Goal: Task Accomplishment & Management: Manage account settings

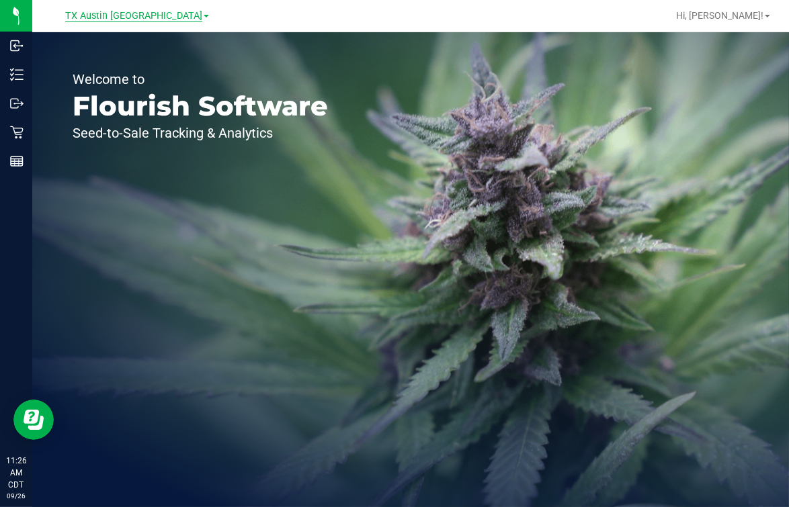
click at [117, 13] on span "TX Austin [GEOGRAPHIC_DATA]" at bounding box center [133, 16] width 137 height 12
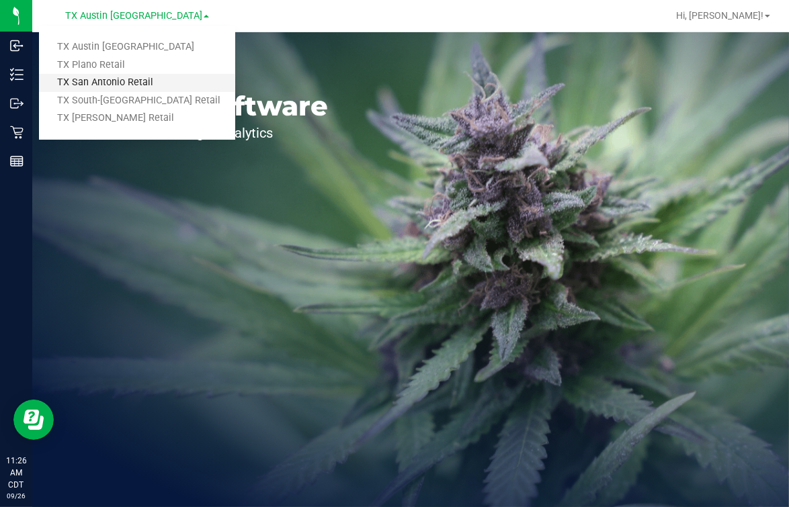
click at [107, 80] on link "TX San Antonio Retail" at bounding box center [137, 83] width 196 height 18
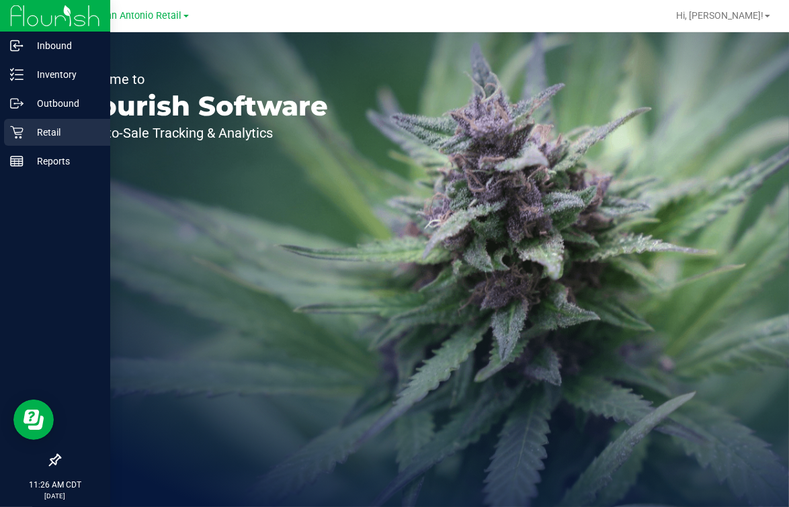
click at [14, 128] on icon at bounding box center [16, 132] width 13 height 13
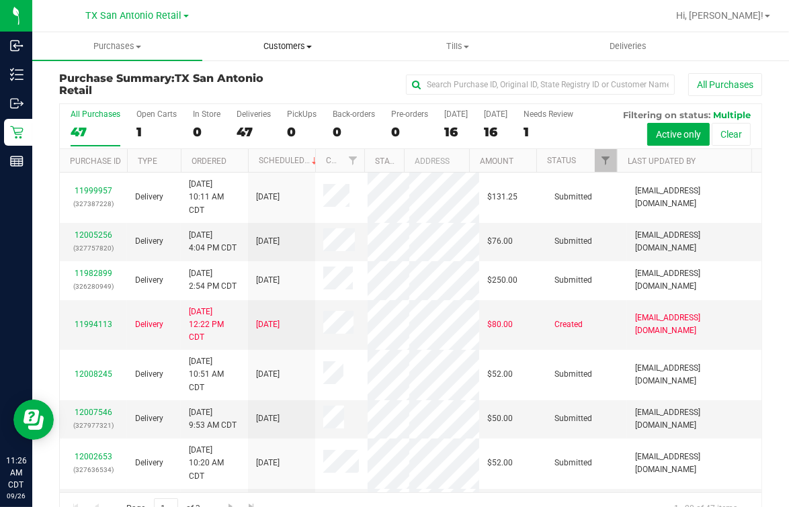
click at [287, 50] on span "Customers" at bounding box center [287, 46] width 169 height 12
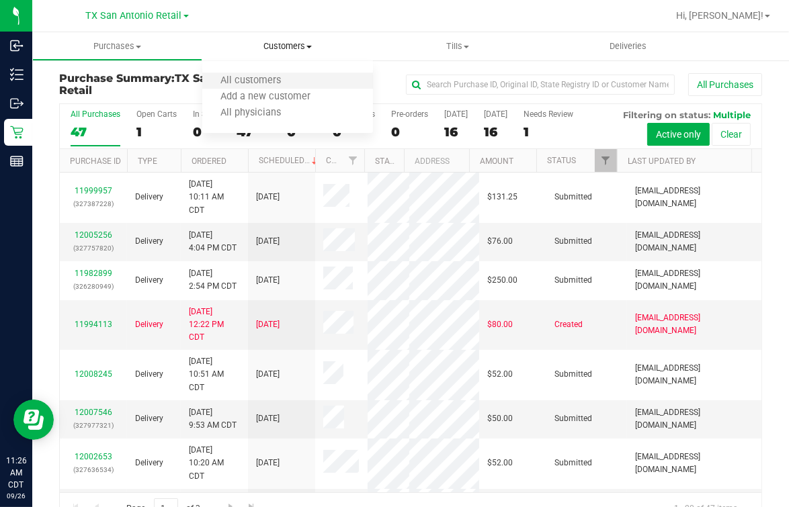
click at [241, 88] on li "All customers" at bounding box center [287, 81] width 170 height 16
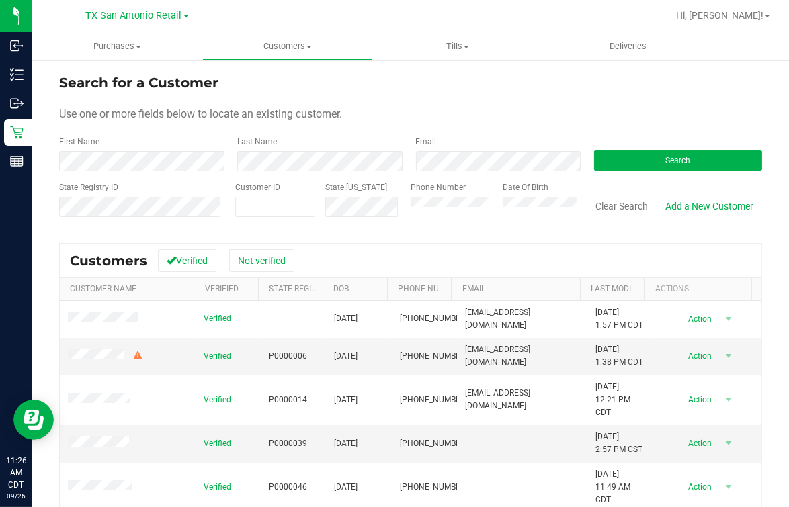
drag, startPoint x: 479, startPoint y: 112, endPoint x: 395, endPoint y: 185, distance: 111.5
click at [480, 111] on div "Use one or more fields below to locate an existing customer." at bounding box center [410, 114] width 703 height 16
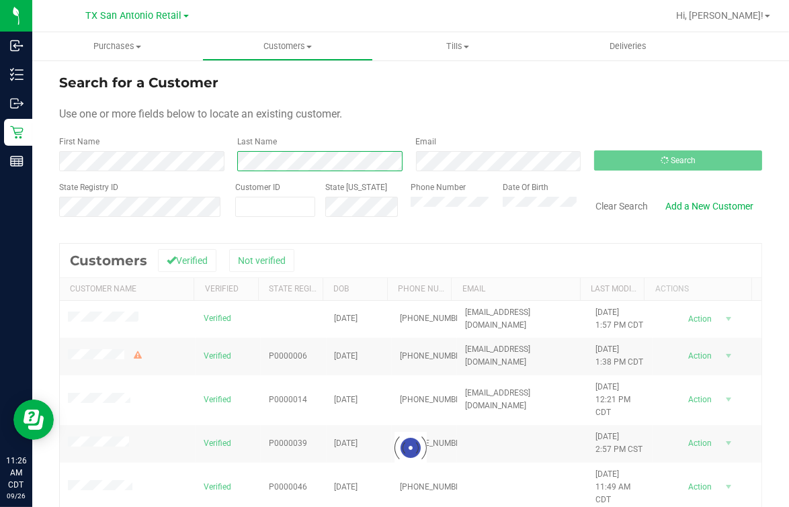
scroll to position [83, 0]
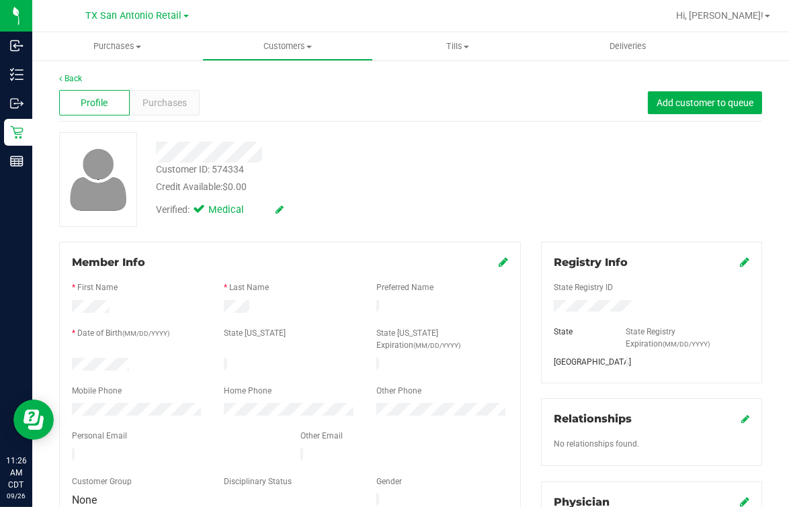
click at [351, 198] on div "Verified: Medical" at bounding box center [327, 209] width 362 height 30
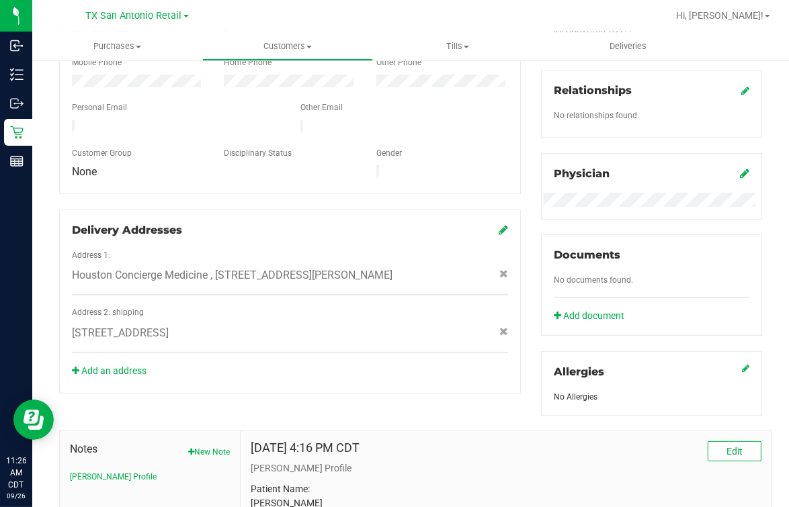
scroll to position [77, 0]
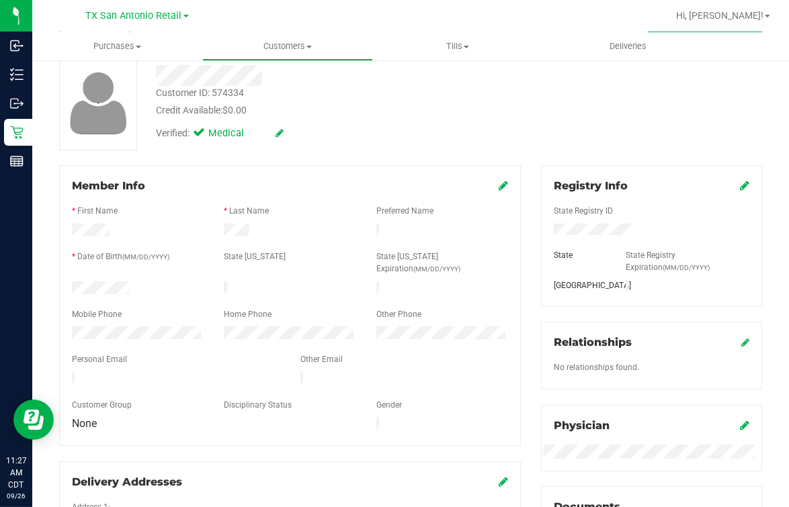
click at [405, 122] on div "Verified: Medical" at bounding box center [327, 133] width 362 height 30
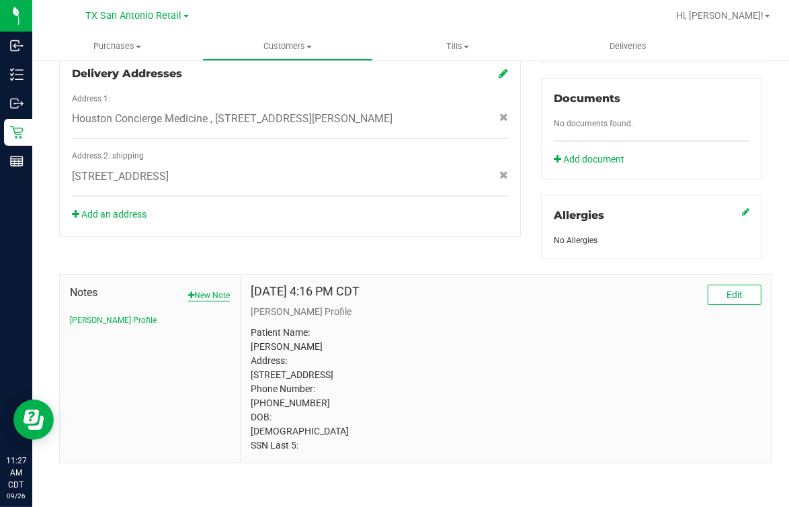
click at [200, 290] on button "New Note" at bounding box center [209, 296] width 42 height 12
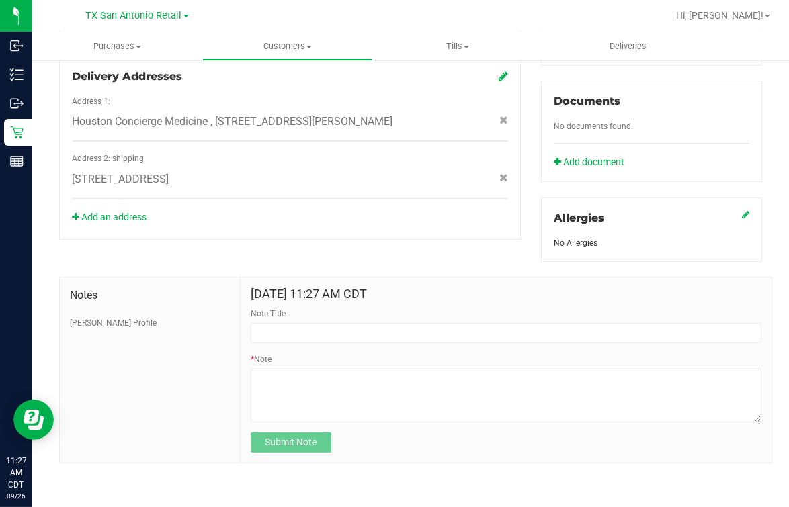
scroll to position [483, 0]
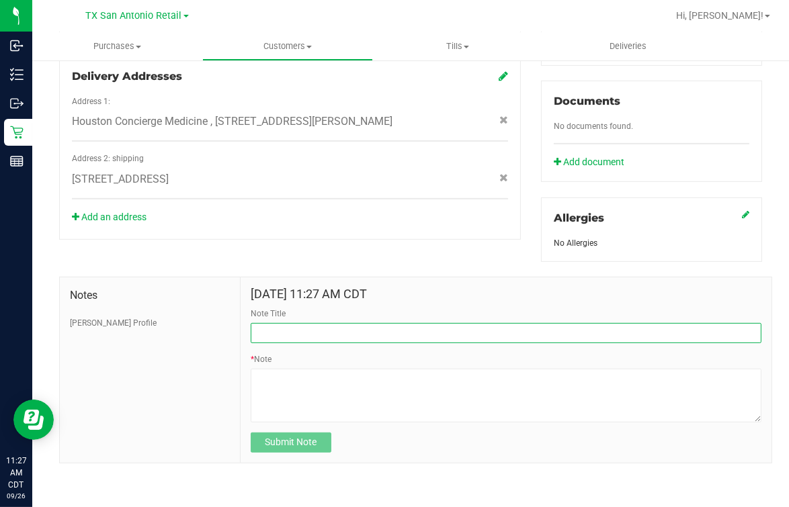
click at [301, 326] on input "Note Title" at bounding box center [506, 333] width 511 height 20
type input "c"
type input "New Rx"
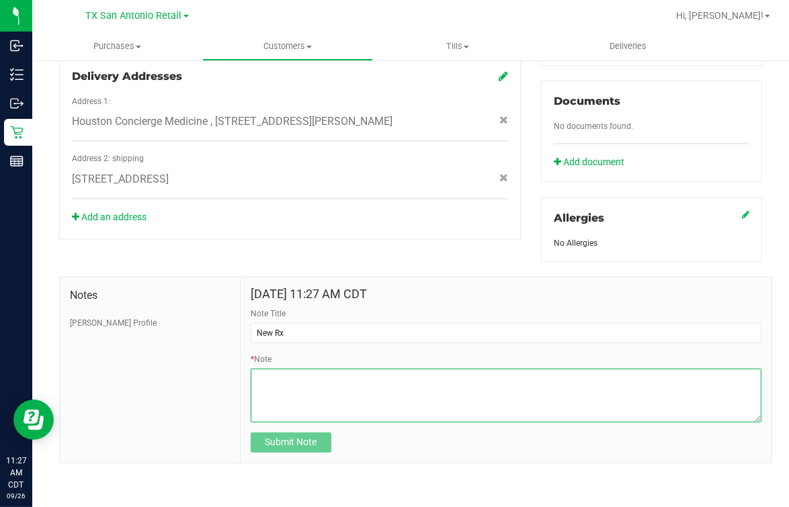
paste textarea "Patient Name: [PERSON_NAME] Address: [STREET_ADDRESS] Phone Number: [PHONE_NUMB…"
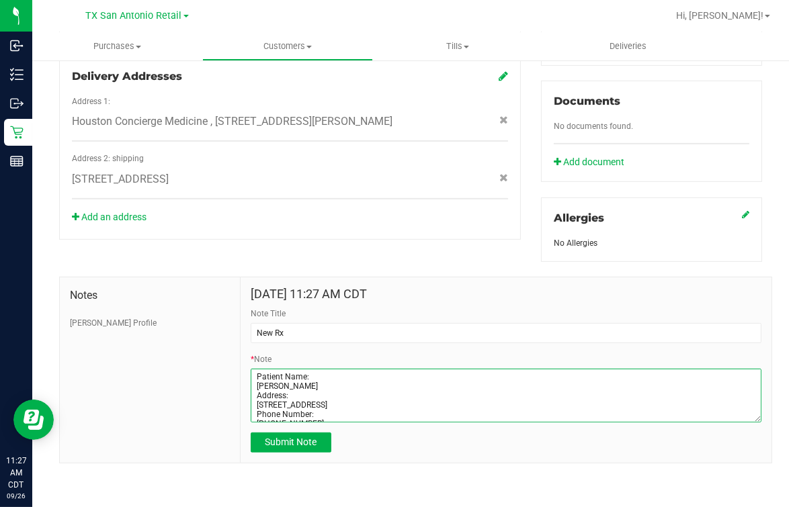
scroll to position [279, 0]
type textarea "Patient Name: [PERSON_NAME] Address: [STREET_ADDRESS] Phone Number: [PHONE_NUMB…"
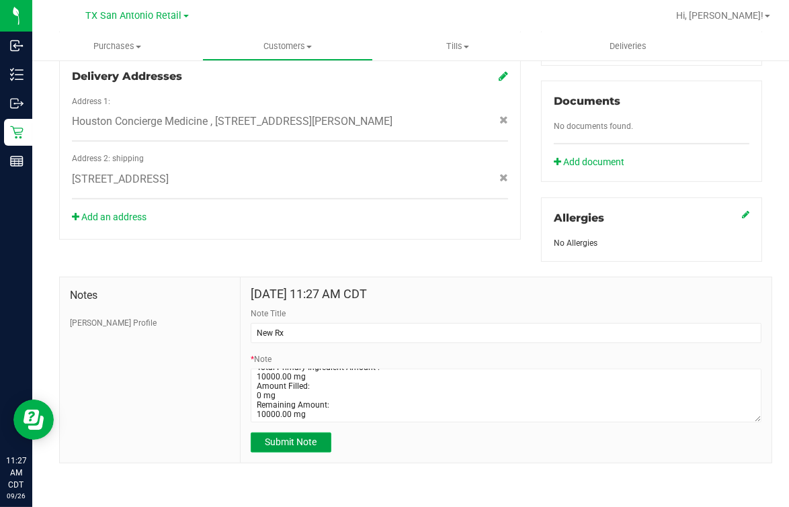
click at [319, 446] on button "Submit Note" at bounding box center [291, 443] width 81 height 20
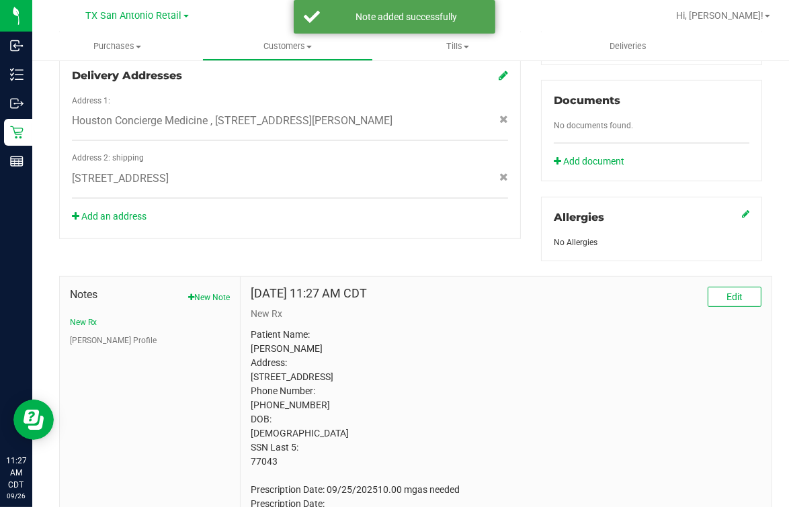
drag, startPoint x: 343, startPoint y: 292, endPoint x: 351, endPoint y: 292, distance: 7.4
click at [351, 292] on h4 "[DATE] 11:27 AM CDT" at bounding box center [309, 293] width 116 height 13
drag, startPoint x: 351, startPoint y: 292, endPoint x: 391, endPoint y: 330, distance: 55.2
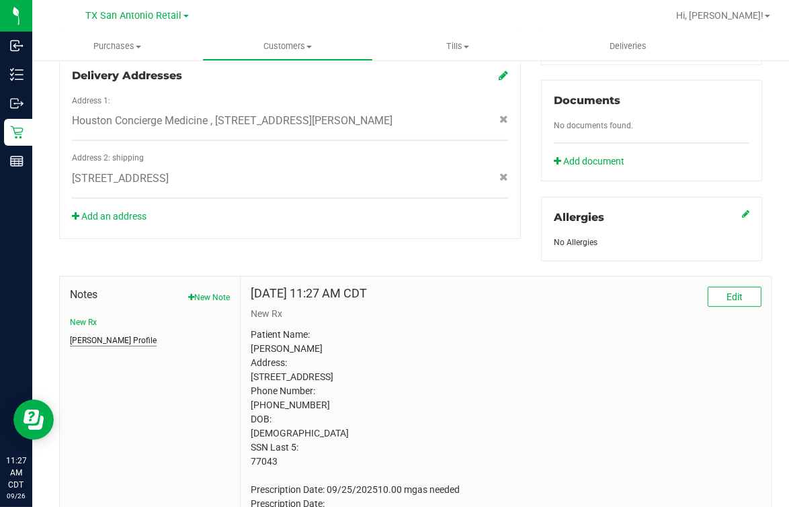
click at [83, 336] on button "[PERSON_NAME] Profile" at bounding box center [113, 341] width 87 height 12
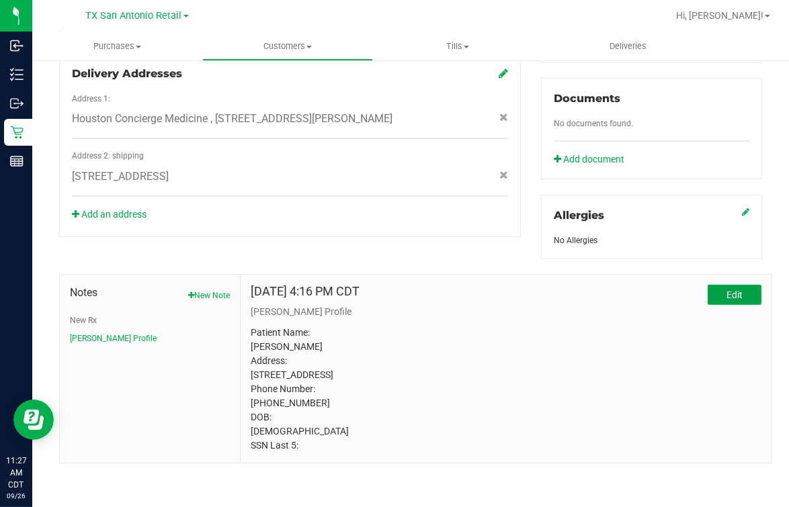
click at [730, 285] on button "Edit" at bounding box center [735, 295] width 54 height 20
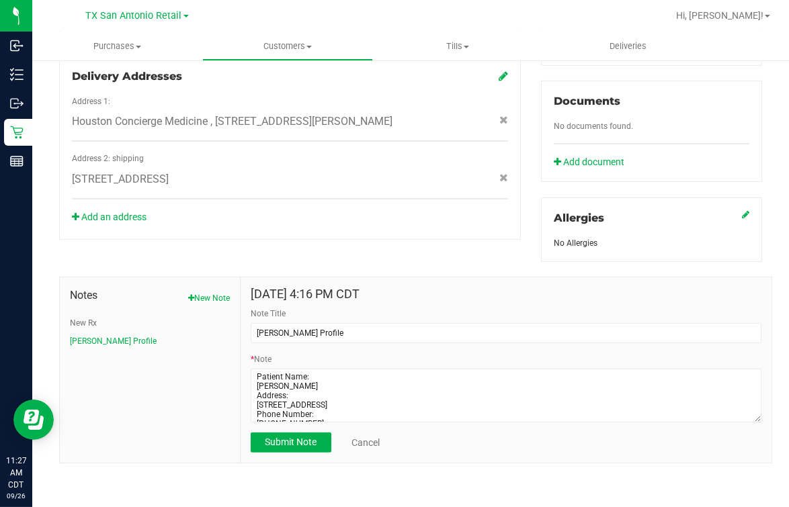
scroll to position [483, 0]
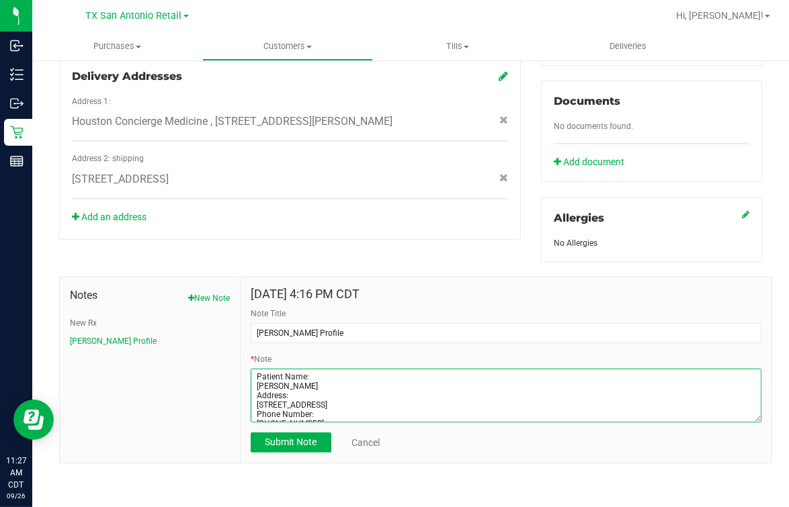
click at [374, 401] on textarea "* Note" at bounding box center [506, 396] width 511 height 54
click at [372, 400] on textarea "* Note" at bounding box center [506, 396] width 511 height 54
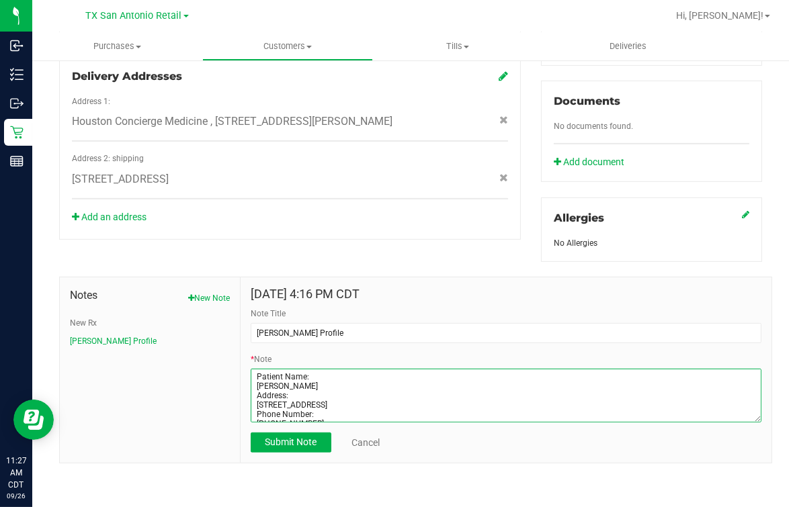
click at [371, 400] on textarea "* Note" at bounding box center [506, 396] width 511 height 54
click at [339, 405] on textarea "* Note" at bounding box center [506, 396] width 511 height 54
drag, startPoint x: 300, startPoint y: 410, endPoint x: 190, endPoint y: 169, distance: 265.6
click at [198, 175] on div "Member Info * First Name * Last Name Preferred Name * Date of Birth (MM/DD/YYYY…" at bounding box center [410, 111] width 723 height 704
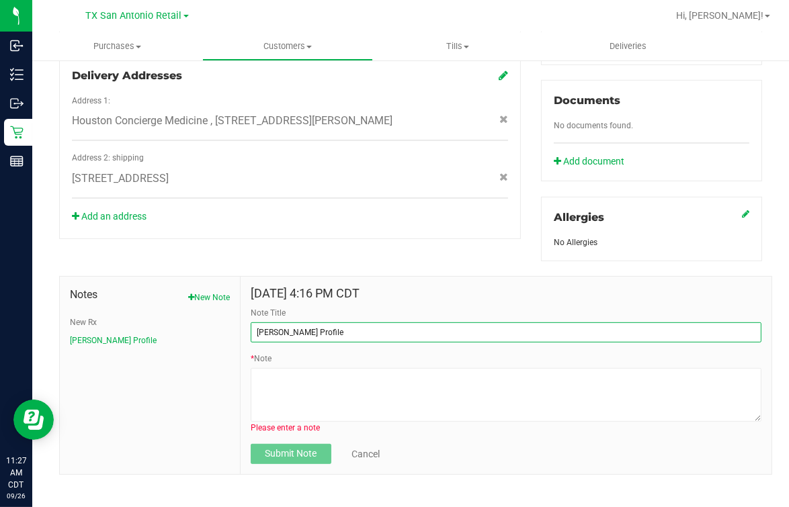
drag, startPoint x: 325, startPoint y: 339, endPoint x: 161, endPoint y: 329, distance: 165.0
click at [161, 329] on div "Notes New Note New Rx [PERSON_NAME] Profile [DATE] 4:16 PM CDT Note Title [PERS…" at bounding box center [415, 375] width 713 height 199
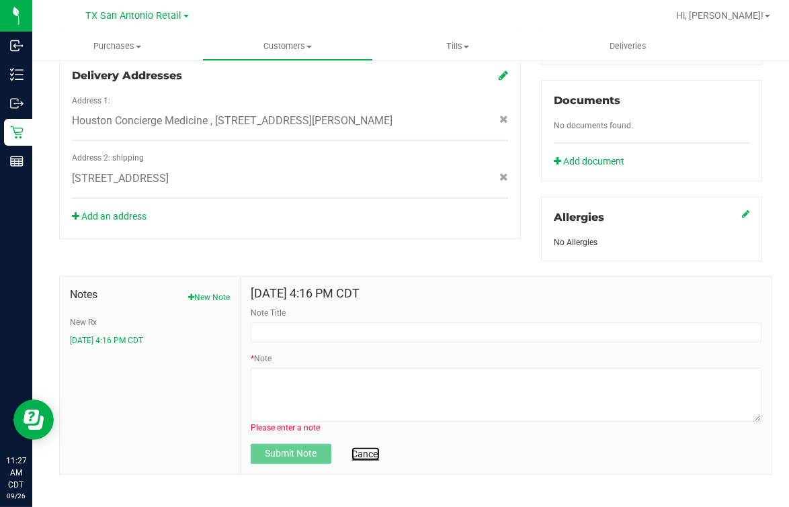
click at [354, 453] on link "Cancel" at bounding box center [366, 454] width 28 height 13
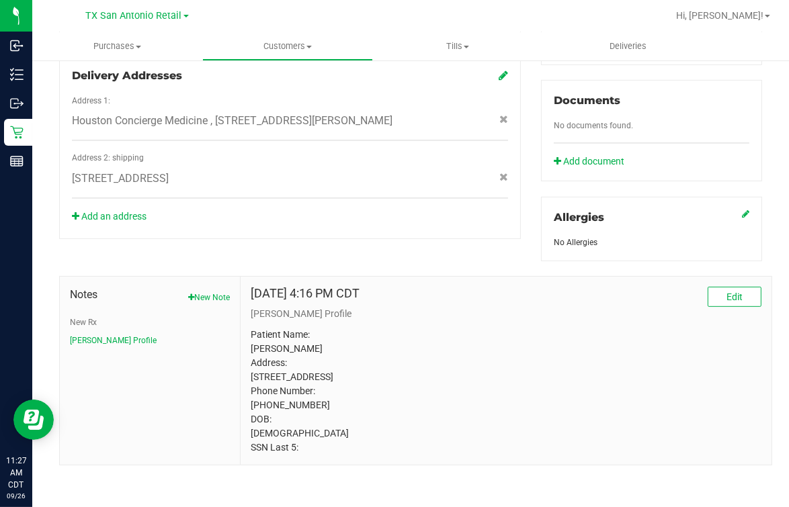
click at [346, 343] on p "Patient Name: [PERSON_NAME] Address: [STREET_ADDRESS] Phone Number: [PHONE_NUMB…" at bounding box center [506, 391] width 511 height 127
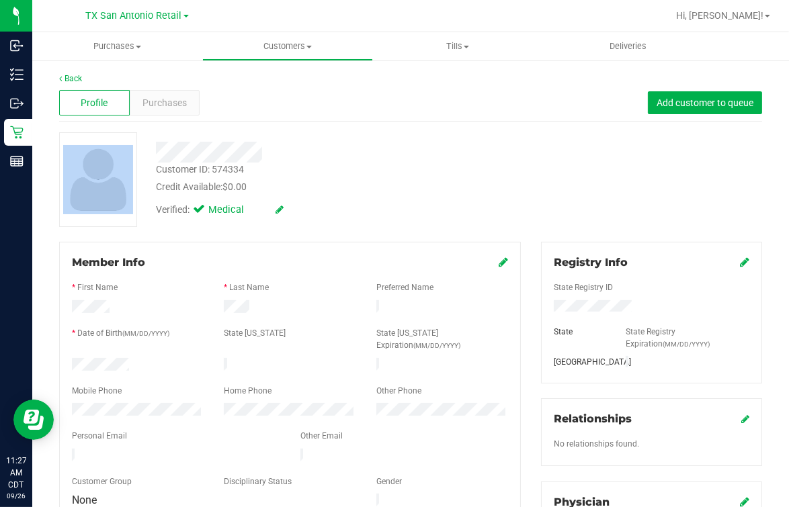
click at [286, 118] on div "Back Profile Purchases Add customer to queue Customer ID: 574334 Credit Availab…" at bounding box center [410, 511] width 703 height 876
click at [75, 77] on link "Back" at bounding box center [70, 78] width 23 height 9
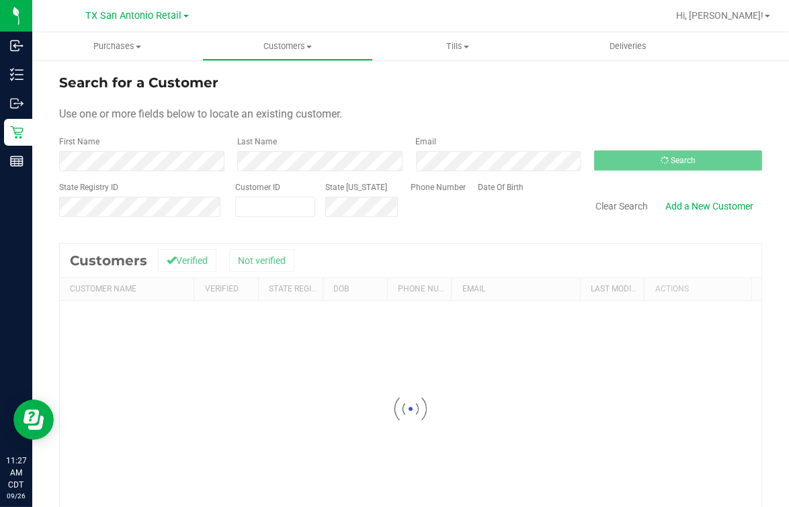
click at [516, 146] on div "Email" at bounding box center [495, 154] width 178 height 36
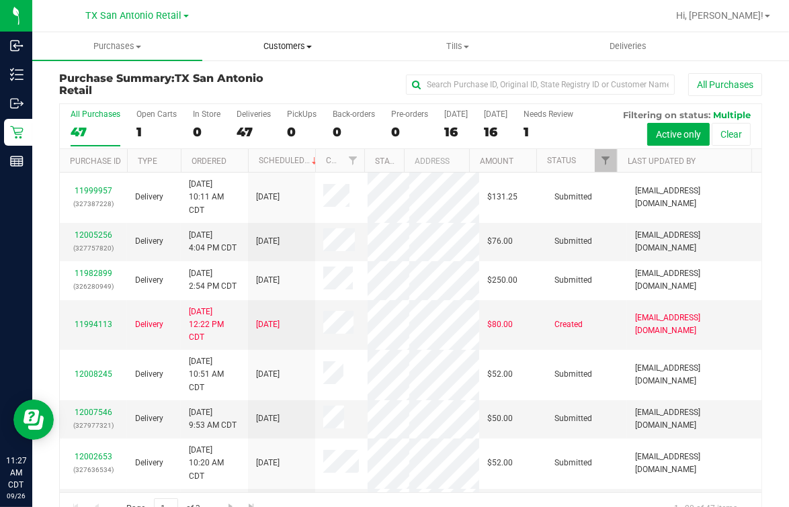
click at [274, 56] on uib-tab-heading "Customers All customers Add a new customer All physicians" at bounding box center [287, 46] width 169 height 27
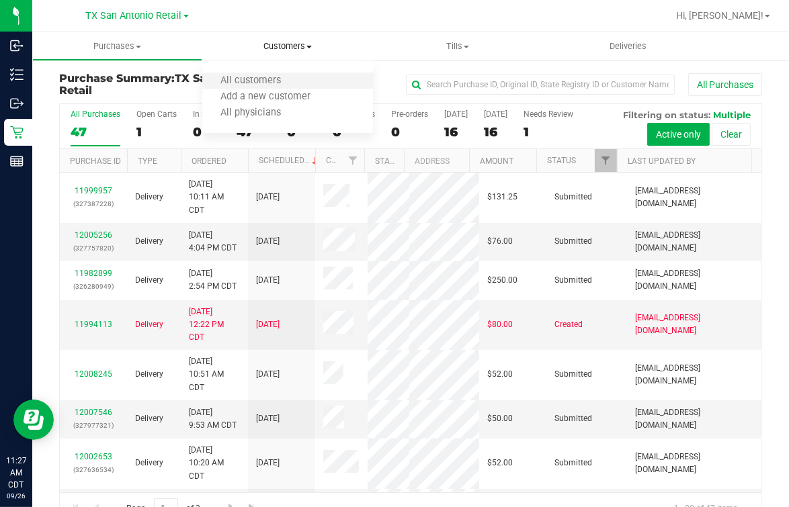
click at [220, 88] on li "All customers" at bounding box center [287, 81] width 170 height 16
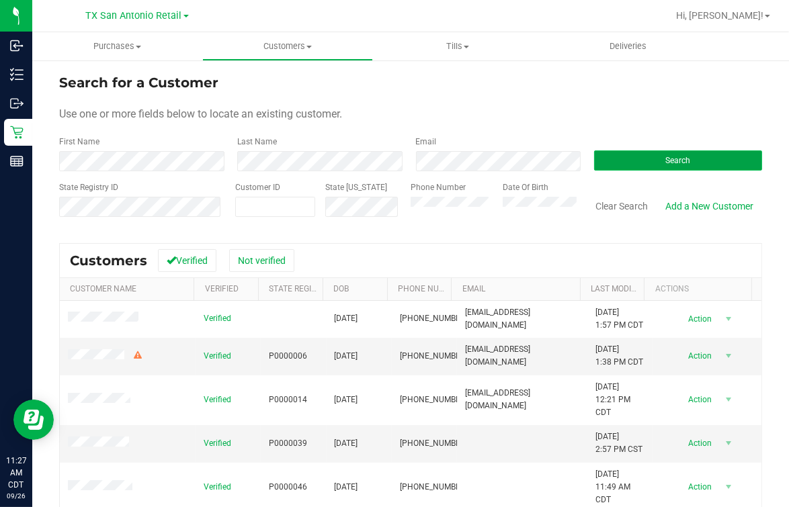
click at [624, 165] on button "Search" at bounding box center [678, 161] width 168 height 20
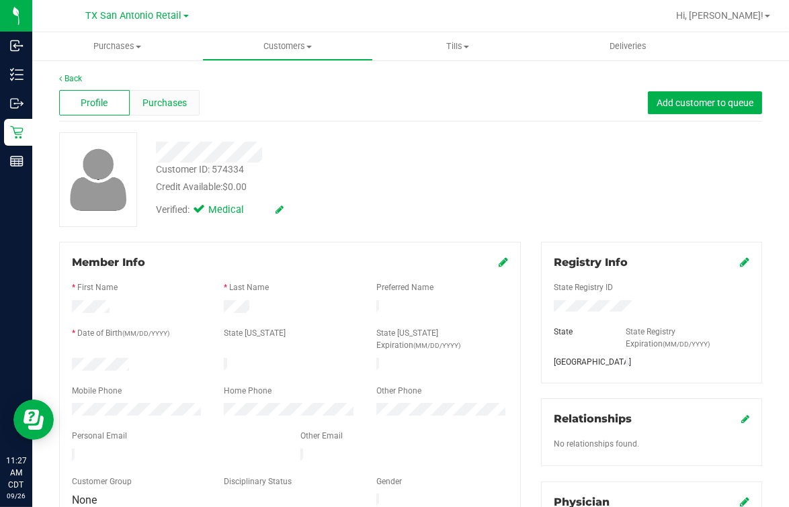
click at [136, 97] on div "Purchases" at bounding box center [165, 103] width 71 height 26
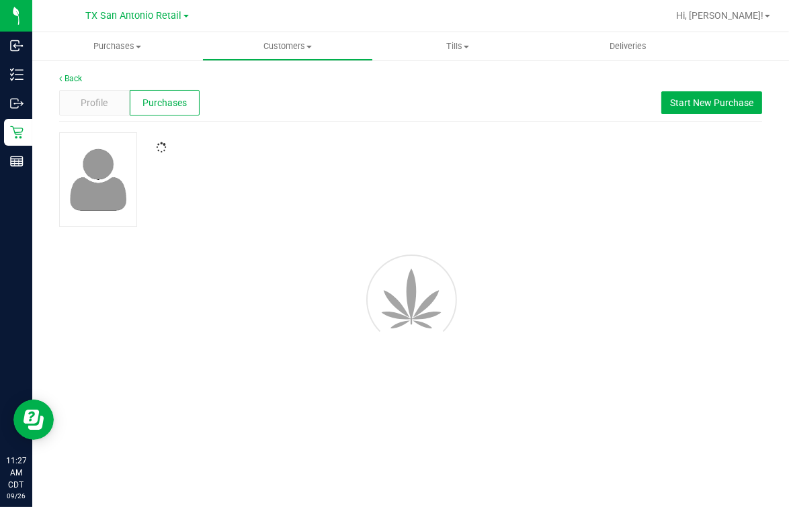
click at [177, 100] on span "Purchases" at bounding box center [164, 103] width 44 height 14
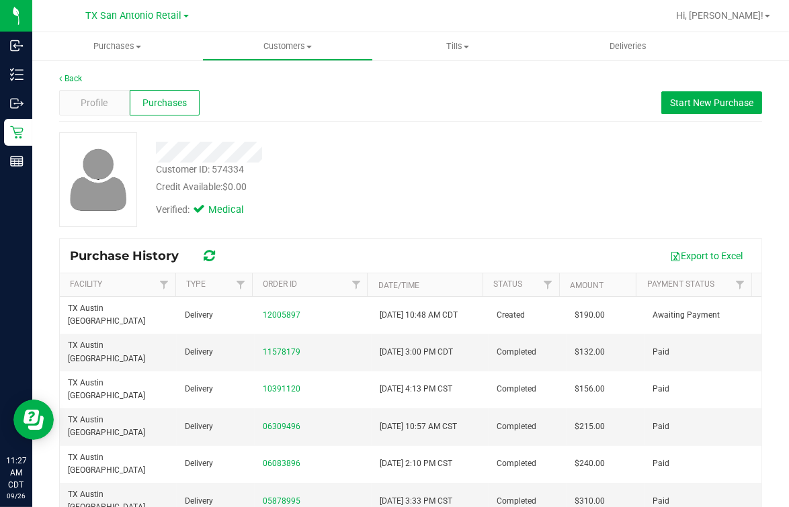
click at [512, 158] on div "Customer ID: 574334 Credit Available: $0.00 Verified: Medical" at bounding box center [410, 179] width 723 height 95
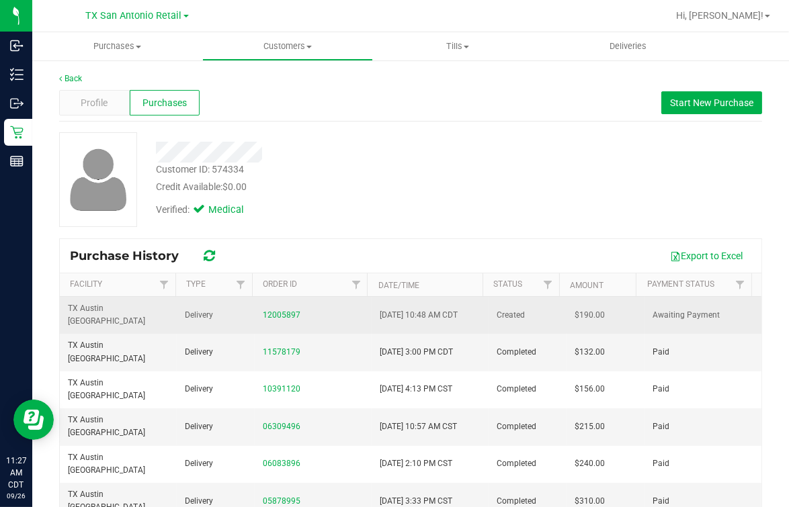
click at [276, 313] on div "12005897" at bounding box center [313, 315] width 101 height 13
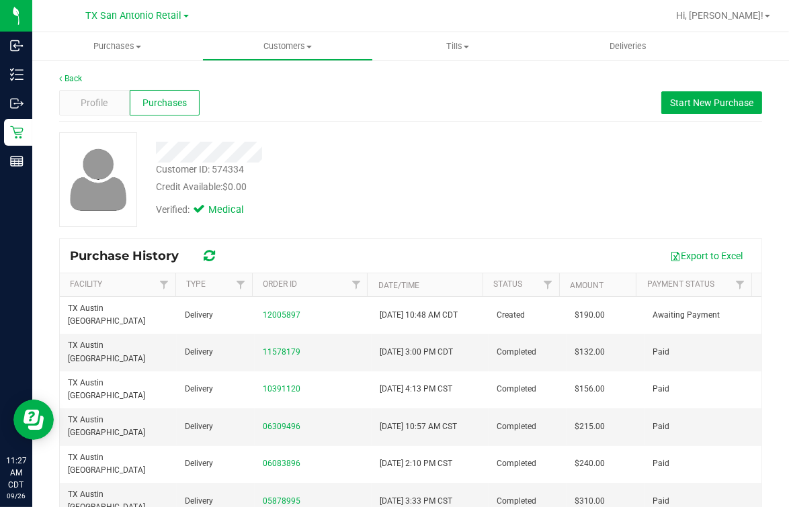
click at [458, 229] on div "Customer ID: 574334 Credit Available: $0.00 Verified: Medical" at bounding box center [410, 185] width 703 height 106
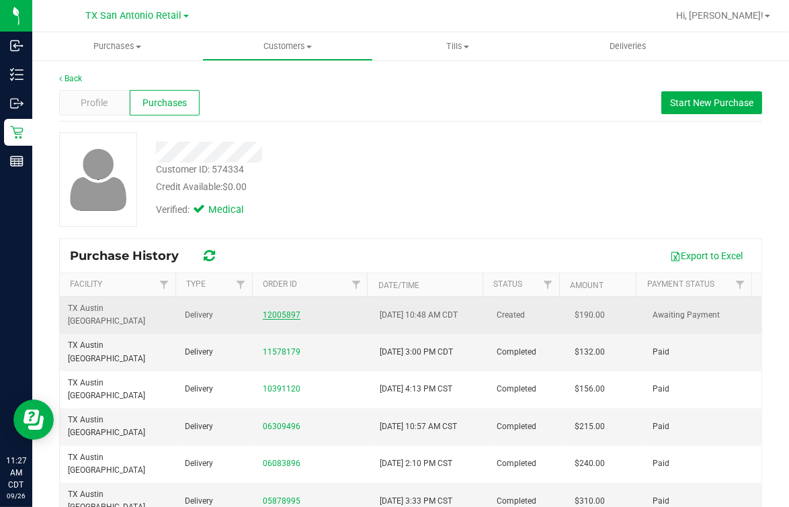
click at [280, 313] on div "12005897" at bounding box center [313, 315] width 101 height 13
click at [279, 311] on link "12005897" at bounding box center [282, 315] width 38 height 9
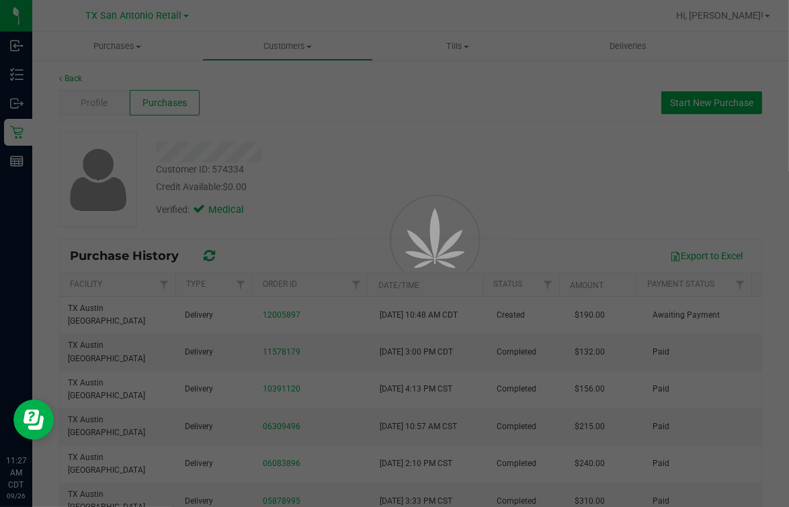
click at [436, 240] on div at bounding box center [416, 270] width 60 height 60
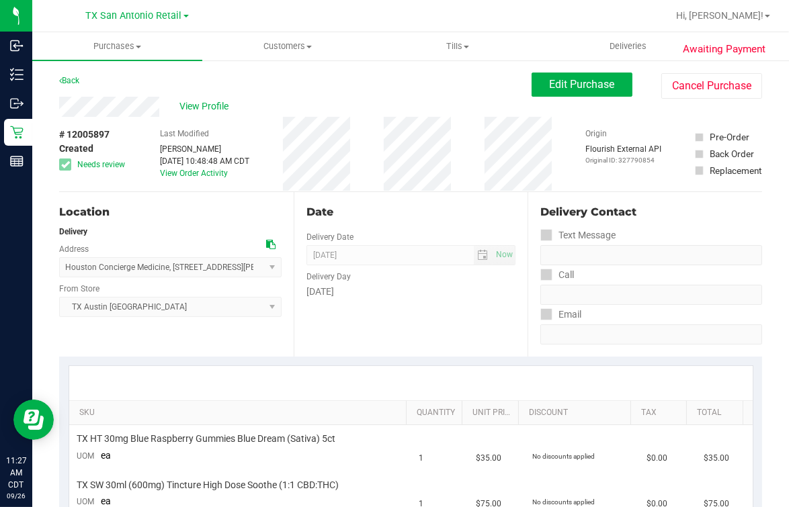
click at [355, 321] on div "Date Delivery Date [DATE] Now [DATE] 07:00 AM Now Delivery Day [DATE]" at bounding box center [411, 274] width 235 height 165
click at [407, 326] on div "Date Delivery Date [DATE] Now [DATE] 07:00 AM Now Delivery Day [DATE]" at bounding box center [411, 274] width 235 height 165
click at [547, 91] on button "Edit Purchase" at bounding box center [582, 85] width 101 height 24
click at [473, 80] on div "Back Edit Purchase Cancel Purchase" at bounding box center [410, 85] width 703 height 24
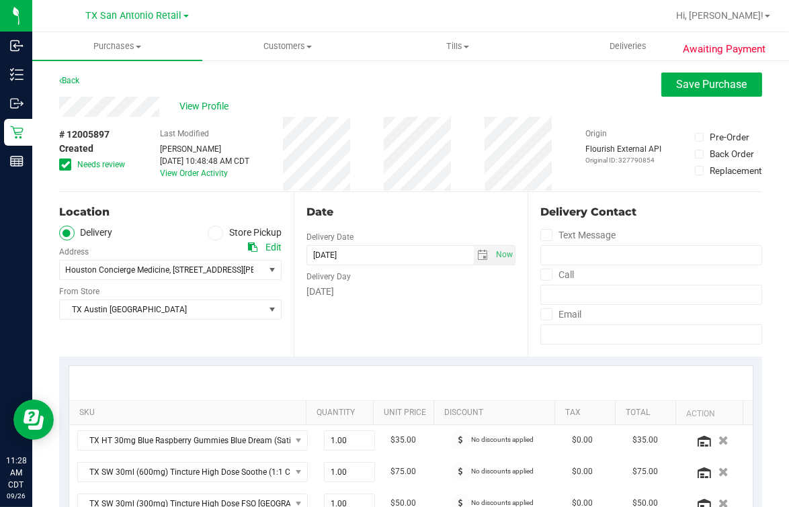
click at [70, 161] on span at bounding box center [65, 165] width 12 height 12
click at [0, 0] on input "Needs review" at bounding box center [0, 0] width 0 height 0
click at [160, 188] on div "Last Modified [PERSON_NAME] [DATE] 10:48:48 AM CDT View Order Activity" at bounding box center [204, 154] width 89 height 75
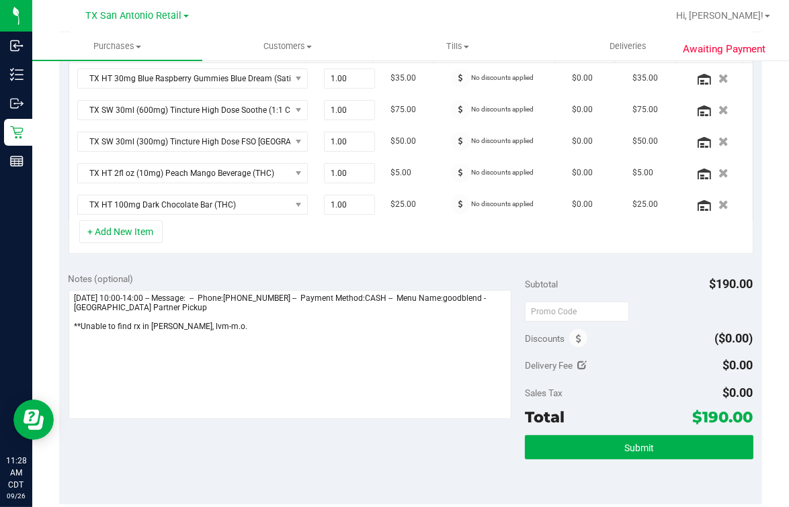
scroll to position [420, 0]
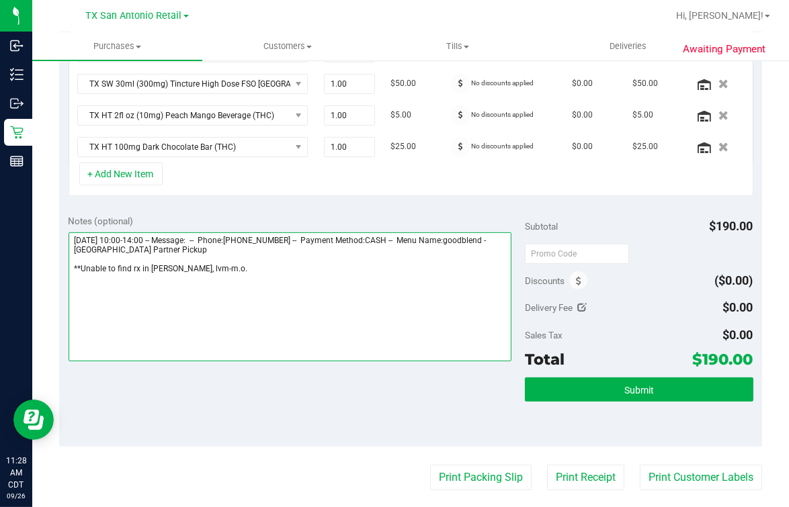
click at [270, 302] on textarea at bounding box center [290, 297] width 443 height 129
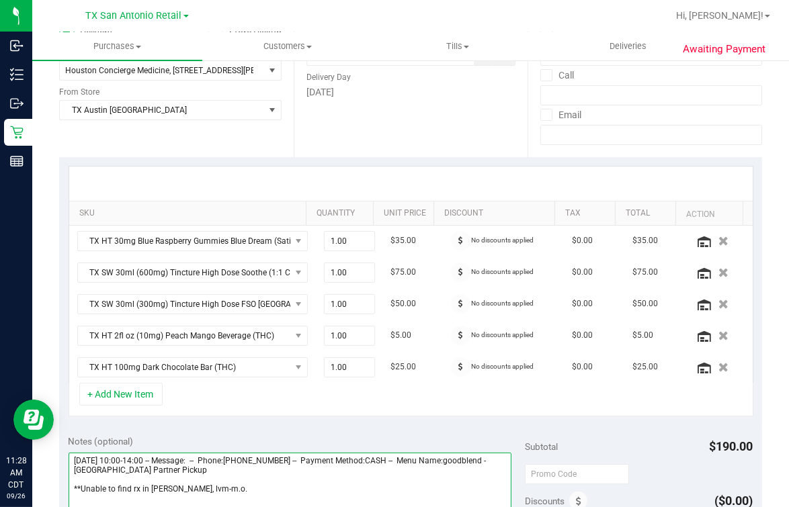
scroll to position [83, 0]
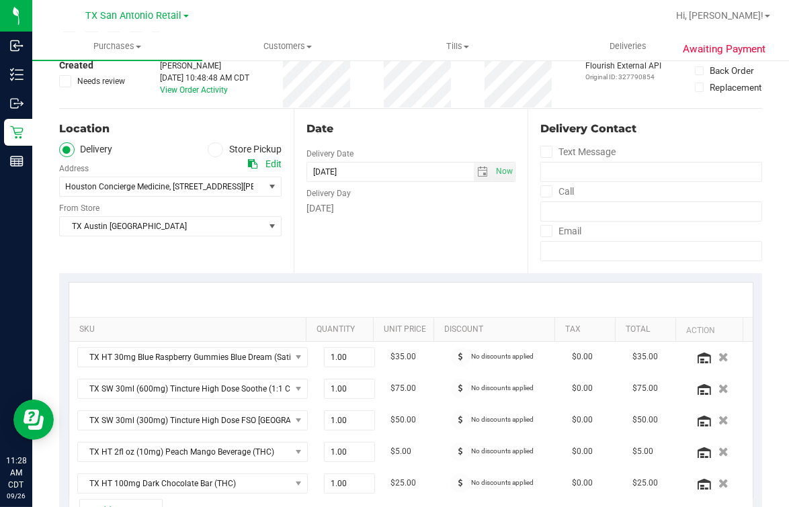
click at [482, 267] on div "Date Delivery Date [DATE] Now [DATE] 07:00 AM Now Delivery Day [DATE]" at bounding box center [411, 191] width 235 height 165
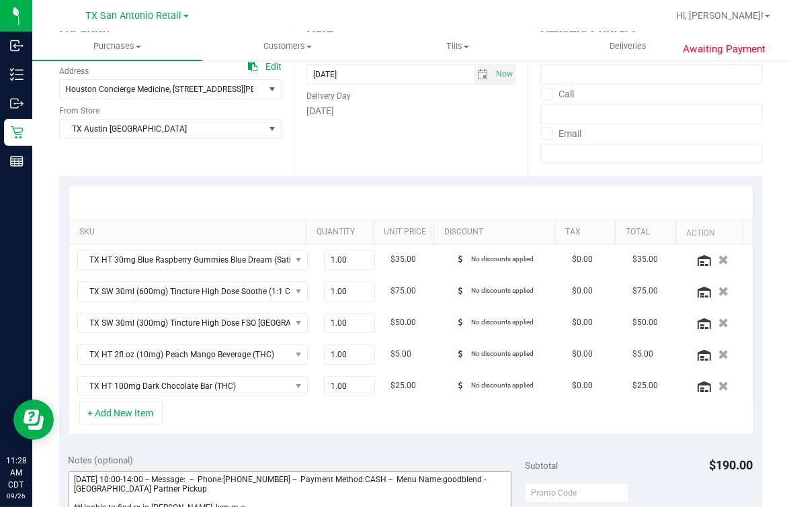
scroll to position [420, 0]
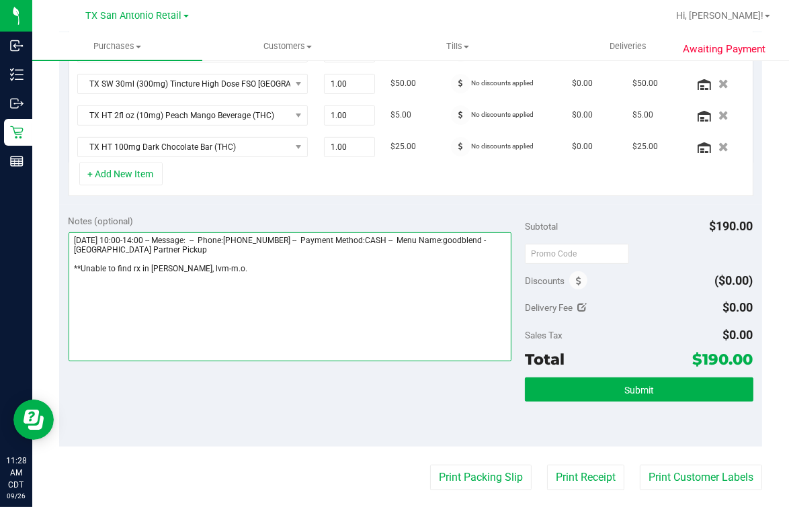
click at [390, 346] on textarea at bounding box center [290, 297] width 443 height 129
paste textarea "SSN Last 5: 77043"
click at [79, 299] on textarea at bounding box center [290, 297] width 443 height 129
click at [169, 300] on textarea at bounding box center [290, 297] width 443 height 129
click at [150, 280] on textarea at bounding box center [290, 297] width 443 height 129
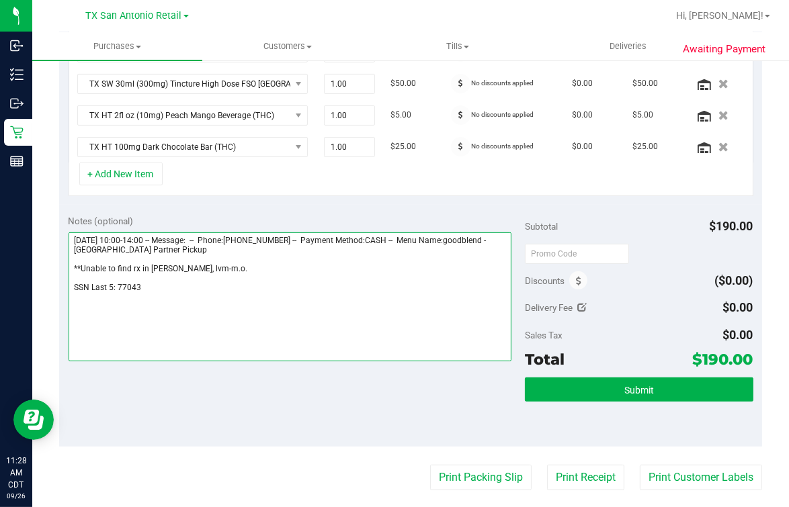
click at [74, 293] on textarea at bounding box center [290, 297] width 443 height 129
click at [281, 336] on textarea at bounding box center [290, 297] width 443 height 129
click at [73, 291] on textarea at bounding box center [290, 297] width 443 height 129
click at [267, 298] on textarea at bounding box center [290, 297] width 443 height 129
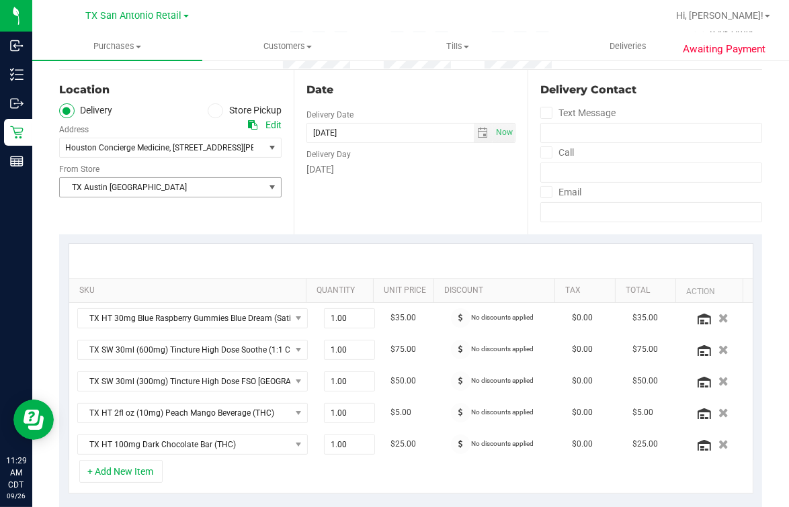
scroll to position [0, 0]
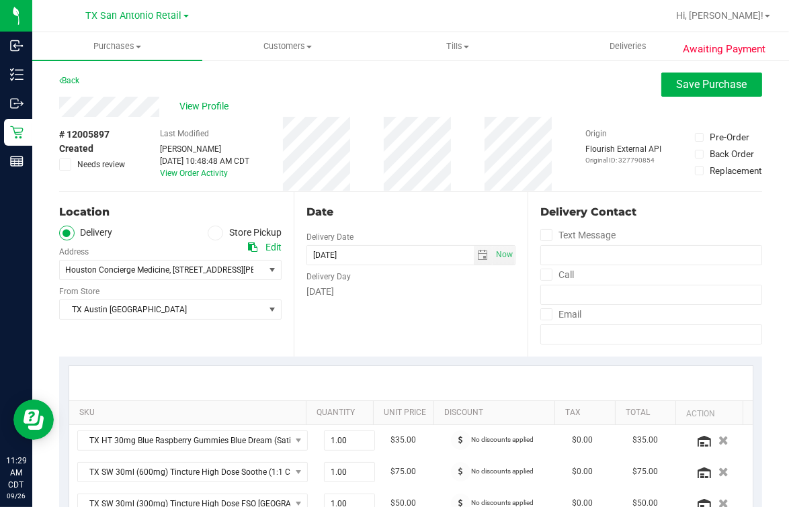
click at [319, 306] on div "Date Delivery Date [DATE] Now [DATE] 07:00 AM Now Delivery Day [DATE]" at bounding box center [411, 274] width 235 height 165
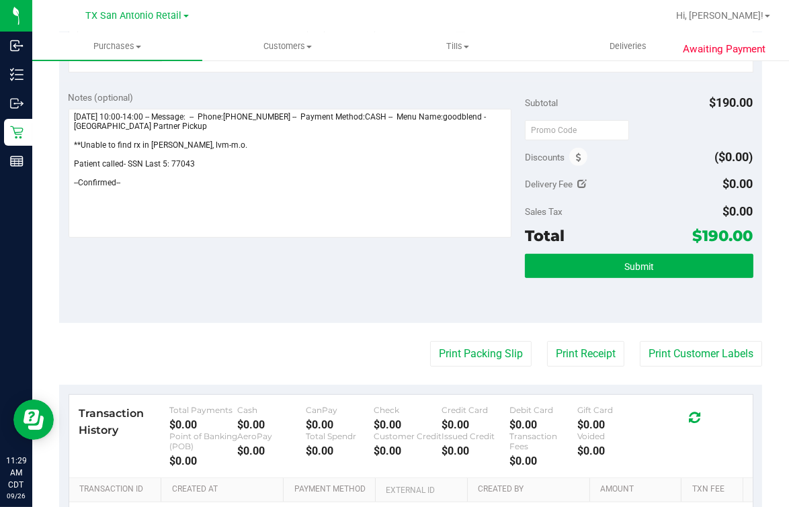
scroll to position [454, 0]
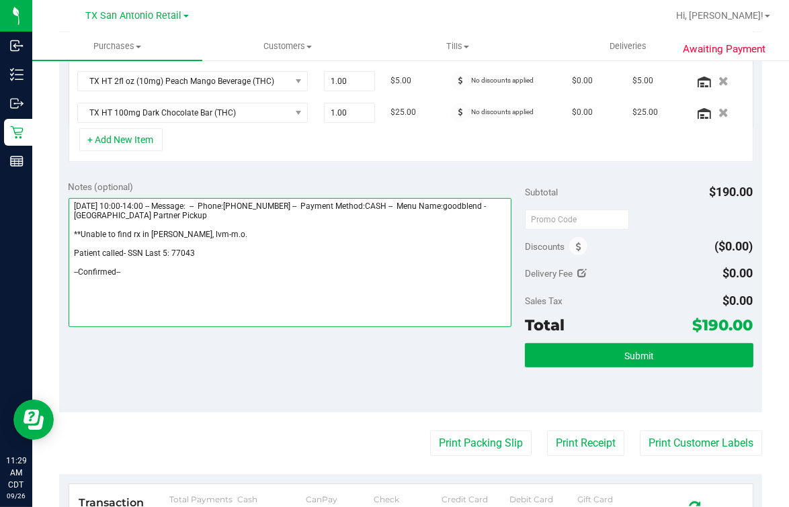
click at [368, 282] on textarea at bounding box center [290, 262] width 443 height 129
click at [371, 271] on textarea at bounding box center [290, 262] width 443 height 129
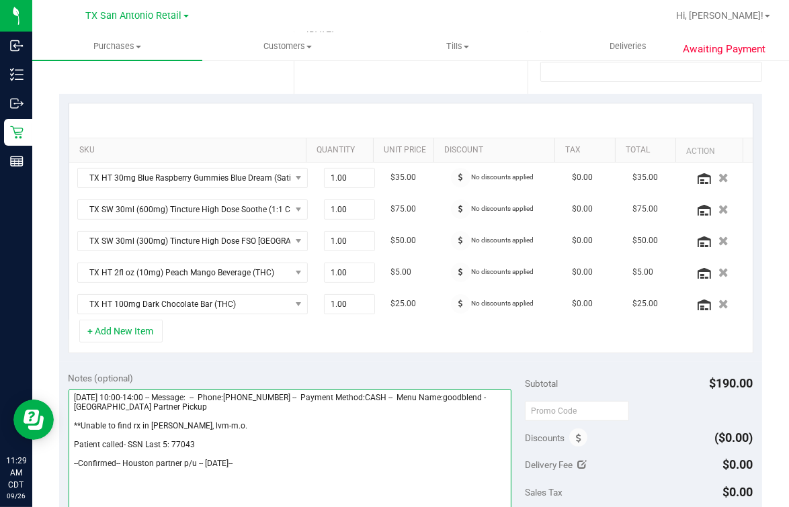
scroll to position [370, 0]
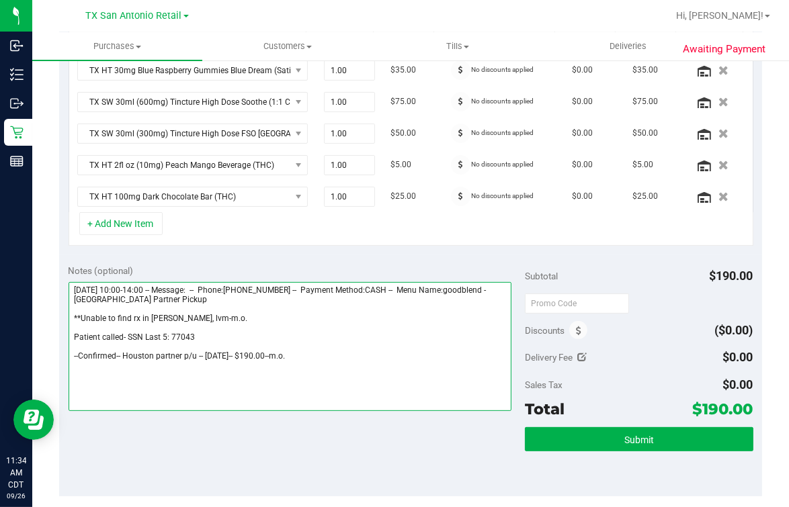
click at [382, 376] on textarea at bounding box center [290, 346] width 443 height 129
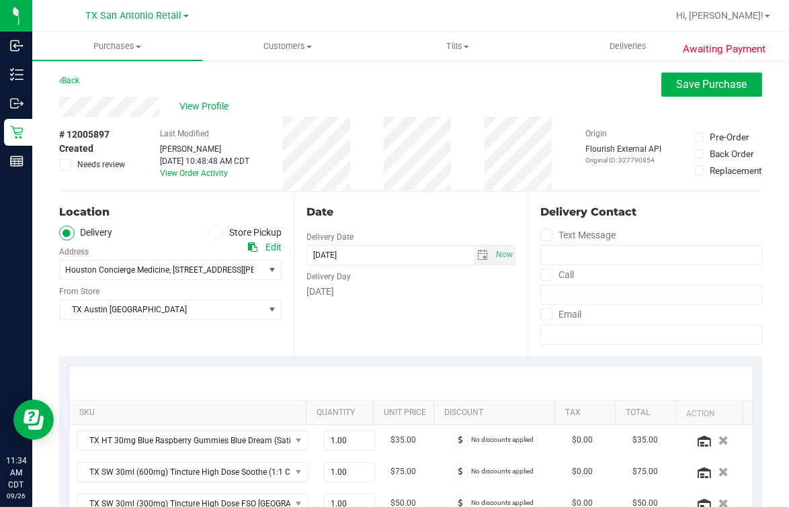
type textarea "[DATE] 10:00-14:00 -- Message: -- Phone:[PHONE_NUMBER] -- Payment Method:CASH -…"
click at [679, 94] on button "Save Purchase" at bounding box center [711, 85] width 101 height 24
click at [548, 89] on div "Back Save Purchase" at bounding box center [410, 85] width 703 height 24
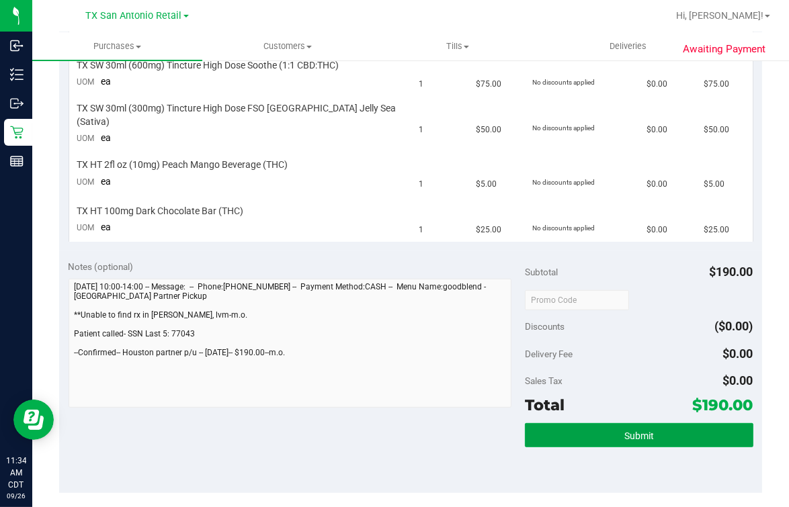
click at [614, 434] on button "Submit" at bounding box center [639, 435] width 229 height 24
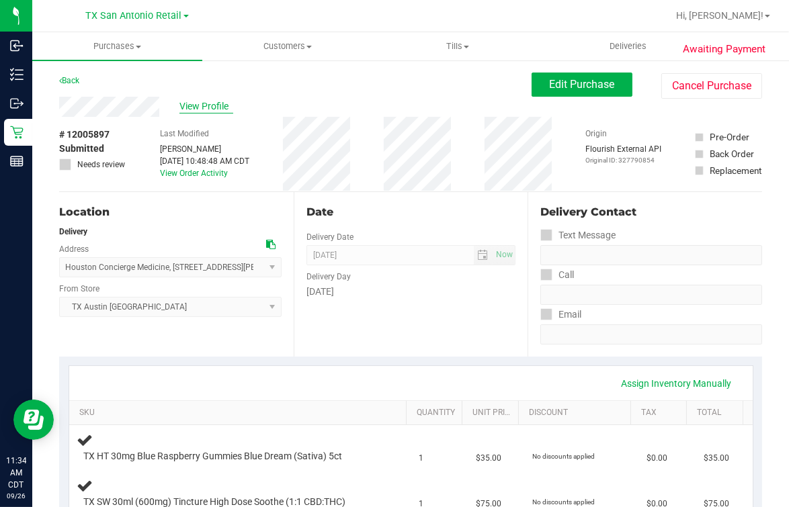
drag, startPoint x: 221, startPoint y: 93, endPoint x: 193, endPoint y: 101, distance: 29.6
click at [193, 101] on span "View Profile" at bounding box center [206, 106] width 54 height 14
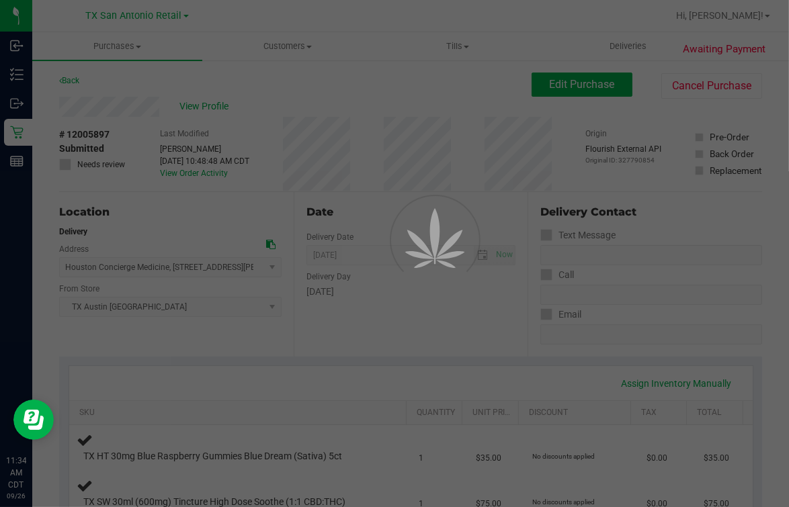
click at [193, 93] on div at bounding box center [394, 253] width 789 height 507
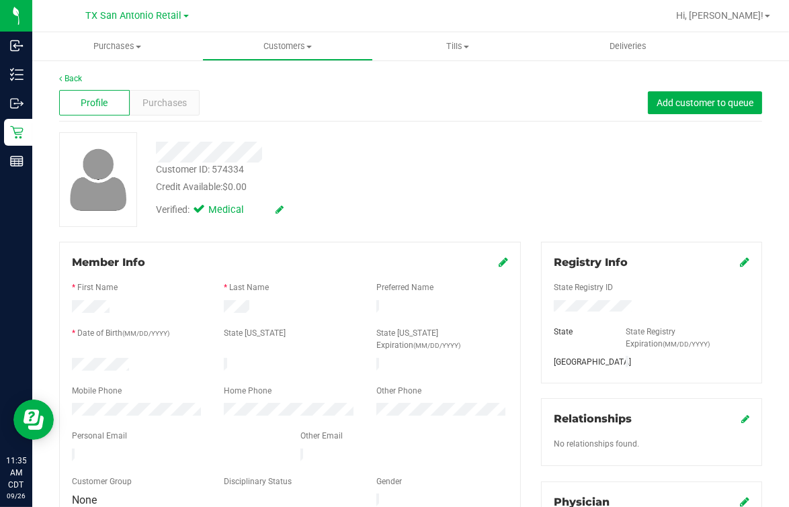
click at [123, 449] on div at bounding box center [176, 457] width 229 height 16
click at [270, 245] on div "Member Info * First Name * Last Name Preferred Name * Date of Birth (MM/DD/YYYY…" at bounding box center [290, 382] width 462 height 281
click at [73, 77] on link "Back" at bounding box center [70, 78] width 23 height 9
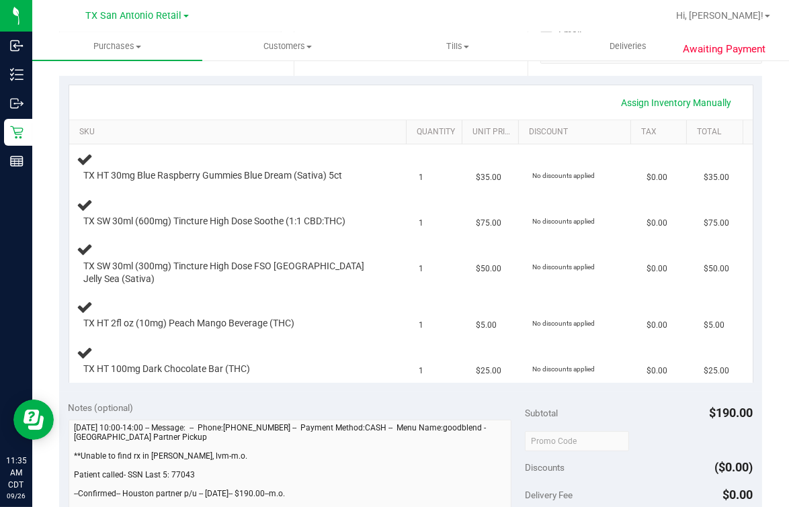
scroll to position [296, 0]
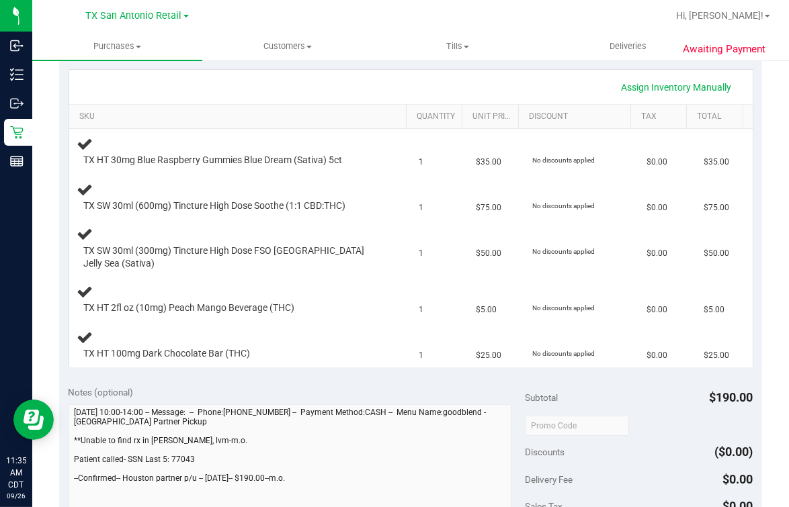
click at [56, 497] on div "Awaiting Payment Back Edit Purchase Cancel Purchase View Profile # 12005897 Sub…" at bounding box center [410, 366] width 757 height 1206
click at [50, 477] on div "Awaiting Payment Back Edit Purchase Cancel Purchase View Profile # 12005897 Sub…" at bounding box center [410, 366] width 757 height 1206
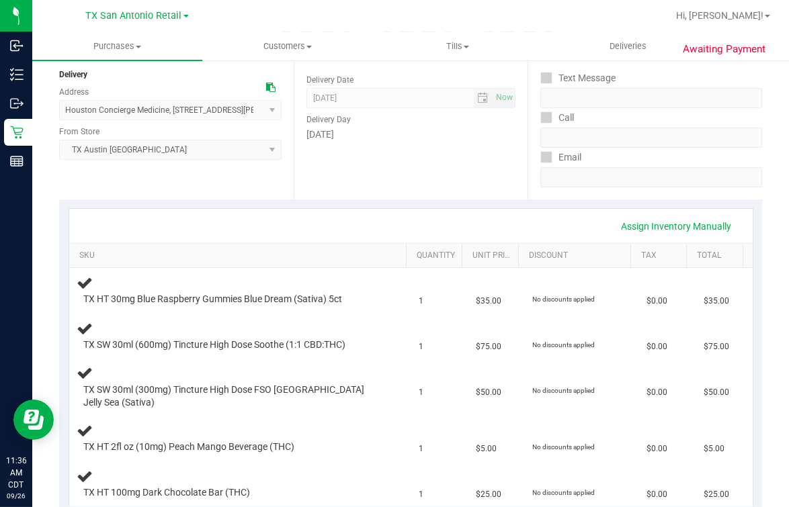
scroll to position [0, 0]
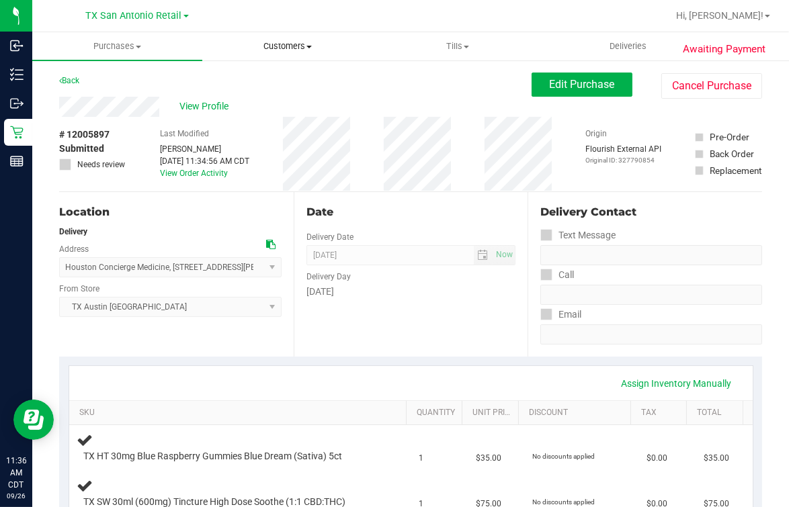
click at [272, 44] on span "Customers" at bounding box center [287, 46] width 169 height 12
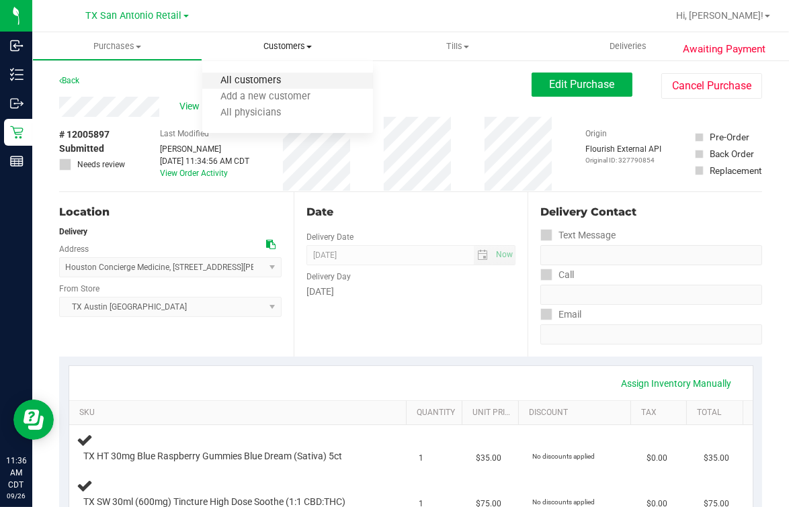
click at [257, 76] on span "All customers" at bounding box center [250, 80] width 97 height 11
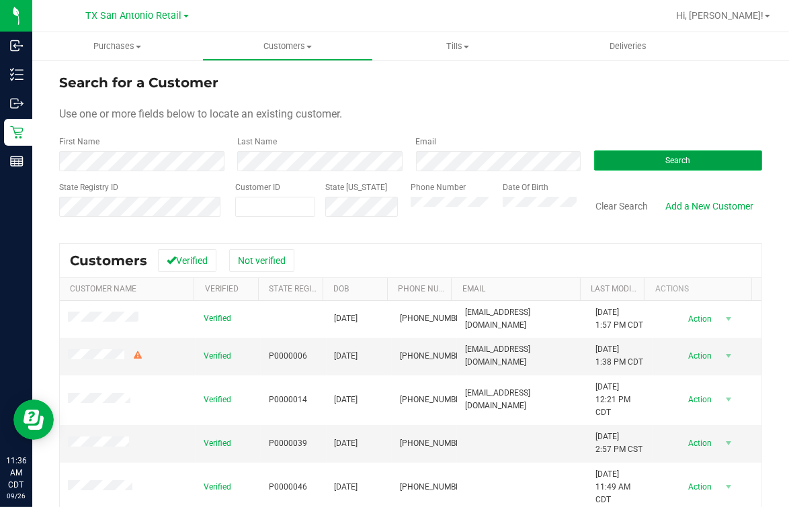
click at [669, 156] on span "Search" at bounding box center [677, 160] width 25 height 9
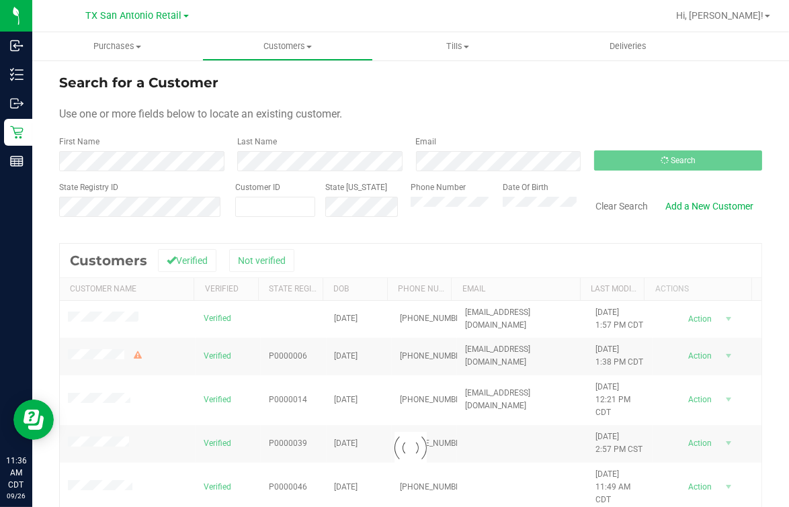
click at [590, 93] on form "Search for a Customer Use one or more fields below to locate an existing custom…" at bounding box center [410, 151] width 703 height 157
click at [681, 105] on form "Search for a Customer Use one or more fields below to locate an existing custom…" at bounding box center [410, 151] width 703 height 157
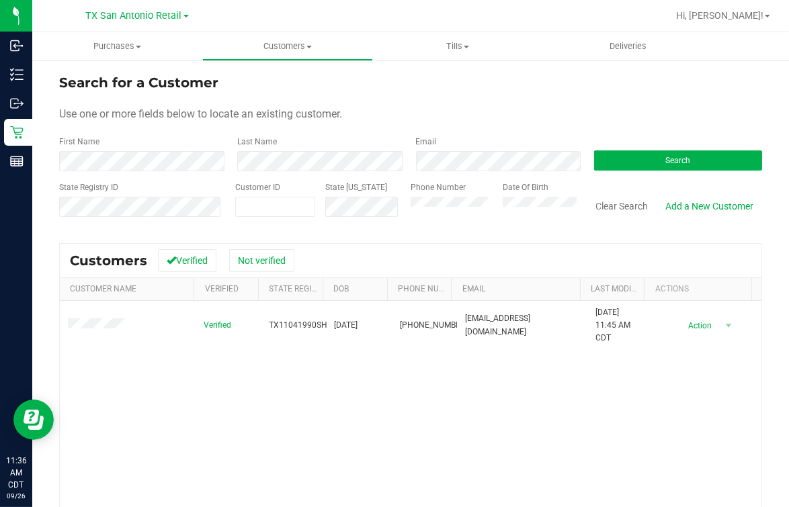
click at [368, 104] on form "Search for a Customer Use one or more fields below to locate an existing custom…" at bounding box center [410, 151] width 703 height 157
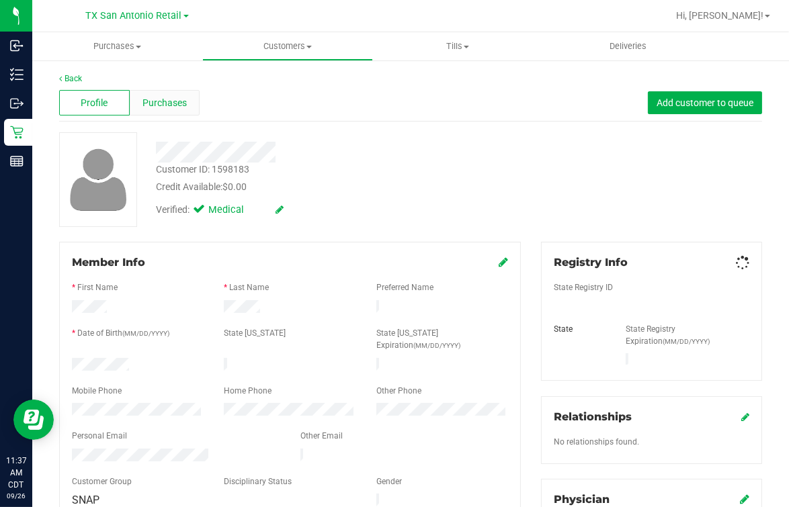
click at [150, 101] on span "Purchases" at bounding box center [164, 103] width 44 height 14
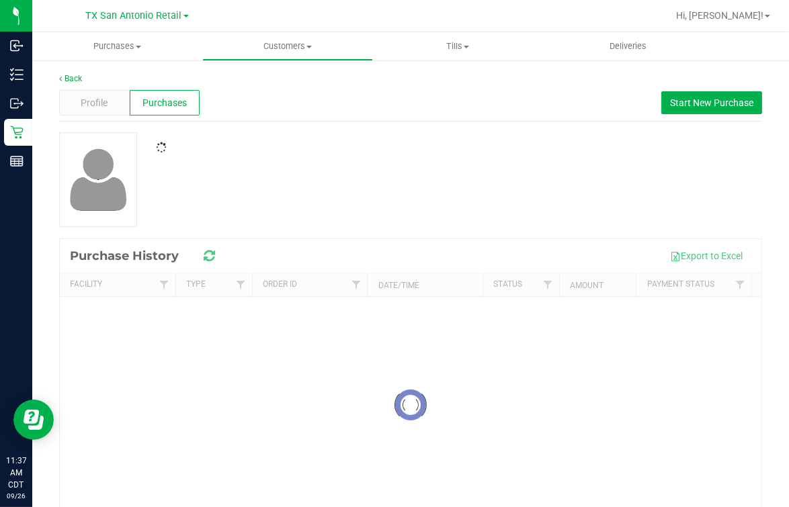
click at [345, 111] on div "Profile Purchases Start New Purchase" at bounding box center [410, 103] width 703 height 37
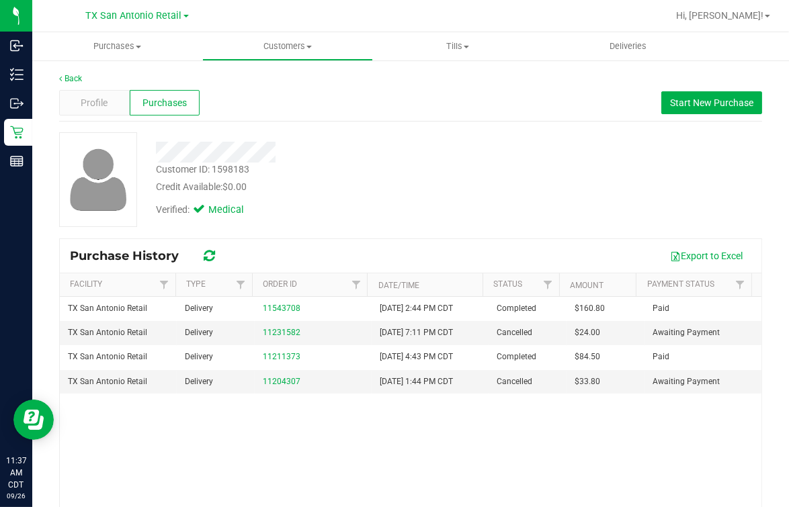
click at [356, 245] on div "Export to Excel" at bounding box center [491, 256] width 522 height 23
click at [350, 167] on div "Customer ID: 1598183 Credit Available: $0.00" at bounding box center [327, 179] width 362 height 32
click at [539, 259] on div "Export to Excel" at bounding box center [491, 256] width 522 height 23
click at [569, 192] on div "Customer ID: 1598183 Credit Available: $0.00 Verified: Medical" at bounding box center [410, 179] width 723 height 95
click at [554, 222] on div "Customer ID: 1598183 Credit Available: $0.00 Verified: Medical" at bounding box center [410, 179] width 723 height 95
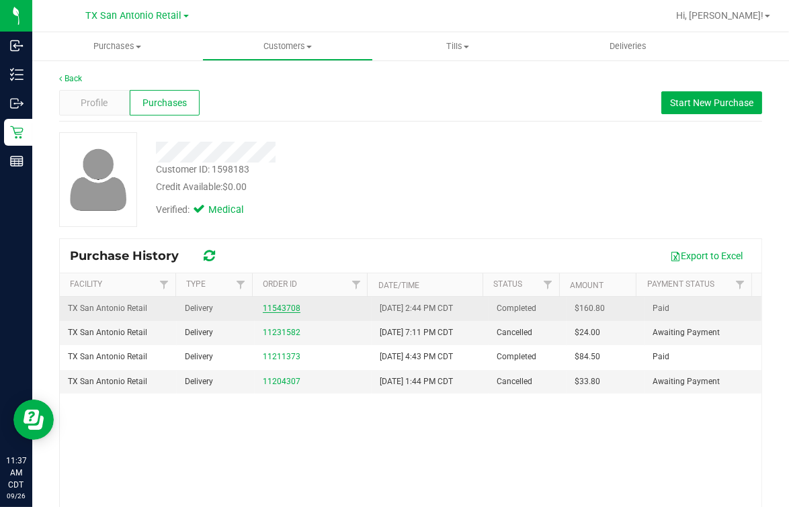
click at [274, 309] on link "11543708" at bounding box center [282, 308] width 38 height 9
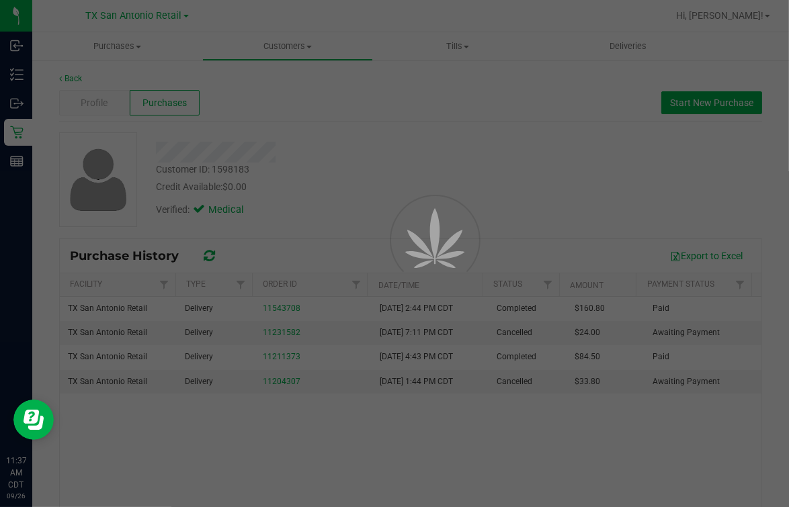
click at [403, 240] on div at bounding box center [416, 270] width 60 height 60
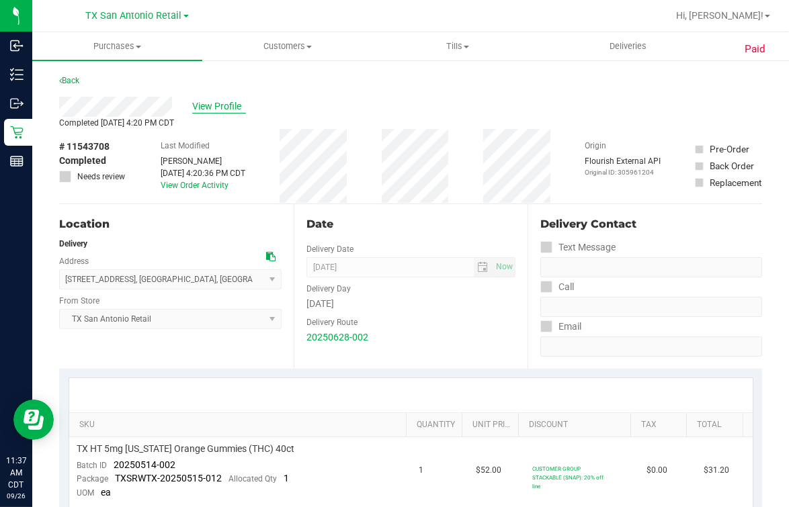
click at [202, 113] on span "View Profile" at bounding box center [219, 106] width 54 height 14
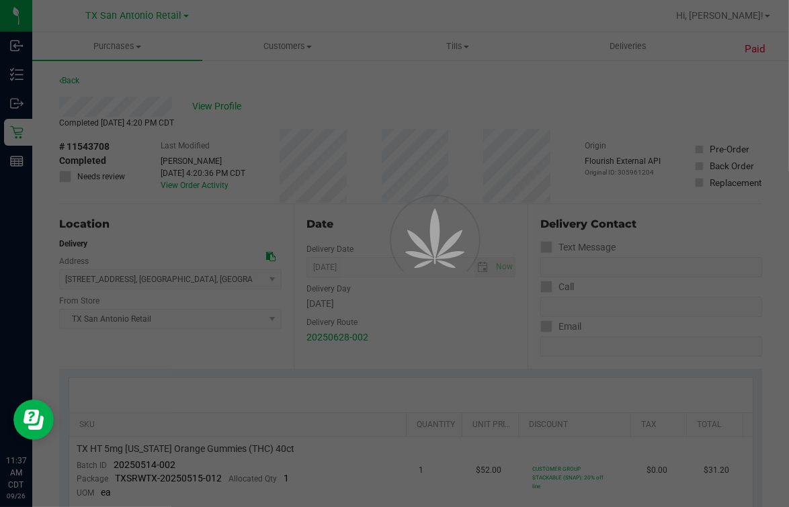
drag, startPoint x: 331, startPoint y: 112, endPoint x: 331, endPoint y: 104, distance: 8.1
click at [332, 109] on div at bounding box center [394, 253] width 789 height 507
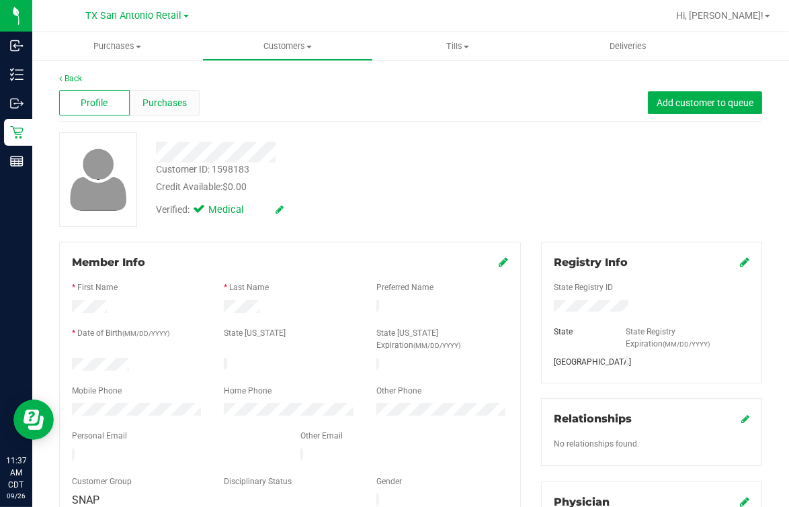
click at [191, 104] on div "Purchases" at bounding box center [165, 103] width 71 height 26
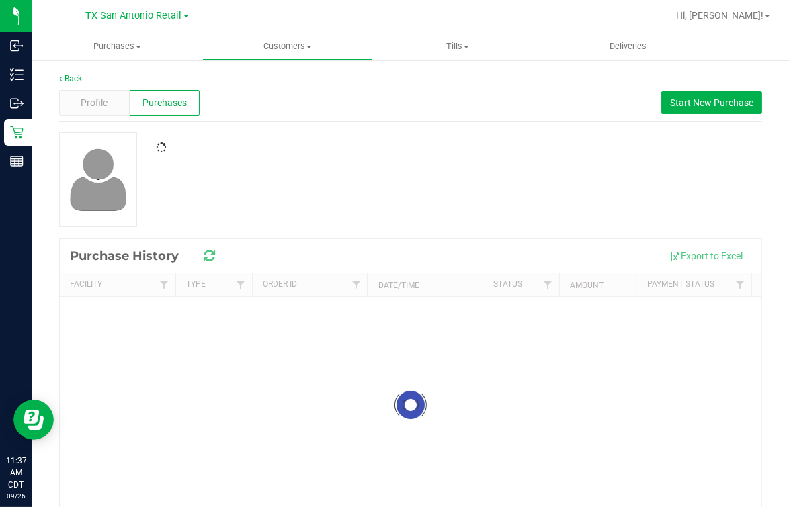
click at [331, 108] on div "Profile Purchases Start New Purchase" at bounding box center [410, 103] width 703 height 37
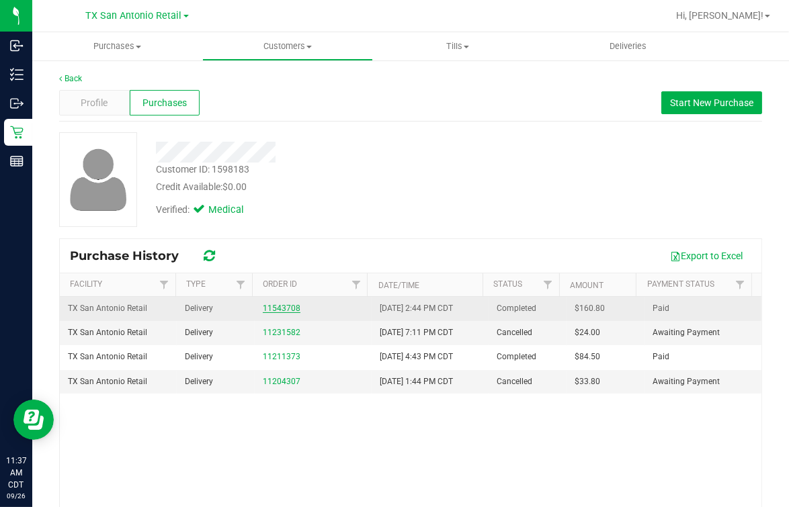
click at [266, 307] on link "11543708" at bounding box center [282, 308] width 38 height 9
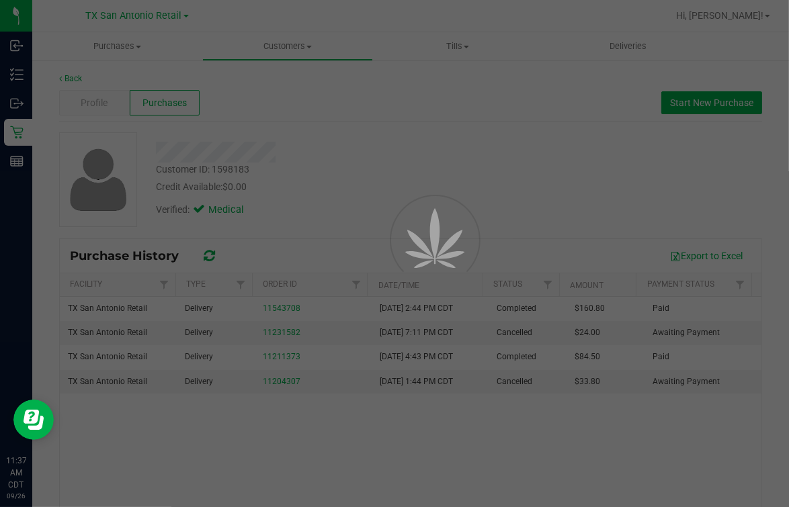
click at [411, 183] on div at bounding box center [414, 237] width 60 height 121
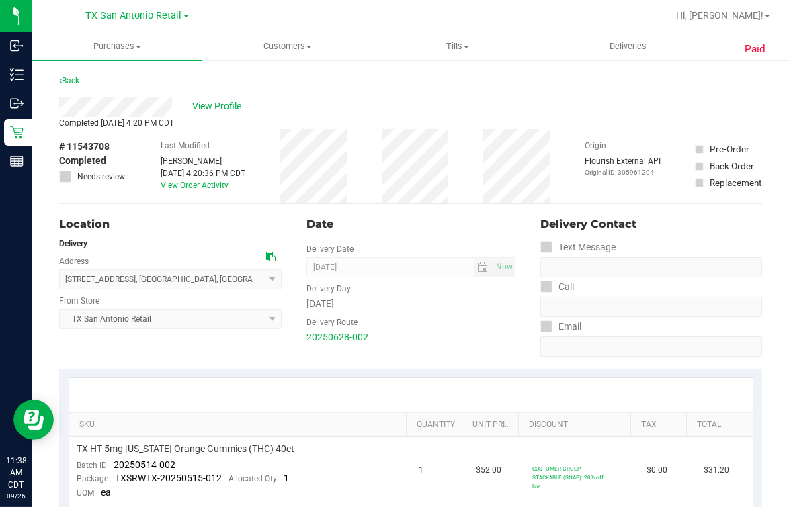
click at [415, 233] on div "Date Delivery Date [DATE] Now [DATE] 07:00 AM Now Delivery Day [DATE] Delivery …" at bounding box center [411, 286] width 235 height 165
click at [176, 104] on div "View Profile" at bounding box center [410, 107] width 703 height 20
click at [231, 105] on span "View Profile" at bounding box center [219, 106] width 54 height 14
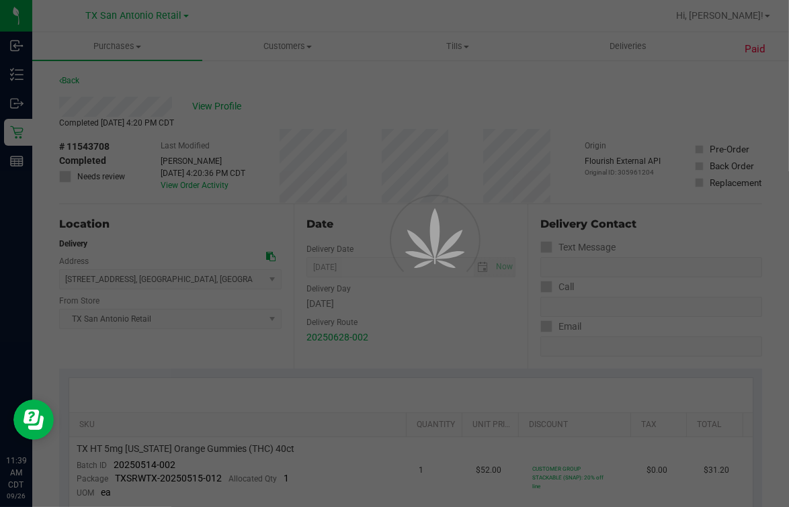
click at [386, 89] on div at bounding box center [394, 253] width 789 height 507
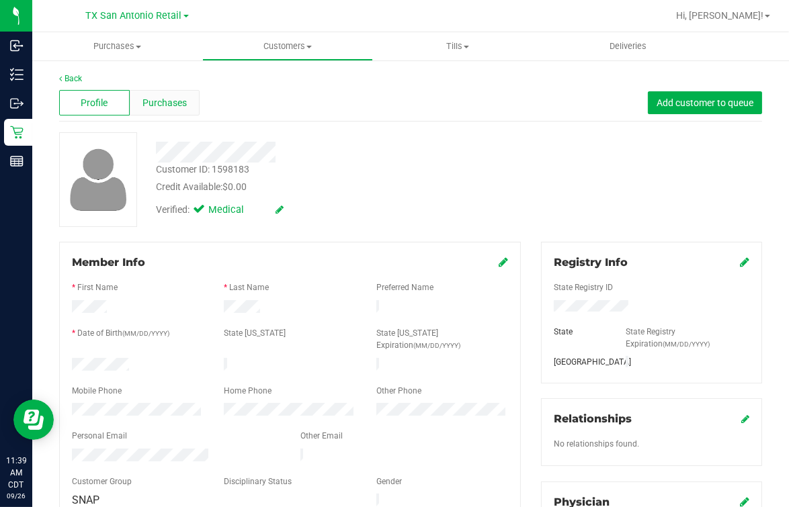
click at [177, 110] on span "Purchases" at bounding box center [164, 103] width 44 height 14
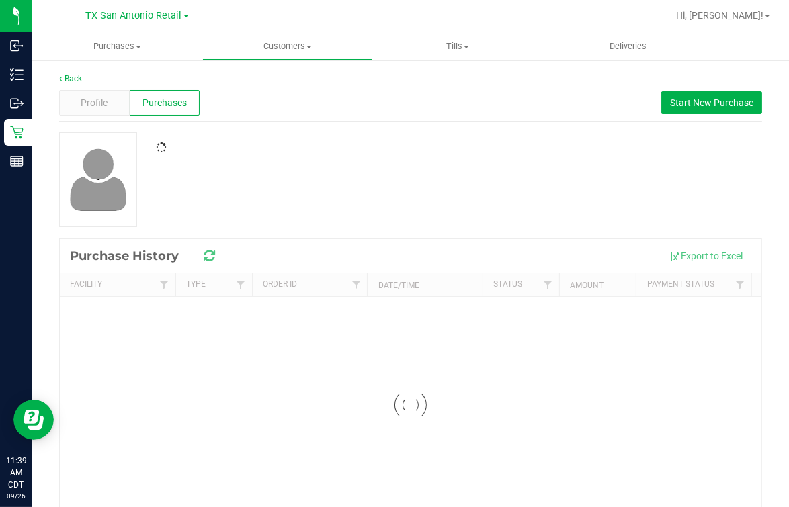
click at [425, 110] on div "Profile Purchases Start New Purchase" at bounding box center [410, 103] width 703 height 37
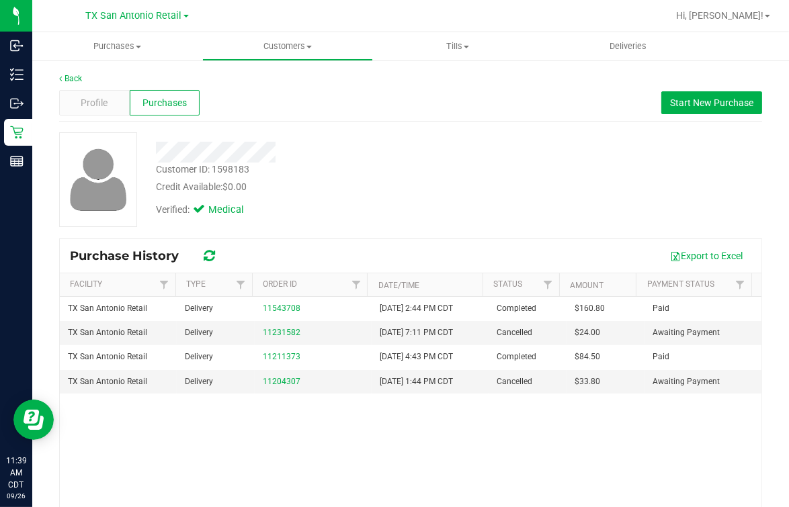
click at [444, 167] on div "Customer ID: 1598183 Credit Available: $0.00" at bounding box center [327, 179] width 362 height 32
drag, startPoint x: 445, startPoint y: 130, endPoint x: 445, endPoint y: 137, distance: 7.4
click at [445, 131] on div "Back Profile Purchases Start New Purchase Customer ID: 1598183 Credit Available…" at bounding box center [410, 336] width 703 height 526
click at [673, 98] on span "Start New Purchase" at bounding box center [711, 102] width 83 height 11
click at [359, 171] on div "Purchases Summary of purchases Fulfillment All purchases Customers All customer…" at bounding box center [410, 269] width 757 height 475
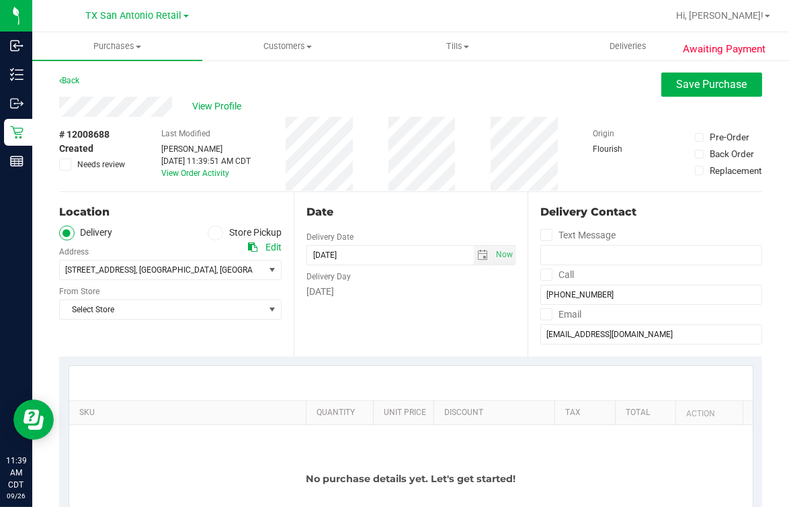
click at [438, 195] on div "Date Delivery Date [DATE] Now [DATE] 11:39 AM Now Delivery Day [DATE]" at bounding box center [411, 274] width 235 height 165
drag, startPoint x: 105, startPoint y: 313, endPoint x: 126, endPoint y: 314, distance: 20.8
click at [106, 314] on span "Select Store" at bounding box center [162, 309] width 204 height 19
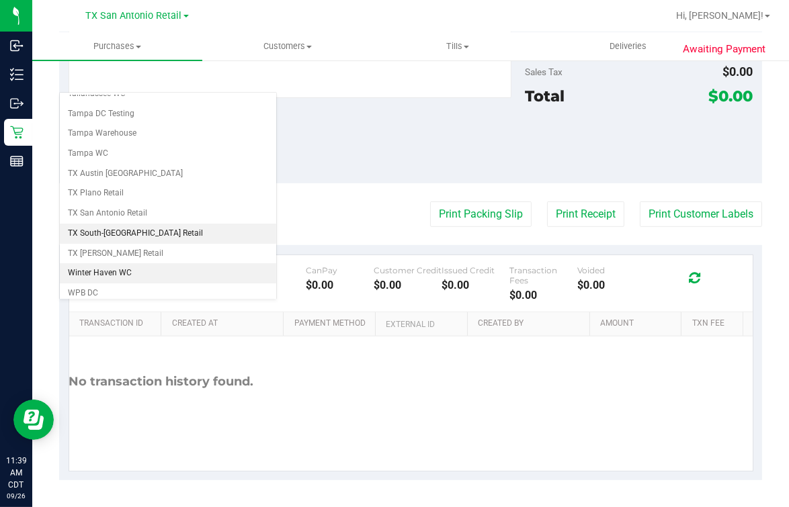
scroll to position [962, 0]
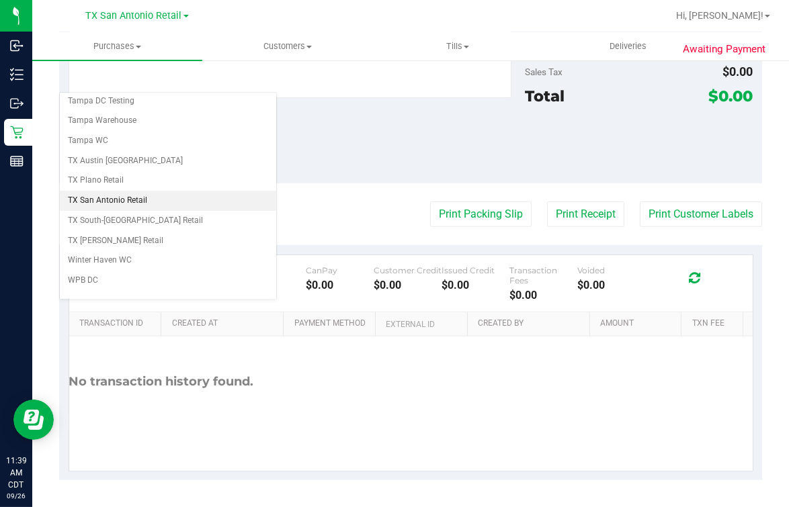
click at [147, 191] on li "TX San Antonio Retail" at bounding box center [168, 201] width 216 height 20
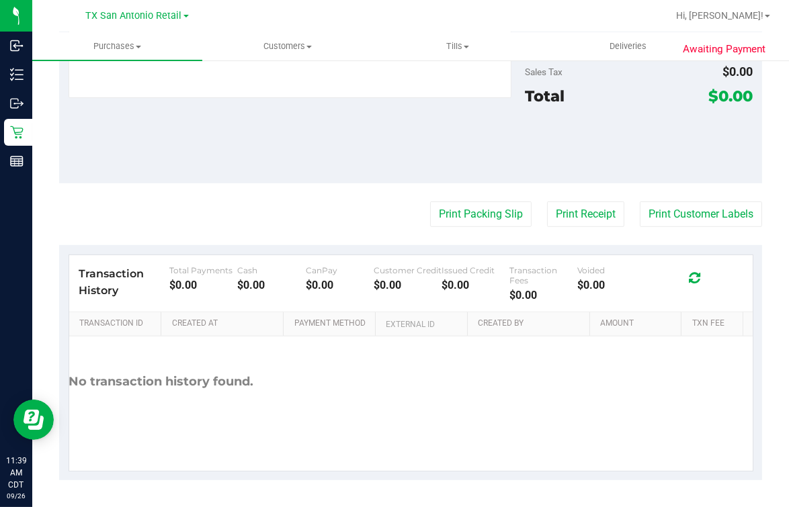
click at [287, 181] on div "Notes (optional) Subtotal $0.00 Discounts ($0.00) Delivery Fee $0.00 Sales Tax …" at bounding box center [410, 63] width 703 height 242
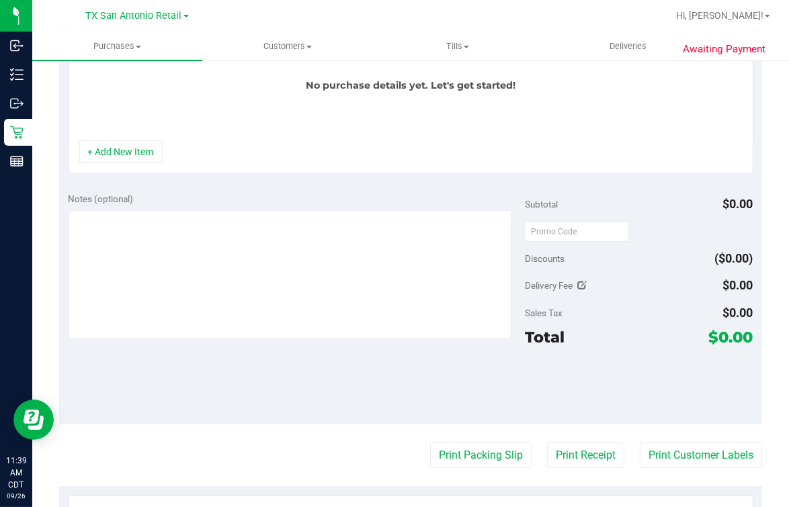
click at [253, 183] on div "SKU Quantity Unit Price Discount Tax Total Action No purchase details yet. Let'…" at bounding box center [410, 73] width 703 height 220
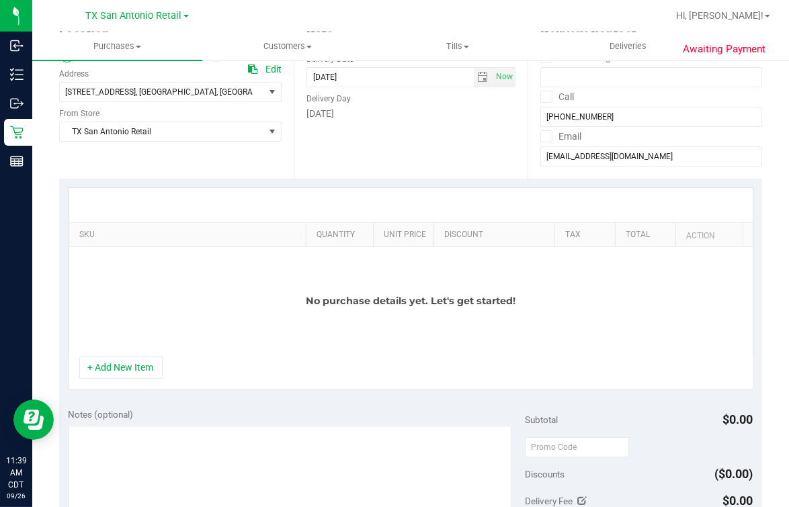
scroll to position [142, 0]
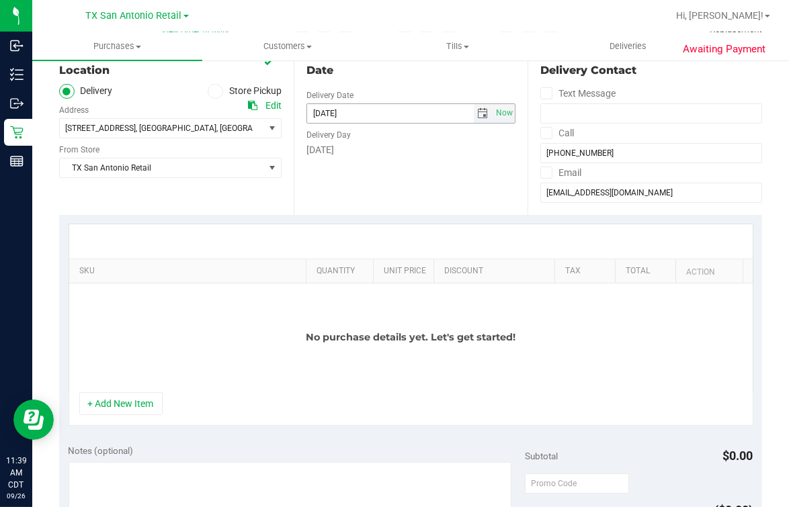
click at [460, 116] on input "[DATE]" at bounding box center [390, 113] width 167 height 19
click at [477, 114] on span "select" at bounding box center [482, 113] width 11 height 11
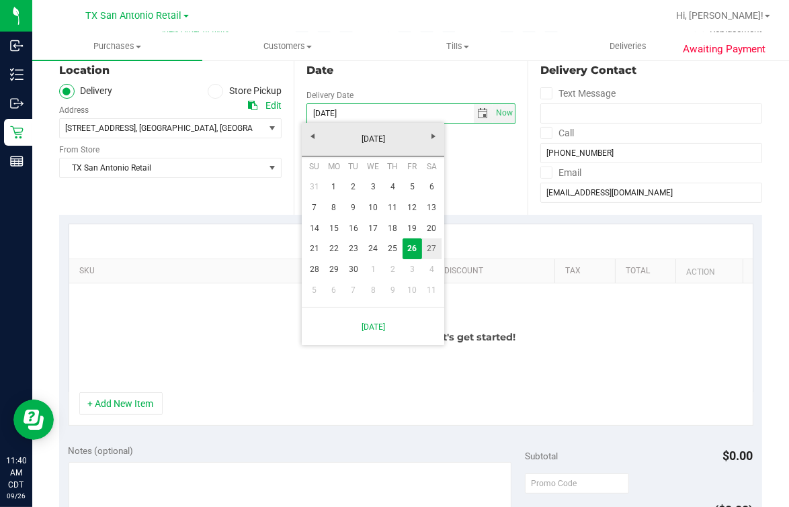
click at [429, 249] on link "27" at bounding box center [431, 249] width 19 height 21
type input "[DATE]"
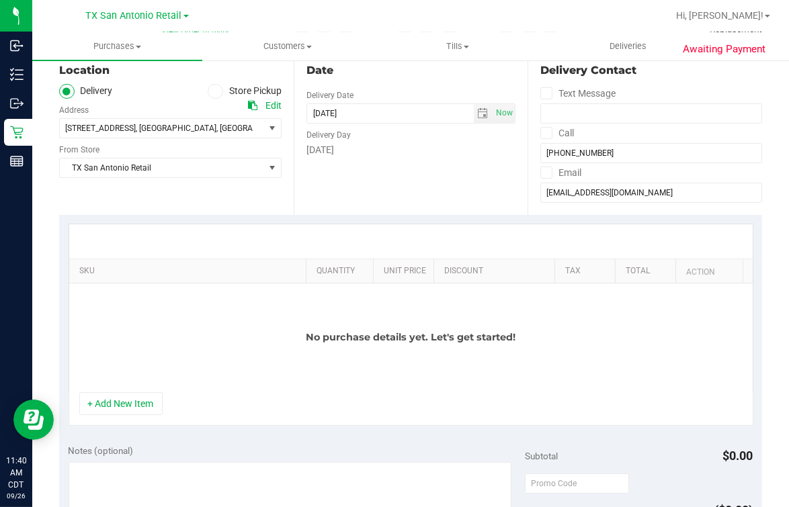
drag, startPoint x: 479, startPoint y: 187, endPoint x: 401, endPoint y: 180, distance: 77.6
click at [469, 181] on div "Date Delivery Date [DATE] Now [DATE] 11:39 AM Now Delivery Day [DATE]" at bounding box center [411, 132] width 235 height 165
click at [95, 413] on button "+ Add New Item" at bounding box center [120, 404] width 83 height 23
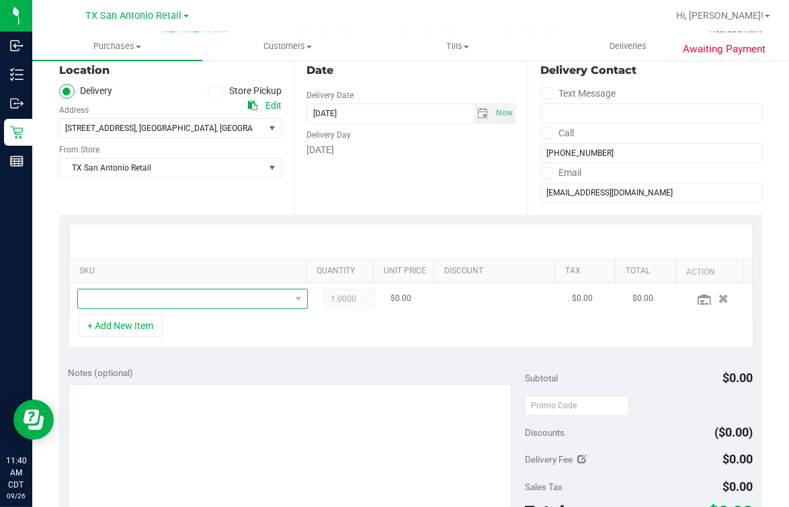
click at [177, 296] on span "NO DATA FOUND" at bounding box center [184, 299] width 212 height 19
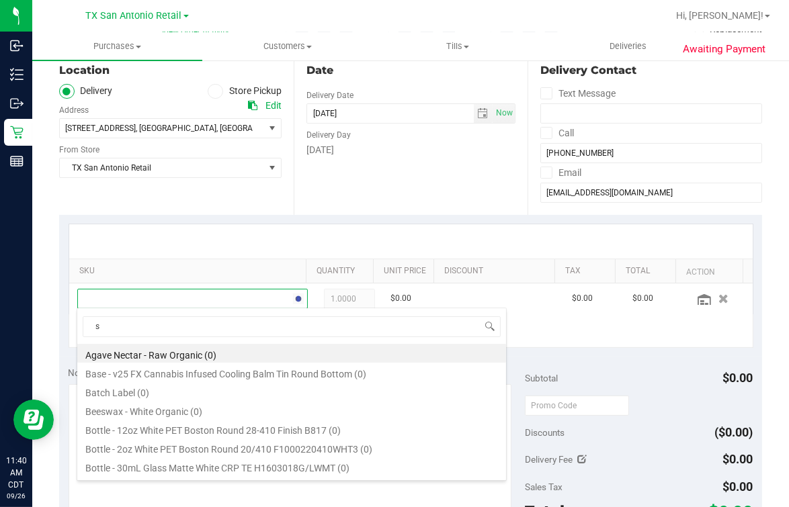
scroll to position [19, 192]
type input "straw"
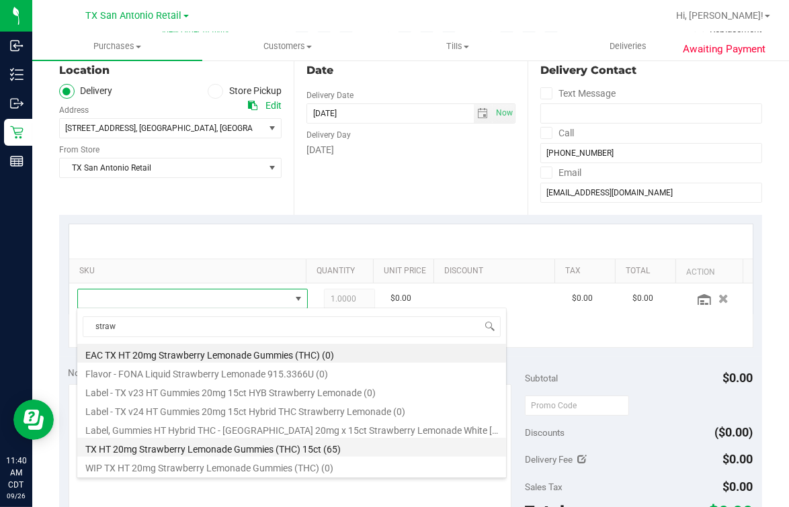
click at [237, 443] on li "TX HT 20mg Strawberry Lemonade Gummies (THC) 15ct (65)" at bounding box center [291, 447] width 429 height 19
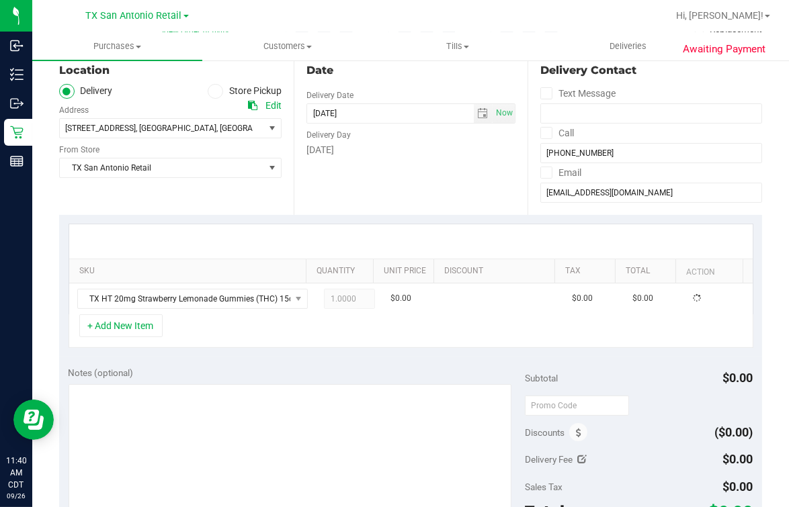
click at [296, 200] on div "Date Delivery Date [DATE] Now [DATE] 11:39 AM Now Delivery Day [DATE]" at bounding box center [411, 132] width 235 height 165
click at [210, 183] on div "Location Delivery Store Pickup Address Edit [STREET_ADDRESS] , [GEOGRAPHIC_DATA…" at bounding box center [176, 132] width 235 height 165
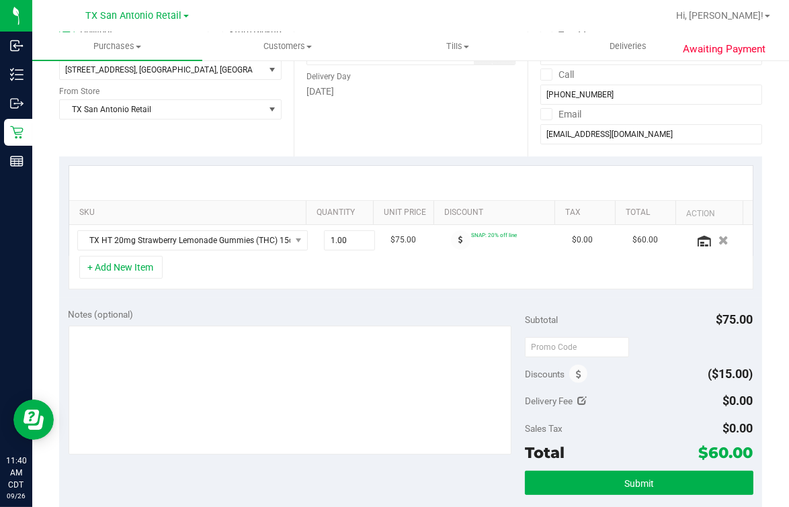
scroll to position [226, 0]
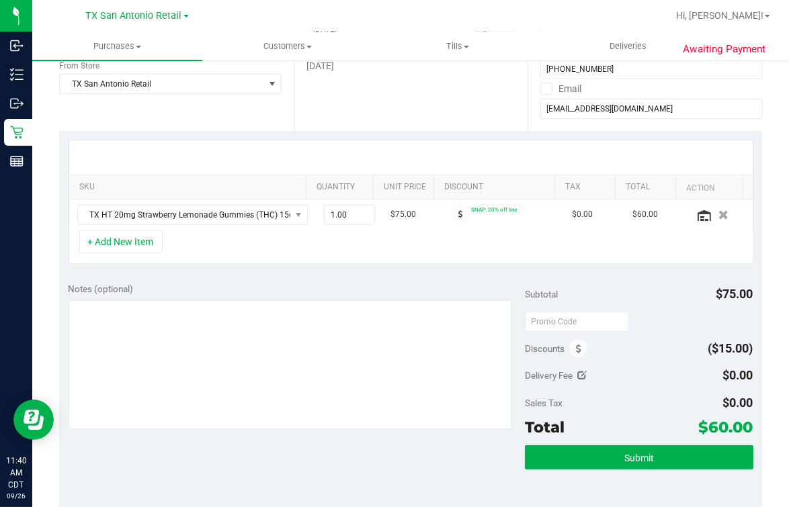
drag, startPoint x: 415, startPoint y: 269, endPoint x: 421, endPoint y: 272, distance: 6.9
click at [421, 272] on purchase-details "Back Save Purchase View Profile # 12008688 Created Needs review Last Modified […" at bounding box center [410, 329] width 703 height 965
drag, startPoint x: 421, startPoint y: 272, endPoint x: 431, endPoint y: 131, distance: 141.5
click at [432, 126] on div "Date Delivery Date [DATE] Now [DATE] 07:00 AM Now Delivery Day [DATE]" at bounding box center [411, 48] width 235 height 165
click at [444, 227] on td "SNAP: 20% off line" at bounding box center [504, 215] width 121 height 31
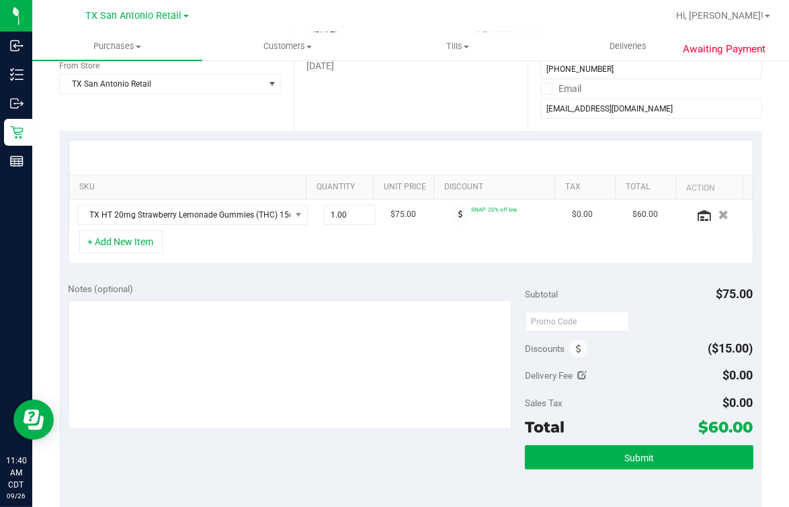
click at [429, 131] on div "SKU Quantity Unit Price Discount Tax Total Action TX HT 20mg Strawberry Lemonad…" at bounding box center [410, 202] width 703 height 142
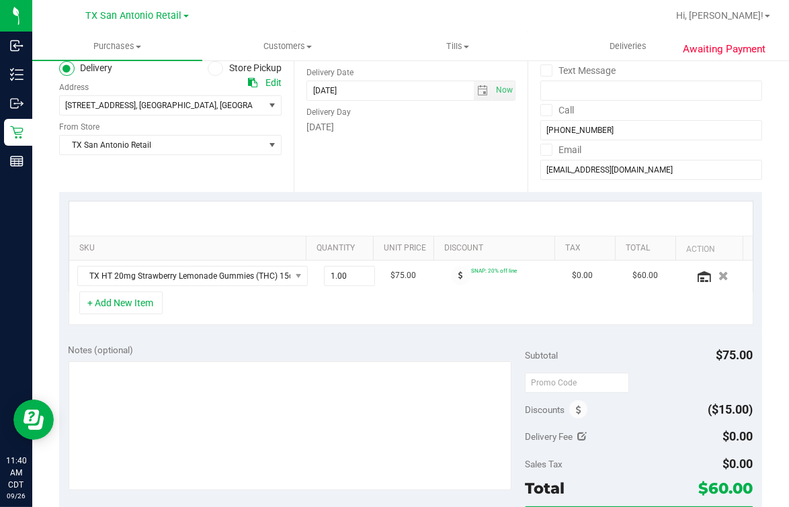
scroll to position [142, 0]
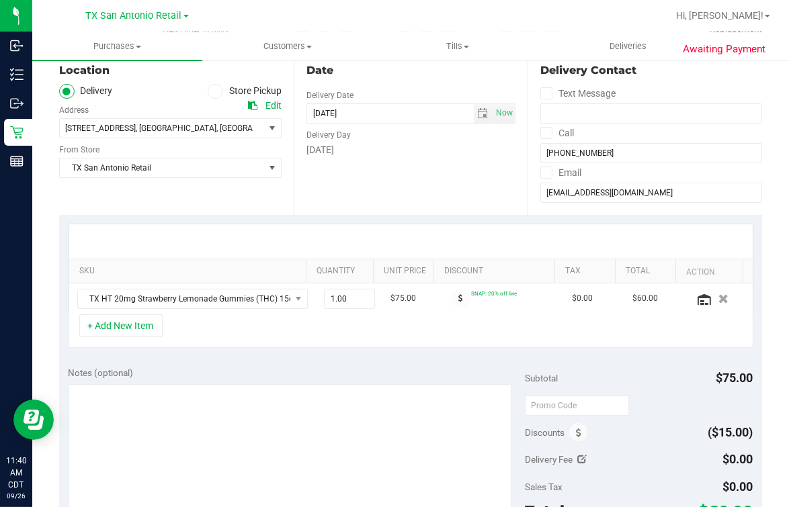
click at [406, 354] on div "SKU Quantity Unit Price Discount Tax Total Action TX HT 20mg Strawberry Lemonad…" at bounding box center [410, 286] width 703 height 142
click at [371, 203] on div "Date Delivery Date [DATE] Now [DATE] 07:00 AM Now Delivery Day [DATE]" at bounding box center [411, 132] width 235 height 165
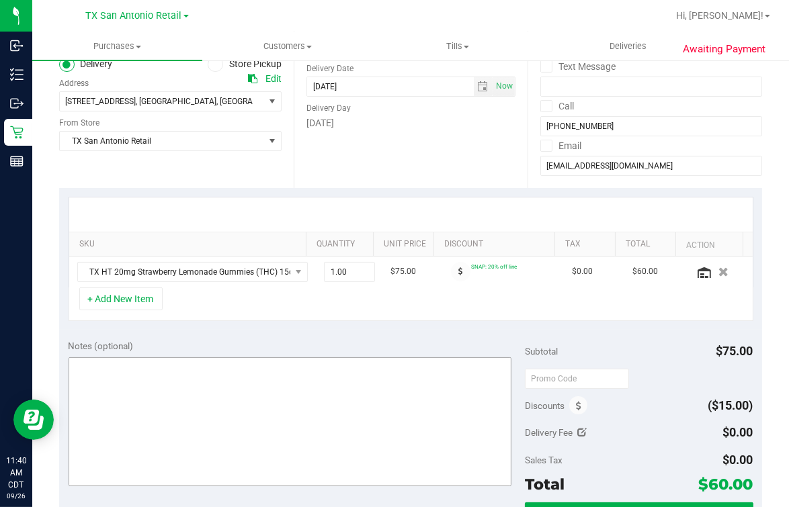
scroll to position [167, 0]
click at [338, 177] on div "Date Delivery Date [DATE] Now [DATE] 07:00 AM Now Delivery Day [DATE]" at bounding box center [411, 107] width 235 height 165
click at [266, 309] on div "+ Add New Item" at bounding box center [411, 306] width 685 height 34
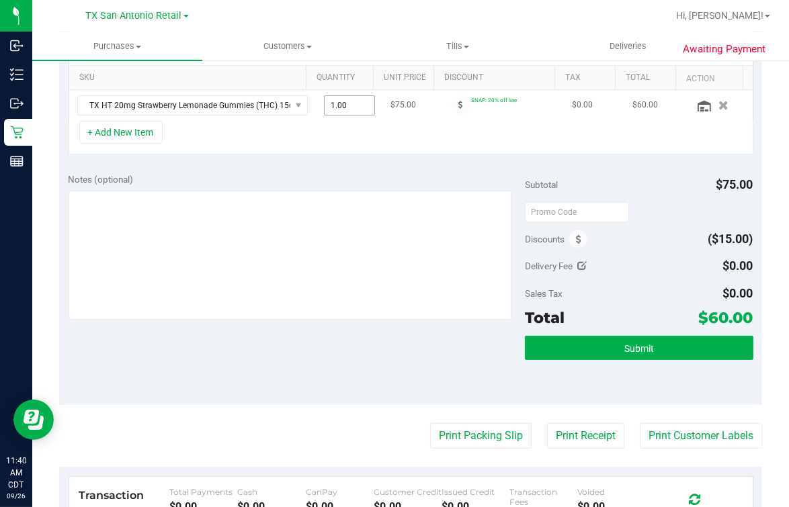
click at [331, 101] on span "1.00 1" at bounding box center [349, 105] width 51 height 20
type input "3"
type input "3.00"
click at [310, 165] on div "Notes (optional) Subtotal $75.00 Discounts ($15.00) Delivery Fee $0.00 Sales Ta…" at bounding box center [410, 284] width 703 height 242
click at [454, 134] on div "+ Add New Item" at bounding box center [411, 138] width 685 height 34
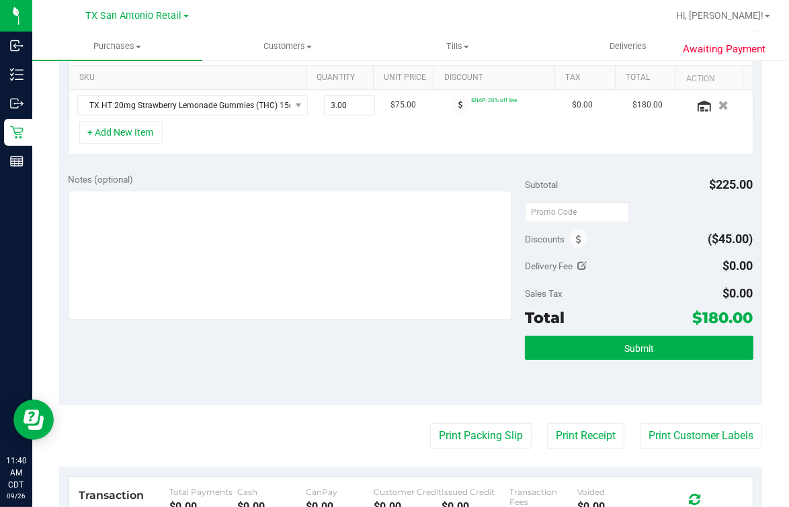
click at [332, 138] on div "+ Add New Item" at bounding box center [411, 138] width 685 height 34
click at [393, 133] on div "+ Add New Item" at bounding box center [411, 138] width 685 height 34
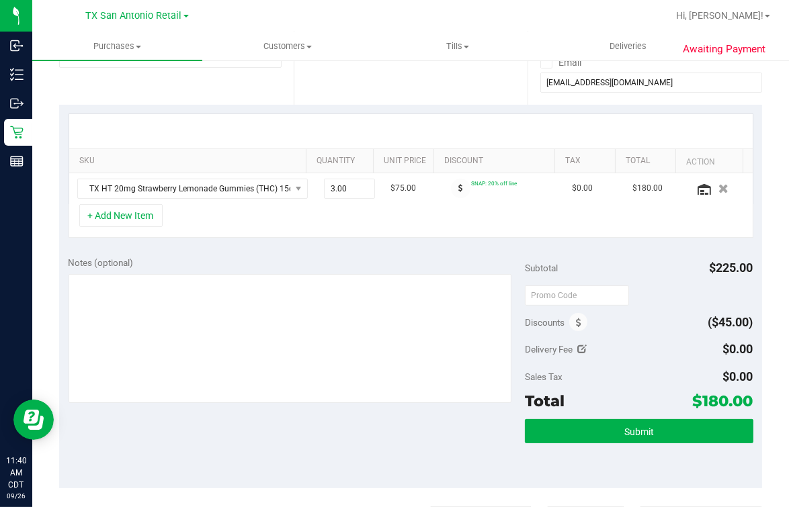
click at [274, 225] on div "+ Add New Item" at bounding box center [411, 221] width 685 height 34
click at [324, 190] on span "3.00 3" at bounding box center [349, 189] width 51 height 20
type input "4"
type input "4.00"
click at [324, 249] on div "Notes (optional) Subtotal $225.00 Discounts ($45.00) Delivery Fee $0.00 Sales T…" at bounding box center [410, 368] width 703 height 242
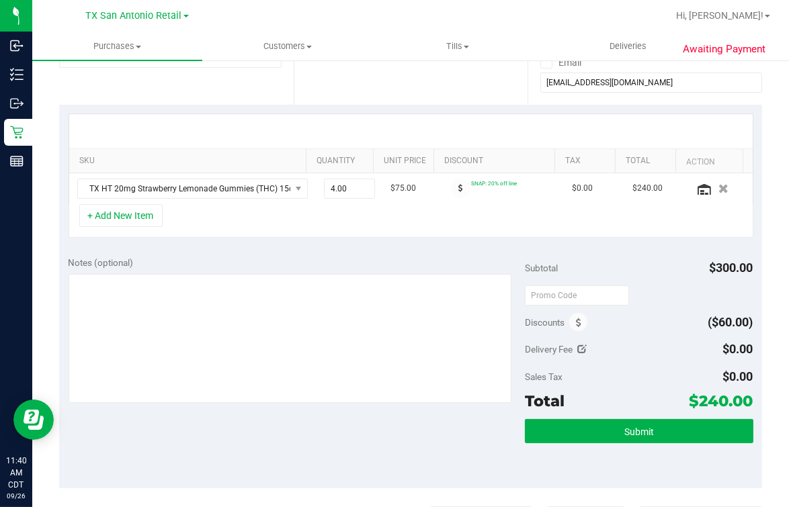
click at [481, 239] on div "SKU Quantity Unit Price Discount Tax Total Action TX HT 20mg Strawberry Lemonad…" at bounding box center [410, 176] width 703 height 142
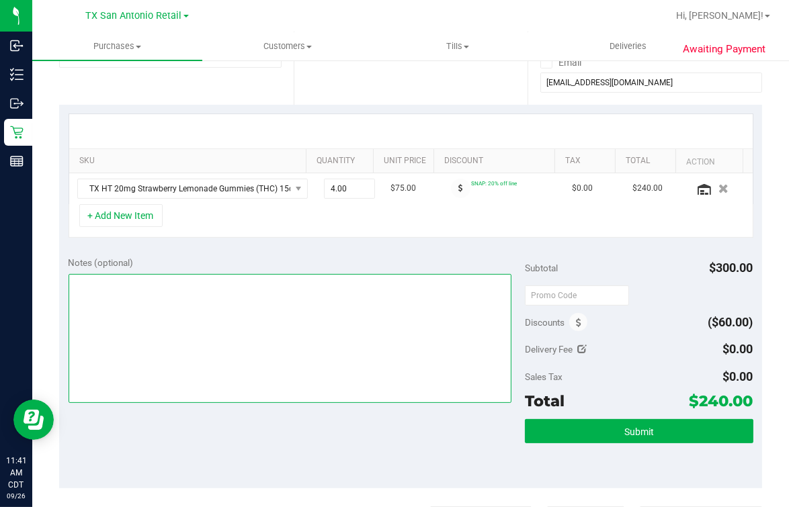
click at [353, 292] on textarea at bounding box center [290, 338] width 443 height 129
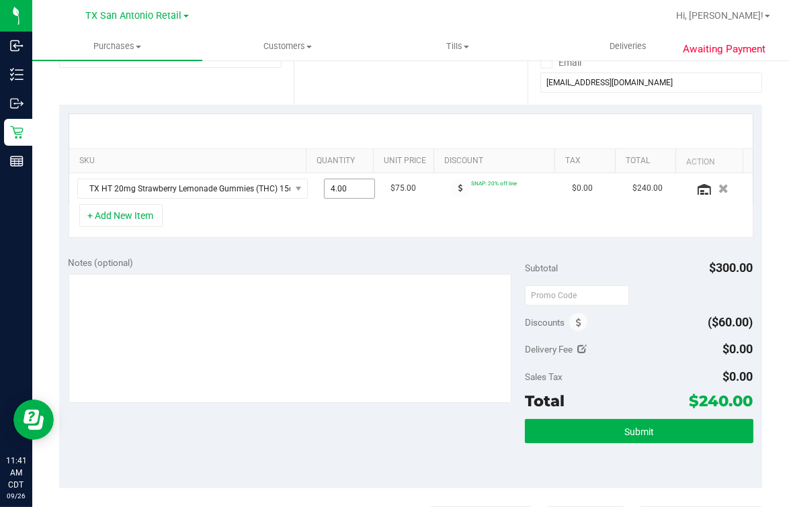
drag, startPoint x: 337, startPoint y: 203, endPoint x: 350, endPoint y: 204, distance: 12.2
click at [346, 204] on div "SKU Quantity Unit Price Discount Tax Total Action TX HT 20mg Strawberry Lemonad…" at bounding box center [411, 176] width 685 height 124
drag, startPoint x: 350, startPoint y: 204, endPoint x: 307, endPoint y: 221, distance: 45.6
click at [307, 227] on div "+ Add New Item" at bounding box center [411, 221] width 685 height 34
click at [262, 132] on div at bounding box center [411, 131] width 684 height 34
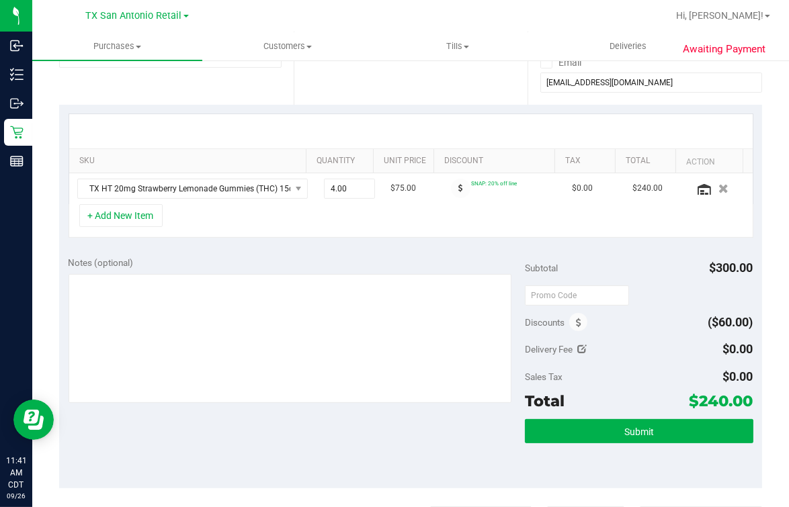
click at [261, 222] on div "+ Add New Item" at bounding box center [411, 221] width 685 height 34
click at [173, 225] on div "+ Add New Item" at bounding box center [411, 221] width 685 height 34
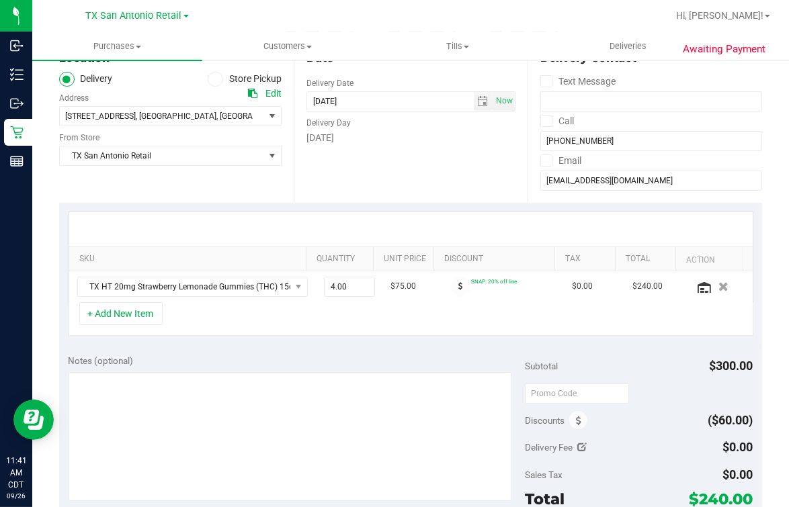
scroll to position [83, 0]
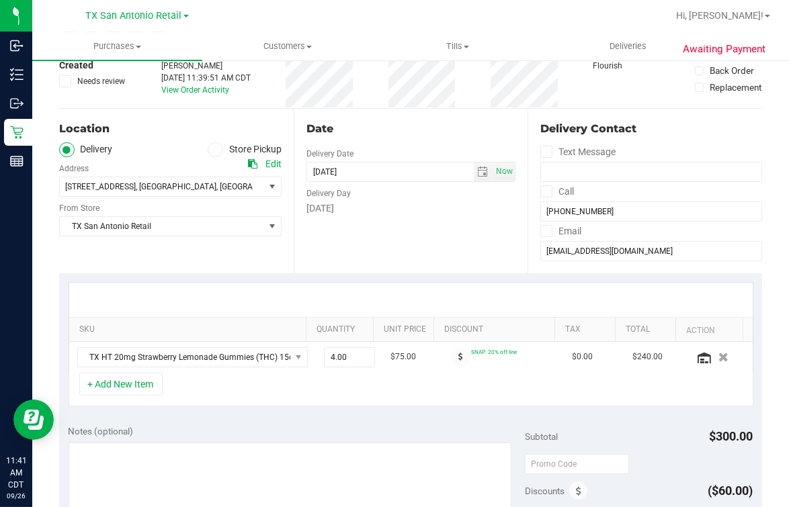
drag, startPoint x: 213, startPoint y: 255, endPoint x: 408, endPoint y: 255, distance: 194.9
click at [213, 255] on div "Location Delivery Store Pickup Address Edit [STREET_ADDRESS] , [GEOGRAPHIC_DATA…" at bounding box center [176, 191] width 235 height 165
click at [509, 255] on div "Date Delivery Date [DATE] Now [DATE] 07:00 AM Now Delivery Day [DATE]" at bounding box center [411, 191] width 235 height 165
click at [391, 252] on div "Date Delivery Date [DATE] Now [DATE] 07:00 AM Now Delivery Day [DATE]" at bounding box center [411, 191] width 235 height 165
drag, startPoint x: 386, startPoint y: 229, endPoint x: 395, endPoint y: 221, distance: 11.4
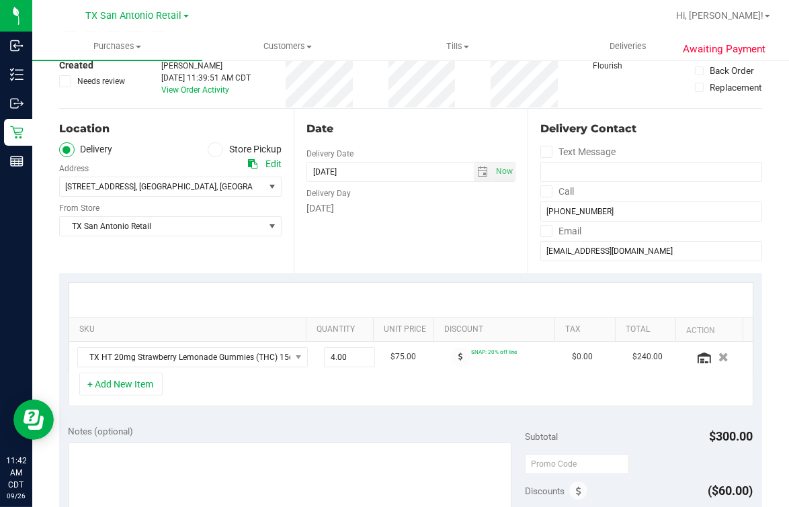
click at [388, 227] on div "Date Delivery Date [DATE] Now [DATE] 07:00 AM Now Delivery Day [DATE]" at bounding box center [411, 191] width 235 height 165
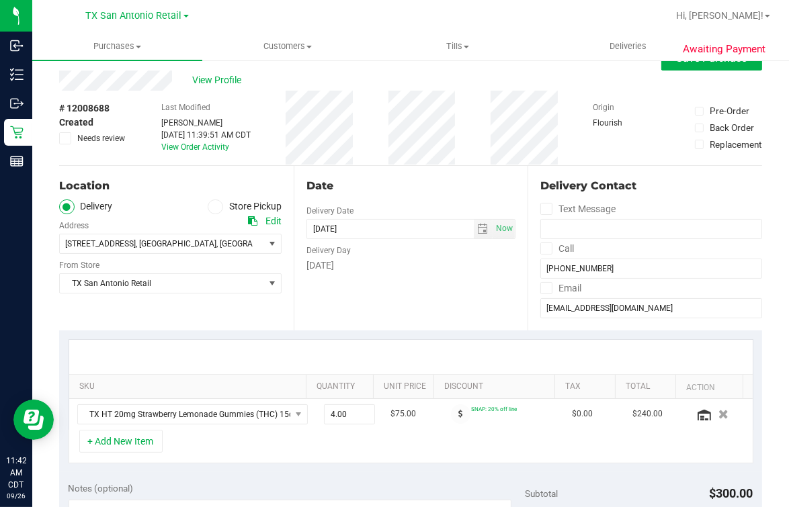
scroll to position [0, 0]
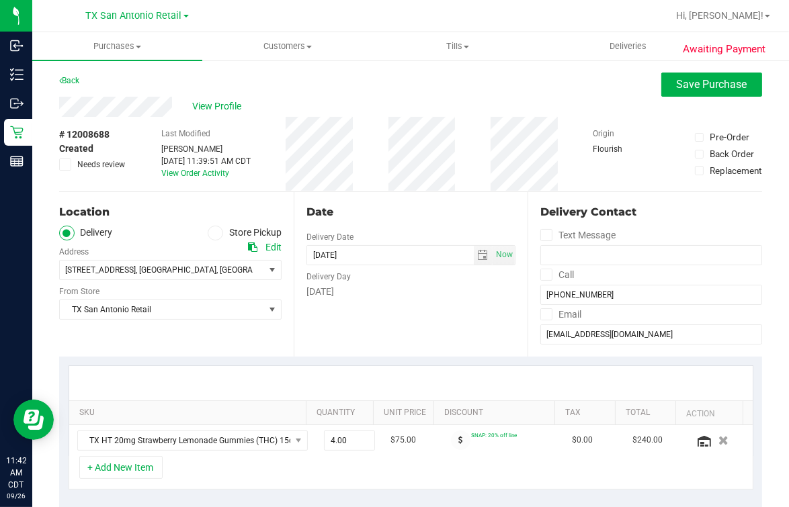
click at [461, 188] on div "# 12008688 Created Needs review Last Modified [PERSON_NAME] [DATE] 11:39:51 AM …" at bounding box center [410, 154] width 703 height 75
click at [415, 222] on div "Date Delivery Date [DATE] Now [DATE] 07:00 AM Now Delivery Day [DATE]" at bounding box center [411, 274] width 235 height 165
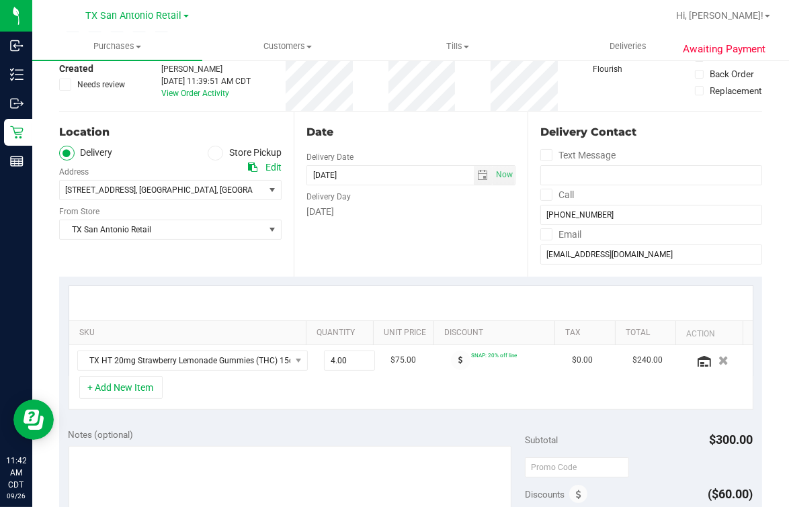
scroll to position [167, 0]
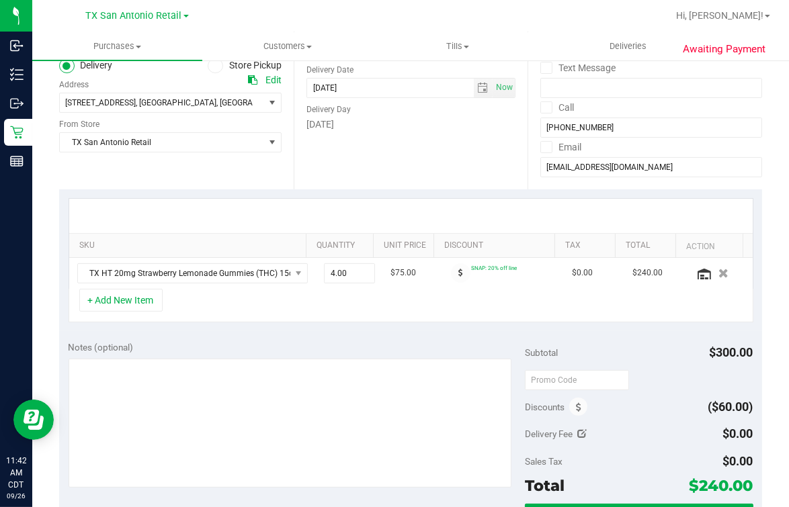
click at [427, 315] on div "+ Add New Item" at bounding box center [411, 306] width 685 height 34
click at [410, 204] on div at bounding box center [411, 216] width 684 height 34
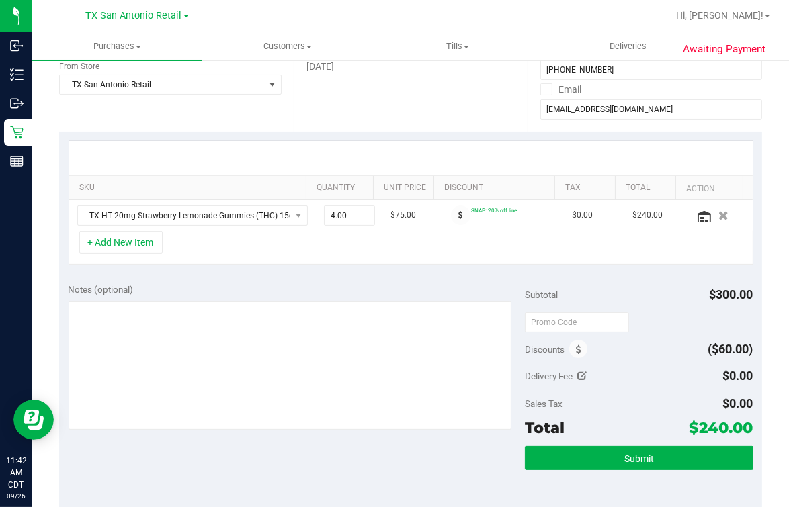
scroll to position [252, 0]
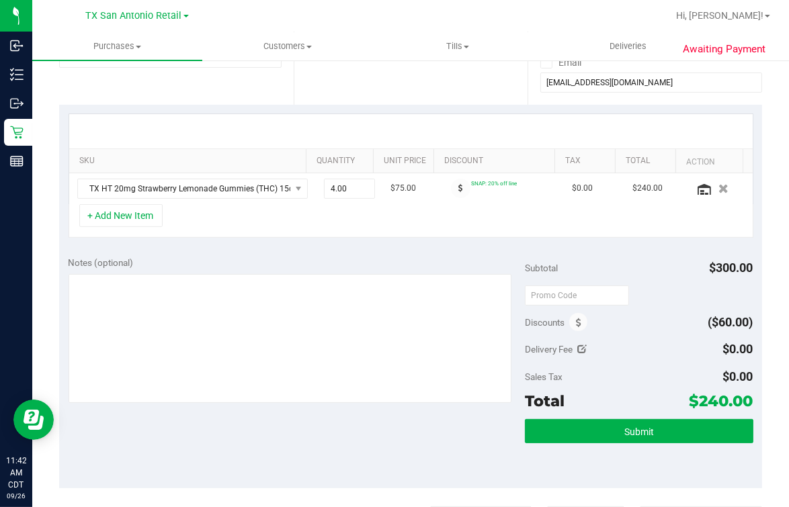
click at [311, 121] on div at bounding box center [411, 131] width 684 height 34
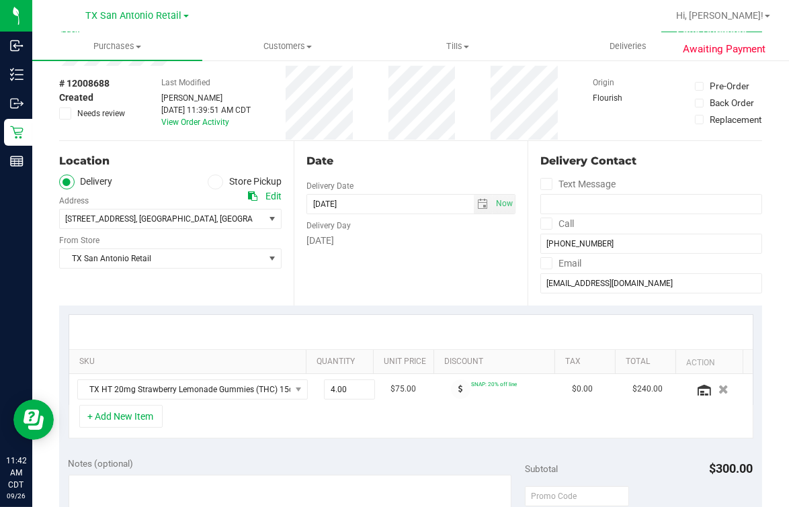
scroll to position [0, 0]
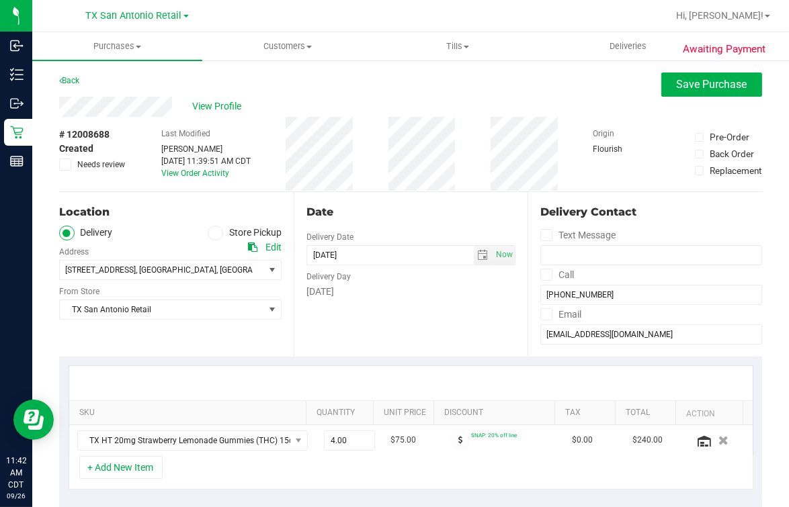
click at [373, 201] on div "Date Delivery Date [DATE] Now [DATE] 07:00 AM Now Delivery Day [DATE]" at bounding box center [411, 274] width 235 height 165
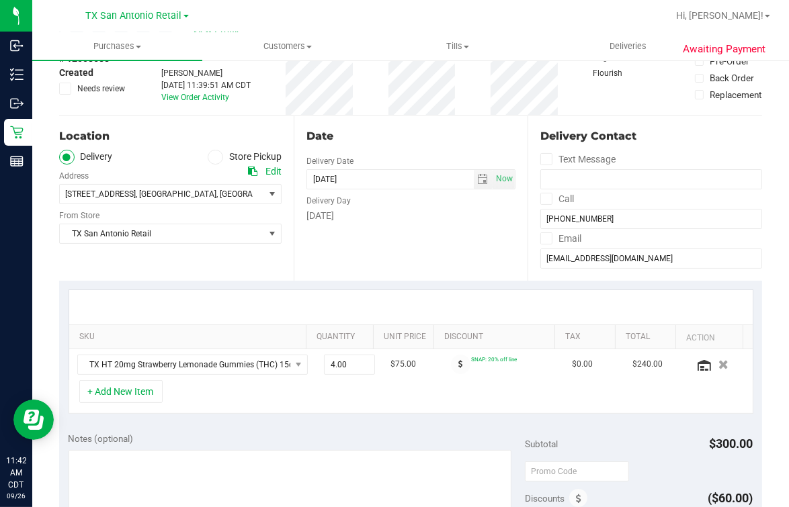
scroll to position [167, 0]
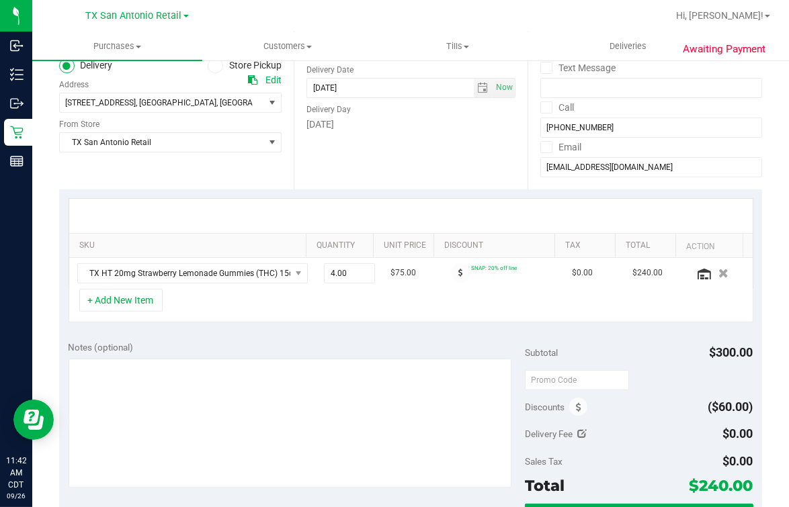
click at [384, 313] on div "+ Add New Item" at bounding box center [411, 306] width 685 height 34
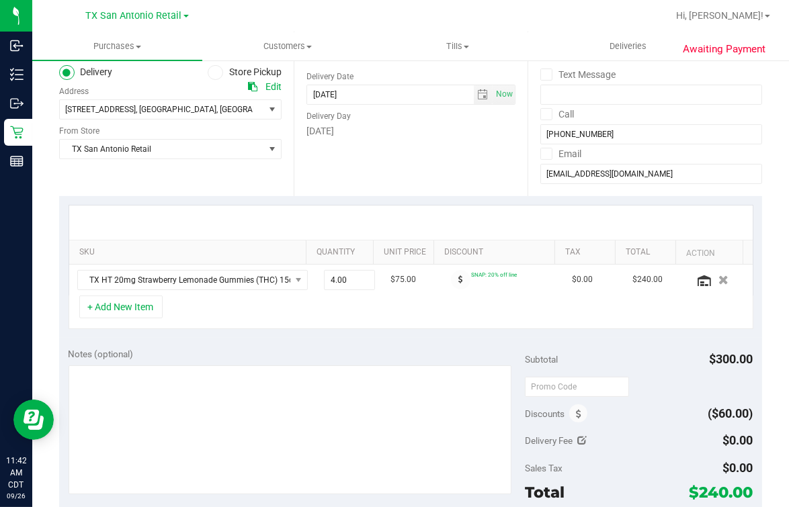
scroll to position [252, 0]
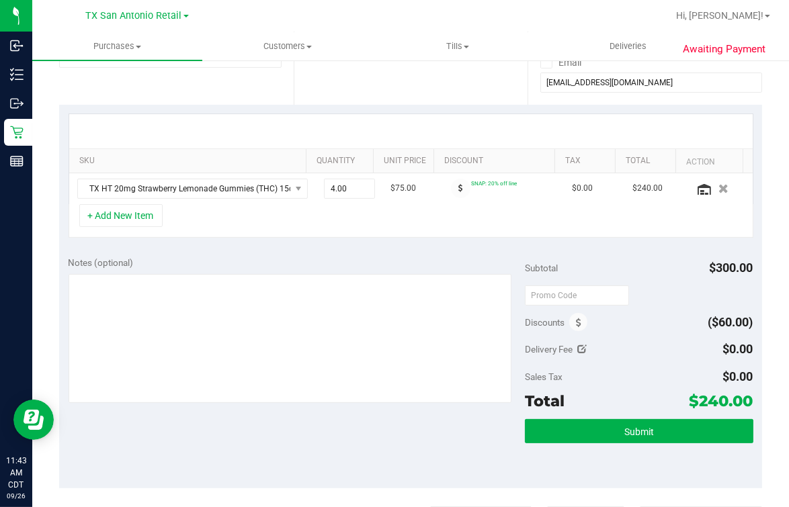
click at [427, 232] on div "+ Add New Item" at bounding box center [411, 221] width 685 height 34
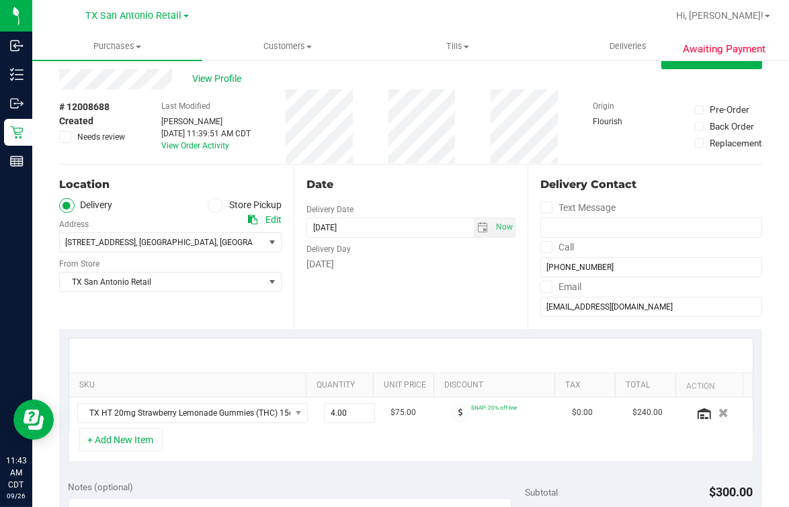
scroll to position [0, 0]
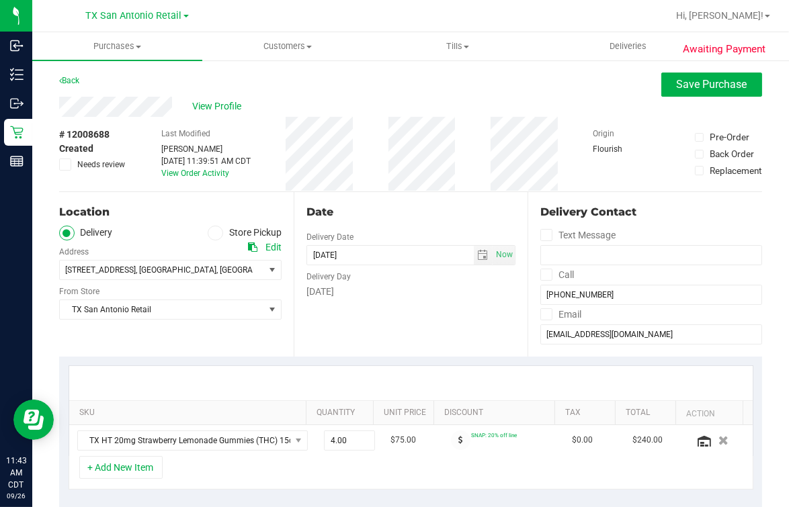
click at [454, 208] on div "Date" at bounding box center [411, 212] width 210 height 16
drag, startPoint x: 394, startPoint y: 194, endPoint x: 392, endPoint y: 202, distance: 8.3
click at [393, 194] on div "Date Delivery Date [DATE] Now [DATE] 07:00 AM Now Delivery Day [DATE]" at bounding box center [411, 274] width 235 height 165
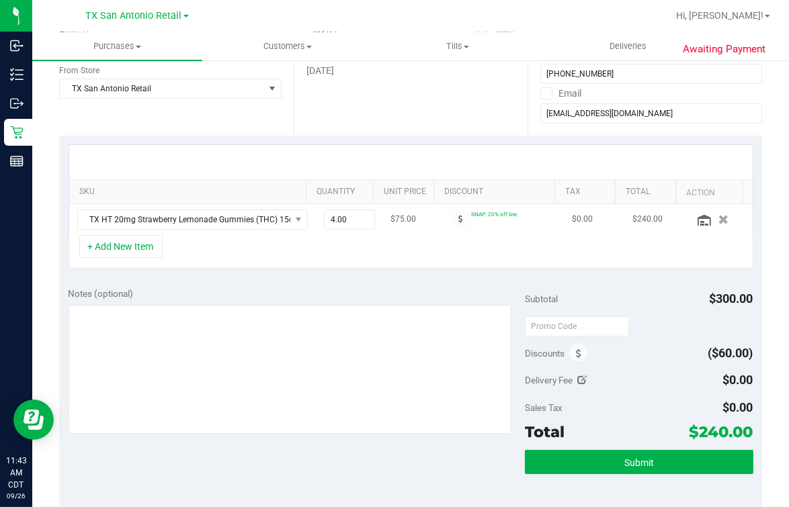
scroll to position [335, 0]
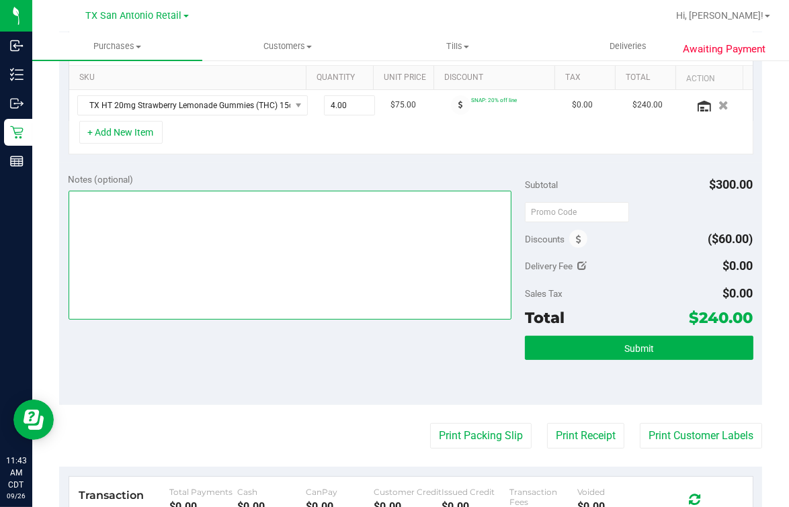
click at [170, 269] on textarea at bounding box center [290, 255] width 443 height 129
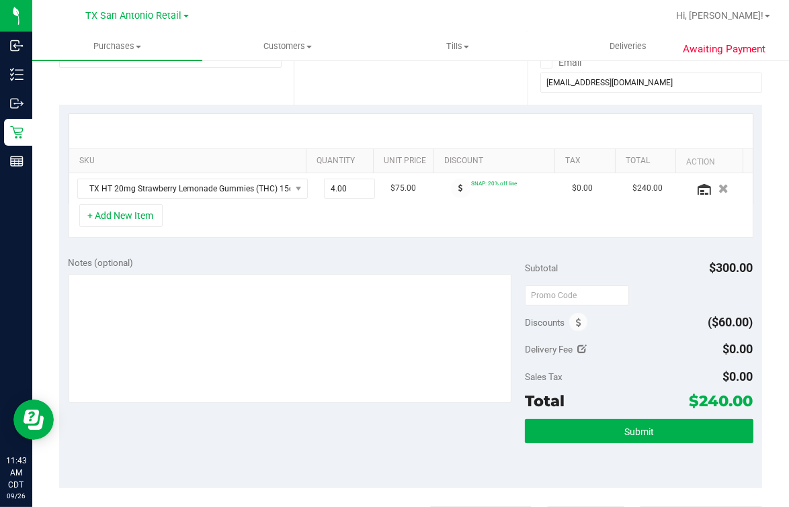
click at [358, 126] on div at bounding box center [411, 131] width 684 height 34
click at [277, 229] on div "+ Add New Item" at bounding box center [411, 221] width 685 height 34
click at [235, 145] on div at bounding box center [411, 131] width 684 height 34
click at [216, 214] on div "+ Add New Item" at bounding box center [411, 221] width 685 height 34
click at [331, 229] on div "+ Add New Item" at bounding box center [411, 221] width 685 height 34
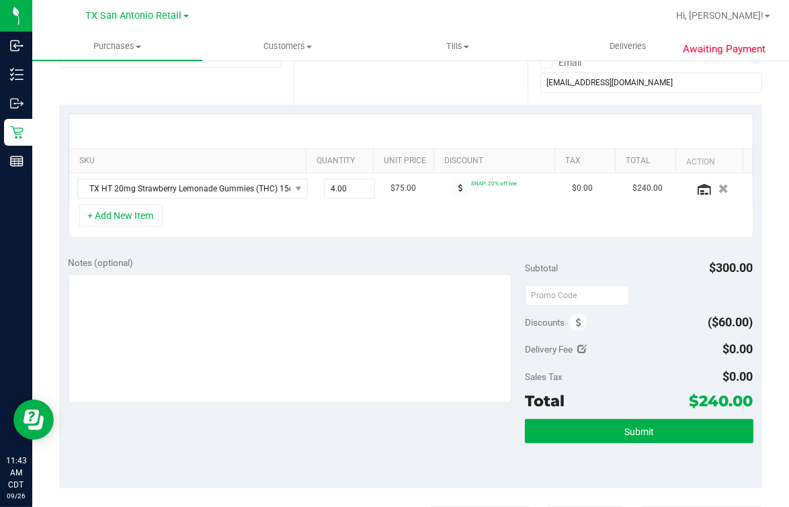
click at [358, 124] on div at bounding box center [411, 131] width 684 height 34
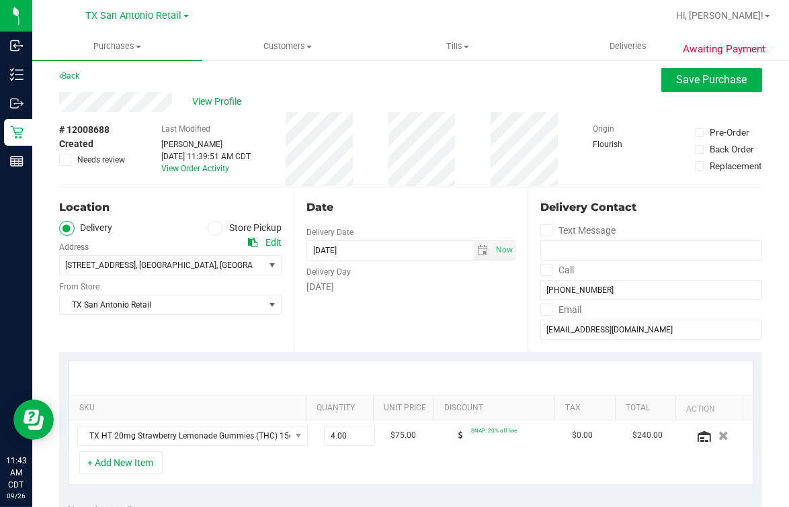
scroll to position [0, 0]
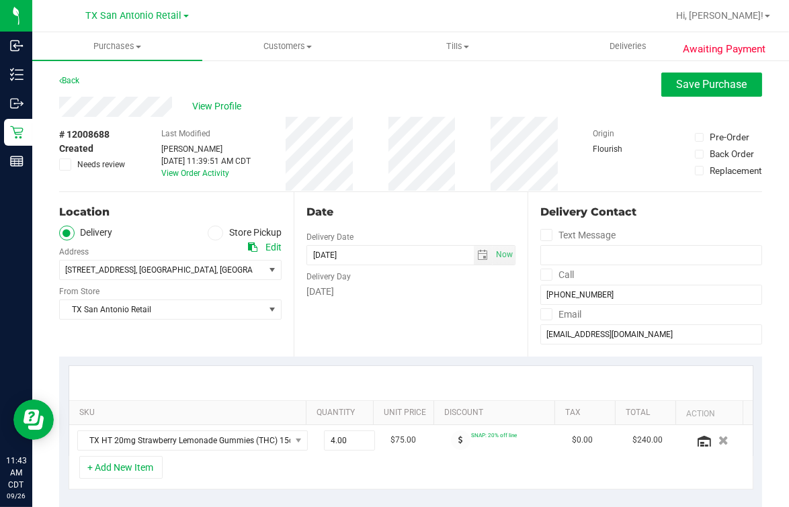
click at [376, 202] on div "Date Delivery Date [DATE] Now [DATE] 07:00 AM Now Delivery Day [DATE]" at bounding box center [411, 274] width 235 height 165
click at [449, 192] on div "Date Delivery Date [DATE] Now [DATE] 07:00 AM Now Delivery Day [DATE]" at bounding box center [411, 274] width 235 height 165
click at [604, 98] on div "View Profile" at bounding box center [410, 107] width 703 height 20
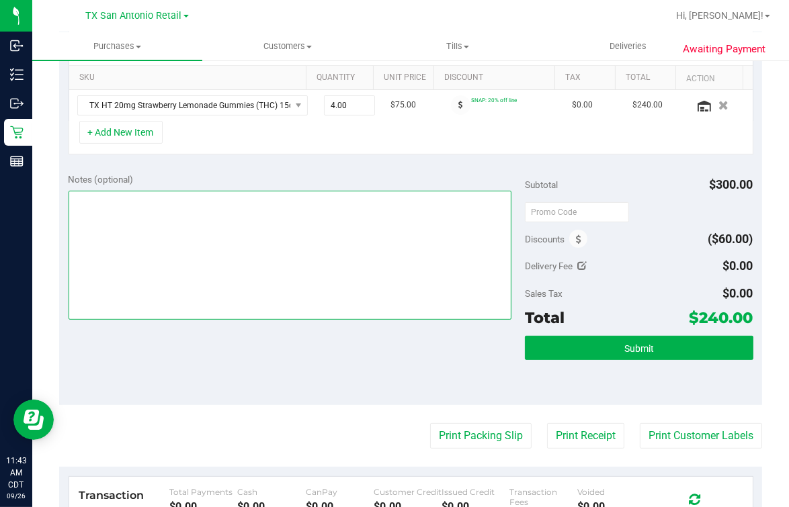
click at [334, 276] on textarea at bounding box center [290, 255] width 443 height 129
click at [339, 262] on textarea at bounding box center [290, 255] width 443 height 129
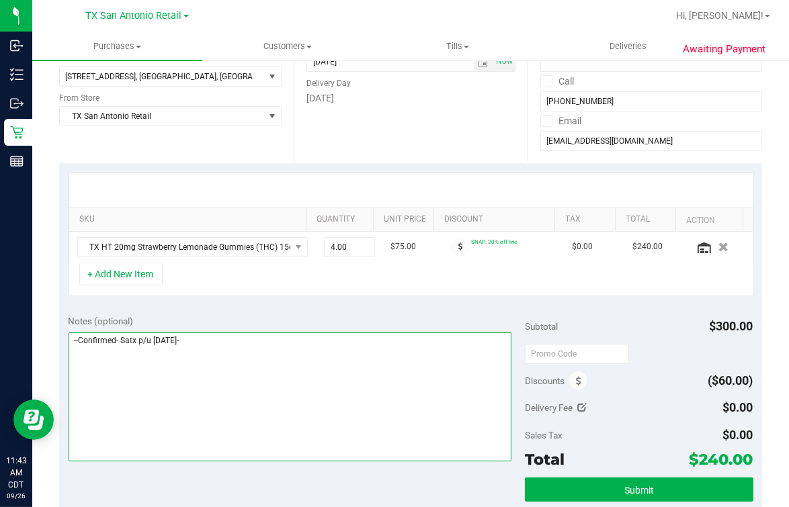
scroll to position [199, 0]
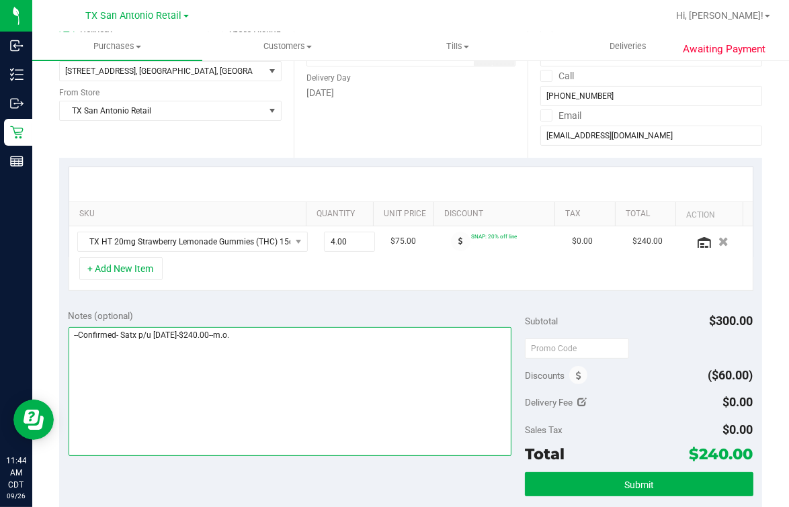
drag, startPoint x: 259, startPoint y: 343, endPoint x: -43, endPoint y: 295, distance: 306.2
click at [0, 295] on html "Inbound Inventory Outbound Retail Reports 11:44 AM CDT [DATE] 09/26 [GEOGRAPHIC…" at bounding box center [394, 253] width 789 height 507
click at [329, 401] on textarea at bounding box center [290, 391] width 443 height 129
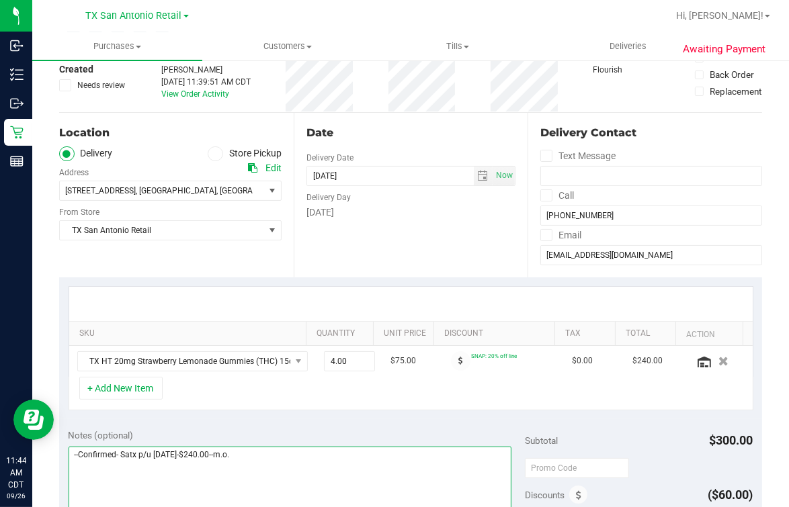
scroll to position [0, 0]
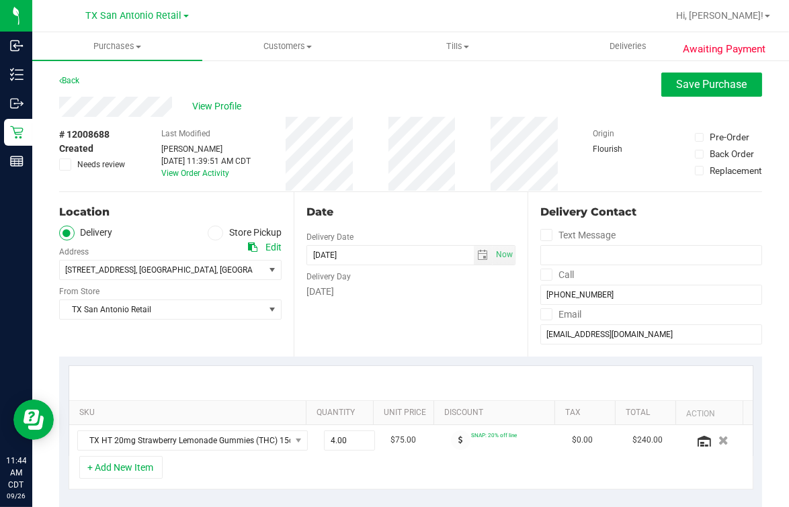
type textarea "--Confirmed- Satx p/u [DATE]-$240.00--m.o."
click at [404, 221] on div "Date Delivery Date [DATE] Now [DATE] 07:00 AM Now Delivery Day [DATE]" at bounding box center [411, 274] width 235 height 165
click at [708, 80] on span "Save Purchase" at bounding box center [712, 84] width 71 height 13
drag, startPoint x: 493, startPoint y: 81, endPoint x: 721, endPoint y: 132, distance: 233.0
click at [493, 81] on div "Back Save Purchase" at bounding box center [410, 85] width 703 height 24
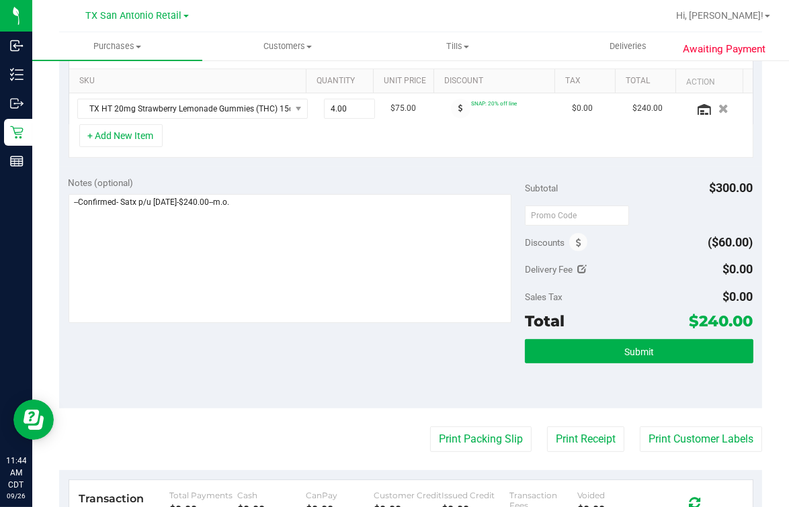
scroll to position [335, 0]
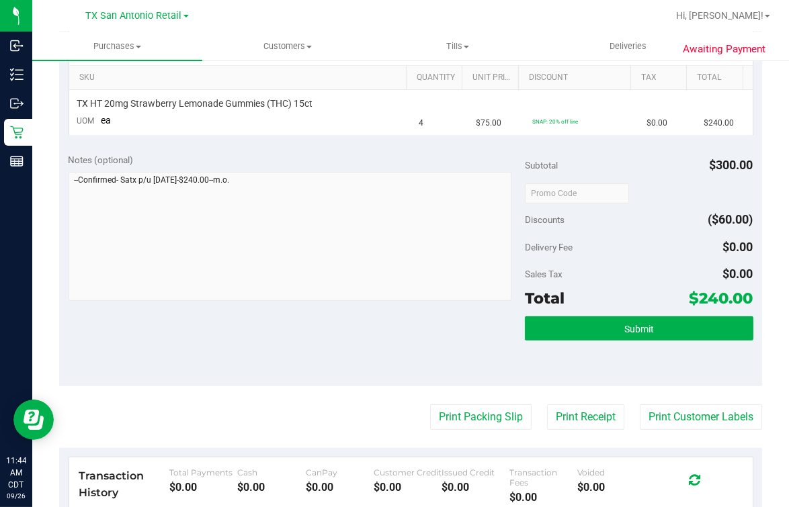
click at [635, 353] on div "Submit" at bounding box center [639, 347] width 229 height 60
click at [633, 338] on button "Submit" at bounding box center [639, 329] width 229 height 24
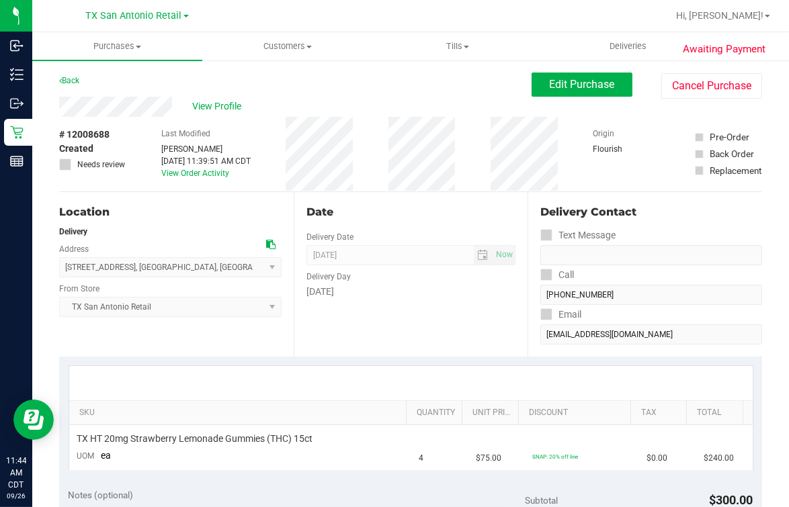
click at [293, 115] on div "Purchases Summary of purchases Fulfillment All purchases Customers All customer…" at bounding box center [410, 269] width 757 height 475
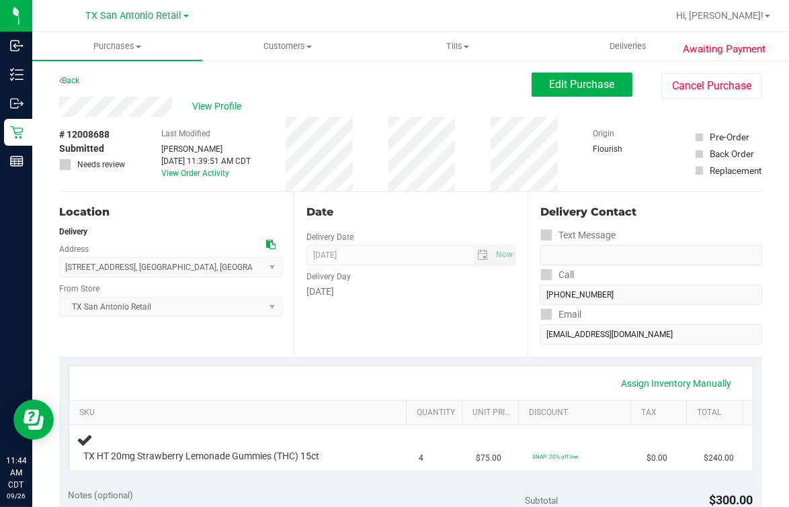
click at [223, 118] on div "Last Modified [PERSON_NAME] [DATE] 11:39:51 AM CDT View Order Activity" at bounding box center [205, 154] width 89 height 75
click at [223, 114] on div "View Profile" at bounding box center [295, 107] width 473 height 20
click at [226, 104] on span "View Profile" at bounding box center [219, 106] width 54 height 14
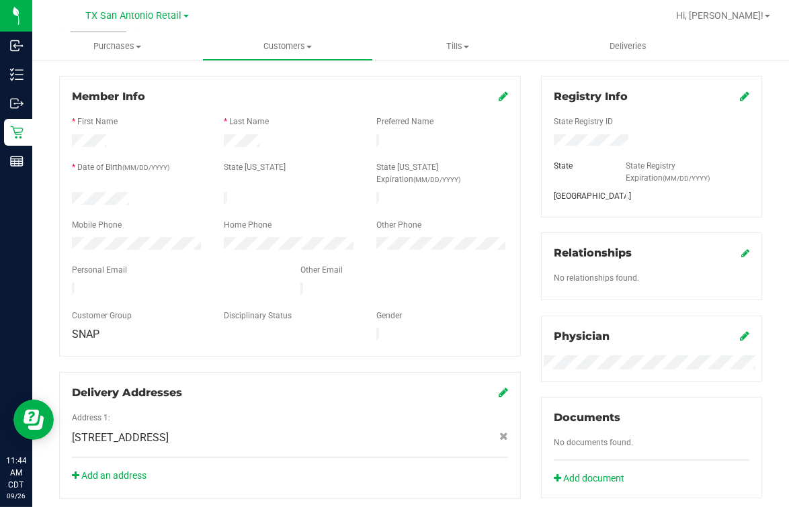
scroll to position [83, 0]
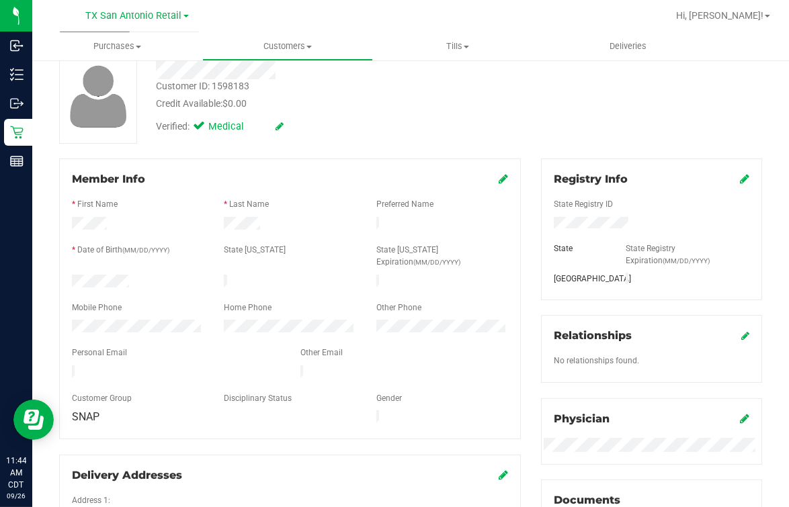
click at [423, 94] on div "Customer ID: 1598183 Credit Available: $0.00" at bounding box center [327, 95] width 362 height 32
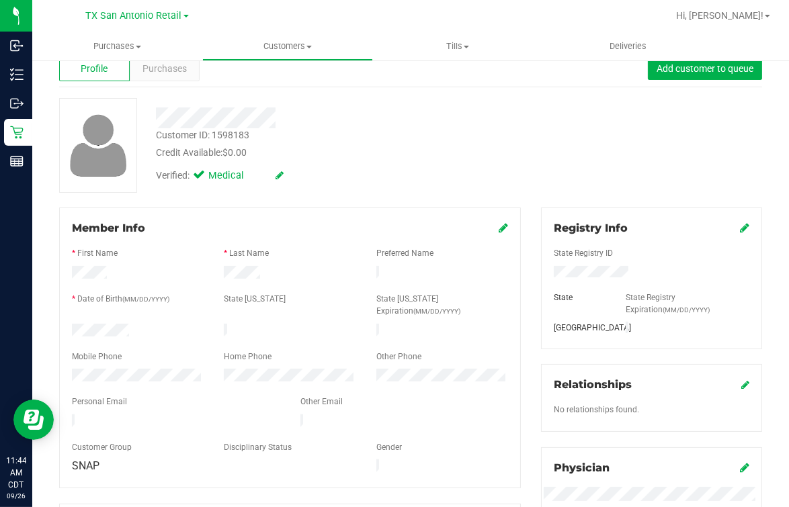
scroll to position [0, 0]
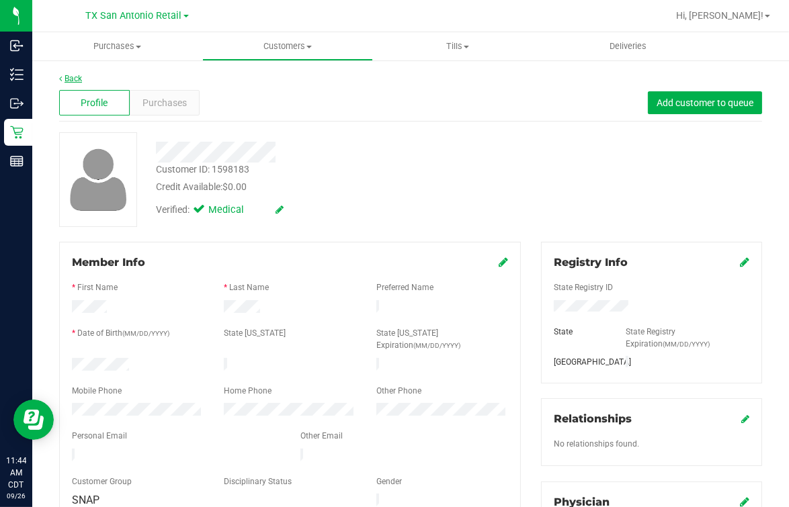
click at [67, 75] on link "Back" at bounding box center [70, 78] width 23 height 9
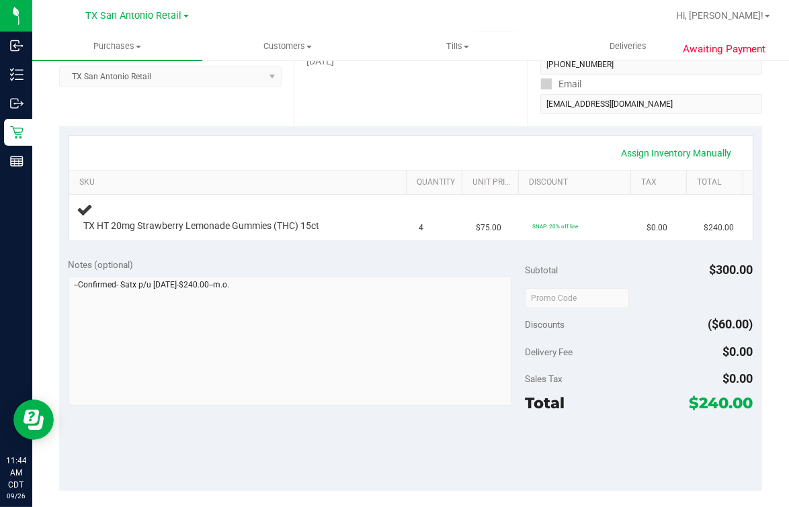
scroll to position [252, 0]
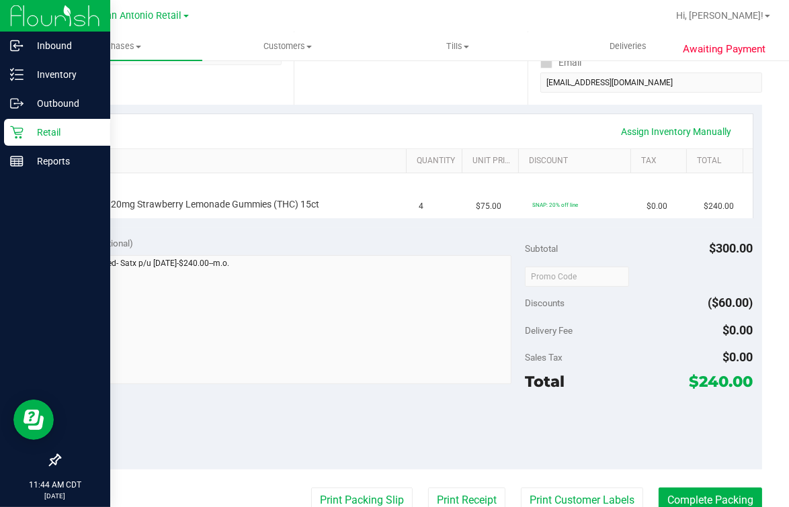
click at [31, 289] on div "Inbound Inventory Outbound Retail Reports 11:44 AM CDT [DATE] 09/26 [GEOGRAPHIC…" at bounding box center [394, 253] width 789 height 507
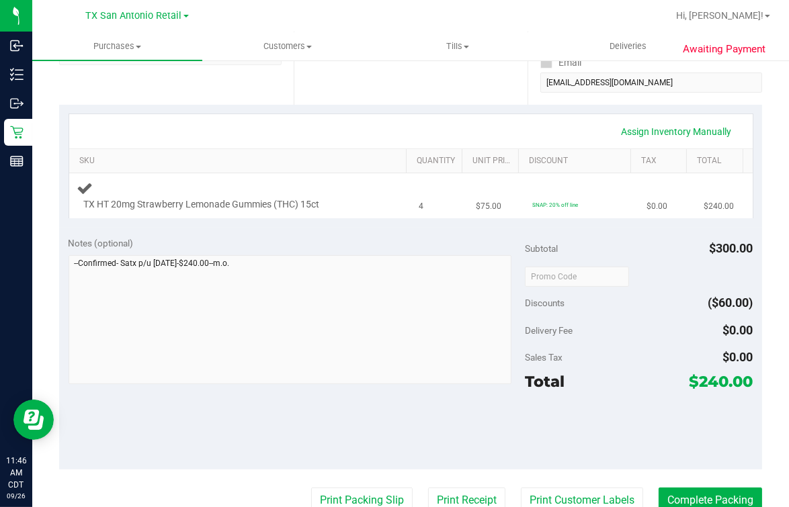
scroll to position [0, 0]
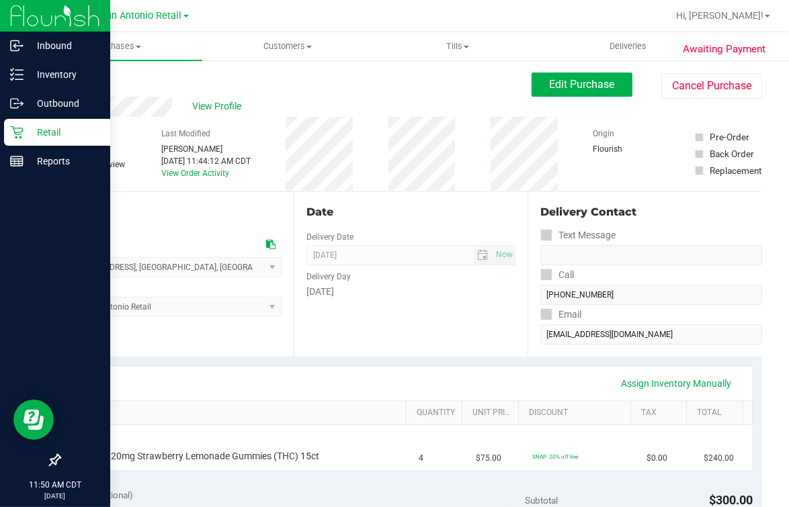
click at [19, 128] on icon at bounding box center [16, 132] width 13 height 13
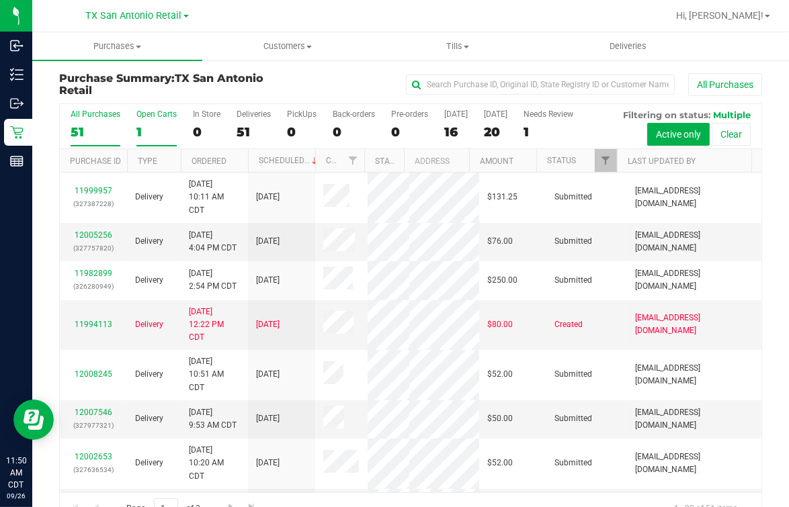
click at [145, 118] on div "Open Carts" at bounding box center [156, 114] width 40 height 9
click at [0, 0] on input "Open Carts 1" at bounding box center [0, 0] width 0 height 0
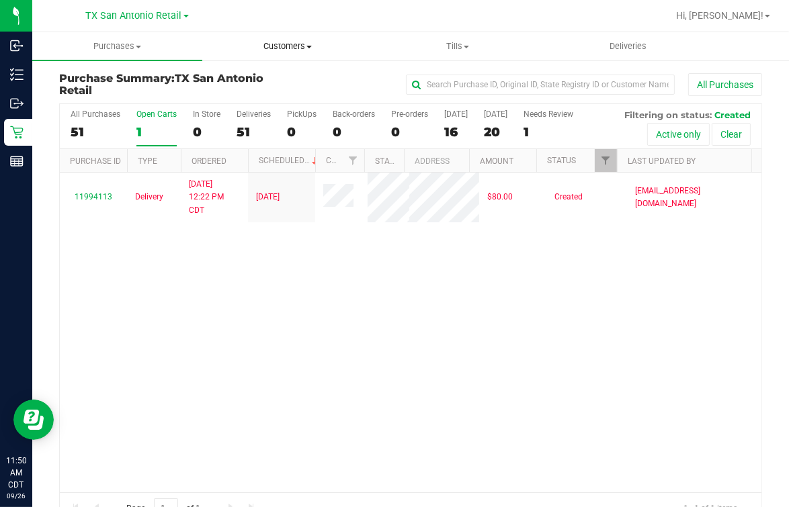
click at [290, 37] on uib-tab-heading "Customers All customers Add a new customer All physicians" at bounding box center [287, 46] width 169 height 27
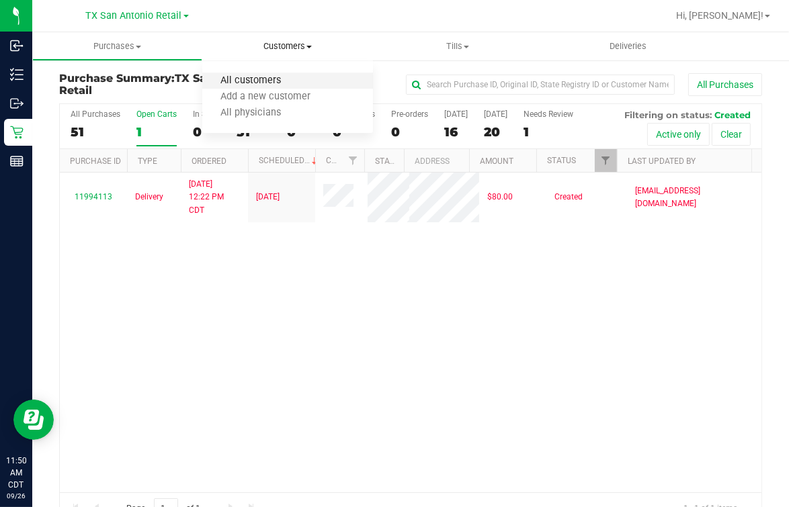
click at [223, 75] on span "All customers" at bounding box center [250, 80] width 97 height 11
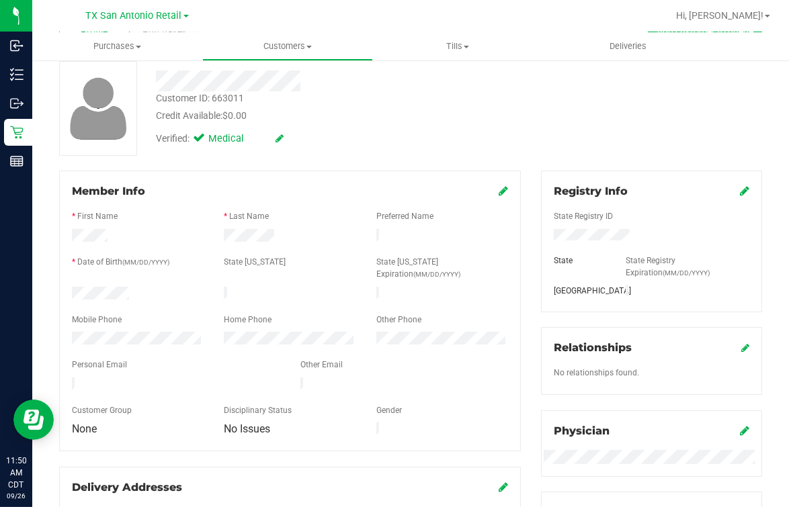
scroll to position [252, 0]
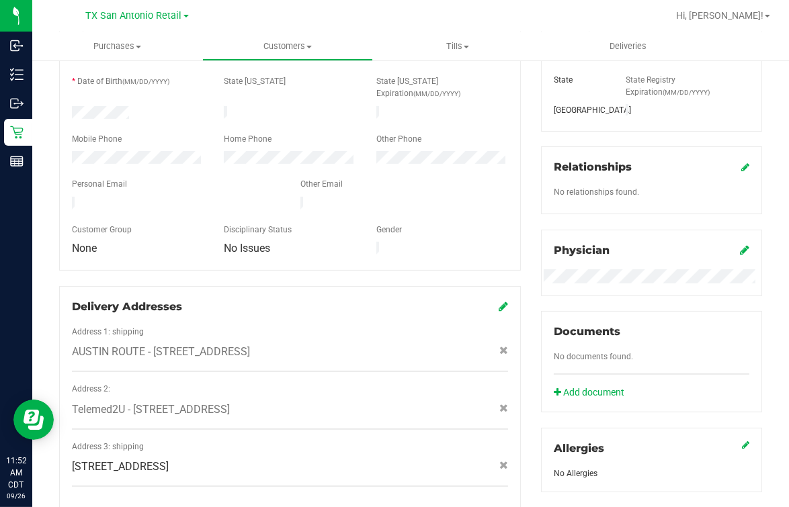
drag, startPoint x: 298, startPoint y: 273, endPoint x: 300, endPoint y: 282, distance: 9.6
click at [299, 286] on div "Delivery Addresses Address 1: shipping AUSTIN ROUTE - [STREET_ADDRESS] Address …" at bounding box center [290, 400] width 462 height 228
click at [298, 253] on div "Member Info * First Name * Last Name Preferred Name * Date of Birth (MM/DD/YYYY…" at bounding box center [290, 252] width 482 height 524
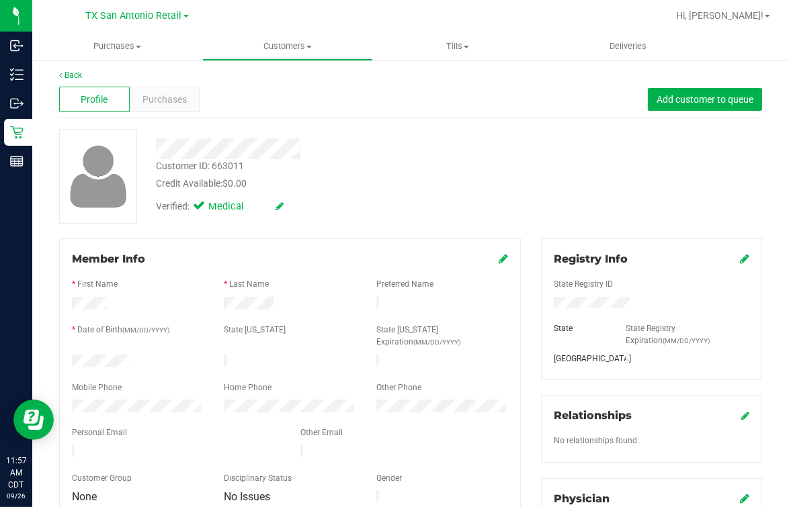
scroll to position [0, 0]
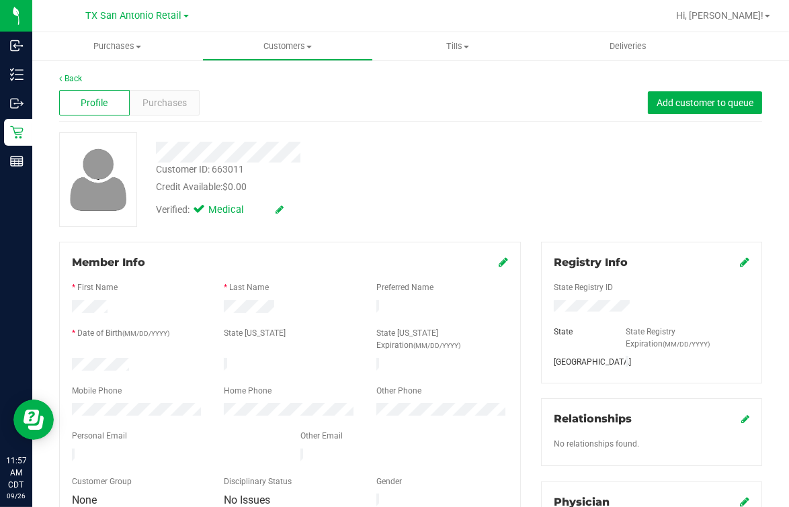
click at [451, 173] on div "Customer ID: 663011 Credit Available: $0.00" at bounding box center [327, 179] width 362 height 32
click at [72, 79] on link "Back" at bounding box center [70, 78] width 23 height 9
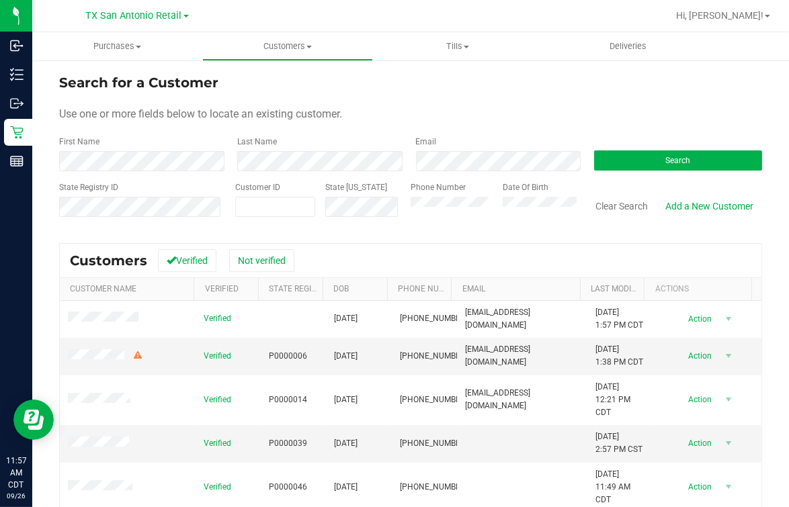
drag, startPoint x: 211, startPoint y: 134, endPoint x: 114, endPoint y: 81, distance: 110.7
click at [211, 134] on form "Search for a Customer Use one or more fields below to locate an existing custom…" at bounding box center [410, 151] width 703 height 157
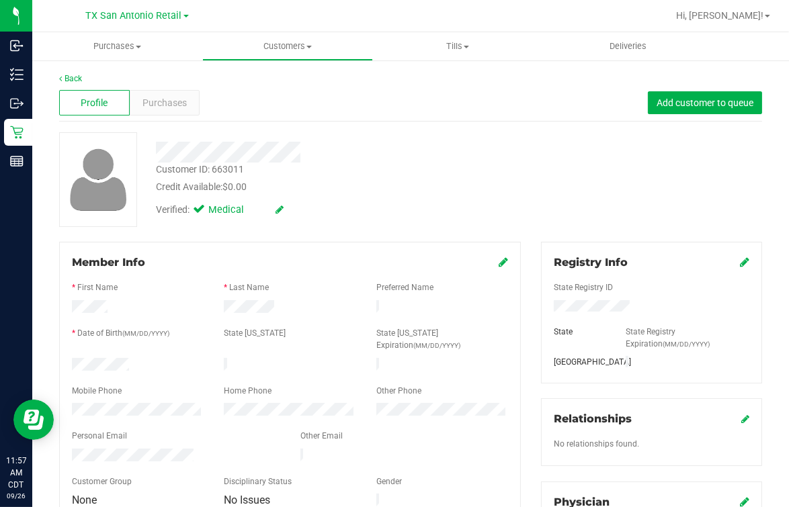
drag, startPoint x: 343, startPoint y: 182, endPoint x: 357, endPoint y: 181, distance: 13.5
click at [351, 181] on div "Credit Available: $0.00" at bounding box center [326, 187] width 341 height 14
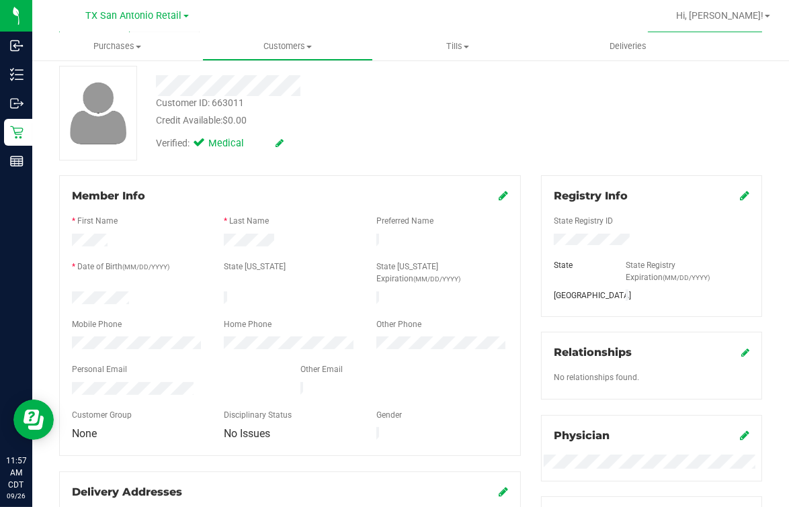
scroll to position [167, 0]
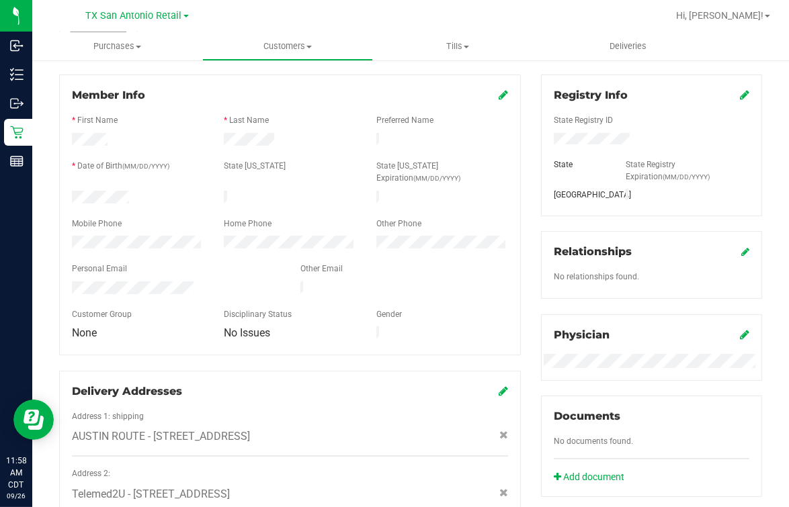
click at [181, 88] on div "Member Info" at bounding box center [290, 95] width 436 height 16
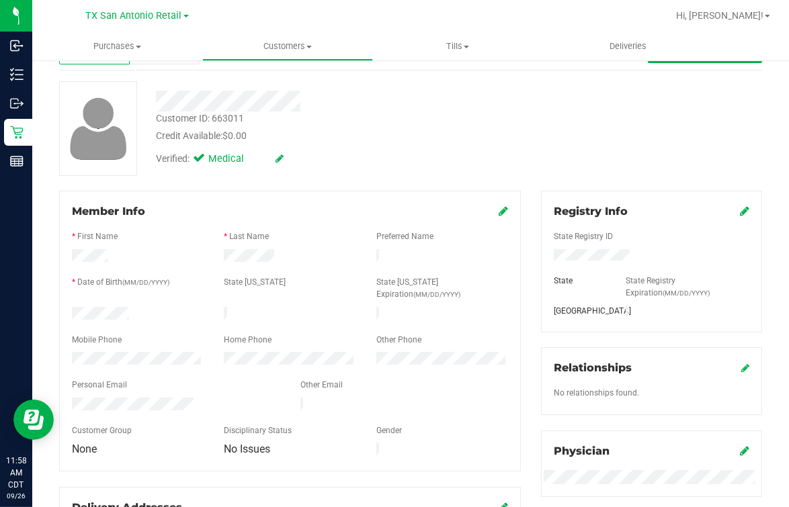
scroll to position [0, 0]
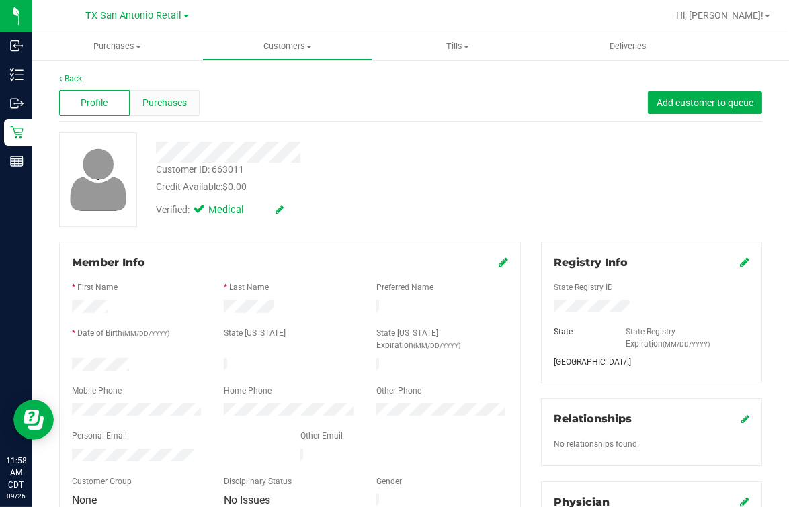
click at [180, 108] on span "Purchases" at bounding box center [164, 103] width 44 height 14
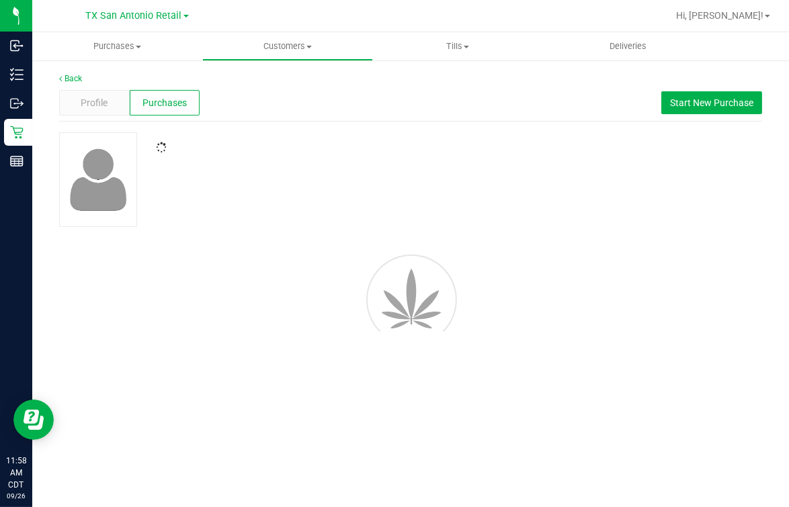
click at [369, 114] on div "Profile Purchases Start New Purchase" at bounding box center [410, 103] width 703 height 37
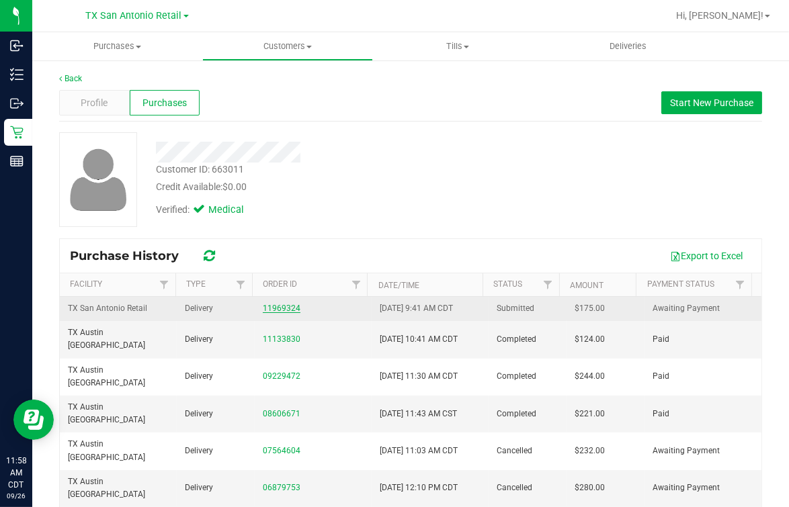
click at [272, 309] on link "11969324" at bounding box center [282, 308] width 38 height 9
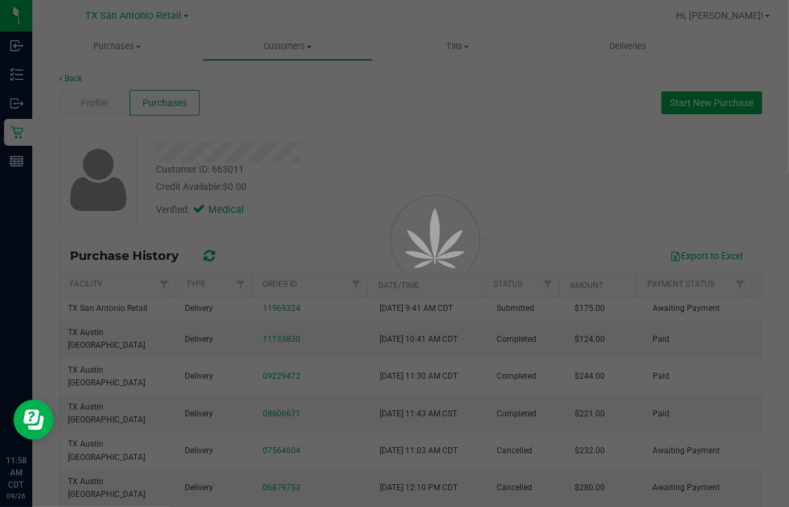
click at [480, 198] on div at bounding box center [394, 253] width 789 height 507
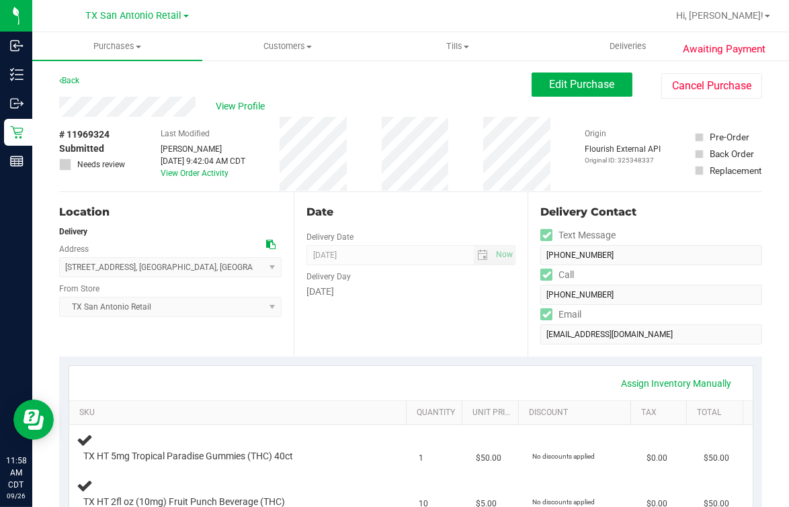
click at [456, 192] on div "Date Delivery Date [DATE] Now [DATE] 07:00 AM Now Delivery Day [DATE]" at bounding box center [411, 274] width 235 height 165
click at [190, 235] on div "Delivery" at bounding box center [170, 232] width 222 height 12
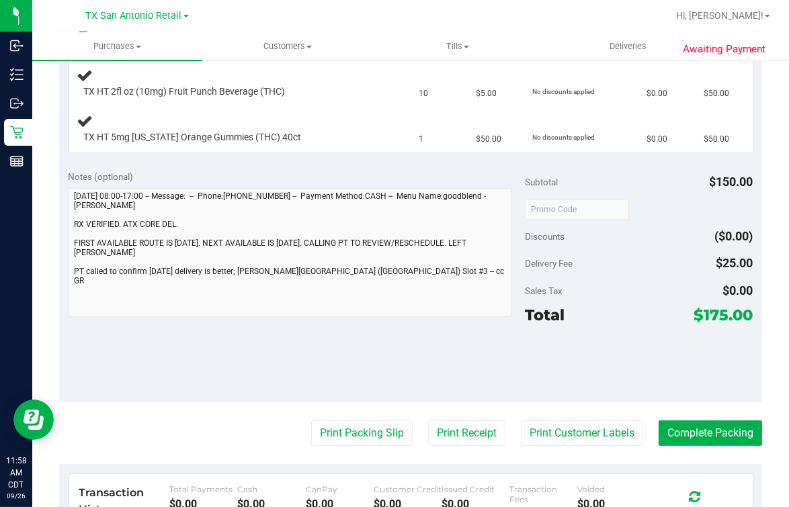
scroll to position [420, 0]
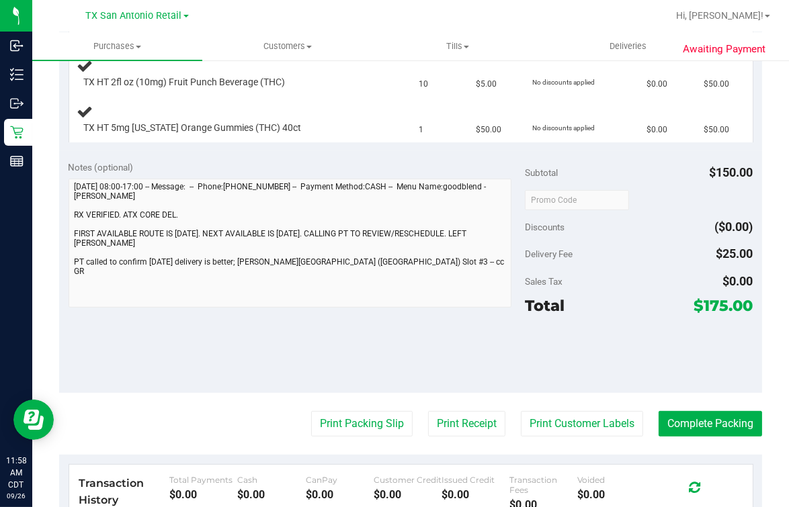
drag, startPoint x: 190, startPoint y: 329, endPoint x: 177, endPoint y: 376, distance: 48.6
drag, startPoint x: 177, startPoint y: 376, endPoint x: 122, endPoint y: 366, distance: 56.7
click at [122, 366] on div "Notes (optional) Subtotal $150.00 Discounts ($0.00) Delivery Fee $25.00 Sales T…" at bounding box center [410, 272] width 703 height 242
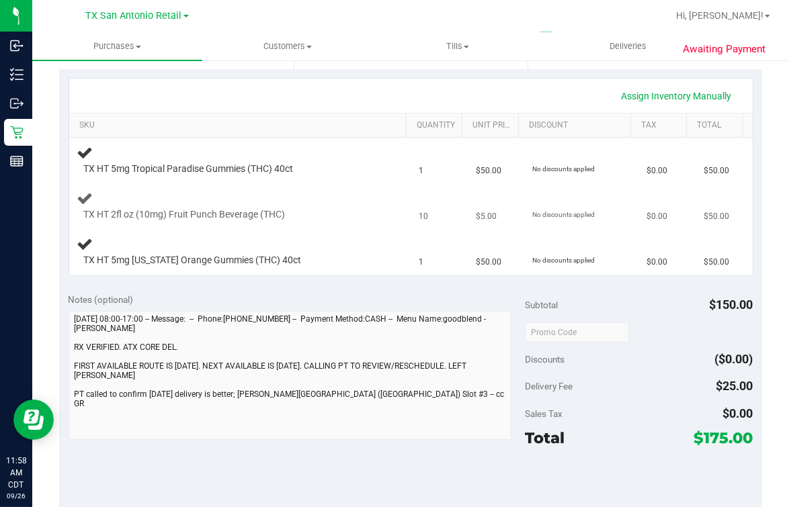
scroll to position [167, 0]
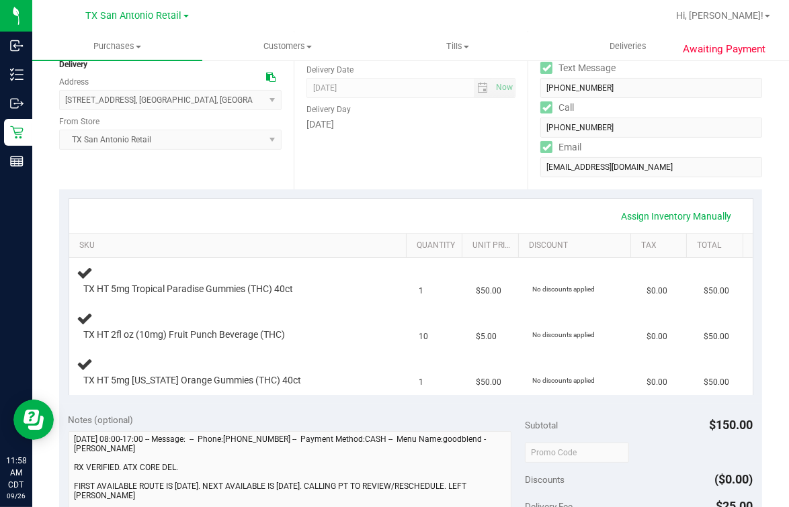
click at [263, 179] on div "Location Delivery Address [STREET_ADDRESS] , [GEOGRAPHIC_DATA] , [GEOGRAPHIC_DA…" at bounding box center [176, 107] width 235 height 165
click at [298, 181] on div "Date Delivery Date [DATE] Now [DATE] 07:00 AM Now Delivery Day [DATE]" at bounding box center [411, 107] width 235 height 165
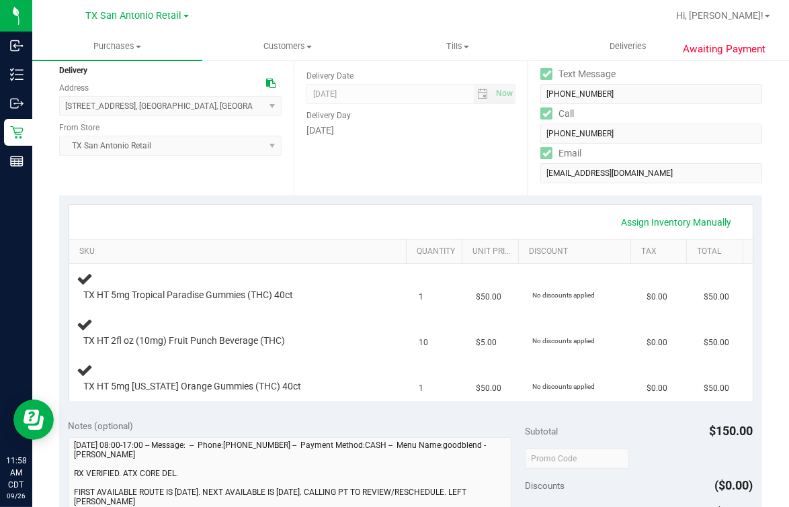
scroll to position [0, 0]
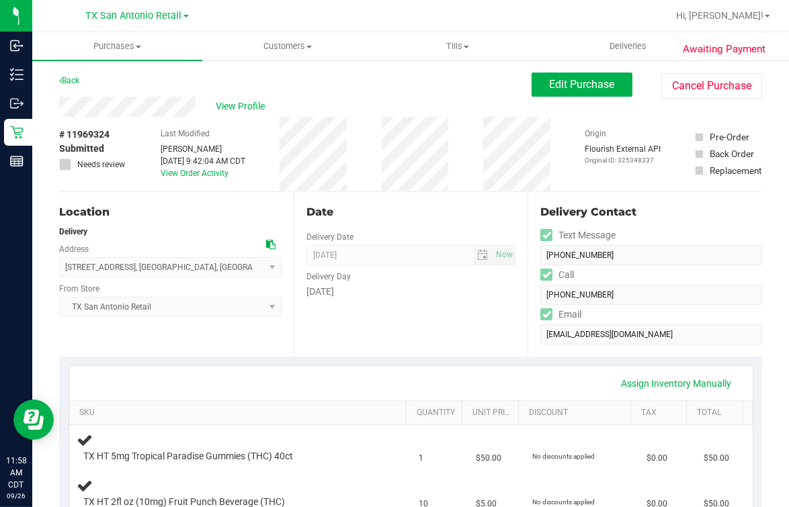
click at [417, 223] on div "Date Delivery Date [DATE] Now [DATE] 07:00 AM Now Delivery Day [DATE]" at bounding box center [411, 274] width 235 height 165
click at [388, 280] on div "Delivery Day" at bounding box center [411, 274] width 210 height 19
click at [433, 222] on div "Date Delivery Date [DATE] Now [DATE] 07:00 AM Now Delivery Day [DATE]" at bounding box center [411, 274] width 235 height 165
drag, startPoint x: 222, startPoint y: 198, endPoint x: 233, endPoint y: 198, distance: 11.4
click at [224, 198] on div "Location Delivery Address [STREET_ADDRESS] , [GEOGRAPHIC_DATA] , [GEOGRAPHIC_DA…" at bounding box center [176, 274] width 235 height 165
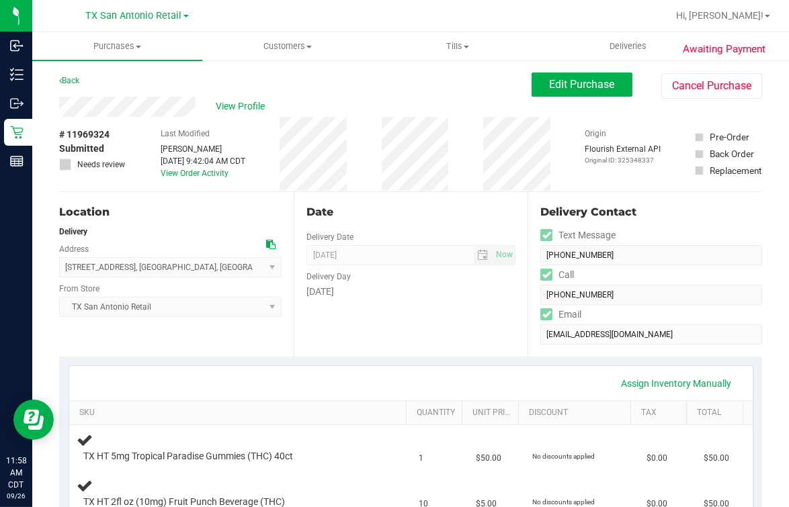
drag, startPoint x: 397, startPoint y: 319, endPoint x: 401, endPoint y: 307, distance: 12.1
click at [398, 319] on div "Date Delivery Date [DATE] Now [DATE] 07:00 AM Now Delivery Day [DATE]" at bounding box center [411, 274] width 235 height 165
drag, startPoint x: 402, startPoint y: 192, endPoint x: 409, endPoint y: 192, distance: 7.4
click at [408, 192] on div "Date Delivery Date [DATE] Now [DATE] 07:00 AM Now Delivery Day [DATE]" at bounding box center [411, 274] width 235 height 165
click at [415, 192] on div "Date Delivery Date [DATE] Now [DATE] 07:00 AM Now Delivery Day [DATE]" at bounding box center [411, 274] width 235 height 165
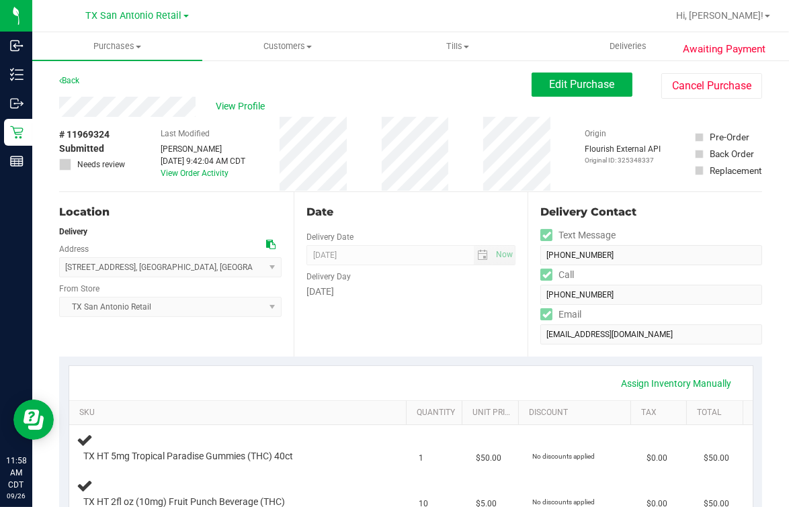
click at [381, 189] on div "# 11969324 Submitted Needs review Last Modified [PERSON_NAME] [DATE] 9:42:04 AM…" at bounding box center [410, 154] width 703 height 75
drag, startPoint x: 384, startPoint y: 309, endPoint x: 398, endPoint y: 249, distance: 62.0
click at [391, 309] on div "Date Delivery Date [DATE] Now [DATE] 07:00 AM Now Delivery Day [DATE]" at bounding box center [411, 274] width 235 height 165
click at [401, 235] on div "Date Delivery Date [DATE] Now [DATE] 07:00 AM Now Delivery Day [DATE]" at bounding box center [411, 274] width 235 height 165
click at [385, 290] on div "[DATE]" at bounding box center [411, 292] width 210 height 14
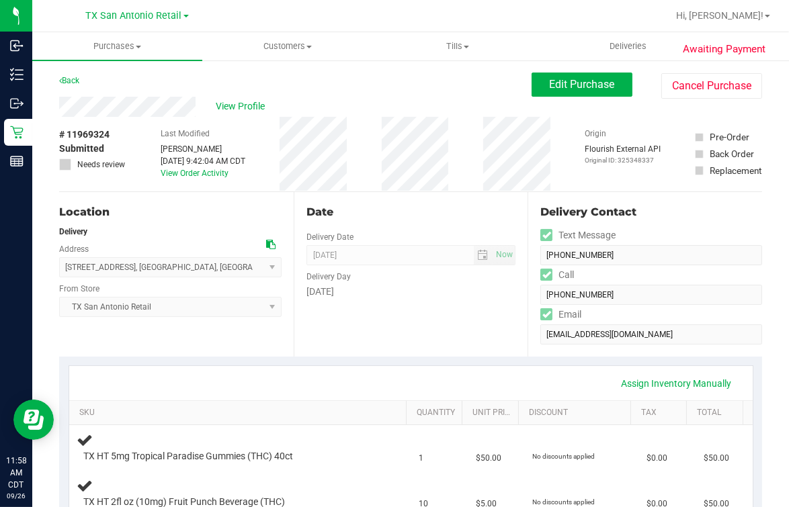
click at [384, 218] on div "Date Delivery Date [DATE] Now [DATE] 07:00 AM Now Delivery Day [DATE]" at bounding box center [411, 274] width 235 height 165
drag, startPoint x: 384, startPoint y: 218, endPoint x: 388, endPoint y: 287, distance: 68.6
click at [395, 297] on div "Date Delivery Date [DATE] Now [DATE] 07:00 AM Now Delivery Day [DATE]" at bounding box center [411, 274] width 235 height 165
click at [175, 201] on div "Location Delivery Address [STREET_ADDRESS] , [GEOGRAPHIC_DATA] , [GEOGRAPHIC_DA…" at bounding box center [176, 274] width 235 height 165
click at [381, 180] on div "# 11969324 Submitted Needs review Last Modified [PERSON_NAME] [DATE] 9:42:04 AM…" at bounding box center [410, 154] width 703 height 75
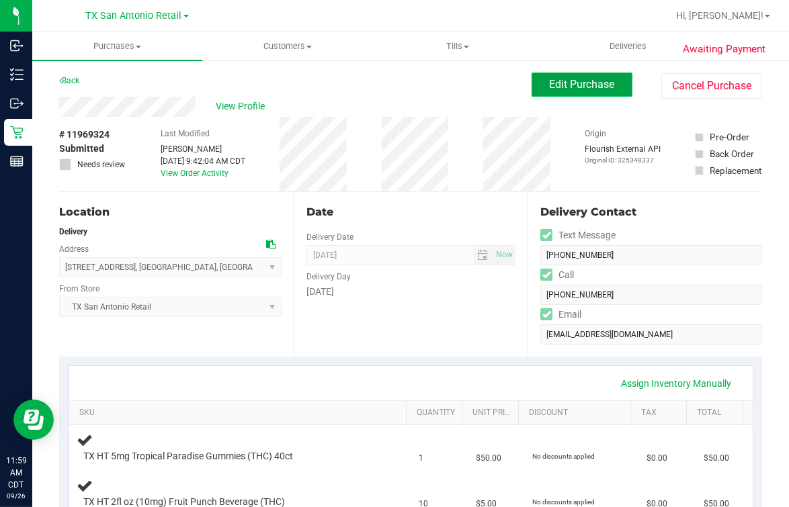
click at [585, 85] on span "Edit Purchase" at bounding box center [582, 84] width 65 height 13
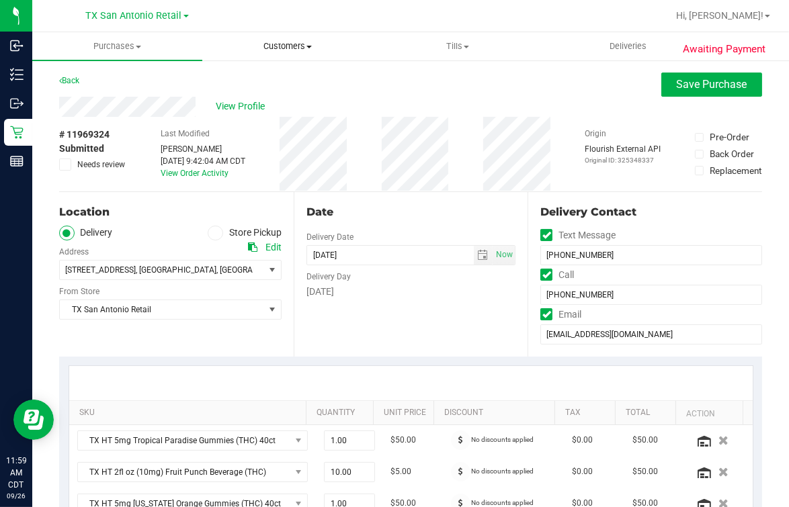
click at [267, 47] on span "Customers" at bounding box center [287, 46] width 169 height 12
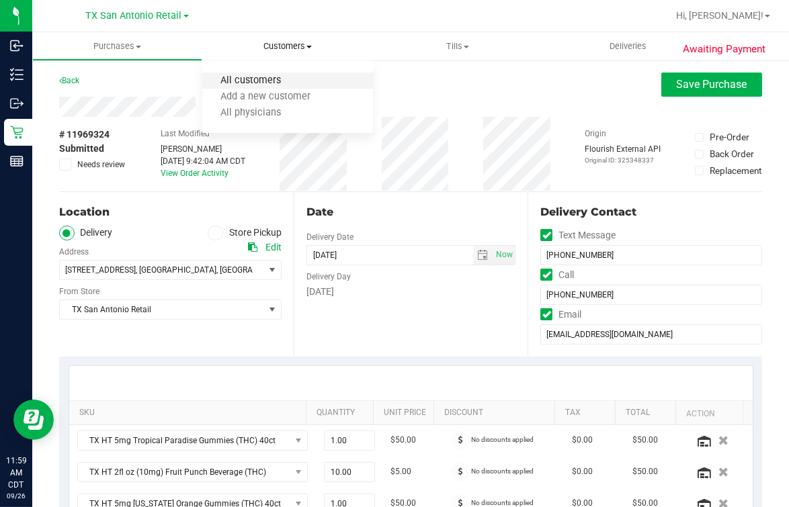
click at [239, 76] on span "All customers" at bounding box center [250, 80] width 97 height 11
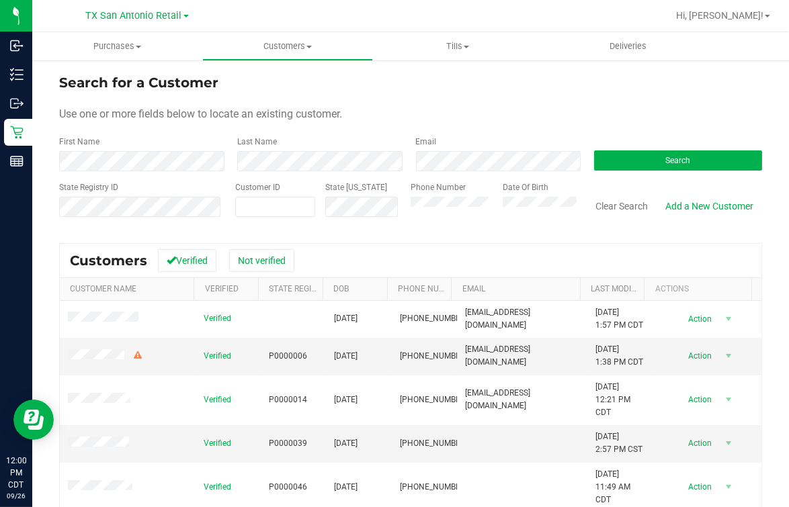
click at [329, 137] on div "Last Name" at bounding box center [316, 154] width 178 height 36
click at [600, 149] on div "Search" at bounding box center [673, 154] width 178 height 36
click at [609, 155] on button "Search" at bounding box center [678, 161] width 168 height 20
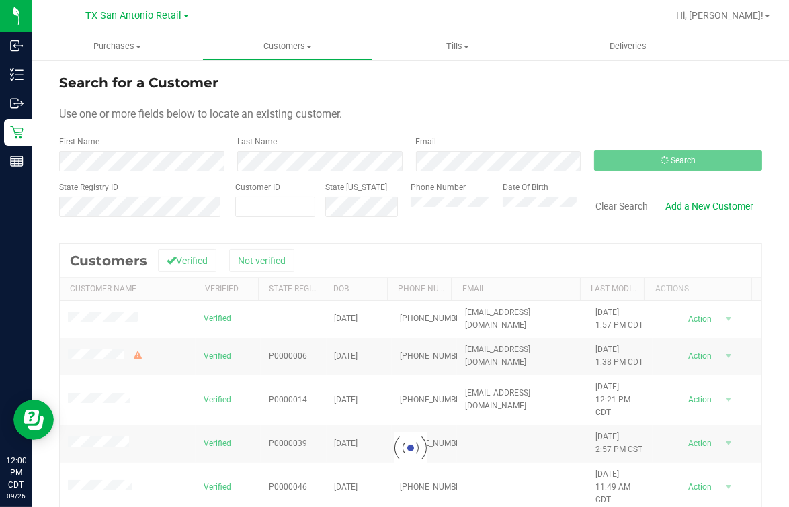
click at [546, 114] on div "Use one or more fields below to locate an existing customer." at bounding box center [410, 114] width 703 height 16
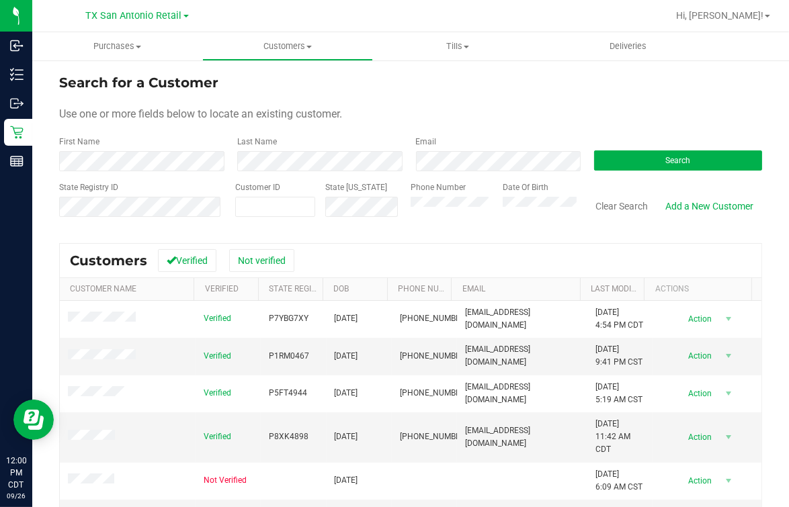
click at [258, 81] on div "Search for a Customer" at bounding box center [410, 83] width 703 height 20
click at [271, 198] on span at bounding box center [275, 207] width 81 height 20
paste input "11988765"
type input "11988765"
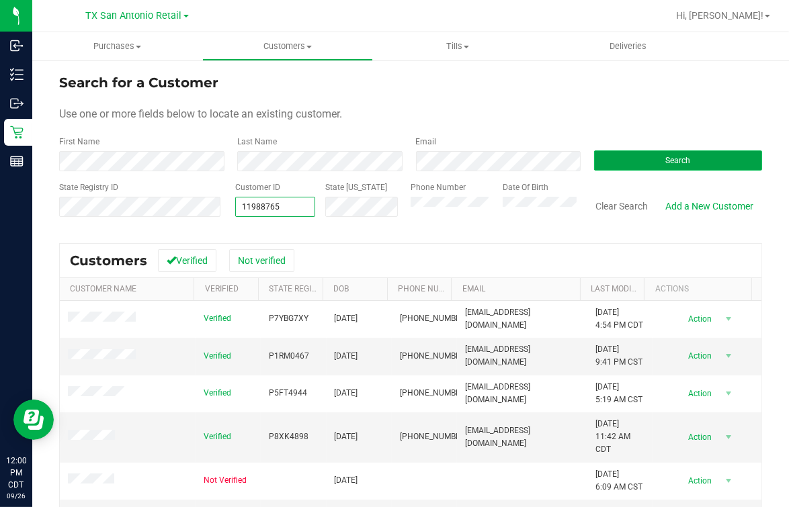
click at [650, 165] on button "Search" at bounding box center [678, 161] width 168 height 20
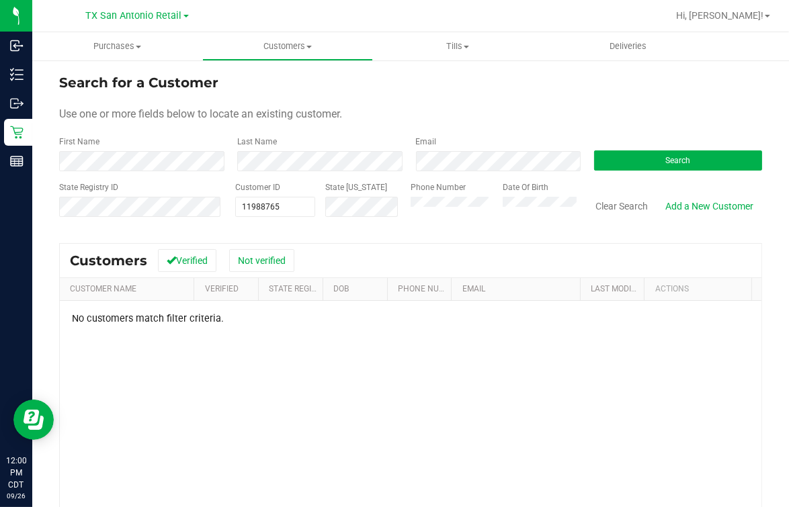
drag, startPoint x: 542, startPoint y: 105, endPoint x: 535, endPoint y: 110, distance: 8.8
click at [542, 104] on form "Search for a Customer Use one or more fields below to locate an existing custom…" at bounding box center [410, 151] width 703 height 157
click at [284, 150] on div "Last Name" at bounding box center [316, 154] width 178 height 36
click at [284, 148] on div "Last Name" at bounding box center [316, 154] width 178 height 36
click at [290, 172] on form "Search for a Customer Use one or more fields below to locate an existing custom…" at bounding box center [410, 151] width 703 height 157
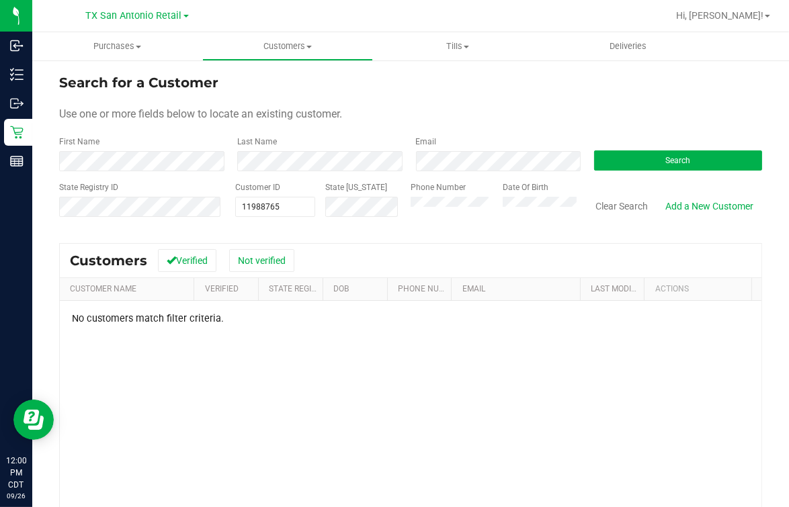
click at [291, 171] on form "Search for a Customer Use one or more fields below to locate an existing custom…" at bounding box center [410, 151] width 703 height 157
click at [692, 161] on button "Search" at bounding box center [678, 161] width 168 height 20
drag, startPoint x: 639, startPoint y: 134, endPoint x: 626, endPoint y: 134, distance: 12.1
click at [634, 134] on form "Search for a Customer Use one or more fields below to locate an existing custom…" at bounding box center [410, 151] width 703 height 157
click at [364, 303] on div "Customers Verified Not verified Customer Name Verified State Registry Id DOB Ph…" at bounding box center [410, 448] width 703 height 410
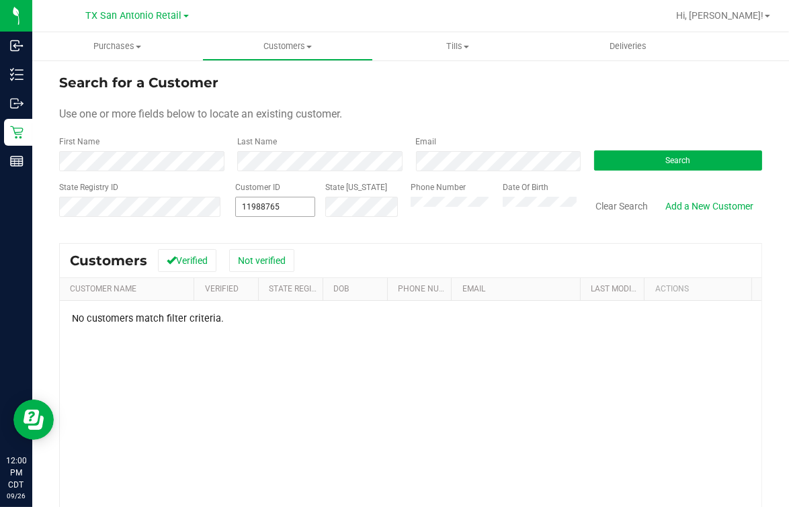
drag, startPoint x: 364, startPoint y: 303, endPoint x: 237, endPoint y: 208, distance: 159.0
click at [237, 210] on span "11988765 11988765" at bounding box center [275, 207] width 81 height 20
click at [245, 195] on div "Customer ID 11988765 11988765" at bounding box center [275, 205] width 81 height 48
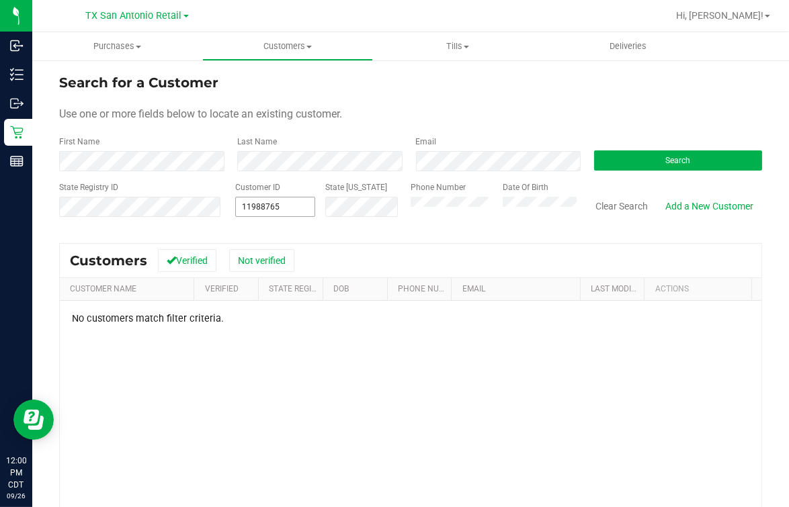
drag, startPoint x: 245, startPoint y: 195, endPoint x: 244, endPoint y: 204, distance: 9.5
click at [244, 204] on span "11988765 11988765" at bounding box center [275, 207] width 81 height 20
click at [244, 204] on input "11988765" at bounding box center [275, 207] width 79 height 19
click at [243, 204] on input "11988765" at bounding box center [275, 207] width 79 height 19
drag, startPoint x: 405, startPoint y: 222, endPoint x: 400, endPoint y: 215, distance: 8.6
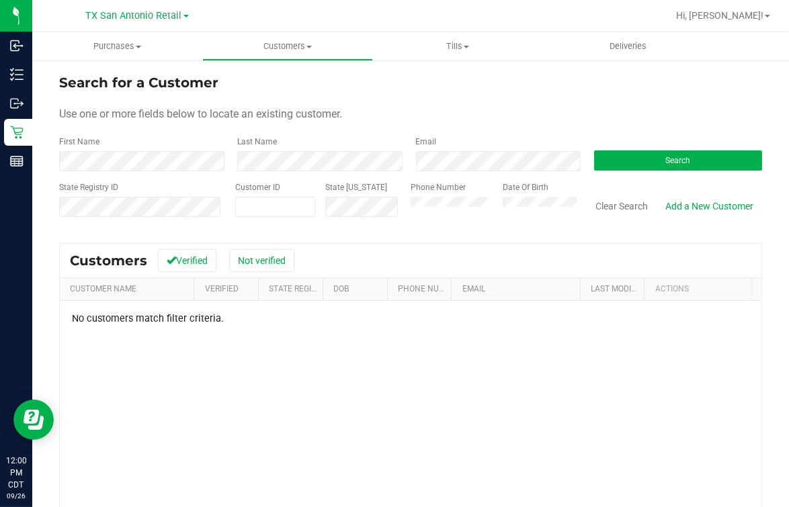
click at [411, 219] on div "Phone Number" at bounding box center [452, 205] width 82 height 48
click at [276, 196] on div "Customer ID" at bounding box center [275, 205] width 81 height 48
click at [384, 192] on div "State [US_STATE]" at bounding box center [357, 205] width 85 height 48
click at [651, 153] on button "Search" at bounding box center [678, 161] width 168 height 20
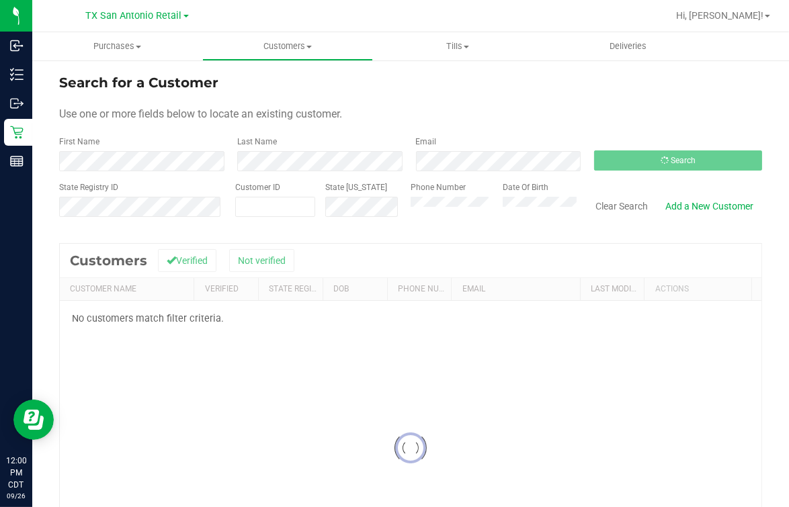
drag, startPoint x: 579, startPoint y: 128, endPoint x: 568, endPoint y: 130, distance: 11.6
click at [579, 128] on form "Search for a Customer Use one or more fields below to locate an existing custom…" at bounding box center [410, 151] width 703 height 157
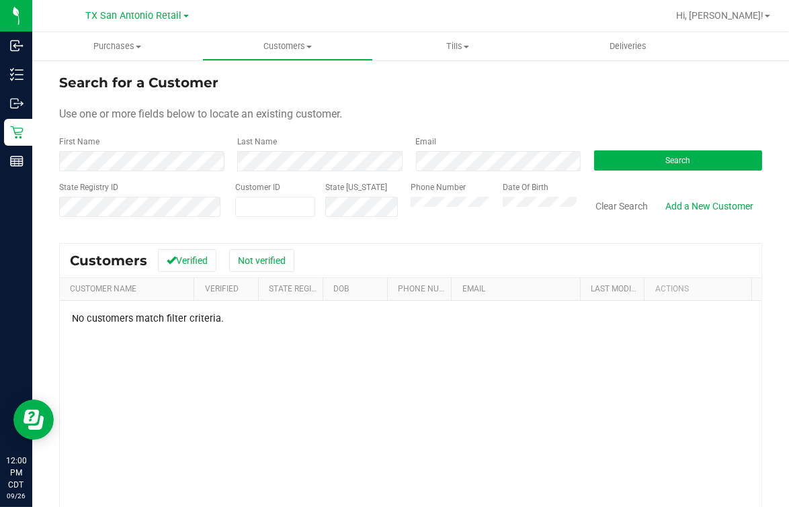
drag, startPoint x: 301, startPoint y: 188, endPoint x: 335, endPoint y: 195, distance: 34.3
click at [300, 189] on div "Customer ID" at bounding box center [275, 205] width 81 height 48
drag, startPoint x: 42, startPoint y: 226, endPoint x: 56, endPoint y: 217, distance: 17.2
click at [42, 225] on div "Search for a Customer Use one or more fields below to locate an existing custom…" at bounding box center [410, 363] width 757 height 608
click at [618, 163] on button "Search" at bounding box center [678, 161] width 168 height 20
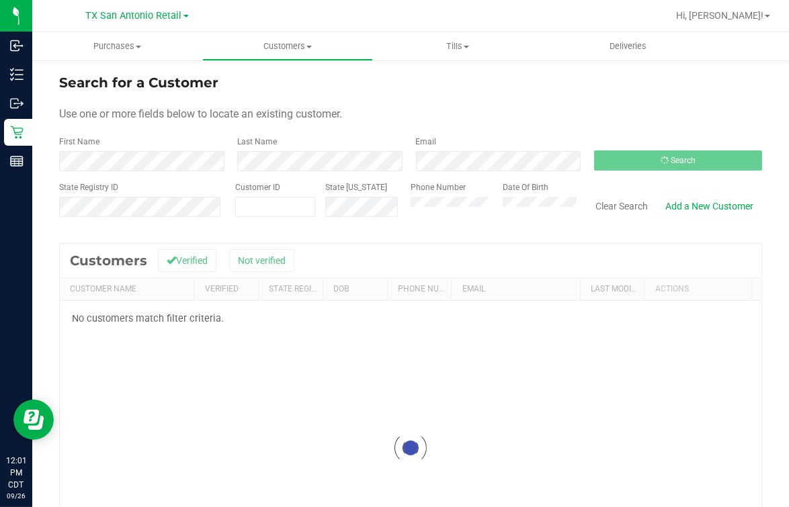
click at [468, 106] on div "Use one or more fields below to locate an existing customer." at bounding box center [410, 114] width 703 height 16
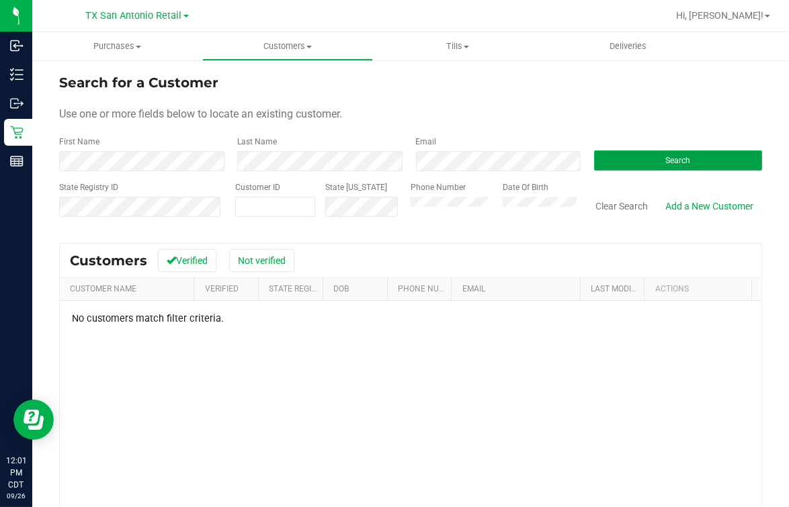
click at [668, 154] on button "Search" at bounding box center [678, 161] width 168 height 20
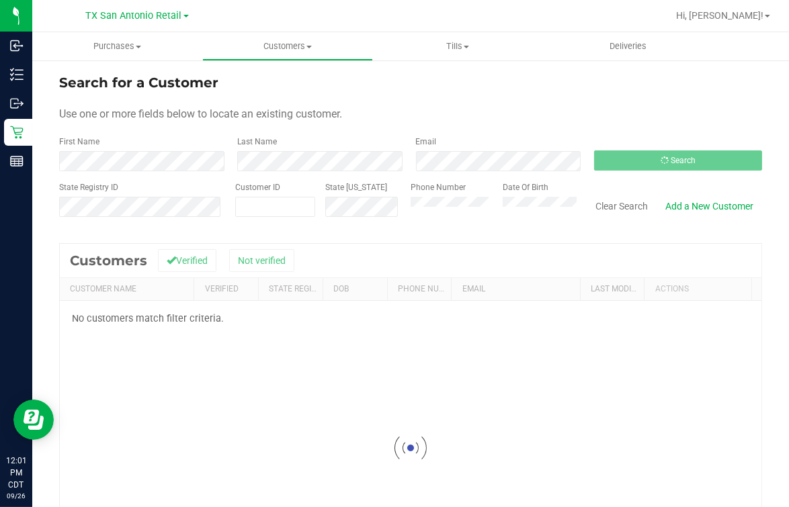
click at [637, 140] on div "Search" at bounding box center [673, 154] width 178 height 36
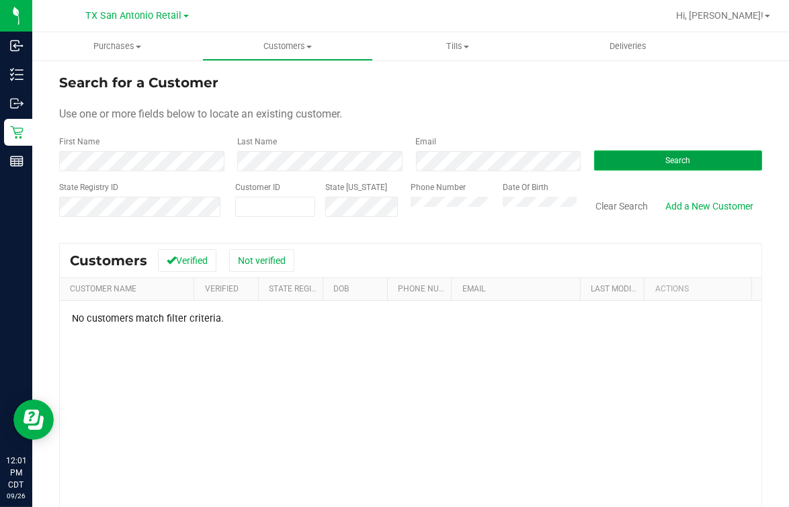
click at [644, 165] on button "Search" at bounding box center [678, 161] width 168 height 20
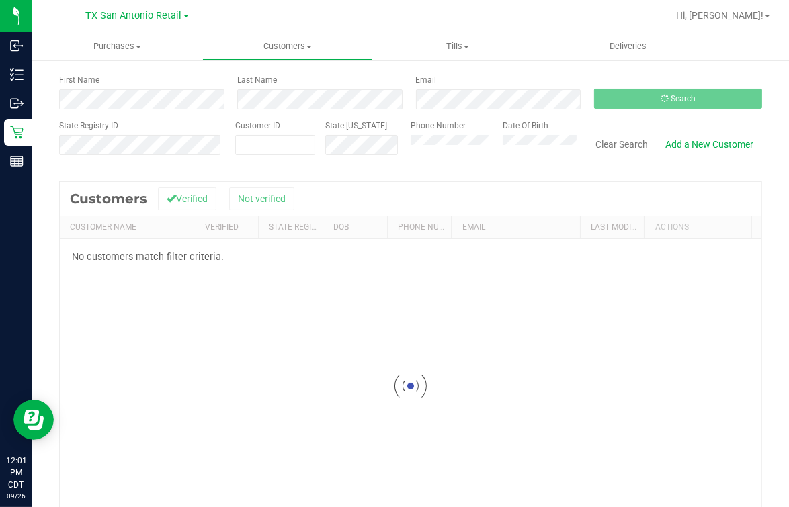
scroll to position [159, 0]
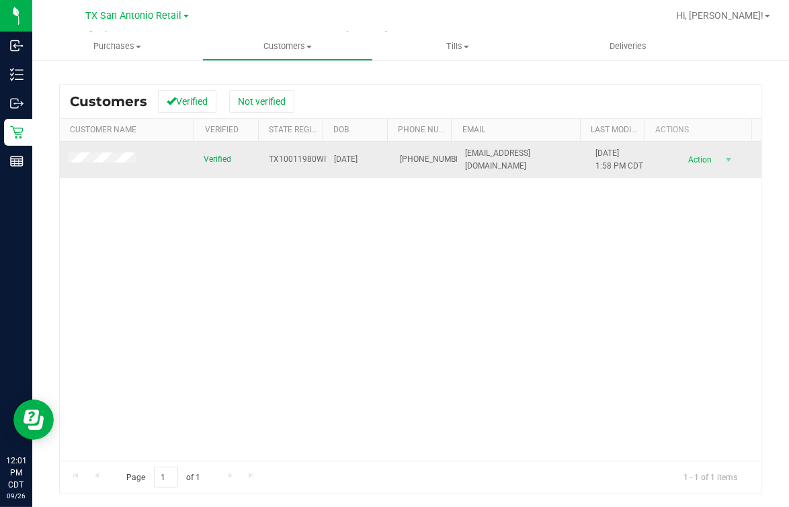
click at [122, 157] on td at bounding box center [128, 160] width 136 height 36
click at [114, 175] on td at bounding box center [128, 160] width 136 height 36
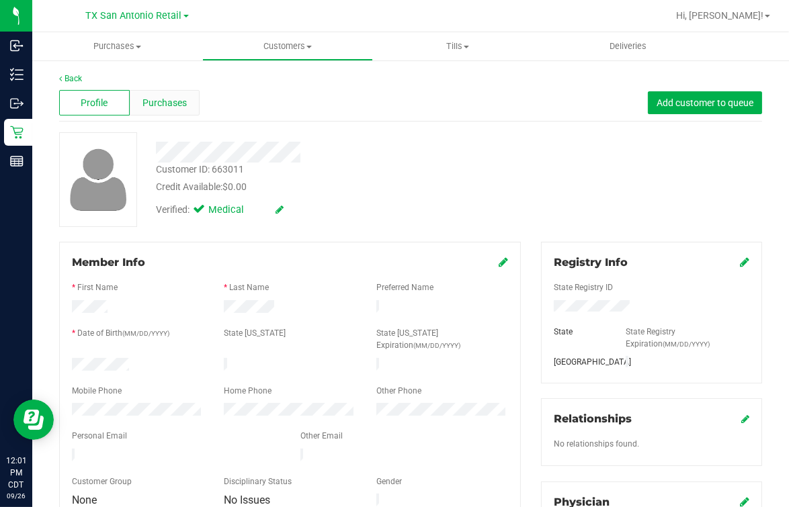
click at [181, 106] on span "Purchases" at bounding box center [164, 103] width 44 height 14
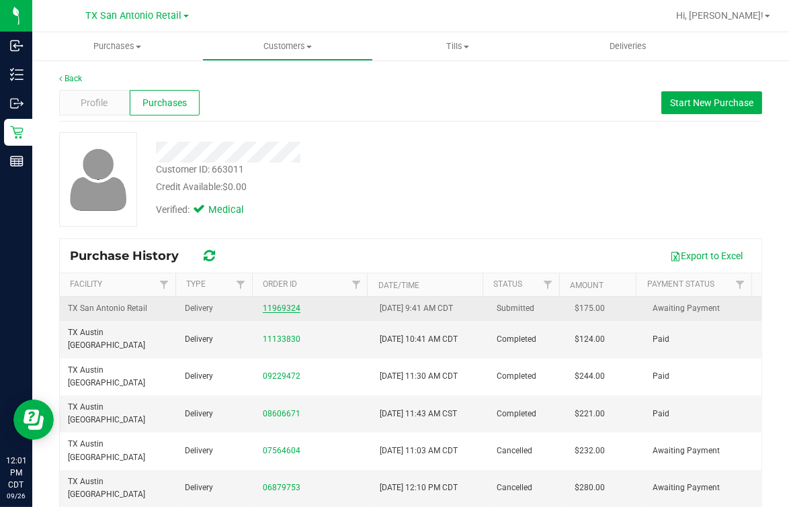
click at [269, 304] on link "11969324" at bounding box center [282, 308] width 38 height 9
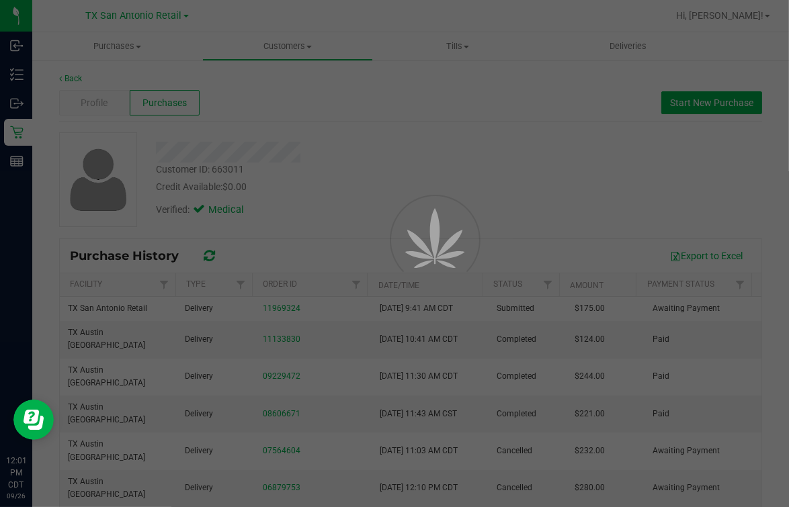
click at [389, 240] on div at bounding box center [416, 270] width 60 height 60
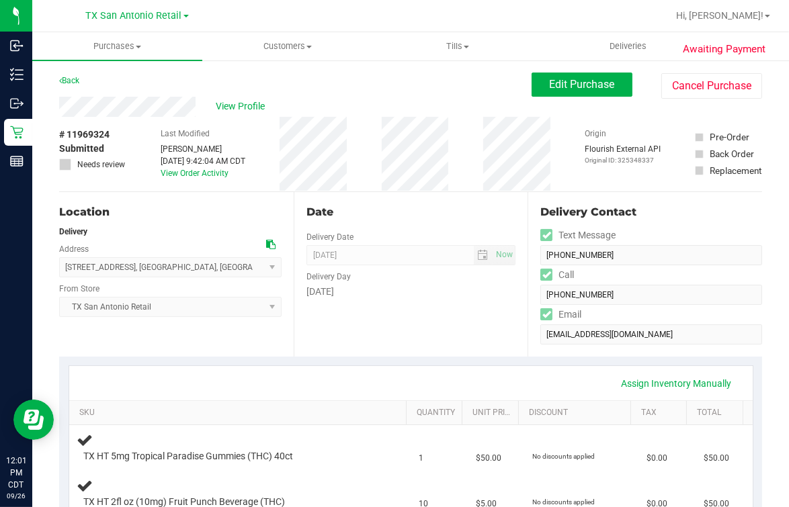
click at [342, 218] on div "Date" at bounding box center [411, 212] width 210 height 16
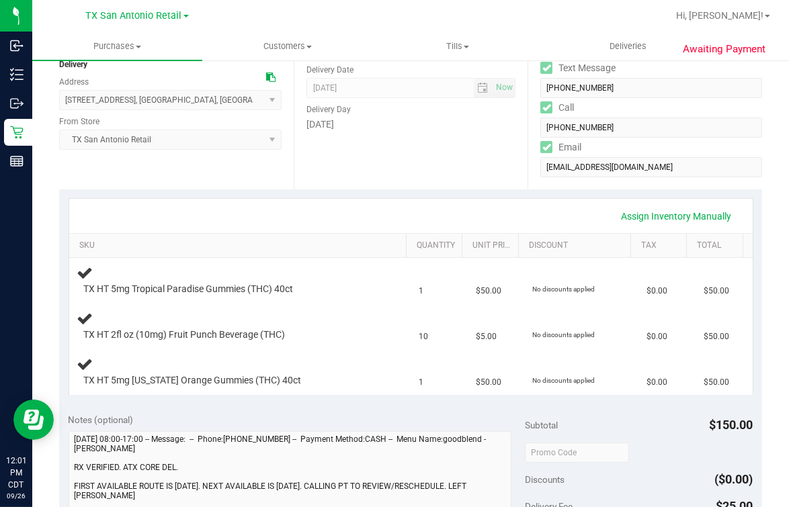
click at [442, 177] on div "Date Delivery Date [DATE] Now [DATE] 07:00 AM Now Delivery Day [DATE]" at bounding box center [411, 107] width 235 height 165
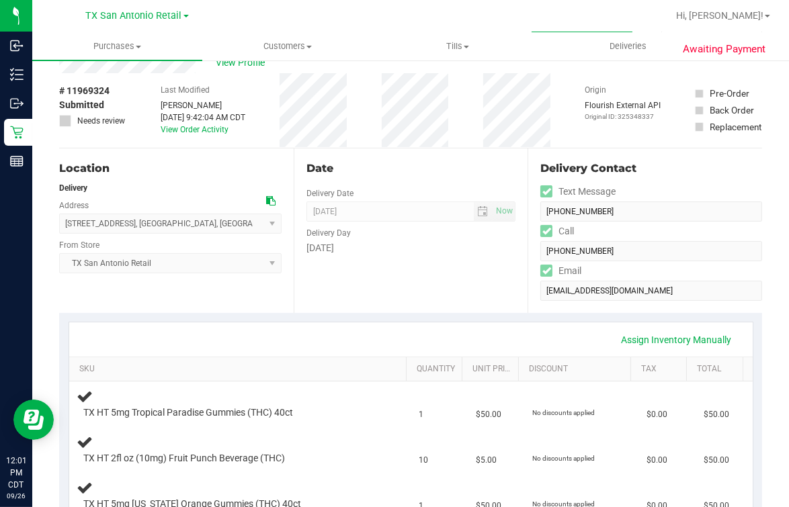
scroll to position [0, 0]
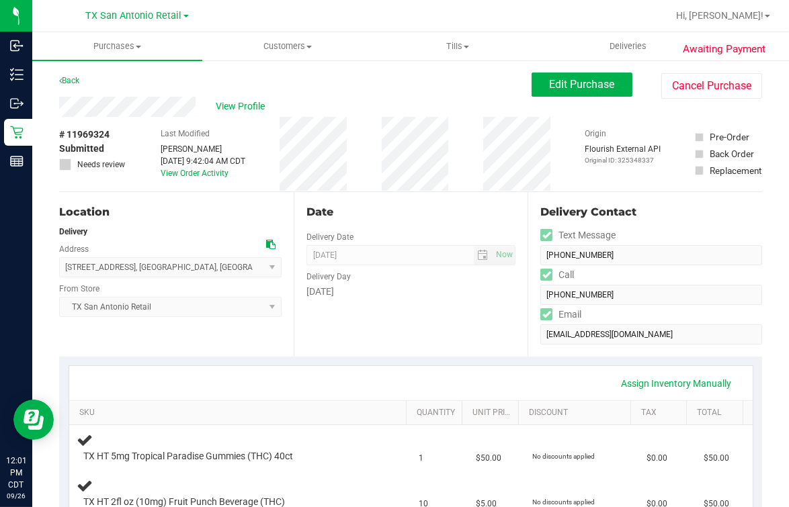
click at [414, 95] on div "Back Edit Purchase Cancel Purchase" at bounding box center [410, 85] width 703 height 24
drag, startPoint x: 367, startPoint y: 94, endPoint x: 371, endPoint y: 151, distance: 57.3
click at [366, 94] on div "Back Edit Purchase Cancel Purchase" at bounding box center [410, 85] width 703 height 24
click at [370, 107] on div "View Profile" at bounding box center [295, 107] width 473 height 20
click at [559, 94] on button "Edit Purchase" at bounding box center [582, 85] width 101 height 24
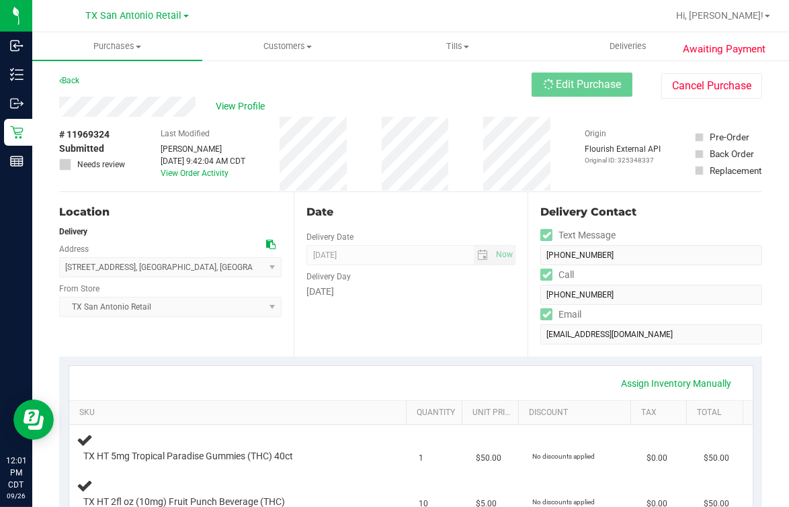
click at [427, 97] on div "View Profile" at bounding box center [295, 107] width 473 height 20
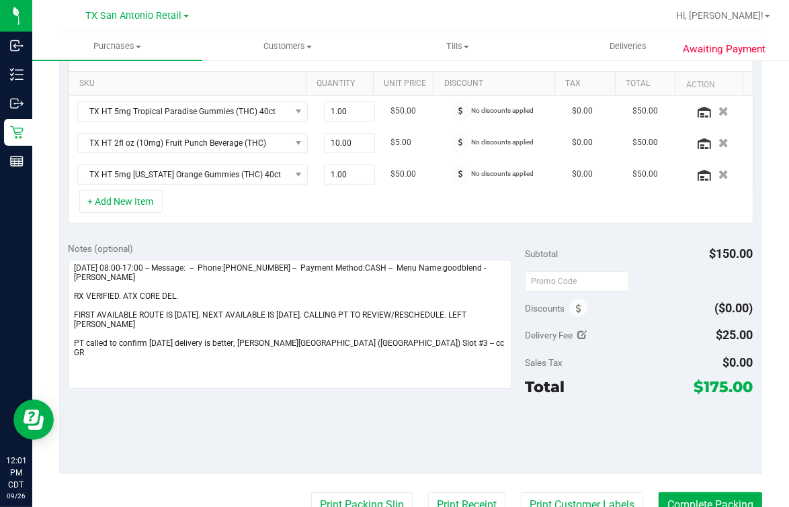
scroll to position [335, 0]
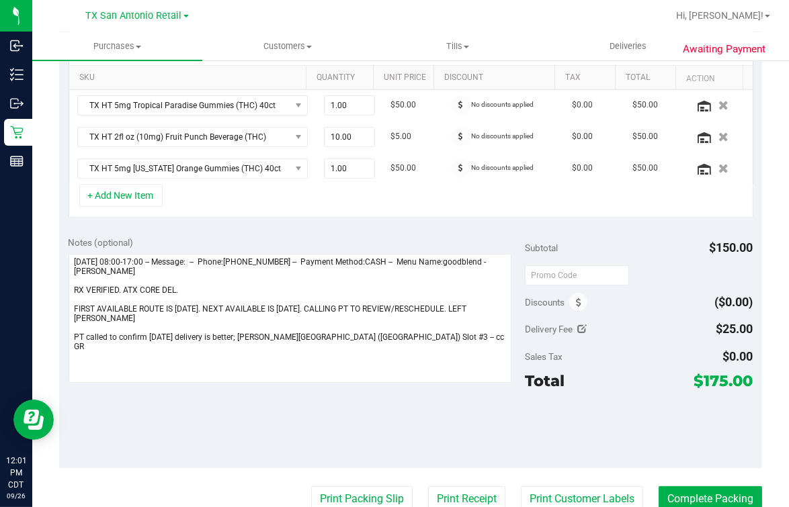
click at [374, 198] on div "+ Add New Item" at bounding box center [411, 201] width 685 height 34
click at [230, 181] on td "TX HT 5mg [US_STATE] Orange Gummies (THC) 40ct" at bounding box center [192, 168] width 247 height 31
click at [694, 173] on div at bounding box center [719, 168] width 51 height 13
click at [719, 165] on icon "button" at bounding box center [724, 168] width 10 height 9
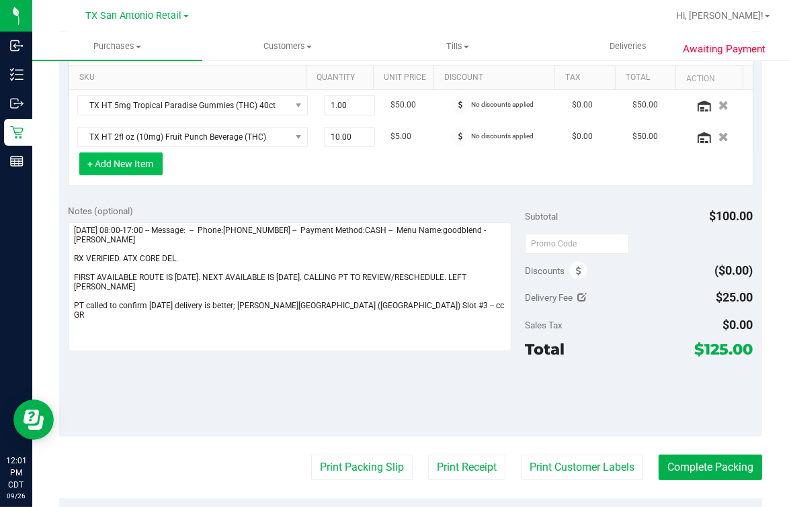
click at [140, 161] on button "+ Add New Item" at bounding box center [120, 164] width 83 height 23
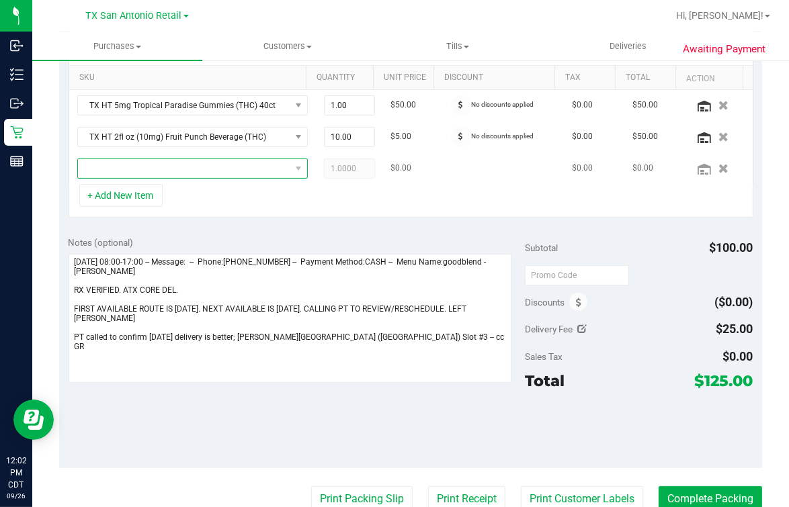
click at [206, 163] on span "NO DATA FOUND" at bounding box center [184, 168] width 212 height 19
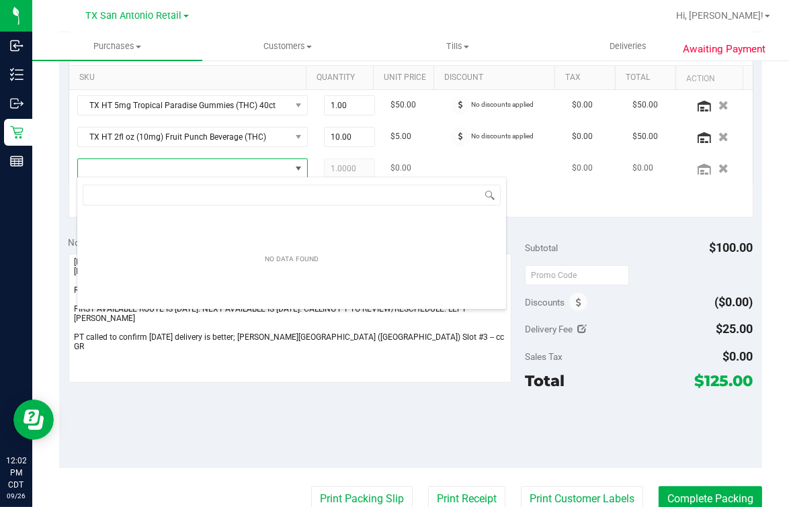
scroll to position [19, 205]
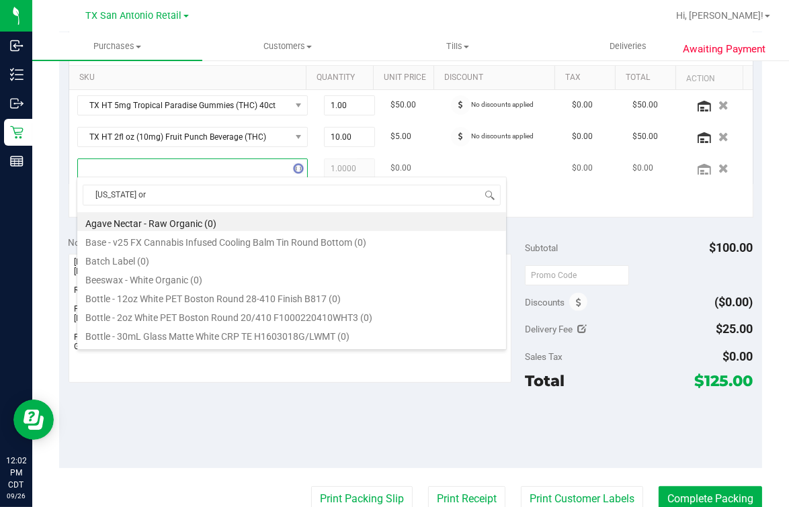
type input "[US_STATE] ora"
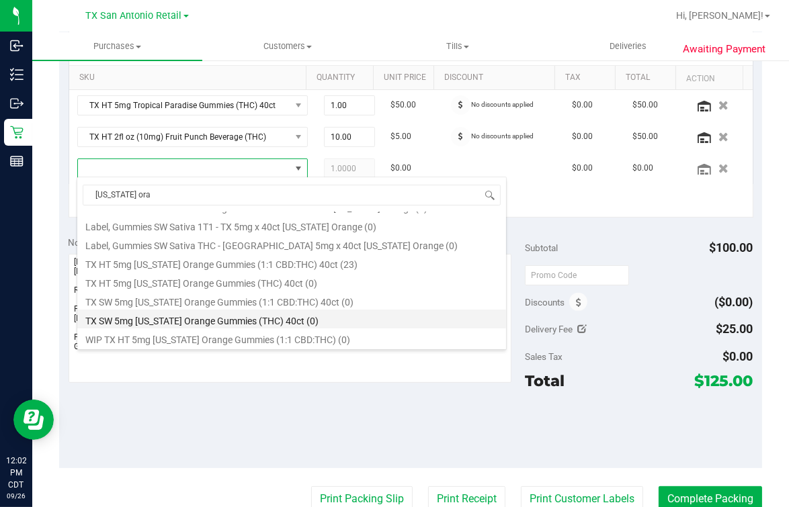
scroll to position [138, 0]
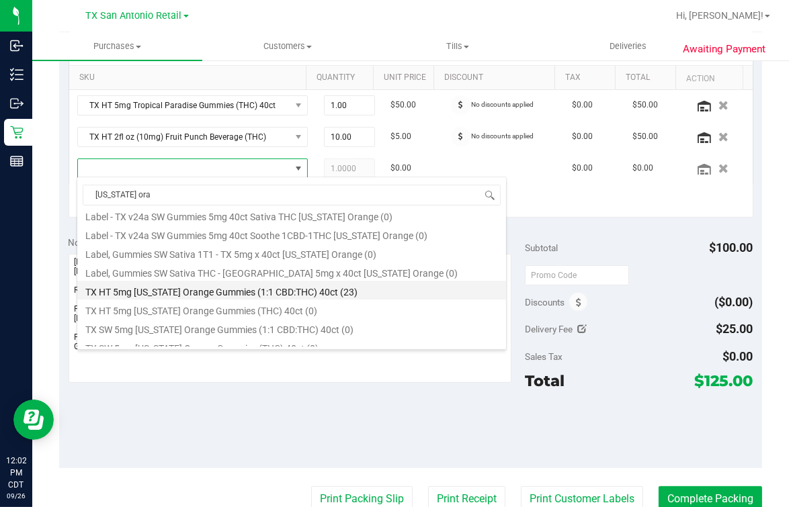
click at [360, 290] on li "TX HT 5mg [US_STATE] Orange Gummies (1:1 CBD:THC) 40ct (23)" at bounding box center [291, 290] width 429 height 19
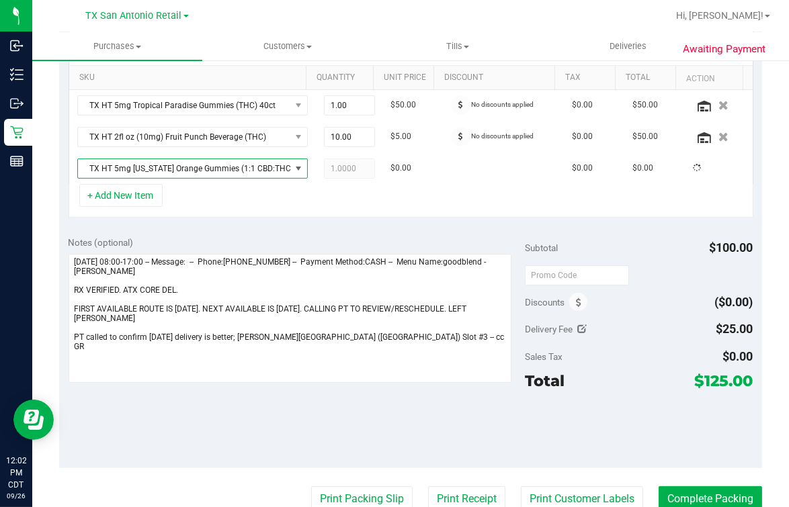
drag, startPoint x: 359, startPoint y: 202, endPoint x: 351, endPoint y: 193, distance: 11.9
click at [358, 202] on div "+ Add New Item" at bounding box center [411, 201] width 685 height 34
click at [335, 138] on span "10.00 10" at bounding box center [349, 137] width 51 height 20
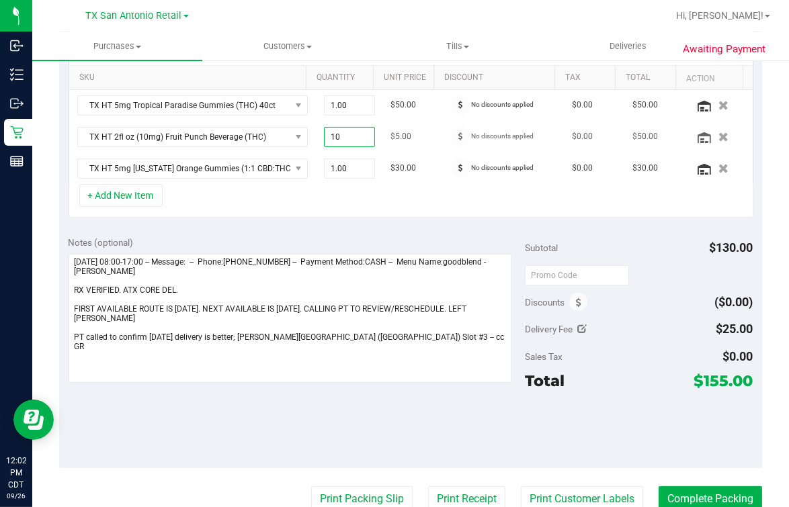
type input "1"
type input "5"
type input "5.00"
click at [260, 190] on div "+ Add New Item" at bounding box center [411, 201] width 685 height 34
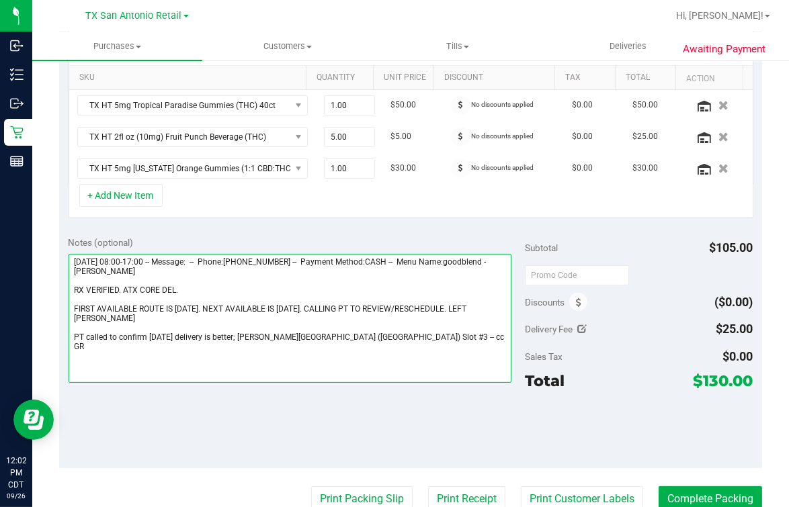
click at [449, 347] on textarea at bounding box center [290, 318] width 443 height 129
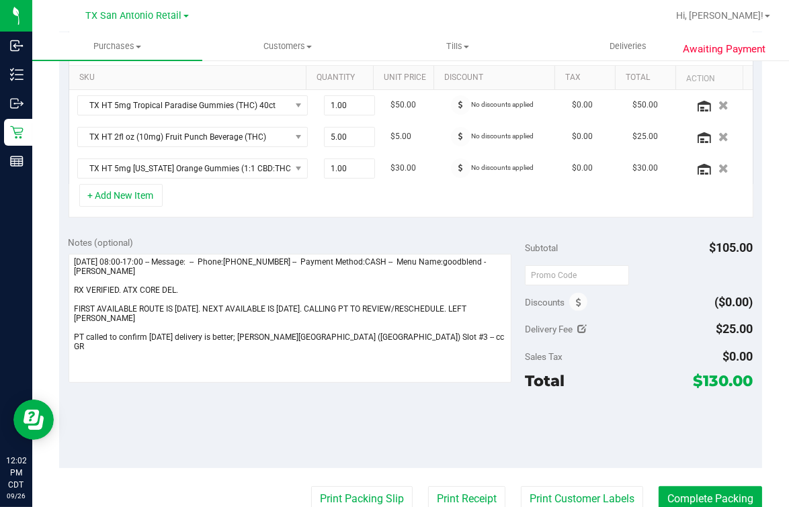
drag, startPoint x: 250, startPoint y: 188, endPoint x: 235, endPoint y: 192, distance: 15.8
click at [251, 189] on div "+ Add New Item" at bounding box center [411, 201] width 685 height 34
click at [120, 196] on button "+ Add New Item" at bounding box center [120, 195] width 83 height 23
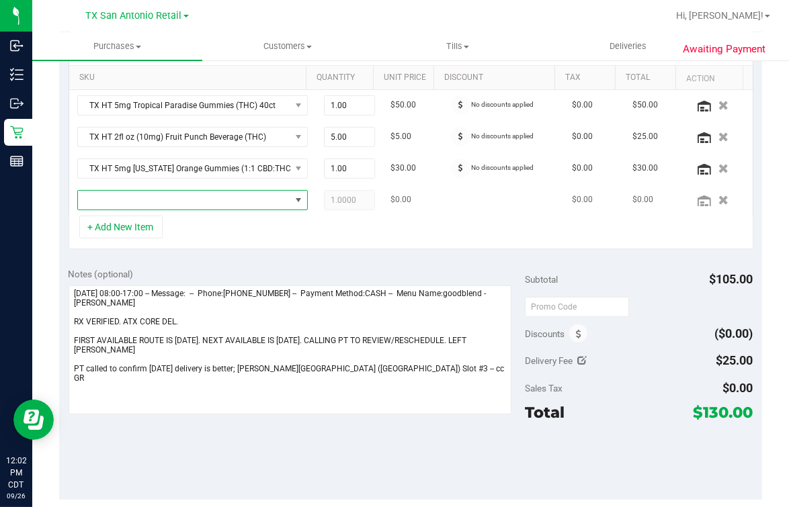
click at [234, 198] on span "NO DATA FOUND" at bounding box center [184, 200] width 212 height 19
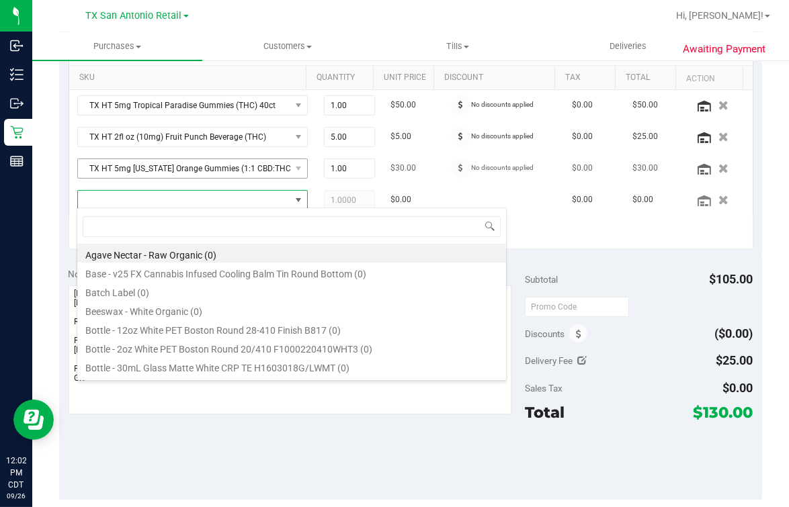
scroll to position [19, 205]
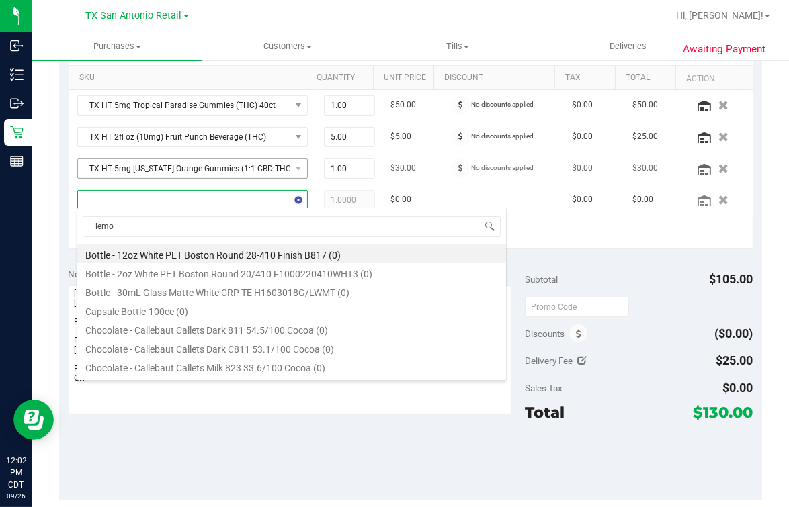
type input "lemon"
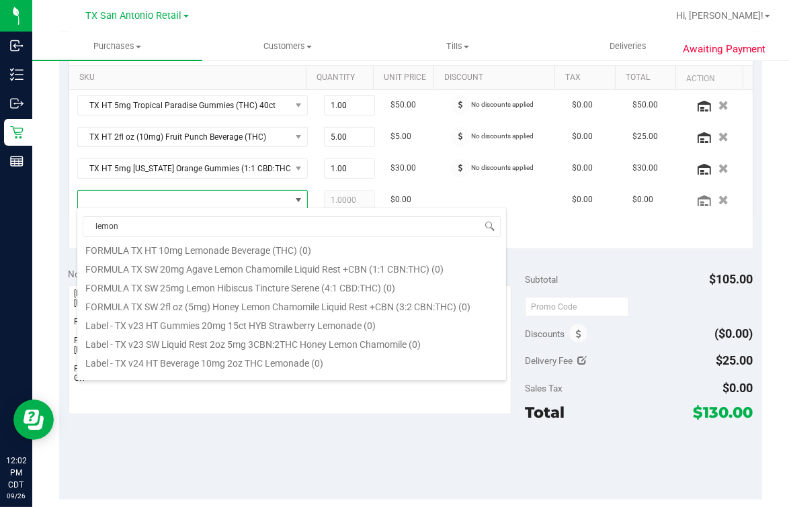
scroll to position [420, 0]
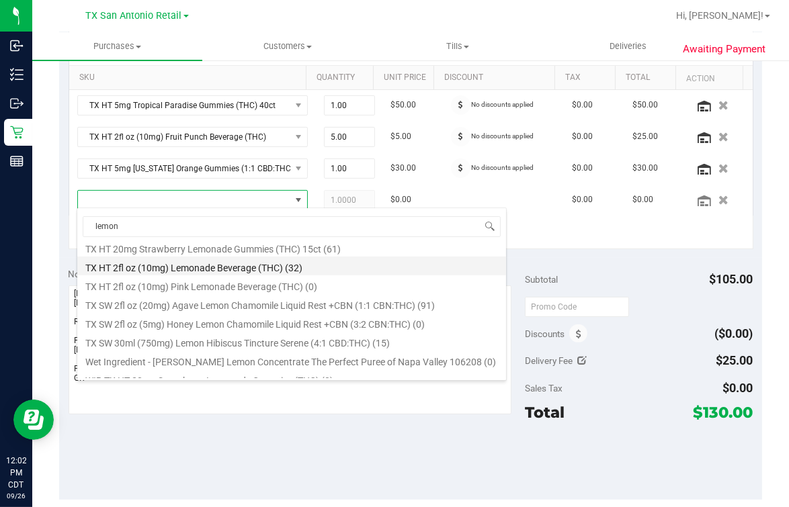
click at [280, 269] on li "TX HT 2fl oz (10mg) Lemonade Beverage (THC) (32)" at bounding box center [291, 266] width 429 height 19
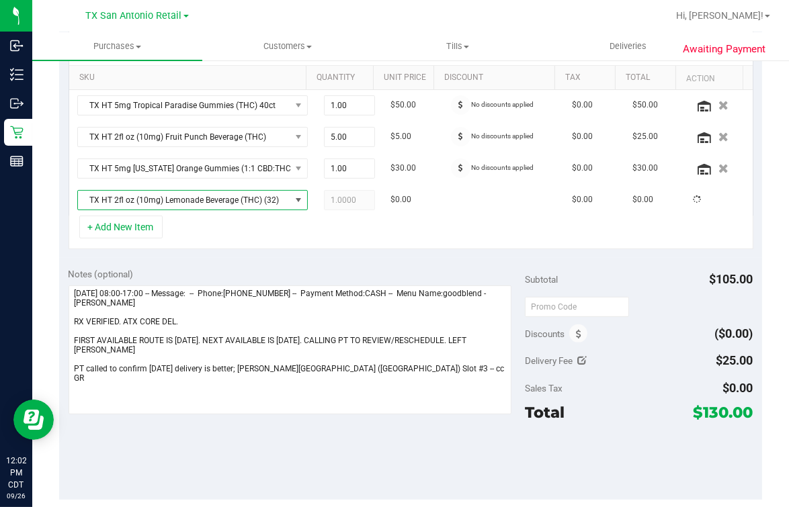
click at [326, 227] on div "+ Add New Item" at bounding box center [411, 233] width 685 height 34
click at [324, 202] on span "1.00 1" at bounding box center [349, 200] width 51 height 20
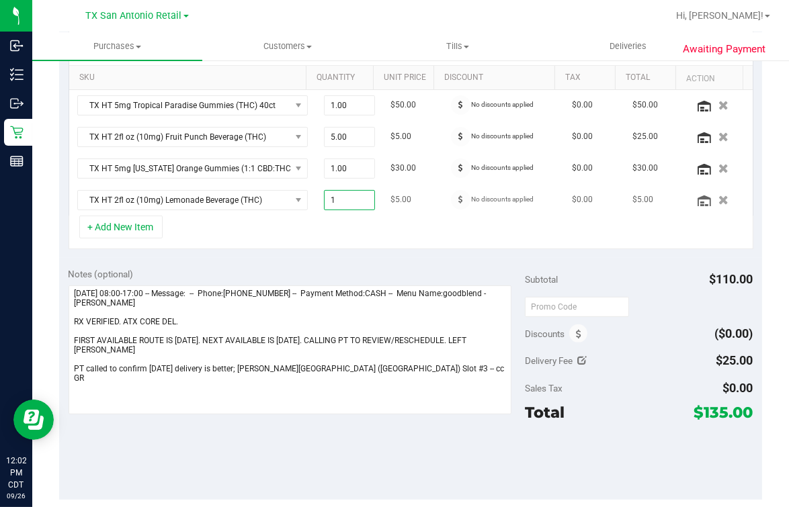
type input "10"
type input "10.00"
click at [298, 225] on div "+ Add New Item" at bounding box center [411, 233] width 685 height 34
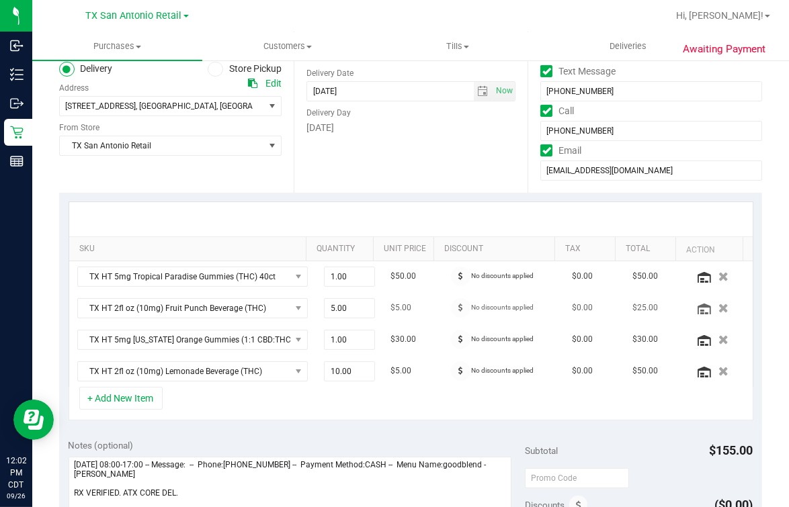
scroll to position [0, 0]
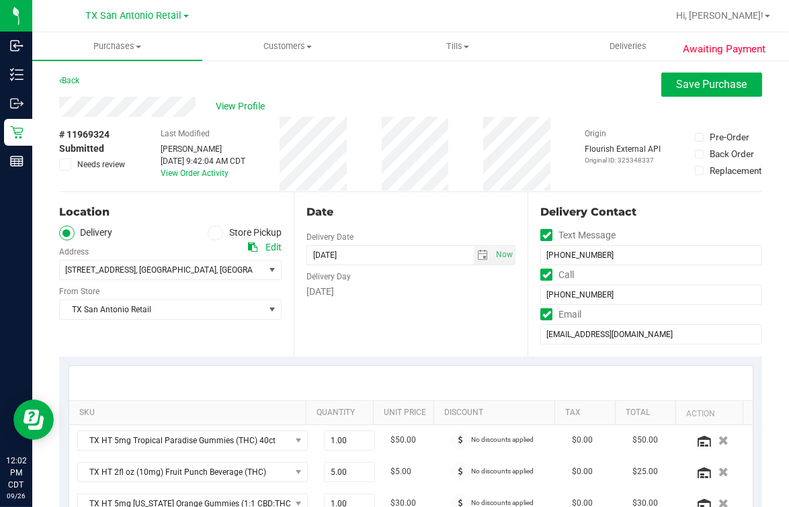
click at [421, 205] on div "Date" at bounding box center [411, 212] width 210 height 16
click at [429, 107] on div "View Profile" at bounding box center [410, 107] width 703 height 20
click at [428, 106] on div "View Profile" at bounding box center [410, 107] width 703 height 20
click at [603, 84] on div "Back Save Purchase" at bounding box center [410, 85] width 703 height 24
click at [691, 83] on span "Save Purchase" at bounding box center [712, 84] width 71 height 13
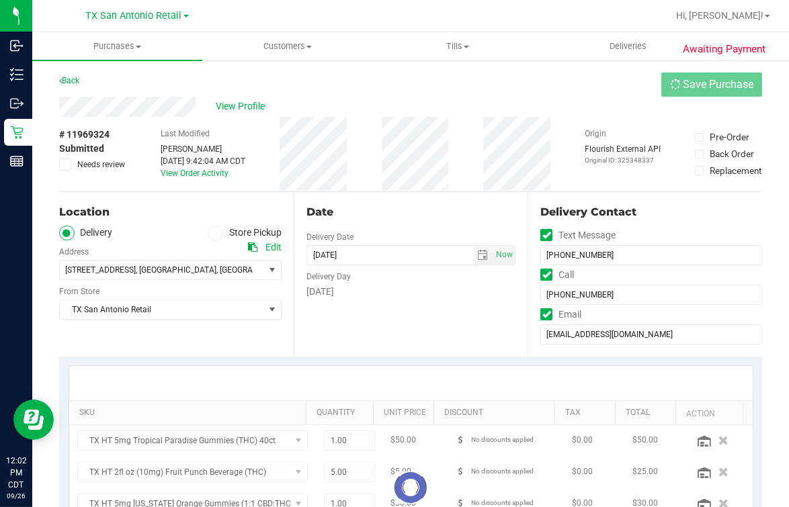
click at [565, 83] on div "Back Save Purchase" at bounding box center [410, 85] width 703 height 24
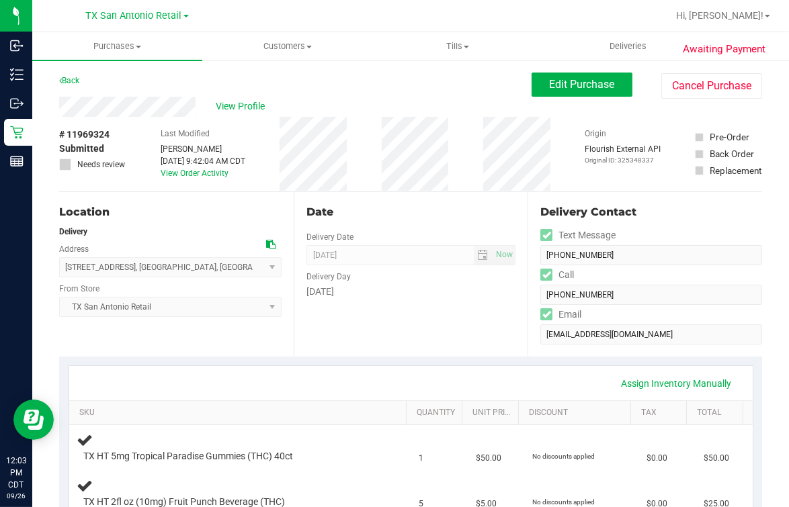
click at [462, 110] on div "View Profile" at bounding box center [295, 107] width 473 height 20
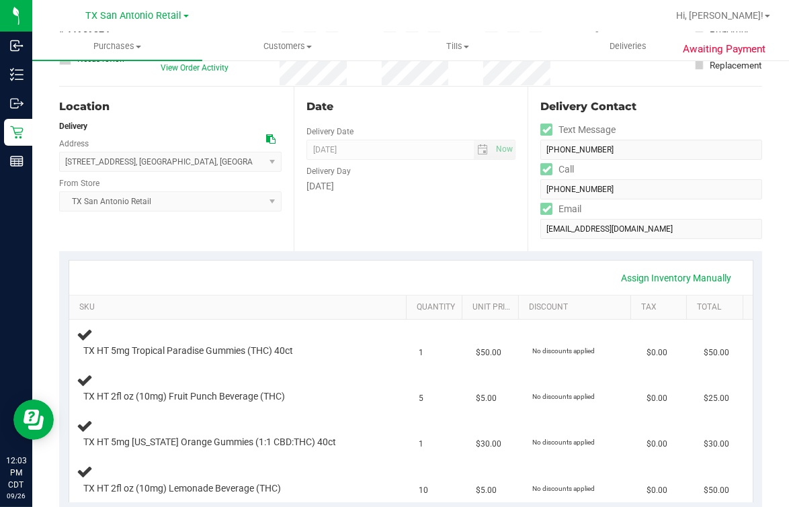
scroll to position [167, 0]
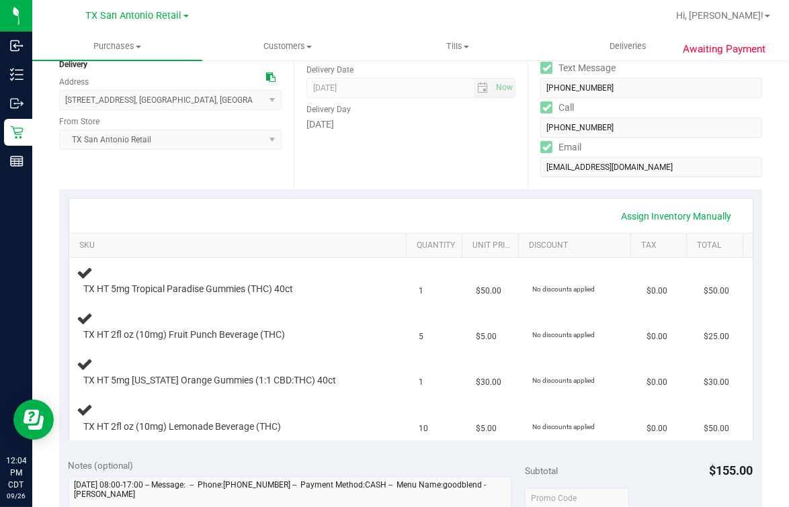
click at [300, 199] on div "Assign Inventory Manually" at bounding box center [411, 216] width 684 height 34
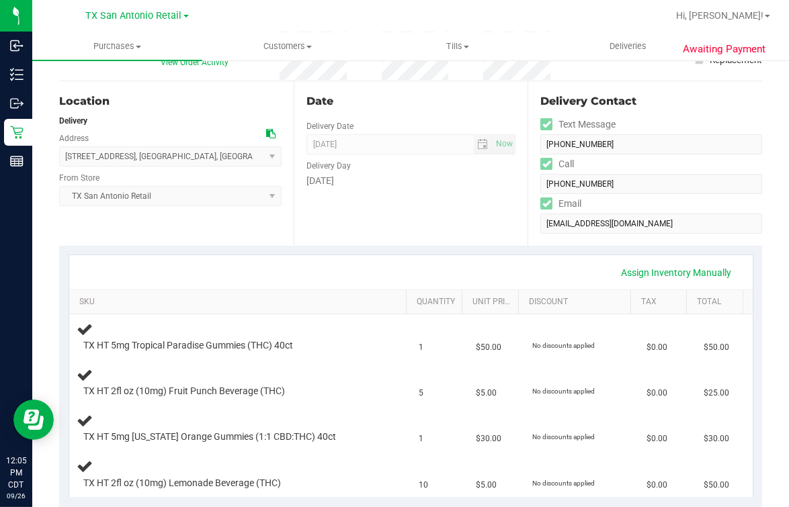
scroll to position [0, 0]
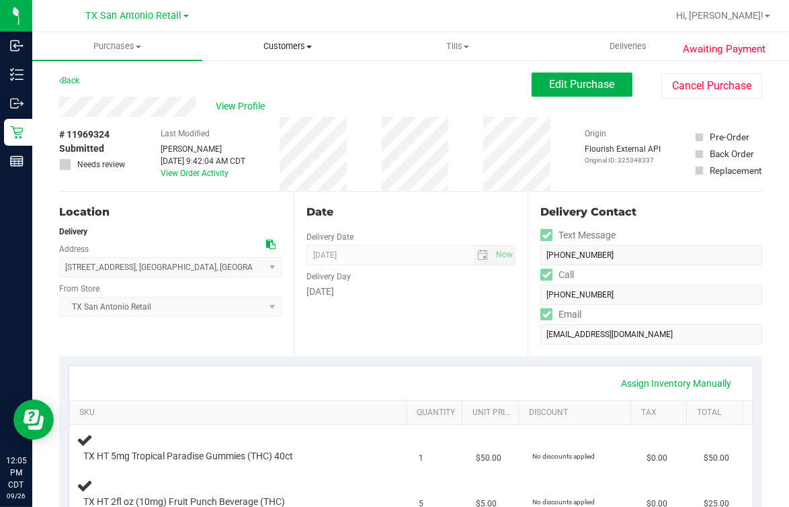
click at [285, 57] on uib-tab-heading "Customers All customers Add a new customer All physicians" at bounding box center [287, 46] width 169 height 27
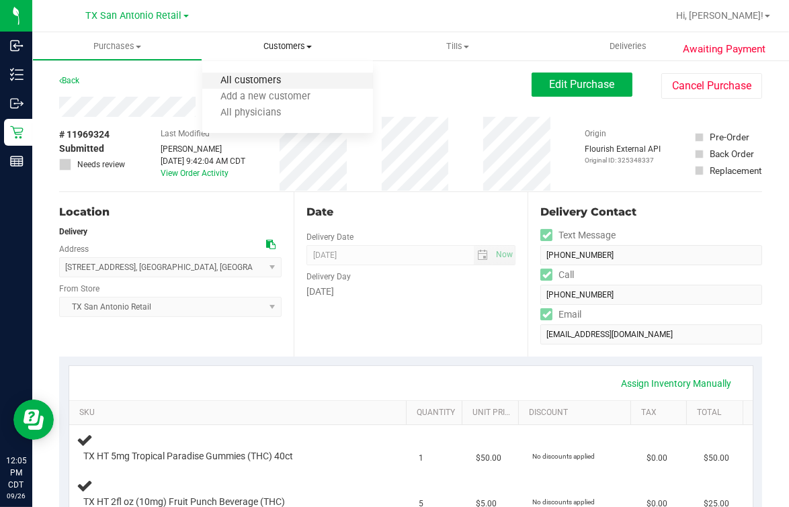
click at [264, 81] on span "All customers" at bounding box center [250, 80] width 97 height 11
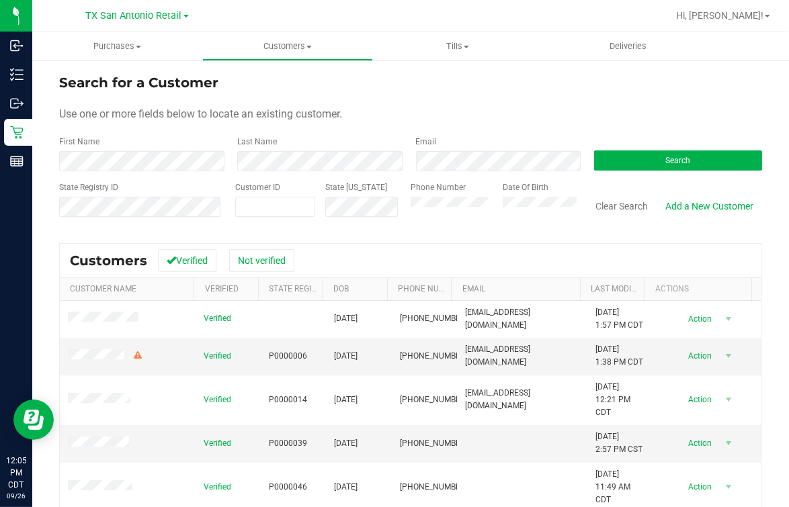
click at [161, 152] on div "First Name" at bounding box center [143, 154] width 168 height 36
click at [678, 141] on div "Search" at bounding box center [673, 154] width 178 height 36
click at [663, 148] on div "Search" at bounding box center [673, 154] width 178 height 36
click at [656, 148] on div "Search" at bounding box center [673, 154] width 178 height 36
click at [642, 156] on button "Search" at bounding box center [678, 161] width 168 height 20
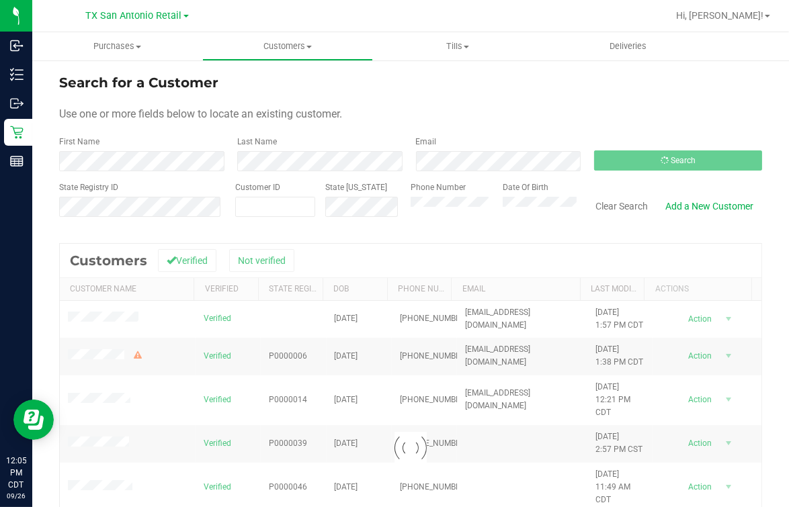
click at [619, 125] on form "Search for a Customer Use one or more fields below to locate an existing custom…" at bounding box center [410, 151] width 703 height 157
click at [452, 88] on div "Search for a Customer" at bounding box center [410, 83] width 703 height 20
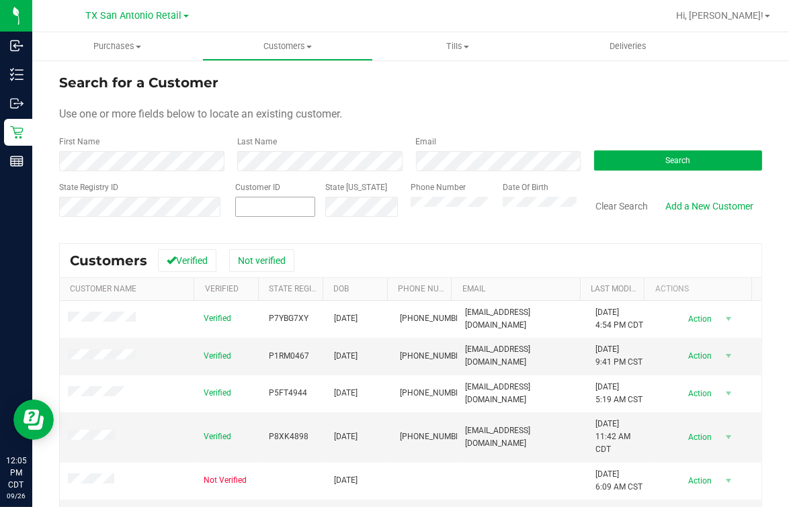
drag, startPoint x: 272, startPoint y: 200, endPoint x: 279, endPoint y: 200, distance: 7.4
click at [272, 200] on span at bounding box center [275, 207] width 81 height 20
click at [600, 203] on button "Clear Search" at bounding box center [622, 206] width 70 height 23
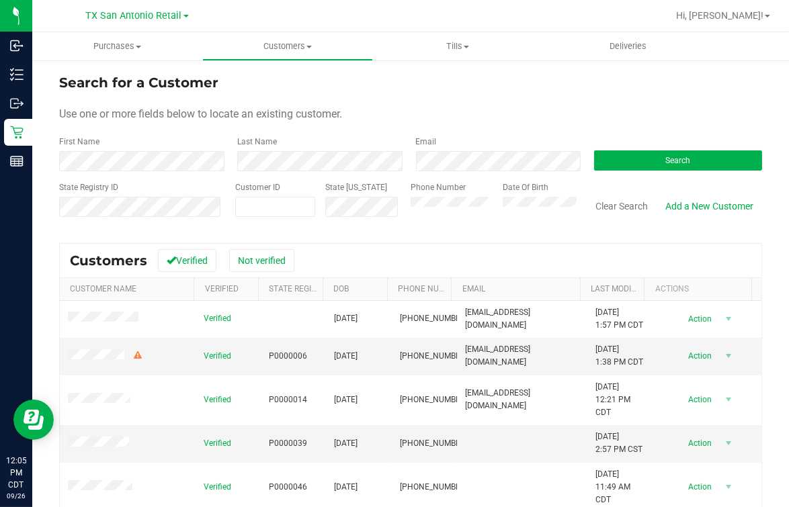
click at [613, 178] on form "Search for a Customer Use one or more fields below to locate an existing custom…" at bounding box center [410, 151] width 703 height 157
click at [625, 165] on button "Search" at bounding box center [678, 161] width 168 height 20
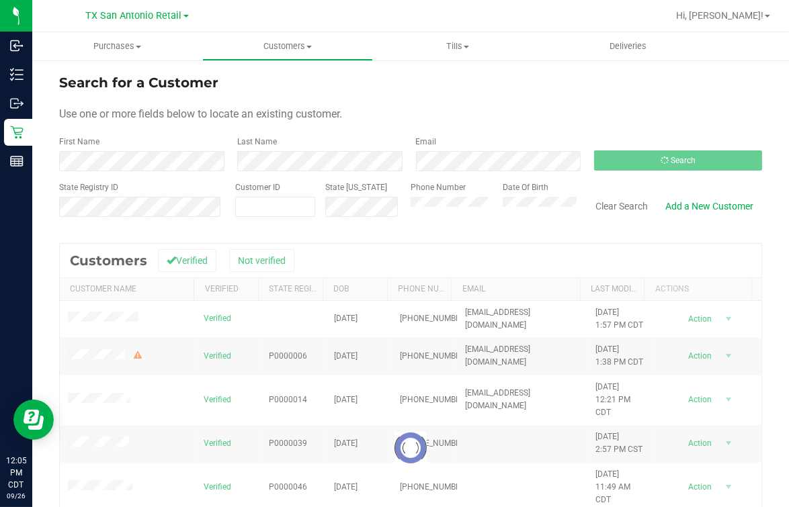
click at [532, 128] on form "Search for a Customer Use one or more fields below to locate an existing custom…" at bounding box center [410, 151] width 703 height 157
click at [407, 238] on div "Search for a Customer Use one or more fields below to locate an existing custom…" at bounding box center [410, 363] width 703 height 581
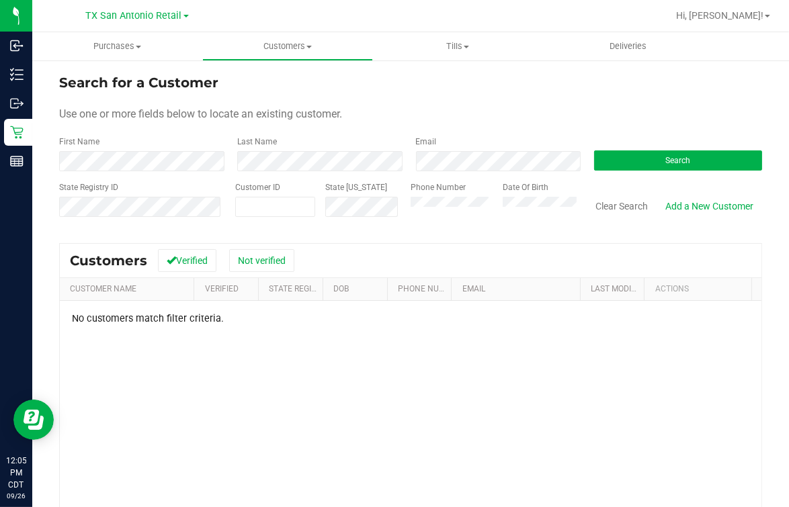
drag, startPoint x: 280, startPoint y: 224, endPoint x: 288, endPoint y: 222, distance: 9.1
click at [282, 223] on div "Customer ID" at bounding box center [275, 205] width 81 height 48
drag, startPoint x: 405, startPoint y: 105, endPoint x: 442, endPoint y: 305, distance: 203.7
click at [405, 104] on form "Search for a Customer Use one or more fields below to locate an existing custom…" at bounding box center [410, 151] width 703 height 157
click at [359, 106] on div "Use one or more fields below to locate an existing customer." at bounding box center [410, 114] width 703 height 16
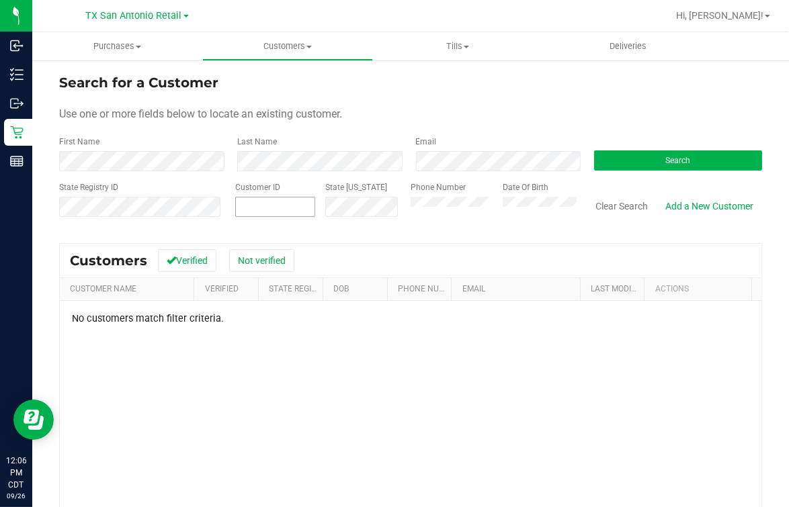
click at [244, 214] on span at bounding box center [275, 207] width 81 height 20
click at [128, 221] on input "text" at bounding box center [105, 223] width 92 height 12
click at [645, 159] on button "Search" at bounding box center [678, 161] width 168 height 20
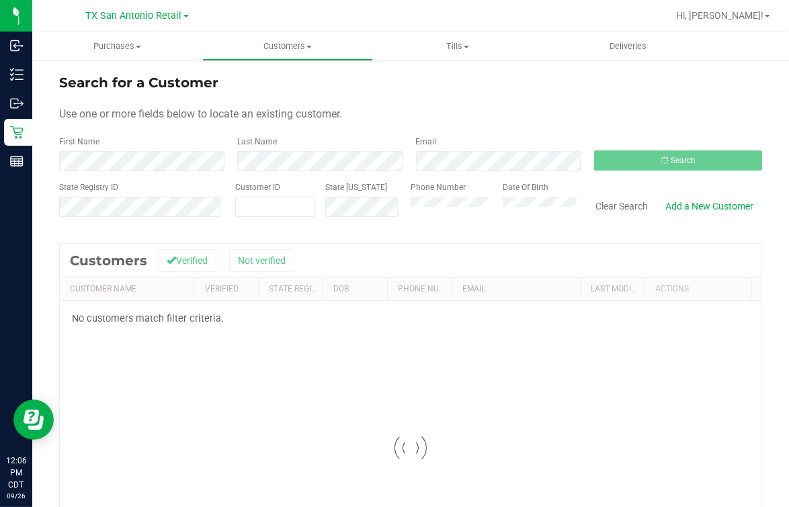
click at [563, 101] on form "Search for a Customer Use one or more fields below to locate an existing custom…" at bounding box center [410, 151] width 703 height 157
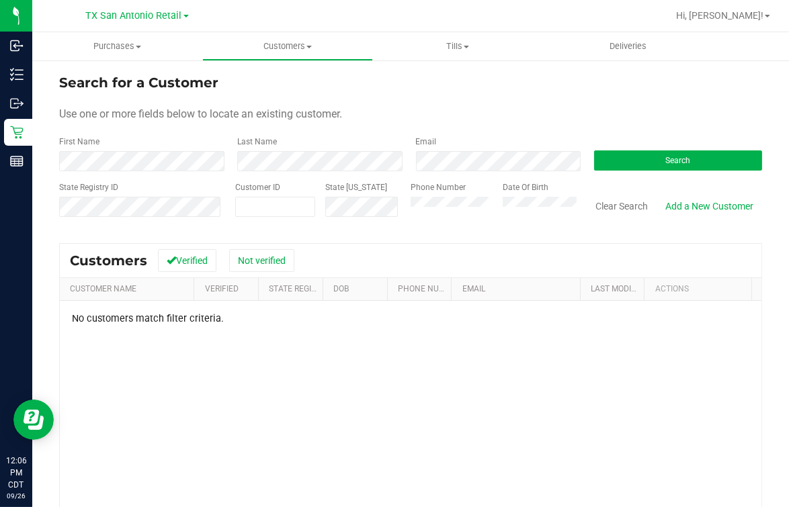
click at [274, 225] on div "Customer ID" at bounding box center [275, 205] width 81 height 48
click at [422, 90] on div "Search for a Customer" at bounding box center [410, 83] width 703 height 20
click at [277, 204] on span at bounding box center [275, 207] width 81 height 20
paste input "11988765"
type input "11988765"
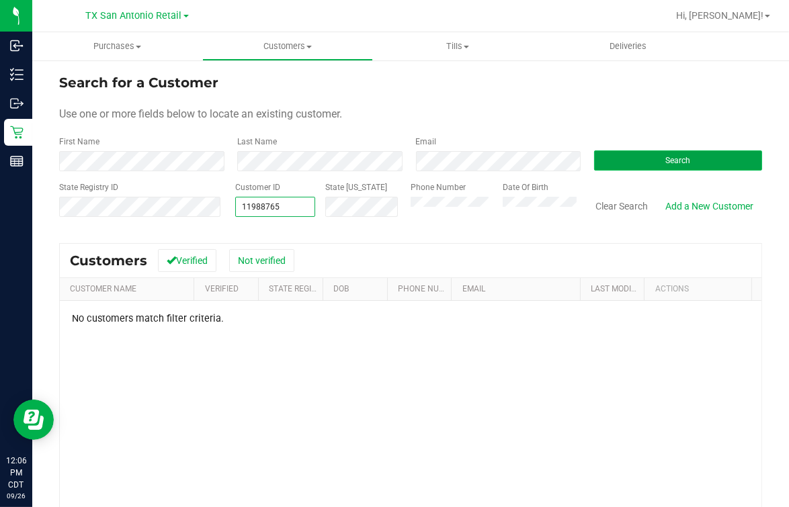
type input "11988765"
click at [630, 169] on button "Search" at bounding box center [678, 161] width 168 height 20
click at [446, 104] on form "Search for a Customer Use one or more fields below to locate an existing custom…" at bounding box center [410, 151] width 703 height 157
click at [244, 210] on span "11988765 11988765" at bounding box center [275, 207] width 81 height 20
click at [245, 210] on input "11988765" at bounding box center [275, 207] width 79 height 19
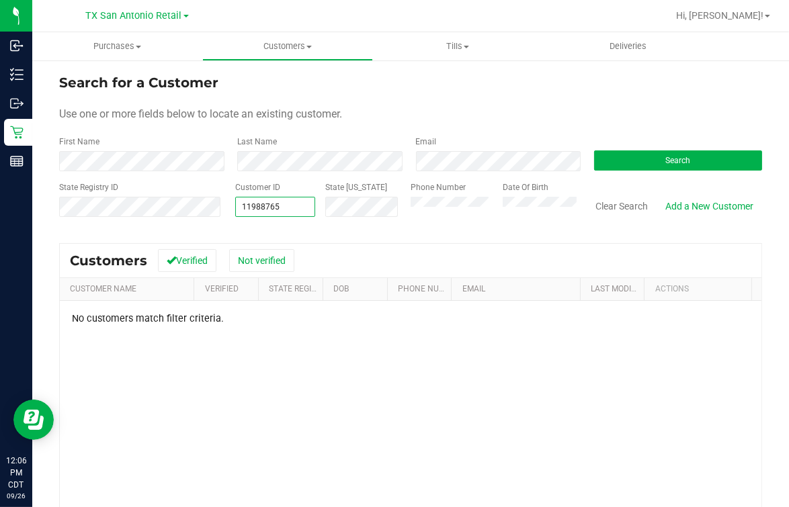
click at [245, 210] on input "11988765" at bounding box center [275, 207] width 79 height 19
click at [277, 175] on form "Search for a Customer Use one or more fields below to locate an existing custom…" at bounding box center [410, 151] width 703 height 157
click at [270, 202] on span at bounding box center [275, 207] width 81 height 20
click at [255, 206] on input "text" at bounding box center [275, 207] width 79 height 19
click at [503, 196] on div "Date Of Birth" at bounding box center [535, 205] width 84 height 48
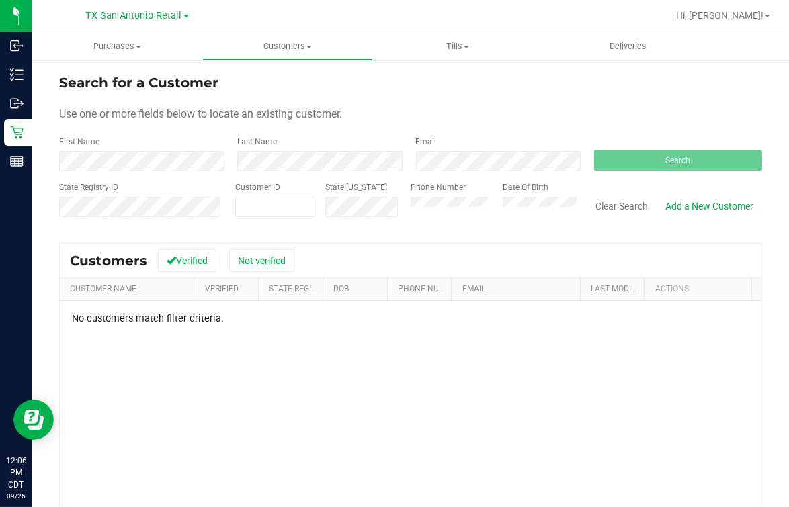
click at [182, 407] on div "No customers match filter criteria." at bounding box center [411, 467] width 702 height 332
click at [172, 366] on div "No customers match filter criteria." at bounding box center [411, 467] width 702 height 332
click at [519, 101] on form "Search for a Customer Use one or more fields below to locate an existing custom…" at bounding box center [410, 151] width 703 height 157
click at [630, 44] on span "Deliveries" at bounding box center [627, 46] width 73 height 12
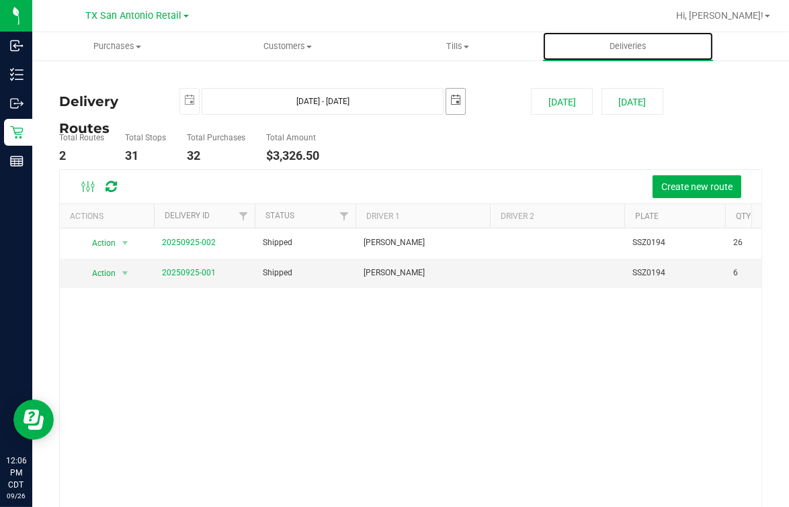
click at [452, 104] on span "select" at bounding box center [455, 100] width 11 height 11
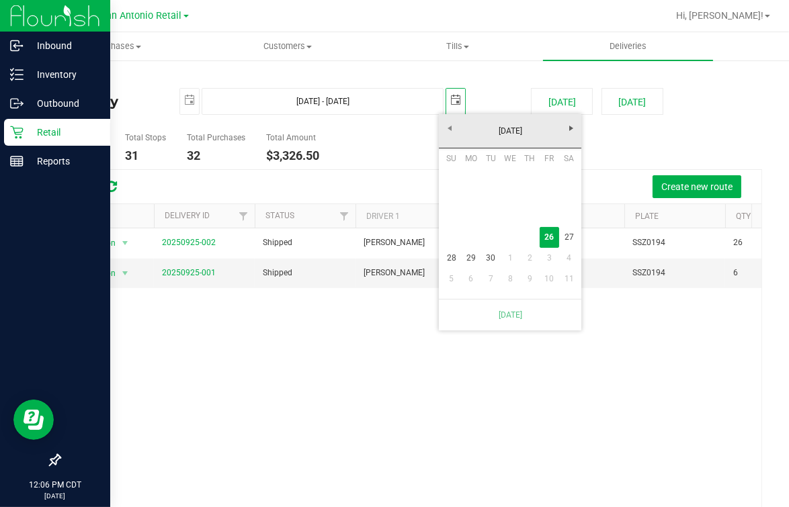
click at [16, 135] on icon at bounding box center [16, 132] width 13 height 13
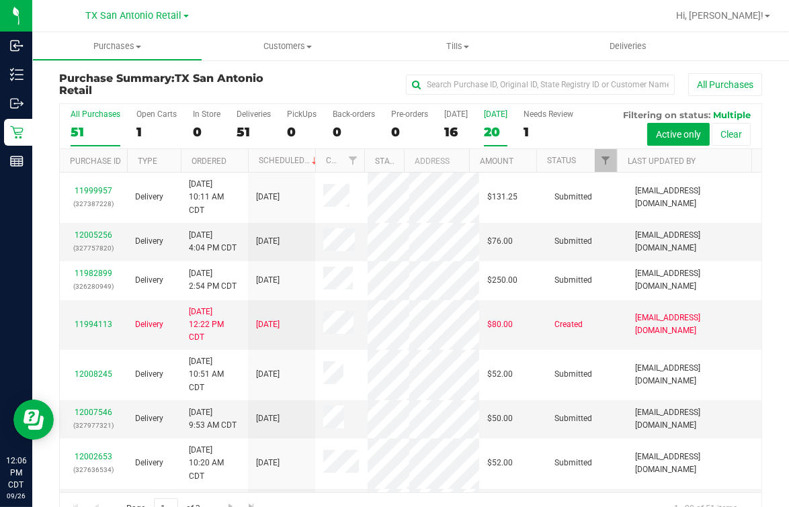
click at [501, 120] on label "[DATE] 20" at bounding box center [496, 128] width 24 height 37
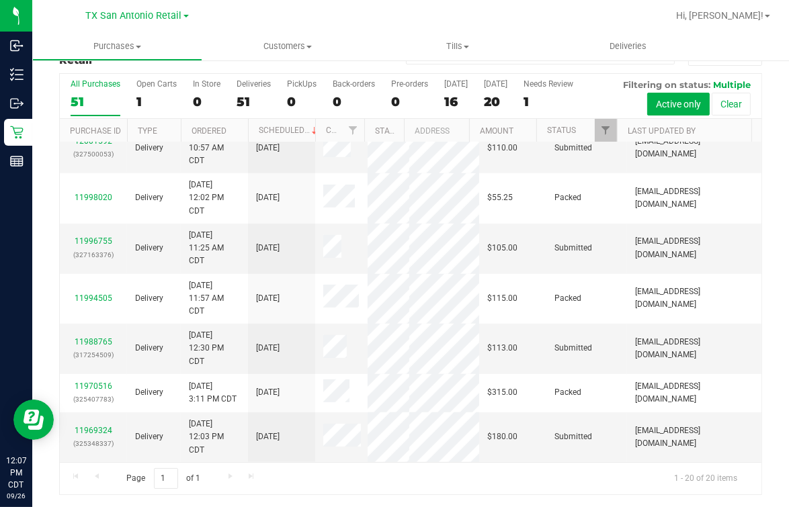
scroll to position [1260, 0]
click at [95, 362] on div "11988765 (317254509)" at bounding box center [93, 349] width 51 height 26
click at [93, 347] on link "11988765" at bounding box center [94, 341] width 38 height 9
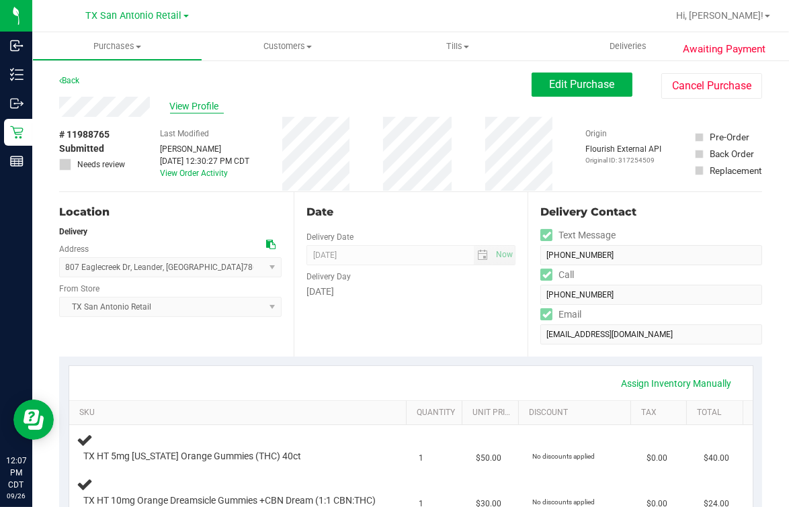
click at [192, 110] on span "View Profile" at bounding box center [197, 106] width 54 height 14
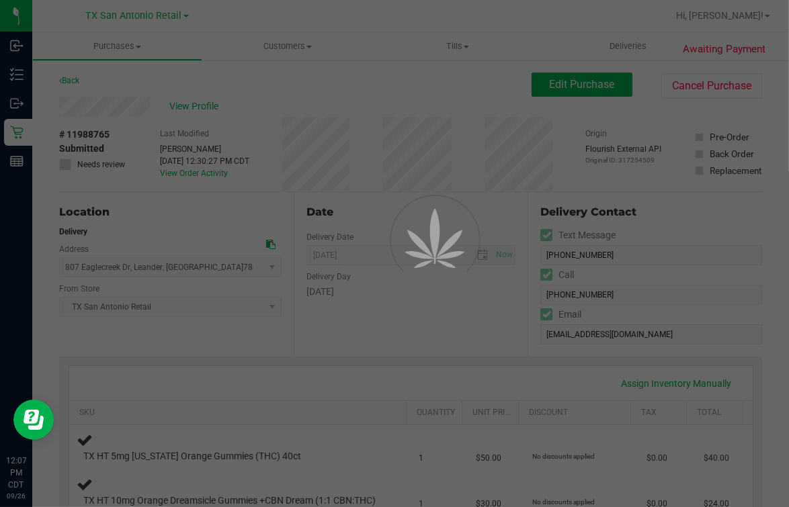
click at [263, 108] on div at bounding box center [394, 253] width 789 height 507
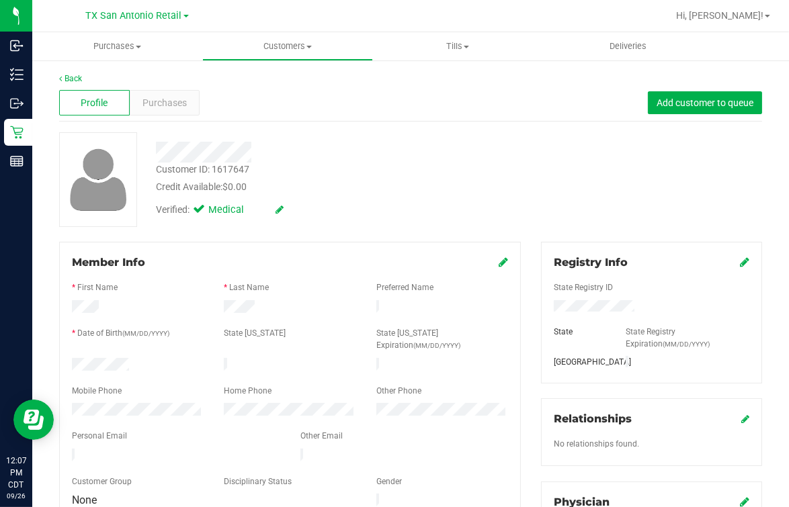
click at [427, 188] on div "Credit Available: $0.00" at bounding box center [326, 187] width 341 height 14
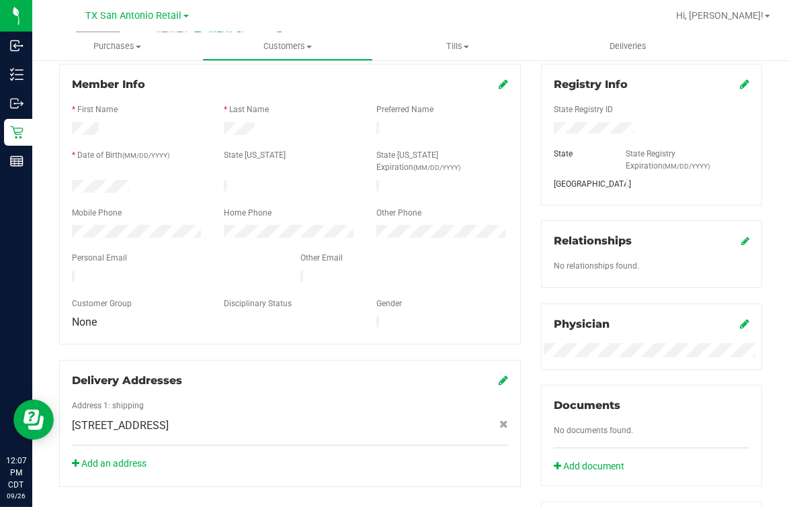
scroll to position [83, 0]
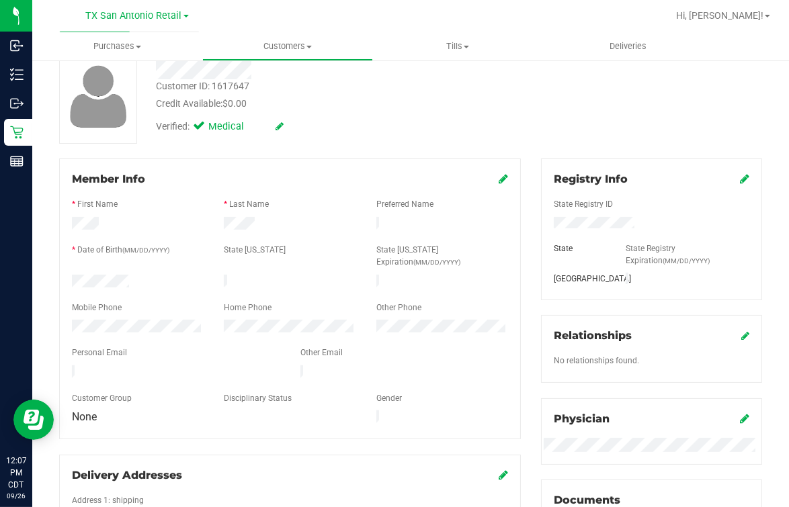
drag, startPoint x: 329, startPoint y: 138, endPoint x: 314, endPoint y: 146, distance: 17.1
click at [331, 138] on div "Verified: Medical" at bounding box center [327, 126] width 362 height 30
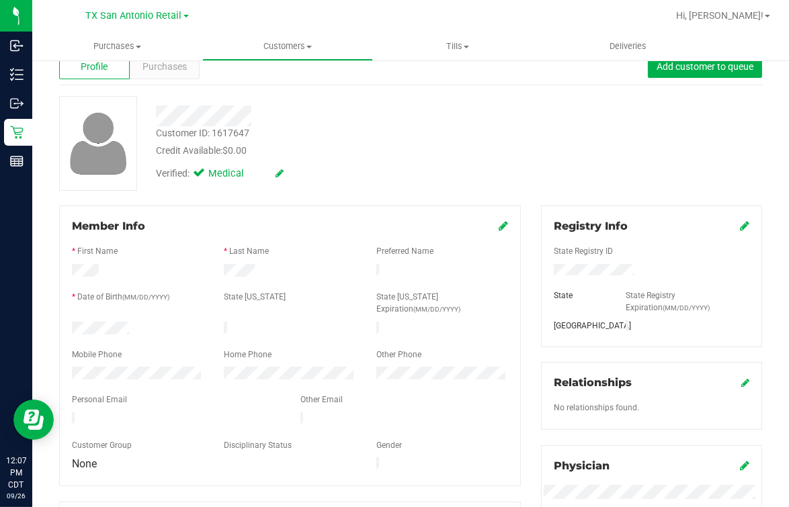
scroll to position [0, 0]
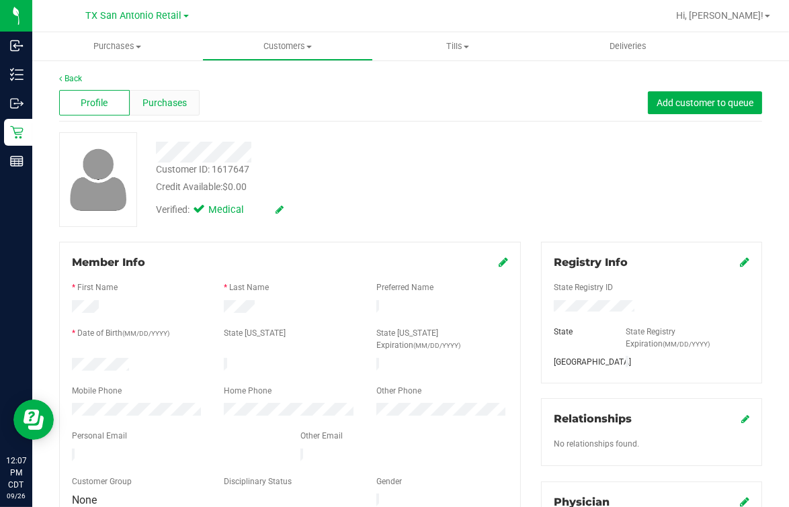
click at [158, 91] on div "Purchases" at bounding box center [165, 103] width 71 height 26
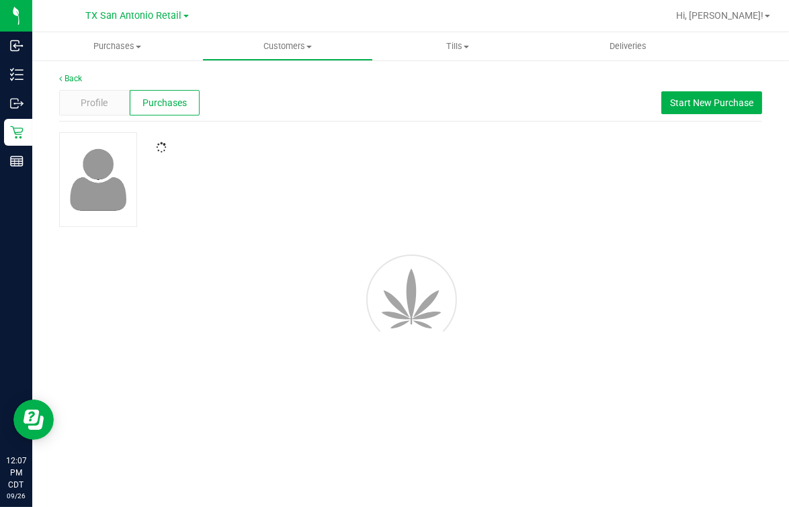
click at [395, 136] on div at bounding box center [327, 143] width 362 height 22
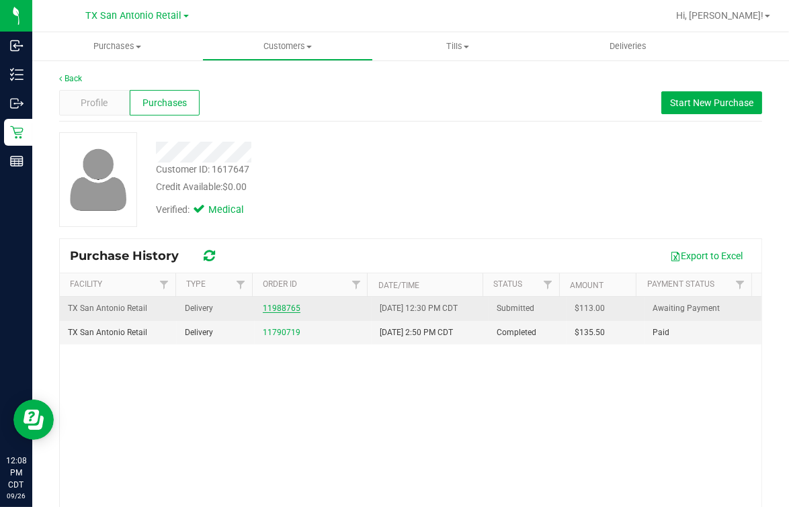
click at [263, 309] on link "11988765" at bounding box center [282, 308] width 38 height 9
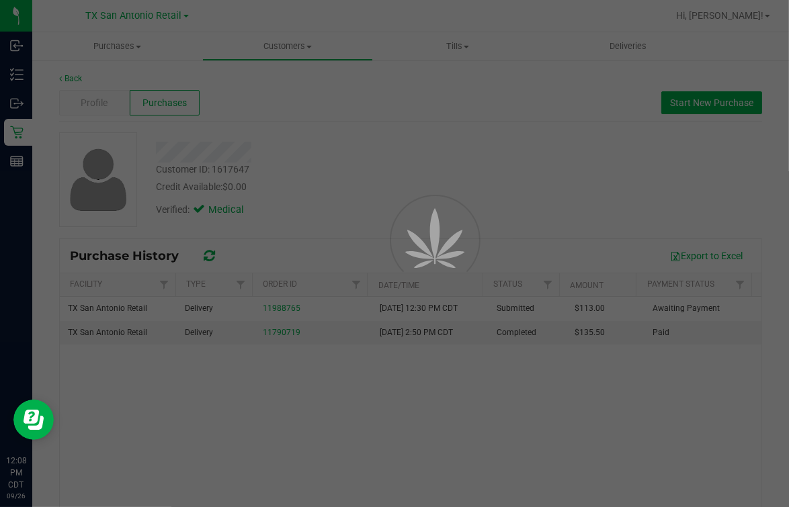
click at [403, 203] on icon at bounding box center [433, 244] width 78 height 82
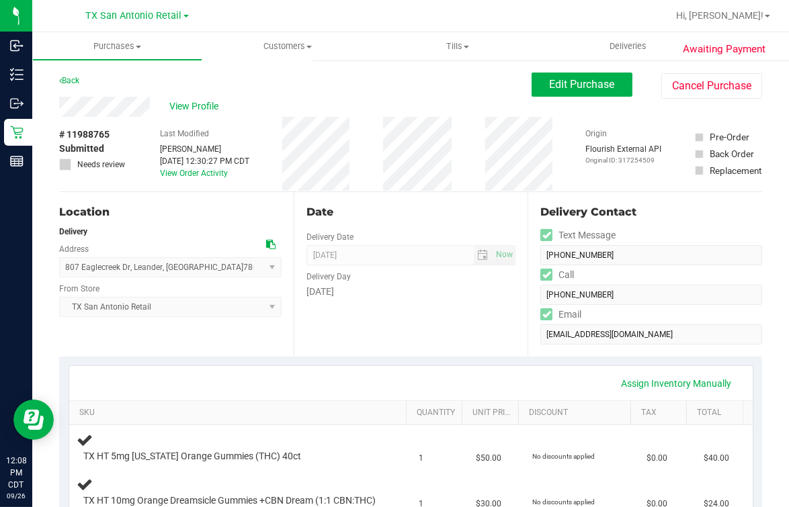
click at [320, 358] on div "Assign Inventory Manually SKU Quantity Unit Price Discount Tax Total TX HT 5mg …" at bounding box center [410, 469] width 703 height 225
click at [575, 75] on button "Edit Purchase" at bounding box center [582, 85] width 101 height 24
click at [456, 87] on div "Back Edit Purchase Cancel Purchase" at bounding box center [410, 85] width 703 height 24
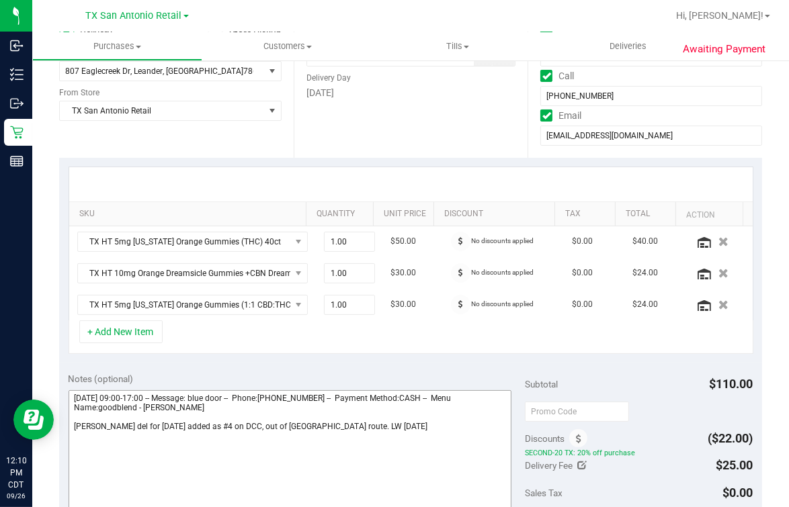
scroll to position [335, 0]
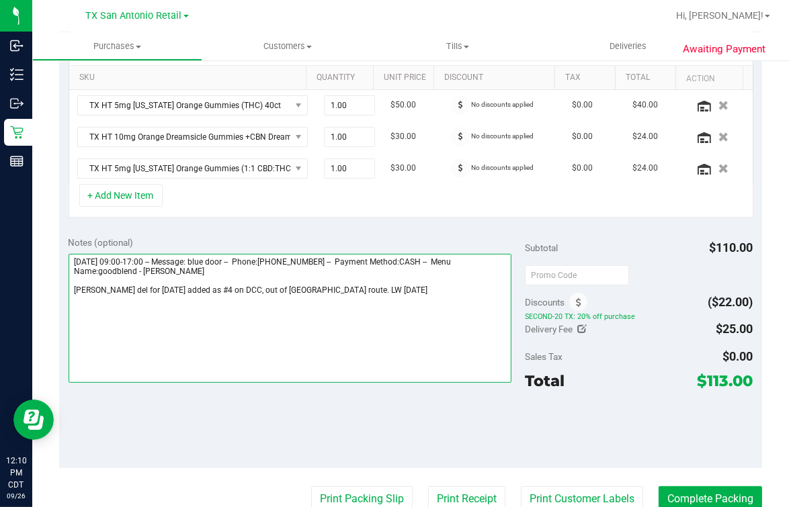
click at [450, 323] on textarea at bounding box center [290, 318] width 443 height 129
paste textarea "Thank you for your order with goodblend. Unfortunately, we have run out of stoc…"
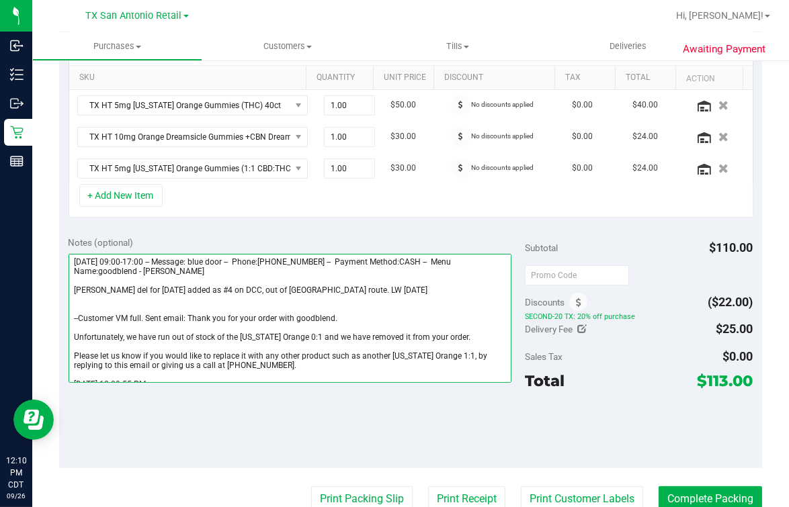
scroll to position [7, 0]
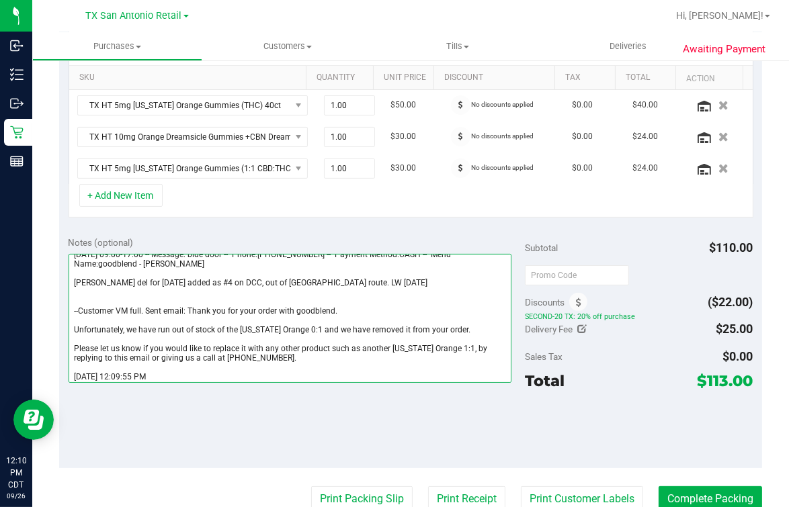
click at [351, 319] on textarea at bounding box center [290, 318] width 443 height 129
click at [306, 345] on textarea at bounding box center [290, 318] width 443 height 129
drag, startPoint x: 307, startPoint y: 365, endPoint x: 192, endPoint y: 316, distance: 125.6
click at [192, 316] on textarea at bounding box center [290, 318] width 443 height 129
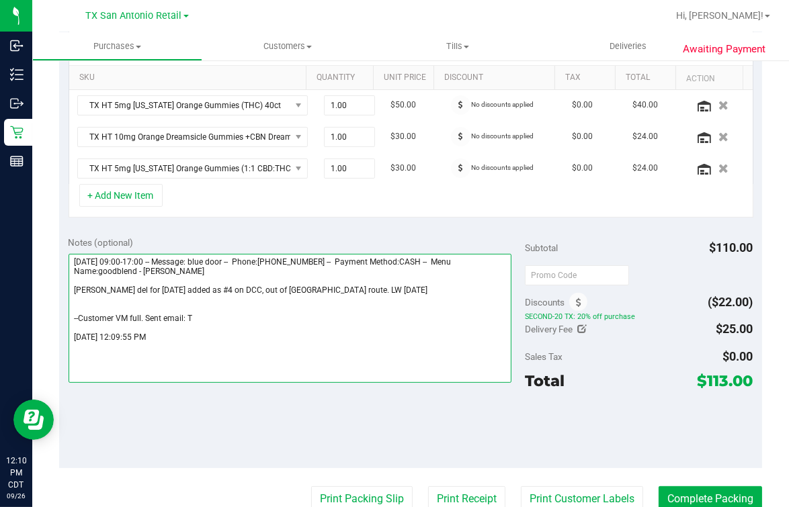
scroll to position [0, 0]
click at [75, 341] on textarea at bounding box center [290, 318] width 443 height 129
click at [439, 331] on textarea at bounding box center [290, 318] width 443 height 129
click at [362, 329] on textarea at bounding box center [290, 318] width 443 height 129
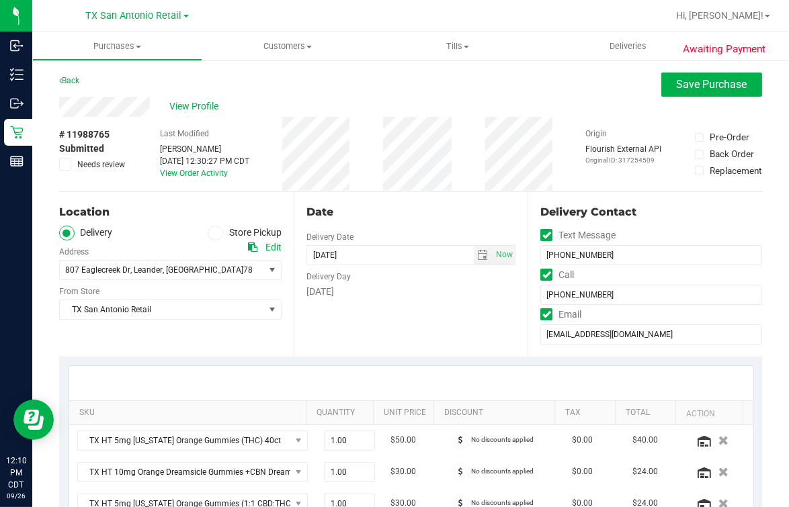
type textarea "[DATE] 09:00-17:00 -- Message: blue door -- Phone:[PHONE_NUMBER] -- Payment Met…"
click at [63, 165] on icon at bounding box center [65, 165] width 9 height 0
click at [0, 0] on input "Needs review" at bounding box center [0, 0] width 0 height 0
click at [445, 106] on div "View Profile" at bounding box center [410, 107] width 703 height 20
click at [65, 165] on icon at bounding box center [65, 165] width 9 height 0
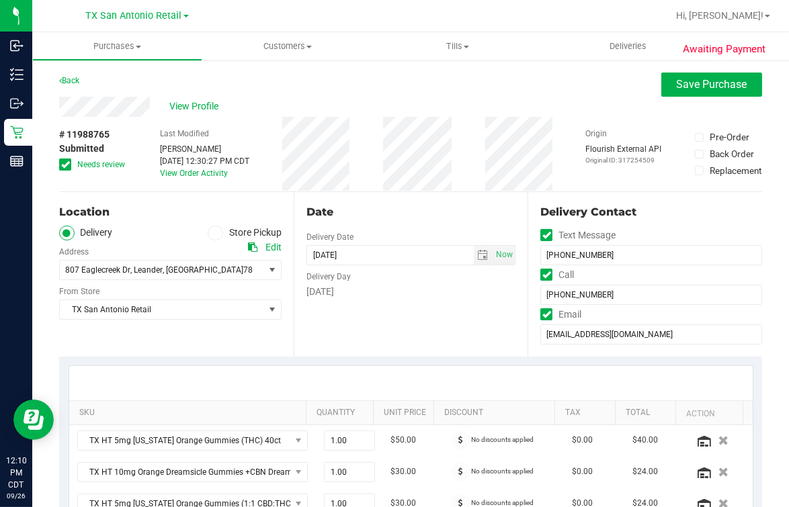
click at [0, 0] on input "Needs review" at bounding box center [0, 0] width 0 height 0
click at [382, 111] on div "View Profile" at bounding box center [410, 107] width 703 height 20
click at [670, 91] on button "Save Purchase" at bounding box center [711, 85] width 101 height 24
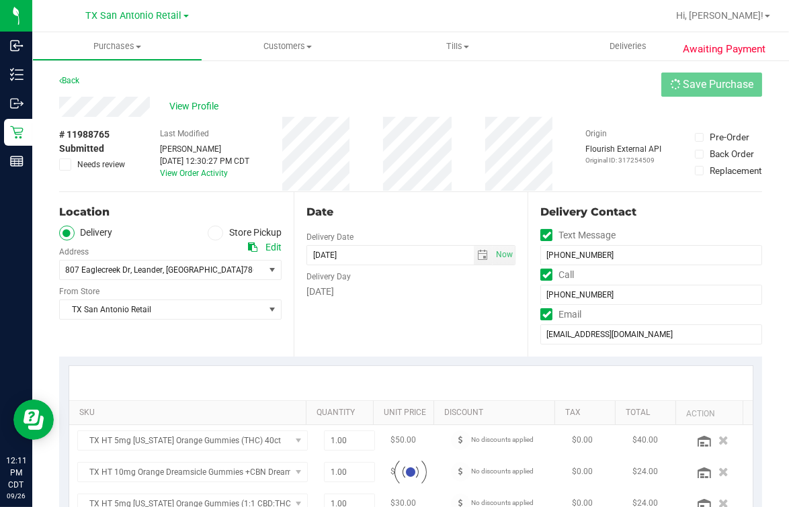
click at [559, 93] on div "Back Save Purchase" at bounding box center [410, 85] width 703 height 24
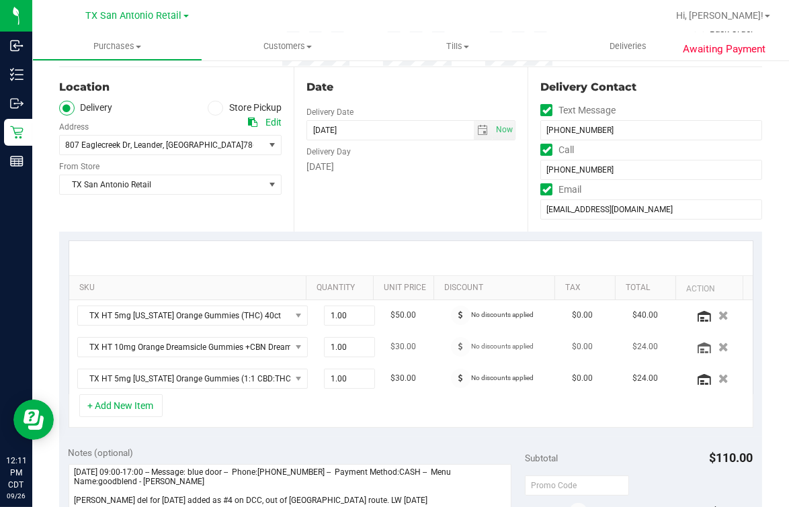
scroll to position [335, 0]
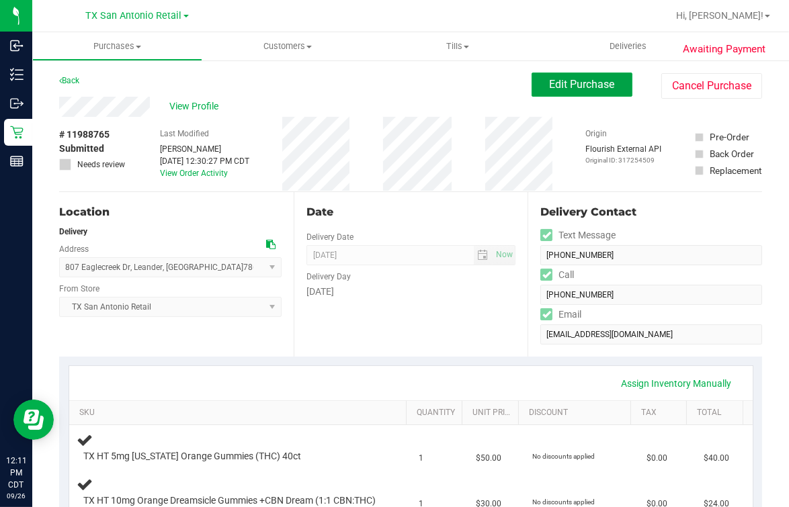
drag, startPoint x: 565, startPoint y: 87, endPoint x: 512, endPoint y: 84, distance: 53.2
click at [565, 87] on span "Edit Purchase" at bounding box center [582, 84] width 65 height 13
click at [391, 77] on div "Back Edit Purchase Cancel Purchase" at bounding box center [410, 85] width 703 height 24
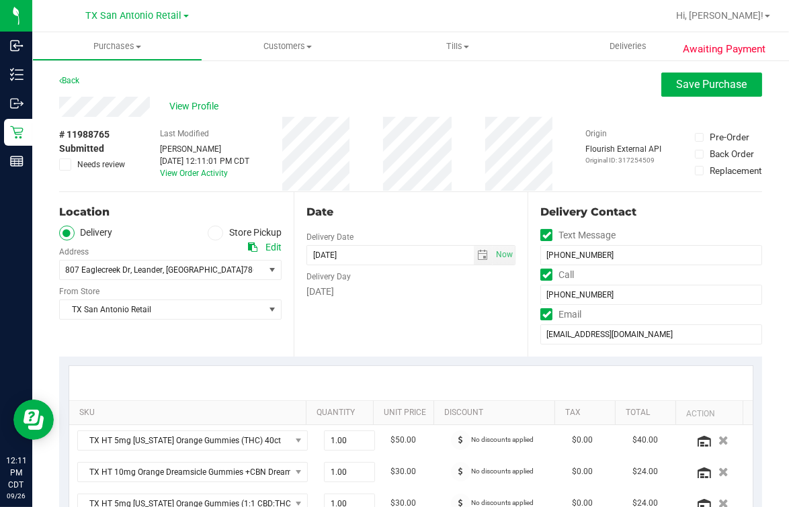
click at [65, 165] on icon at bounding box center [65, 165] width 9 height 0
click at [0, 0] on input "Needs review" at bounding box center [0, 0] width 0 height 0
click at [677, 83] on span "Save Purchase" at bounding box center [712, 84] width 71 height 13
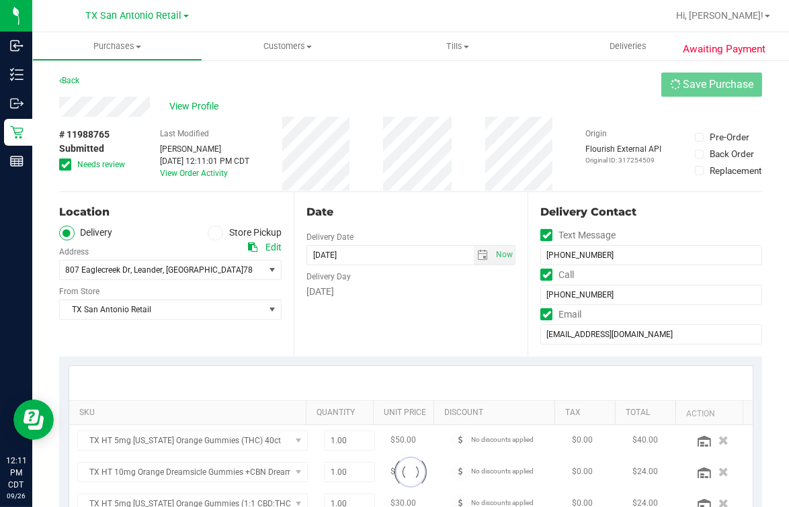
click at [512, 95] on div "Back Save Purchase" at bounding box center [410, 85] width 703 height 24
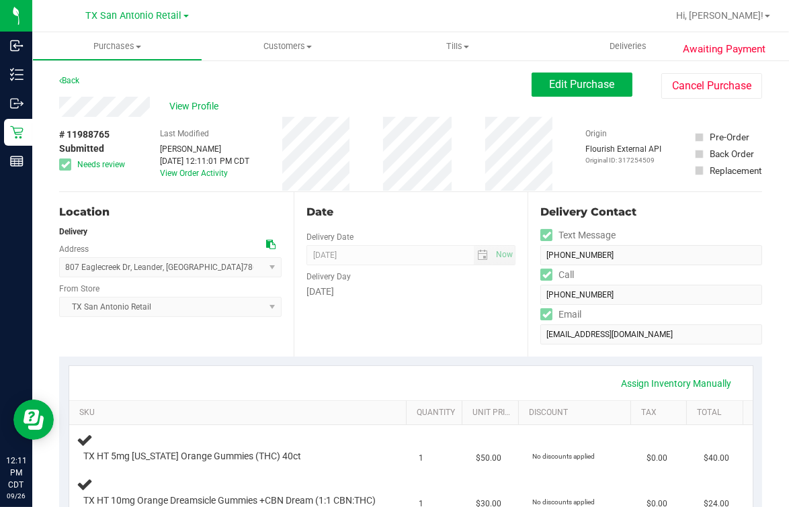
click at [202, 247] on div "807 Eaglecreek Dr , Leander , [GEOGRAPHIC_DATA] 78641 Select address [STREET_AD…" at bounding box center [170, 258] width 222 height 40
click at [289, 118] on div "# 11988765 Submitted Needs review Last Modified [PERSON_NAME] [DATE] 12:11:01 P…" at bounding box center [410, 154] width 703 height 75
click at [274, 45] on span "Customers" at bounding box center [287, 46] width 169 height 12
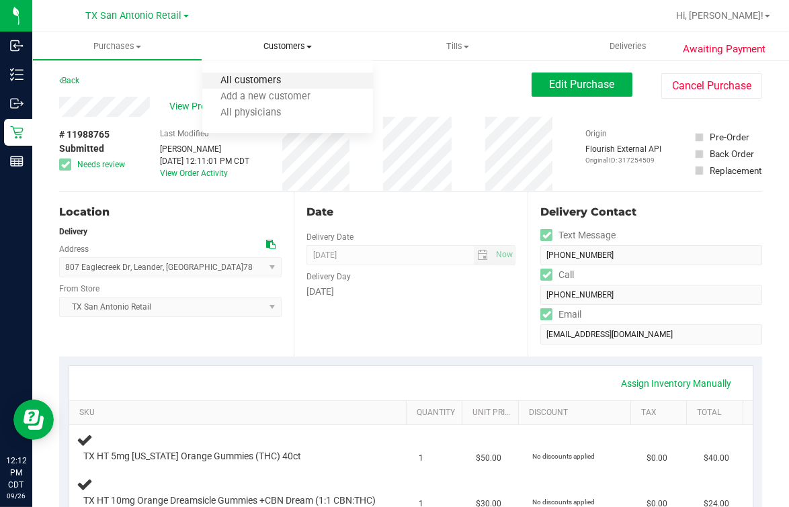
click at [280, 83] on span "All customers" at bounding box center [250, 80] width 97 height 11
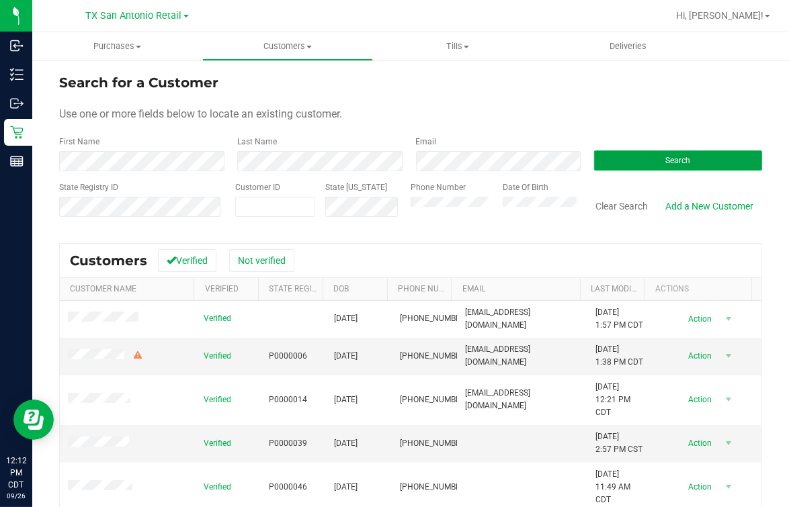
click at [698, 168] on button "Search" at bounding box center [678, 161] width 168 height 20
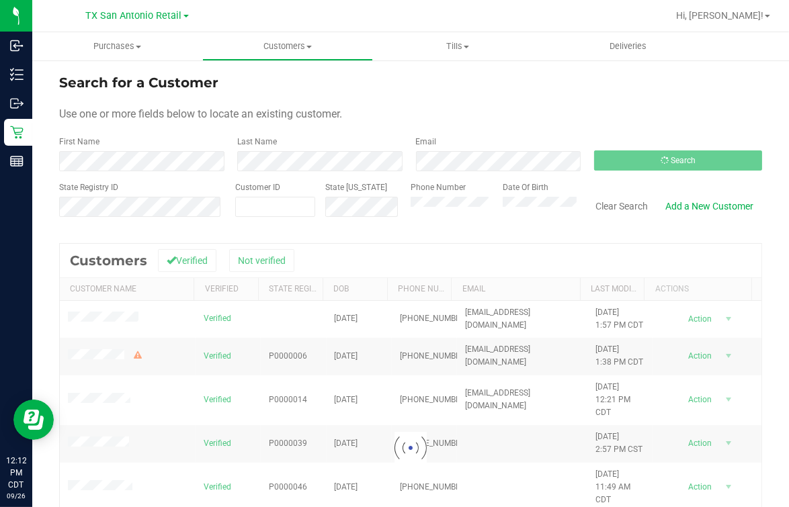
drag, startPoint x: 616, startPoint y: 138, endPoint x: 609, endPoint y: 258, distance: 120.5
click at [616, 138] on div "Search" at bounding box center [673, 154] width 178 height 36
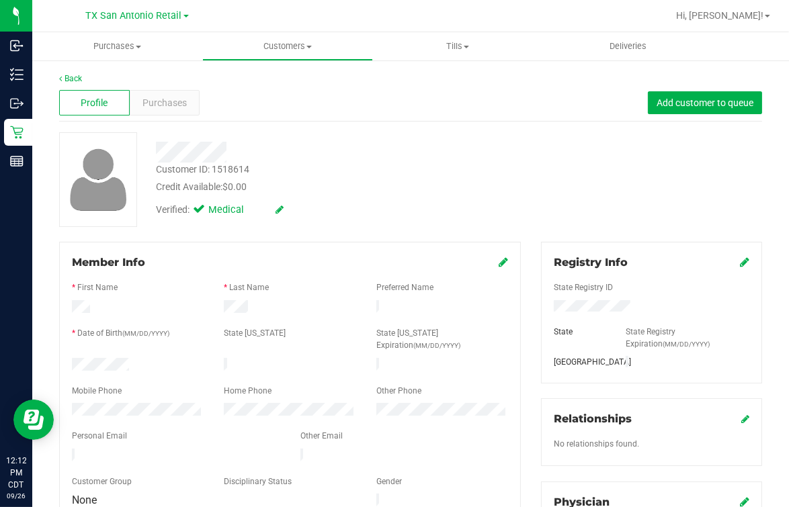
click at [347, 180] on div "Credit Available: $0.00" at bounding box center [326, 187] width 341 height 14
click at [418, 142] on div at bounding box center [327, 152] width 362 height 21
click at [454, 212] on div "Verified: Medical" at bounding box center [327, 209] width 362 height 30
click at [311, 224] on div "Customer ID: 1518614 Credit Available: $0.00 Verified: Medical" at bounding box center [410, 179] width 723 height 95
click at [332, 192] on div "Credit Available: $0.00" at bounding box center [326, 187] width 341 height 14
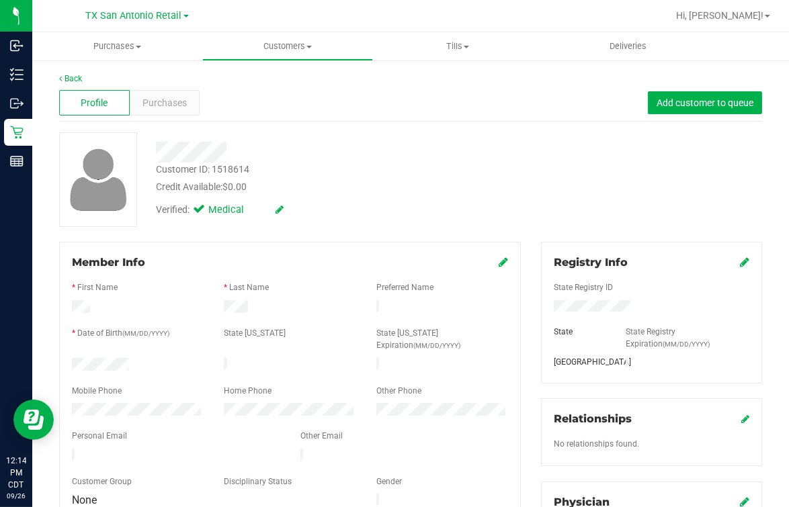
click at [352, 184] on div "Credit Available: $0.00" at bounding box center [326, 187] width 341 height 14
click at [345, 155] on div at bounding box center [327, 152] width 362 height 21
click at [193, 101] on div "Purchases" at bounding box center [165, 103] width 71 height 26
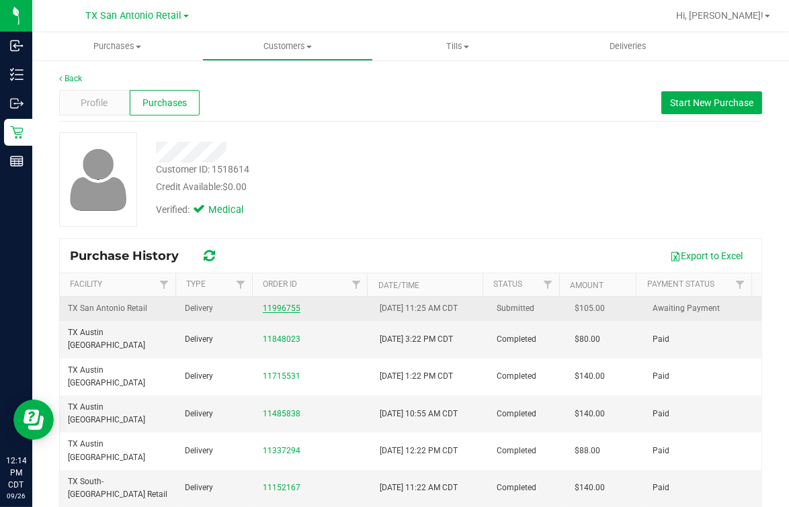
click at [285, 306] on link "11996755" at bounding box center [282, 308] width 38 height 9
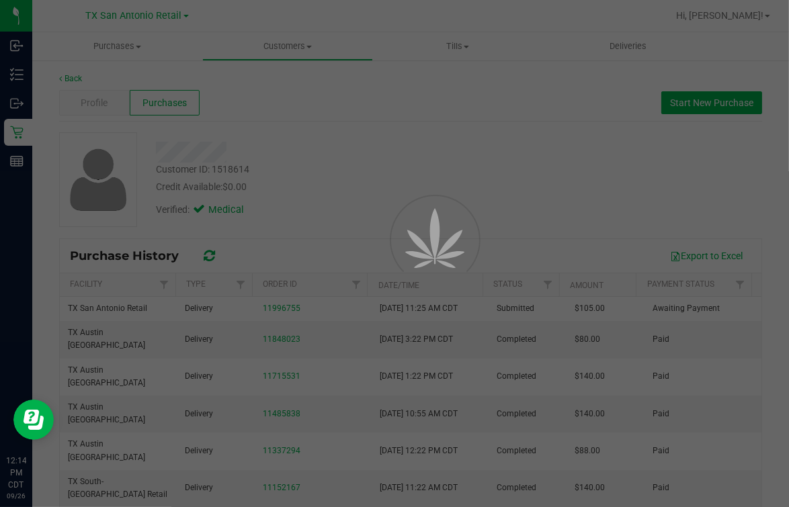
click at [455, 192] on div at bounding box center [394, 253] width 789 height 507
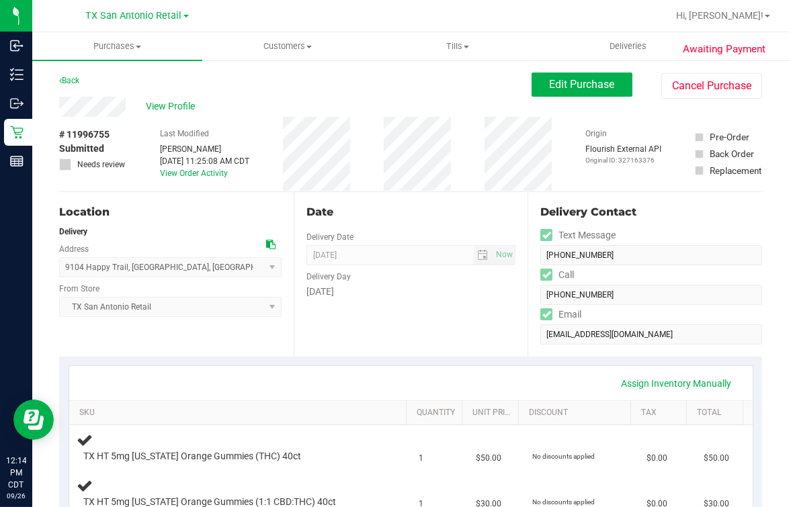
click at [371, 192] on div "Date Delivery Date [DATE] Now [DATE] 07:00 AM Now Delivery Day [DATE]" at bounding box center [411, 274] width 235 height 165
click at [314, 348] on div "Date Delivery Date [DATE] Now [DATE] 07:00 AM Now Delivery Day [DATE]" at bounding box center [411, 274] width 235 height 165
click at [159, 114] on div "View Profile" at bounding box center [295, 107] width 473 height 20
click at [165, 106] on span "View Profile" at bounding box center [173, 106] width 54 height 14
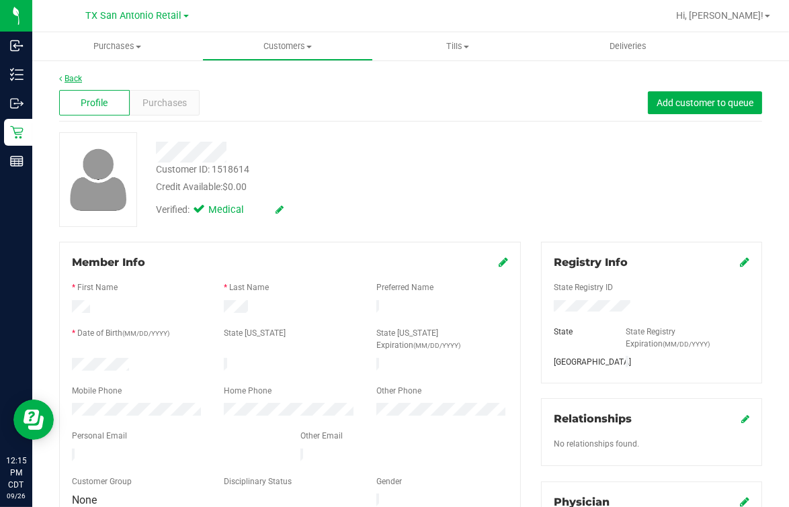
click at [70, 79] on link "Back" at bounding box center [70, 78] width 23 height 9
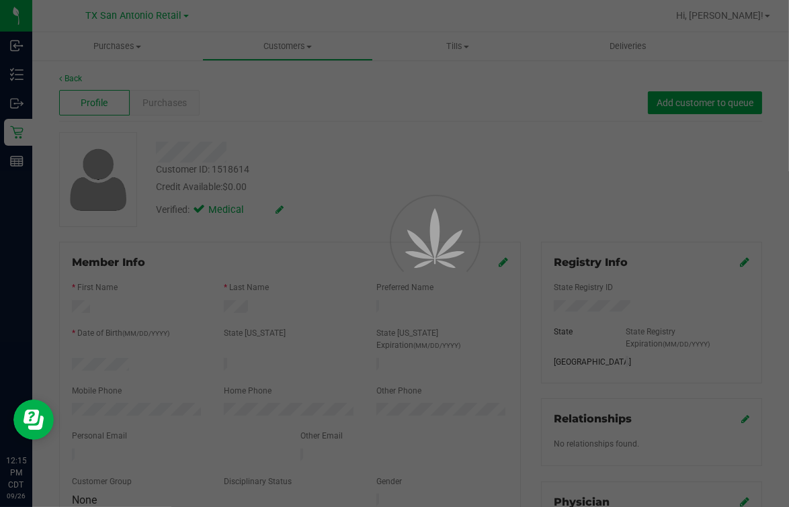
click at [310, 104] on div at bounding box center [394, 253] width 789 height 507
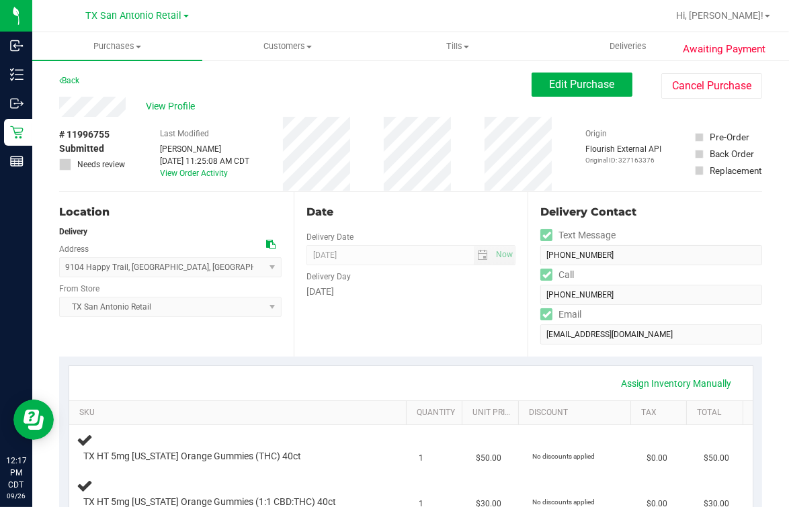
click at [309, 84] on div "Back Edit Purchase Cancel Purchase" at bounding box center [410, 85] width 703 height 24
click at [347, 215] on div "Date" at bounding box center [411, 212] width 210 height 16
click at [410, 81] on div "Back Edit Purchase Cancel Purchase" at bounding box center [410, 85] width 703 height 24
click at [337, 347] on div "Date Delivery Date [DATE] Now [DATE] 07:00 AM Now Delivery Day [DATE]" at bounding box center [411, 274] width 235 height 165
click at [369, 201] on div "Date Delivery Date [DATE] Now [DATE] 07:00 AM Now Delivery Day [DATE]" at bounding box center [411, 274] width 235 height 165
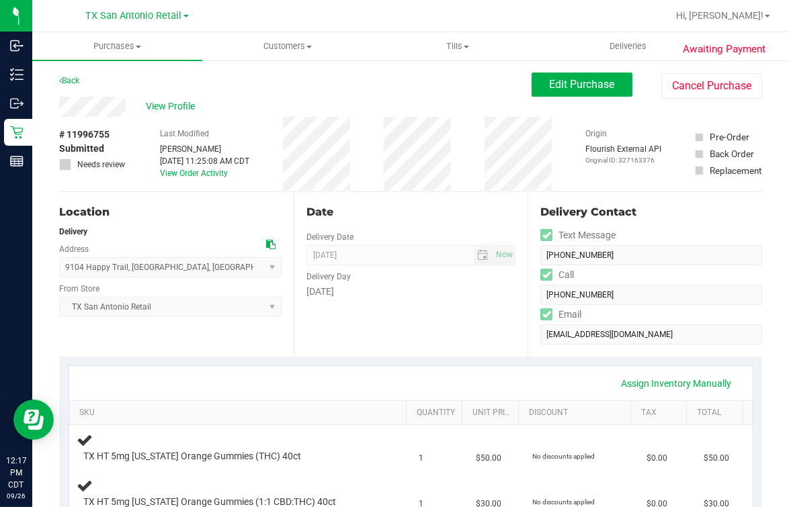
click at [459, 206] on div "Date" at bounding box center [411, 212] width 210 height 16
click at [371, 333] on div "Date Delivery Date [DATE] Now [DATE] 07:00 AM Now Delivery Day [DATE]" at bounding box center [411, 274] width 235 height 165
click at [387, 181] on div "# 11996755 Submitted Needs review Last Modified [PERSON_NAME] [DATE] 11:25:08 A…" at bounding box center [410, 154] width 703 height 75
click at [382, 111] on div "View Profile" at bounding box center [295, 107] width 473 height 20
click at [591, 88] on span "Edit Purchase" at bounding box center [582, 84] width 65 height 13
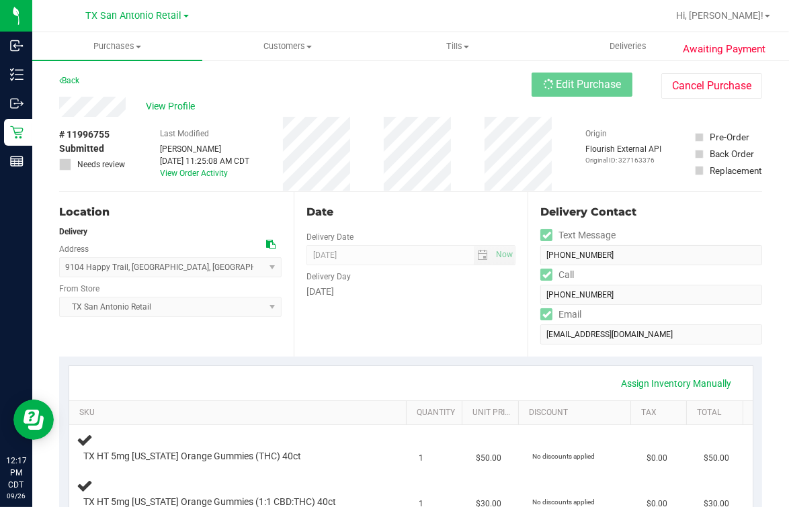
click at [448, 87] on div "Back Edit Purchase Cancel Purchase" at bounding box center [410, 85] width 703 height 24
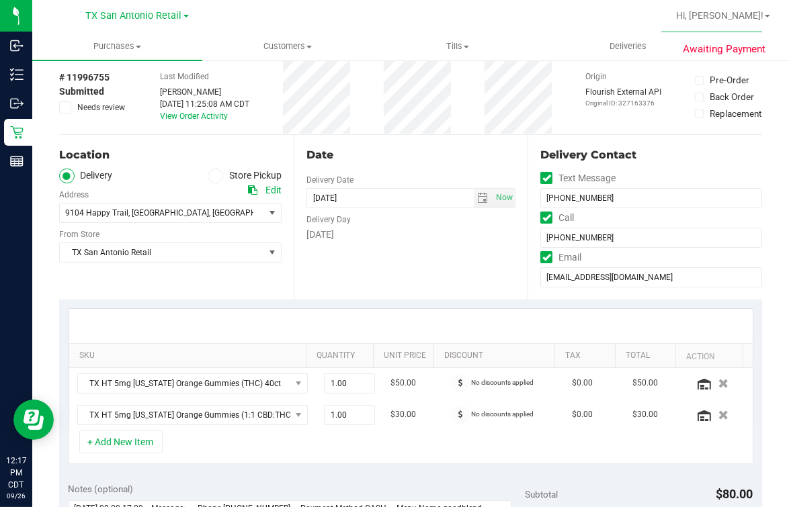
scroll to position [83, 0]
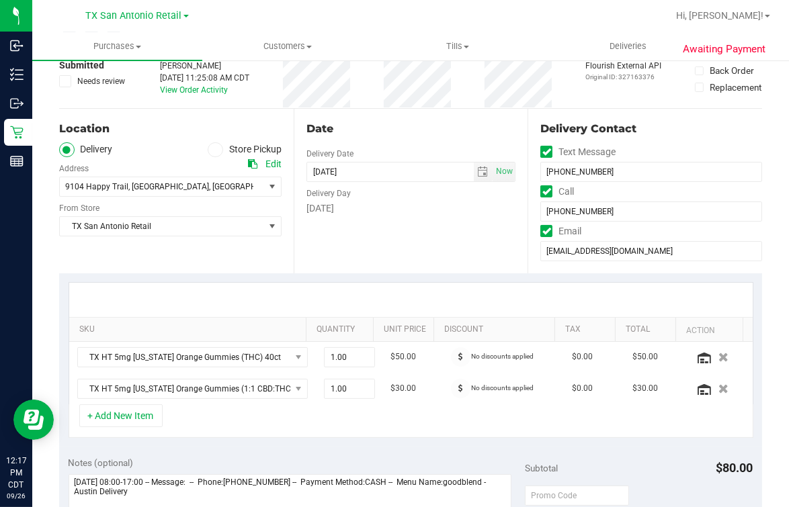
click at [257, 411] on div "+ Add New Item" at bounding box center [411, 422] width 685 height 34
drag, startPoint x: 244, startPoint y: 308, endPoint x: 249, endPoint y: 314, distance: 7.7
click at [244, 306] on div at bounding box center [411, 300] width 684 height 34
click at [278, 423] on div "+ Add New Item" at bounding box center [411, 422] width 685 height 34
click at [455, 296] on div at bounding box center [411, 300] width 684 height 34
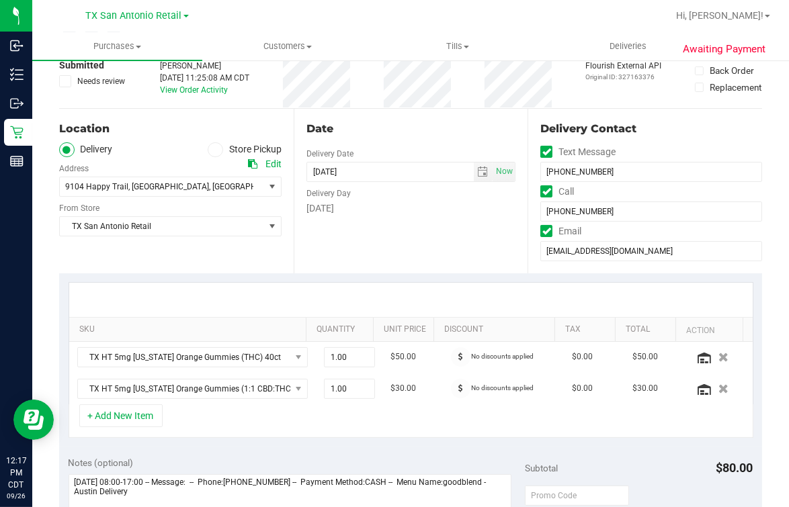
click at [410, 286] on div at bounding box center [411, 300] width 684 height 34
click at [303, 414] on div "+ Add New Item" at bounding box center [411, 422] width 685 height 34
click at [345, 306] on div at bounding box center [411, 300] width 684 height 34
click at [356, 416] on div "+ Add New Item" at bounding box center [411, 422] width 685 height 34
click at [390, 301] on div at bounding box center [411, 300] width 684 height 34
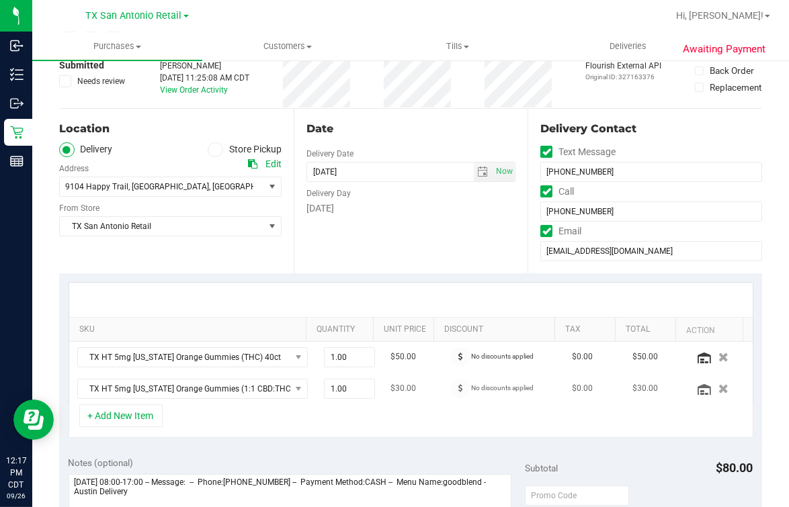
click at [352, 400] on td "1.00 1" at bounding box center [349, 389] width 67 height 31
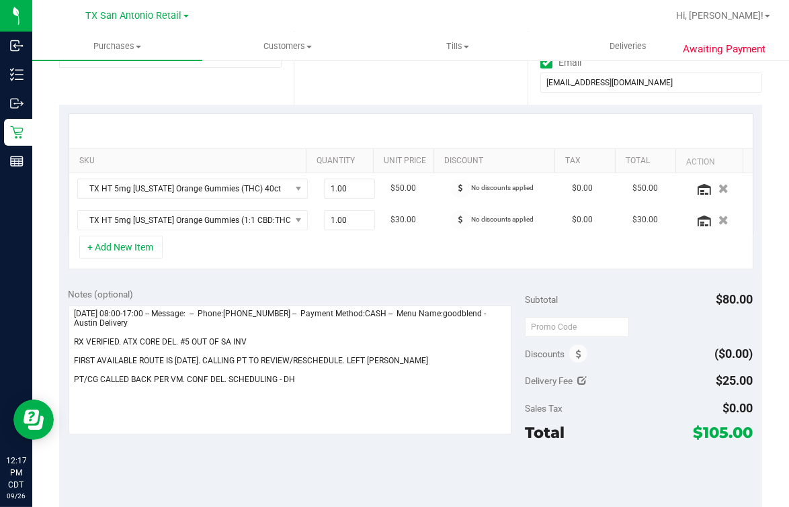
scroll to position [0, 0]
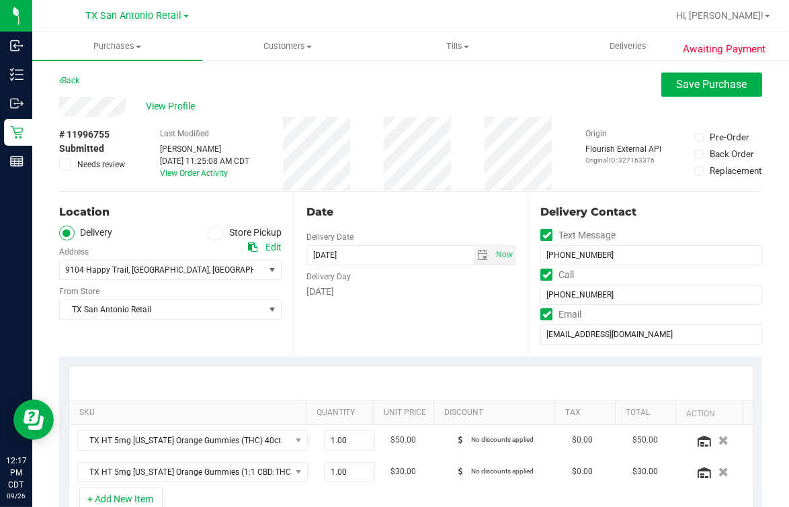
click at [372, 337] on div "Date Delivery Date [DATE] Now [DATE] 07:00 AM Now Delivery Day [DATE]" at bounding box center [411, 274] width 235 height 165
click at [419, 200] on div "Date Delivery Date [DATE] Now [DATE] 07:00 AM Now Delivery Day [DATE]" at bounding box center [411, 274] width 235 height 165
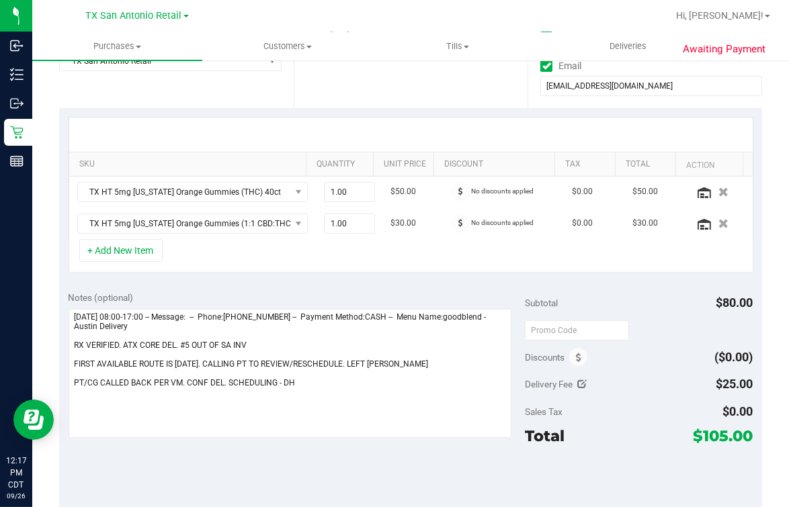
scroll to position [252, 0]
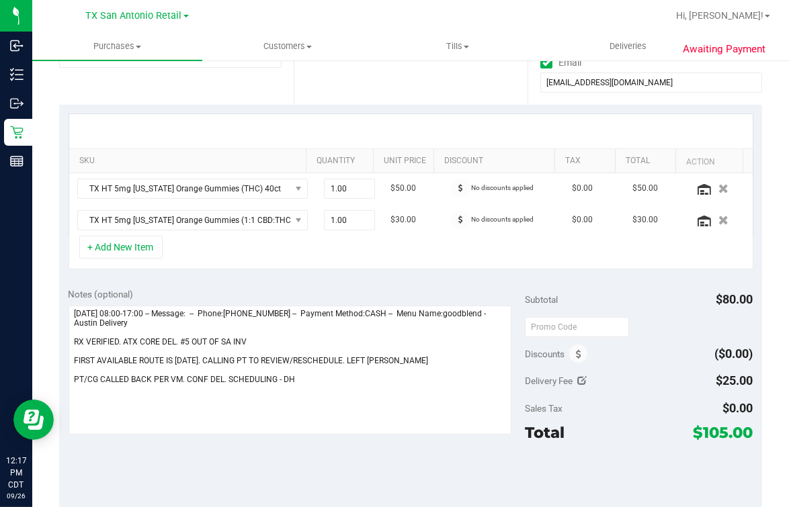
click at [364, 272] on div "SKU Quantity Unit Price Discount Tax Total Action TX HT 5mg [US_STATE] Orange G…" at bounding box center [410, 192] width 703 height 174
click at [260, 262] on div "+ Add New Item" at bounding box center [411, 253] width 685 height 34
click at [432, 133] on div at bounding box center [411, 131] width 684 height 34
click at [456, 261] on div "+ Add New Item" at bounding box center [411, 253] width 685 height 34
click at [378, 261] on div "+ Add New Item" at bounding box center [411, 253] width 685 height 34
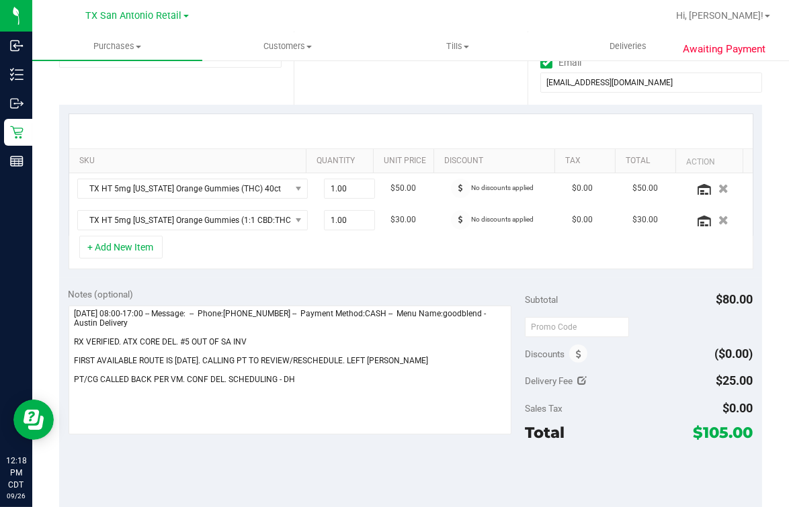
click at [243, 122] on div at bounding box center [411, 131] width 684 height 34
click at [352, 470] on div "Notes (optional) Subtotal $80.00 Discounts ($0.00) Delivery Fee $25.00 Sales Ta…" at bounding box center [410, 399] width 703 height 242
click at [304, 248] on div "+ Add New Item" at bounding box center [411, 253] width 685 height 34
click at [719, 185] on icon "button" at bounding box center [724, 188] width 11 height 10
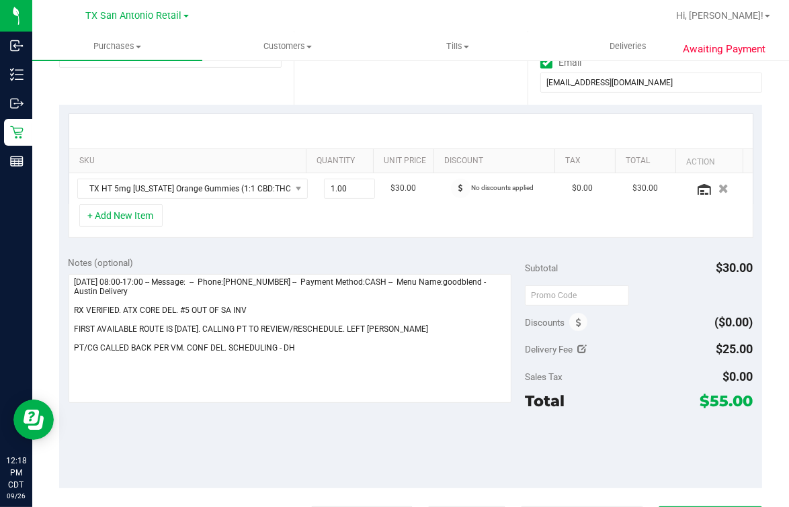
click at [301, 228] on div "+ Add New Item" at bounding box center [411, 221] width 685 height 34
click at [442, 247] on div "Notes (optional) Subtotal $30.00 Discounts ($0.00) Delivery Fee $25.00 Sales Ta…" at bounding box center [410, 368] width 703 height 242
click at [434, 251] on div "Notes (optional) Subtotal $30.00 Discounts ($0.00) Delivery Fee $25.00 Sales Ta…" at bounding box center [410, 368] width 703 height 242
click at [435, 251] on div "Notes (optional) Subtotal $30.00 Discounts ($0.00) Delivery Fee $25.00 Sales Ta…" at bounding box center [410, 368] width 703 height 242
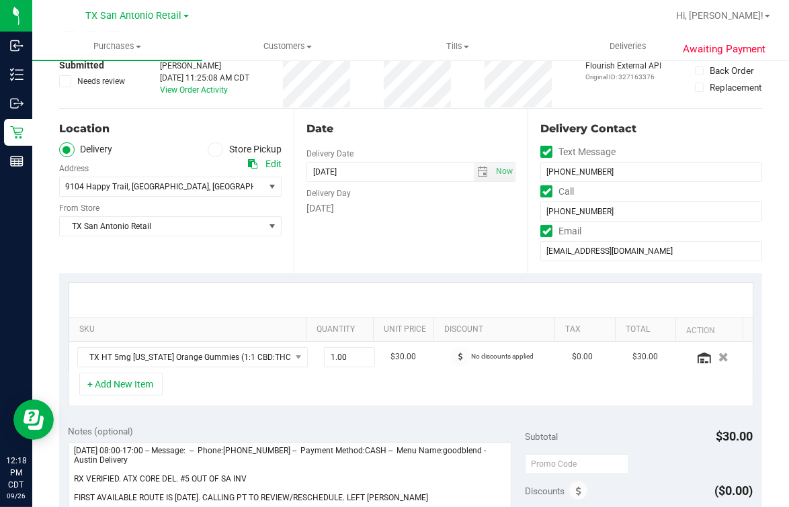
click at [424, 264] on div "Date Delivery Date [DATE] Now [DATE] 07:00 AM Now Delivery Day [DATE]" at bounding box center [411, 191] width 235 height 165
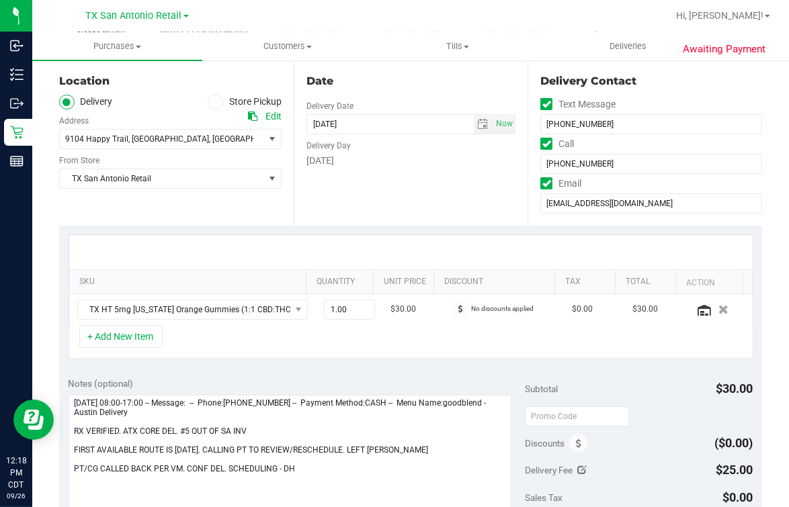
scroll to position [167, 0]
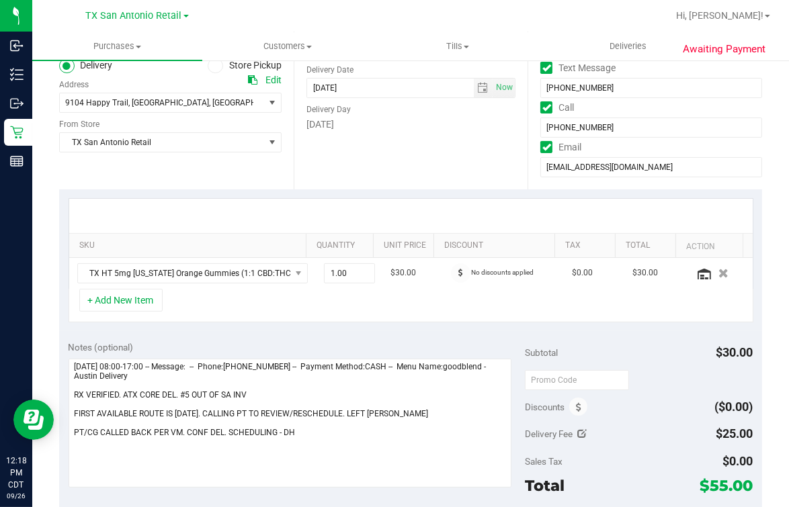
click at [370, 210] on div at bounding box center [411, 216] width 684 height 34
click at [332, 313] on div "+ Add New Item" at bounding box center [411, 306] width 685 height 34
click at [351, 208] on div at bounding box center [411, 216] width 684 height 34
click at [335, 294] on div "+ Add New Item" at bounding box center [411, 306] width 685 height 34
click at [285, 311] on div "+ Add New Item" at bounding box center [411, 306] width 685 height 34
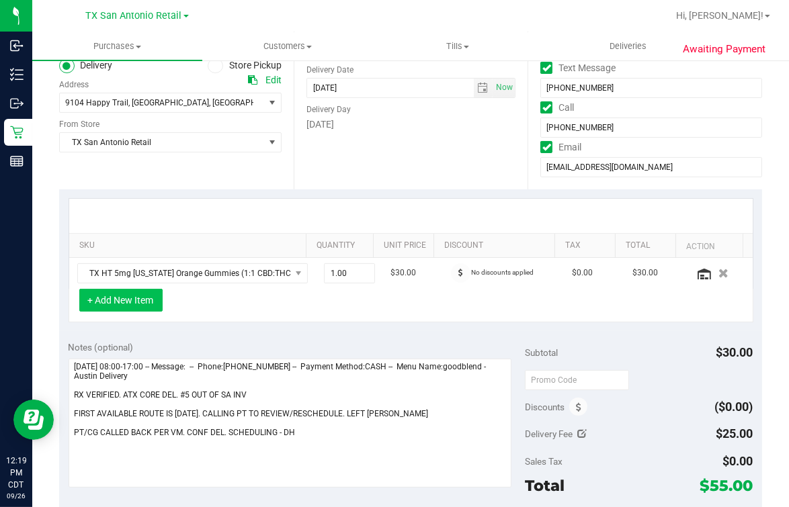
click at [148, 296] on button "+ Add New Item" at bounding box center [120, 300] width 83 height 23
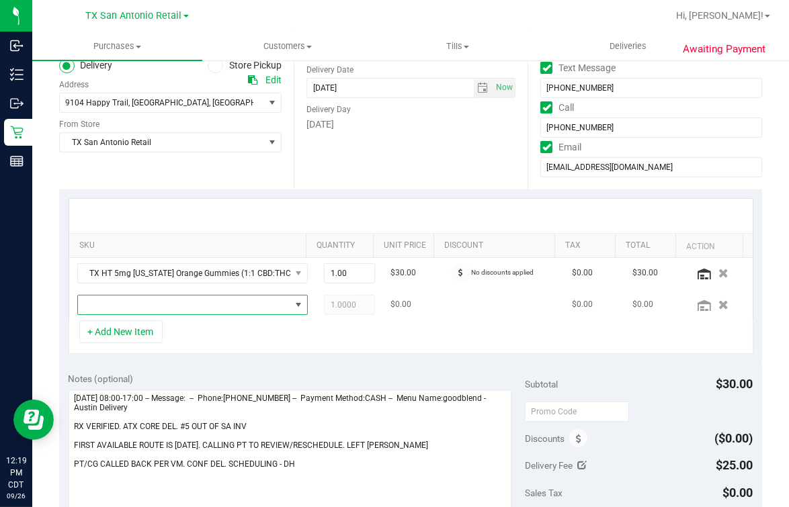
click at [151, 309] on span "NO DATA FOUND" at bounding box center [184, 305] width 212 height 19
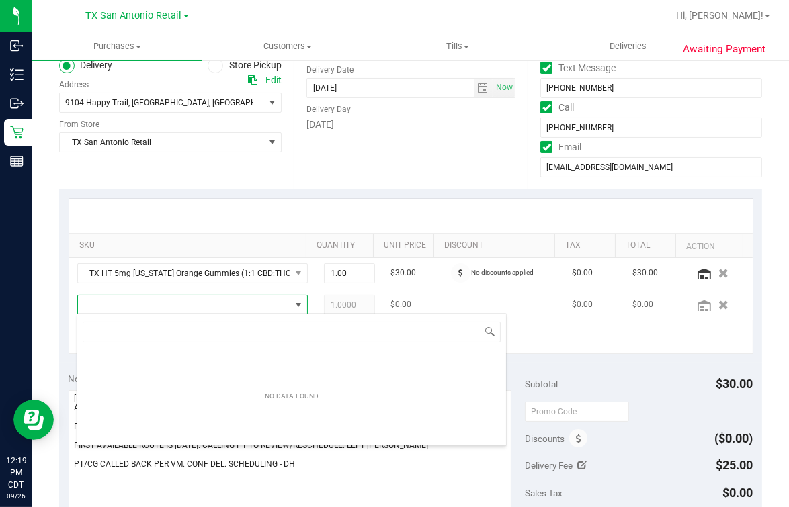
scroll to position [67192, 67007]
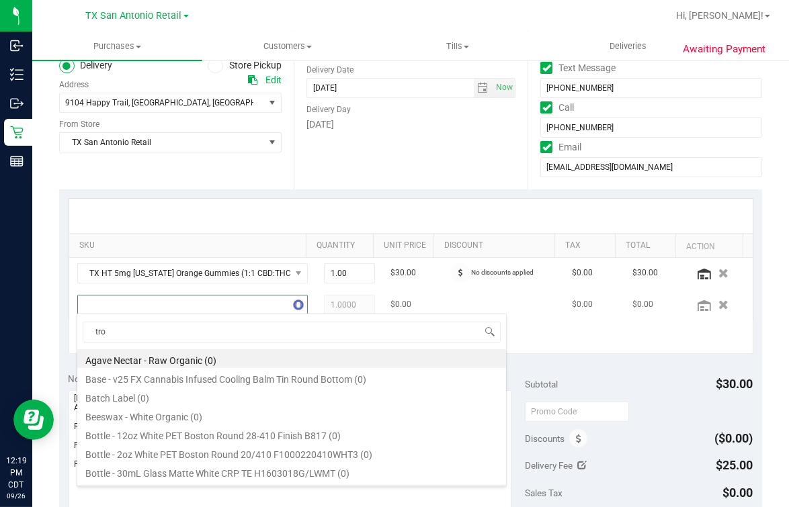
type input "trop"
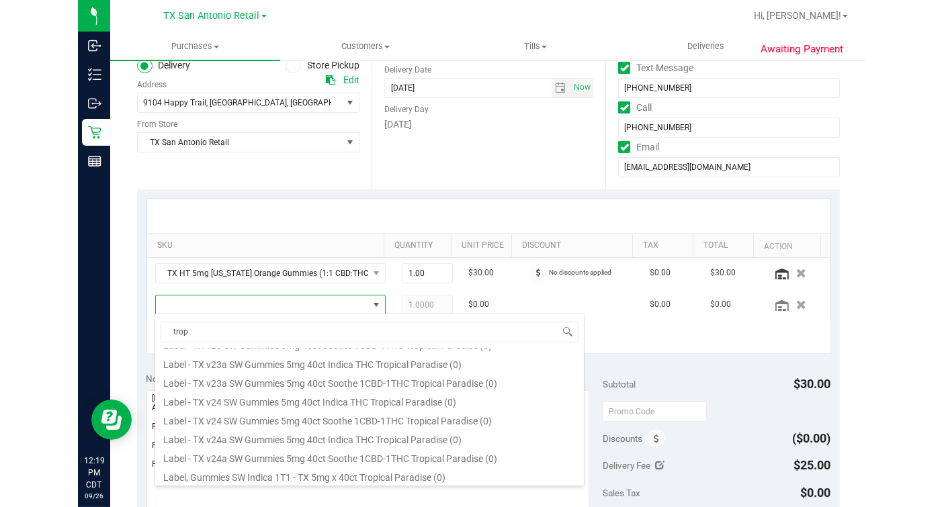
scroll to position [167, 0]
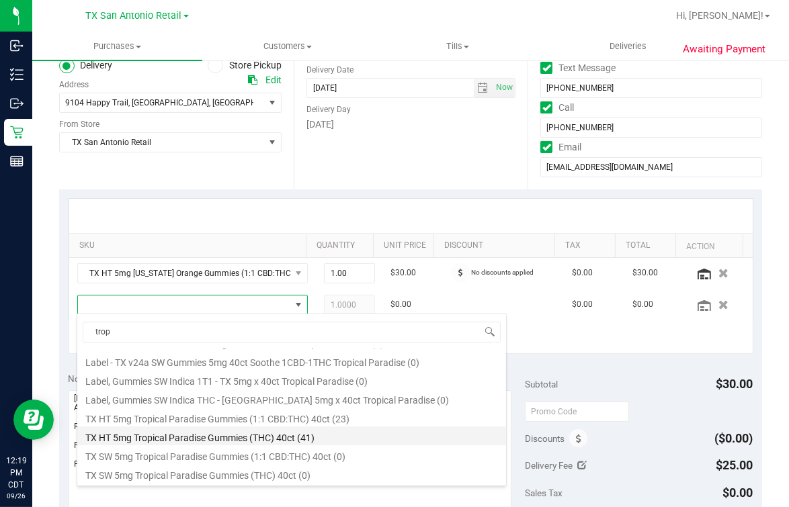
click at [332, 436] on li "TX HT 5mg Tropical Paradise Gummies (THC) 40ct (41)" at bounding box center [291, 436] width 429 height 19
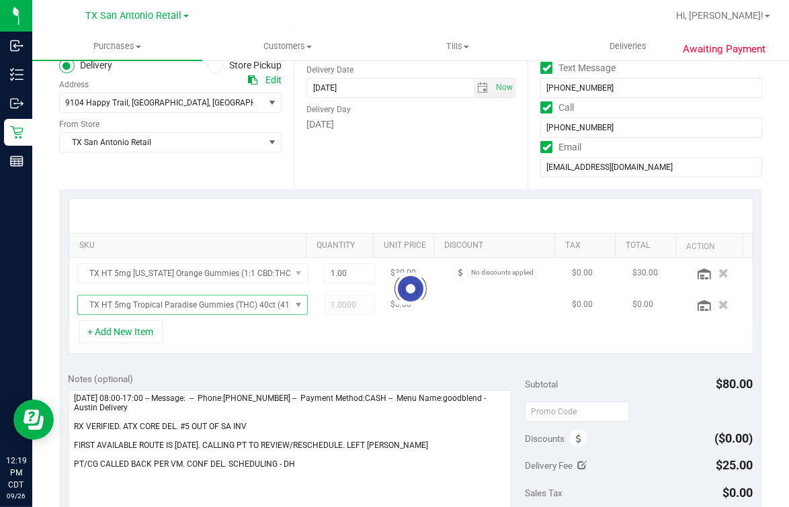
click at [343, 218] on div at bounding box center [411, 216] width 684 height 34
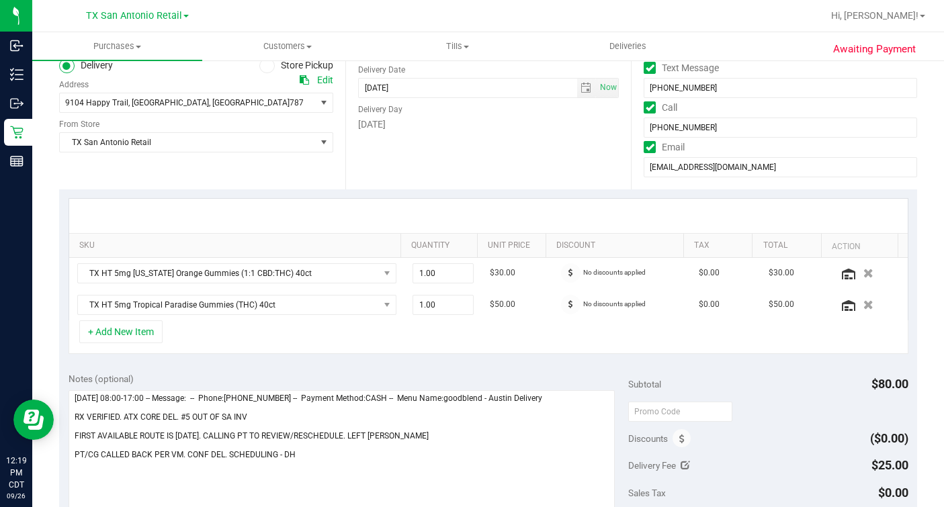
click at [393, 354] on div "SKU Quantity Unit Price Discount Tax Total Action TX HT 5mg [US_STATE] Orange G…" at bounding box center [488, 277] width 858 height 174
click at [334, 326] on div "+ Add New Item" at bounding box center [489, 338] width 840 height 34
click at [542, 208] on div at bounding box center [488, 216] width 839 height 34
click at [550, 176] on div "Date Delivery Date [DATE] Now [DATE] 07:00 AM Now Delivery Day [DATE]" at bounding box center [488, 107] width 286 height 165
click at [555, 339] on div "+ Add New Item" at bounding box center [489, 338] width 840 height 34
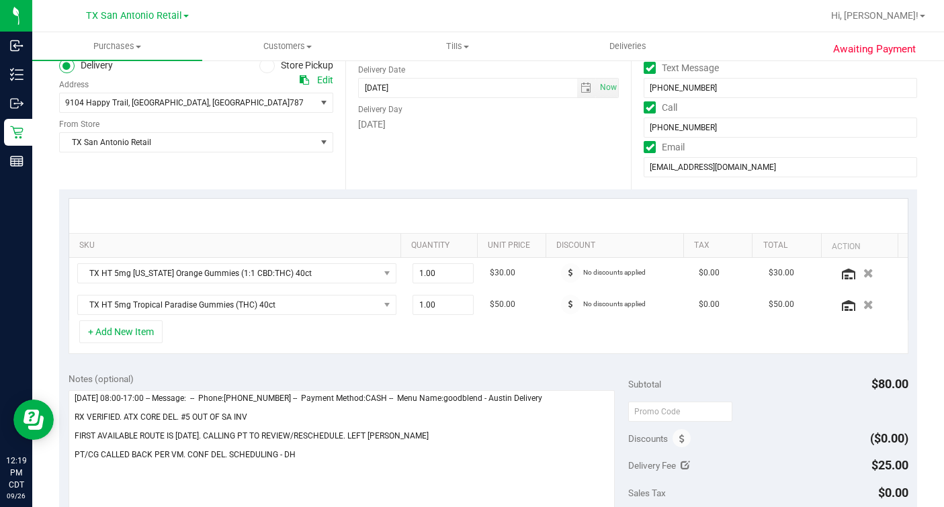
click at [517, 190] on div "SKU Quantity Unit Price Discount Tax Total Action TX HT 5mg [US_STATE] Orange G…" at bounding box center [488, 277] width 858 height 174
click at [420, 346] on div "+ Add New Item" at bounding box center [489, 338] width 840 height 34
click at [447, 199] on div at bounding box center [488, 216] width 839 height 34
click at [391, 333] on div "+ Add New Item" at bounding box center [489, 338] width 840 height 34
click at [543, 346] on div "+ Add New Item" at bounding box center [489, 338] width 840 height 34
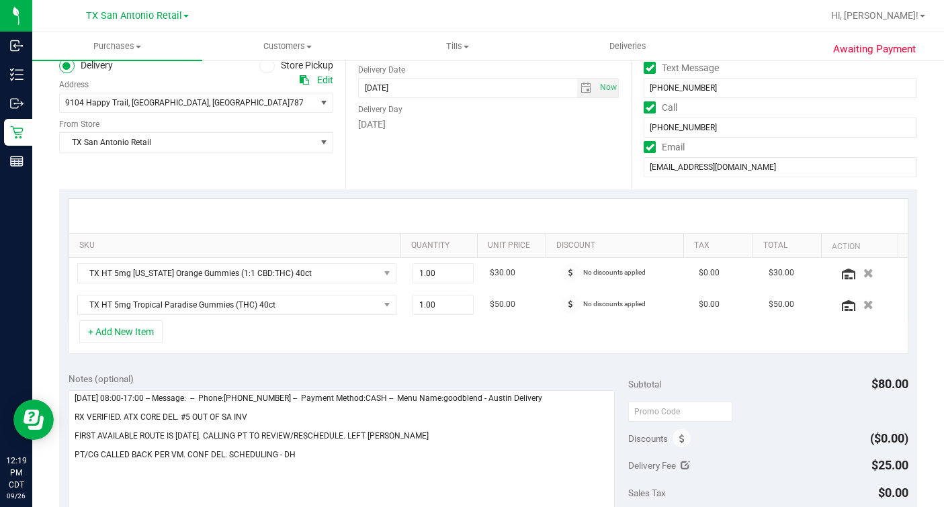
click at [406, 333] on div "+ Add New Item" at bounding box center [489, 338] width 840 height 34
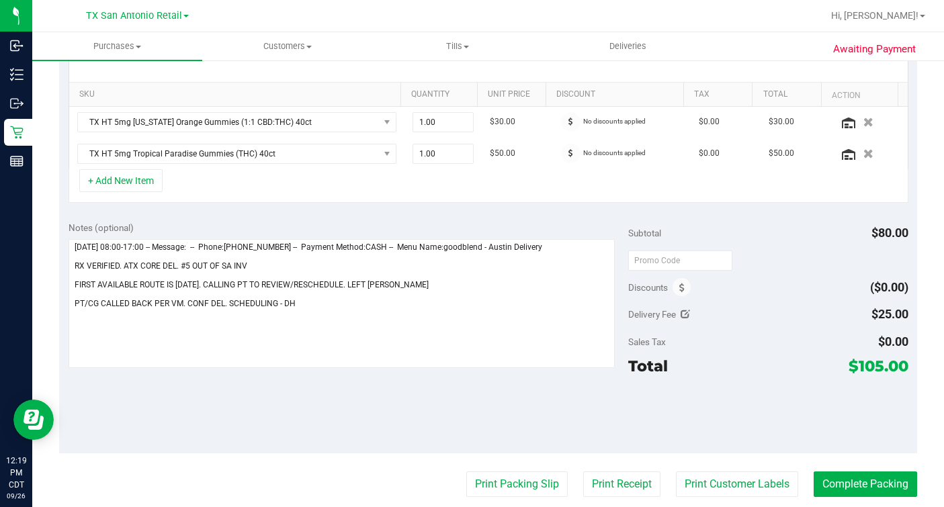
scroll to position [335, 0]
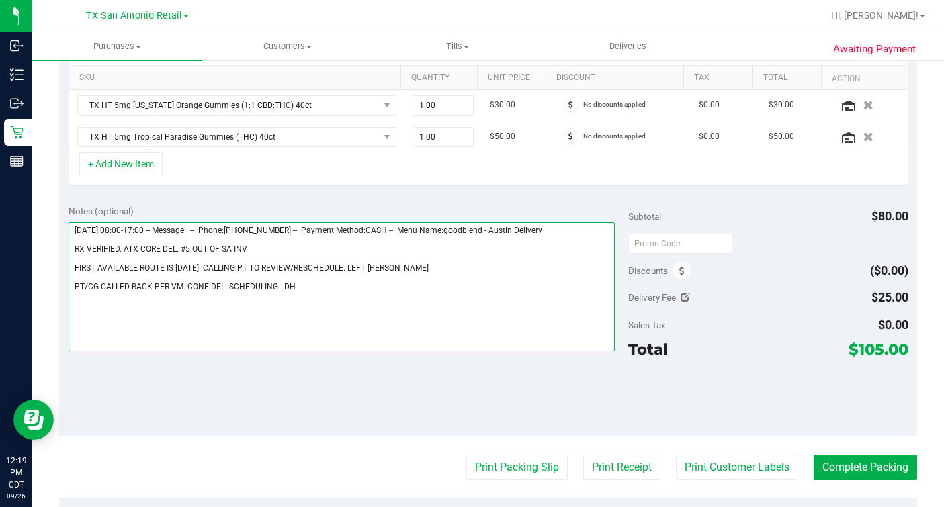
click at [516, 325] on textarea at bounding box center [342, 286] width 546 height 129
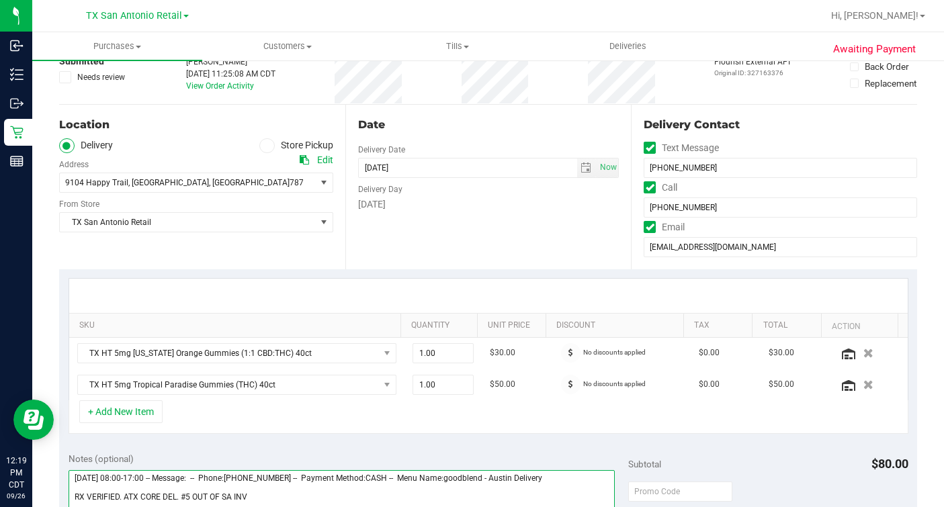
scroll to position [83, 0]
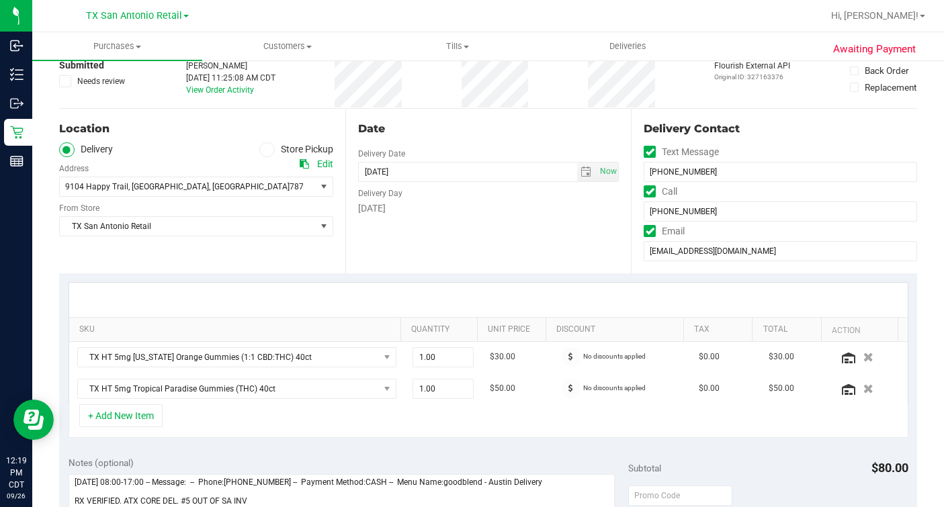
click at [511, 255] on div "Date Delivery Date [DATE] Now [DATE] 07:00 AM Now Delivery Day [DATE]" at bounding box center [488, 191] width 286 height 165
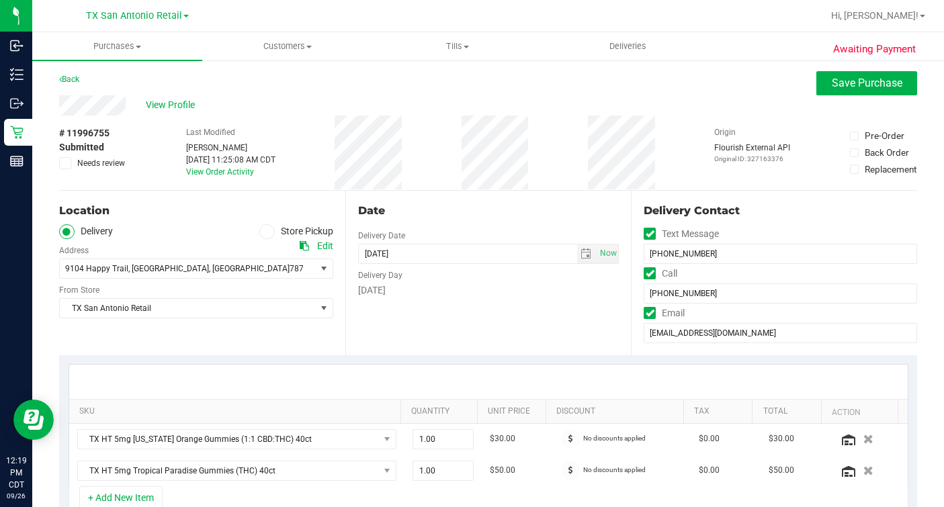
scroll to position [0, 0]
click at [505, 302] on div "Date Delivery Date [DATE] Now [DATE] 07:00 AM Now Delivery Day [DATE]" at bounding box center [488, 274] width 286 height 165
click at [518, 209] on div "Date" at bounding box center [488, 212] width 261 height 16
click at [515, 212] on div "Date" at bounding box center [488, 212] width 261 height 16
click at [540, 124] on div "# 11996755 Submitted Needs review Last Modified [PERSON_NAME] [DATE] 11:25:08 A…" at bounding box center [488, 154] width 858 height 75
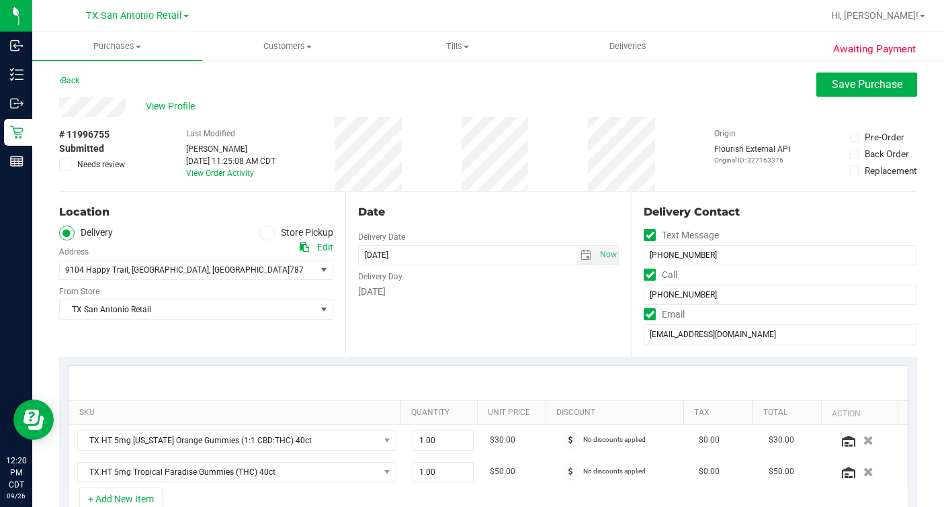
click at [549, 204] on div "Date" at bounding box center [488, 212] width 261 height 16
click at [569, 166] on div "# 11996755 Submitted Needs review Last Modified [PERSON_NAME] [DATE] 11:25:08 A…" at bounding box center [488, 154] width 858 height 75
click at [788, 91] on button "Save Purchase" at bounding box center [867, 85] width 101 height 24
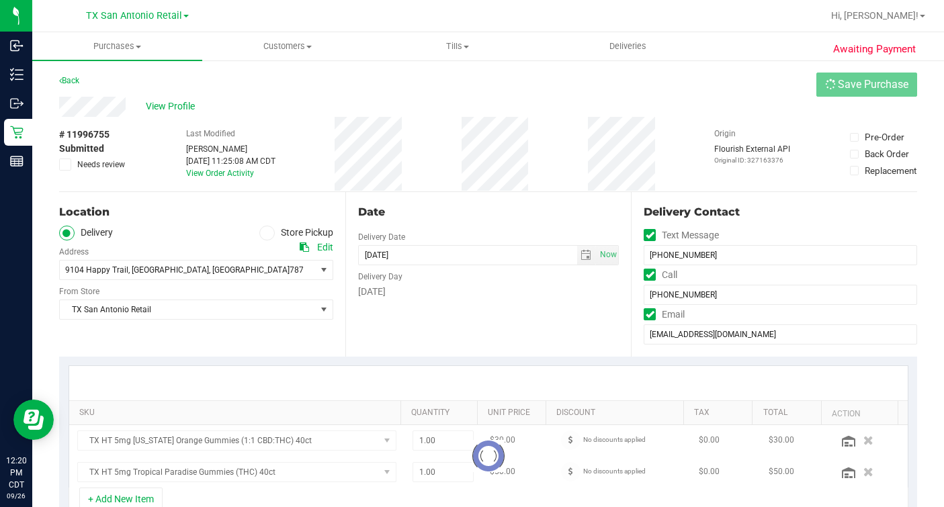
click at [629, 108] on div "View Profile" at bounding box center [488, 107] width 858 height 20
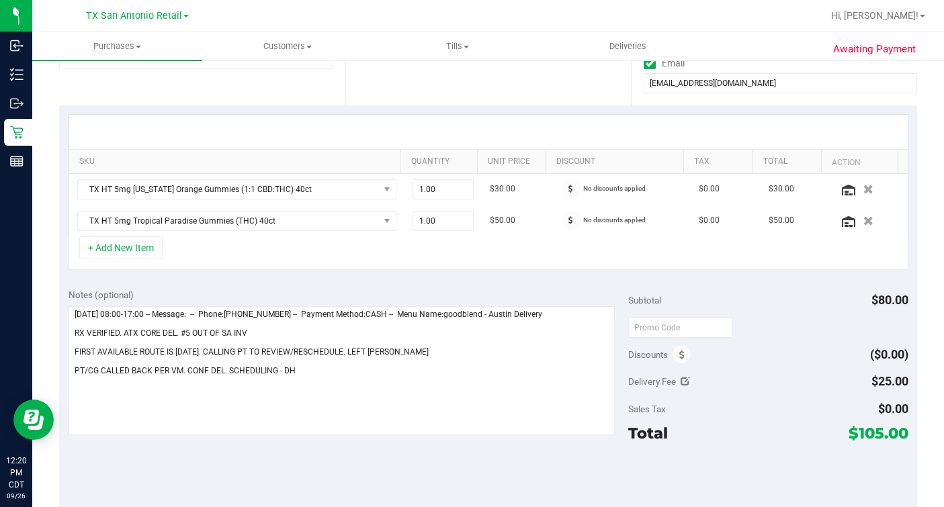
scroll to position [252, 0]
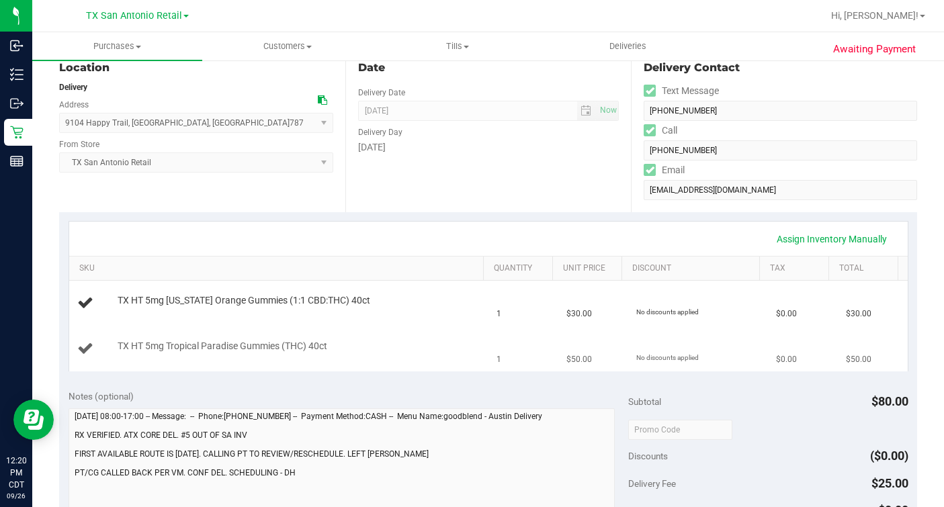
scroll to position [252, 0]
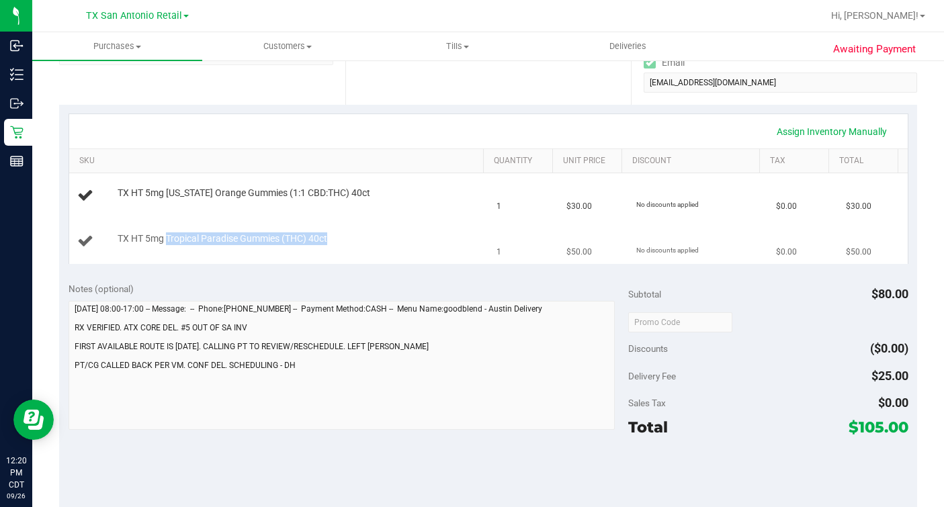
drag, startPoint x: 142, startPoint y: 250, endPoint x: 263, endPoint y: 241, distance: 121.3
click at [263, 241] on div "TX HT 5mg Tropical Paradise Gummies (THC) 40ct" at bounding box center [278, 242] width 403 height 18
copy span "Tropical Paradise Gummies (THC) 40ct"
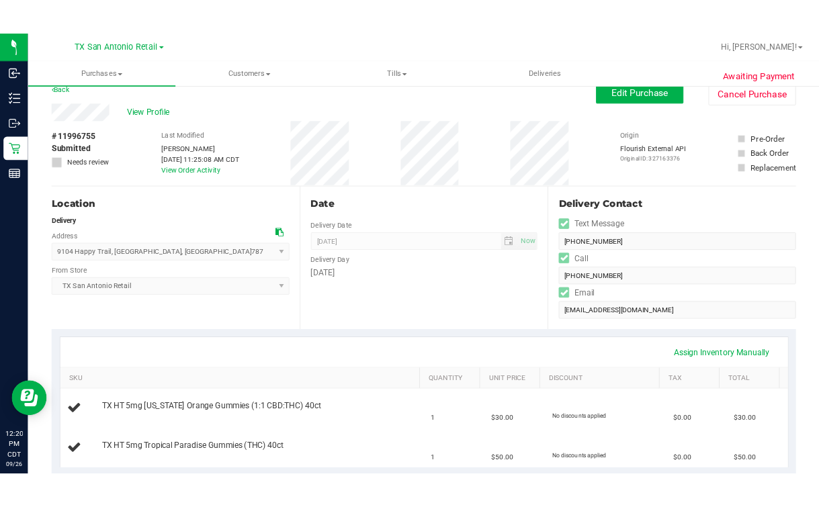
scroll to position [0, 0]
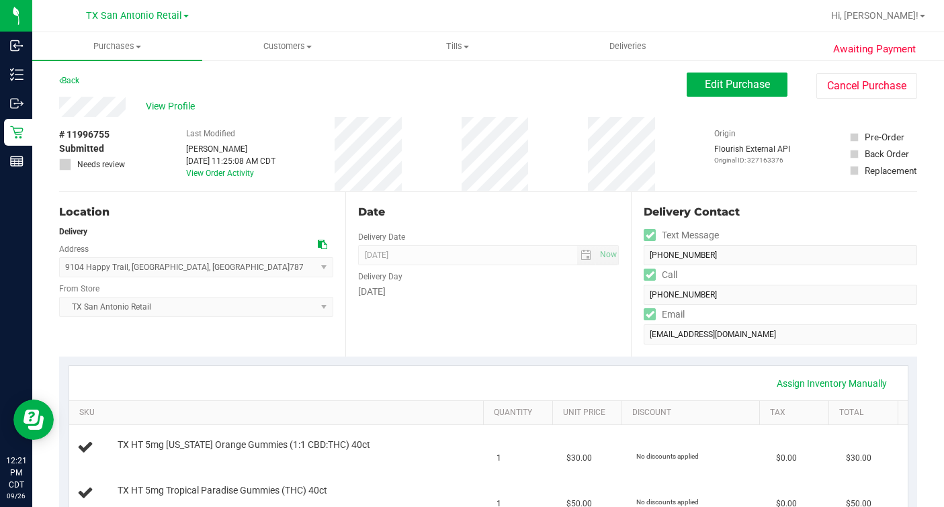
drag, startPoint x: 288, startPoint y: 338, endPoint x: 318, endPoint y: 323, distance: 33.7
click at [291, 337] on div "Location Delivery Address [STREET_ADDRESS] , [GEOGRAPHIC_DATA] , [GEOGRAPHIC_DA…" at bounding box center [202, 274] width 286 height 165
click at [288, 102] on div "View Profile" at bounding box center [373, 107] width 628 height 20
click at [231, 87] on div "Back Edit Purchase Cancel Purchase" at bounding box center [488, 85] width 858 height 24
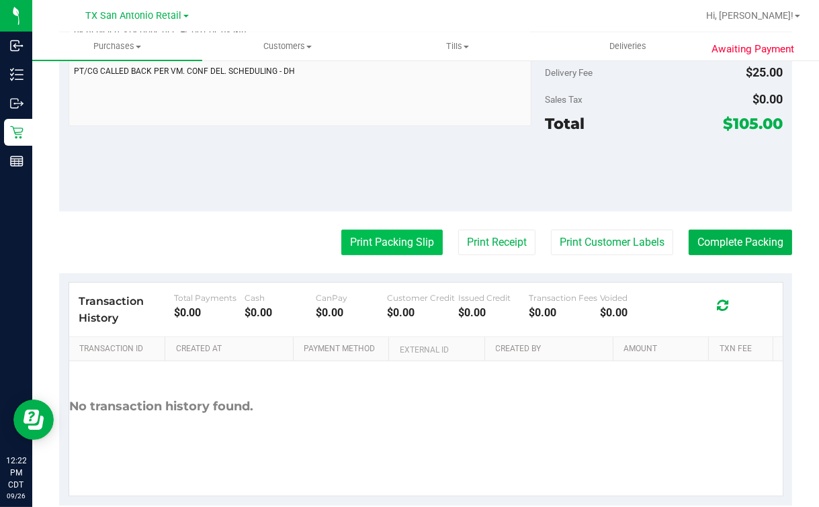
scroll to position [579, 0]
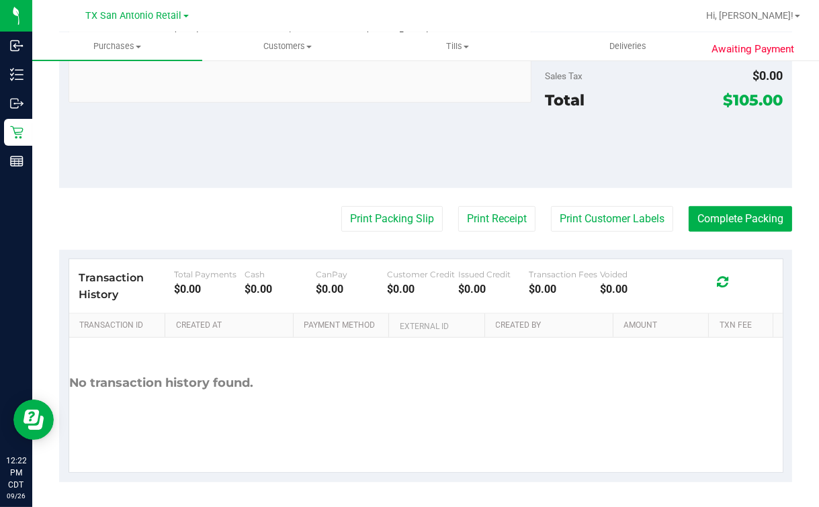
click at [376, 365] on div "No transaction history found." at bounding box center [426, 383] width 714 height 91
drag, startPoint x: 352, startPoint y: 117, endPoint x: 374, endPoint y: 154, distance: 43.1
click at [356, 118] on div "Notes (optional) Subtotal $80.00 Discounts ($0.00) Delivery Fee $25.00 Sales Ta…" at bounding box center [425, 67] width 733 height 242
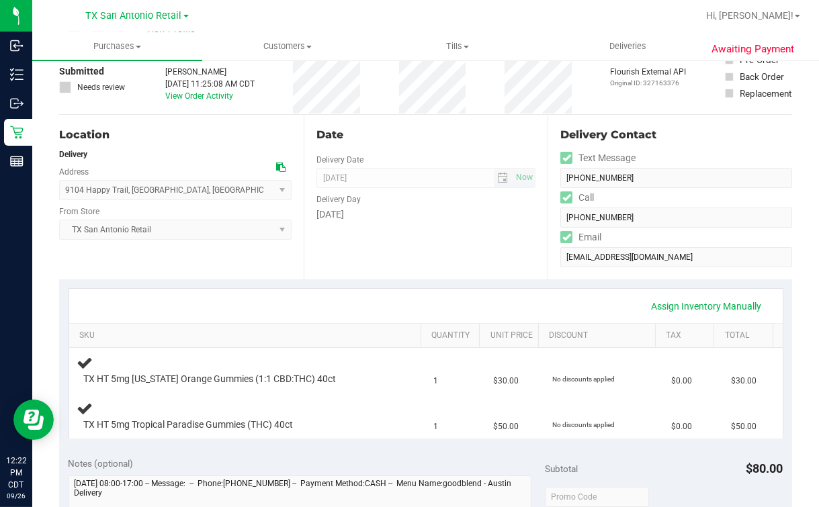
scroll to position [0, 0]
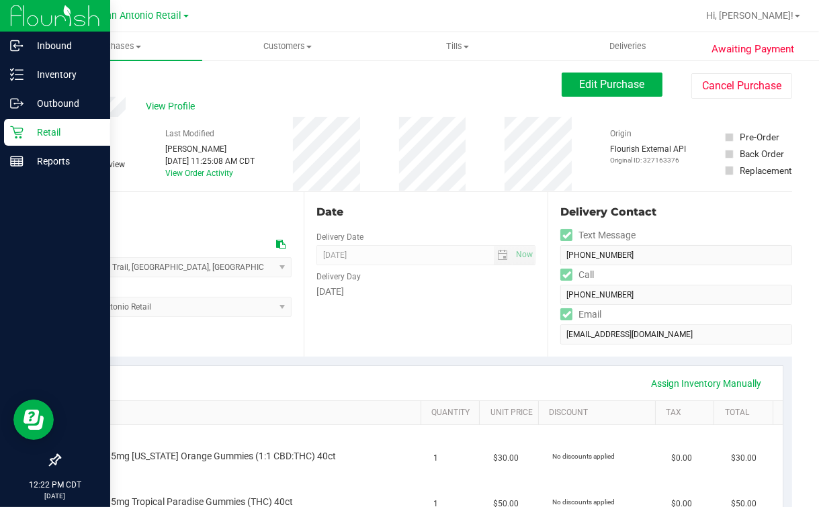
click at [27, 135] on p "Retail" at bounding box center [64, 132] width 81 height 16
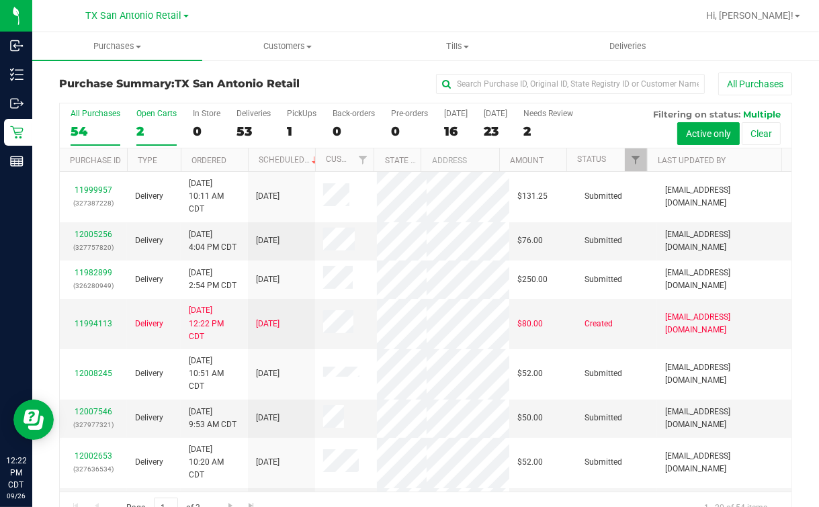
click at [146, 122] on label "Open Carts 2" at bounding box center [156, 127] width 40 height 37
click at [0, 0] on input "Open Carts 2" at bounding box center [0, 0] width 0 height 0
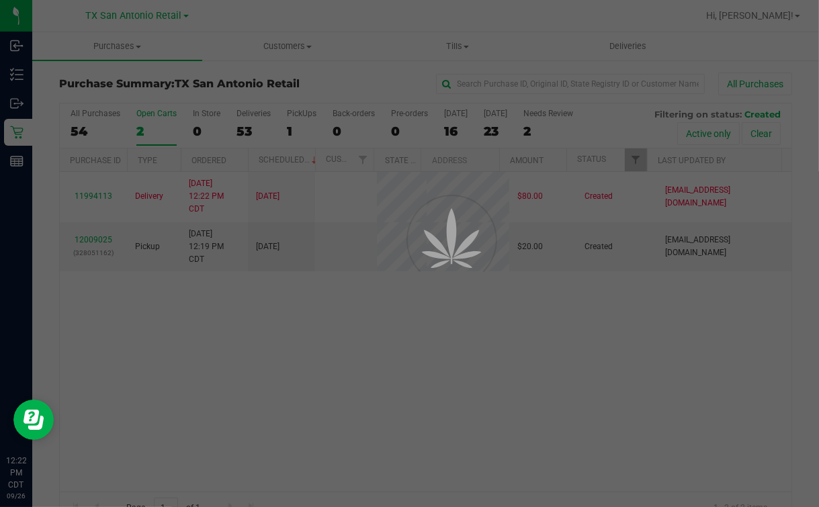
click at [378, 19] on div at bounding box center [409, 253] width 819 height 507
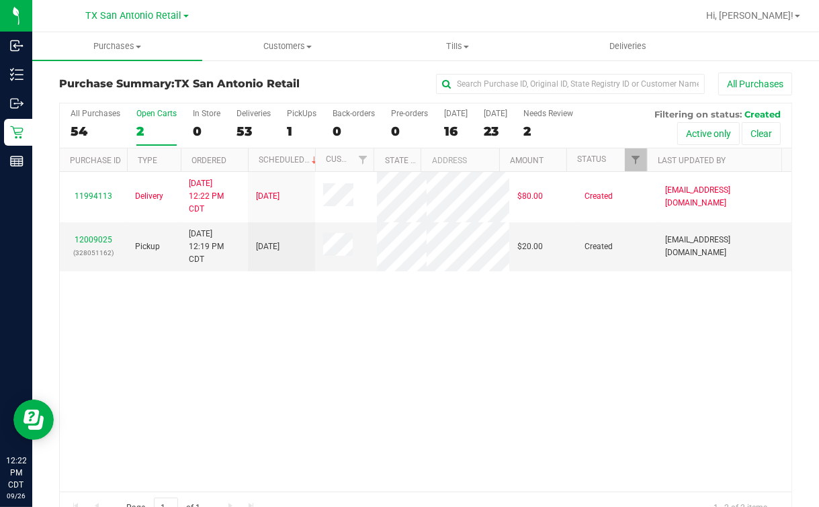
click at [319, 376] on div "11994113 Delivery [DATE] 12:22 PM CDT 9/30/2025 $80.00 Created [EMAIL_ADDRESS][…" at bounding box center [426, 332] width 732 height 320
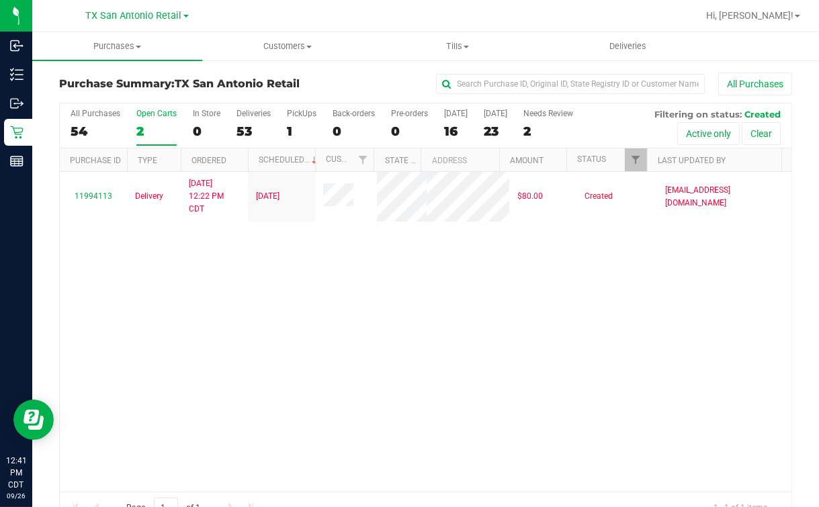
click at [393, 26] on div at bounding box center [469, 16] width 457 height 26
click at [648, 42] on span "Deliveries" at bounding box center [627, 46] width 73 height 12
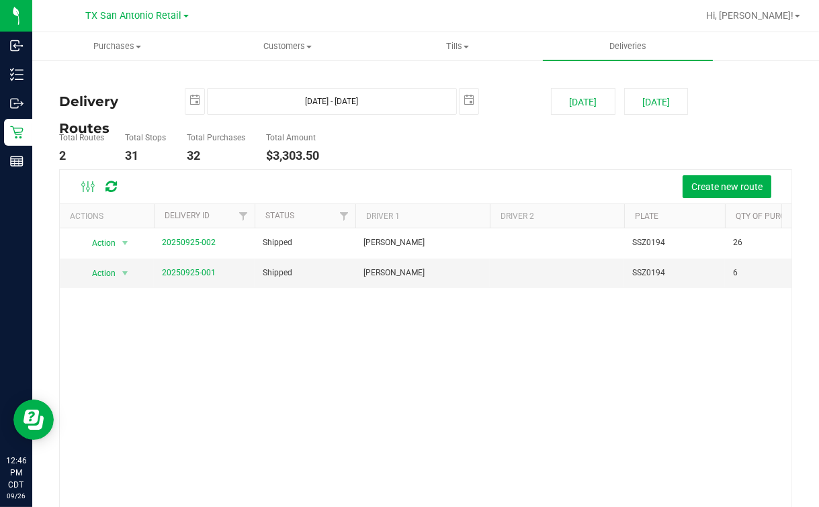
click at [427, 149] on ul "Total Routes 2 Total Stops 31 Total Purchases 32 Total Amount $3,303.50" at bounding box center [298, 148] width 485 height 42
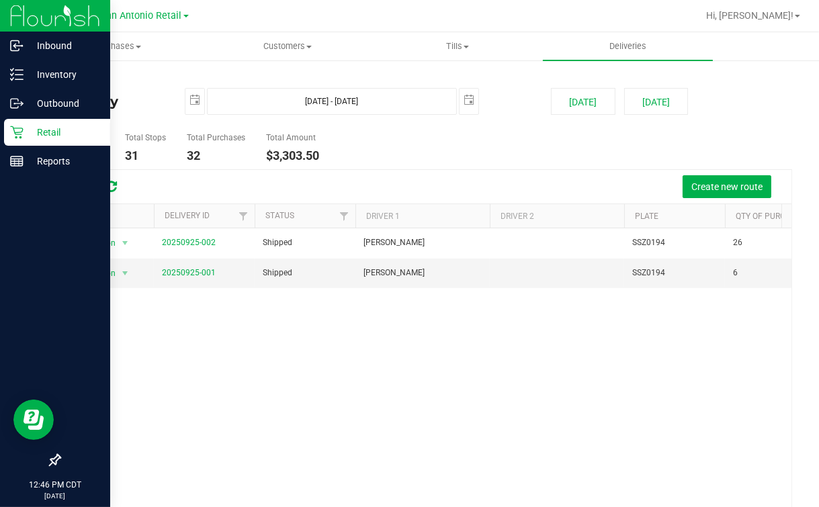
click at [0, 131] on link "Retail" at bounding box center [55, 133] width 110 height 29
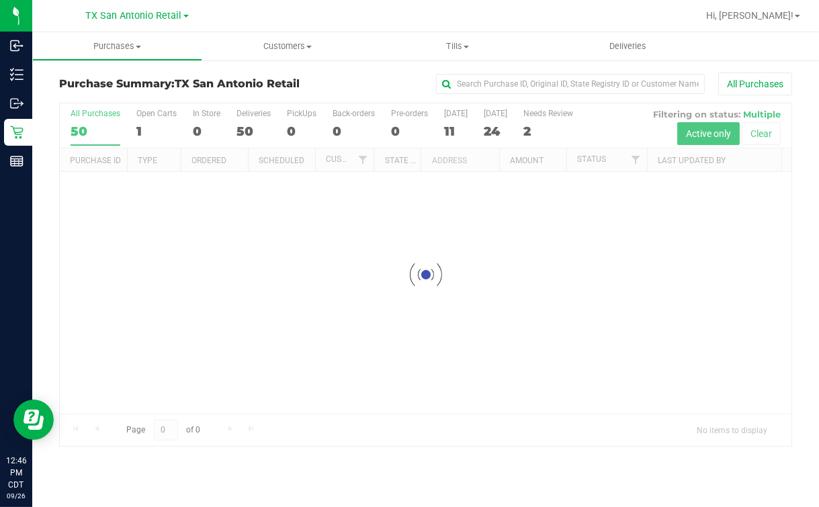
click at [485, 167] on div at bounding box center [426, 275] width 732 height 343
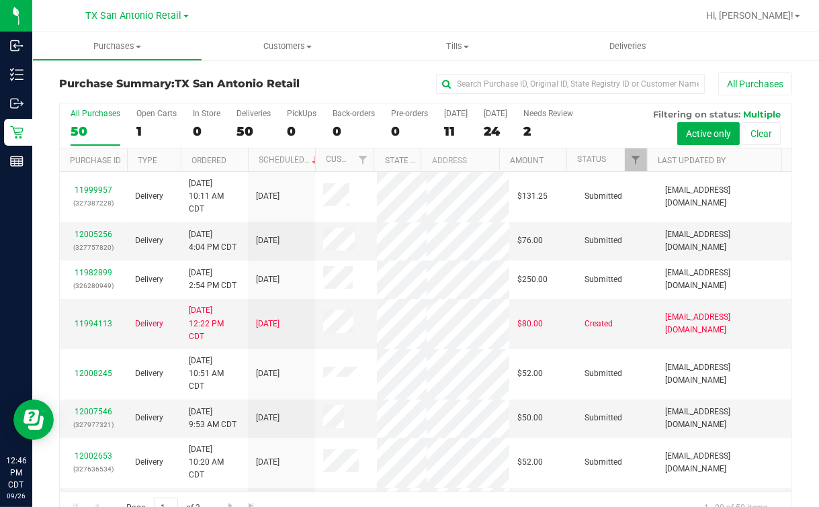
click at [116, 110] on div "All Purchases 50 Open Carts 1 In Store 0 Deliveries 50 PickUps 0 Back-orders 0 …" at bounding box center [426, 109] width 732 height 11
drag, startPoint x: 118, startPoint y: 110, endPoint x: 155, endPoint y: 116, distance: 37.5
click at [155, 116] on div "Open Carts" at bounding box center [156, 113] width 40 height 9
click at [0, 0] on input "Open Carts 1" at bounding box center [0, 0] width 0 height 0
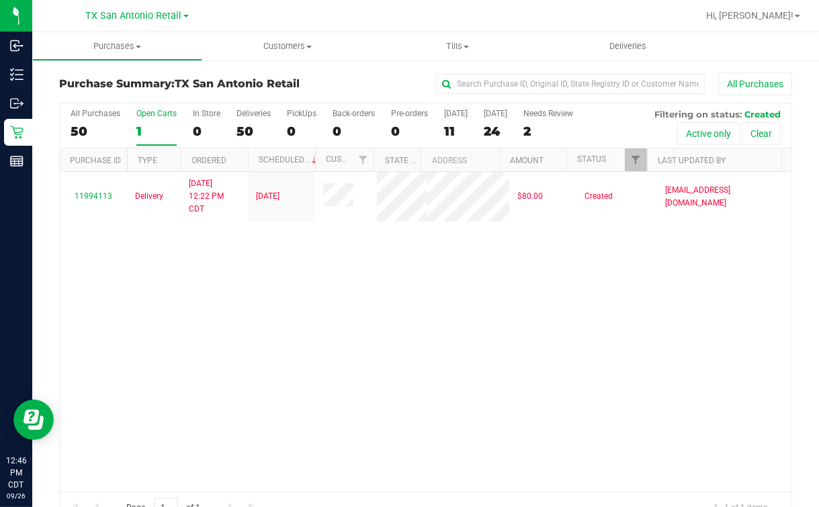
click at [513, 368] on div "11994113 Delivery [DATE] 12:22 PM CDT 9/30/2025 $80.00 Created [EMAIL_ADDRESS][…" at bounding box center [426, 332] width 732 height 320
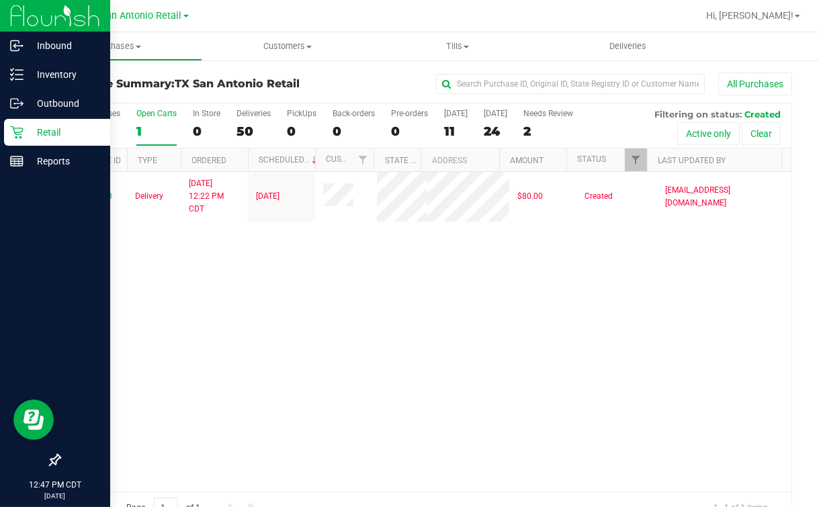
click at [35, 136] on p "Retail" at bounding box center [64, 132] width 81 height 16
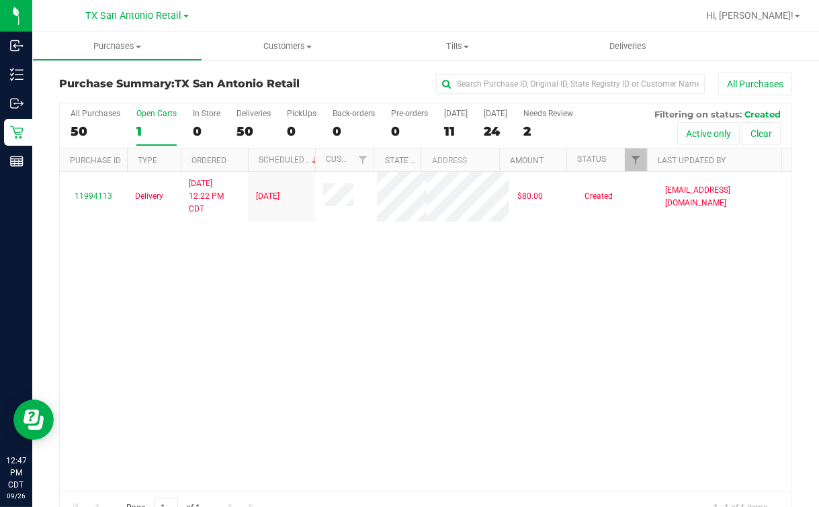
click at [556, 358] on div "11994113 Delivery [DATE] 12:22 PM CDT 9/30/2025 $80.00 Created [EMAIL_ADDRESS][…" at bounding box center [426, 332] width 732 height 320
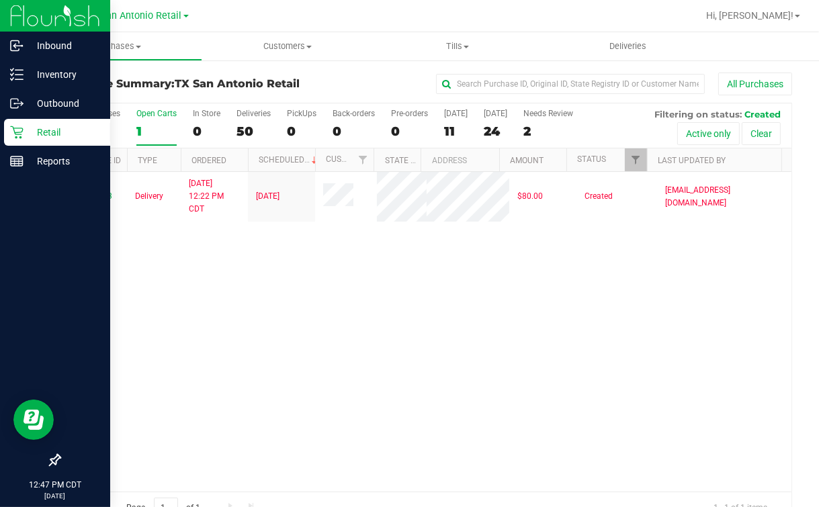
click at [11, 129] on icon at bounding box center [16, 132] width 13 height 13
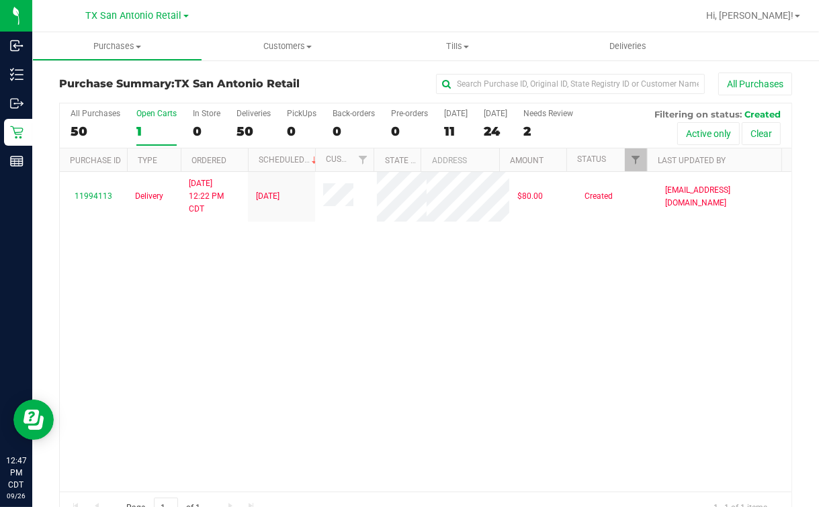
click at [566, 335] on div "11994113 Delivery [DATE] 12:22 PM CDT 9/30/2025 $80.00 Created [EMAIL_ADDRESS][…" at bounding box center [426, 332] width 732 height 320
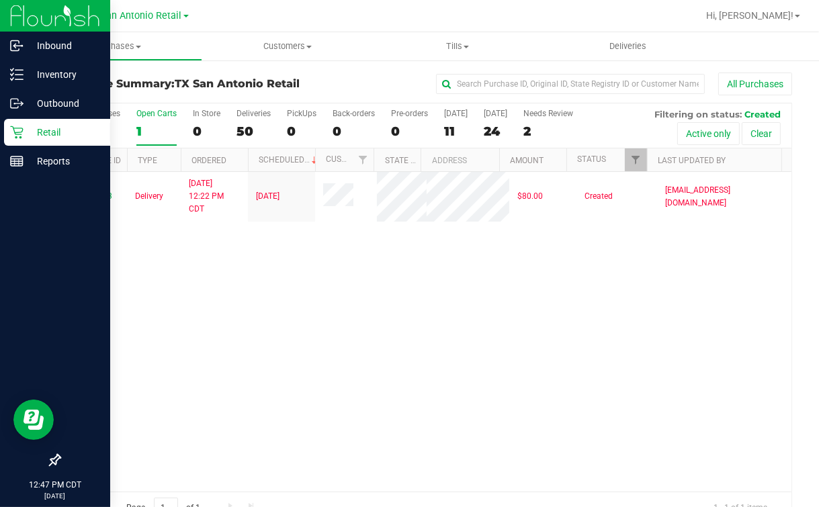
drag, startPoint x: 22, startPoint y: 134, endPoint x: 35, endPoint y: 132, distance: 13.6
click at [19, 134] on icon at bounding box center [16, 132] width 13 height 13
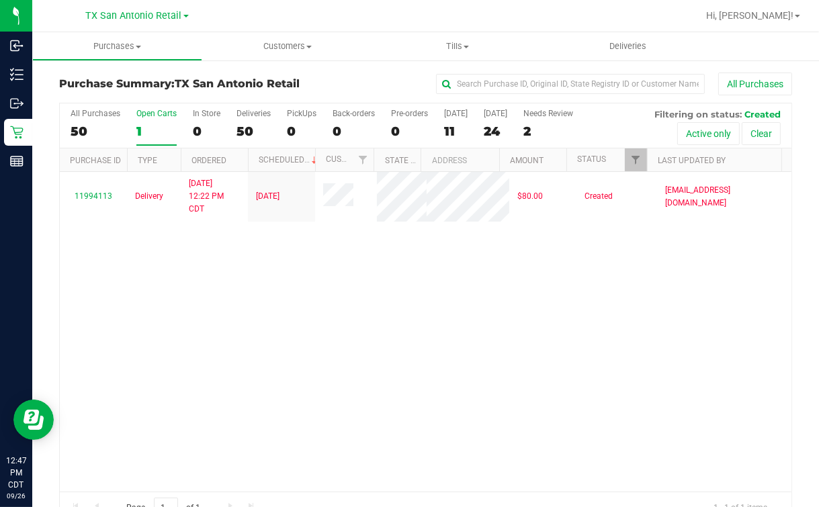
click at [138, 116] on div "Open Carts" at bounding box center [156, 113] width 40 height 9
click at [0, 0] on input "Open Carts 1" at bounding box center [0, 0] width 0 height 0
click at [89, 124] on label "All Purchases 50" at bounding box center [96, 127] width 50 height 37
click at [0, 0] on input "All Purchases 50" at bounding box center [0, 0] width 0 height 0
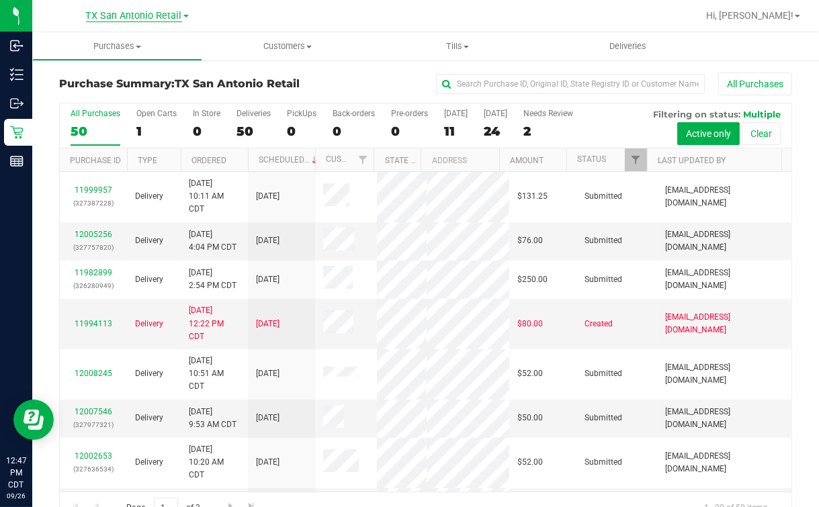
click at [126, 17] on span "TX San Antonio Retail" at bounding box center [134, 16] width 96 height 12
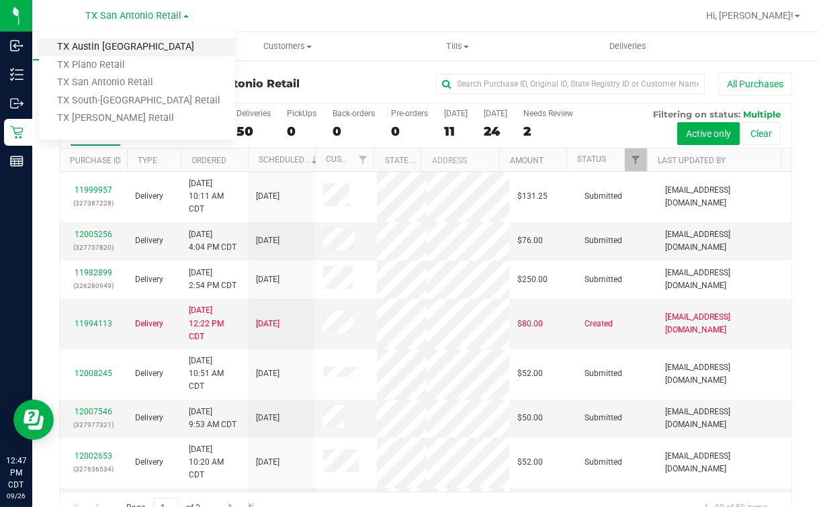
click at [93, 47] on link "TX Austin [GEOGRAPHIC_DATA]" at bounding box center [137, 47] width 196 height 18
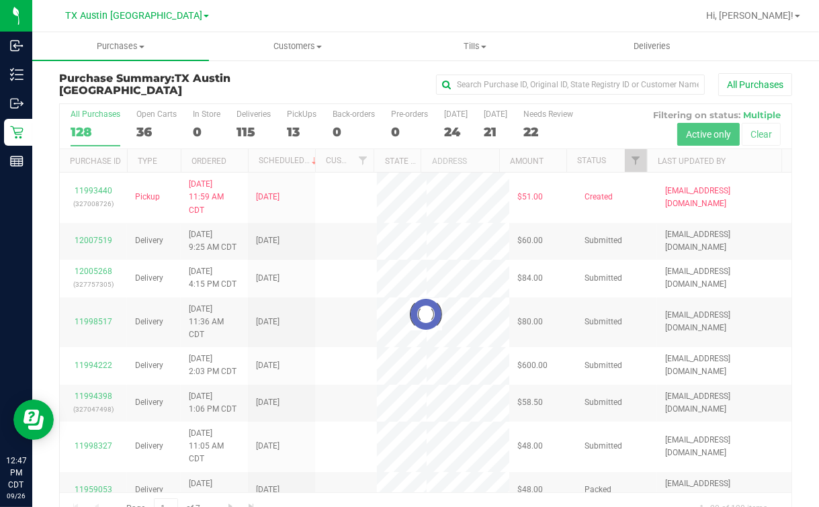
click at [92, 131] on div at bounding box center [426, 314] width 732 height 421
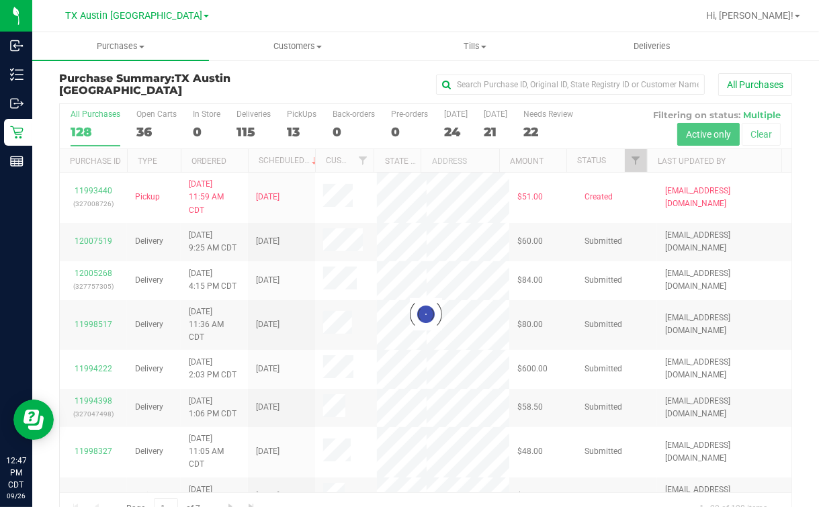
click at [650, 160] on div at bounding box center [426, 314] width 732 height 421
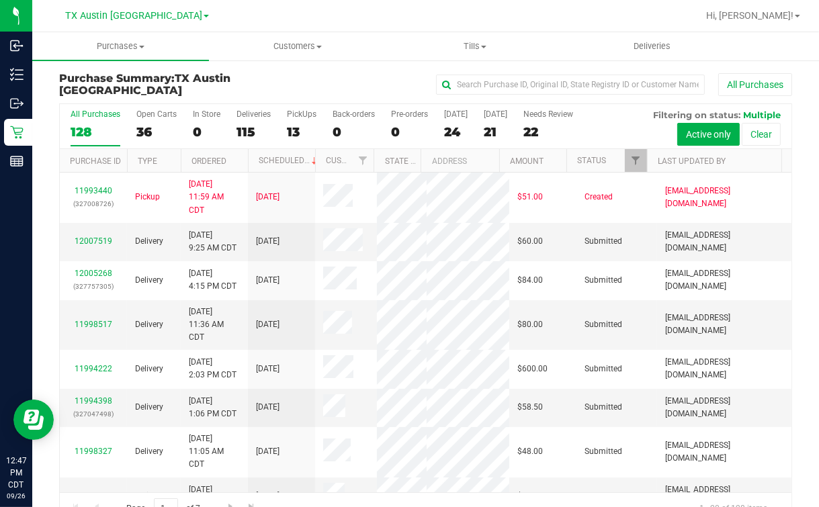
click at [653, 166] on th "Last Updated By" at bounding box center [714, 161] width 134 height 24
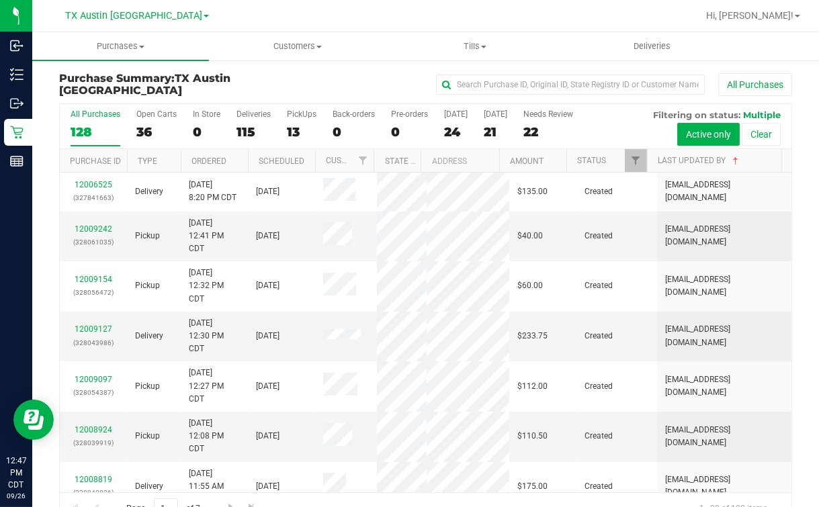
click at [455, 158] on th "Address" at bounding box center [460, 161] width 79 height 24
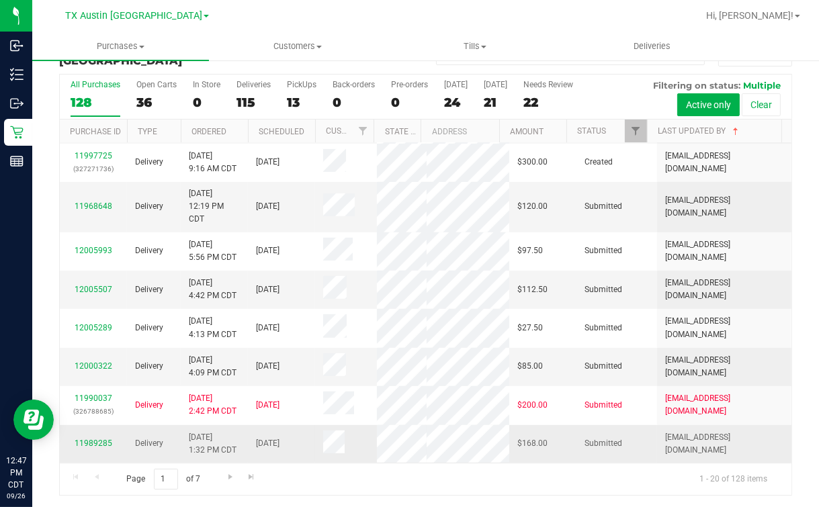
scroll to position [350, 0]
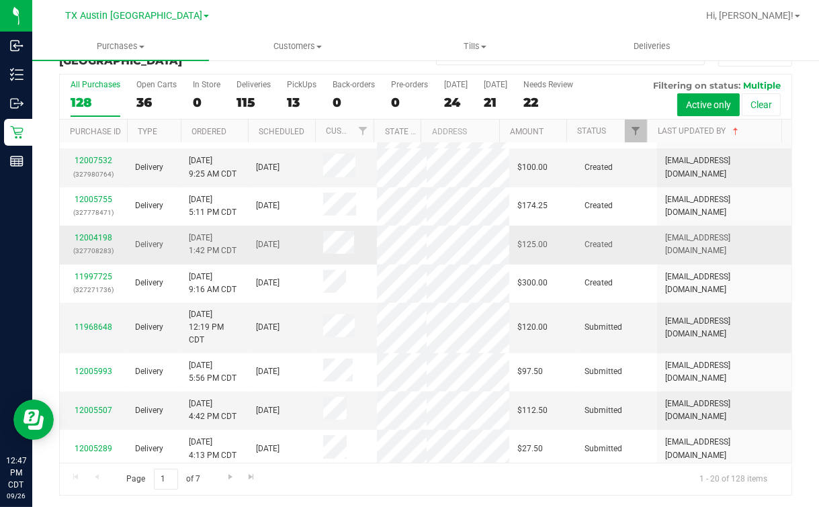
drag, startPoint x: 347, startPoint y: 419, endPoint x: 332, endPoint y: 414, distance: 15.7
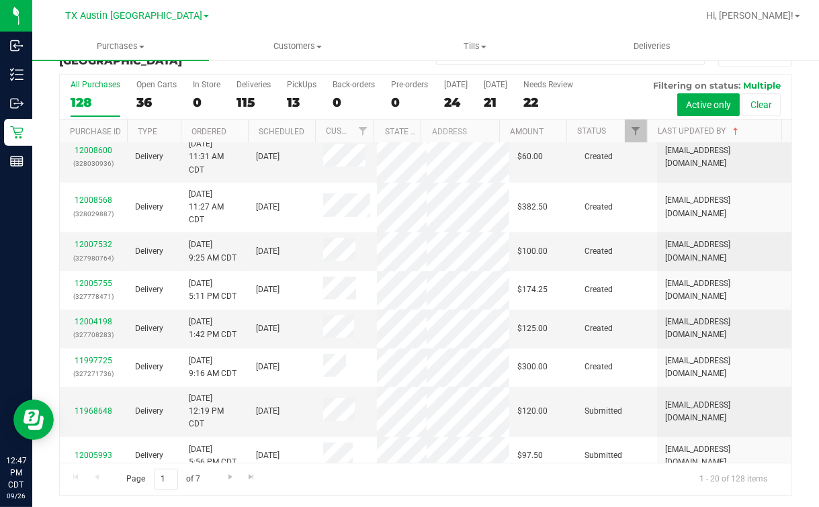
drag, startPoint x: 332, startPoint y: 414, endPoint x: 783, endPoint y: 231, distance: 486.9
click at [783, 231] on div "All Purchases 128 Open Carts 36 In Store 0 Deliveries 115 PickUps 13 Back-order…" at bounding box center [425, 284] width 753 height 423
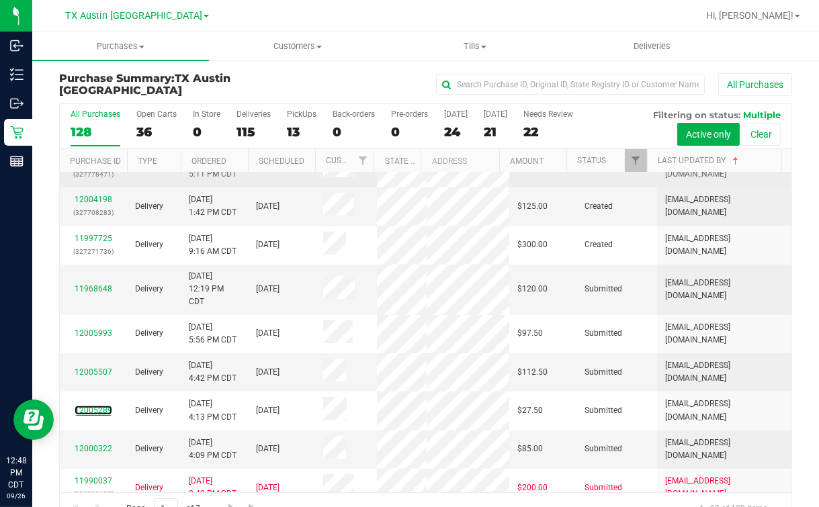
scroll to position [504, 0]
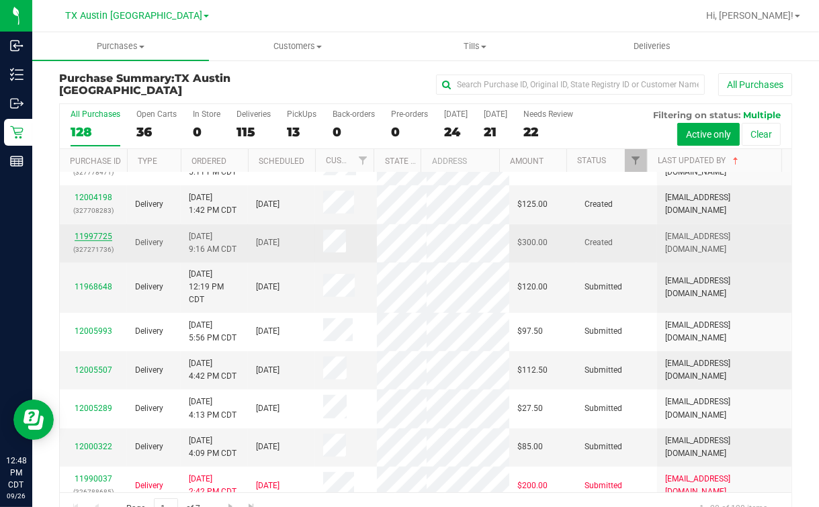
click at [108, 241] on link "11997725" at bounding box center [94, 236] width 38 height 9
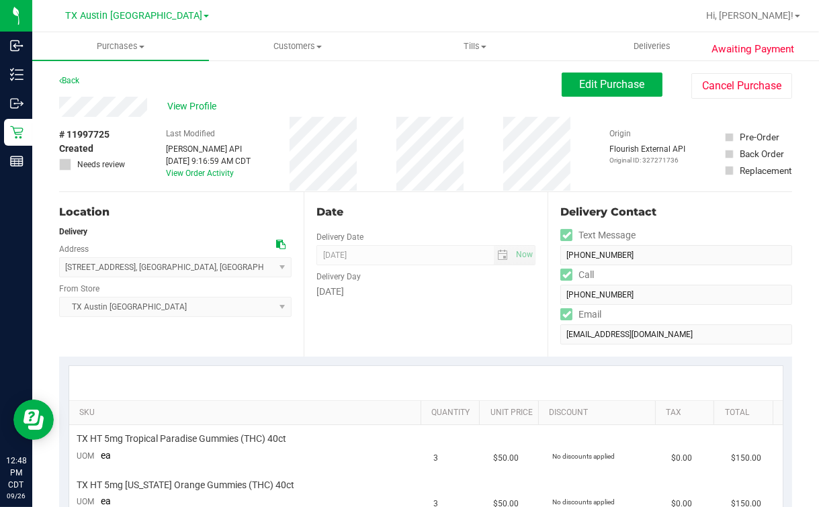
click at [222, 344] on div "Location Delivery Address [STREET_ADDRESS] , [GEOGRAPHIC_DATA] , [GEOGRAPHIC_DA…" at bounding box center [181, 274] width 245 height 165
click at [276, 245] on icon at bounding box center [280, 244] width 9 height 9
click at [113, 116] on div "View Profile # 11997725 Created Needs review Last Modified [PERSON_NAME] API [D…" at bounding box center [425, 144] width 733 height 95
drag, startPoint x: 112, startPoint y: 117, endPoint x: 317, endPoint y: 83, distance: 207.2
click at [361, 80] on div "Back Edit Purchase Cancel Purchase" at bounding box center [425, 85] width 733 height 24
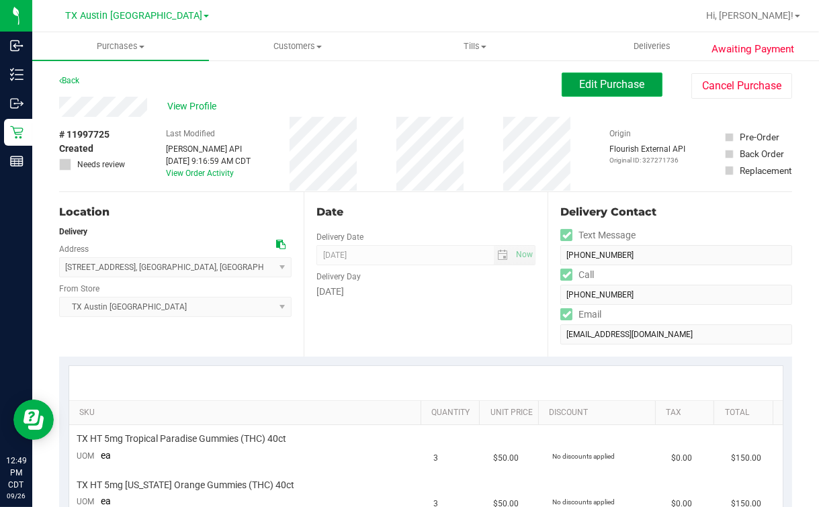
click at [589, 75] on button "Edit Purchase" at bounding box center [612, 85] width 101 height 24
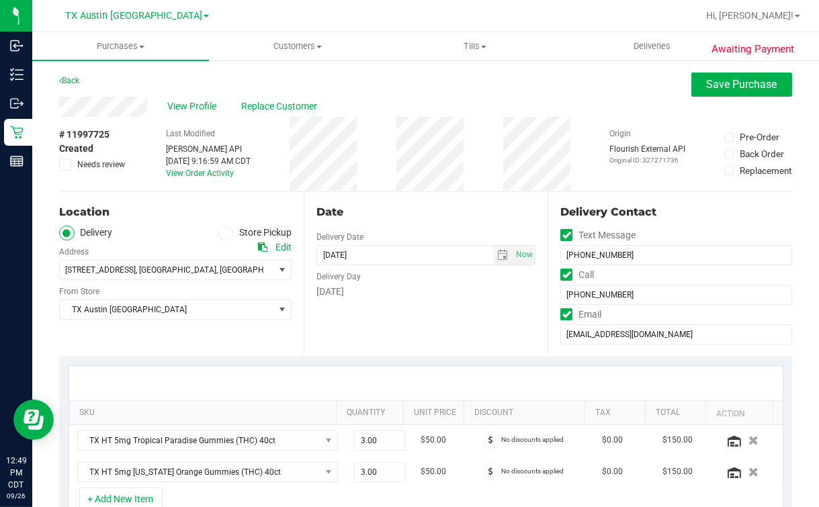
click at [343, 205] on div "Date" at bounding box center [427, 212] width 220 height 16
click at [494, 262] on span "select" at bounding box center [503, 255] width 19 height 19
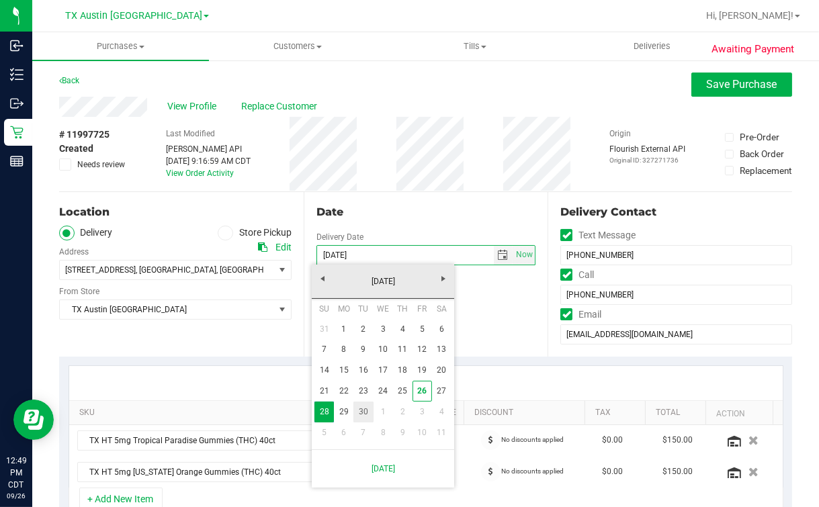
click at [364, 407] on link "30" at bounding box center [363, 412] width 19 height 21
type input "[DATE]"
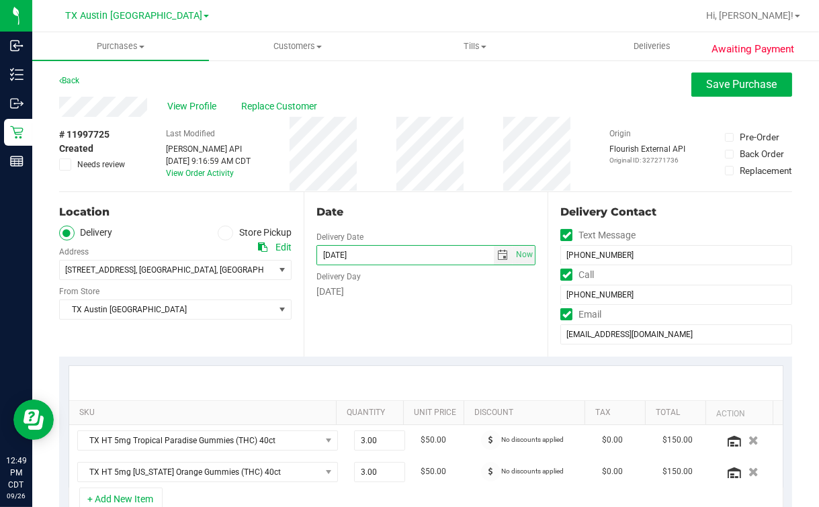
click at [426, 325] on div "Date Delivery Date [DATE] Now [DATE] 04:00 PM Now Delivery Day [DATE]" at bounding box center [426, 274] width 245 height 165
click at [427, 196] on div "Date Delivery Date [DATE] Now [DATE] 04:00 PM Now Delivery Day [DATE]" at bounding box center [426, 274] width 245 height 165
click at [206, 336] on div "Location Delivery Store Pickup Address Edit [STREET_ADDRESS] , [GEOGRAPHIC_DATA…" at bounding box center [181, 274] width 245 height 165
click at [381, 335] on div "Date Delivery Date [DATE] Now [DATE] 04:00 PM Now Delivery Day [DATE]" at bounding box center [426, 274] width 245 height 165
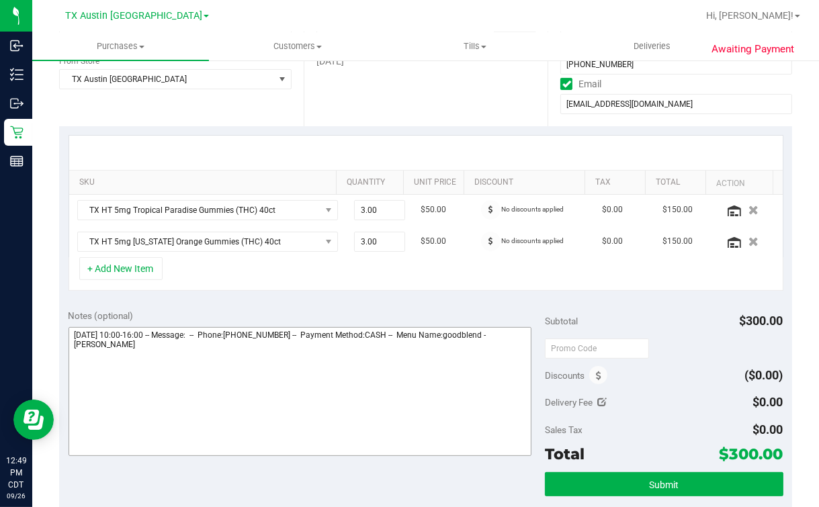
scroll to position [335, 0]
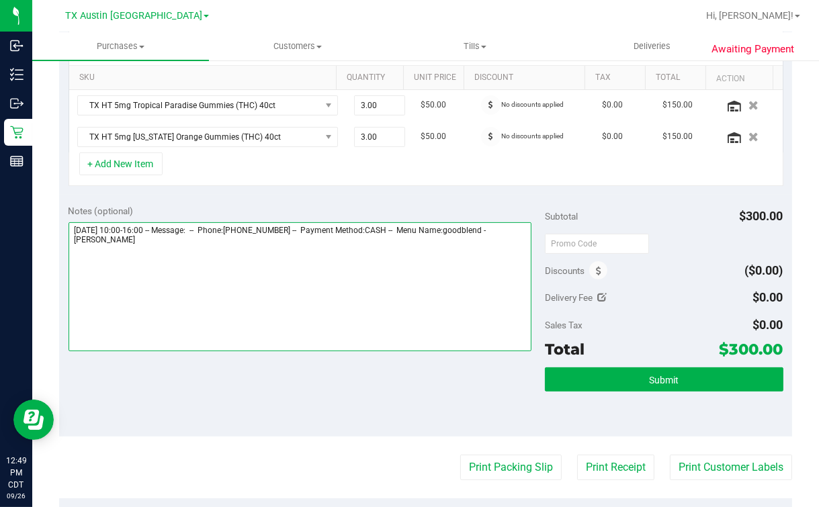
click at [339, 323] on textarea at bounding box center [300, 286] width 463 height 129
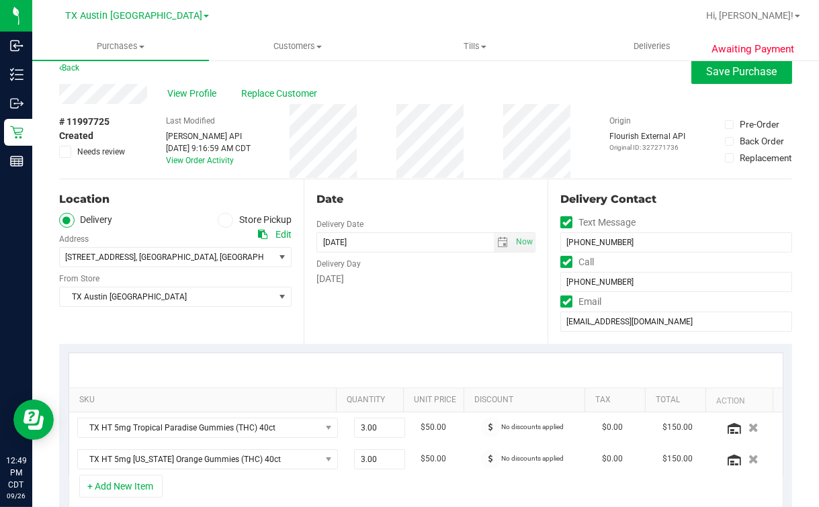
scroll to position [0, 0]
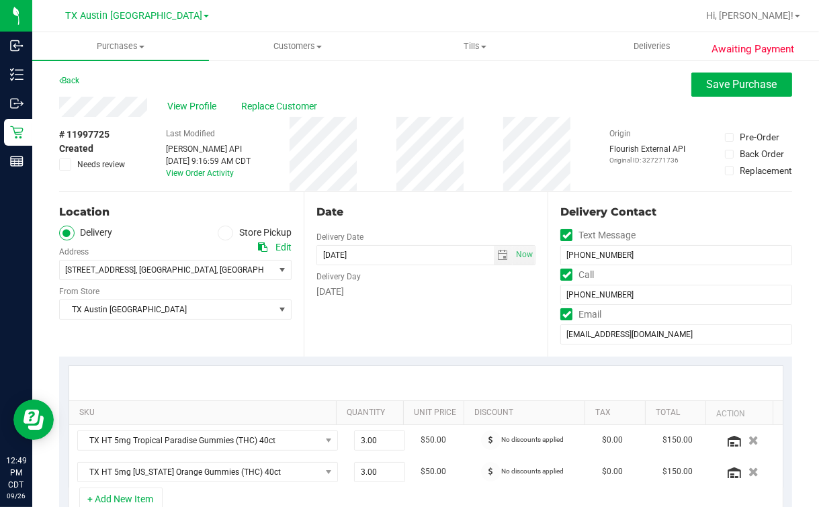
type textarea "[DATE] 10:00-16:00 -- Message: -- Phone:[PHONE_NUMBER] -- Payment Method:CASH -…"
drag, startPoint x: 118, startPoint y: 95, endPoint x: 110, endPoint y: 87, distance: 11.4
click at [110, 87] on div "Back Save Purchase" at bounding box center [425, 85] width 733 height 24
click at [179, 110] on span "View Profile" at bounding box center [194, 106] width 54 height 14
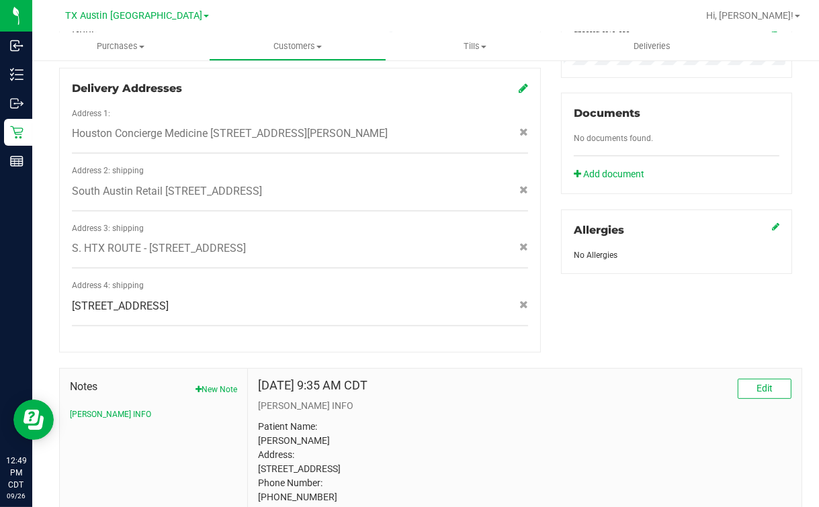
scroll to position [583, 0]
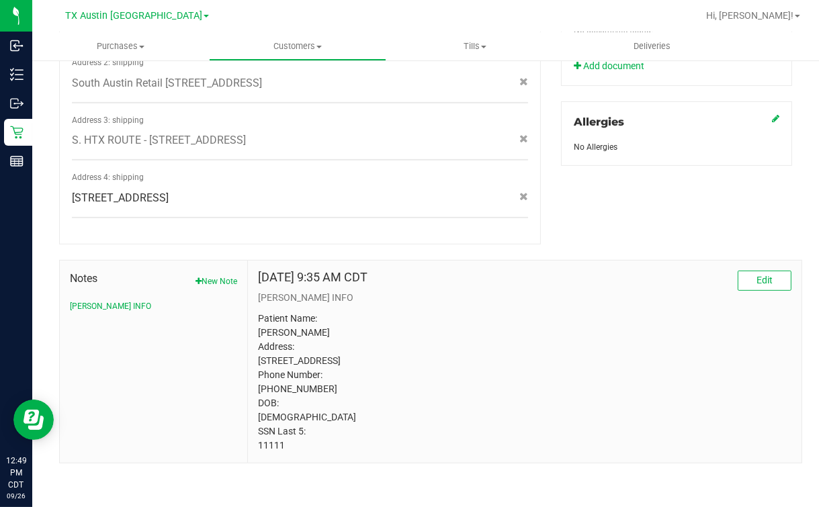
click at [276, 456] on div "[DATE] 9:35 AM CDT Edit [PERSON_NAME] INFO Patient Name: [PERSON_NAME] Address:…" at bounding box center [525, 362] width 554 height 202
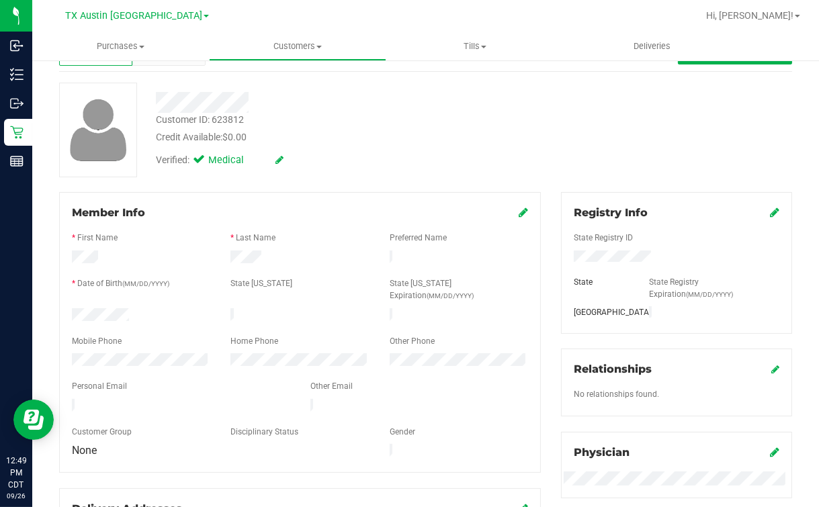
scroll to position [0, 0]
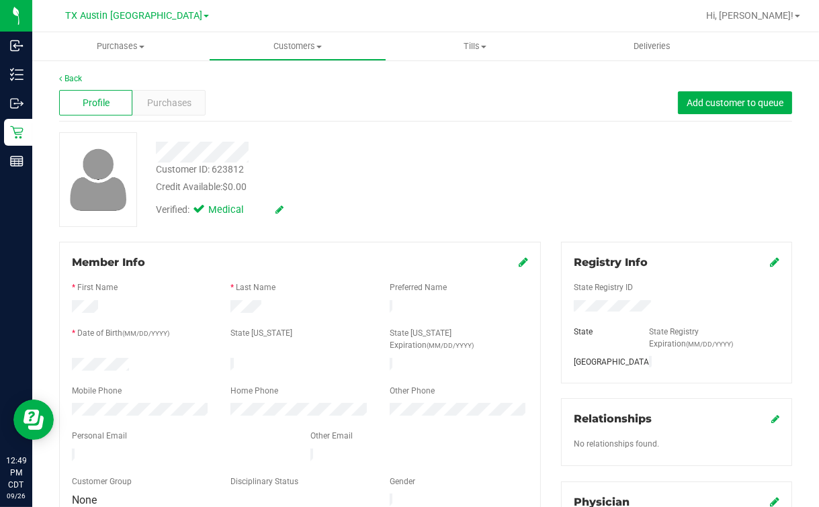
click at [367, 149] on div at bounding box center [334, 152] width 377 height 21
click at [71, 79] on link "Back" at bounding box center [70, 78] width 23 height 9
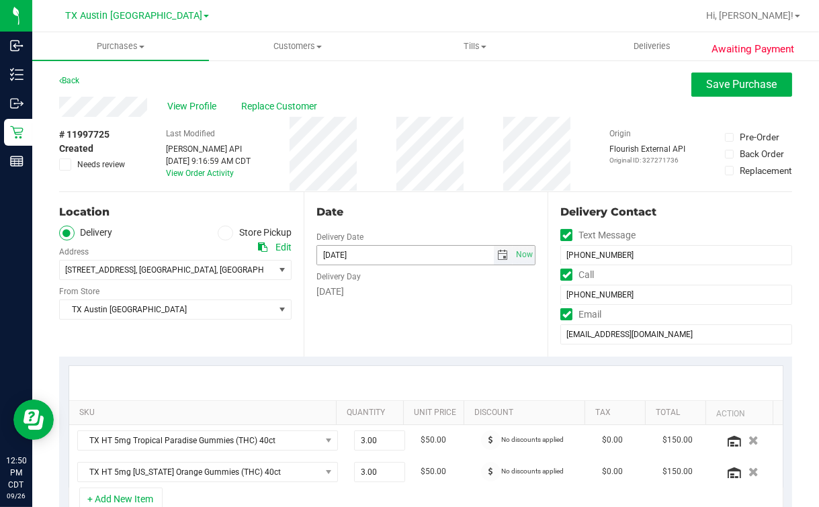
click at [475, 255] on input "[DATE]" at bounding box center [405, 255] width 177 height 19
click at [503, 261] on span "select" at bounding box center [503, 255] width 19 height 19
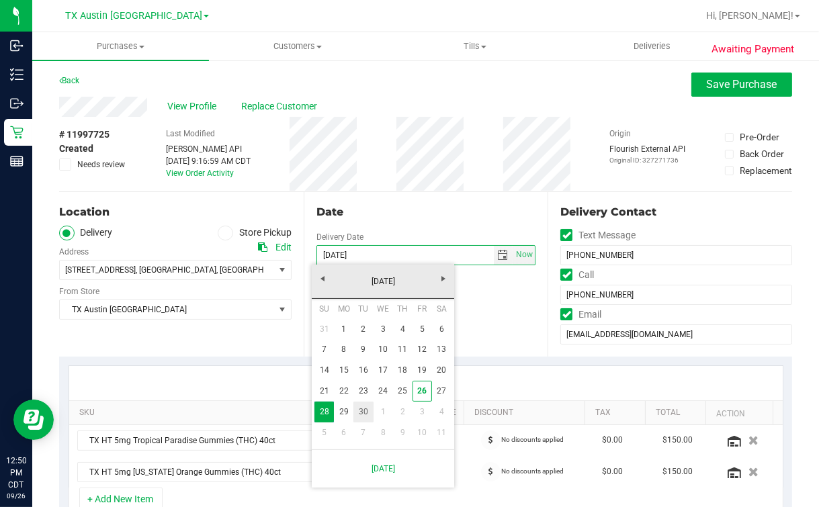
click at [368, 408] on link "30" at bounding box center [363, 412] width 19 height 21
type input "[DATE]"
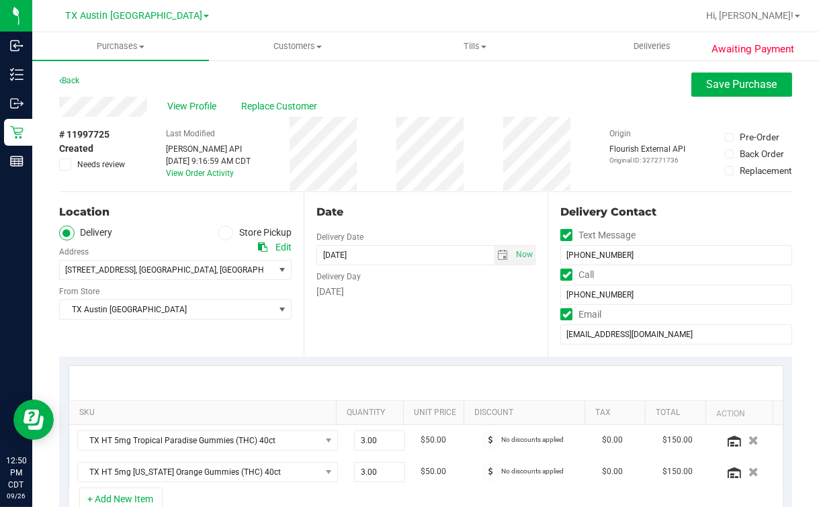
click at [412, 202] on div "Date Delivery Date [DATE] Now [DATE] 04:00 PM Now Delivery Day [DATE]" at bounding box center [426, 274] width 245 height 165
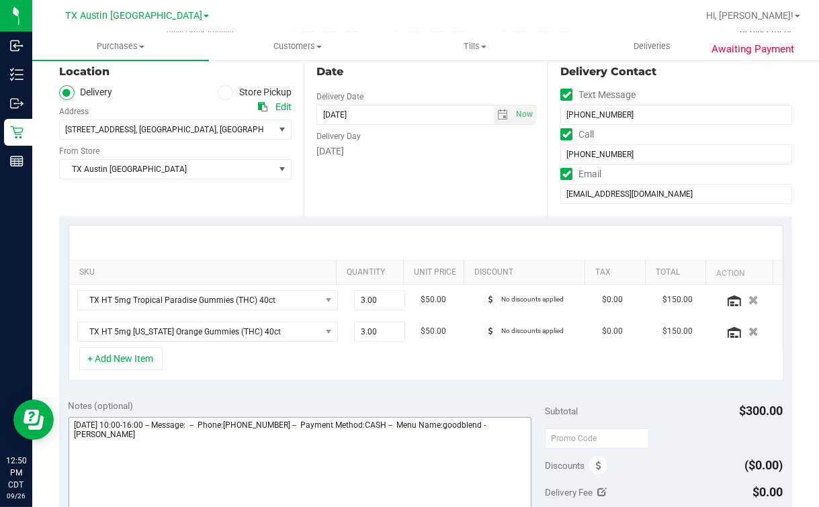
scroll to position [167, 0]
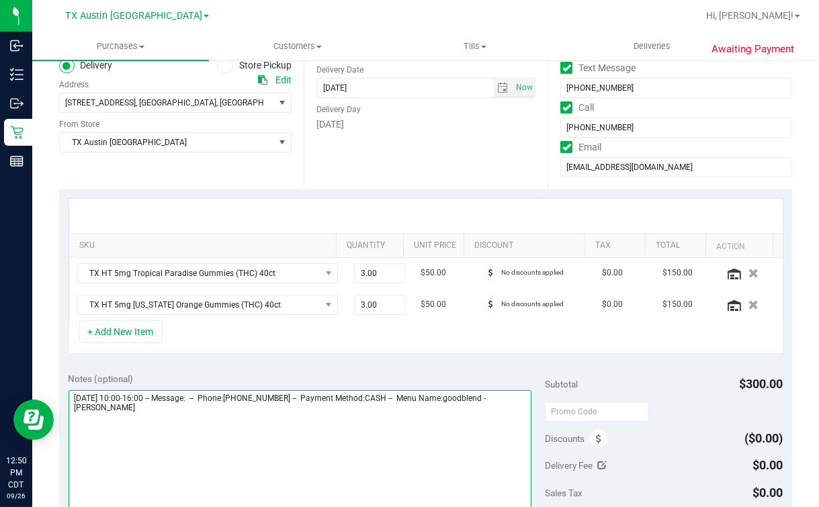
click at [224, 423] on textarea at bounding box center [300, 455] width 463 height 129
click at [243, 438] on textarea at bounding box center [300, 455] width 463 height 129
click at [245, 441] on textarea at bounding box center [300, 455] width 463 height 129
click at [123, 442] on textarea at bounding box center [300, 455] width 463 height 129
click at [395, 450] on textarea at bounding box center [300, 455] width 463 height 129
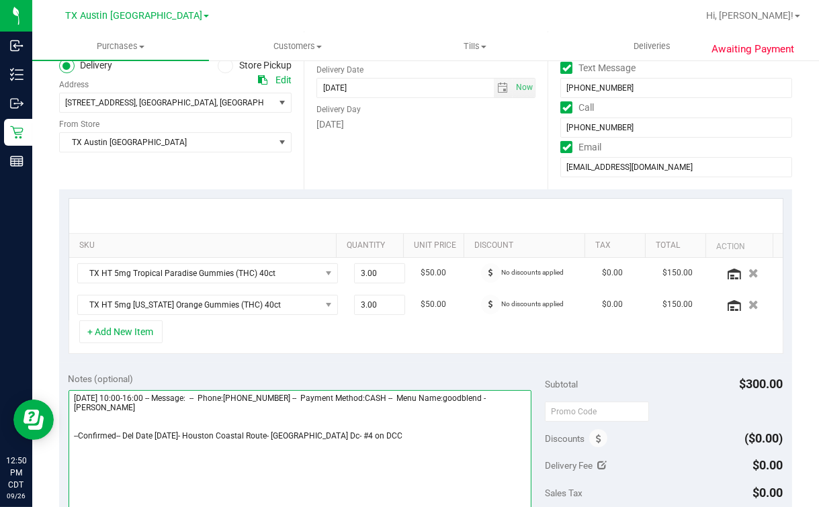
click at [313, 441] on textarea at bounding box center [300, 455] width 463 height 129
click at [317, 437] on textarea at bounding box center [300, 455] width 463 height 129
click at [403, 450] on textarea at bounding box center [300, 455] width 463 height 129
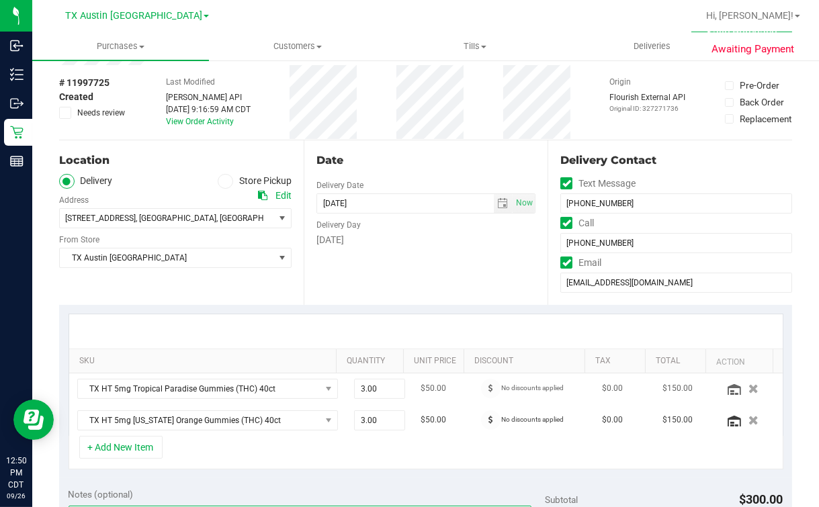
scroll to position [0, 0]
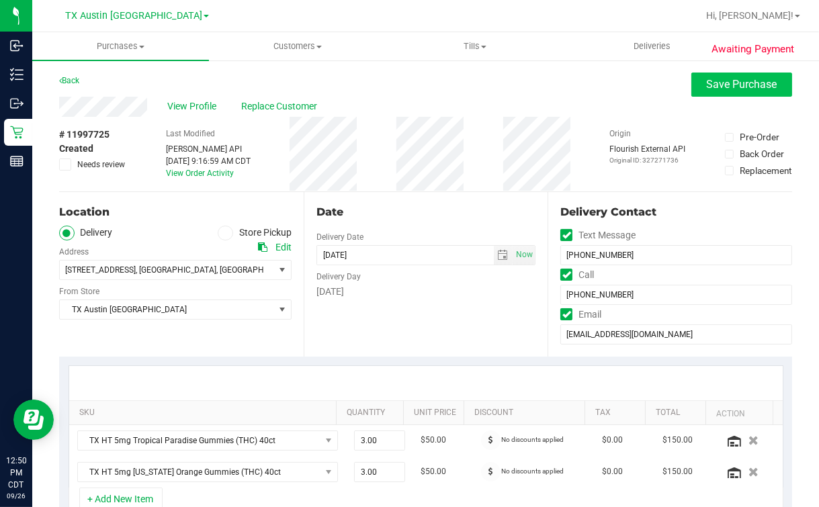
type textarea "[DATE] 10:00-16:00 -- Message: -- Phone:[PHONE_NUMBER] -- Payment Method:CASH -…"
click at [716, 91] on button "Save Purchase" at bounding box center [742, 85] width 101 height 24
click at [555, 101] on div "View Profile Replace Customer" at bounding box center [425, 107] width 733 height 20
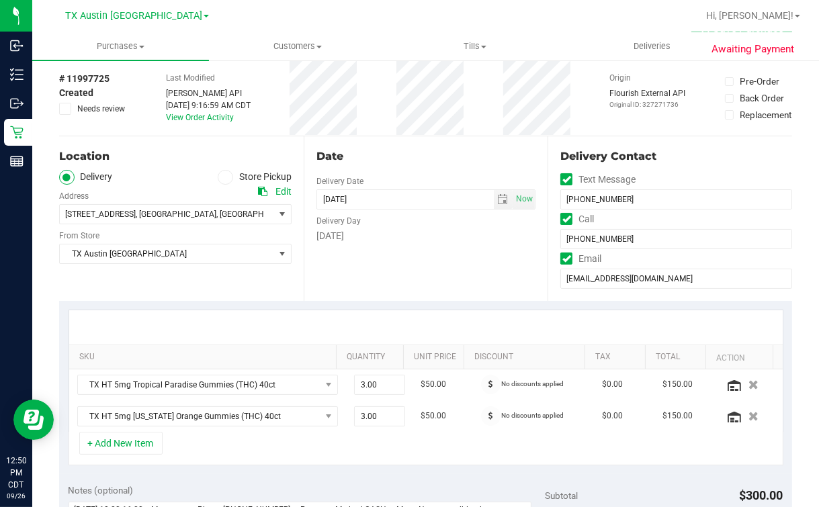
scroll to position [252, 0]
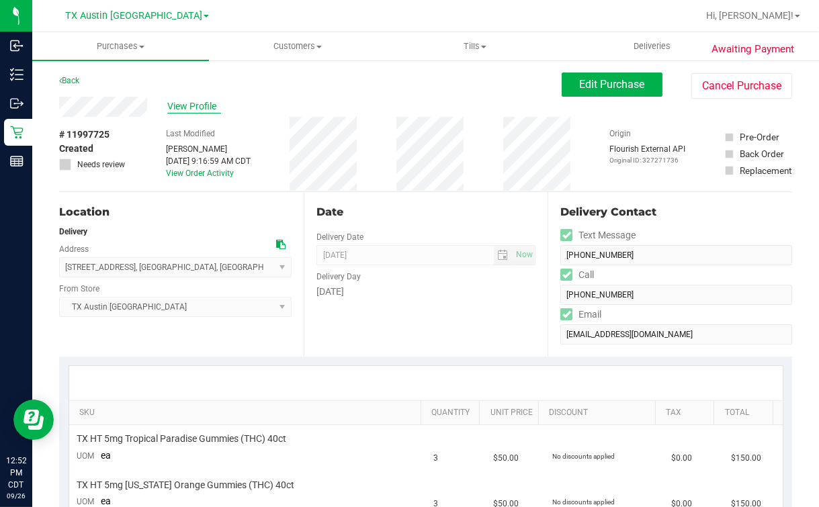
click at [200, 102] on span "View Profile" at bounding box center [194, 106] width 54 height 14
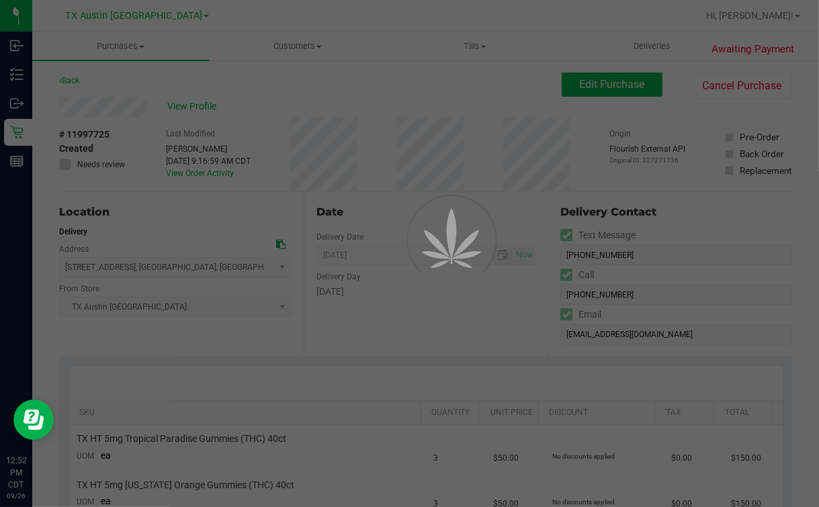
click at [245, 101] on div at bounding box center [409, 253] width 819 height 507
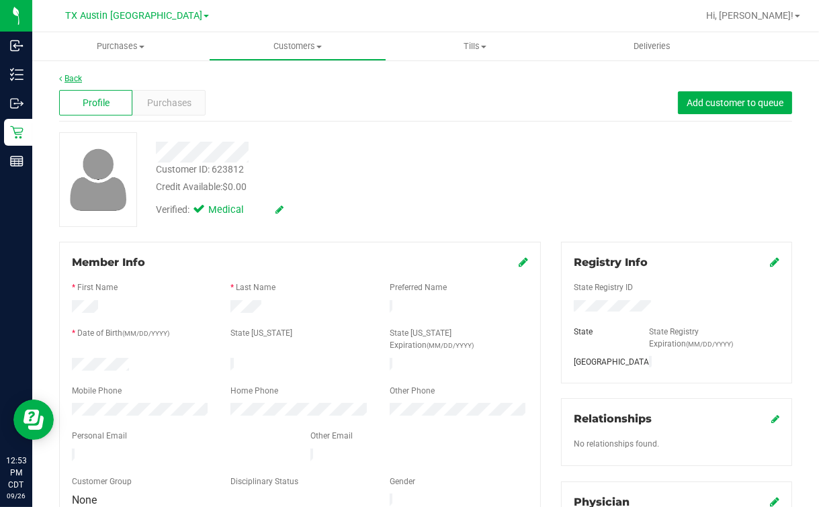
click at [69, 74] on link "Back" at bounding box center [70, 78] width 23 height 9
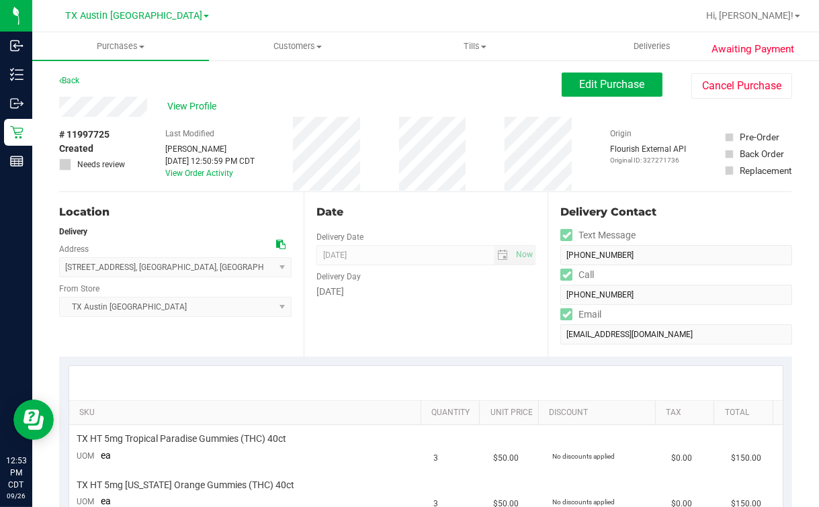
click at [440, 198] on div "Date Delivery Date [DATE] Now [DATE] 07:00 AM Now Delivery Day [DATE]" at bounding box center [426, 274] width 245 height 165
drag, startPoint x: 428, startPoint y: 196, endPoint x: 439, endPoint y: 198, distance: 10.9
click at [432, 198] on div "Date Delivery Date [DATE] Now [DATE] 07:00 AM Now Delivery Day [DATE]" at bounding box center [426, 274] width 245 height 165
click at [423, 89] on div "Back Edit Purchase Cancel Purchase" at bounding box center [425, 85] width 733 height 24
drag, startPoint x: 390, startPoint y: 186, endPoint x: 400, endPoint y: 169, distance: 20.2
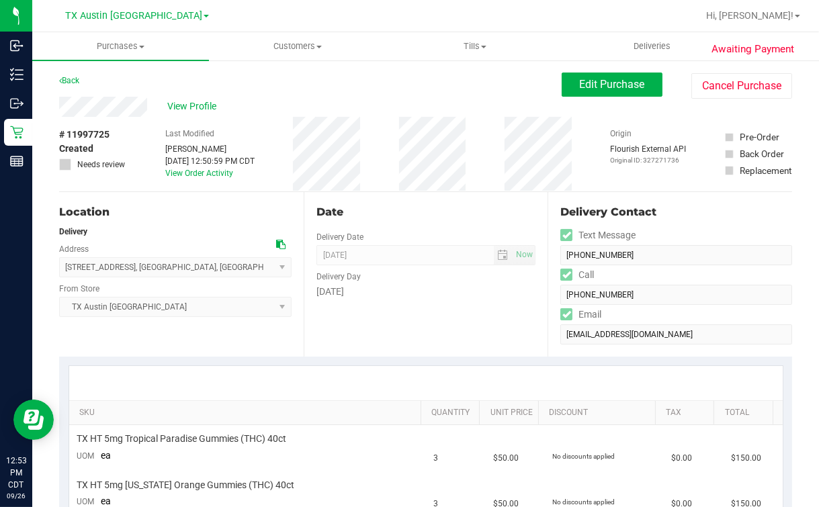
click at [391, 186] on div "# 11997725 Created Needs review Last Modified [PERSON_NAME] [DATE] 12:50:59 PM …" at bounding box center [425, 154] width 733 height 75
click at [562, 85] on button "Edit Purchase" at bounding box center [612, 85] width 101 height 24
click at [483, 85] on div "Back Edit Purchase Cancel Purchase" at bounding box center [425, 85] width 733 height 24
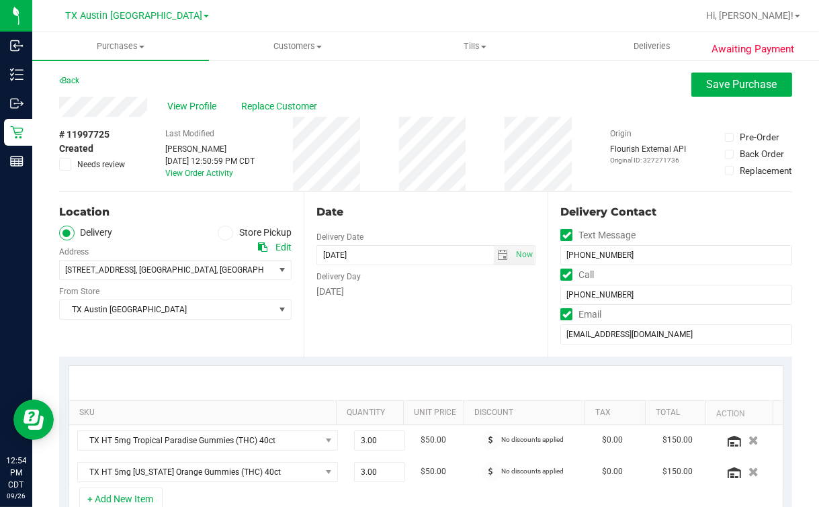
click at [319, 323] on div "Date Delivery Date [DATE] Now [DATE] 07:00 AM Now Delivery Day [DATE]" at bounding box center [426, 274] width 245 height 165
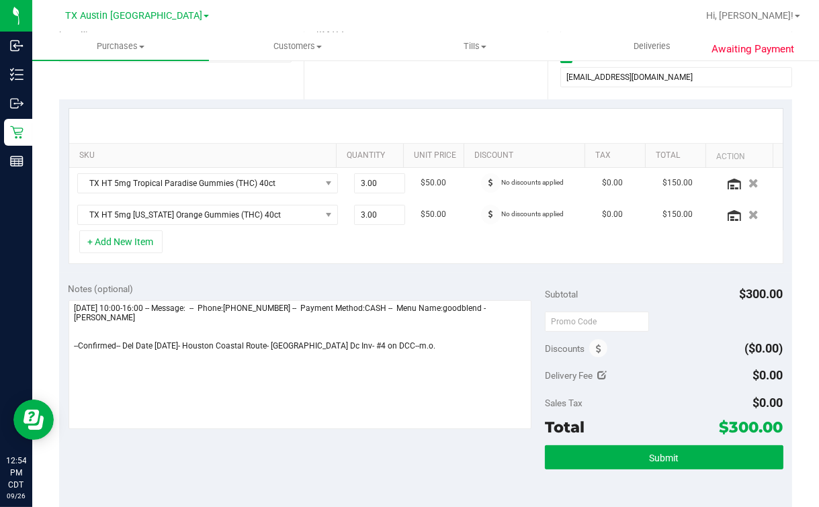
scroll to position [504, 0]
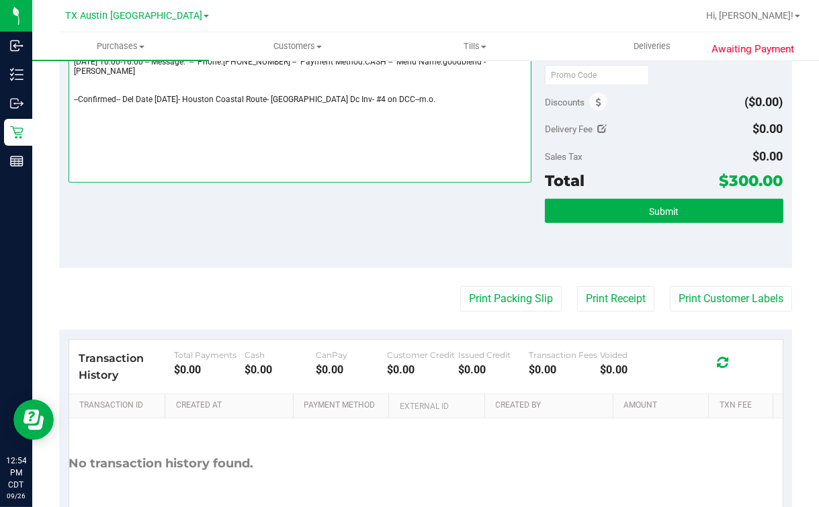
click at [405, 124] on textarea at bounding box center [300, 118] width 463 height 129
click at [407, 114] on textarea at bounding box center [300, 118] width 463 height 129
drag, startPoint x: 388, startPoint y: 98, endPoint x: 190, endPoint y: 101, distance: 198.3
click at [190, 101] on textarea at bounding box center [300, 118] width 463 height 129
click at [203, 121] on textarea at bounding box center [300, 118] width 463 height 129
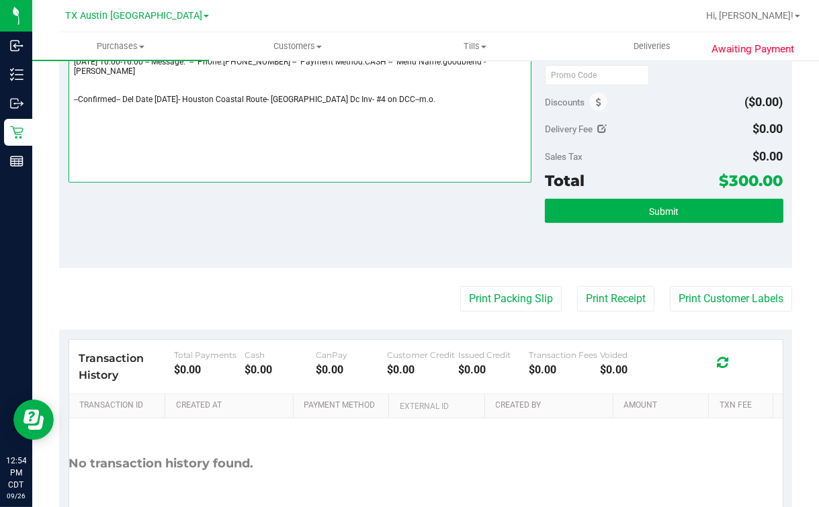
click at [128, 100] on textarea at bounding box center [300, 118] width 463 height 129
drag, startPoint x: 120, startPoint y: 100, endPoint x: 196, endPoint y: 100, distance: 75.3
click at [196, 100] on textarea at bounding box center [300, 118] width 463 height 129
click at [243, 131] on textarea at bounding box center [300, 118] width 463 height 129
drag, startPoint x: 256, startPoint y: 101, endPoint x: 296, endPoint y: 101, distance: 39.7
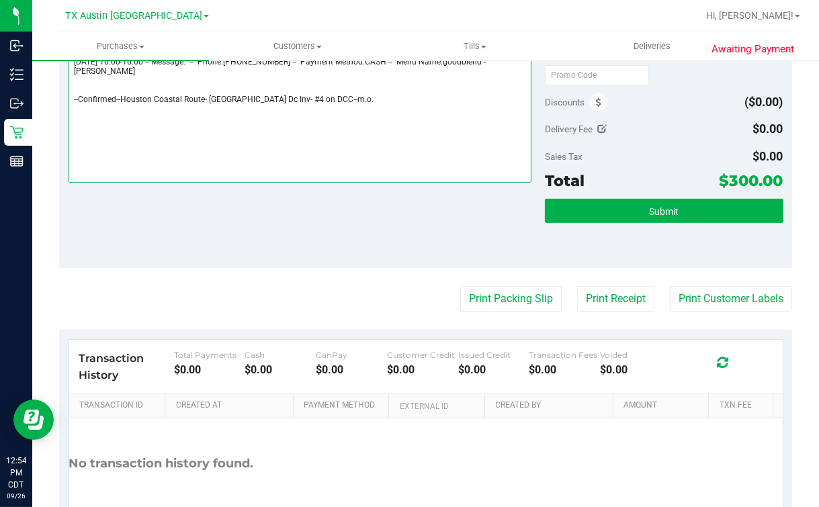
click at [296, 101] on textarea at bounding box center [300, 118] width 463 height 129
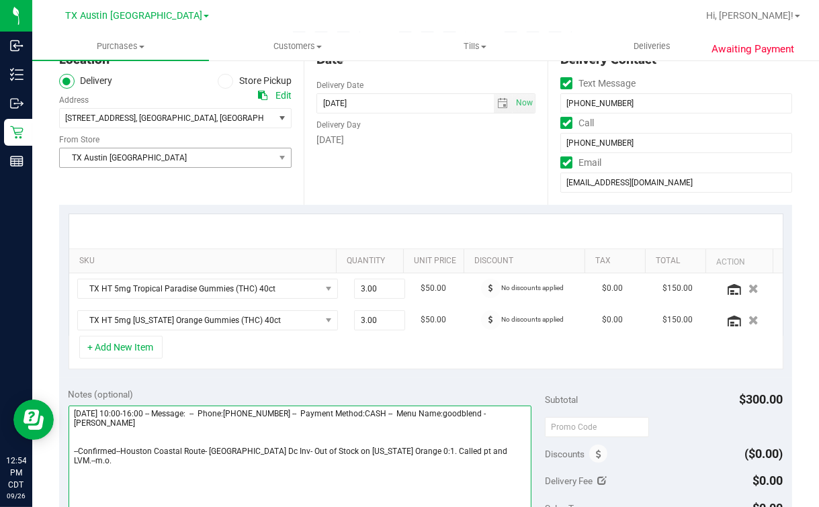
scroll to position [0, 0]
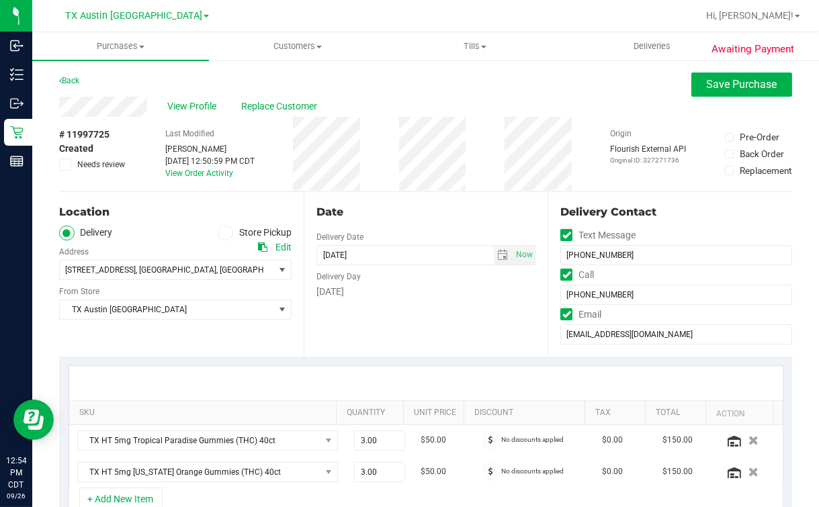
type textarea "[DATE] 10:00-16:00 -- Message: -- Phone:[PHONE_NUMBER] -- Payment Method:CASH -…"
drag, startPoint x: 69, startPoint y: 163, endPoint x: 190, endPoint y: 148, distance: 121.2
click at [70, 163] on span at bounding box center [65, 165] width 12 height 12
click at [0, 0] on input "Needs review" at bounding box center [0, 0] width 0 height 0
click at [721, 78] on span "Save Purchase" at bounding box center [742, 84] width 71 height 13
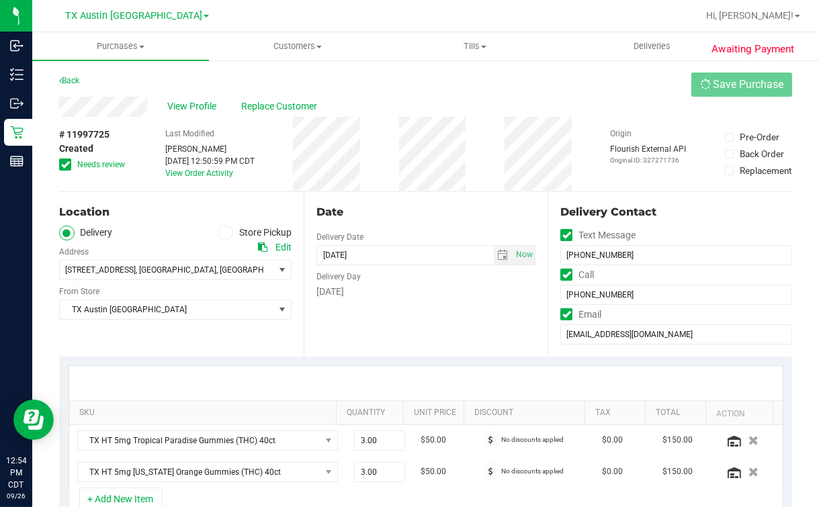
drag, startPoint x: 587, startPoint y: 81, endPoint x: 605, endPoint y: 92, distance: 21.1
click at [587, 83] on div "Back Save Purchase" at bounding box center [425, 85] width 733 height 24
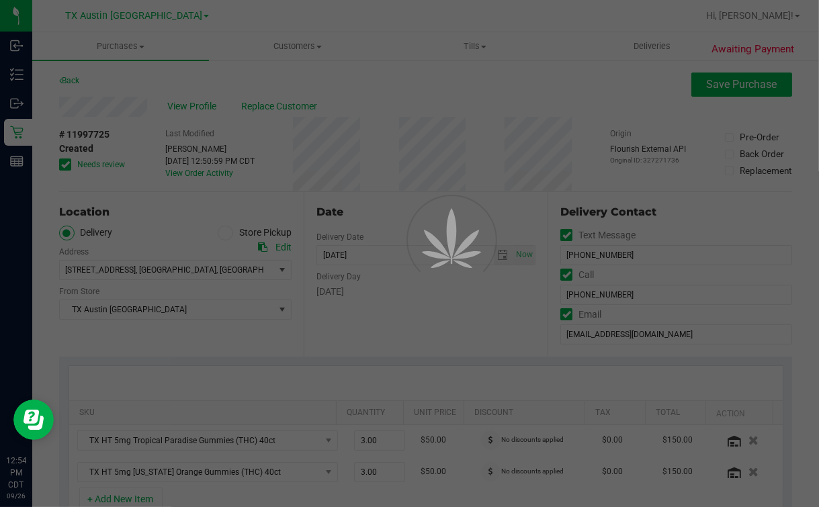
click at [422, 322] on div at bounding box center [409, 253] width 819 height 507
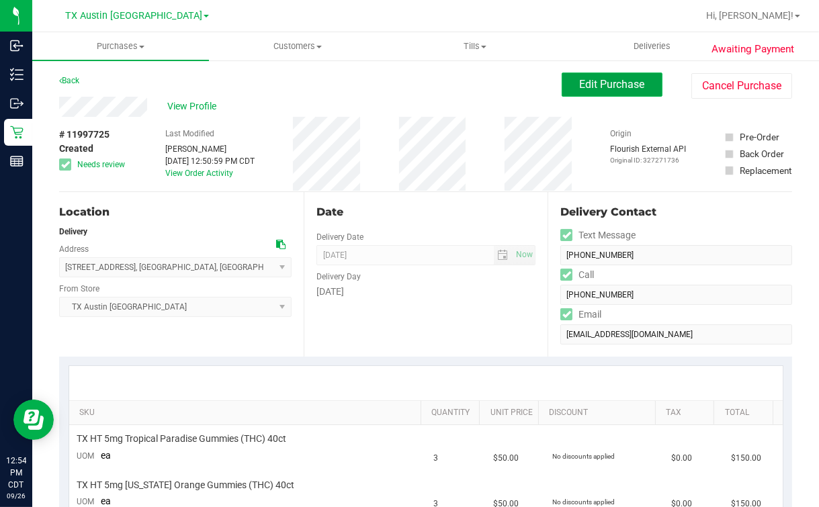
click at [616, 81] on span "Edit Purchase" at bounding box center [612, 84] width 65 height 13
drag, startPoint x: 473, startPoint y: 86, endPoint x: 481, endPoint y: 95, distance: 12.4
click at [473, 87] on div "Back Edit Purchase Cancel Purchase" at bounding box center [425, 85] width 733 height 24
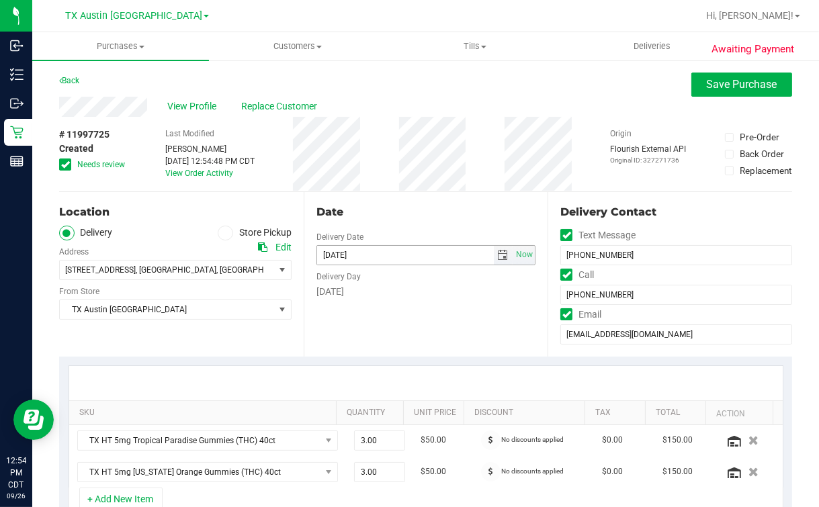
click at [497, 253] on span "select" at bounding box center [502, 255] width 11 height 11
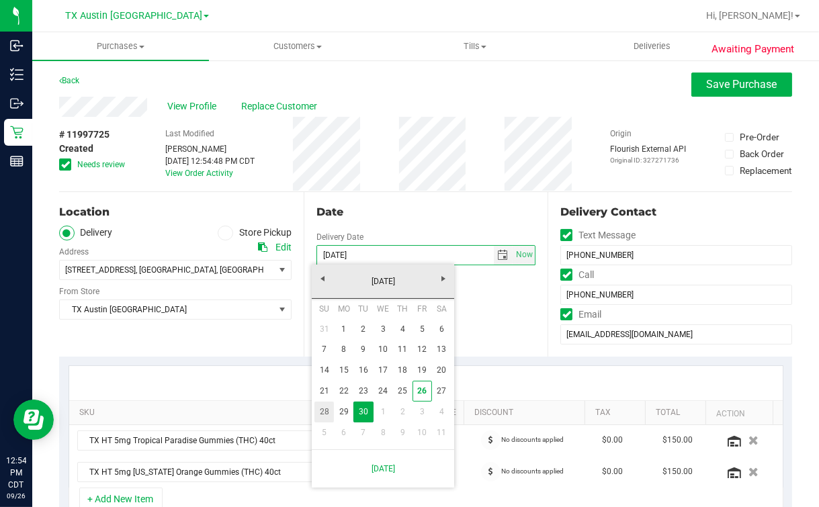
drag, startPoint x: 315, startPoint y: 408, endPoint x: 391, endPoint y: 309, distance: 124.6
click at [315, 409] on link "28" at bounding box center [324, 412] width 19 height 21
type input "[DATE]"
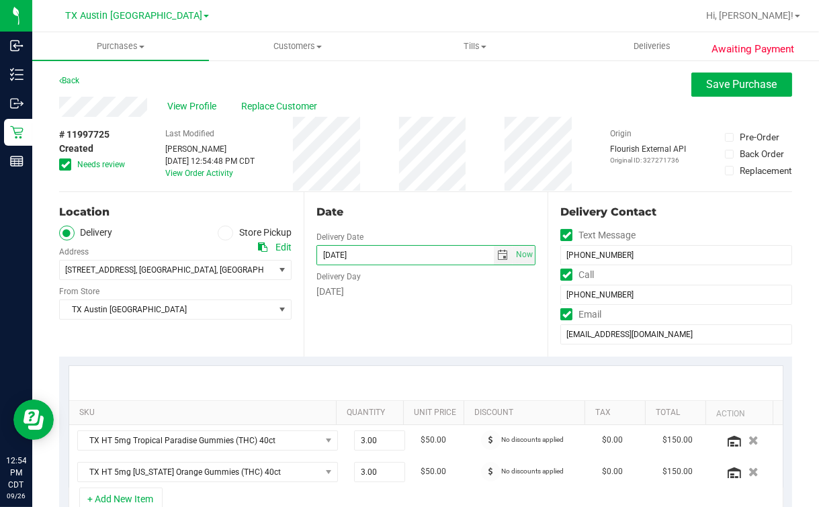
click at [481, 170] on div "# 11997725 Created Needs review Last Modified [PERSON_NAME] [DATE] 12:54:48 PM …" at bounding box center [425, 154] width 733 height 75
click at [719, 91] on button "Save Purchase" at bounding box center [742, 85] width 101 height 24
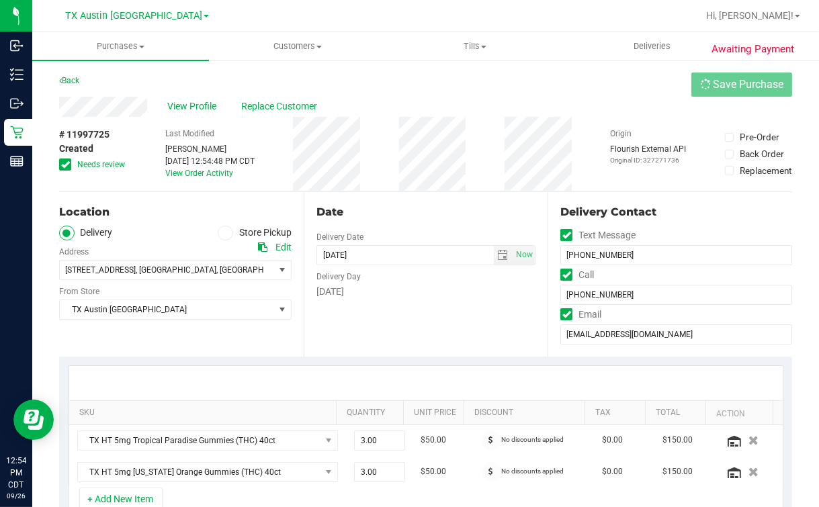
click at [583, 90] on div "Back Save Purchase" at bounding box center [425, 85] width 733 height 24
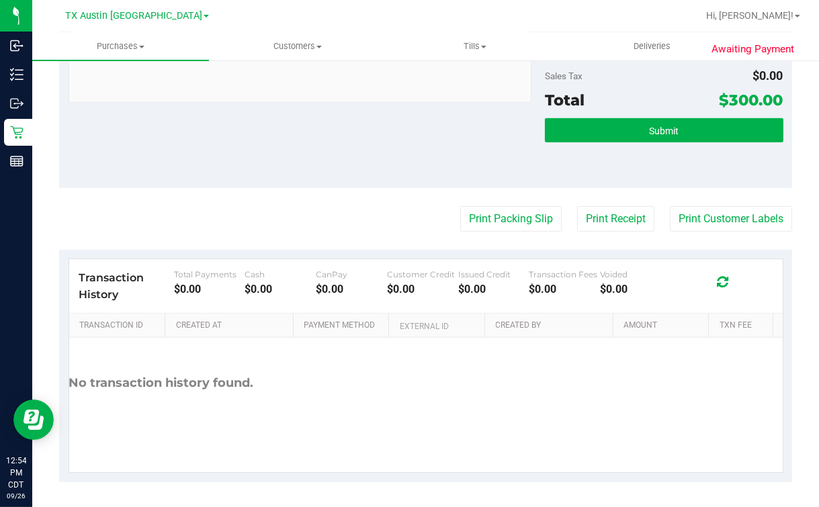
scroll to position [75, 0]
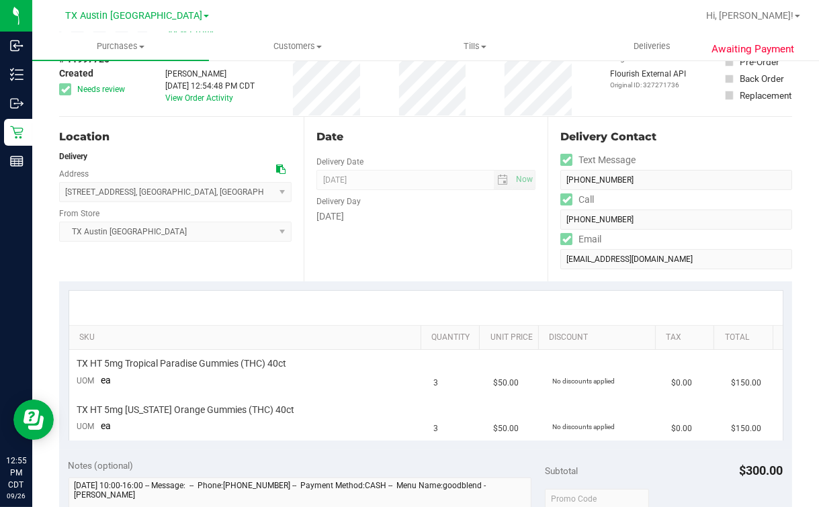
click at [389, 242] on div "Date Delivery Date [DATE] Now [DATE] 07:00 AM Now Delivery Day [DATE]" at bounding box center [426, 199] width 245 height 165
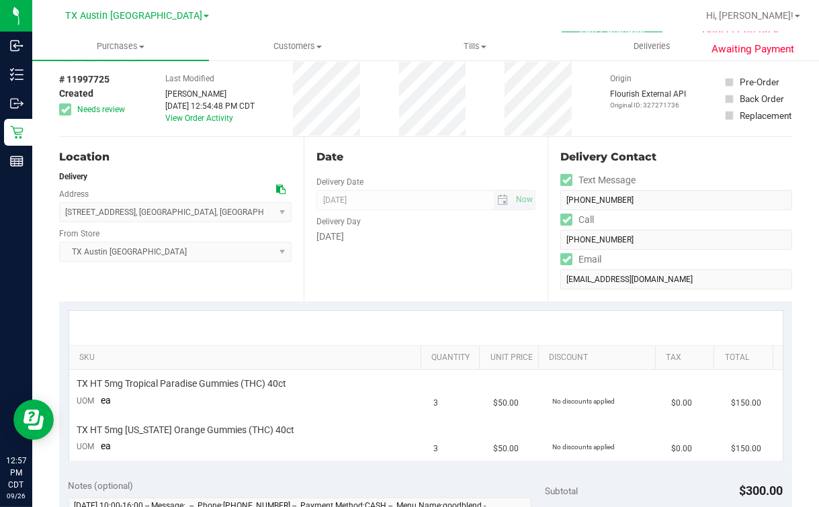
scroll to position [0, 0]
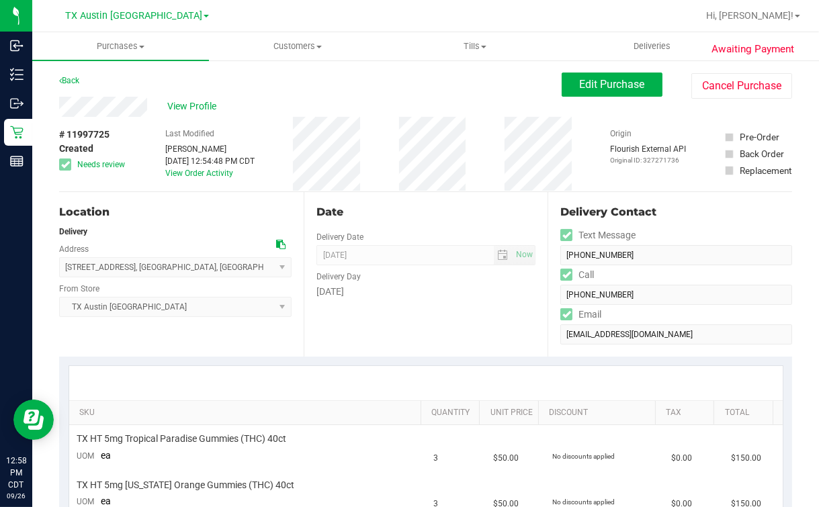
click at [351, 95] on div "Back Edit Purchase Cancel Purchase" at bounding box center [425, 85] width 733 height 24
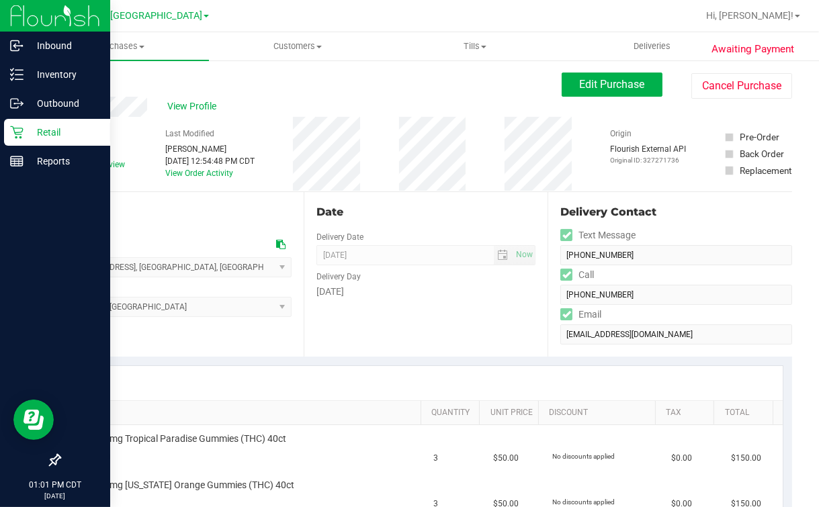
drag, startPoint x: 17, startPoint y: 134, endPoint x: 24, endPoint y: 132, distance: 7.0
click at [17, 134] on icon at bounding box center [16, 132] width 13 height 13
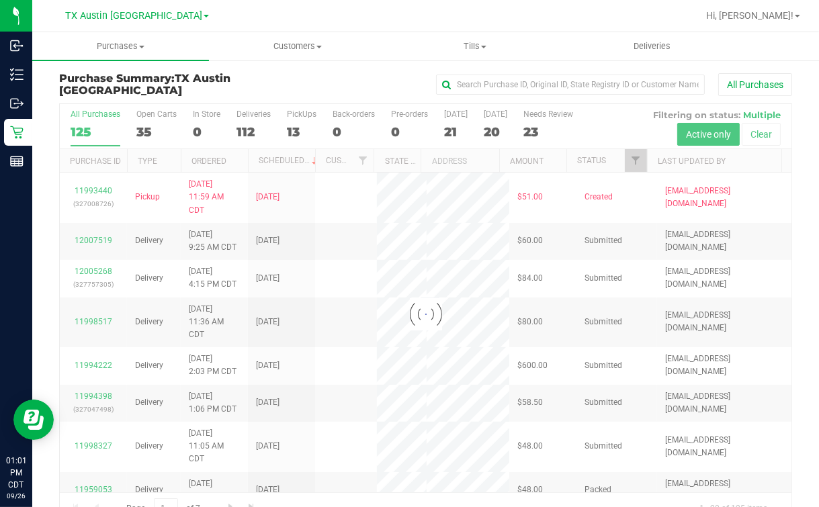
click at [85, 128] on div at bounding box center [426, 314] width 732 height 421
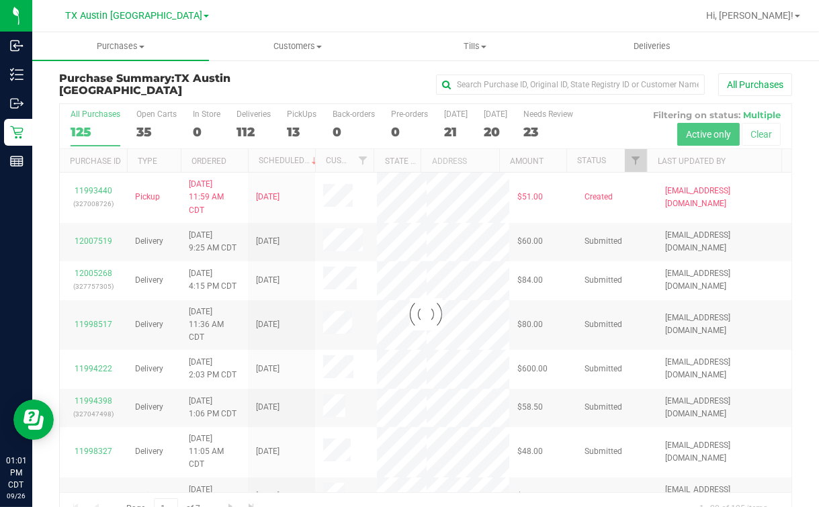
click at [680, 155] on div at bounding box center [426, 314] width 732 height 421
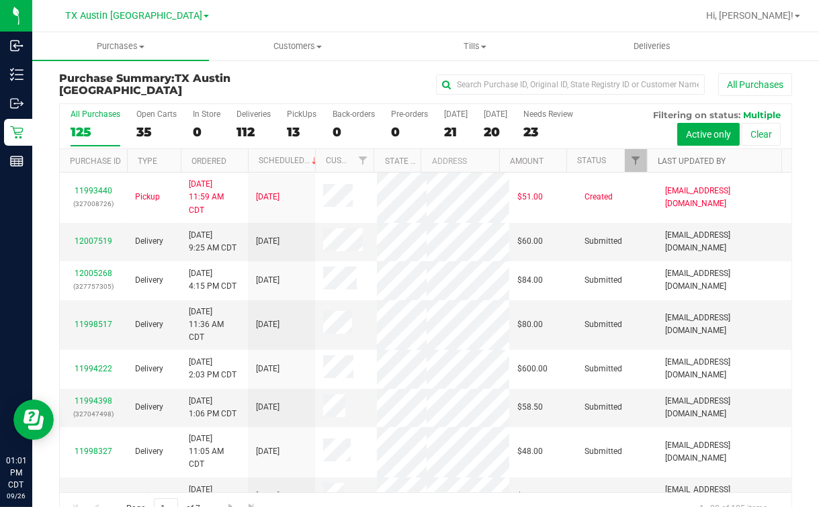
click at [680, 161] on link "Last Updated By" at bounding box center [692, 161] width 68 height 9
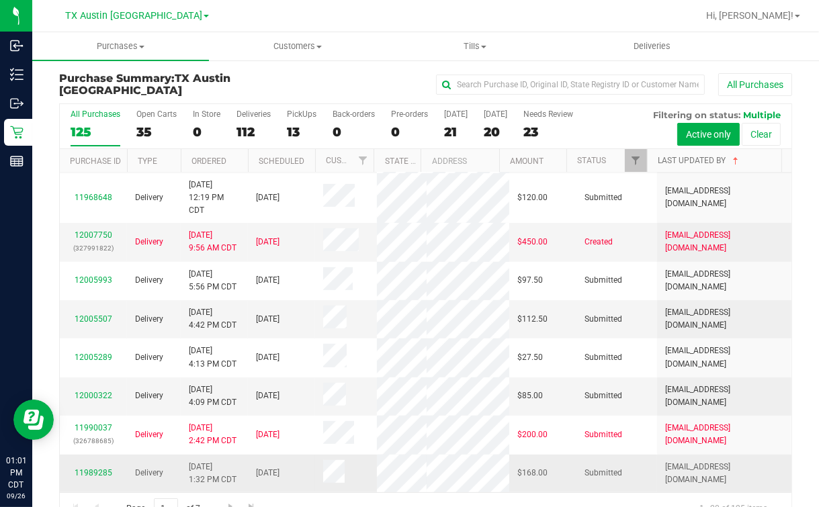
scroll to position [770, 0]
click at [295, 126] on div "13" at bounding box center [302, 131] width 30 height 15
click at [0, 0] on input "PickUps 13" at bounding box center [0, 0] width 0 height 0
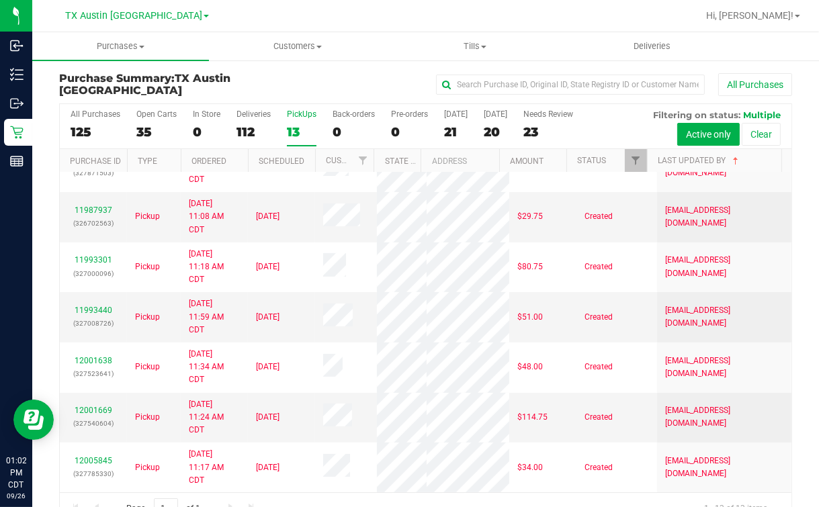
scroll to position [0, 0]
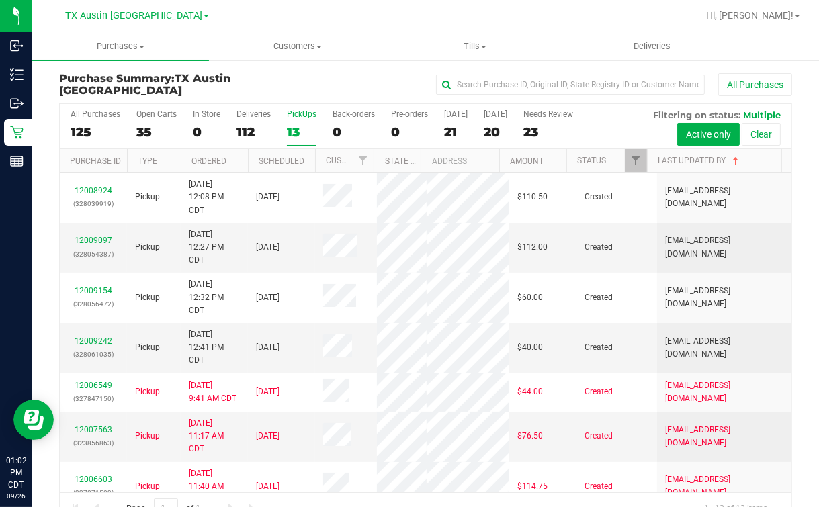
click at [304, 73] on div "All Purchases" at bounding box center [548, 84] width 489 height 23
click at [95, 128] on div "125" at bounding box center [96, 131] width 50 height 15
click at [0, 0] on input "All Purchases 125" at bounding box center [0, 0] width 0 height 0
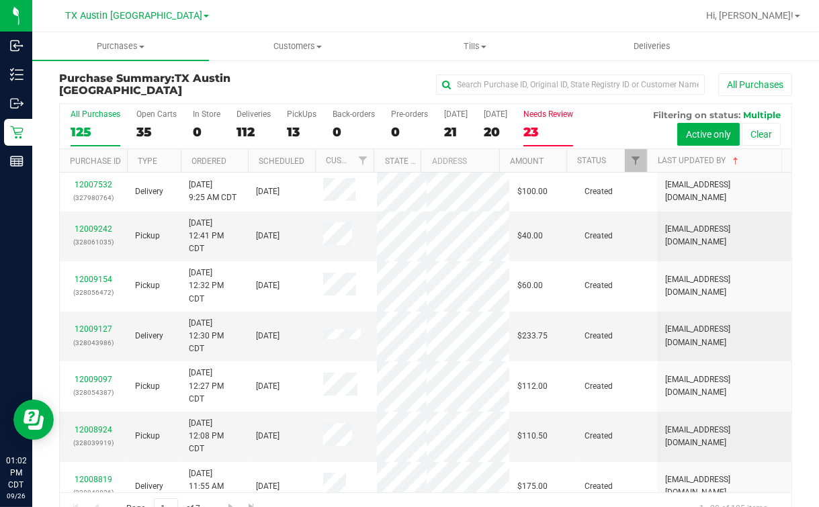
click at [554, 135] on div "23" at bounding box center [549, 131] width 50 height 15
click at [0, 0] on input "Needs Review 23" at bounding box center [0, 0] width 0 height 0
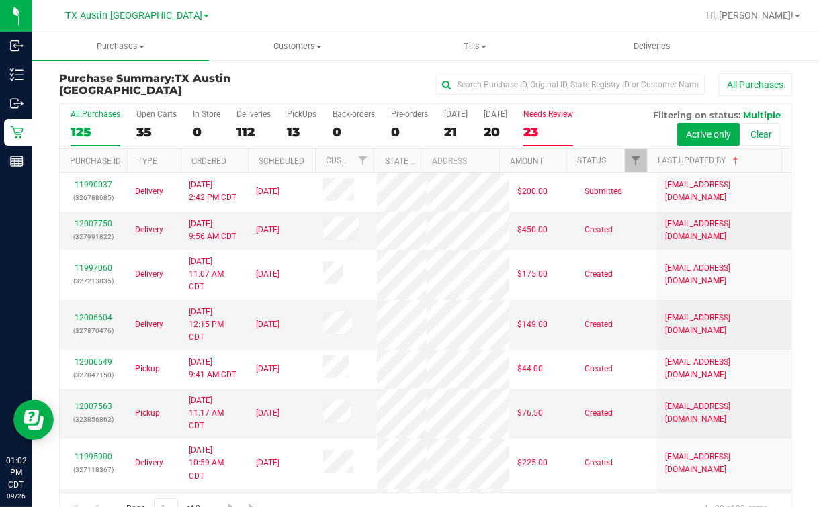
click at [87, 124] on label "All Purchases 125" at bounding box center [96, 128] width 50 height 37
click at [0, 0] on input "All Purchases 125" at bounding box center [0, 0] width 0 height 0
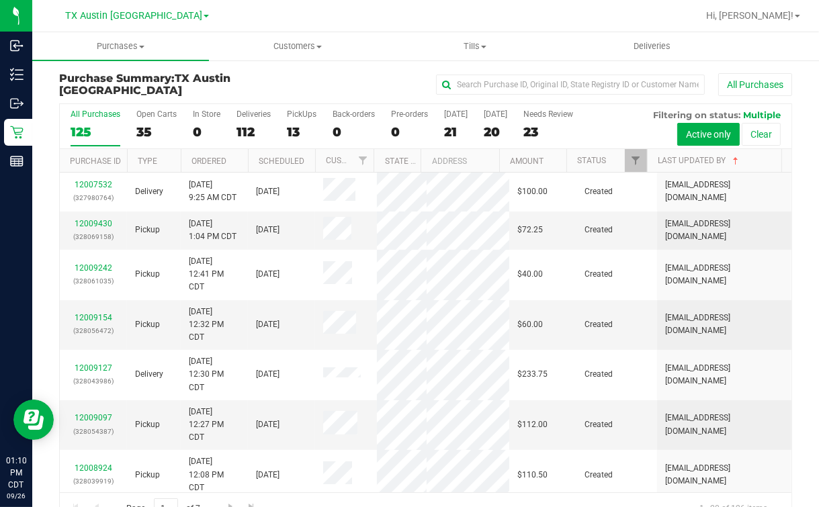
click at [319, 75] on div "All Purchases" at bounding box center [548, 84] width 489 height 23
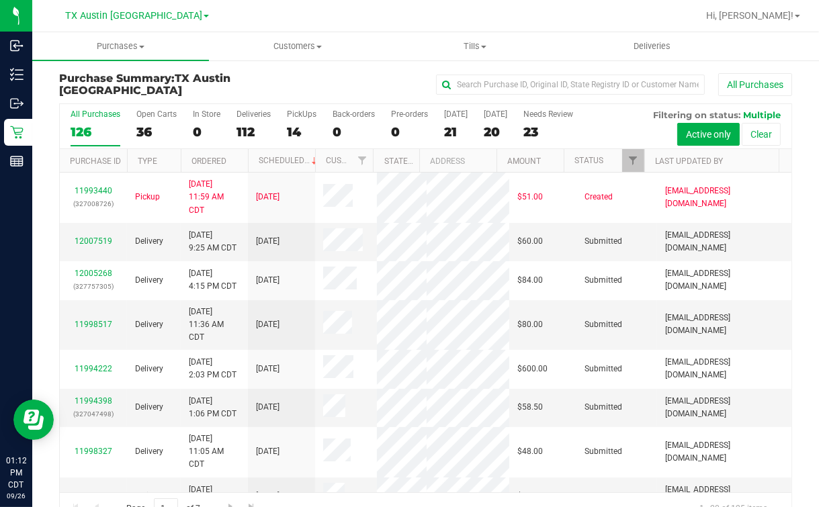
click at [288, 31] on nav "TX Austin DC Hi, Mindy!" at bounding box center [425, 16] width 787 height 32
click at [287, 36] on uib-tab-heading "Customers All customers Add a new customer All physicians" at bounding box center [297, 46] width 175 height 27
click at [287, 38] on uib-tab-heading "Customers All customers Add a new customer All physicians" at bounding box center [297, 46] width 175 height 27
click at [283, 46] on span "Customers" at bounding box center [297, 46] width 177 height 12
click at [259, 71] on ul "All customers Add a new customer All physicians" at bounding box center [297, 97] width 177 height 73
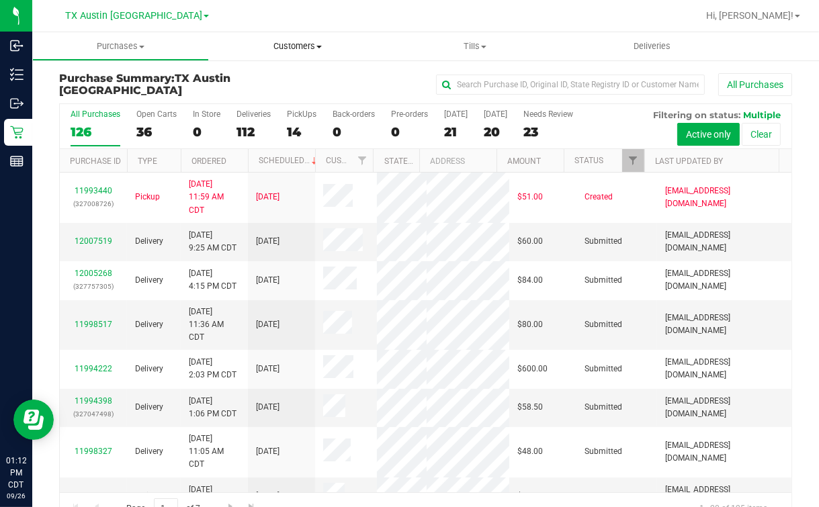
click at [303, 47] on span "Customers" at bounding box center [297, 46] width 177 height 12
click at [267, 79] on span "All customers" at bounding box center [257, 80] width 97 height 11
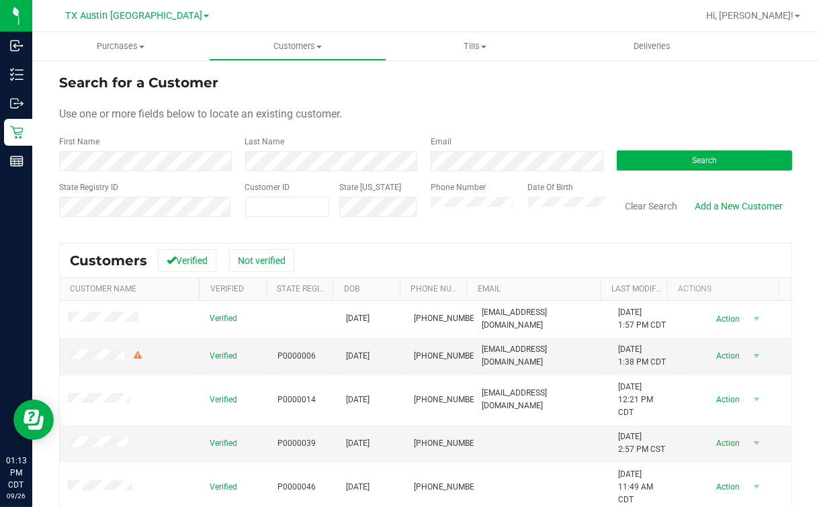
click at [646, 149] on div "Search" at bounding box center [700, 154] width 186 height 36
click at [636, 153] on button "Search" at bounding box center [705, 161] width 176 height 20
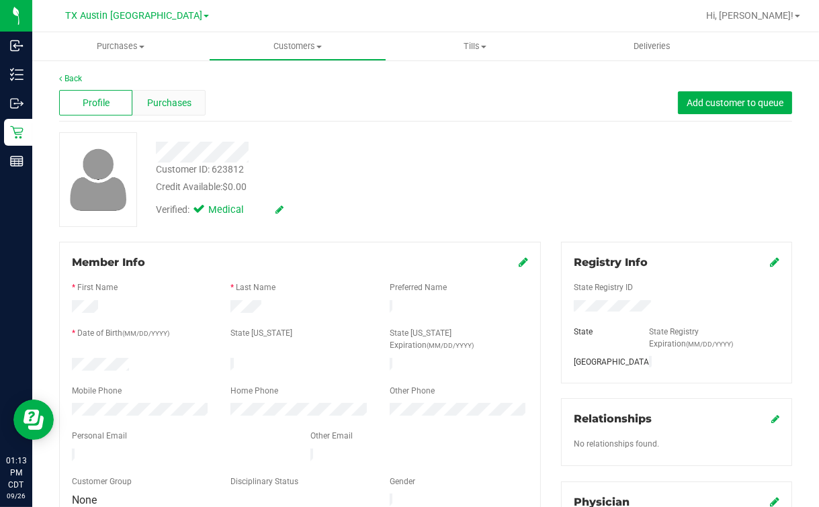
click at [188, 104] on span "Purchases" at bounding box center [169, 103] width 44 height 14
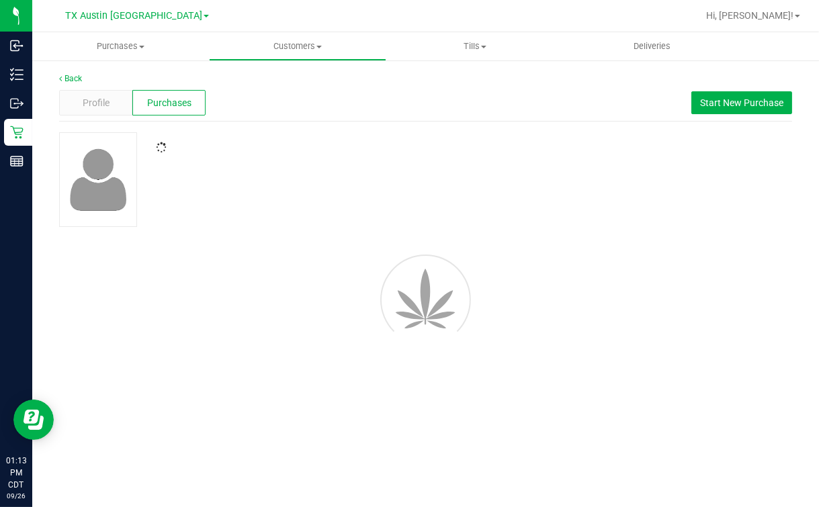
click at [382, 106] on div "Profile Purchases Start New Purchase" at bounding box center [425, 103] width 733 height 37
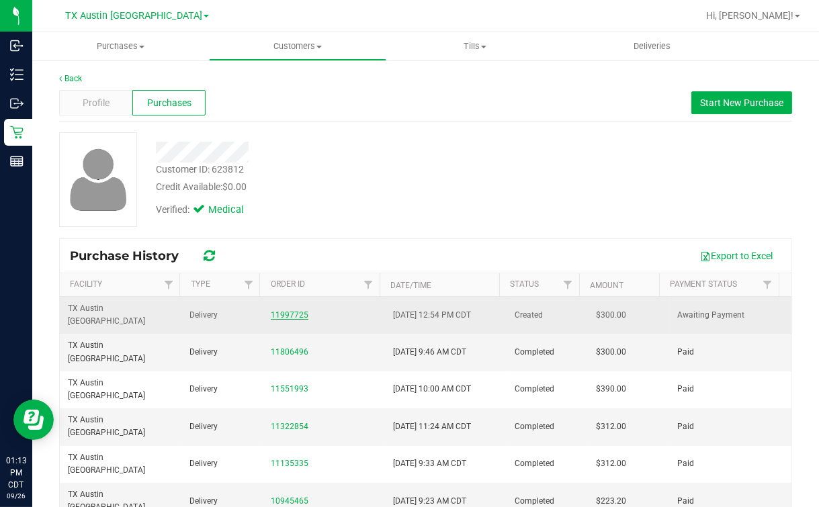
click at [290, 311] on link "11997725" at bounding box center [290, 315] width 38 height 9
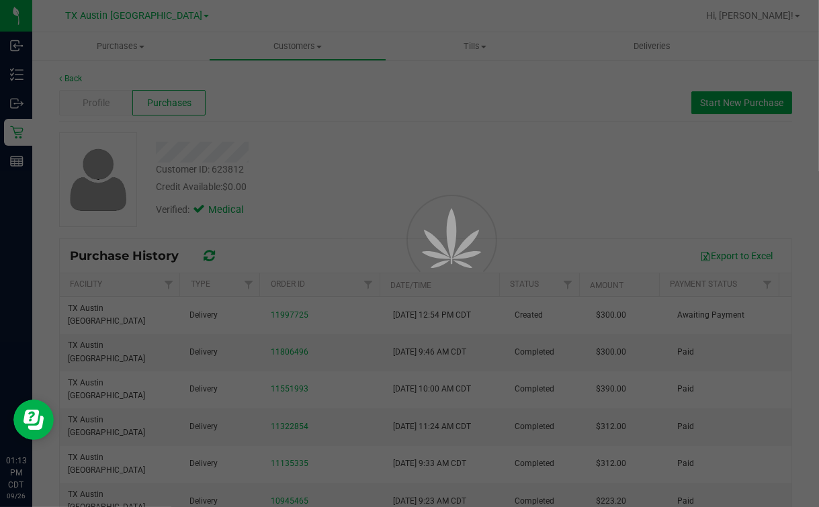
click at [442, 159] on div at bounding box center [409, 253] width 819 height 507
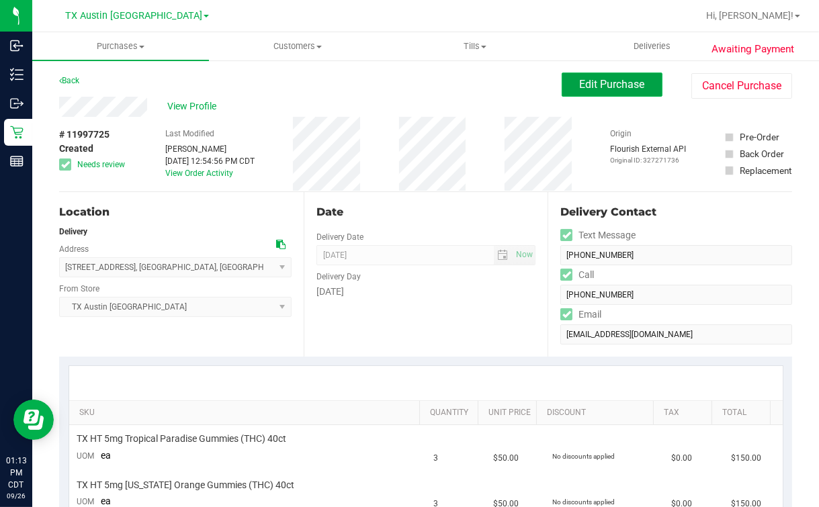
click at [580, 86] on span "Edit Purchase" at bounding box center [612, 84] width 65 height 13
click at [311, 88] on div "Back Edit Purchase Cancel Purchase" at bounding box center [425, 85] width 733 height 24
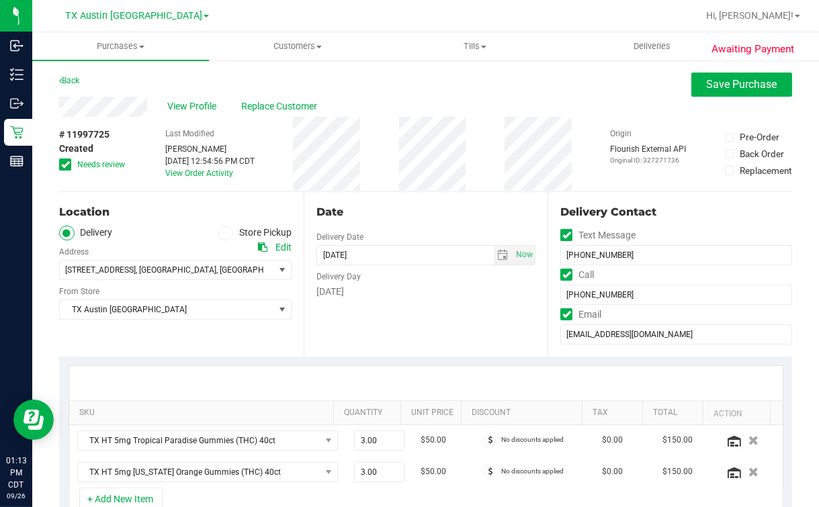
click at [68, 165] on icon at bounding box center [65, 165] width 9 height 0
click at [0, 0] on input "Needs review" at bounding box center [0, 0] width 0 height 0
click at [278, 167] on div "# 11997725 Created Needs review Last Modified Mindy Ortiz Sep 26, 2025 12:54:56…" at bounding box center [425, 154] width 733 height 75
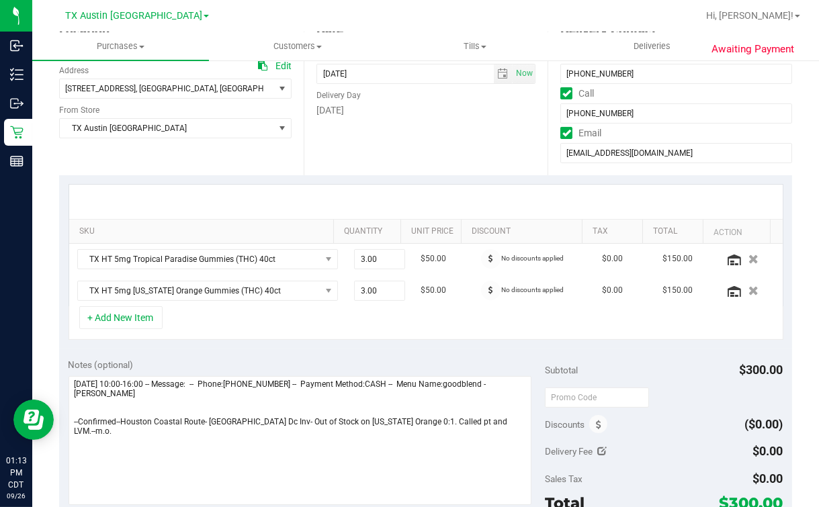
scroll to position [167, 0]
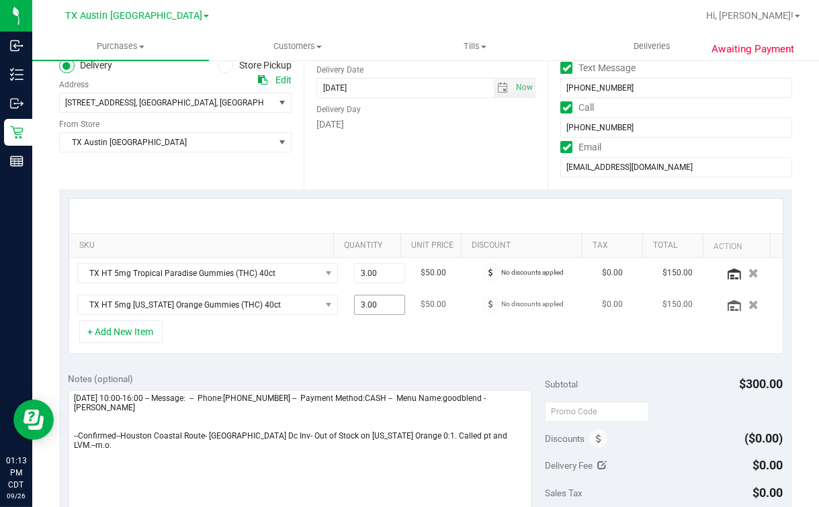
click at [356, 304] on span "3.00 3" at bounding box center [379, 305] width 51 height 20
click at [355, 274] on span "3.00 3" at bounding box center [379, 273] width 51 height 20
click at [743, 299] on button "button" at bounding box center [754, 305] width 23 height 14
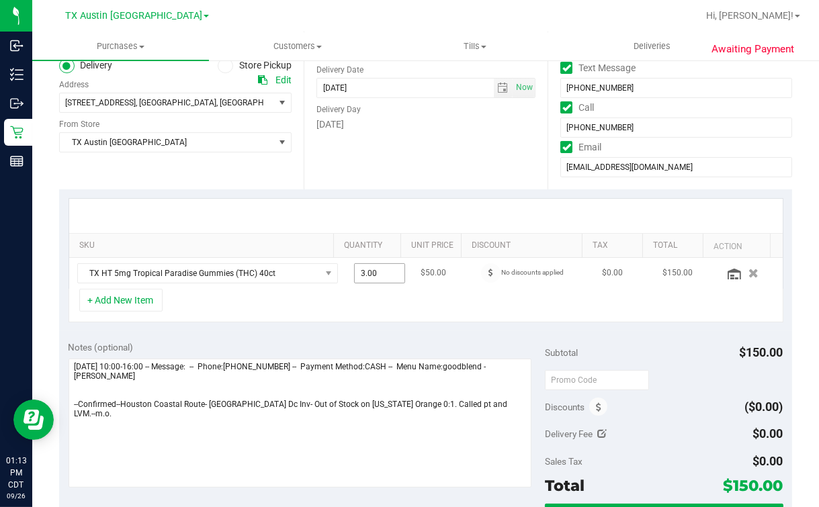
click at [355, 274] on span "3.00 3" at bounding box center [379, 273] width 51 height 20
type input "6"
type input "6.00"
click at [385, 294] on div "+ Add New Item" at bounding box center [426, 306] width 715 height 34
click at [416, 180] on div "Date Delivery Date [DATE] Now [DATE] 07:00 AM Now Delivery Day [DATE]" at bounding box center [426, 107] width 245 height 165
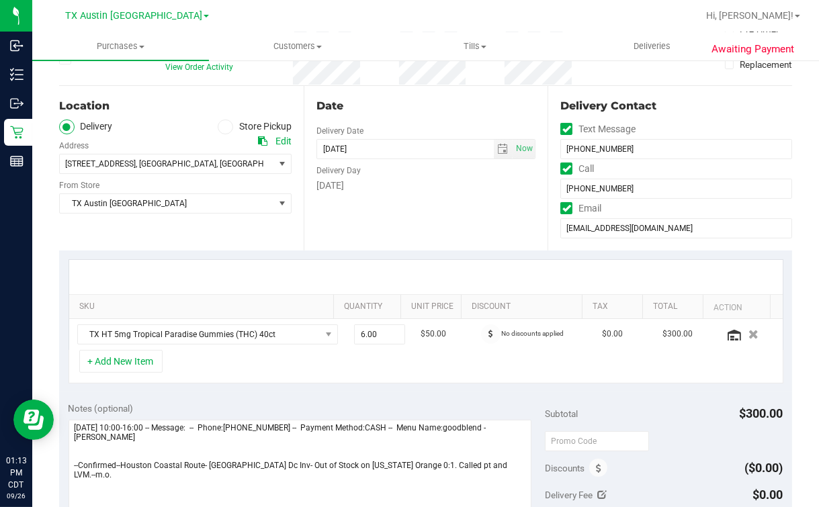
scroll to position [0, 0]
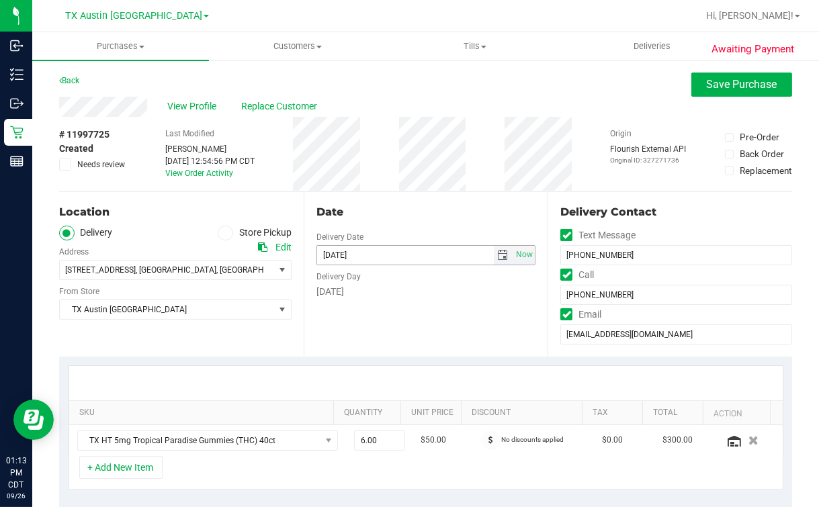
click at [489, 245] on span "09/28/2025 Now" at bounding box center [427, 255] width 220 height 20
click at [497, 251] on span "select" at bounding box center [502, 255] width 11 height 11
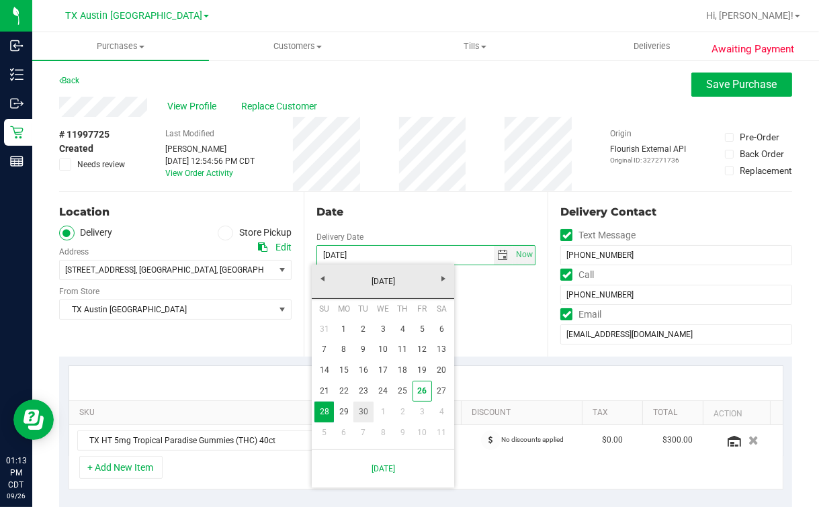
click at [370, 415] on link "30" at bounding box center [363, 412] width 19 height 21
type input "[DATE]"
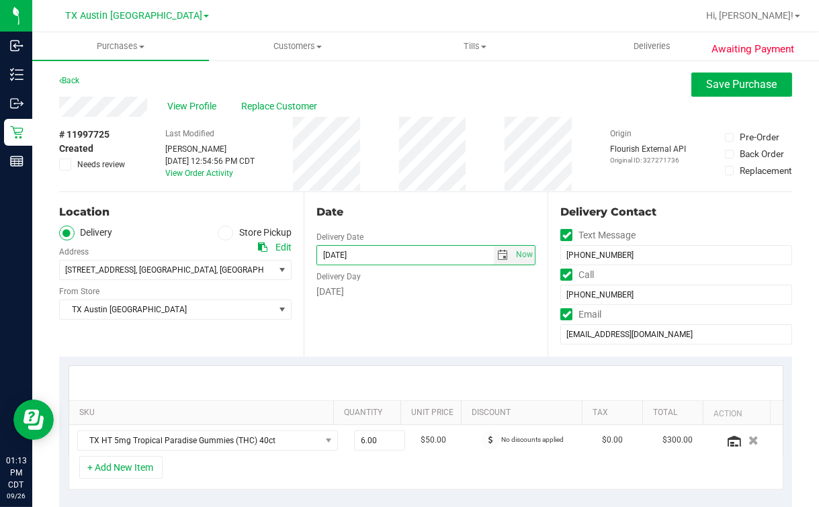
click at [452, 315] on div "Date Delivery Date [DATE] Now [DATE] 07:00 AM Now Delivery Day [DATE]" at bounding box center [426, 274] width 245 height 165
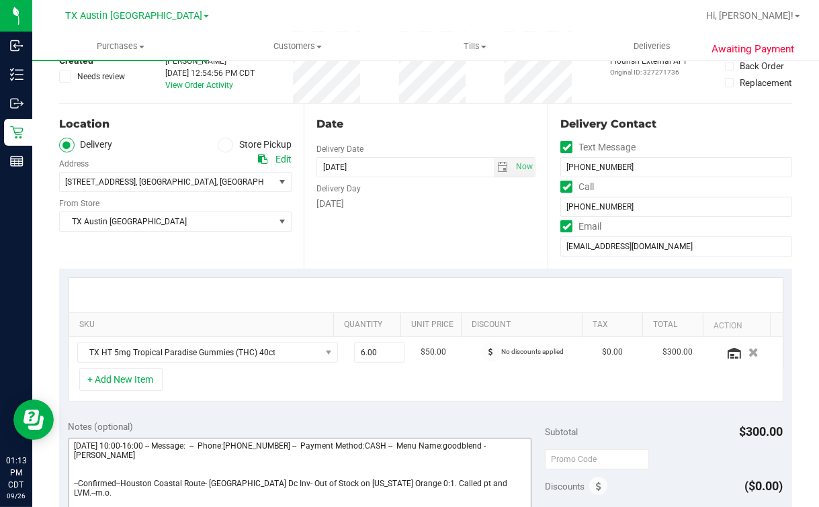
scroll to position [167, 0]
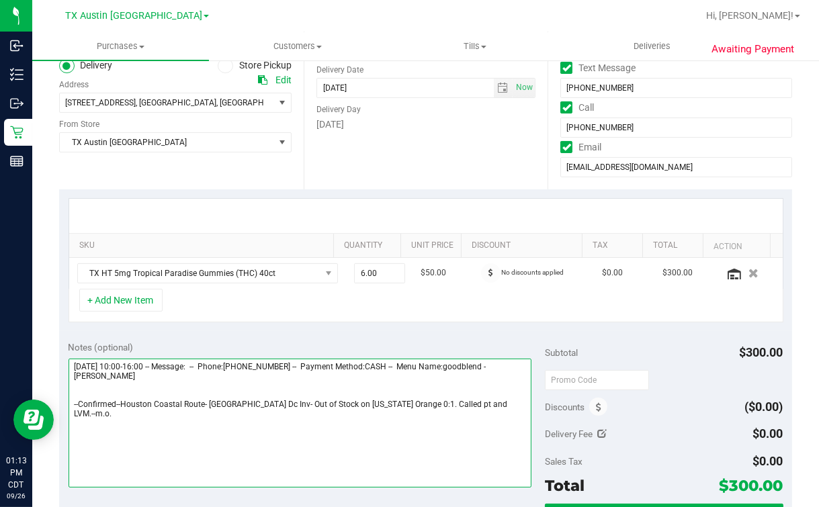
click at [122, 409] on textarea at bounding box center [300, 423] width 463 height 129
click at [456, 412] on textarea at bounding box center [300, 423] width 463 height 129
drag, startPoint x: 331, startPoint y: 400, endPoint x: 351, endPoint y: 423, distance: 30.6
click at [351, 423] on textarea at bounding box center [300, 423] width 463 height 129
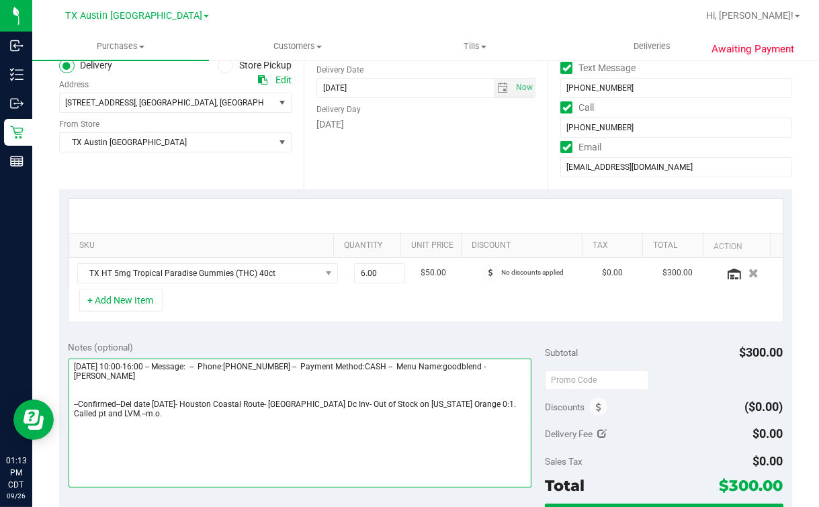
drag, startPoint x: 333, startPoint y: 410, endPoint x: 350, endPoint y: 440, distance: 34.6
click at [350, 440] on textarea at bounding box center [300, 423] width 463 height 129
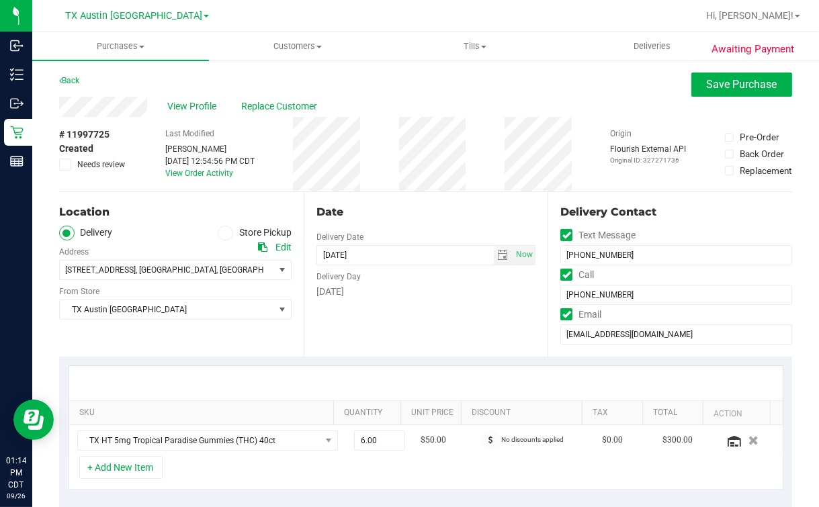
type textarea "Sunday 09/28/2025 10:00-16:00 -- Message: -- Phone:4095390202 -- Payment Method…"
drag, startPoint x: 163, startPoint y: 112, endPoint x: 128, endPoint y: 94, distance: 39.1
click at [124, 79] on div "Back Save Purchase" at bounding box center [425, 85] width 733 height 24
click at [358, 310] on div "Date Delivery Date [DATE] Now [DATE] 07:00 AM Now Delivery Day [DATE]" at bounding box center [426, 274] width 245 height 165
click at [706, 99] on div "View Profile Replace Customer" at bounding box center [425, 107] width 733 height 20
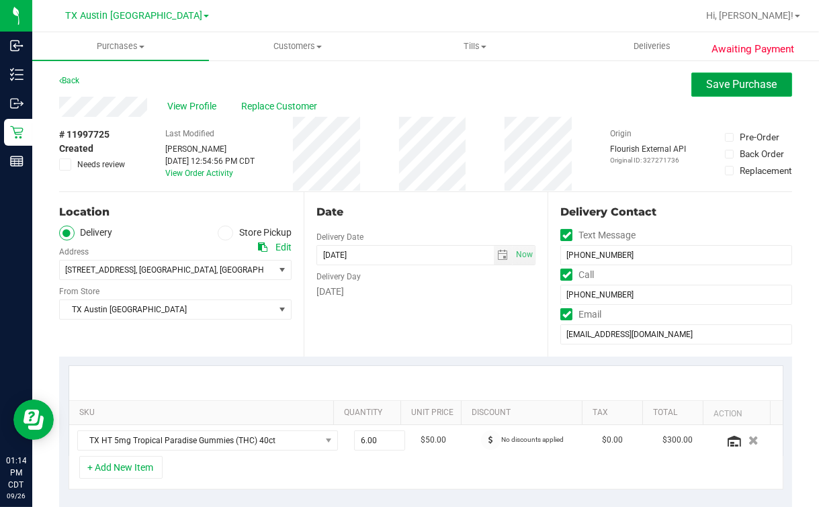
click at [709, 92] on button "Save Purchase" at bounding box center [742, 85] width 101 height 24
click at [612, 91] on div "Back Save Purchase" at bounding box center [425, 85] width 733 height 24
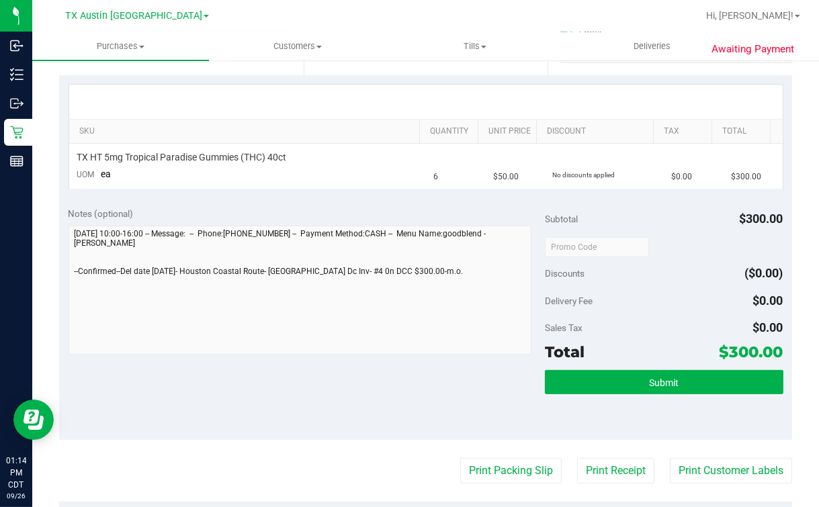
scroll to position [504, 0]
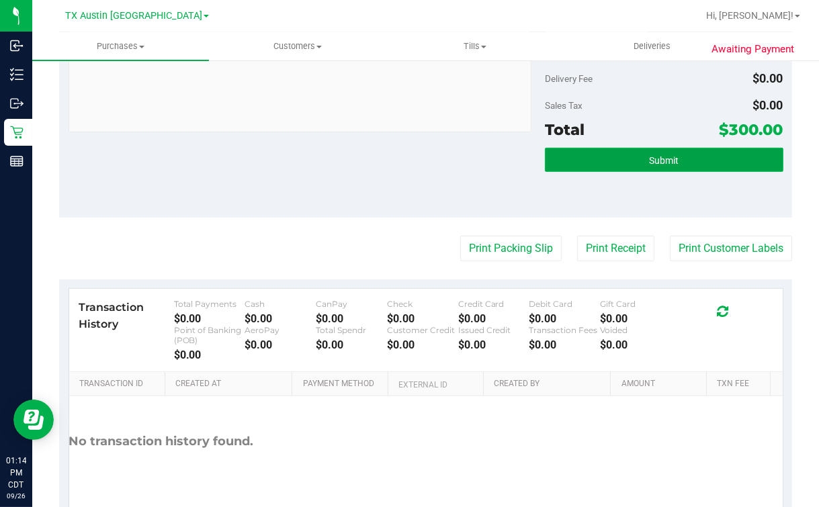
click at [697, 160] on button "Submit" at bounding box center [664, 160] width 239 height 24
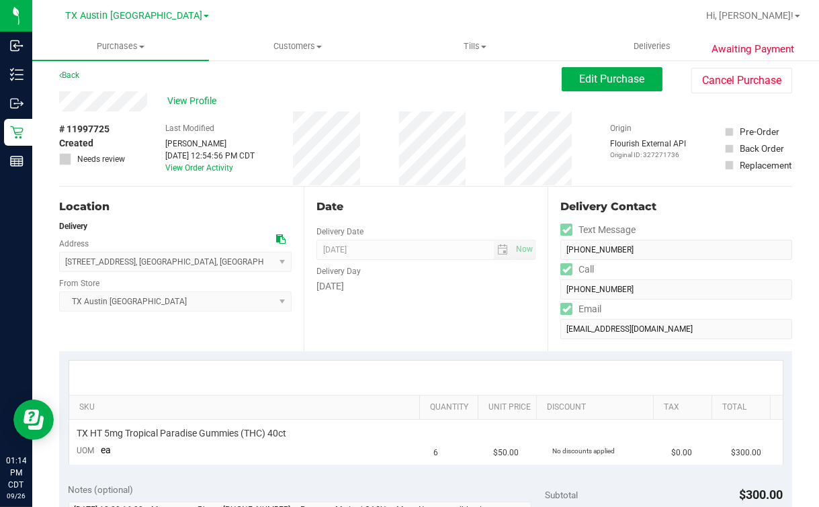
scroll to position [0, 0]
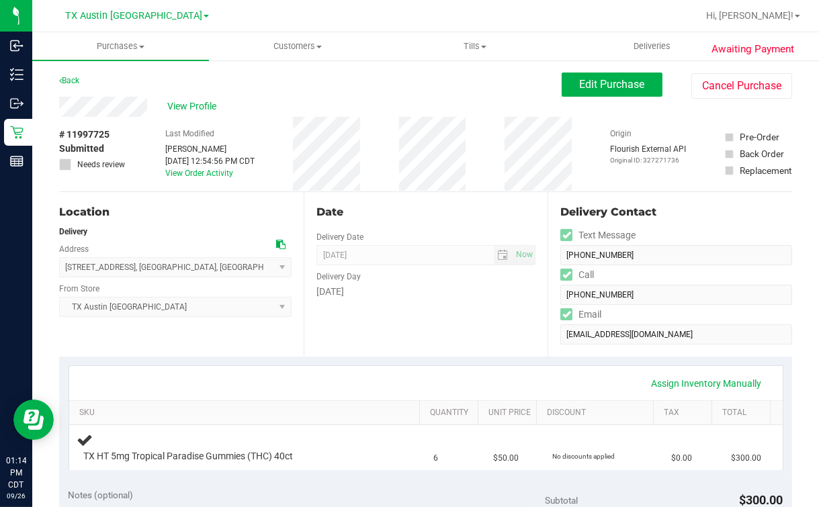
click at [176, 106] on span "View Profile" at bounding box center [194, 106] width 54 height 14
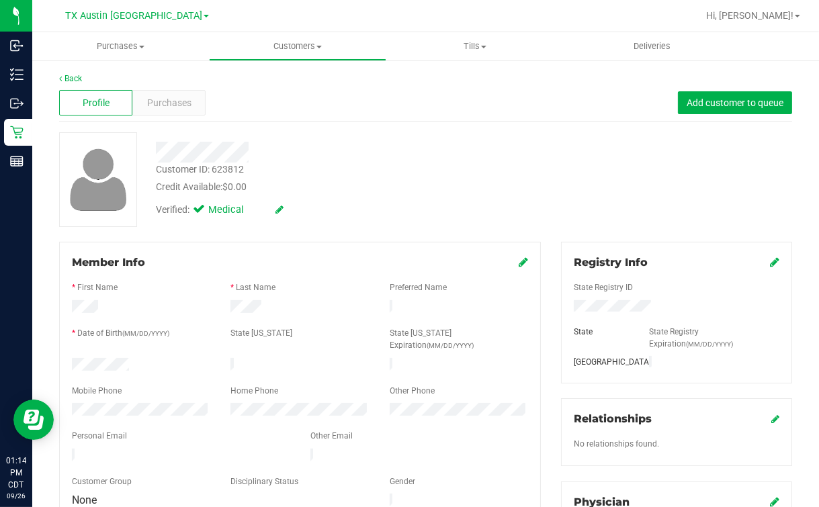
drag, startPoint x: 113, startPoint y: 428, endPoint x: 183, endPoint y: 131, distance: 305.2
click at [388, 161] on div at bounding box center [334, 152] width 377 height 21
click at [72, 79] on link "Back" at bounding box center [70, 78] width 23 height 9
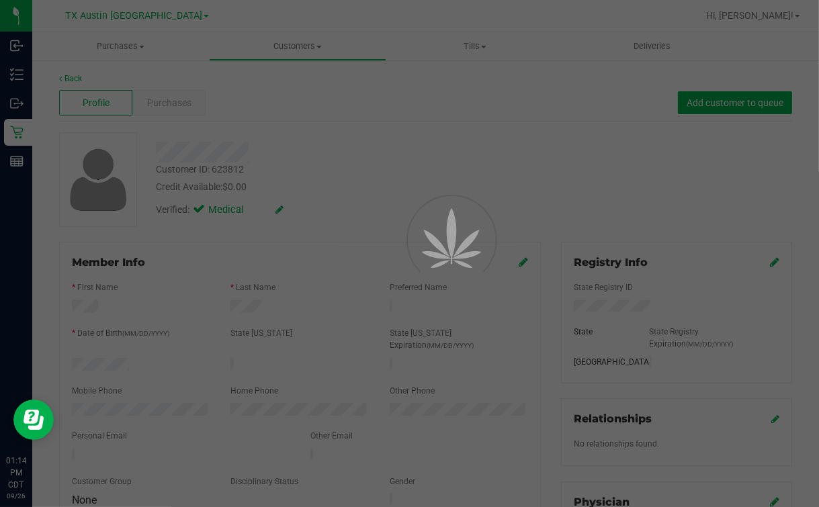
click at [442, 127] on div at bounding box center [409, 253] width 819 height 507
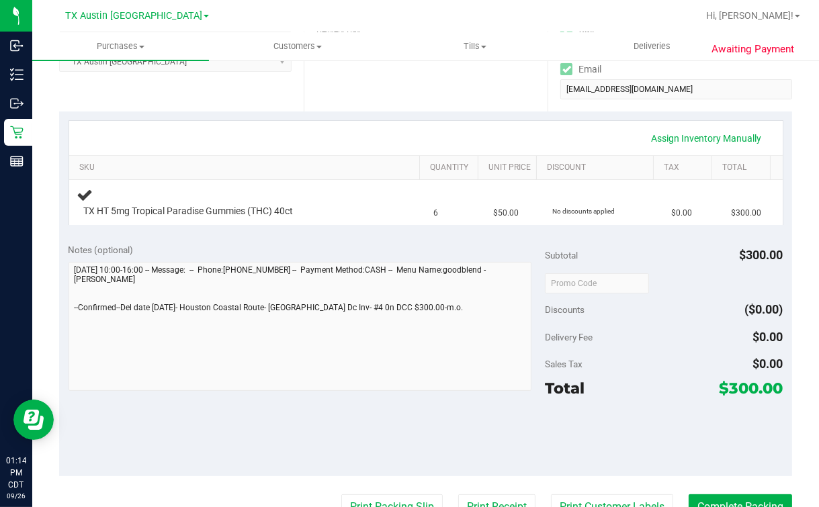
scroll to position [252, 0]
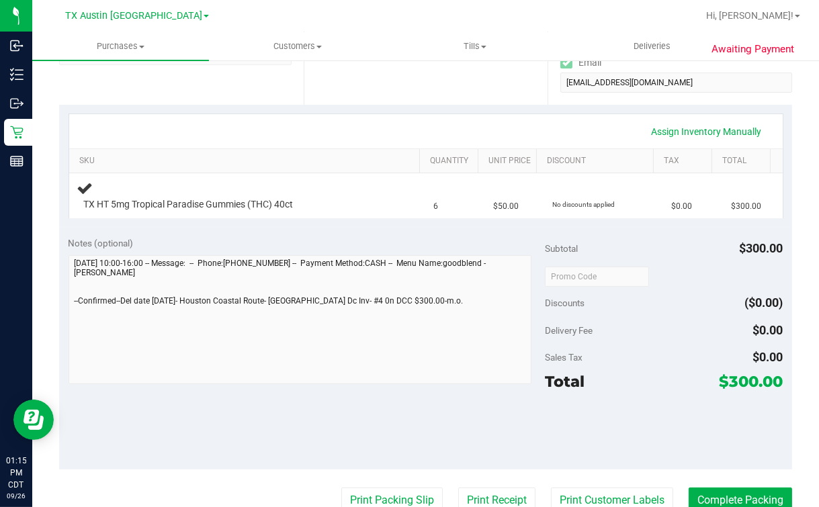
click at [65, 316] on div "Notes (optional) Subtotal $300.00 Discounts ($0.00) Delivery Fee $0.00 Sales Ta…" at bounding box center [425, 349] width 733 height 242
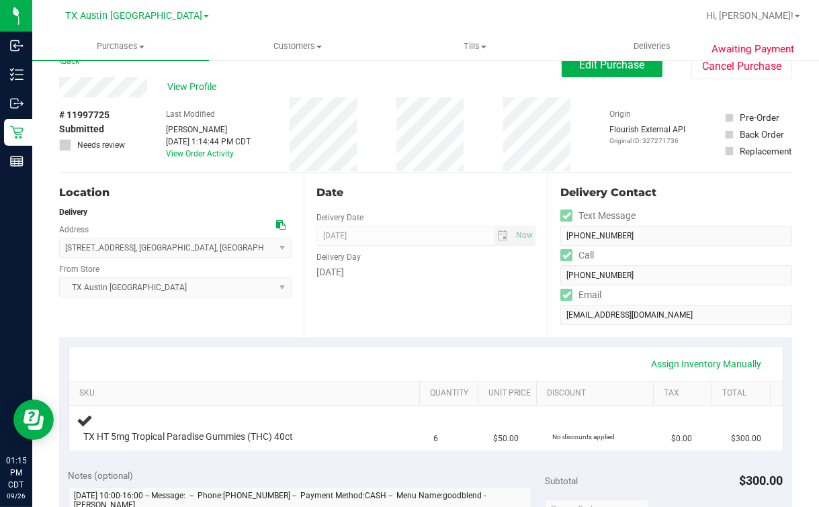
scroll to position [0, 0]
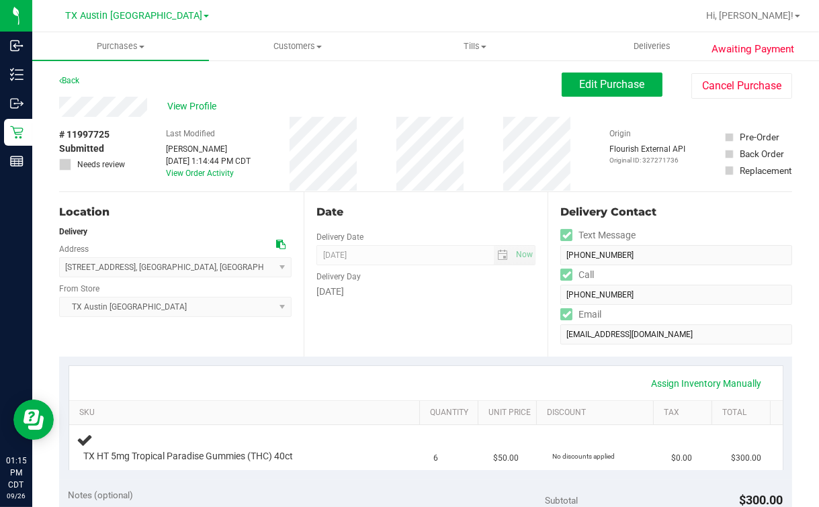
drag, startPoint x: 360, startPoint y: 205, endPoint x: 398, endPoint y: 229, distance: 45.0
click at [362, 205] on div "Date" at bounding box center [427, 212] width 220 height 16
click at [188, 214] on div "Location" at bounding box center [175, 212] width 233 height 16
click at [286, 47] on span "Customers" at bounding box center [297, 46] width 175 height 12
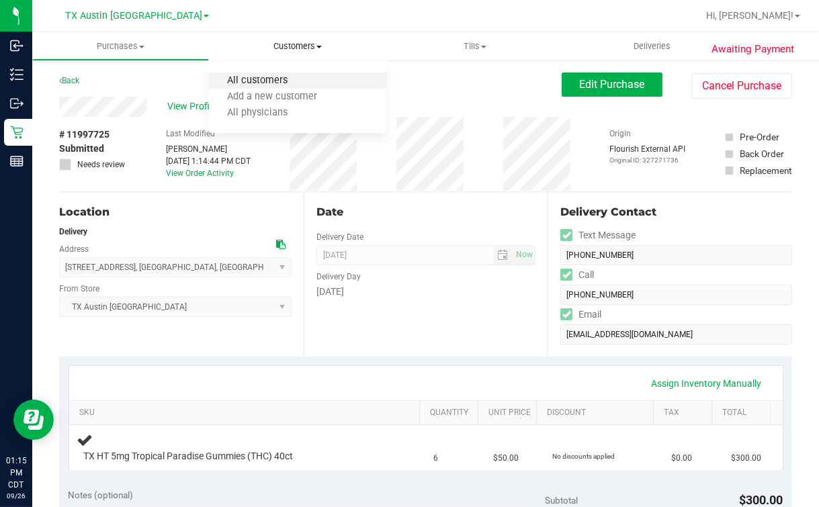
click at [265, 84] on span "All customers" at bounding box center [257, 80] width 97 height 11
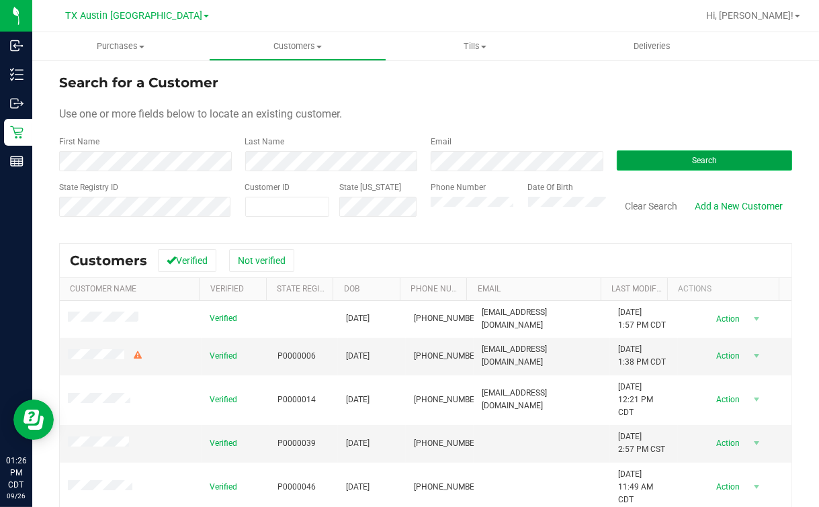
click at [692, 156] on span "Search" at bounding box center [704, 160] width 25 height 9
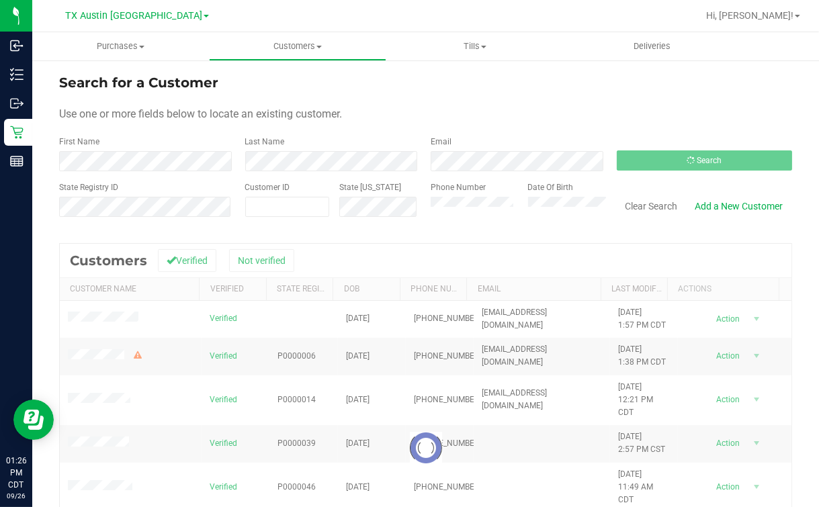
click at [624, 139] on div "Search" at bounding box center [700, 154] width 186 height 36
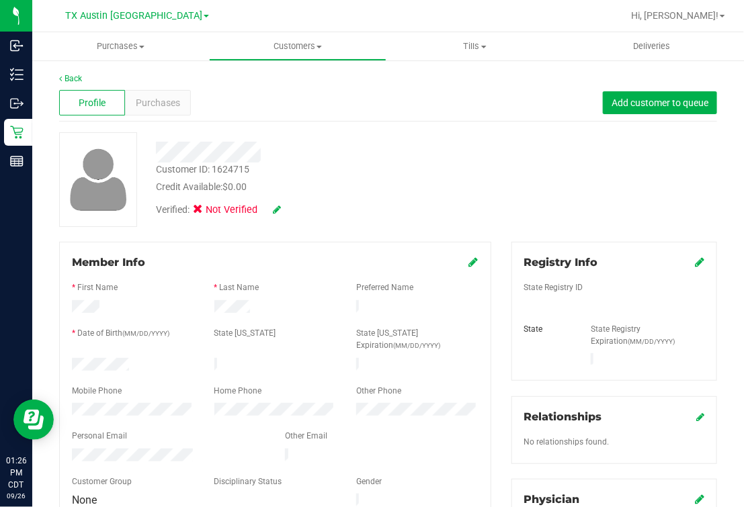
click at [415, 206] on div "Verified: Not Verified" at bounding box center [315, 209] width 339 height 30
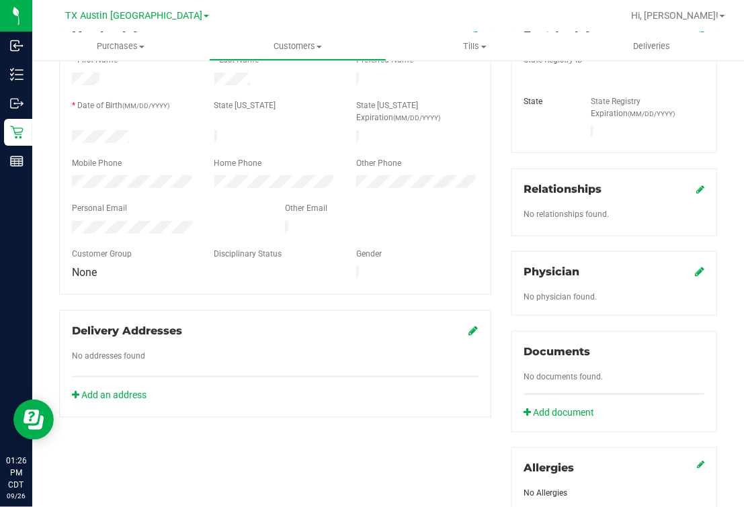
scroll to position [39, 0]
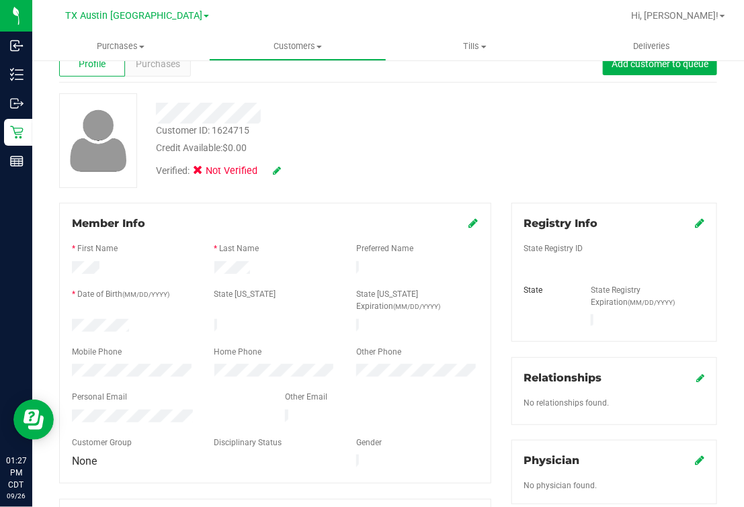
click at [381, 150] on div "Credit Available: $0.00" at bounding box center [315, 148] width 319 height 14
click at [575, 151] on div "Customer ID: 1624715 Credit Available: $0.00 Verified: Not Verified" at bounding box center [388, 140] width 678 height 95
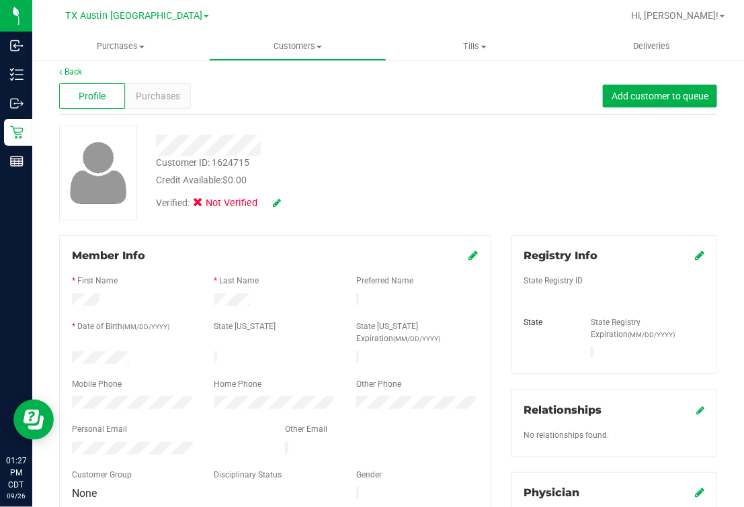
scroll to position [0, 0]
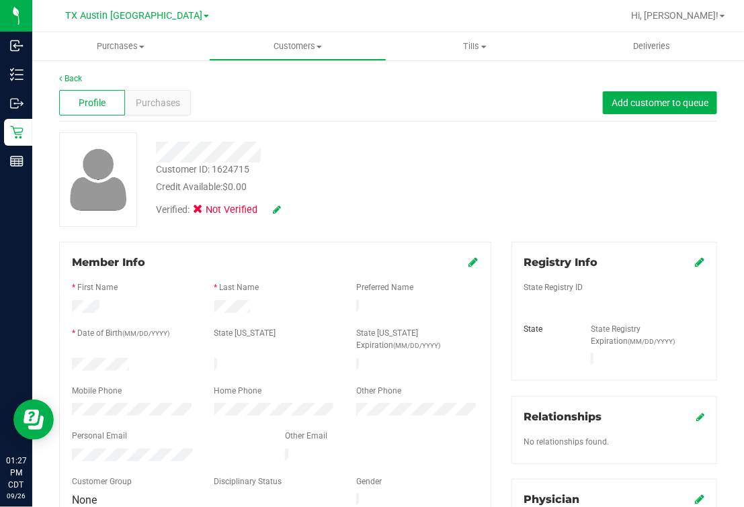
click at [429, 142] on div at bounding box center [315, 152] width 339 height 21
click at [153, 94] on div "Purchases" at bounding box center [158, 103] width 66 height 26
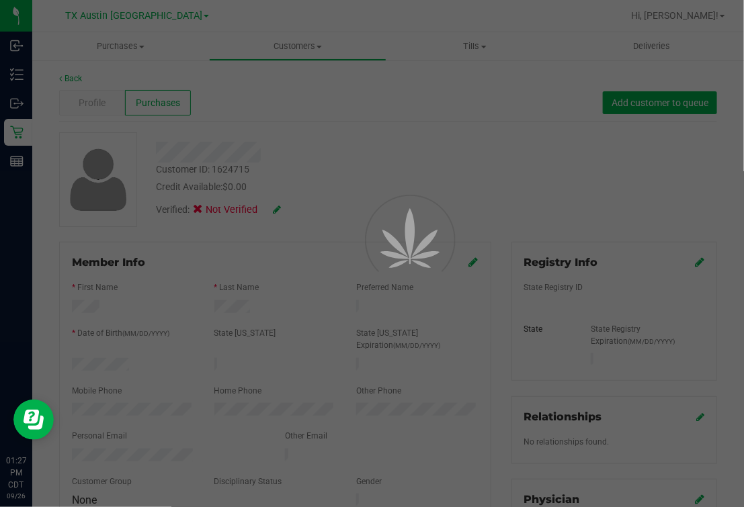
drag, startPoint x: 153, startPoint y: 94, endPoint x: 383, endPoint y: 128, distance: 233.1
click at [383, 128] on div at bounding box center [372, 253] width 744 height 507
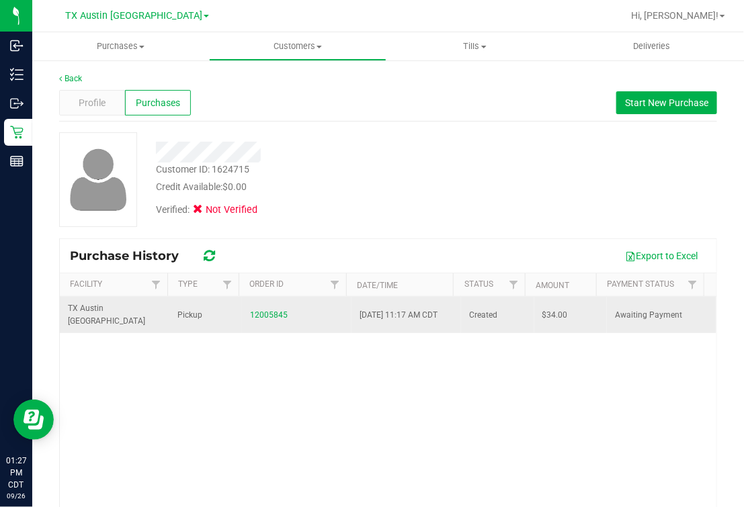
click at [266, 321] on div "12005845" at bounding box center [296, 315] width 93 height 13
click at [255, 312] on link "12005845" at bounding box center [269, 315] width 38 height 9
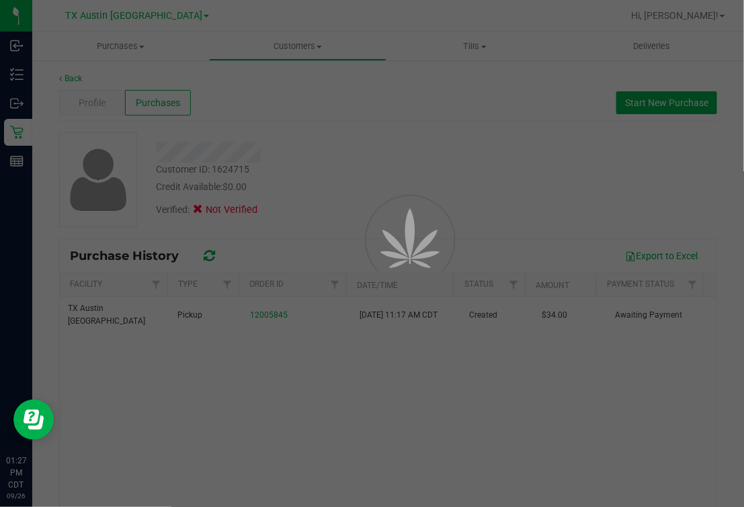
click at [422, 240] on div at bounding box center [392, 270] width 60 height 60
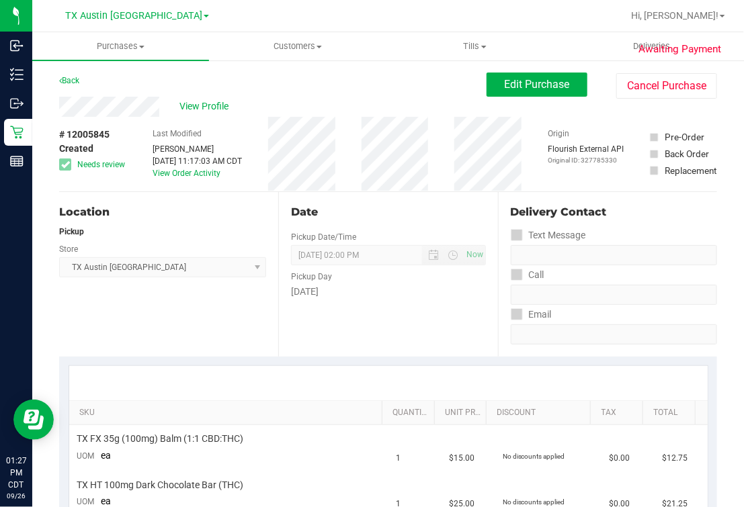
drag, startPoint x: 277, startPoint y: 330, endPoint x: 284, endPoint y: 335, distance: 8.2
click at [284, 335] on div "Date Pickup Date/Time 09/29/2025 Now 09/29/2025 02:00 PM Now Pickup Day Monday" at bounding box center [387, 274] width 219 height 165
click at [161, 192] on div "Location Pickup Store TX Austin DC Select Store Bonita Springs WC Boynton Beach…" at bounding box center [168, 274] width 219 height 165
drag, startPoint x: 354, startPoint y: 139, endPoint x: 360, endPoint y: 145, distance: 8.1
click at [354, 140] on div "# 12005845 Created Needs review Last Modified Wes Swearingen Sep 26, 2025 11:17…" at bounding box center [388, 154] width 658 height 75
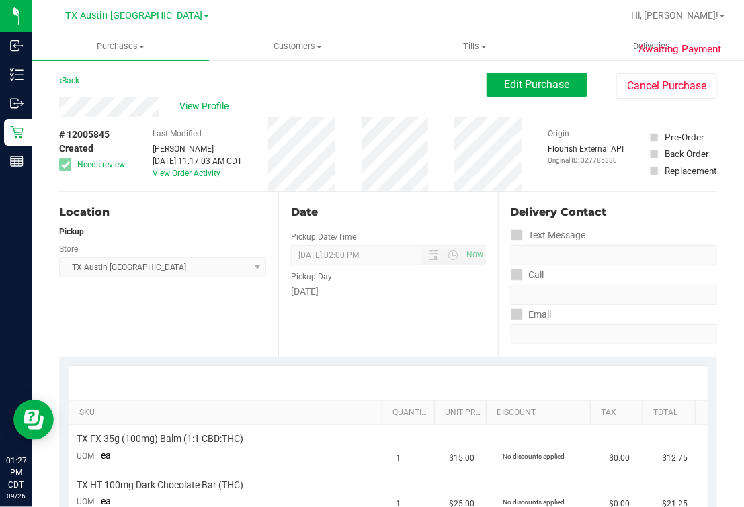
click at [391, 80] on div "Back Edit Purchase Cancel Purchase" at bounding box center [388, 85] width 658 height 24
click at [200, 108] on span "View Profile" at bounding box center [206, 106] width 54 height 14
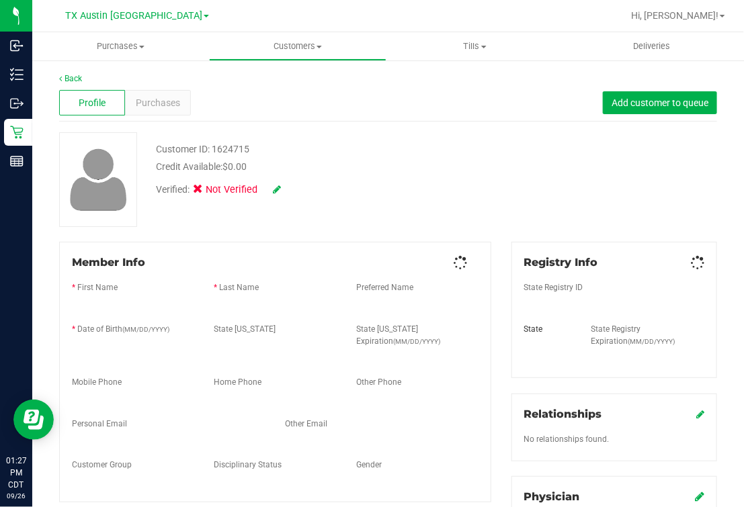
click at [205, 245] on div "Member Info * First Name * Last Name Preferred Name * Date of Birth (MM/DD/YYYY…" at bounding box center [275, 372] width 432 height 261
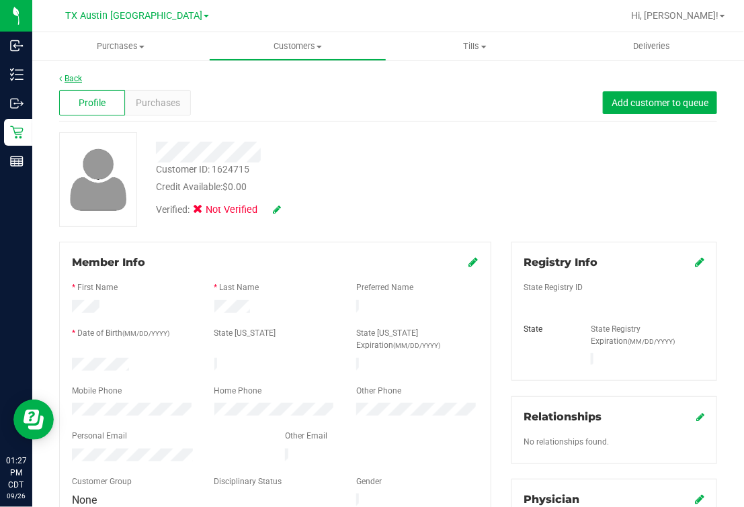
click at [65, 77] on link "Back" at bounding box center [70, 78] width 23 height 9
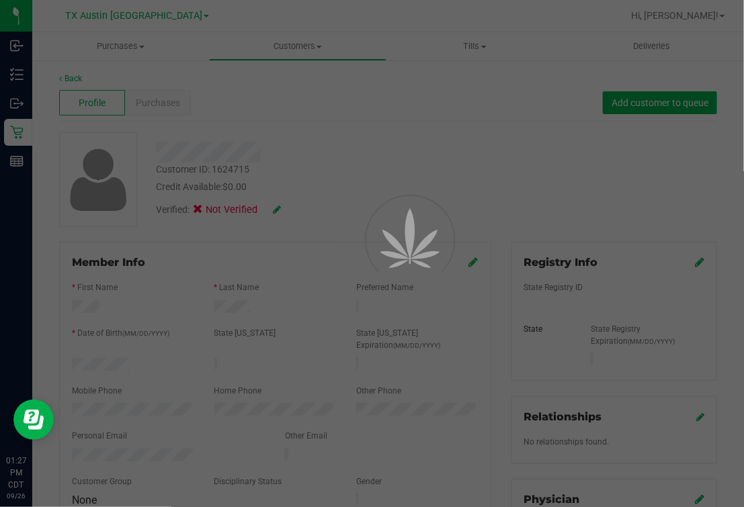
click at [489, 140] on div at bounding box center [372, 253] width 744 height 507
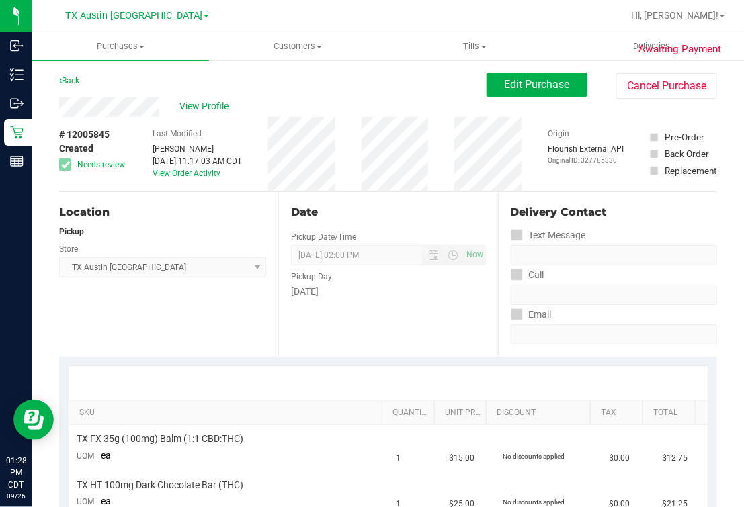
click at [337, 204] on div "Date" at bounding box center [388, 212] width 194 height 16
click at [190, 235] on div "Pickup" at bounding box center [162, 232] width 207 height 12
click at [391, 206] on div "Date Pickup Date/Time 09/29/2025 Now 09/29/2025 02:00 PM Now Pickup Day Monday" at bounding box center [387, 274] width 219 height 165
click at [235, 215] on div "Location" at bounding box center [162, 212] width 207 height 16
click at [343, 200] on div "Date Pickup Date/Time 09/29/2025 Now 09/29/2025 02:00 PM Now Pickup Day Monday" at bounding box center [387, 274] width 219 height 165
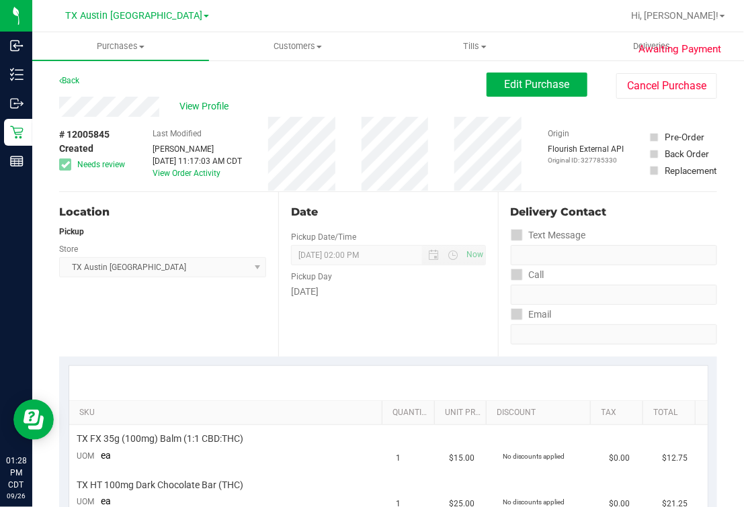
click at [227, 319] on div "Location Pickup Store TX Austin DC Select Store Bonita Springs WC Boynton Beach…" at bounding box center [168, 274] width 219 height 165
click at [394, 260] on span "09/29/2025 02:00 PM Now" at bounding box center [388, 255] width 194 height 20
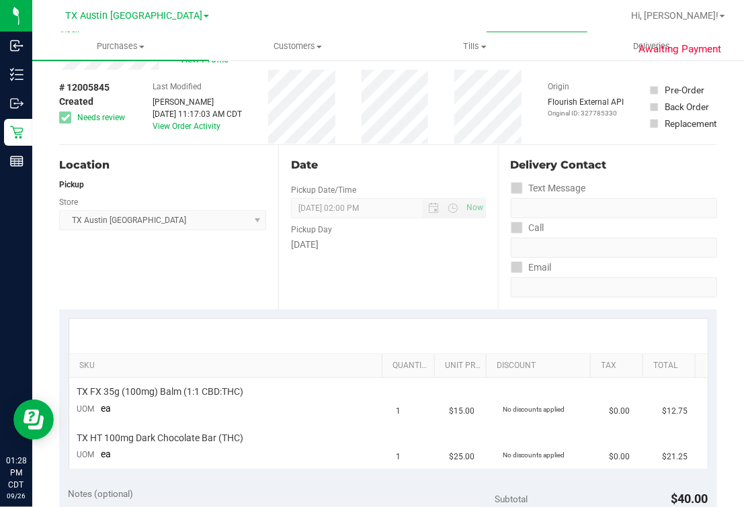
scroll to position [83, 0]
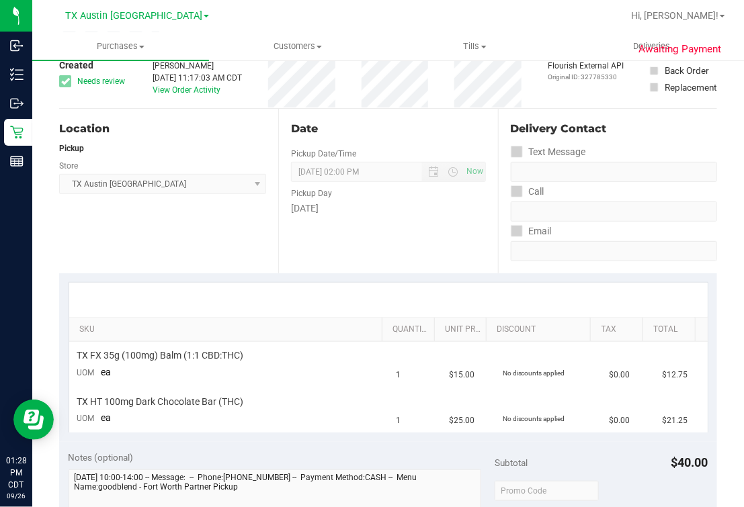
click at [153, 149] on div "Pickup" at bounding box center [162, 148] width 207 height 12
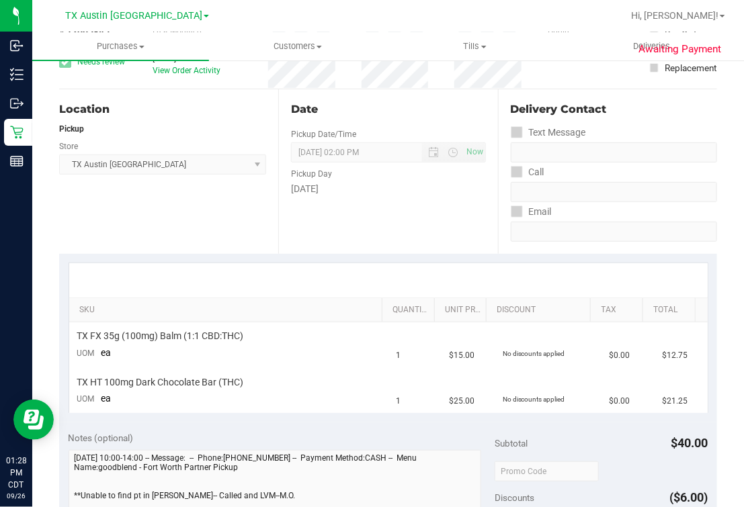
scroll to position [0, 0]
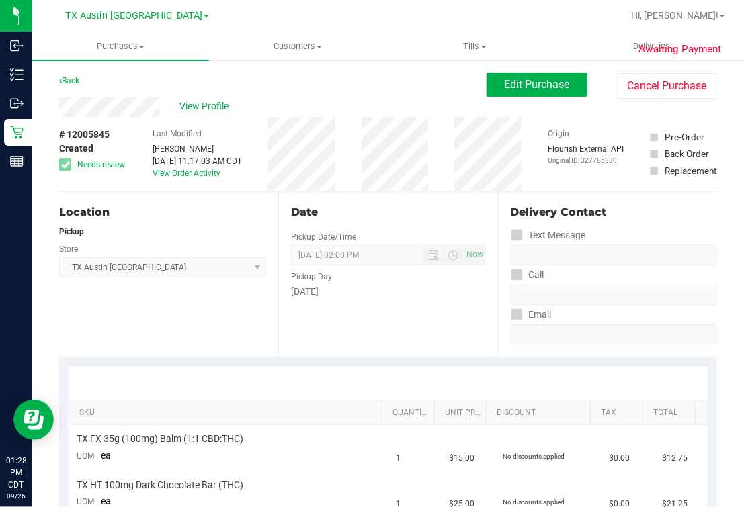
click at [440, 203] on div "Date Pickup Date/Time 09/29/2025 Now 09/29/2025 02:00 PM Now Pickup Day Monday" at bounding box center [387, 274] width 219 height 165
click at [263, 122] on div "# 12005845 Created Needs review Last Modified Wes Swearingen Sep 26, 2025 11:17…" at bounding box center [388, 154] width 658 height 75
click at [522, 85] on span "Edit Purchase" at bounding box center [537, 84] width 65 height 13
click at [356, 104] on div "View Profile" at bounding box center [272, 107] width 427 height 20
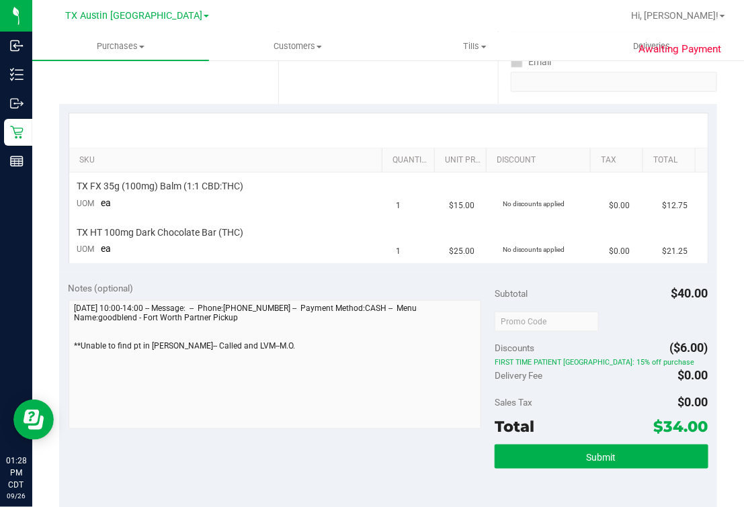
scroll to position [504, 0]
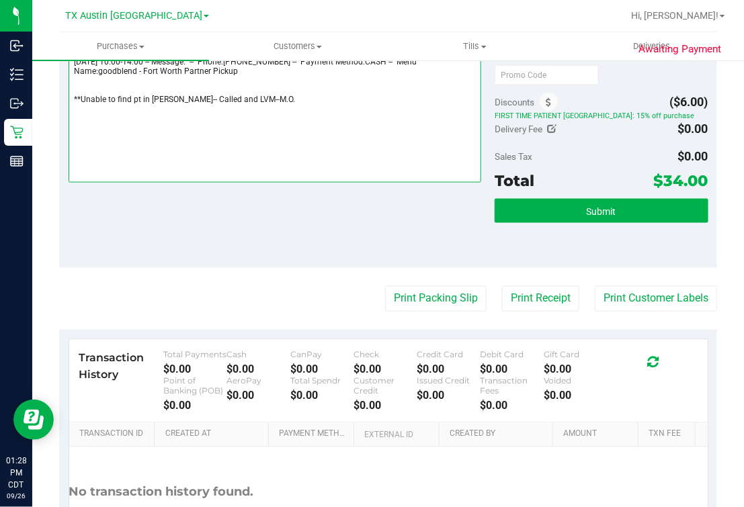
click at [331, 145] on textarea at bounding box center [275, 118] width 413 height 129
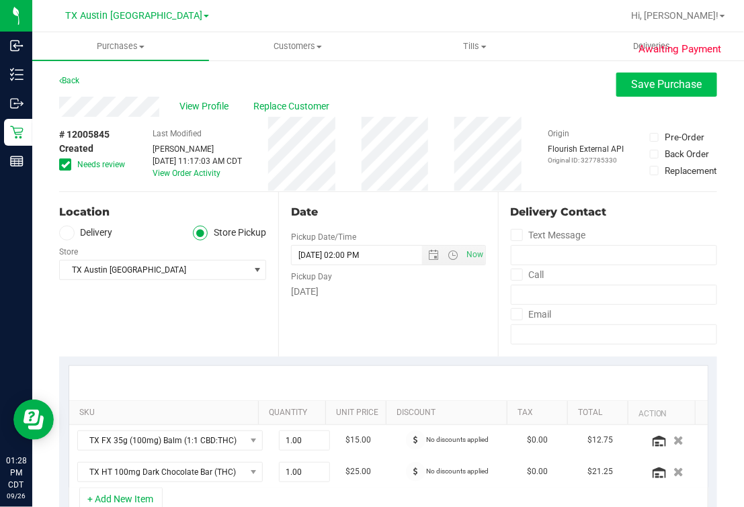
type textarea "Monday 09/29/2025 10:00-14:00 -- Message: -- Phone:2146824672 -- Payment Method…"
drag, startPoint x: 680, startPoint y: 91, endPoint x: 553, endPoint y: 99, distance: 126.6
click at [680, 88] on button "Save Purchase" at bounding box center [666, 85] width 101 height 24
click at [529, 99] on div "View Profile Replace Customer" at bounding box center [388, 107] width 658 height 20
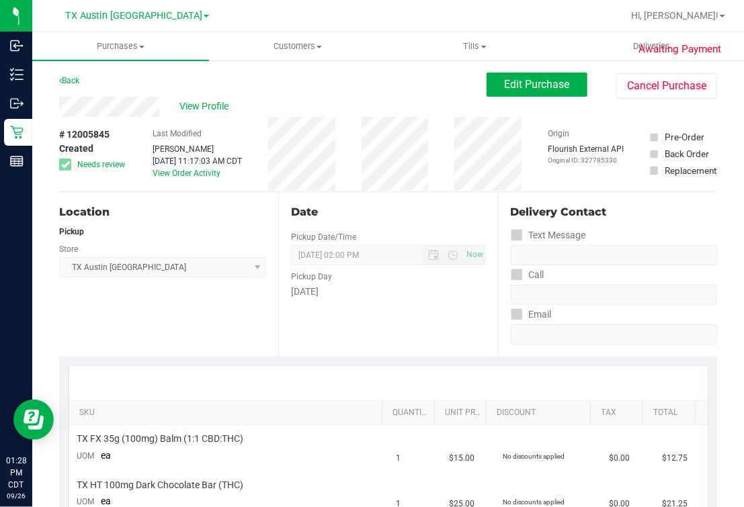
click at [647, 84] on button "Cancel Purchase" at bounding box center [666, 86] width 101 height 26
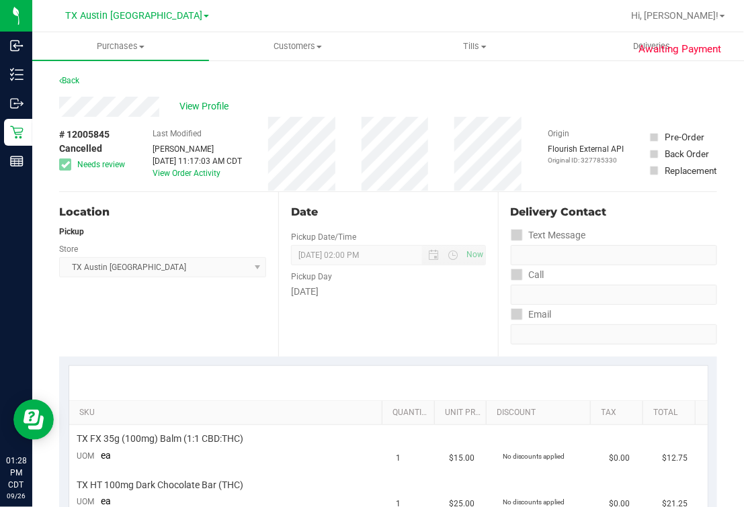
click at [347, 101] on div "View Profile" at bounding box center [388, 107] width 658 height 20
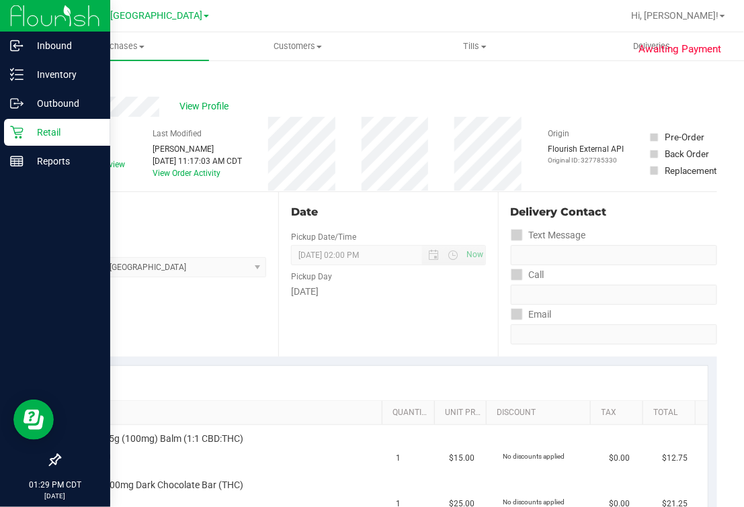
click at [10, 133] on icon at bounding box center [16, 132] width 13 height 13
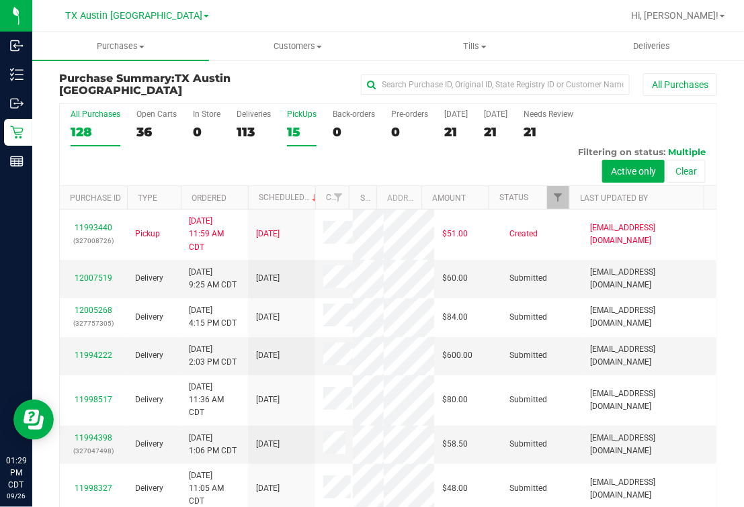
click at [298, 122] on label "PickUps 15" at bounding box center [302, 128] width 30 height 37
click at [0, 0] on input "PickUps 15" at bounding box center [0, 0] width 0 height 0
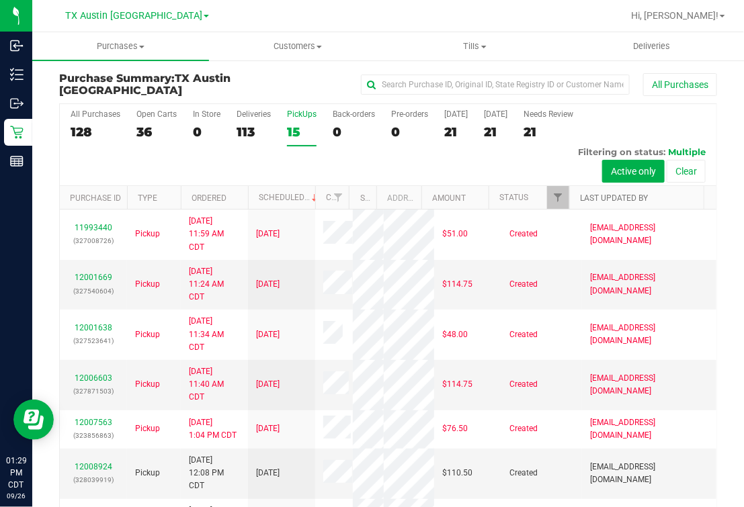
click at [610, 195] on link "Last Updated By" at bounding box center [614, 198] width 68 height 9
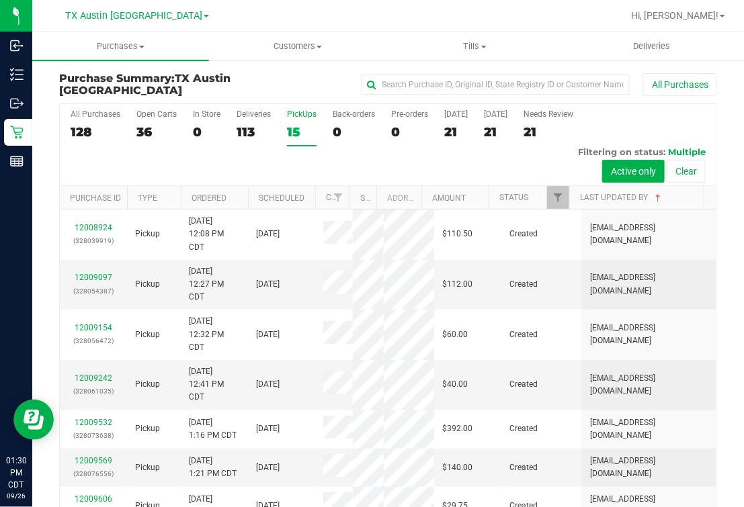
click at [302, 128] on div "15" at bounding box center [302, 131] width 30 height 15
click at [0, 0] on input "PickUps 15" at bounding box center [0, 0] width 0 height 0
click at [304, 123] on label "PickUps 15" at bounding box center [302, 128] width 30 height 37
click at [0, 0] on input "PickUps 15" at bounding box center [0, 0] width 0 height 0
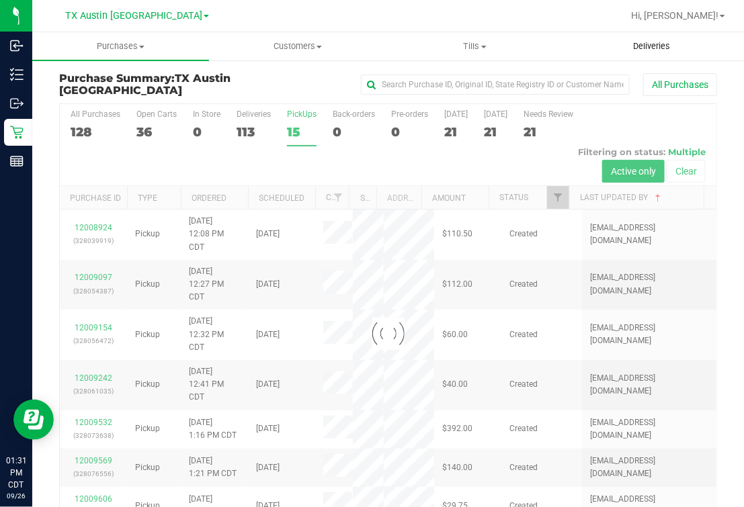
click at [664, 39] on uib-tab-heading "Deliveries" at bounding box center [651, 46] width 175 height 27
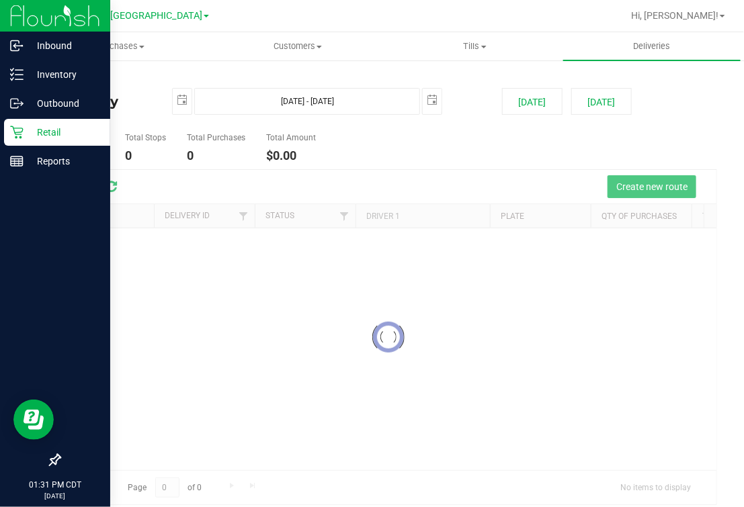
click at [18, 126] on icon at bounding box center [16, 132] width 13 height 13
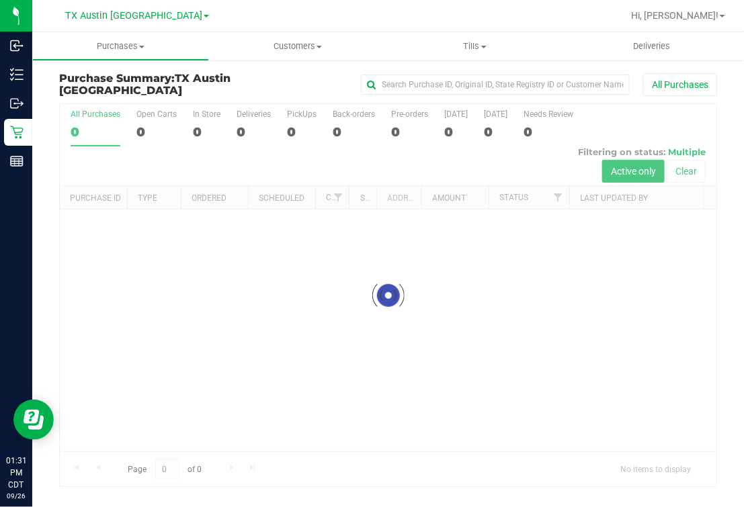
click at [229, 4] on div "TX Austin [GEOGRAPHIC_DATA]" at bounding box center [140, 16] width 202 height 26
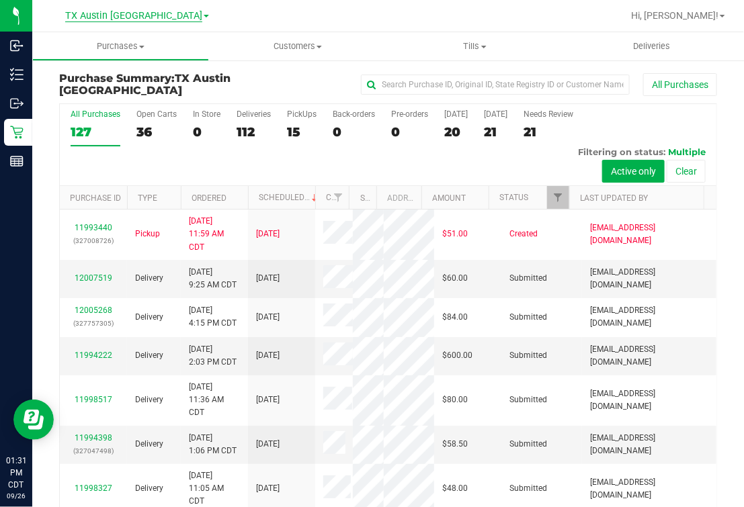
click at [135, 14] on span "TX Austin [GEOGRAPHIC_DATA]" at bounding box center [133, 16] width 137 height 12
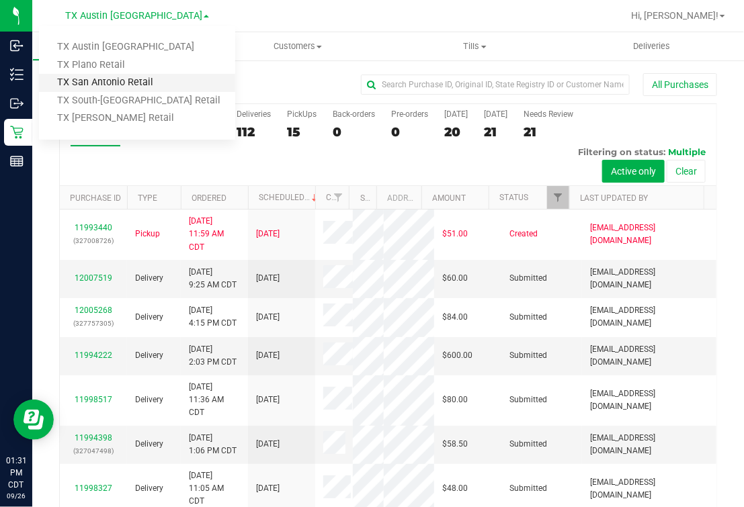
click at [98, 83] on link "TX San Antonio Retail" at bounding box center [137, 83] width 196 height 18
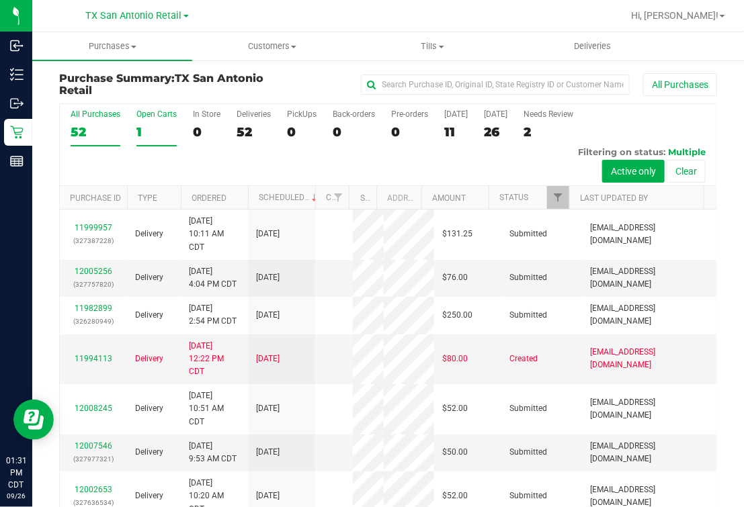
click at [150, 125] on div "1" at bounding box center [156, 131] width 40 height 15
click at [0, 0] on input "Open Carts 1" at bounding box center [0, 0] width 0 height 0
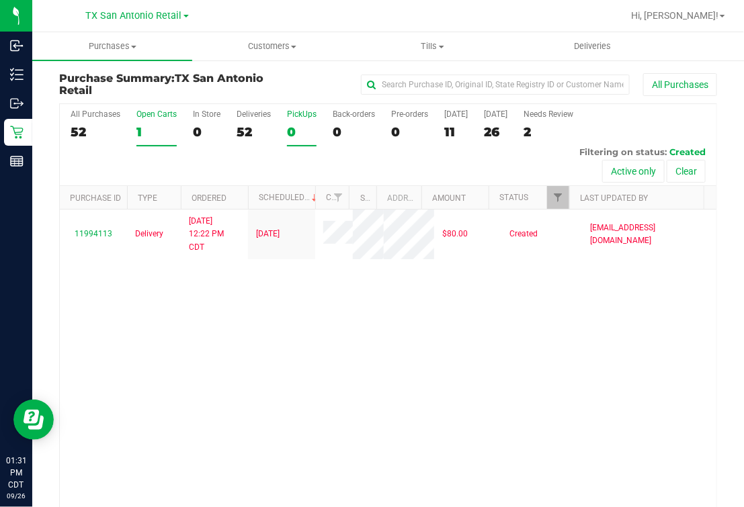
click at [298, 130] on div "0" at bounding box center [302, 131] width 30 height 15
click at [0, 0] on input "PickUps 0" at bounding box center [0, 0] width 0 height 0
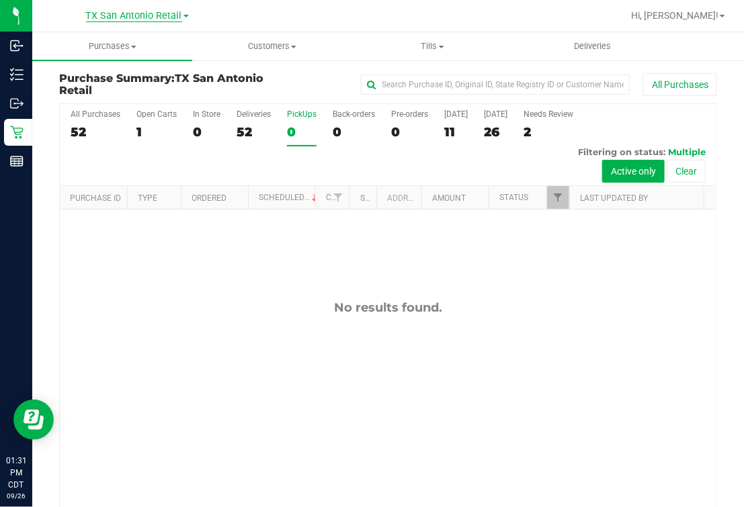
click at [150, 15] on span "TX San Antonio Retail" at bounding box center [134, 16] width 96 height 12
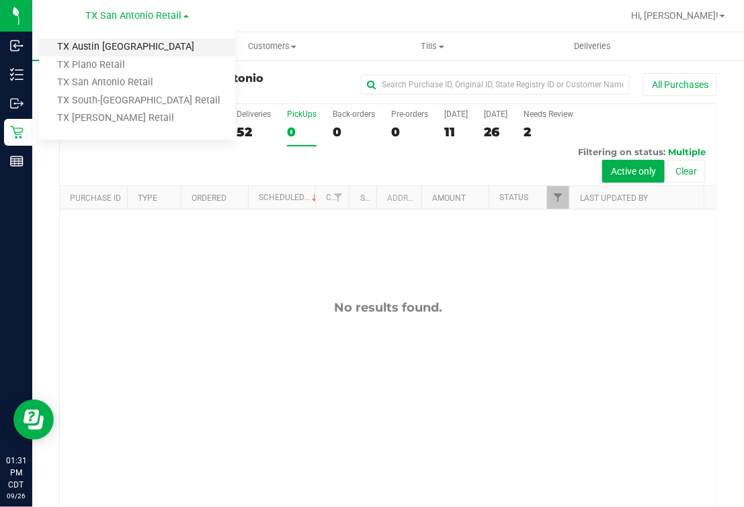
click at [97, 42] on link "TX Austin [GEOGRAPHIC_DATA]" at bounding box center [137, 47] width 196 height 18
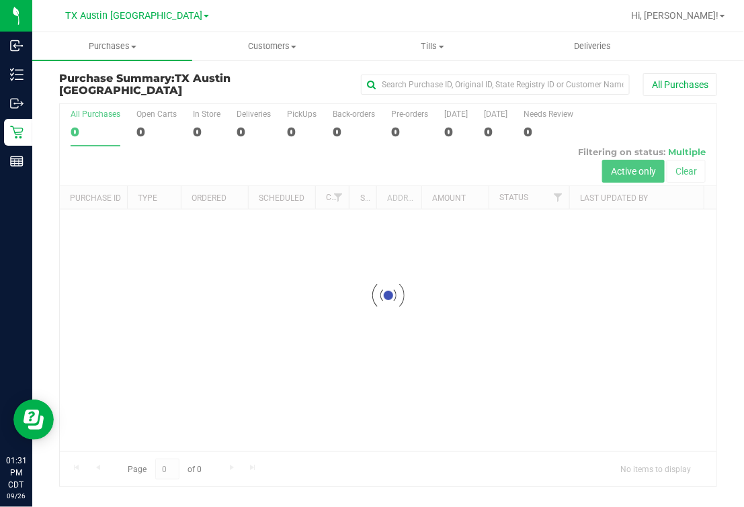
click at [304, 117] on div at bounding box center [388, 295] width 657 height 382
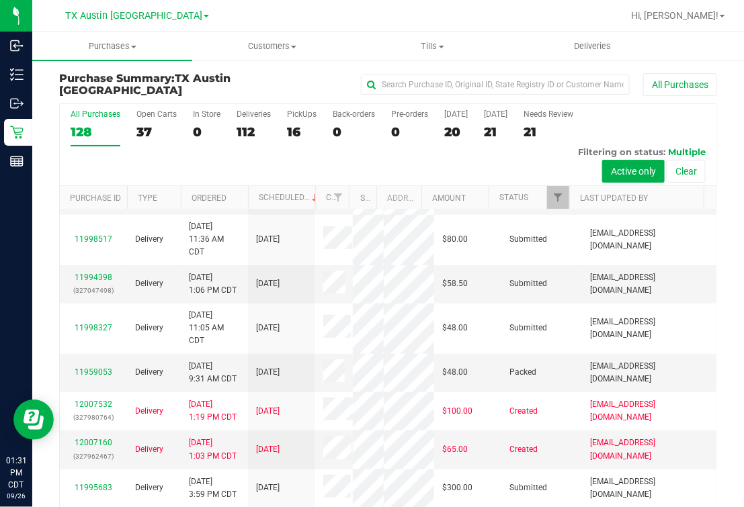
scroll to position [167, 0]
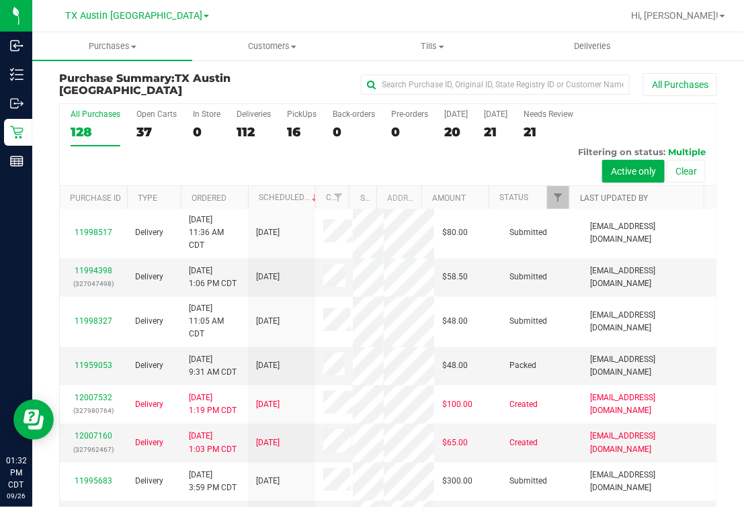
click at [585, 198] on link "Last Updated By" at bounding box center [614, 198] width 68 height 9
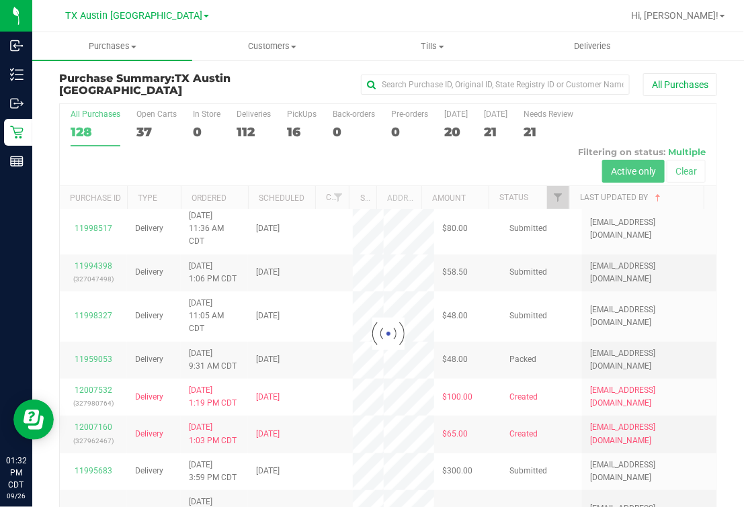
scroll to position [0, 0]
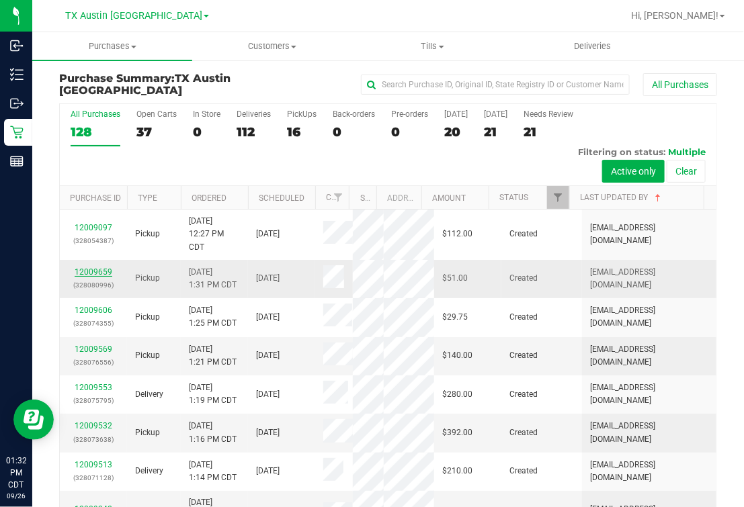
click at [96, 268] on link "12009659" at bounding box center [94, 272] width 38 height 9
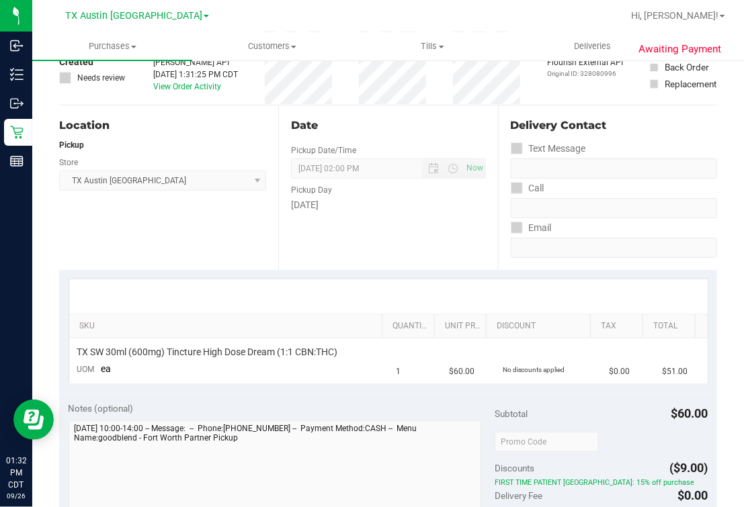
scroll to position [167, 0]
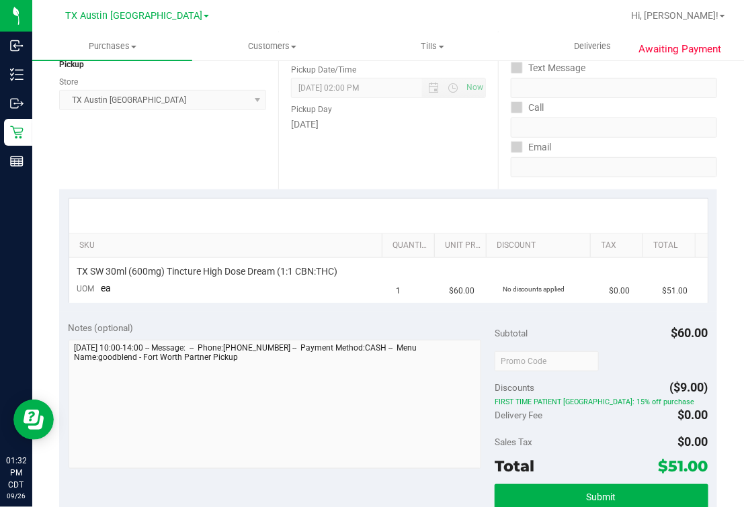
click at [183, 149] on div "Location Pickup Store TX Austin DC Select Store Bonita Springs WC Boynton Beach…" at bounding box center [168, 107] width 219 height 165
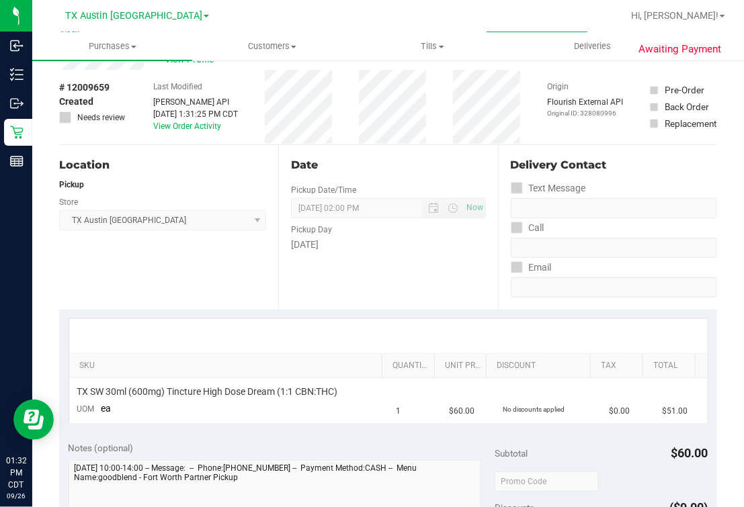
scroll to position [0, 0]
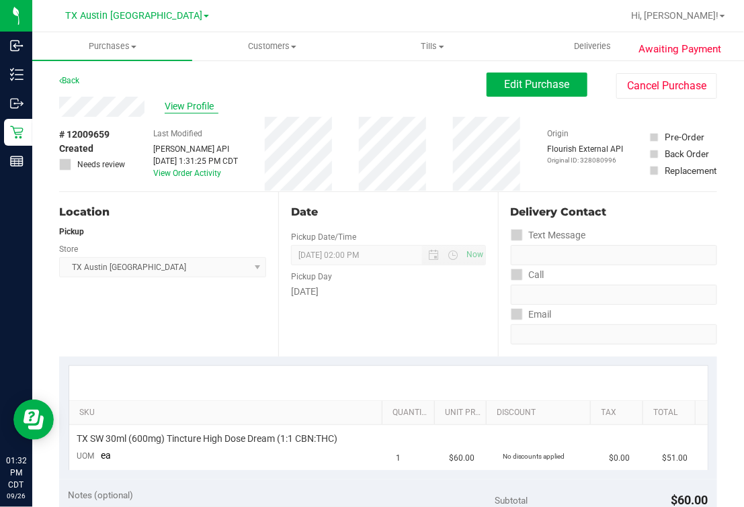
click at [203, 113] on span "View Profile" at bounding box center [192, 106] width 54 height 14
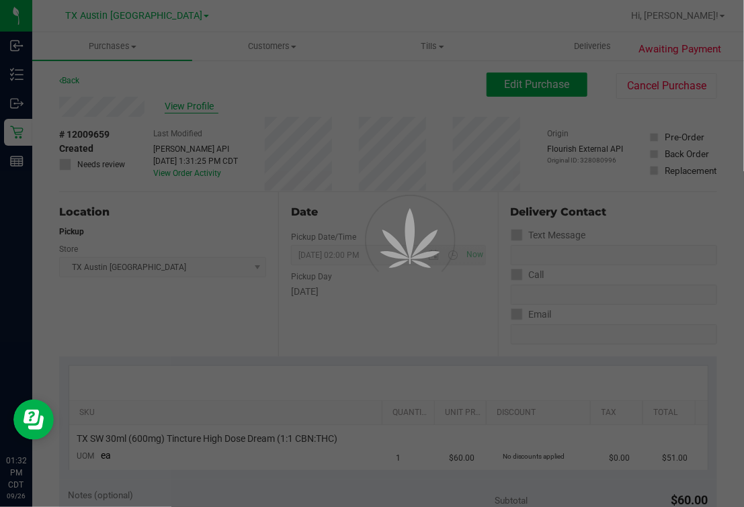
click at [690, 242] on div at bounding box center [372, 253] width 744 height 507
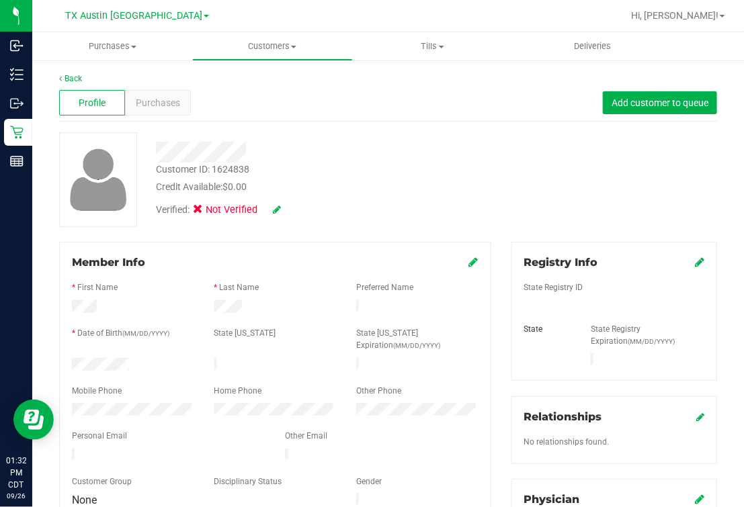
click at [421, 185] on div "Credit Available: $0.00" at bounding box center [315, 187] width 319 height 14
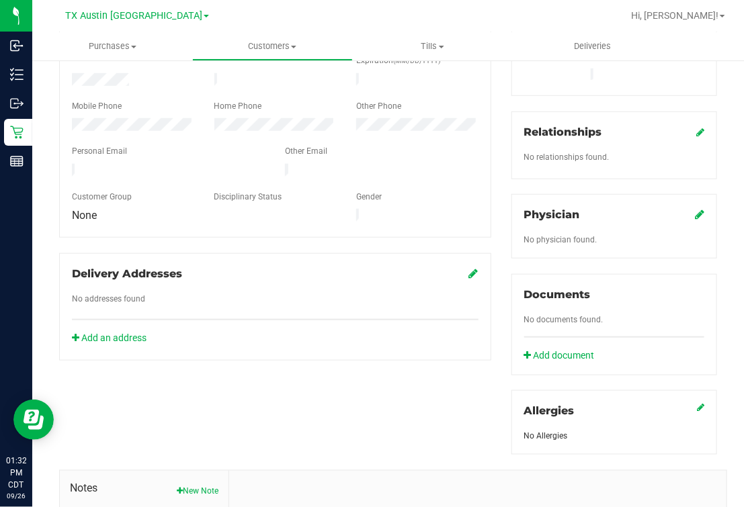
scroll to position [335, 0]
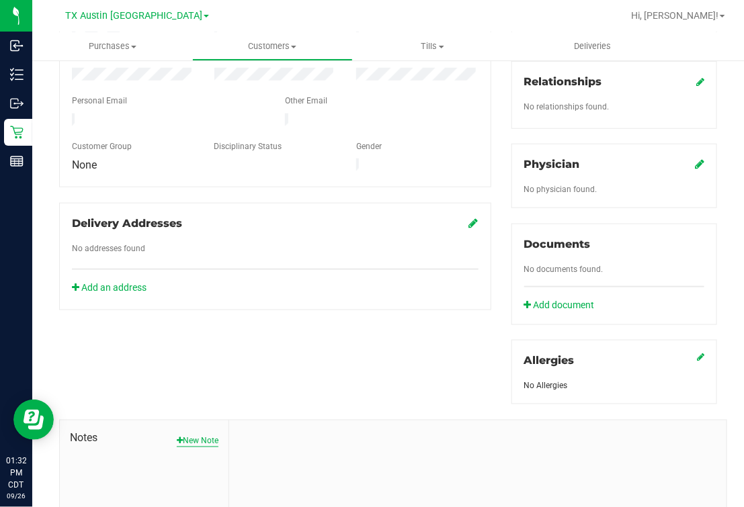
click at [179, 436] on button "New Note" at bounding box center [198, 442] width 42 height 12
paste textarea "Patient Name: Barry Smith Address: 9936 Morris Dido Newark Rd FORTH WORTH, TX, …"
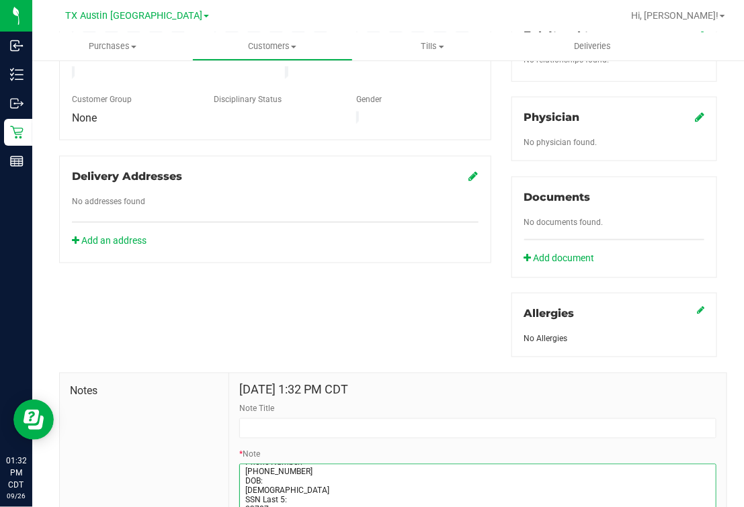
type textarea "Patient Name: Barry Smith Address: 9936 Morris Dido Newark Rd FORTH WORTH, TX, …"
click at [263, 426] on form "Sep 26, 2025 1:32 PM CDT Note Title * Note Submit Note" at bounding box center [477, 466] width 477 height 165
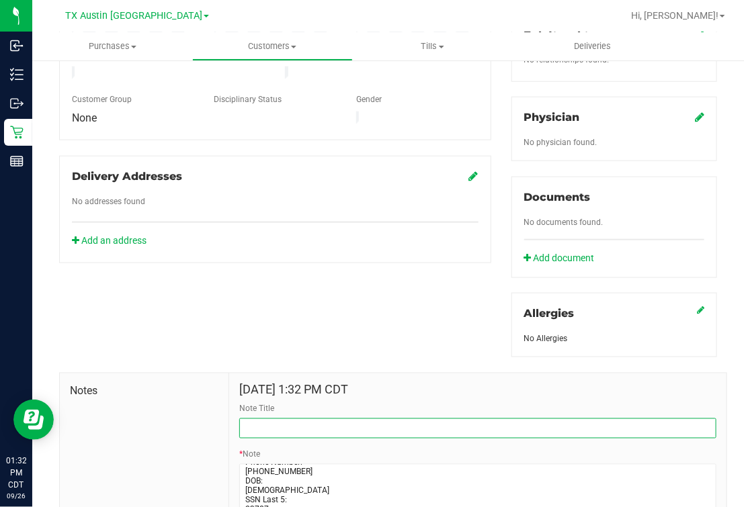
click at [260, 419] on input "Note Title" at bounding box center [477, 429] width 477 height 20
type input "[PERSON_NAME]"
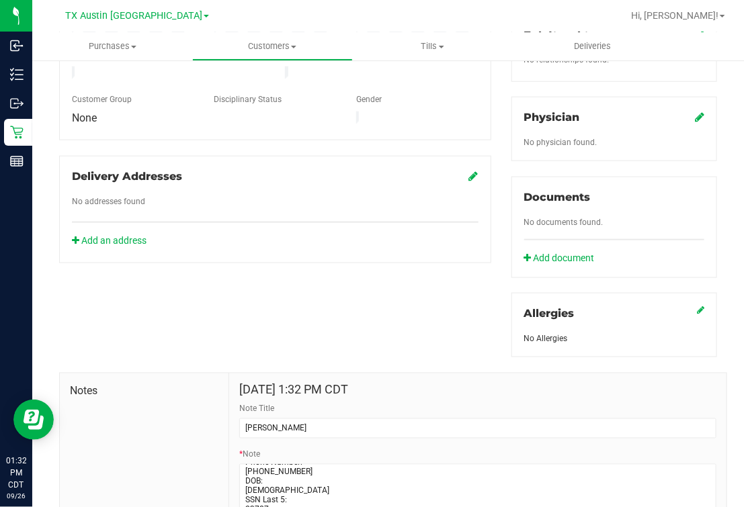
click at [307, 358] on div "Notes Sep 26, 2025 1:32 PM CDT Note Title curt * Note Submit Note" at bounding box center [388, 459] width 678 height 202
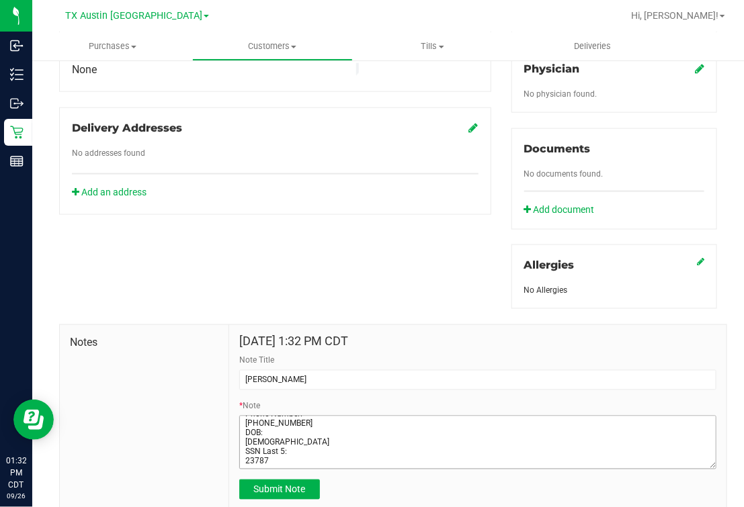
scroll to position [467, 0]
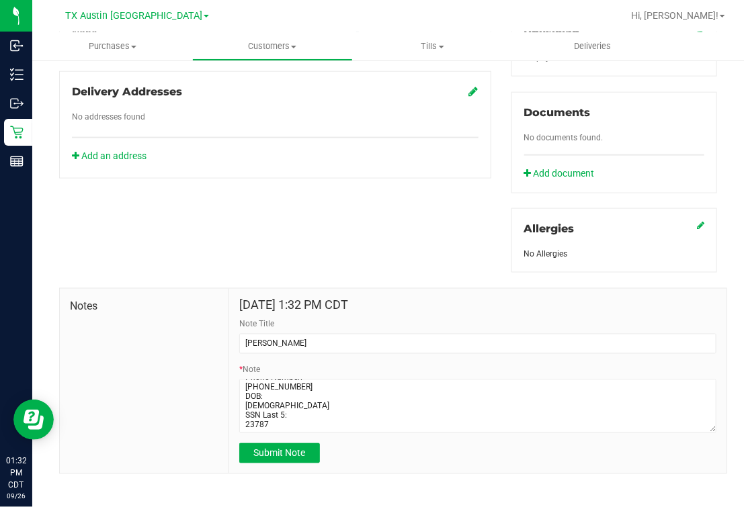
click at [277, 457] on div "Sep 26, 2025 1:32 PM CDT Note Title curt * Note Submit Note" at bounding box center [477, 382] width 497 height 186
click at [280, 448] on span "Submit Note" at bounding box center [280, 453] width 52 height 11
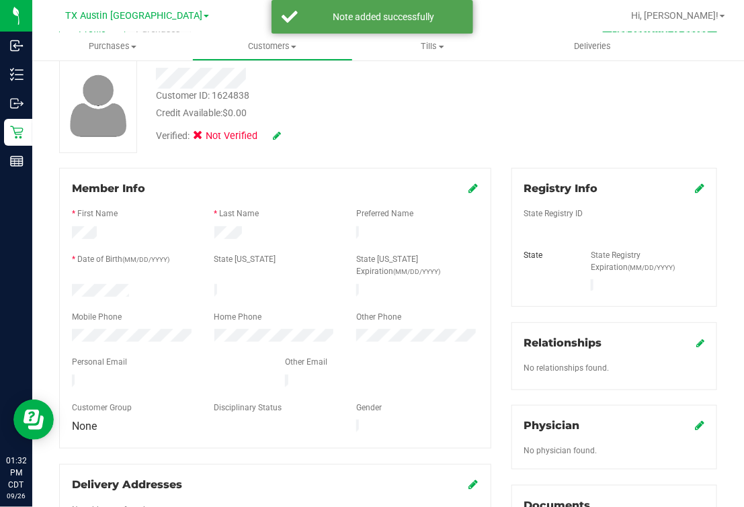
scroll to position [47, 0]
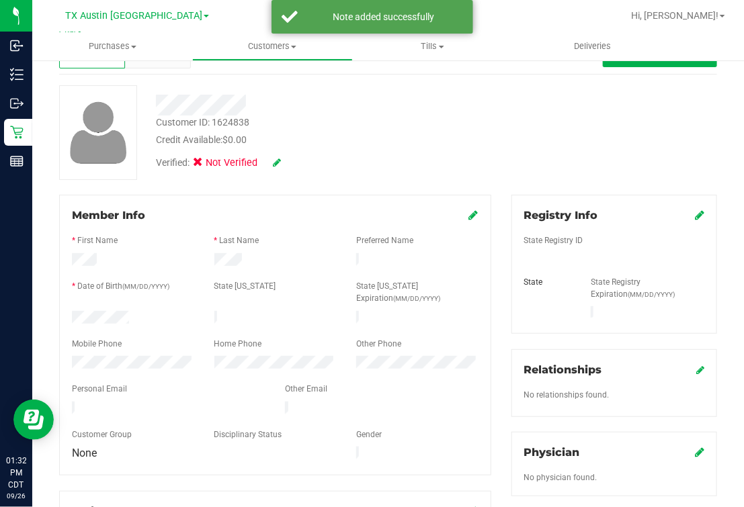
click at [695, 447] on icon at bounding box center [699, 452] width 9 height 11
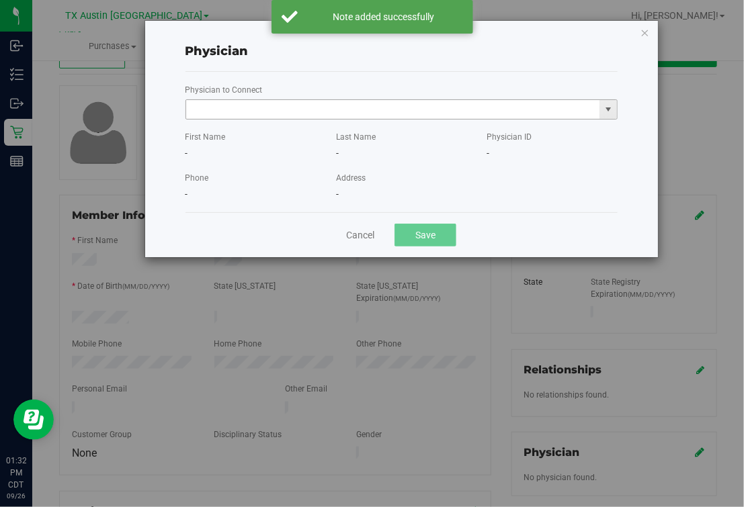
click at [446, 110] on input "text" at bounding box center [393, 109] width 414 height 19
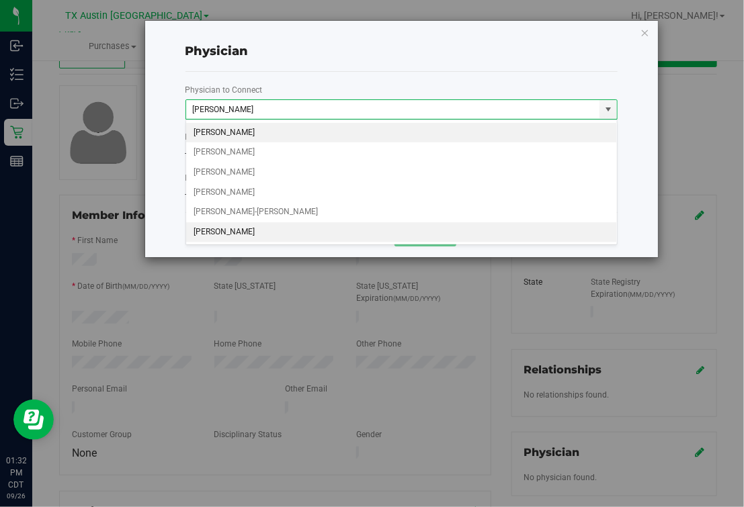
click at [224, 233] on li "An Chen" at bounding box center [401, 232] width 431 height 20
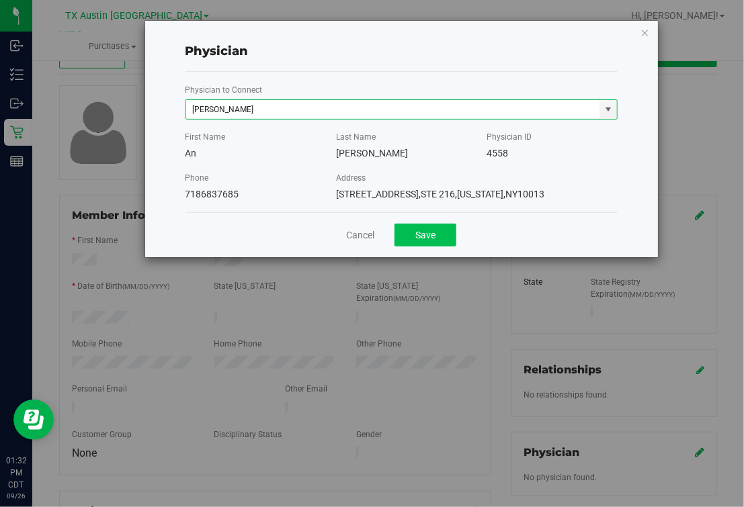
type input "An Chen"
click at [429, 237] on button "Save" at bounding box center [426, 235] width 62 height 23
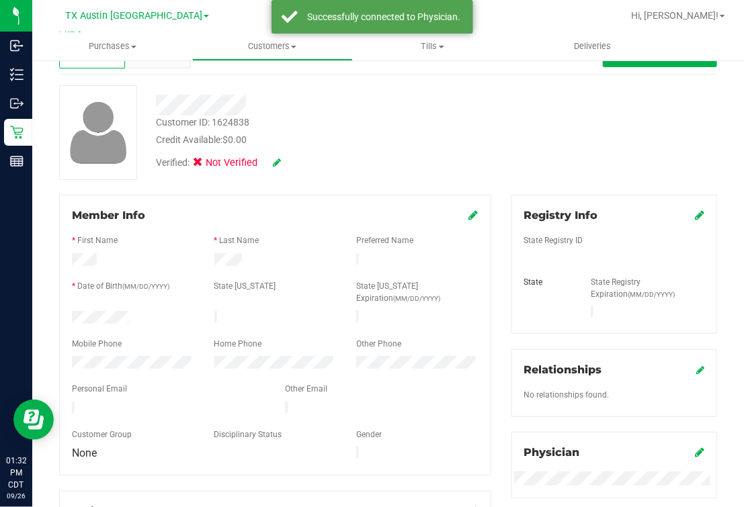
click at [682, 208] on div "Registry Info" at bounding box center [614, 216] width 180 height 16
click at [695, 212] on icon at bounding box center [699, 215] width 9 height 11
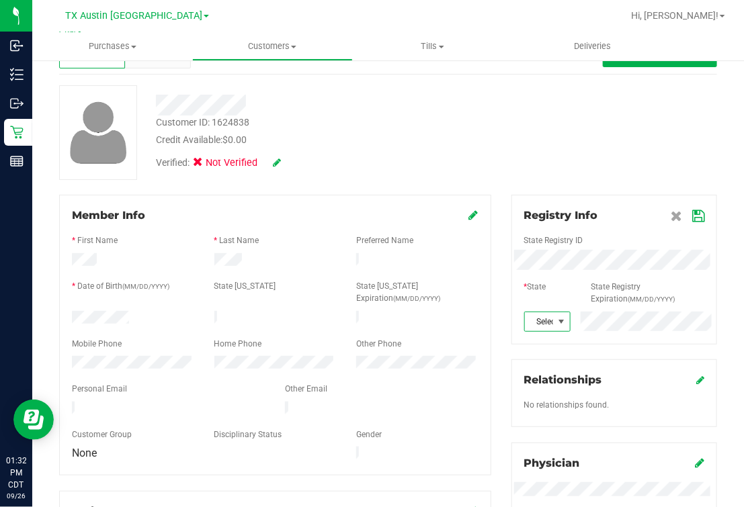
click at [557, 318] on span at bounding box center [562, 322] width 11 height 11
click at [533, 235] on li "[GEOGRAPHIC_DATA]" at bounding box center [538, 246] width 44 height 23
click at [692, 211] on icon at bounding box center [698, 216] width 12 height 11
click at [596, 136] on div "Customer ID: 1624838 Credit Available: $0.00 Verified: Not Verified" at bounding box center [388, 132] width 678 height 95
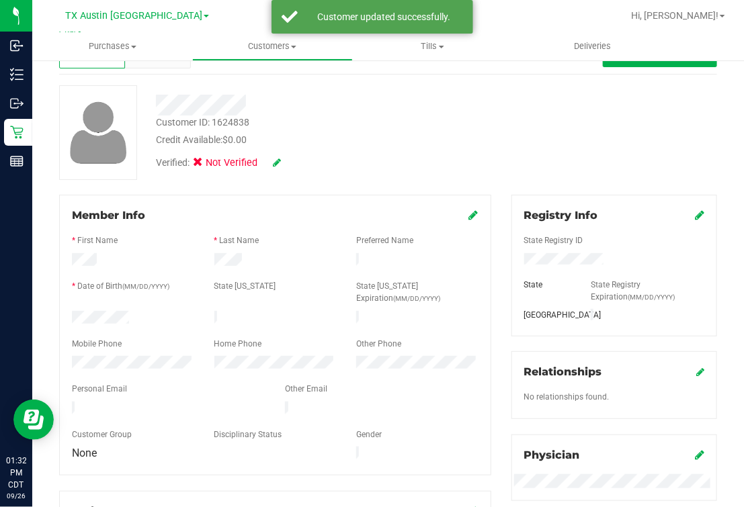
click at [276, 165] on icon at bounding box center [277, 162] width 8 height 9
click at [208, 161] on label "Medical" at bounding box center [224, 164] width 56 height 17
click at [0, 0] on input "Medical" at bounding box center [0, 0] width 0 height 0
click at [290, 164] on icon at bounding box center [295, 163] width 11 height 9
click at [378, 142] on div at bounding box center [388, 132] width 678 height 95
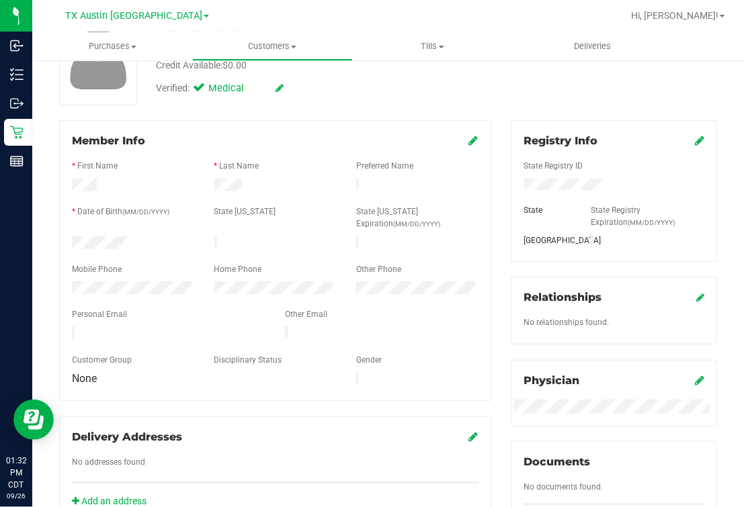
scroll to position [0, 0]
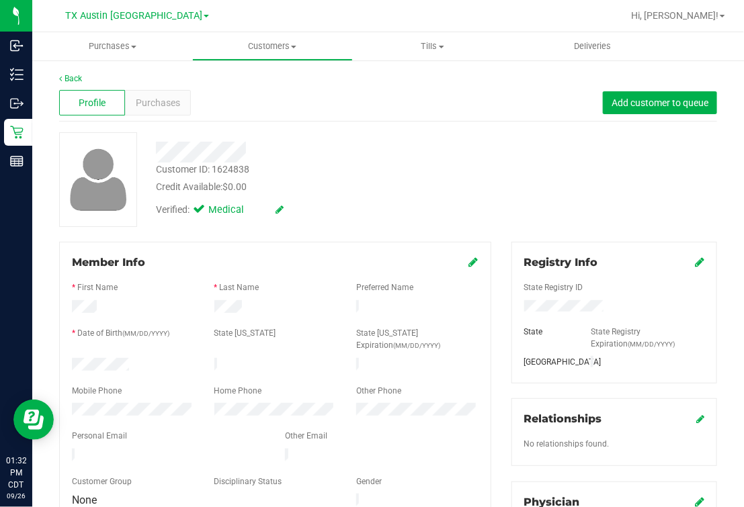
drag, startPoint x: 378, startPoint y: 183, endPoint x: 370, endPoint y: 179, distance: 9.0
click at [378, 183] on div "Credit Available: $0.00" at bounding box center [315, 187] width 319 height 14
click at [142, 95] on div "Purchases" at bounding box center [158, 103] width 66 height 26
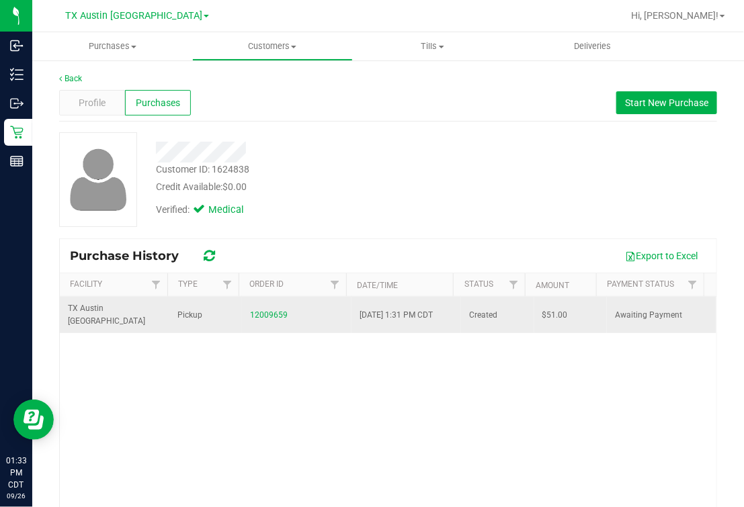
click at [255, 300] on td "12009659" at bounding box center [297, 315] width 110 height 36
click at [258, 311] on link "12009659" at bounding box center [269, 315] width 38 height 9
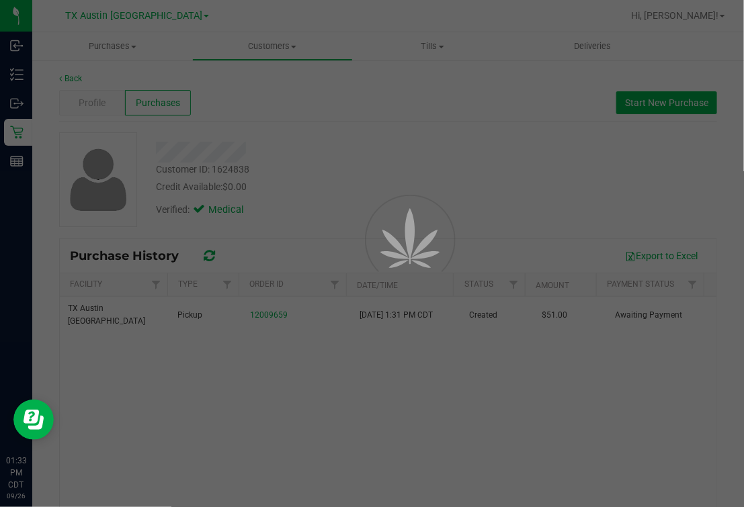
click at [437, 198] on div at bounding box center [372, 253] width 744 height 507
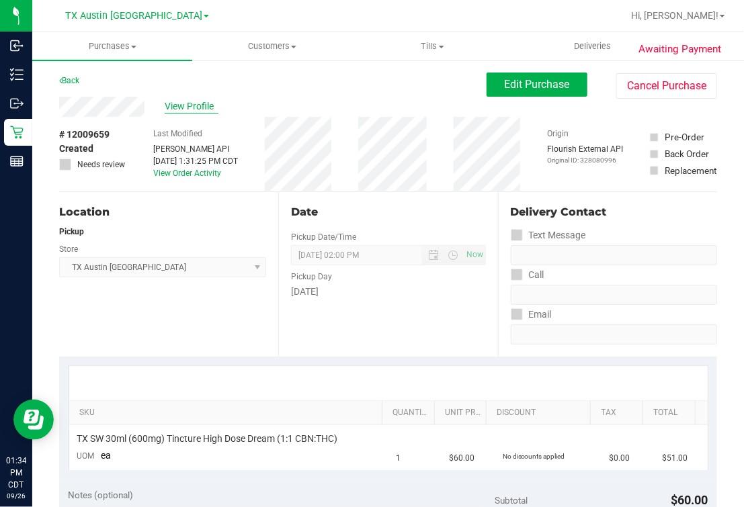
click at [188, 111] on span "View Profile" at bounding box center [192, 106] width 54 height 14
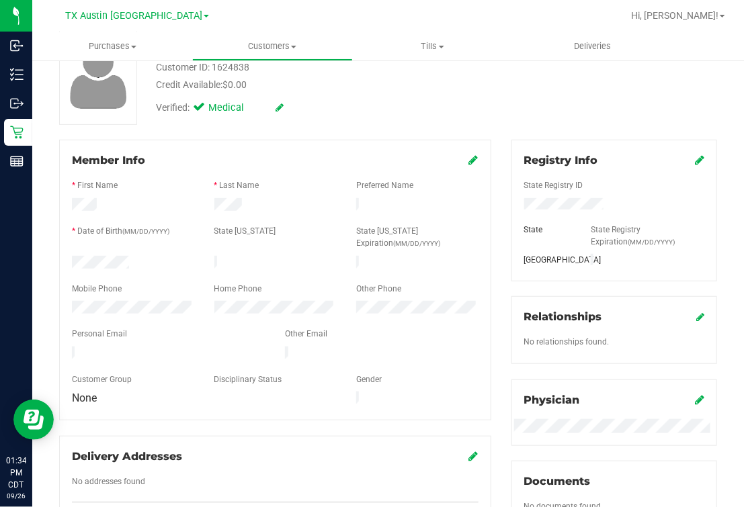
scroll to position [167, 0]
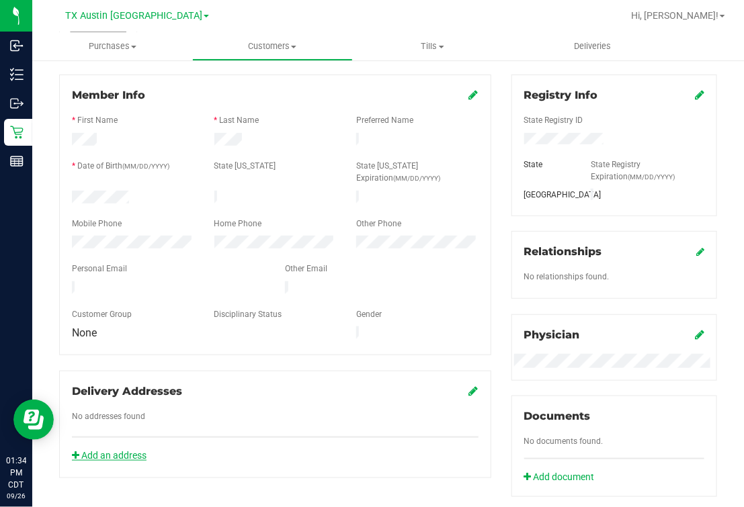
click at [126, 450] on link "Add an address" at bounding box center [109, 455] width 75 height 11
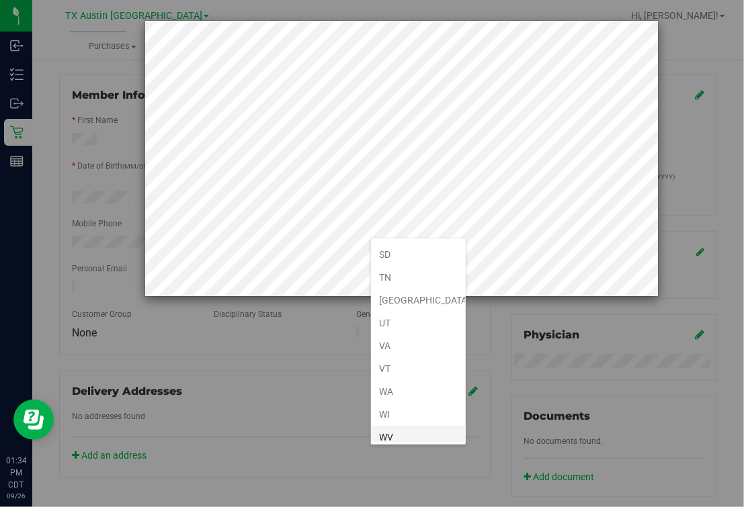
scroll to position [974, 0]
click at [396, 278] on li "[GEOGRAPHIC_DATA]" at bounding box center [418, 283] width 95 height 23
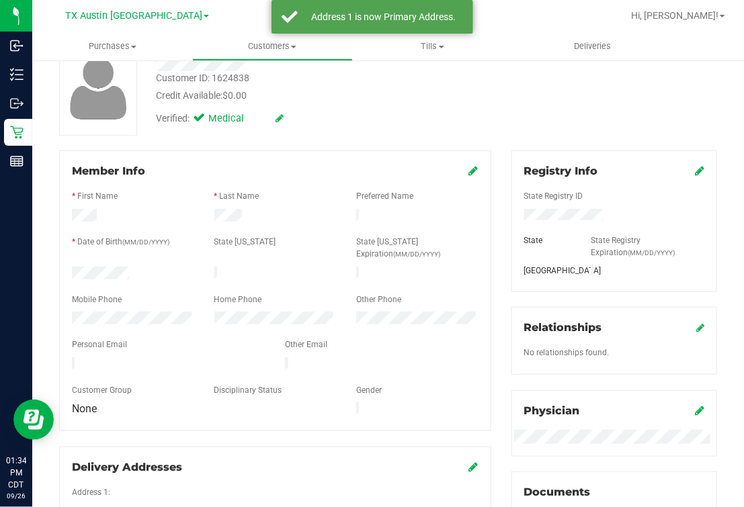
scroll to position [0, 0]
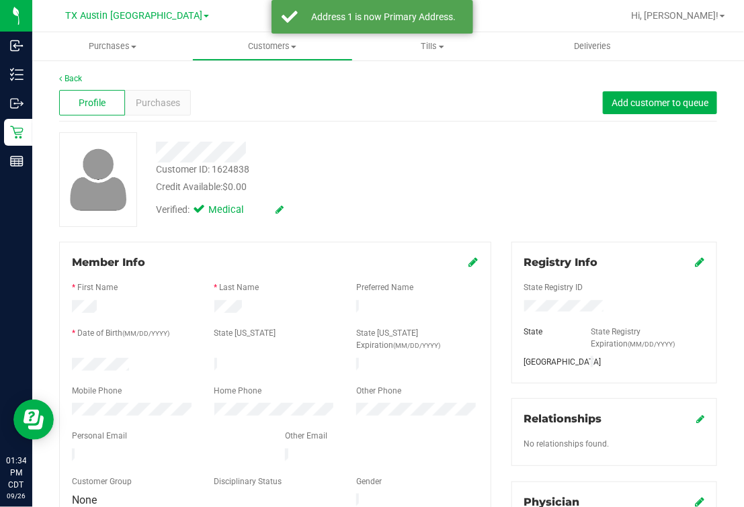
drag, startPoint x: 313, startPoint y: 164, endPoint x: 284, endPoint y: 155, distance: 30.4
click at [313, 163] on div "Customer ID: 1624838 Credit Available: $0.00" at bounding box center [315, 179] width 339 height 32
click at [78, 79] on link "Back" at bounding box center [70, 78] width 23 height 9
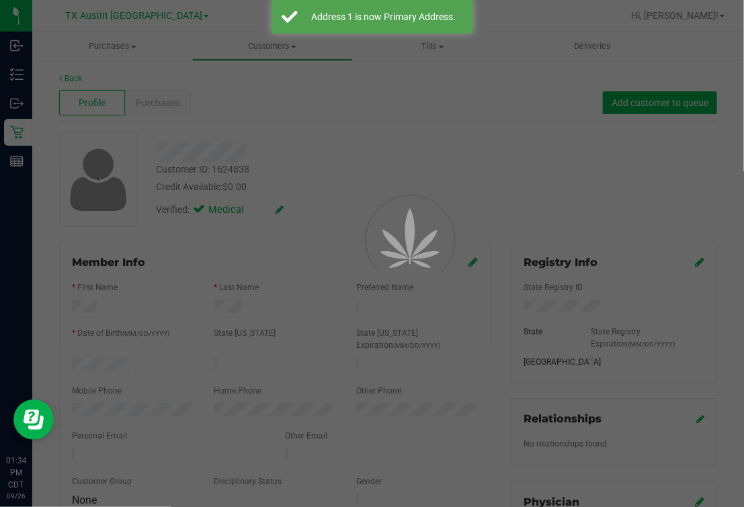
click at [487, 142] on div at bounding box center [372, 253] width 744 height 507
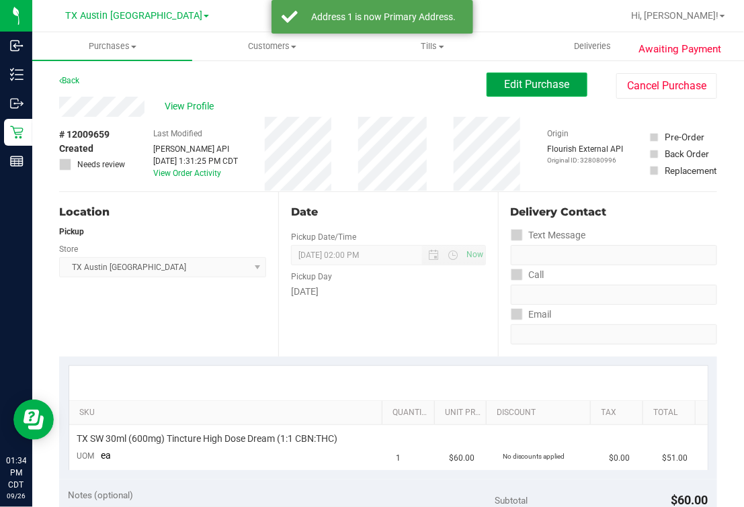
click at [542, 84] on span "Edit Purchase" at bounding box center [537, 84] width 65 height 13
click at [341, 101] on div "View Profile" at bounding box center [272, 107] width 427 height 20
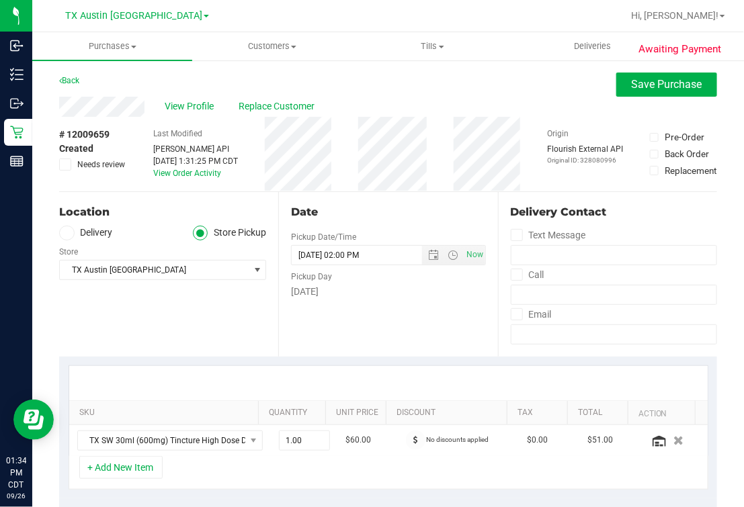
click at [63, 233] on icon at bounding box center [67, 233] width 8 height 0
click at [0, 0] on input "Delivery" at bounding box center [0, 0] width 0 height 0
click at [345, 307] on div "Date Delivery Date 09/29/2025 Now 09/29/2025 02:00 PM Now Delivery Day Monday" at bounding box center [387, 274] width 219 height 165
click at [379, 216] on div "Date" at bounding box center [388, 212] width 194 height 16
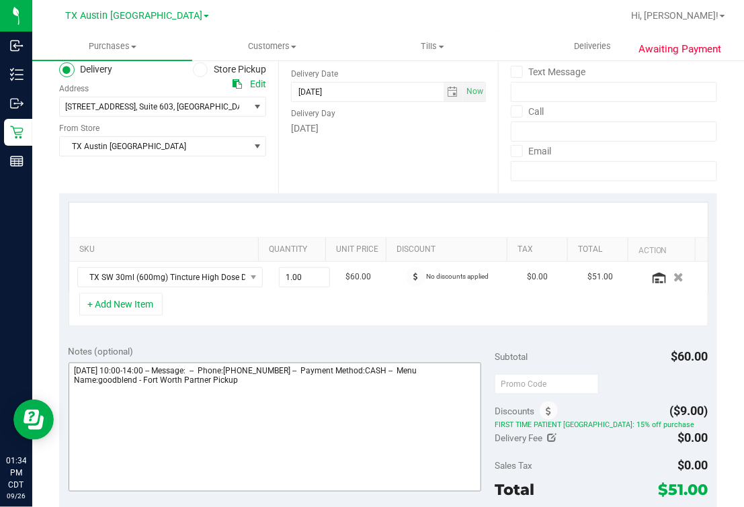
scroll to position [335, 0]
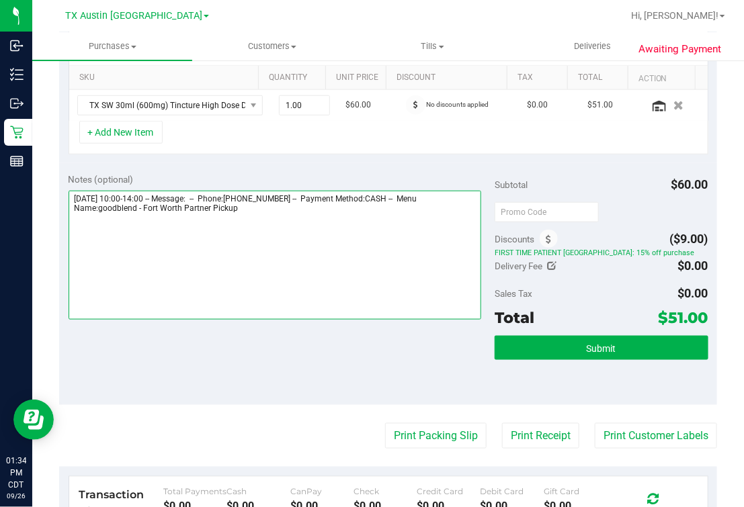
click at [353, 279] on textarea at bounding box center [275, 255] width 413 height 129
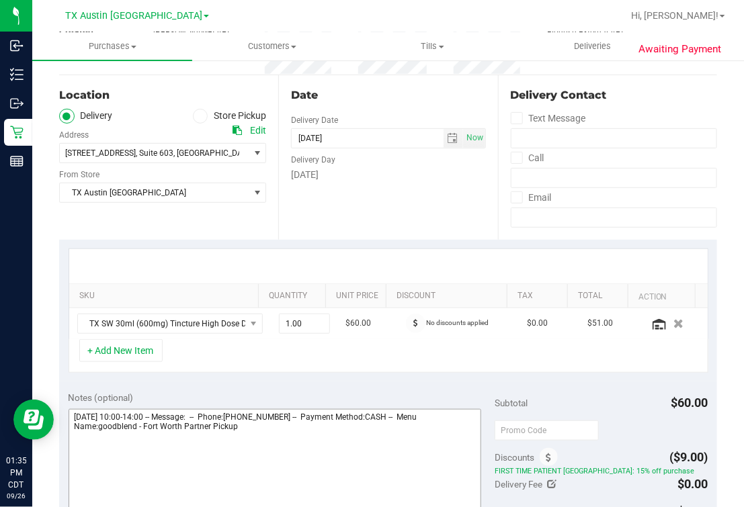
scroll to position [167, 0]
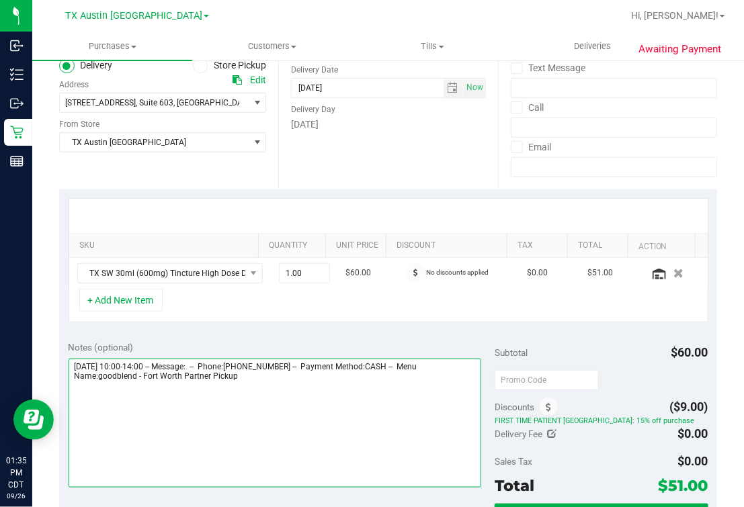
click at [313, 386] on textarea at bounding box center [275, 423] width 413 height 129
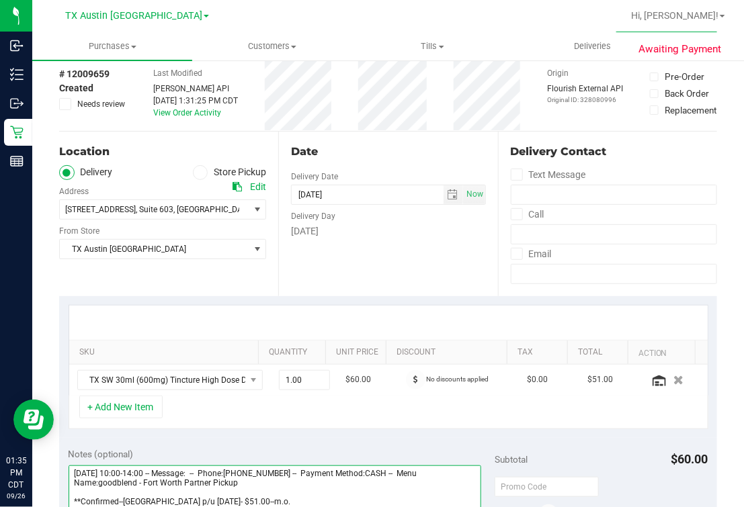
scroll to position [0, 0]
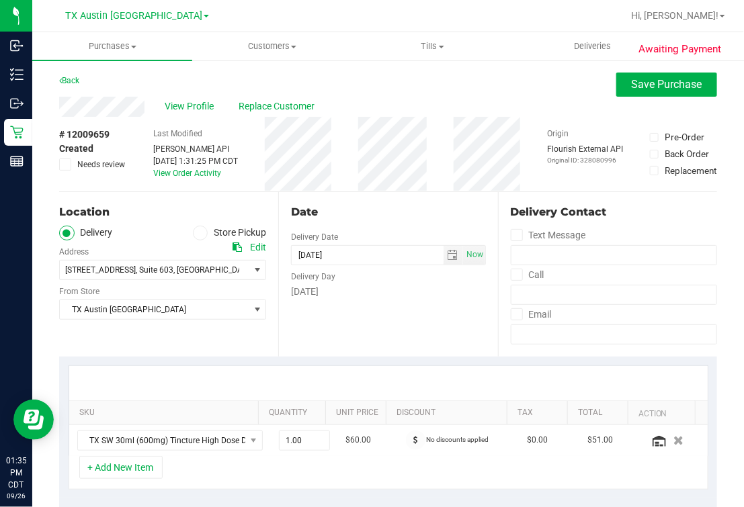
type textarea "Monday 09/29/2025 10:00-14:00 -- Message: -- Phone:9452893350 -- Payment Method…"
click at [405, 198] on div "Date Delivery Date 09/29/2025 Now 09/29/2025 02:00 PM Now Delivery Day Monday" at bounding box center [387, 274] width 219 height 165
click at [643, 73] on button "Save Purchase" at bounding box center [666, 85] width 101 height 24
click at [549, 90] on div "Back Save Purchase" at bounding box center [388, 85] width 658 height 24
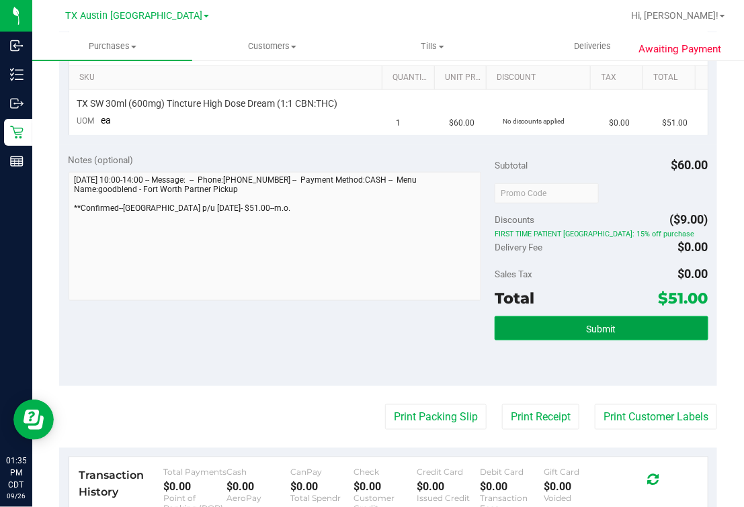
click at [607, 323] on button "Submit" at bounding box center [601, 329] width 213 height 24
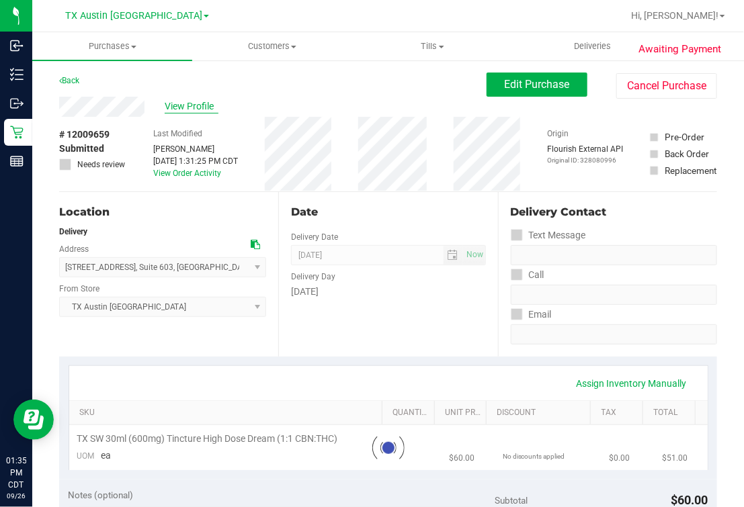
click at [193, 109] on span "View Profile" at bounding box center [192, 106] width 54 height 14
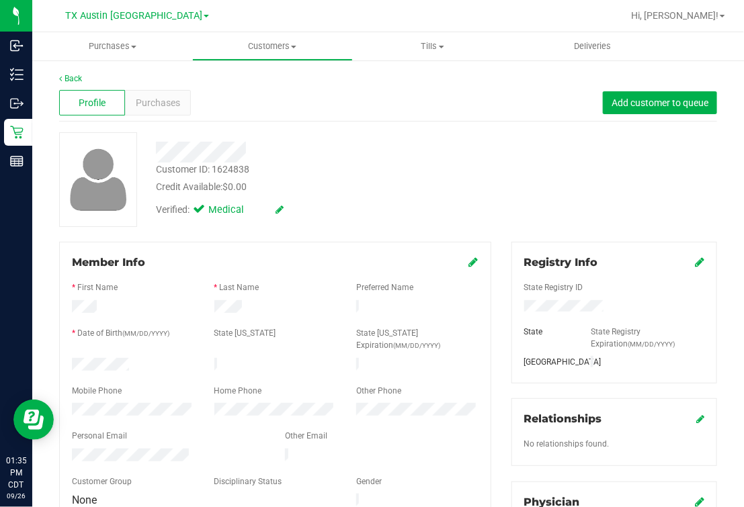
click at [360, 170] on div "Customer ID: 1624838 Credit Available: $0.00" at bounding box center [315, 179] width 339 height 32
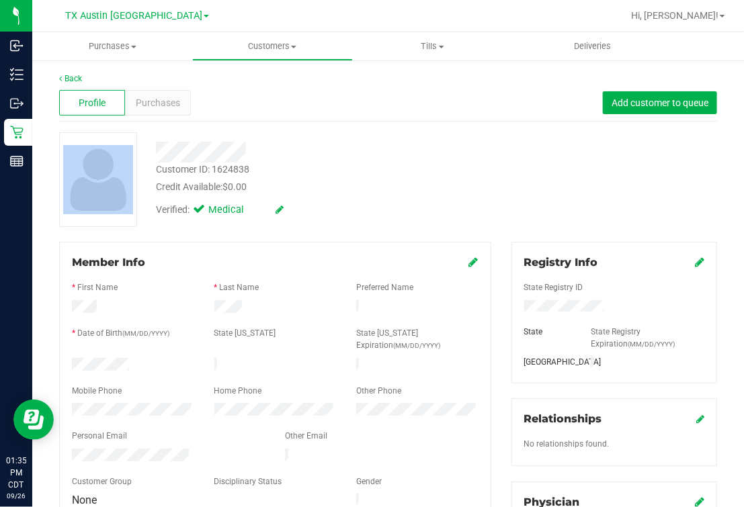
drag, startPoint x: 140, startPoint y: 151, endPoint x: 128, endPoint y: 151, distance: 12.1
click at [128, 151] on div "Customer ID: 1624838 Credit Available: $0.00 Verified: Medical" at bounding box center [388, 179] width 678 height 95
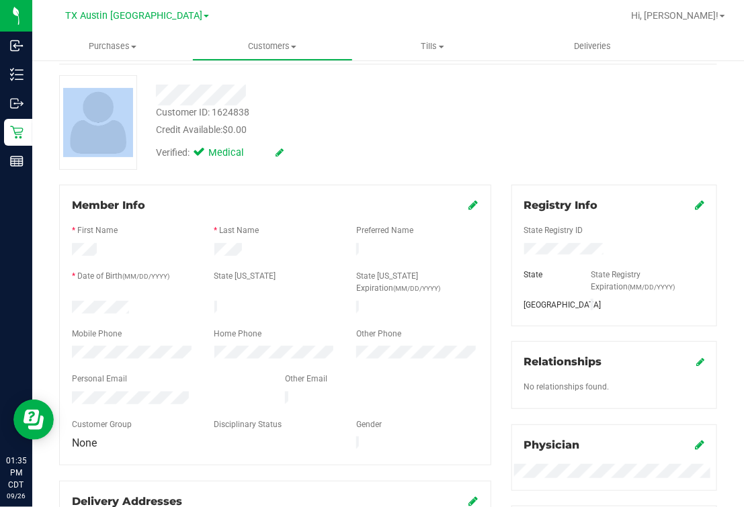
scroll to position [83, 0]
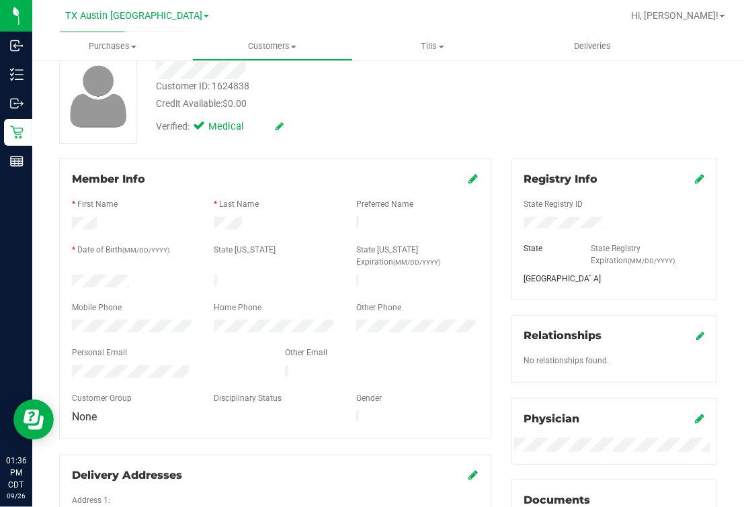
click at [373, 157] on div "Back Profile Purchases Add customer to queue Customer ID: 1624838 Credit Availa…" at bounding box center [388, 434] width 658 height 891
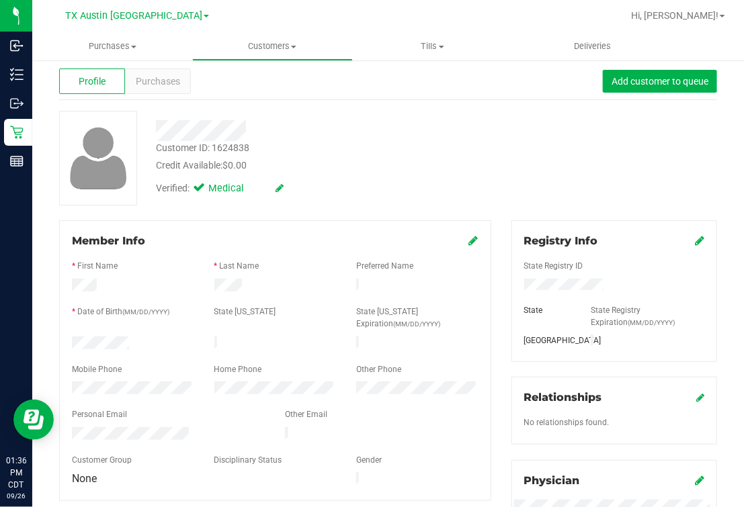
scroll to position [0, 0]
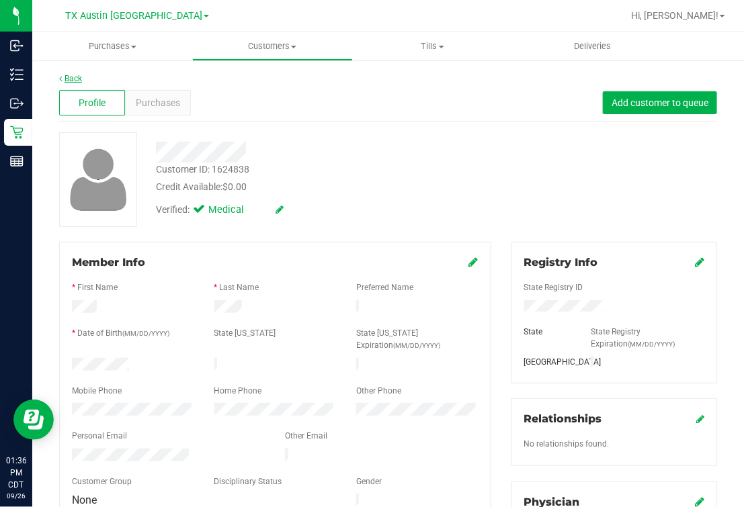
click at [68, 77] on link "Back" at bounding box center [70, 78] width 23 height 9
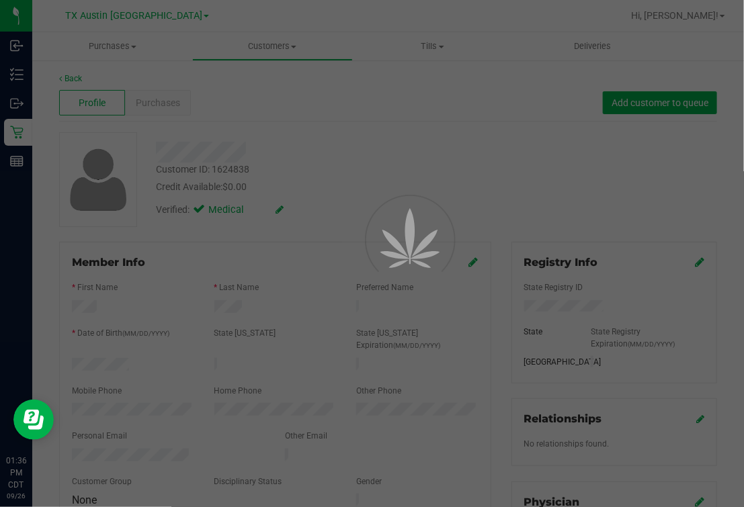
click at [516, 140] on div at bounding box center [372, 253] width 744 height 507
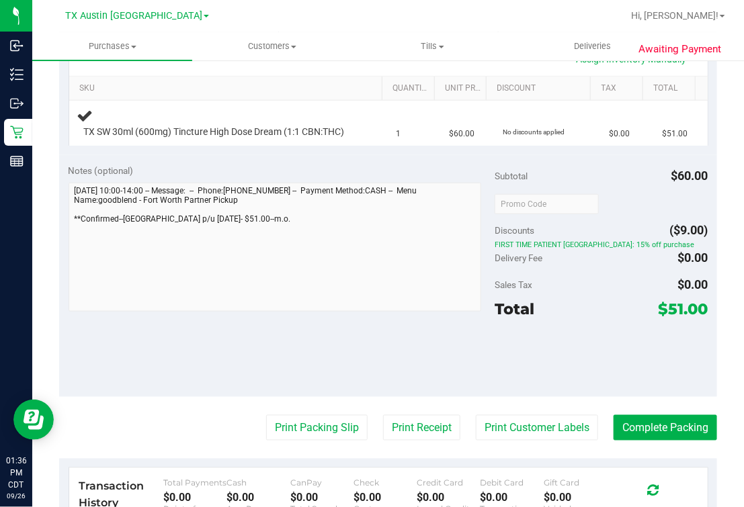
scroll to position [335, 0]
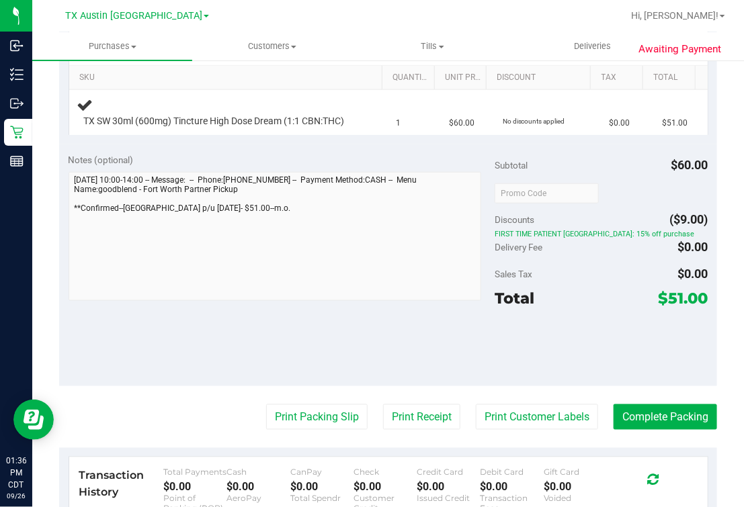
click at [51, 249] on div "Awaiting Payment Back Edit Purchase Cancel Purchase View Profile # 12009659 Sub…" at bounding box center [388, 230] width 712 height 1013
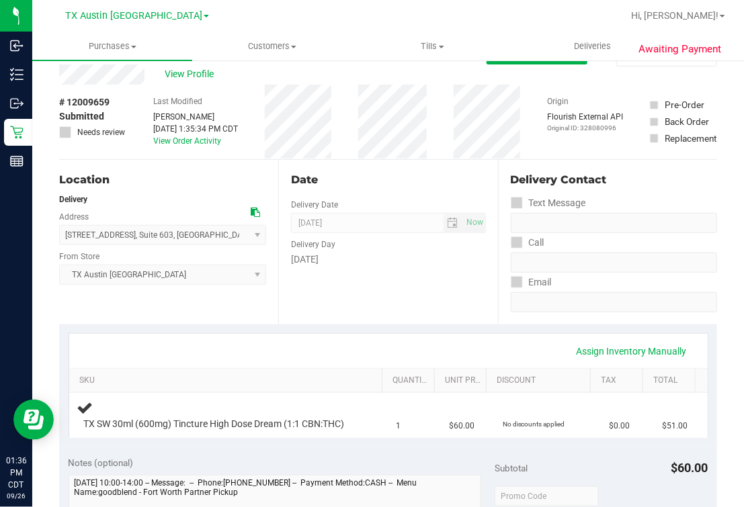
scroll to position [0, 0]
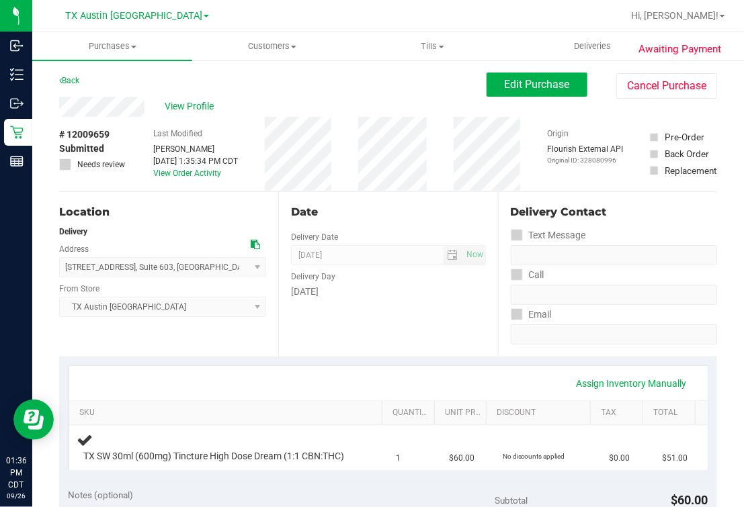
click at [276, 108] on div "View Profile" at bounding box center [272, 107] width 427 height 20
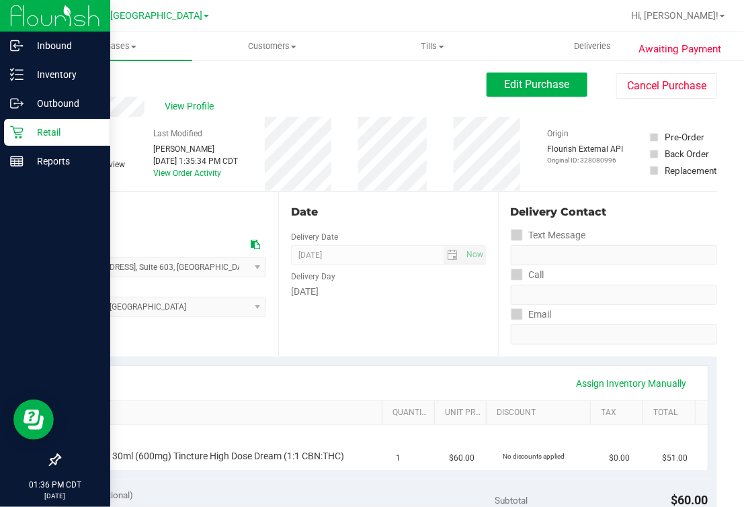
click at [21, 127] on icon at bounding box center [16, 132] width 13 height 13
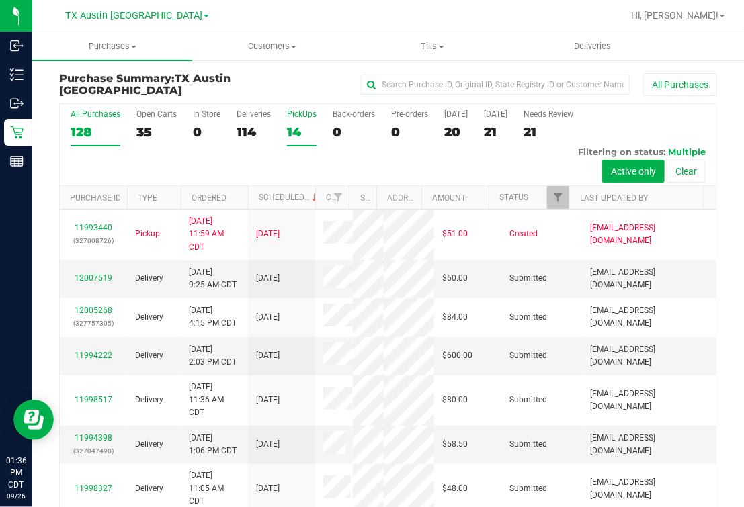
click at [294, 119] on label "PickUps 14" at bounding box center [302, 128] width 30 height 37
click at [0, 0] on input "PickUps 14" at bounding box center [0, 0] width 0 height 0
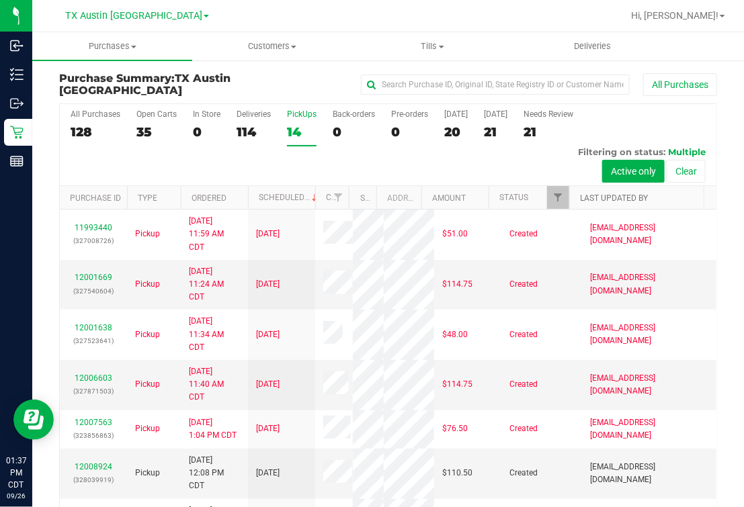
click at [633, 194] on link "Last Updated By" at bounding box center [614, 198] width 68 height 9
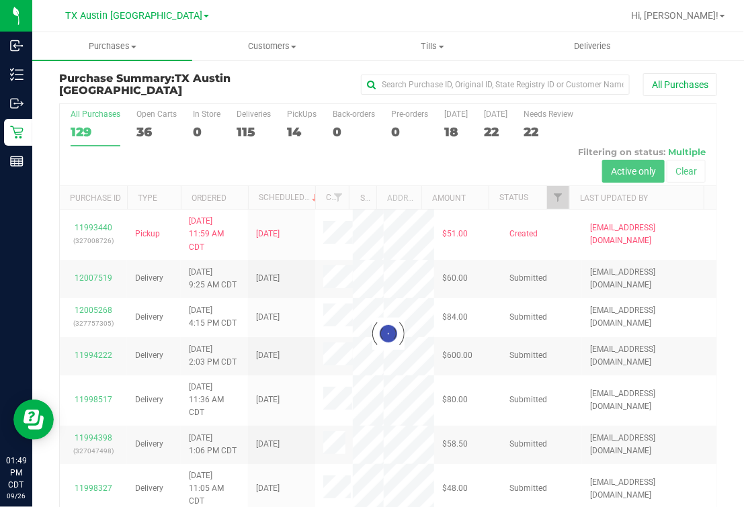
click at [288, 124] on div at bounding box center [388, 334] width 657 height 460
click at [288, 128] on div at bounding box center [388, 334] width 657 height 460
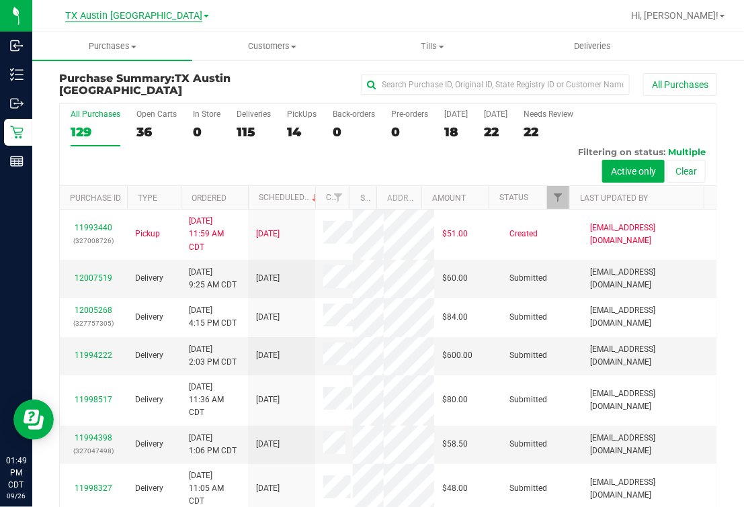
click at [147, 17] on span "TX Austin [GEOGRAPHIC_DATA]" at bounding box center [133, 16] width 137 height 12
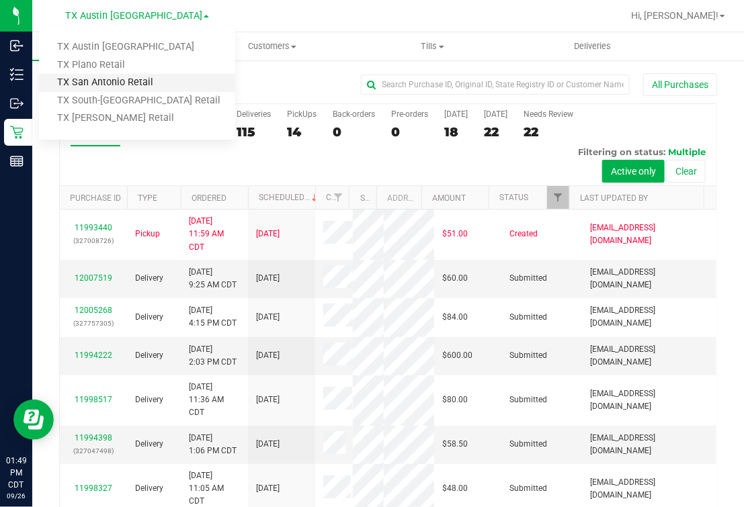
click at [107, 84] on link "TX San Antonio Retail" at bounding box center [137, 83] width 196 height 18
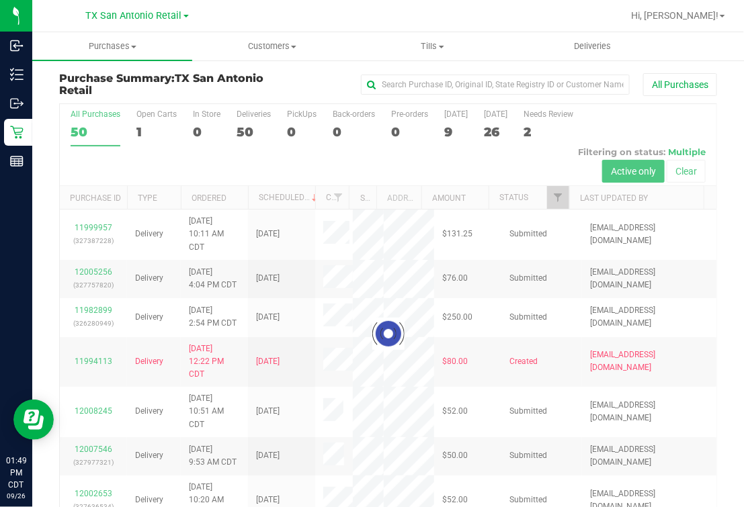
click at [282, 130] on div at bounding box center [388, 334] width 657 height 460
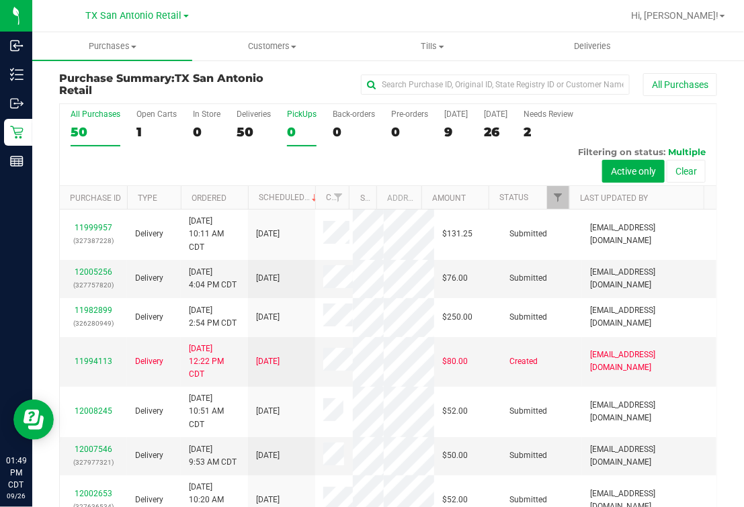
click at [296, 130] on div "0" at bounding box center [302, 131] width 30 height 15
click at [0, 0] on input "PickUps 0" at bounding box center [0, 0] width 0 height 0
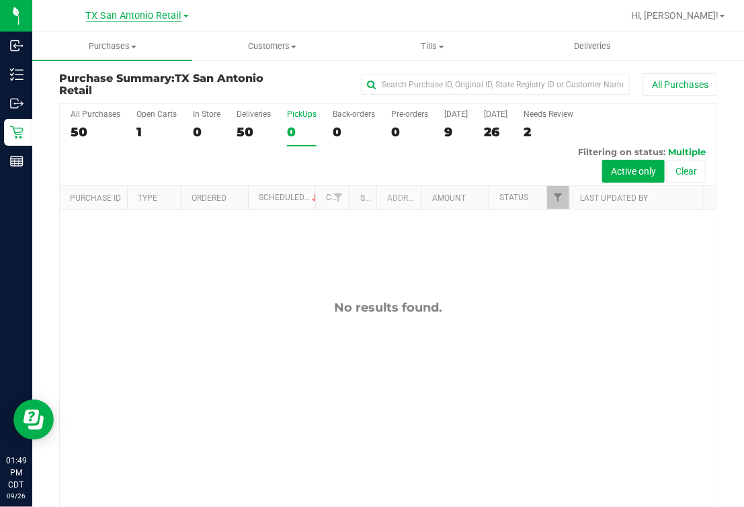
click at [162, 19] on span "TX San Antonio Retail" at bounding box center [134, 16] width 96 height 12
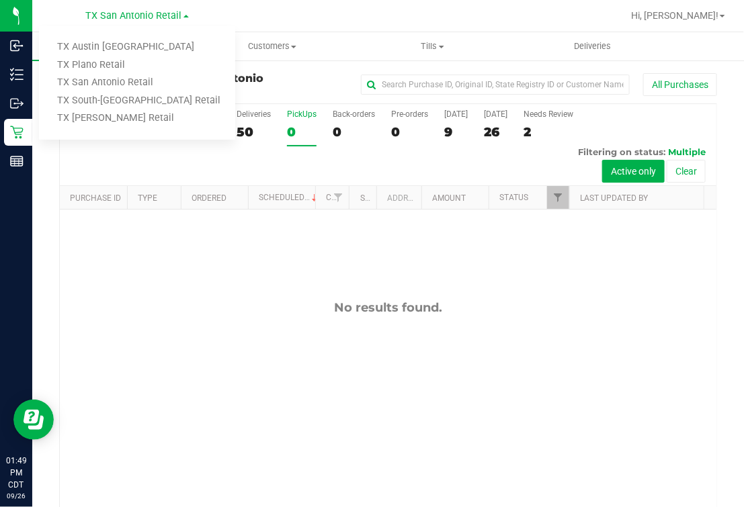
click at [98, 37] on ul "TX Austin DC TX Plano Retail TX San Antonio Retail TX South-Austin Retail TX Su…" at bounding box center [137, 83] width 196 height 114
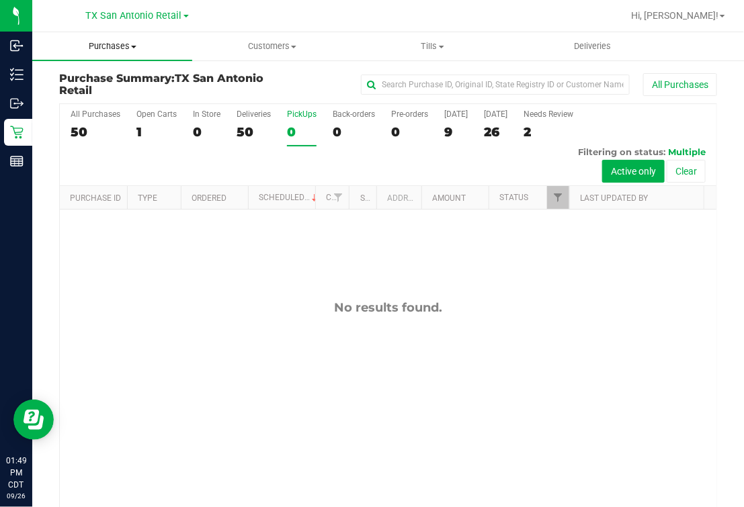
click at [92, 47] on span "Purchases" at bounding box center [112, 46] width 160 height 12
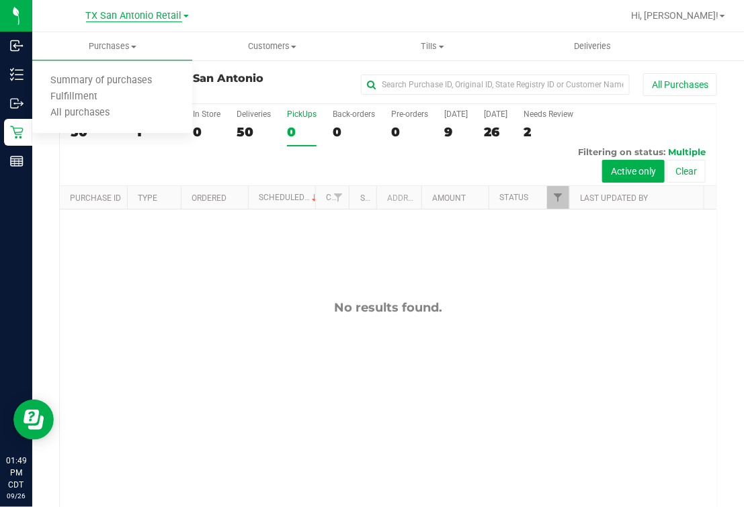
click at [112, 18] on span "TX San Antonio Retail" at bounding box center [134, 16] width 96 height 12
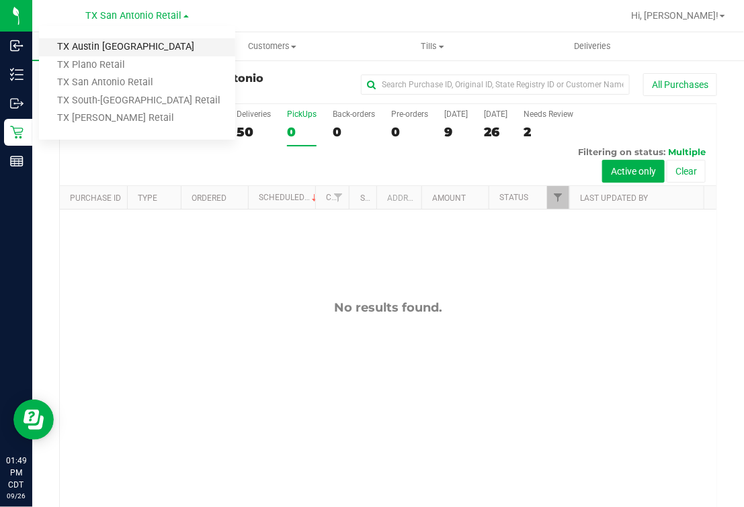
click at [92, 44] on link "TX Austin [GEOGRAPHIC_DATA]" at bounding box center [137, 47] width 196 height 18
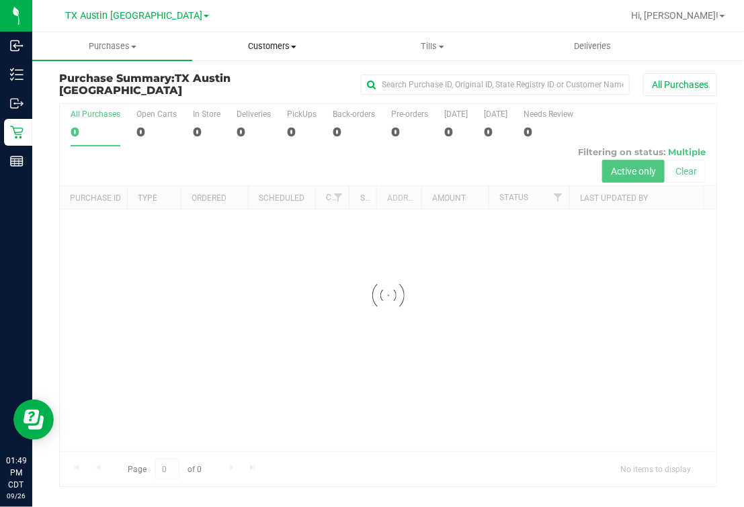
click at [274, 50] on span "Customers" at bounding box center [272, 46] width 159 height 12
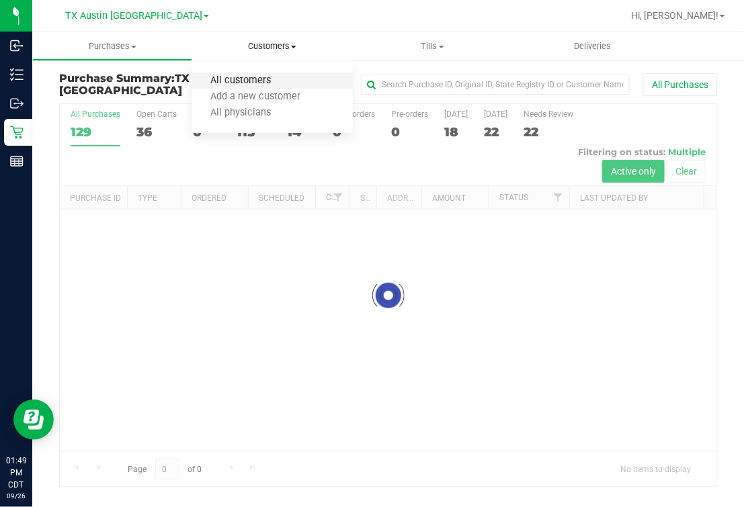
click at [249, 78] on span "All customers" at bounding box center [240, 80] width 97 height 11
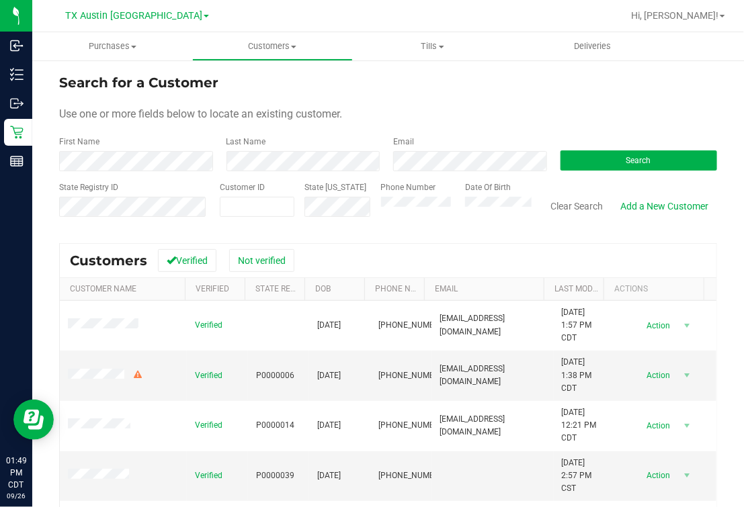
click at [313, 138] on div "Last Name" at bounding box center [299, 154] width 167 height 36
click at [300, 26] on div at bounding box center [432, 16] width 382 height 26
click at [276, 85] on div "Search for a Customer" at bounding box center [388, 83] width 658 height 20
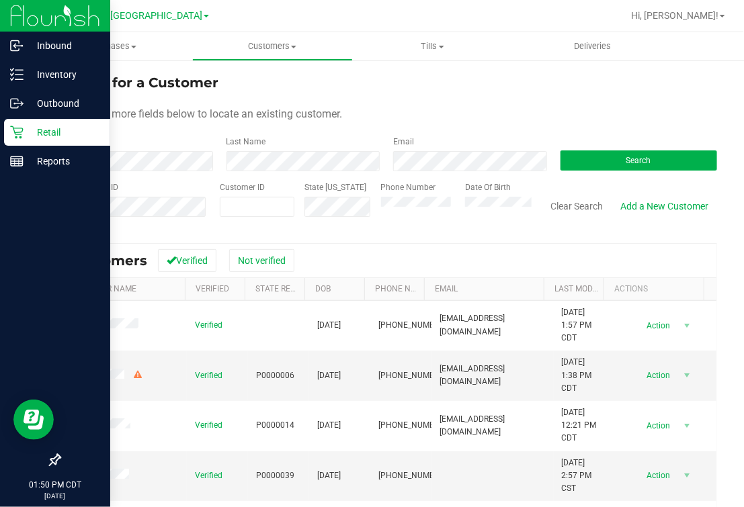
click at [22, 134] on icon at bounding box center [16, 132] width 13 height 13
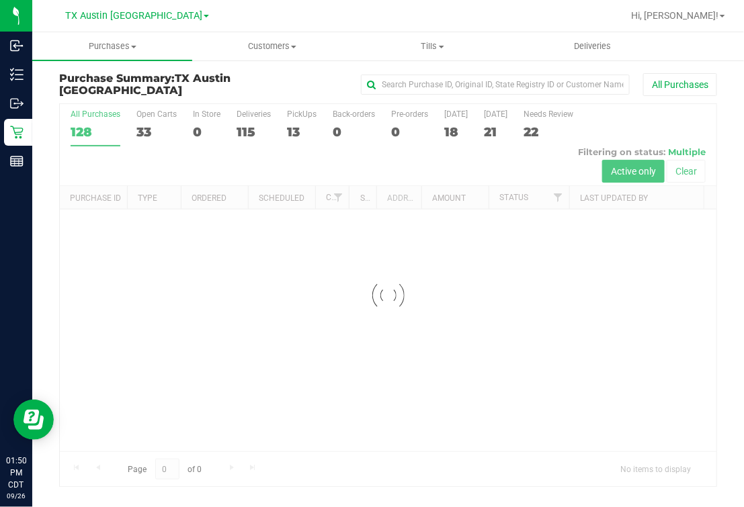
click at [279, 124] on div at bounding box center [388, 295] width 657 height 382
click at [300, 124] on div at bounding box center [388, 295] width 657 height 382
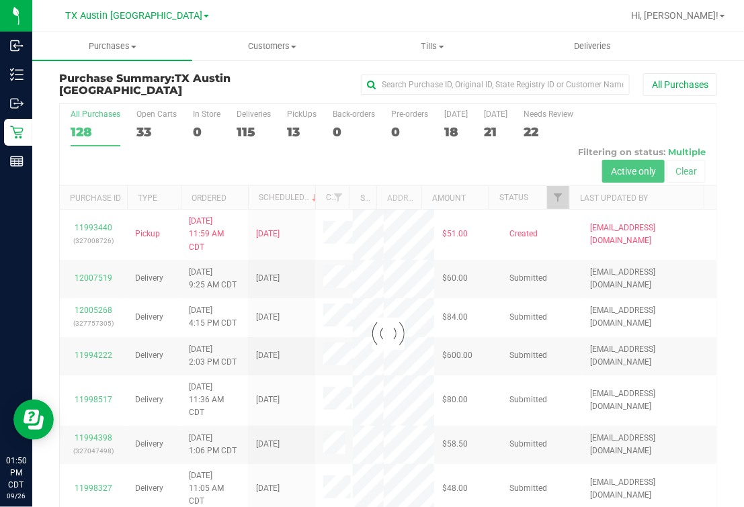
click at [297, 130] on div at bounding box center [388, 334] width 657 height 460
click at [293, 124] on div at bounding box center [388, 334] width 657 height 460
click at [293, 122] on div at bounding box center [388, 334] width 657 height 460
click at [293, 119] on div at bounding box center [388, 334] width 657 height 460
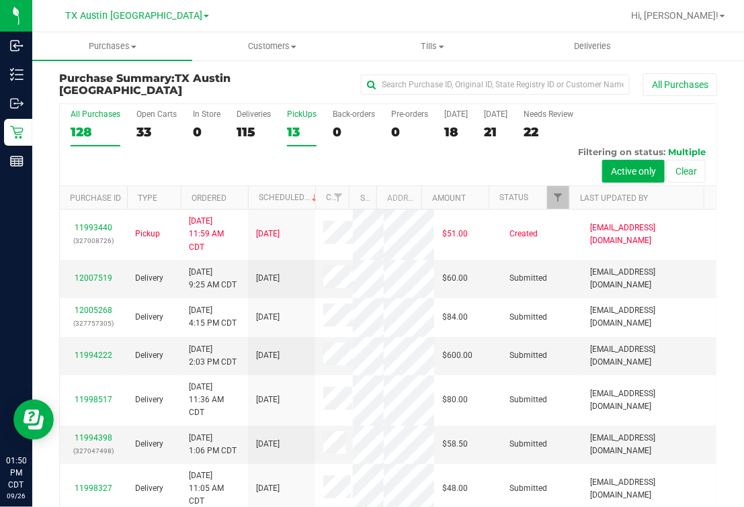
click at [293, 124] on div "13" at bounding box center [302, 131] width 30 height 15
click at [0, 0] on input "PickUps 13" at bounding box center [0, 0] width 0 height 0
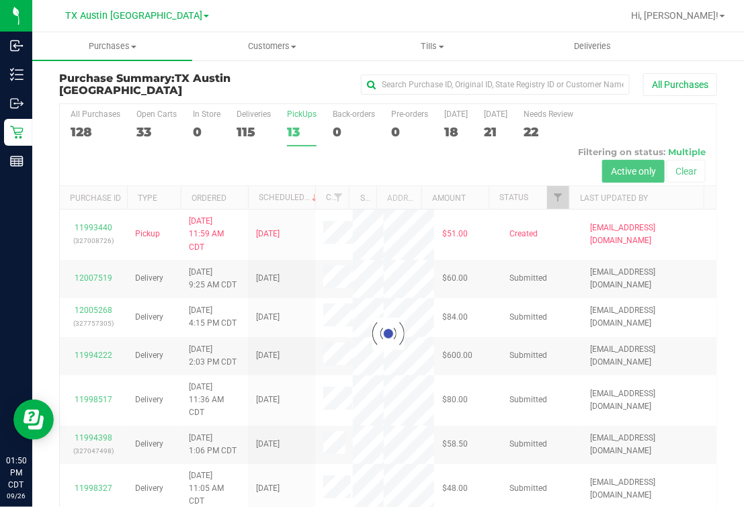
click at [294, 126] on div at bounding box center [388, 334] width 657 height 460
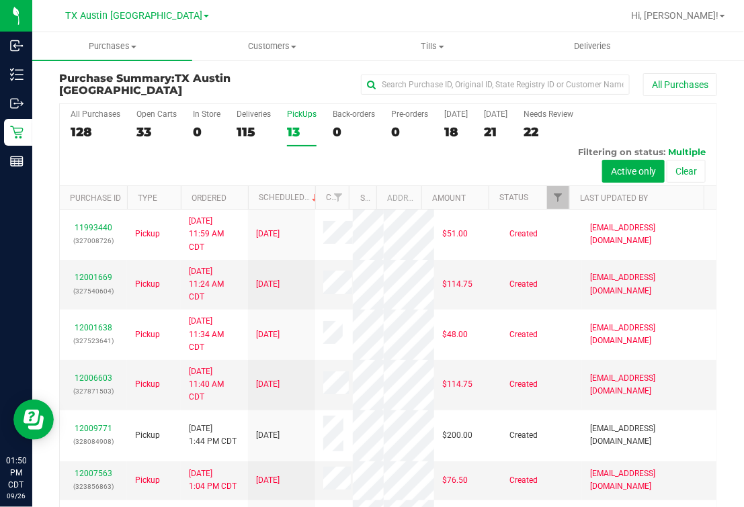
click at [617, 188] on th "Last Updated By" at bounding box center [636, 198] width 134 height 24
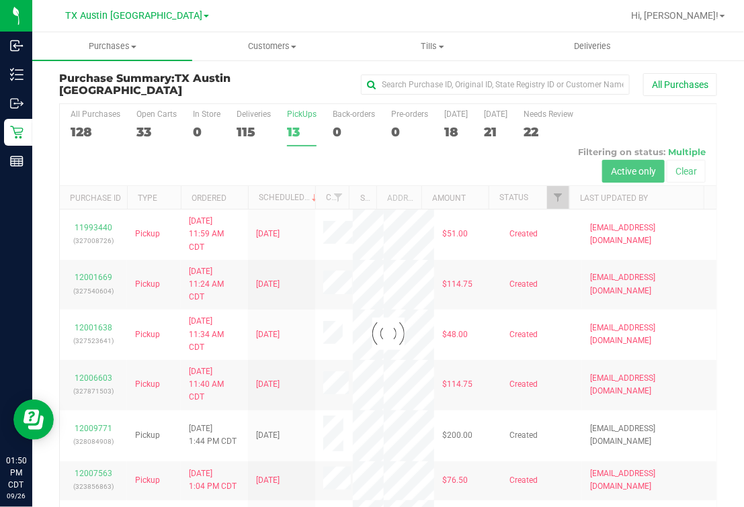
click at [615, 195] on div at bounding box center [388, 334] width 657 height 460
drag, startPoint x: 623, startPoint y: 196, endPoint x: 533, endPoint y: 199, distance: 90.1
click at [622, 198] on div at bounding box center [388, 334] width 657 height 460
click at [290, 125] on div at bounding box center [388, 334] width 657 height 460
click at [292, 125] on div "13" at bounding box center [302, 131] width 30 height 15
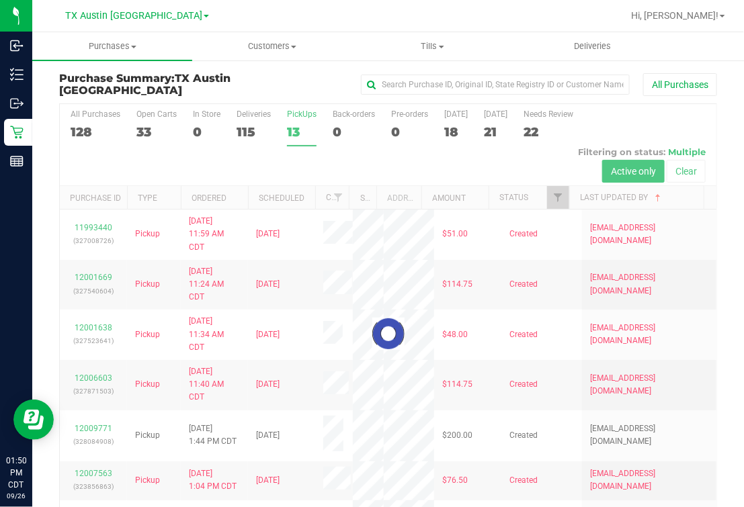
click at [0, 0] on input "PickUps 13" at bounding box center [0, 0] width 0 height 0
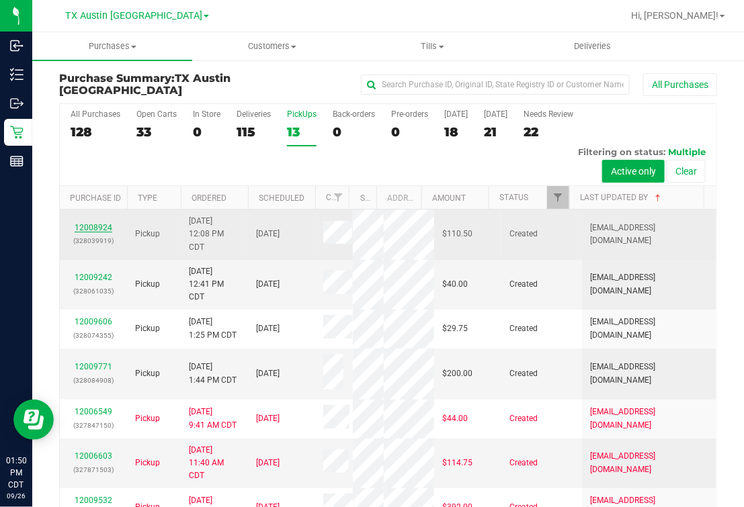
click at [87, 226] on link "12008924" at bounding box center [94, 227] width 38 height 9
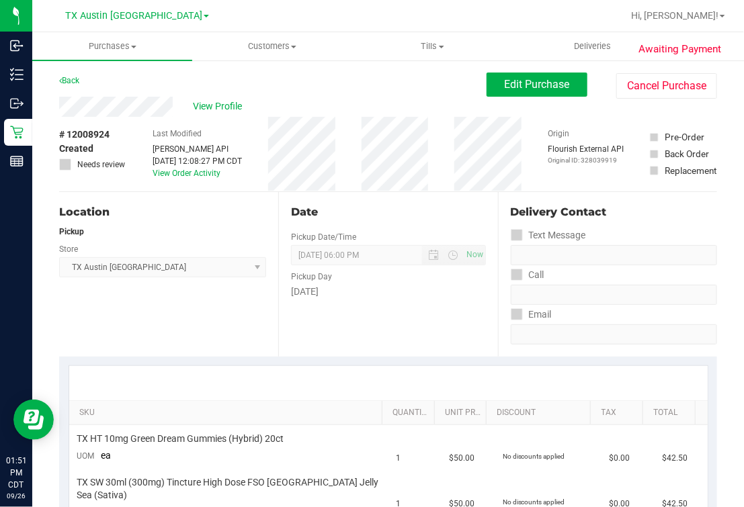
click at [149, 83] on div "Back Edit Purchase Cancel Purchase" at bounding box center [388, 85] width 658 height 24
click at [210, 101] on span "View Profile" at bounding box center [220, 106] width 54 height 14
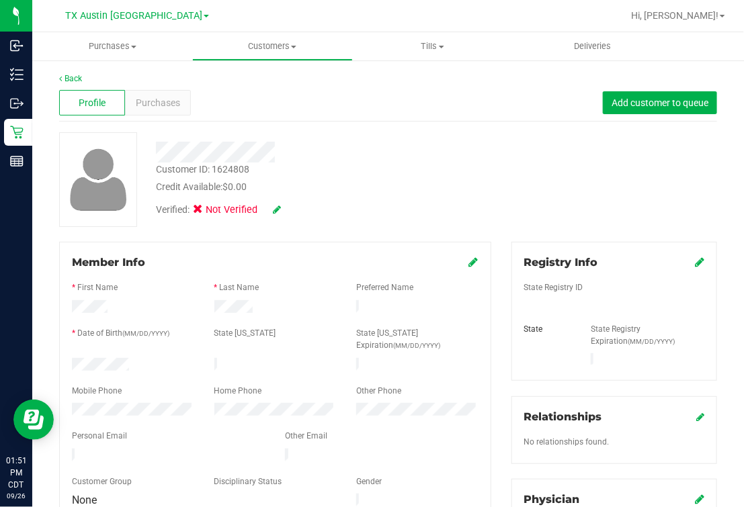
click at [485, 176] on div "Customer ID: 1624808 Credit Available: $0.00 Verified: Not Verified" at bounding box center [388, 179] width 678 height 95
click at [692, 259] on div "Registry Info State Registry ID State State Registry Expiration (MM/DD/YYYY)" at bounding box center [614, 311] width 206 height 139
click at [549, 298] on div at bounding box center [614, 298] width 180 height 3
click at [695, 263] on icon at bounding box center [699, 262] width 9 height 11
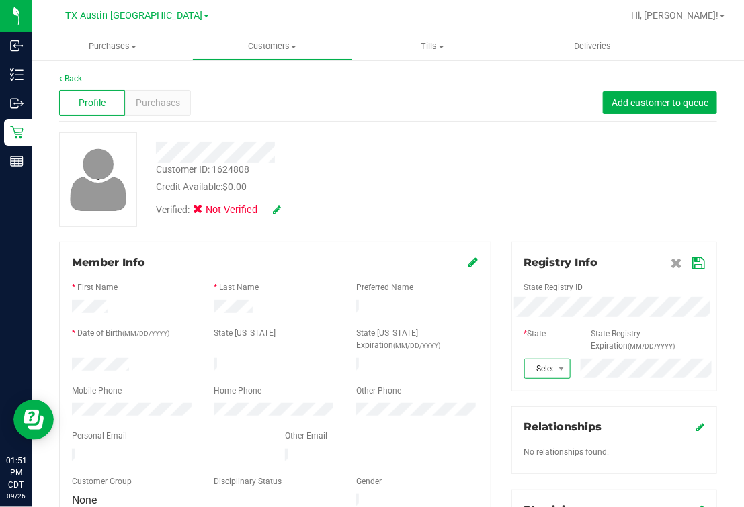
click at [528, 368] on span "Select state" at bounding box center [539, 369] width 28 height 19
click at [532, 283] on li "[GEOGRAPHIC_DATA]" at bounding box center [538, 294] width 44 height 23
click at [673, 223] on div "Customer ID: 1624808 Credit Available: $0.00 Verified: Not Verified" at bounding box center [388, 179] width 678 height 95
click at [692, 261] on div "Registry Info State Registry ID * State State Registry Expiration (MM/DD/YYYY) …" at bounding box center [614, 316] width 206 height 149
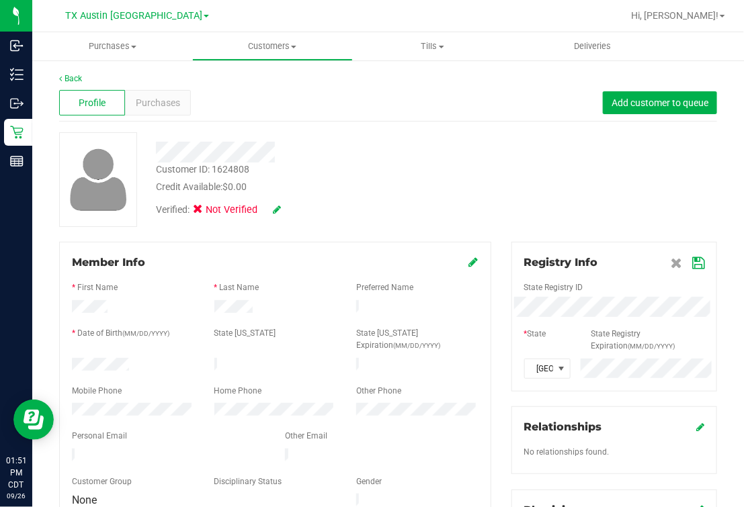
click at [692, 264] on icon at bounding box center [698, 263] width 12 height 11
drag, startPoint x: 667, startPoint y: 218, endPoint x: 610, endPoint y: 218, distance: 57.1
click at [665, 218] on div "Customer ID: 1624808 Credit Available: $0.00 Verified: Not Verified" at bounding box center [388, 179] width 678 height 95
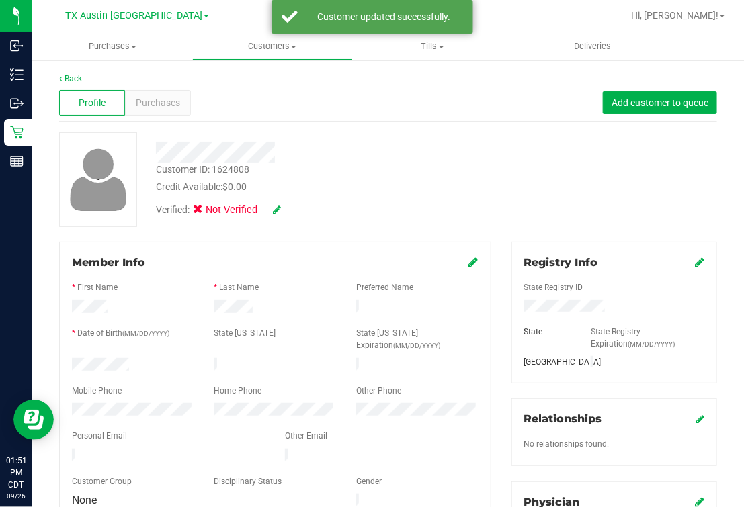
click at [284, 208] on div "Verified: Not Verified" at bounding box center [315, 209] width 339 height 30
click at [279, 210] on icon at bounding box center [277, 209] width 8 height 9
click at [196, 213] on span at bounding box center [202, 212] width 12 height 12
click at [0, 0] on input "Medical" at bounding box center [0, 0] width 0 height 0
click at [296, 215] on icon at bounding box center [295, 210] width 11 height 9
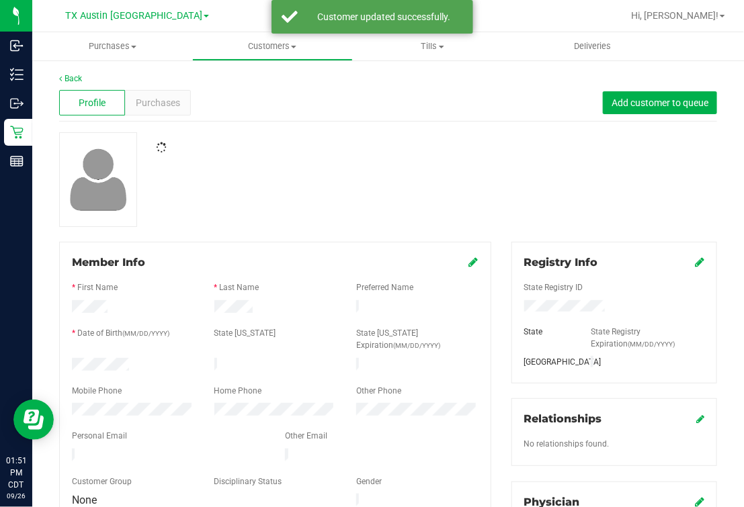
click at [433, 193] on div at bounding box center [388, 179] width 678 height 95
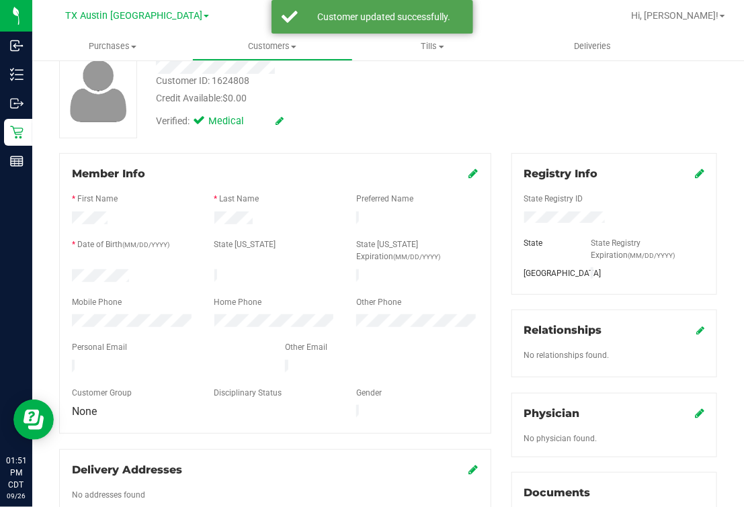
scroll to position [167, 0]
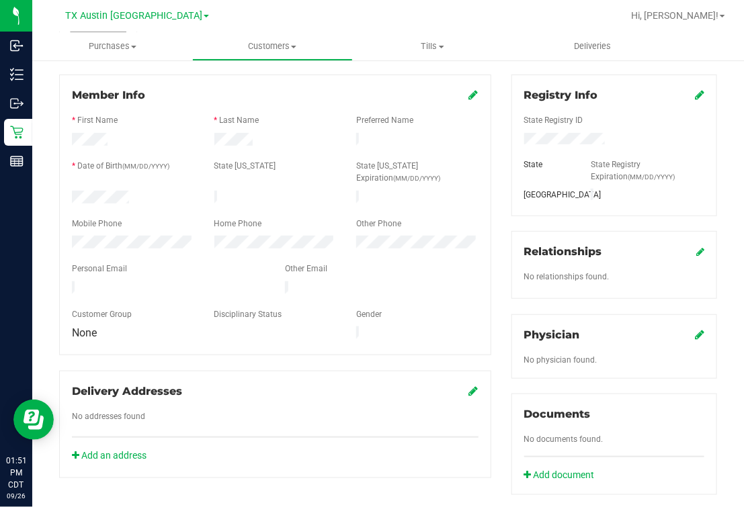
click at [695, 332] on icon at bounding box center [699, 334] width 9 height 11
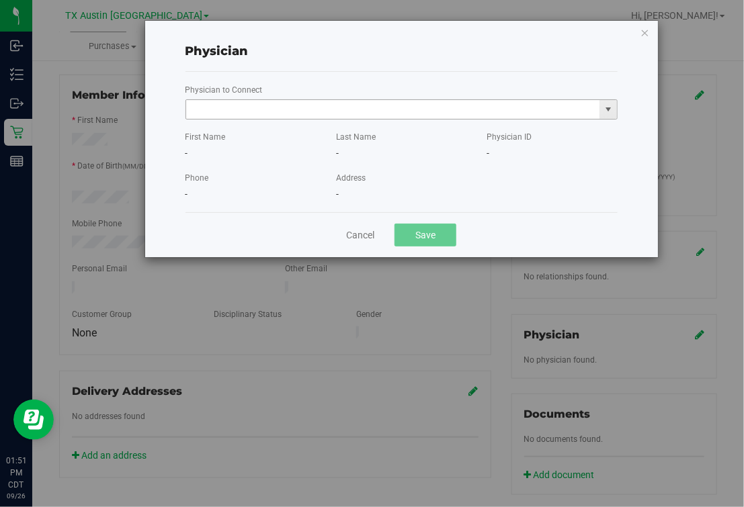
click at [329, 110] on input "text" at bounding box center [393, 109] width 414 height 19
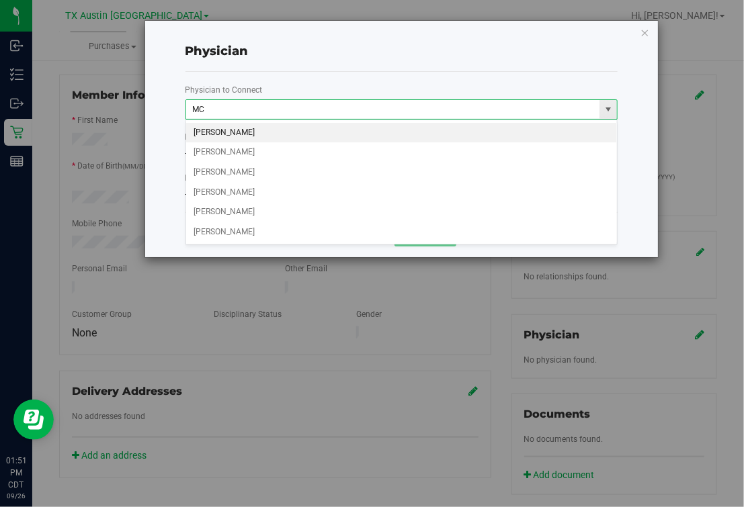
type input "M"
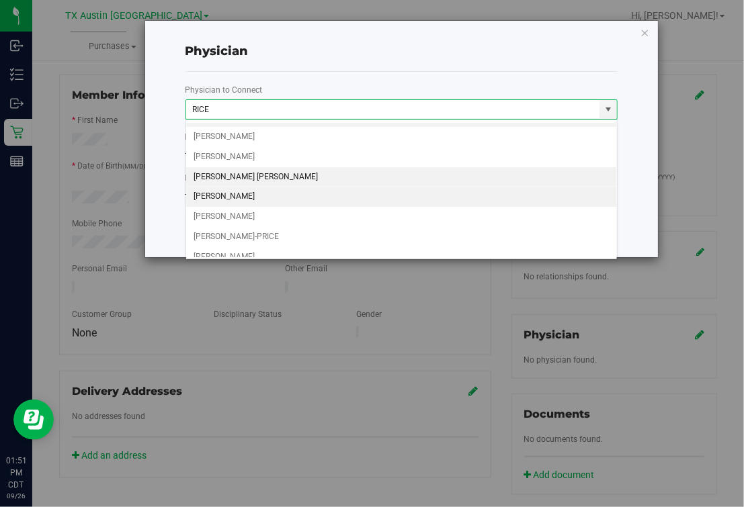
scroll to position [24, 0]
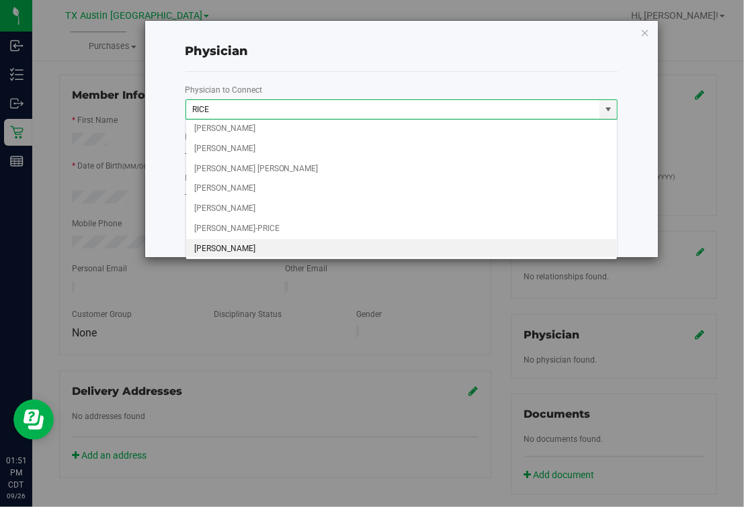
click at [323, 251] on li "JACQUELINE NICOLE RICE-MCKENZIE" at bounding box center [401, 249] width 431 height 20
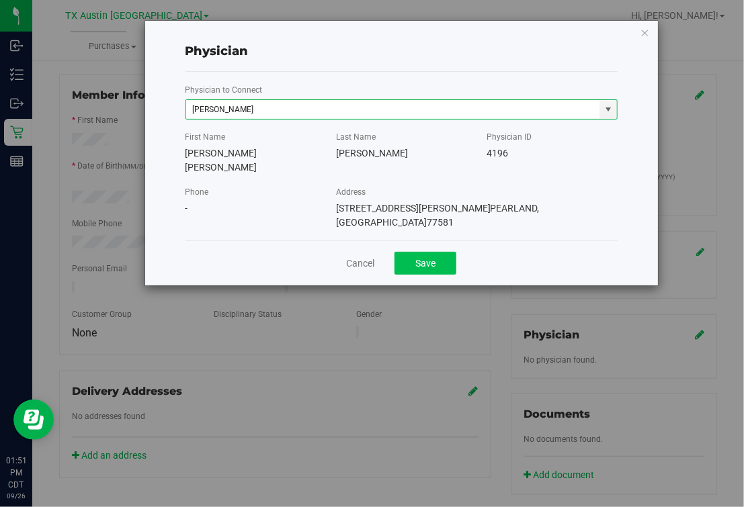
type input "JACQUELINE NICOLE RICE-MCKENZIE"
click at [420, 252] on button "Save" at bounding box center [426, 263] width 62 height 23
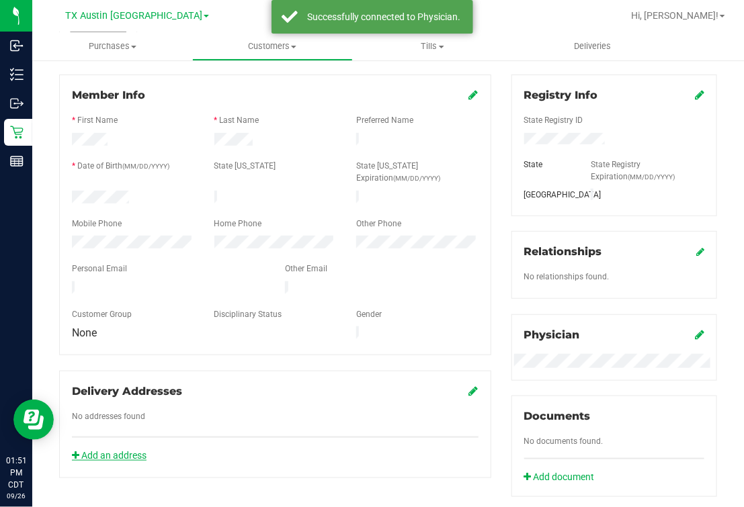
click at [111, 450] on link "Add an address" at bounding box center [109, 455] width 75 height 11
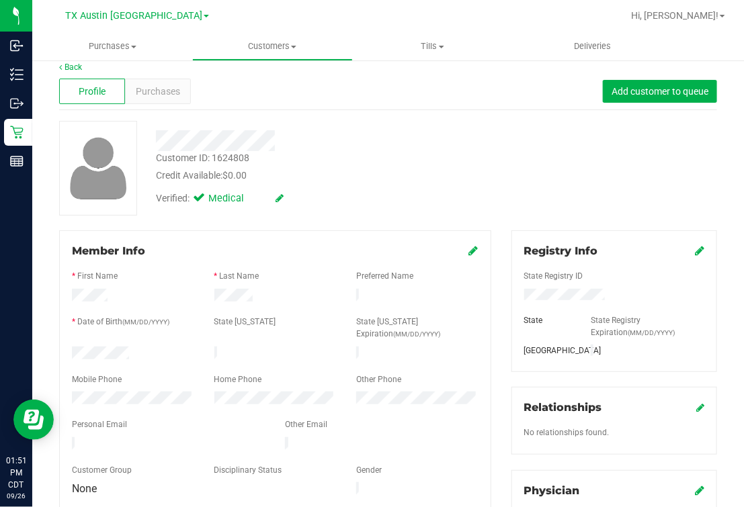
scroll to position [0, 0]
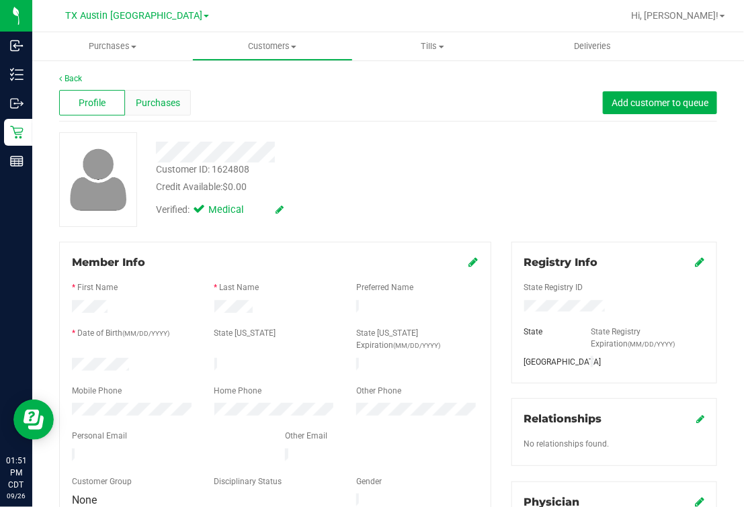
click at [173, 109] on span "Purchases" at bounding box center [158, 103] width 44 height 14
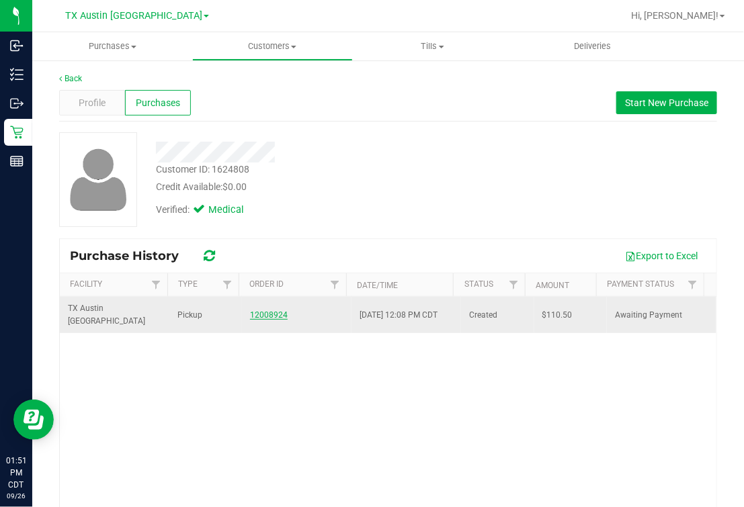
click at [268, 317] on link "12008924" at bounding box center [269, 315] width 38 height 9
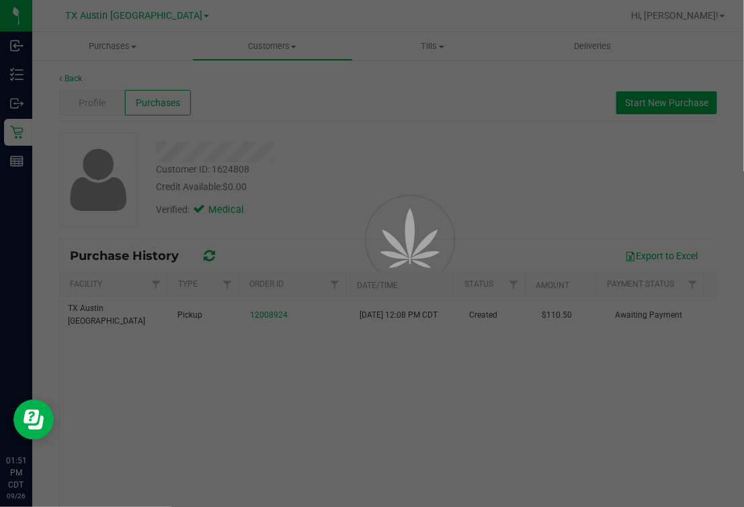
click at [425, 185] on div at bounding box center [372, 253] width 744 height 507
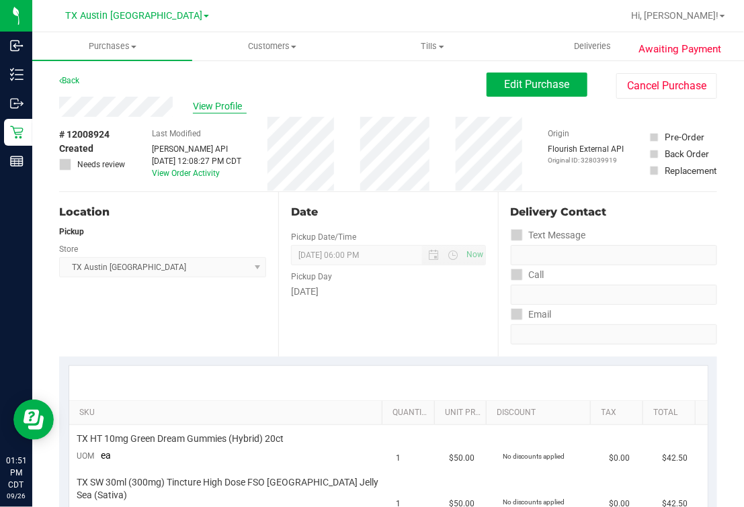
click at [207, 104] on span "View Profile" at bounding box center [220, 106] width 54 height 14
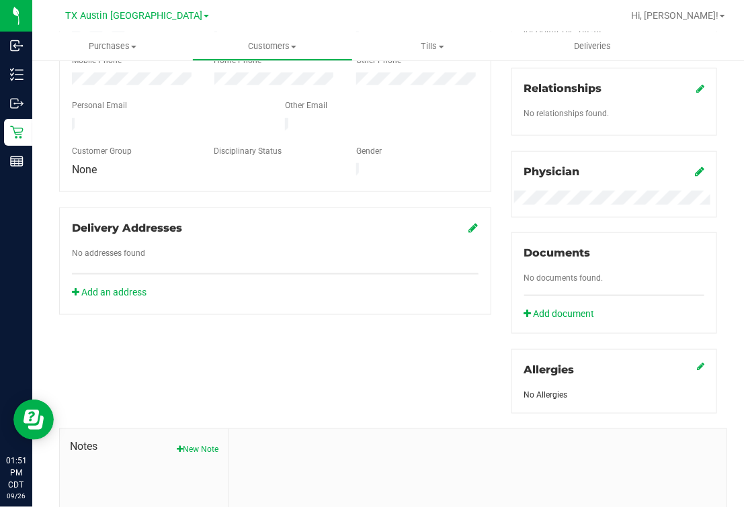
scroll to position [335, 0]
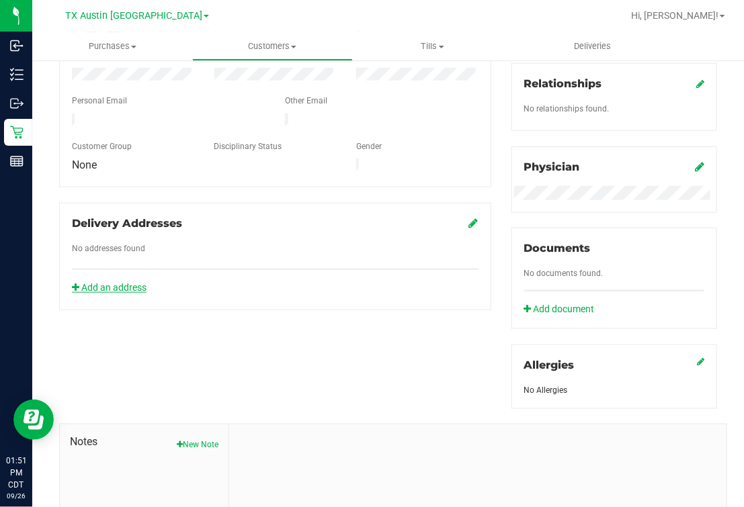
click at [134, 281] on div "Add an address" at bounding box center [275, 288] width 427 height 14
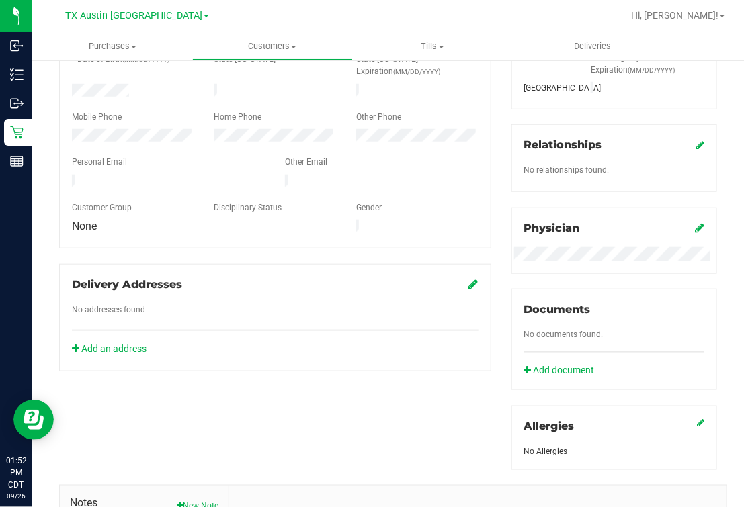
scroll to position [167, 0]
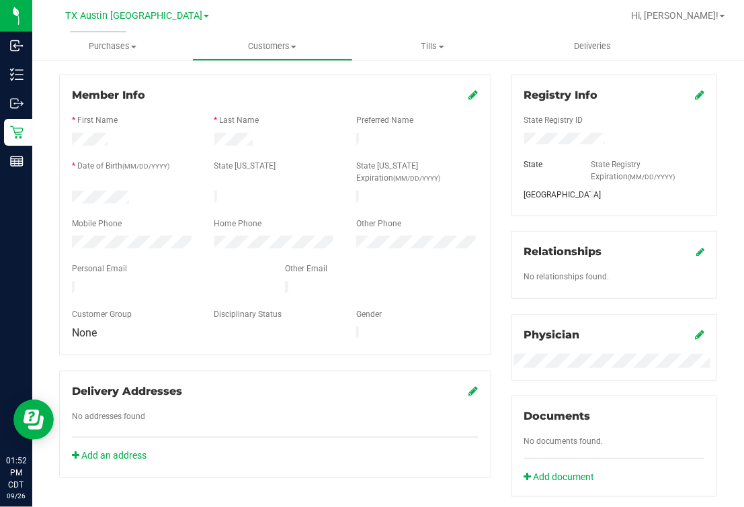
click at [118, 444] on div "Delivery Addresses No addresses found Add an address" at bounding box center [275, 425] width 432 height 108
click at [122, 450] on link "Add an address" at bounding box center [109, 455] width 75 height 11
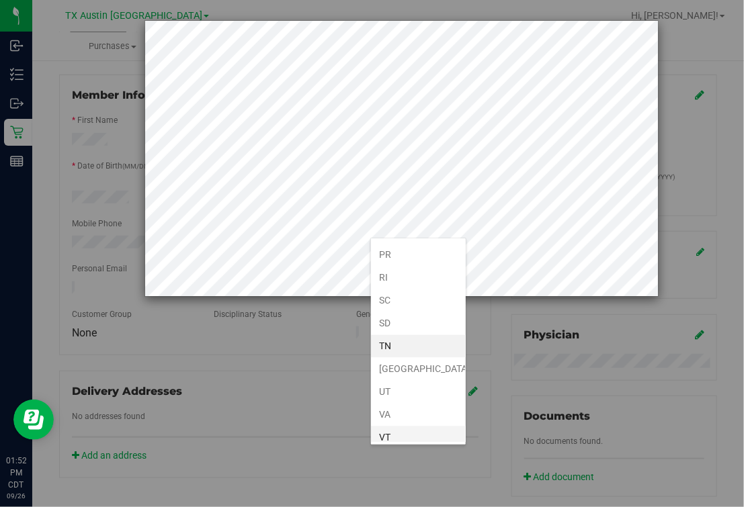
scroll to position [974, 0]
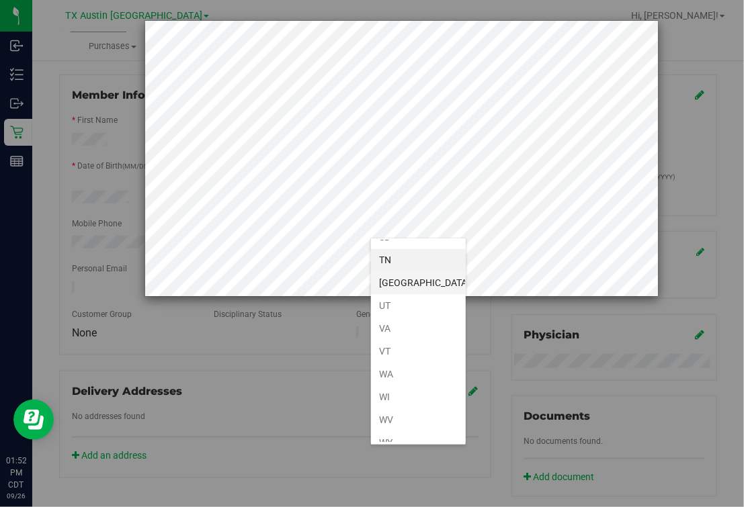
click at [411, 272] on li "[GEOGRAPHIC_DATA]" at bounding box center [418, 283] width 95 height 23
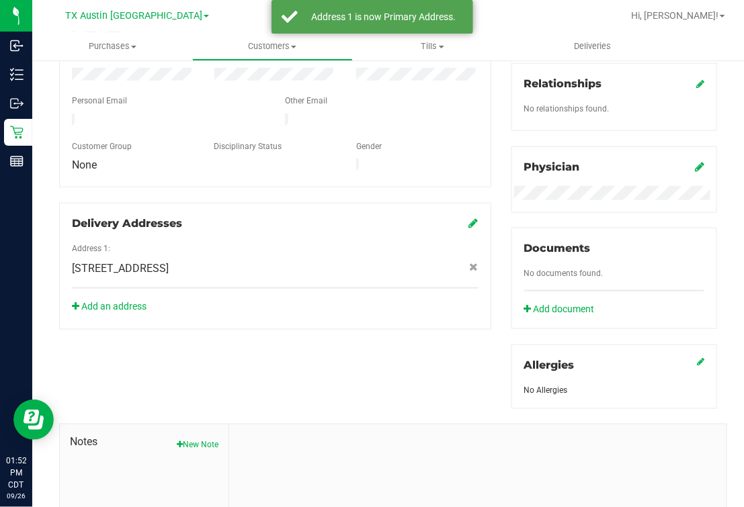
scroll to position [0, 0]
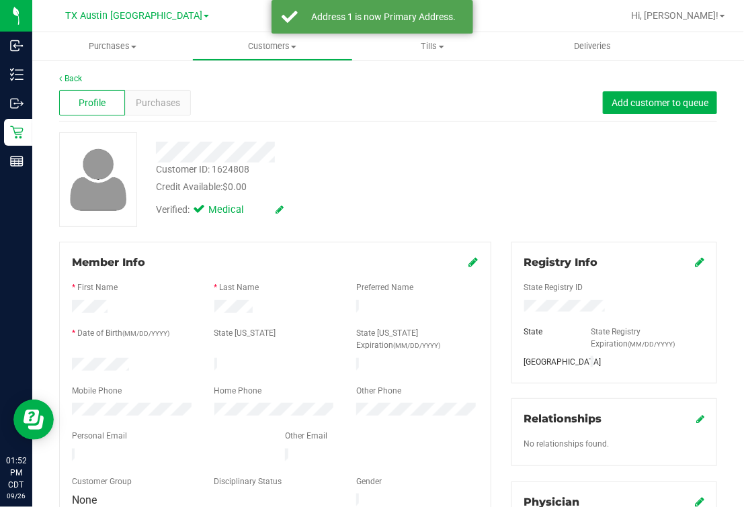
click at [438, 181] on div "Credit Available: $0.00" at bounding box center [315, 187] width 319 height 14
click at [157, 99] on span "Purchases" at bounding box center [158, 103] width 44 height 14
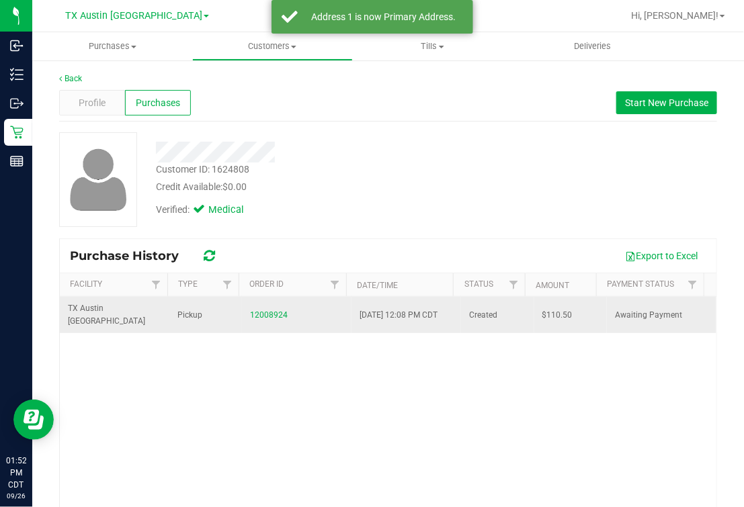
click at [258, 303] on td "12008924" at bounding box center [297, 315] width 110 height 36
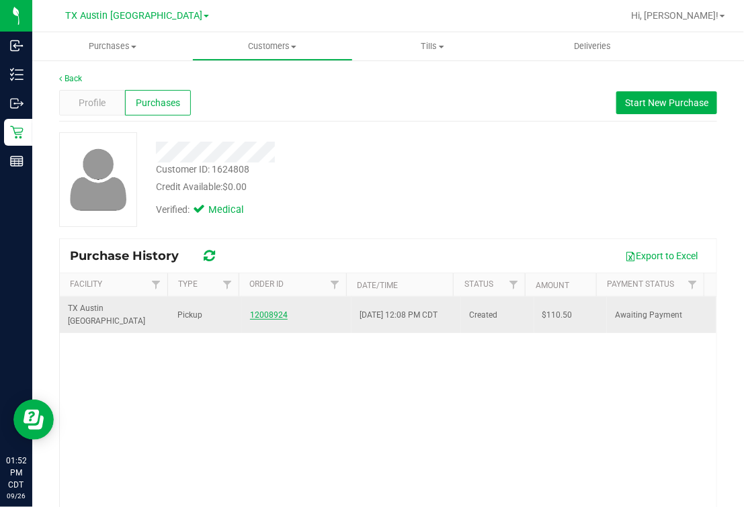
click at [259, 312] on link "12008924" at bounding box center [269, 315] width 38 height 9
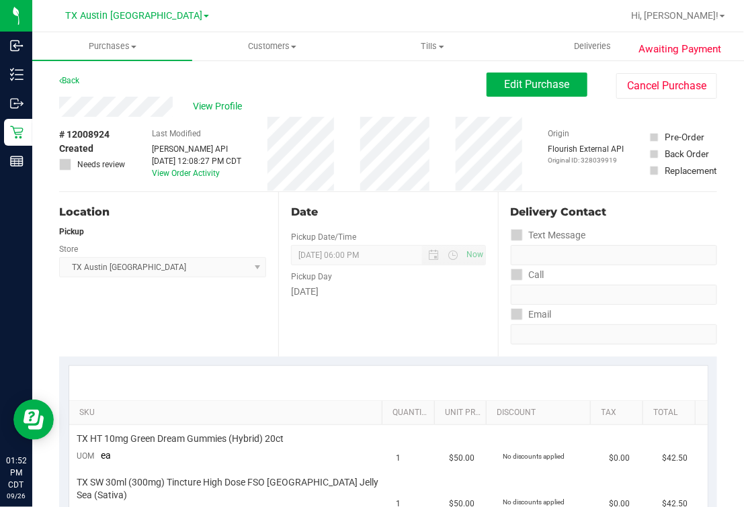
click at [524, 101] on div "View Profile # 12008924 Created Needs review Last Modified Jane API Sep 26, 202…" at bounding box center [388, 144] width 658 height 95
click at [505, 89] on span "Edit Purchase" at bounding box center [537, 84] width 65 height 13
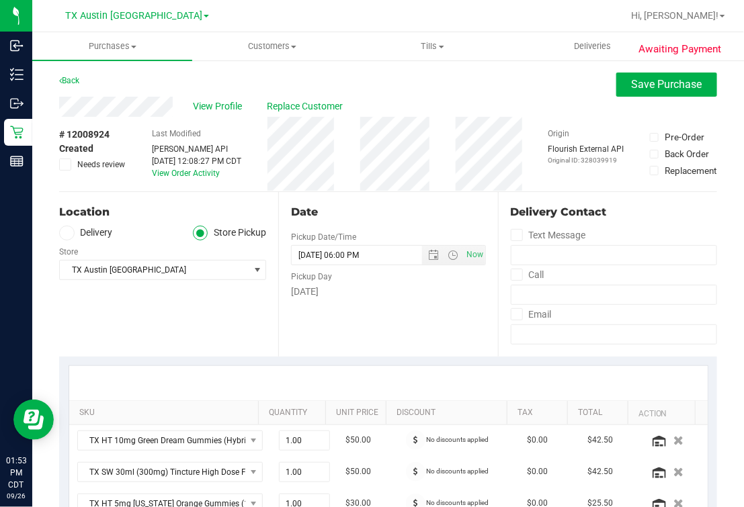
drag, startPoint x: 57, startPoint y: 229, endPoint x: 85, endPoint y: 233, distance: 27.9
click at [60, 234] on span at bounding box center [66, 233] width 15 height 15
click at [0, 0] on input "Delivery" at bounding box center [0, 0] width 0 height 0
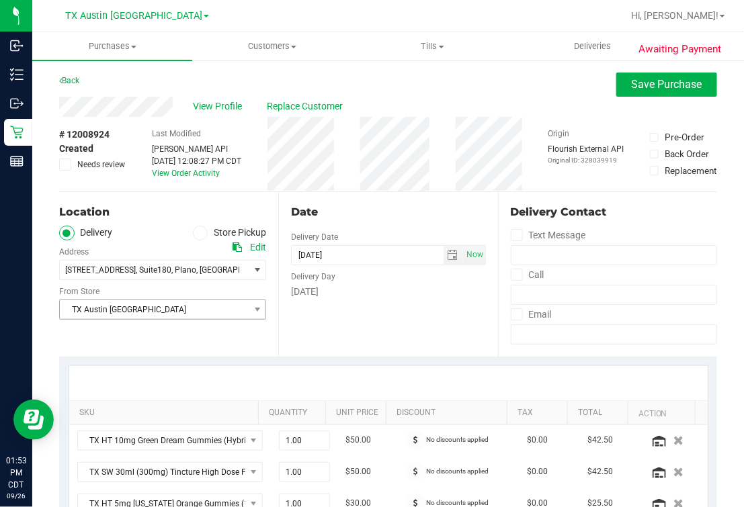
click at [93, 307] on span "TX Austin [GEOGRAPHIC_DATA]" at bounding box center [154, 309] width 189 height 19
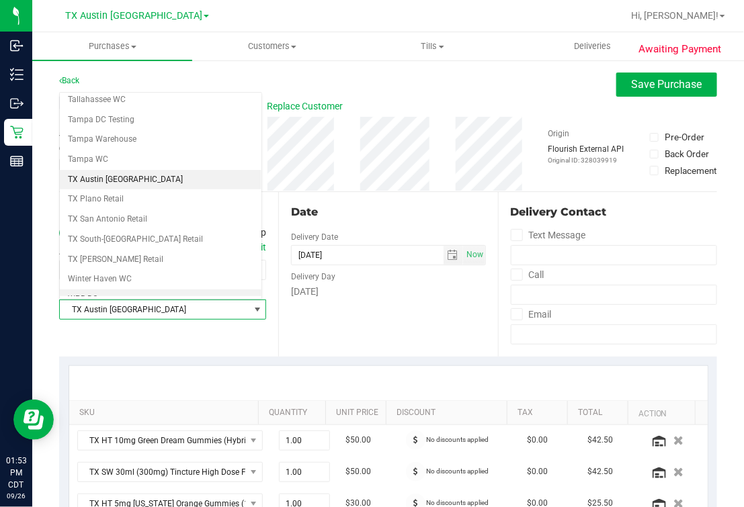
scroll to position [962, 0]
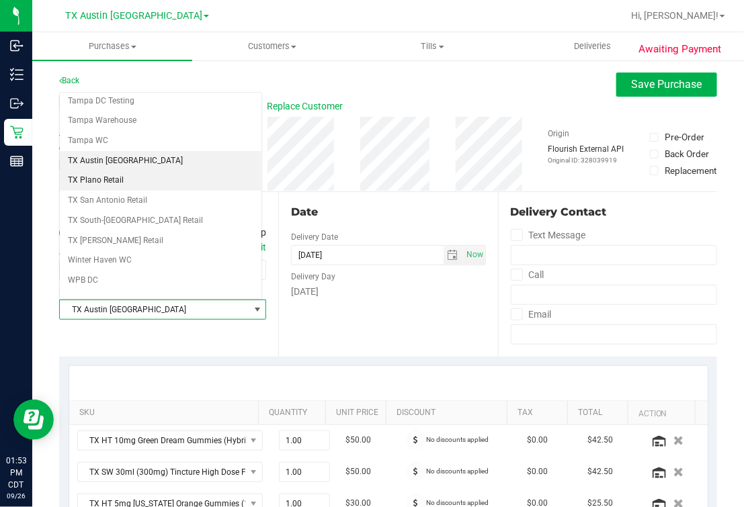
click at [122, 175] on li "TX Plano Retail" at bounding box center [161, 181] width 202 height 20
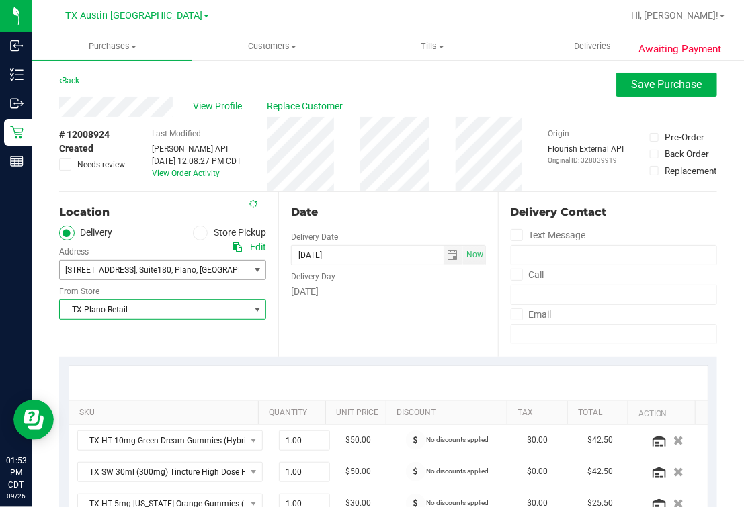
click at [153, 268] on span ", Suite180" at bounding box center [154, 269] width 36 height 9
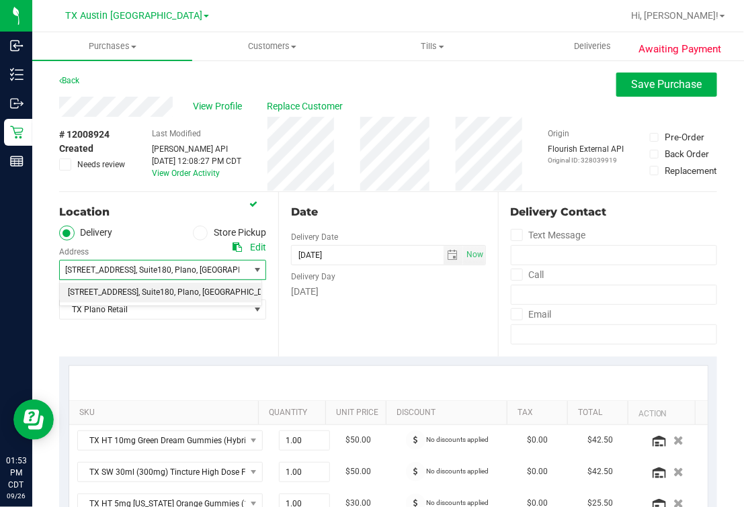
click at [345, 306] on div "Date Delivery Date 09/27/2025 Now 09/27/2025 06:00 PM Now Delivery Day Saturday" at bounding box center [387, 274] width 219 height 165
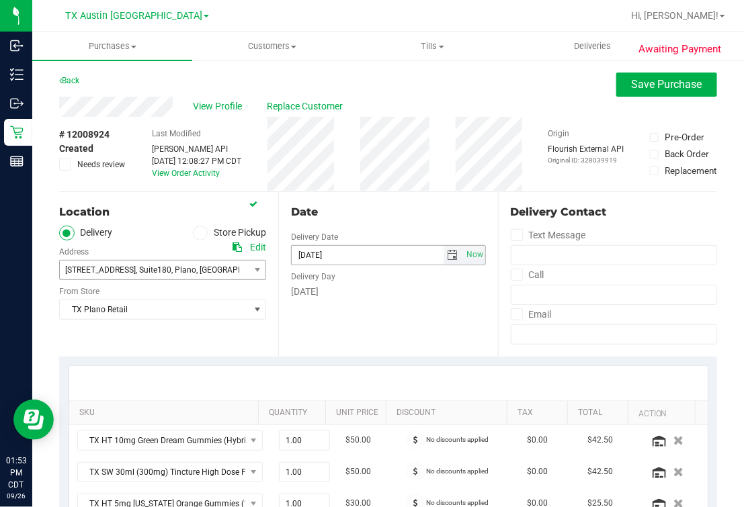
click at [373, 216] on div "Date" at bounding box center [388, 212] width 194 height 16
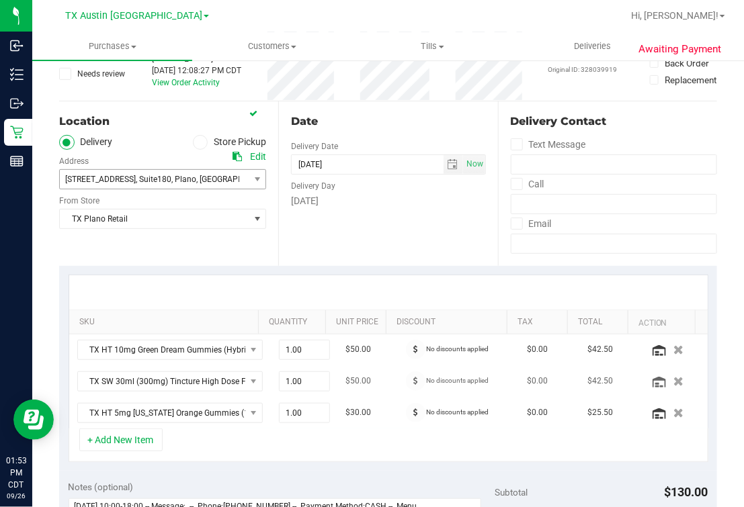
scroll to position [167, 0]
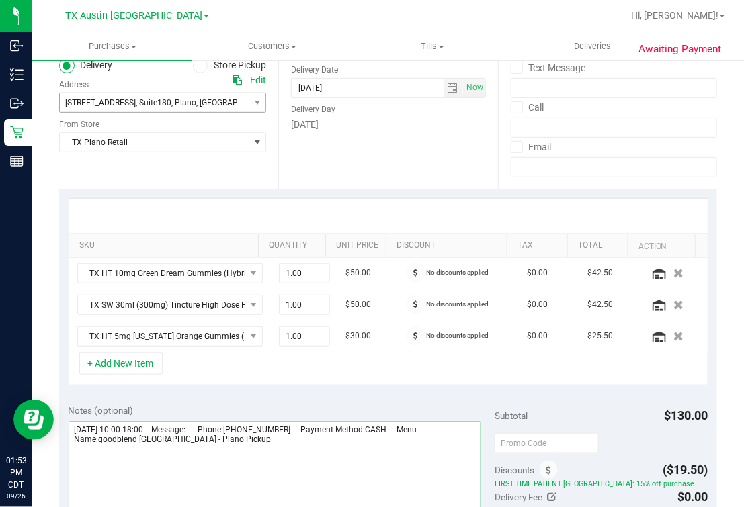
click at [282, 449] on textarea at bounding box center [275, 486] width 413 height 129
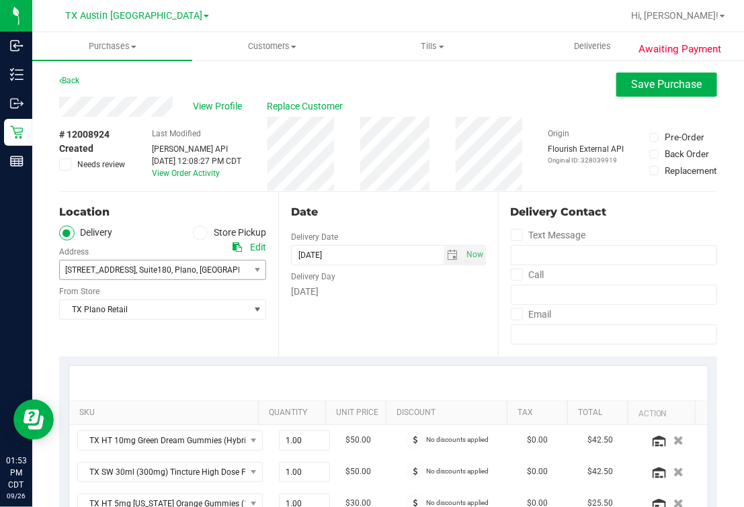
scroll to position [504, 0]
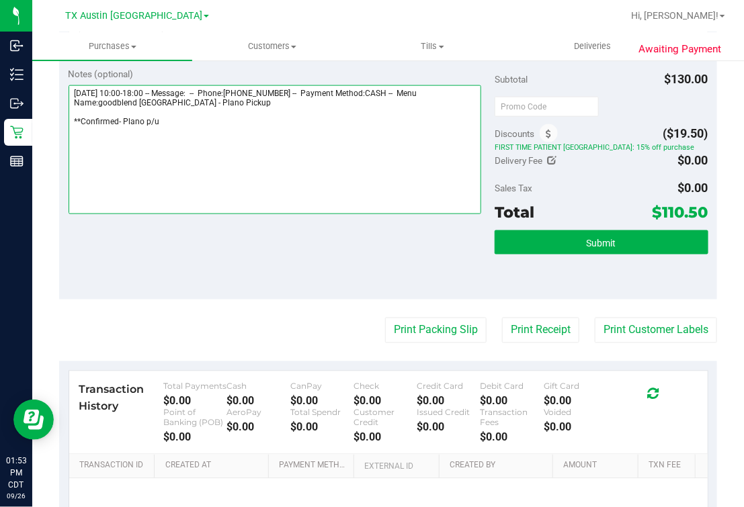
click at [218, 152] on textarea at bounding box center [275, 149] width 413 height 129
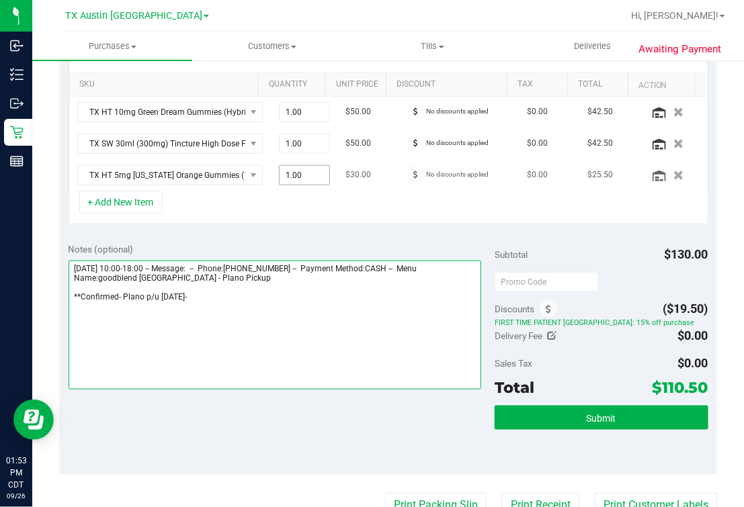
scroll to position [335, 0]
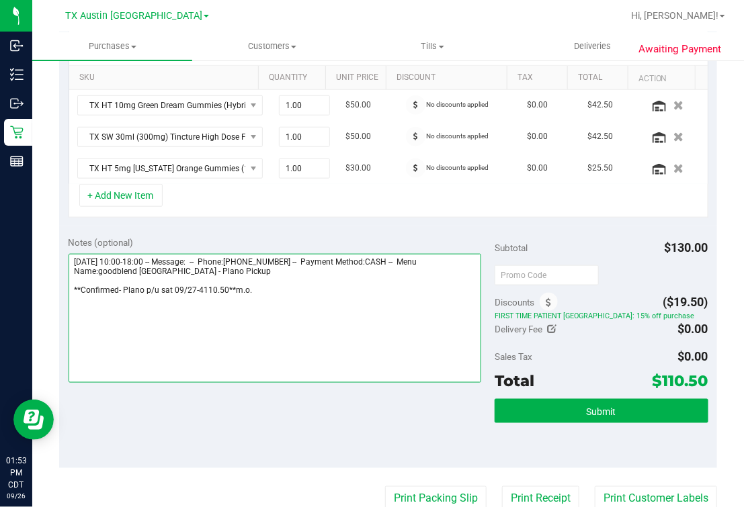
click at [203, 289] on textarea at bounding box center [275, 318] width 413 height 129
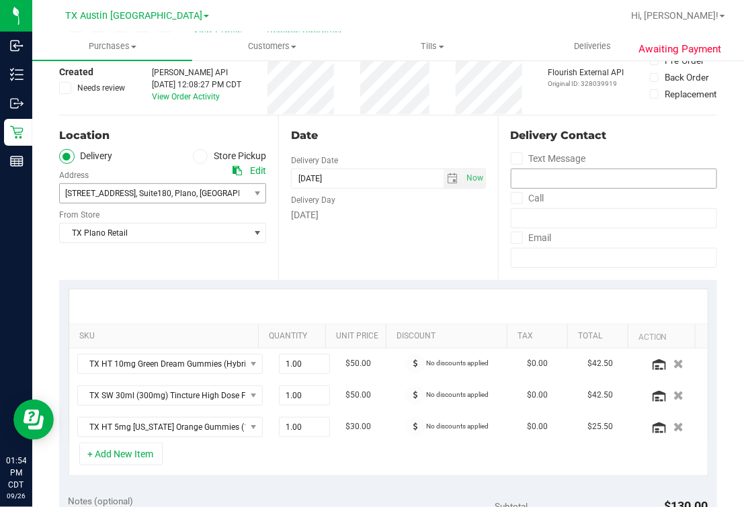
scroll to position [0, 0]
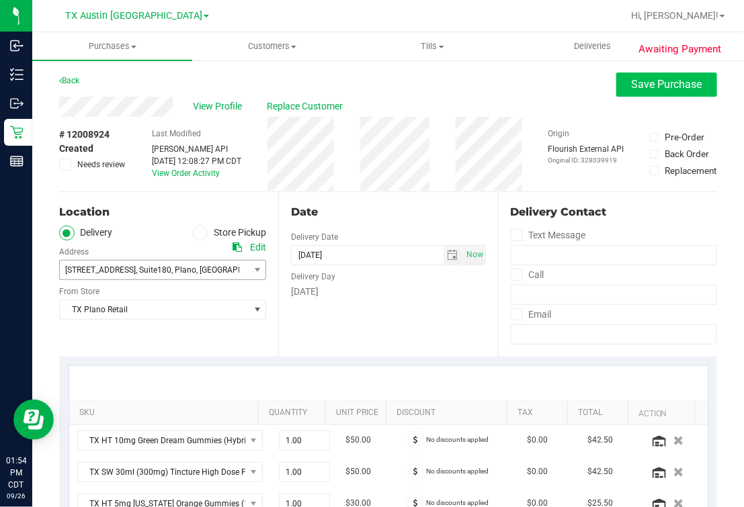
type textarea "Saturday 09/27/2025 10:00-18:00 -- Message: -- Phone:9037718481 -- Payment Meth…"
click at [675, 77] on button "Save Purchase" at bounding box center [666, 85] width 101 height 24
drag, startPoint x: 573, startPoint y: 87, endPoint x: 586, endPoint y: 97, distance: 16.3
click at [573, 89] on div "Back Save Purchase" at bounding box center [388, 85] width 658 height 24
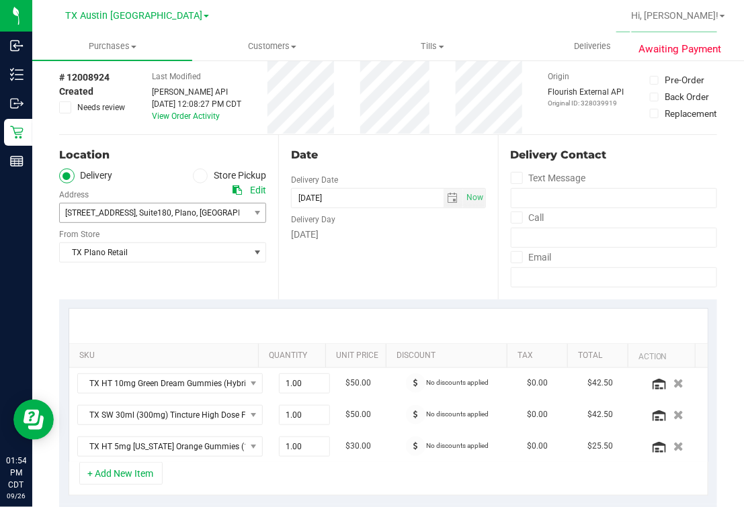
scroll to position [83, 0]
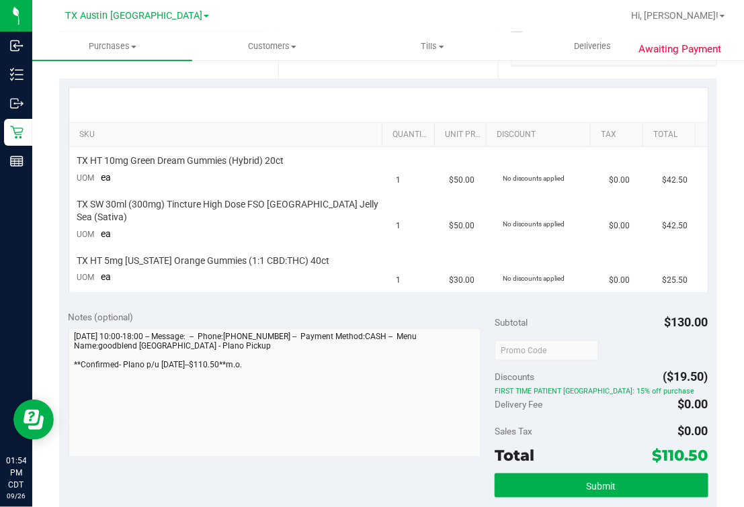
scroll to position [335, 0]
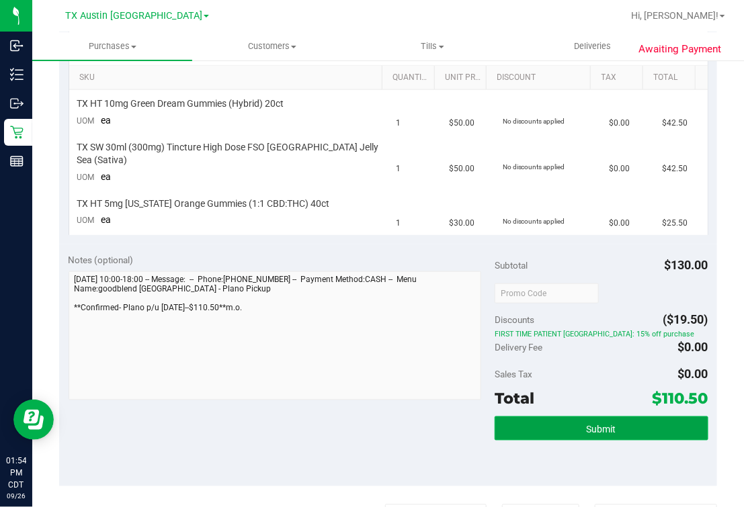
click at [550, 420] on button "Submit" at bounding box center [601, 429] width 213 height 24
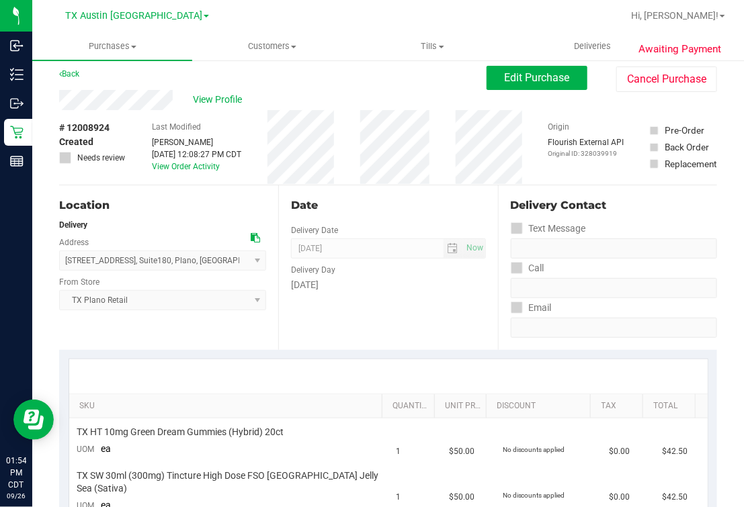
scroll to position [0, 0]
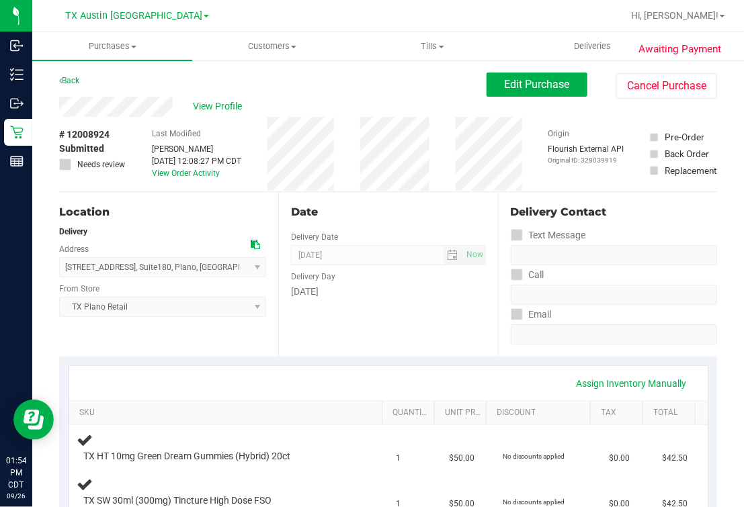
click at [220, 105] on span "View Profile" at bounding box center [220, 106] width 54 height 14
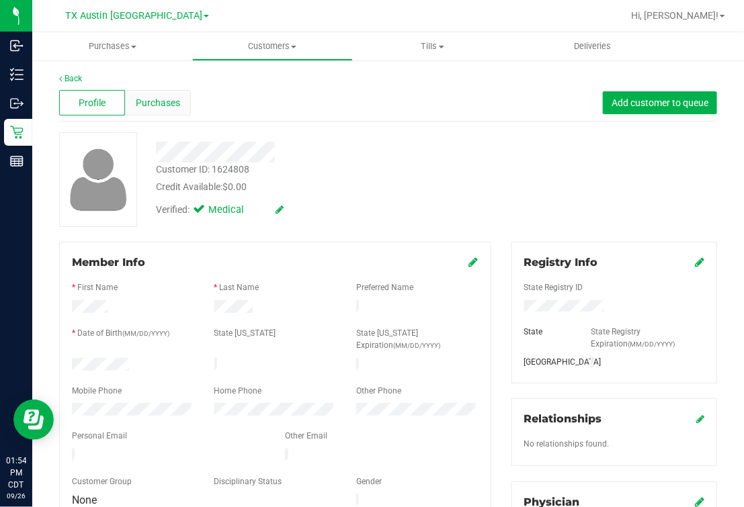
click at [179, 105] on div "Purchases" at bounding box center [158, 103] width 66 height 26
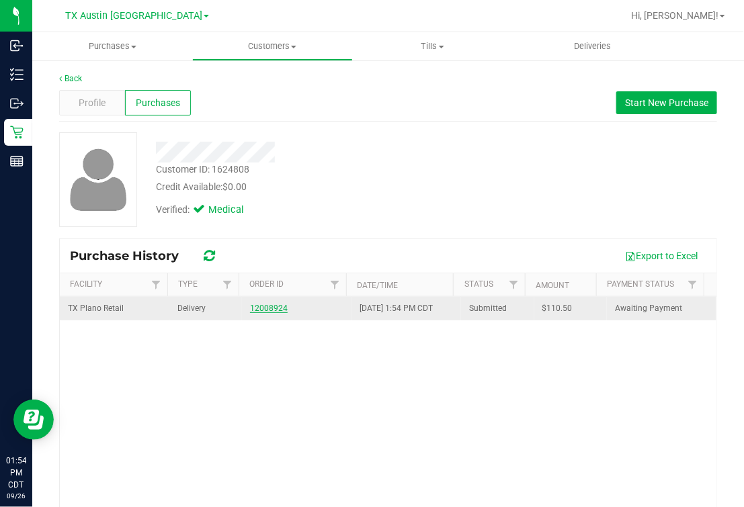
click at [250, 308] on link "12008924" at bounding box center [269, 308] width 38 height 9
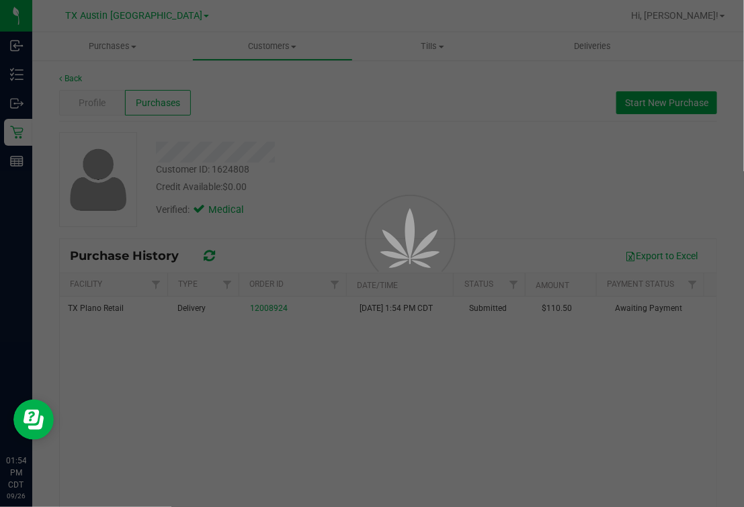
click at [393, 240] on div at bounding box center [392, 270] width 60 height 60
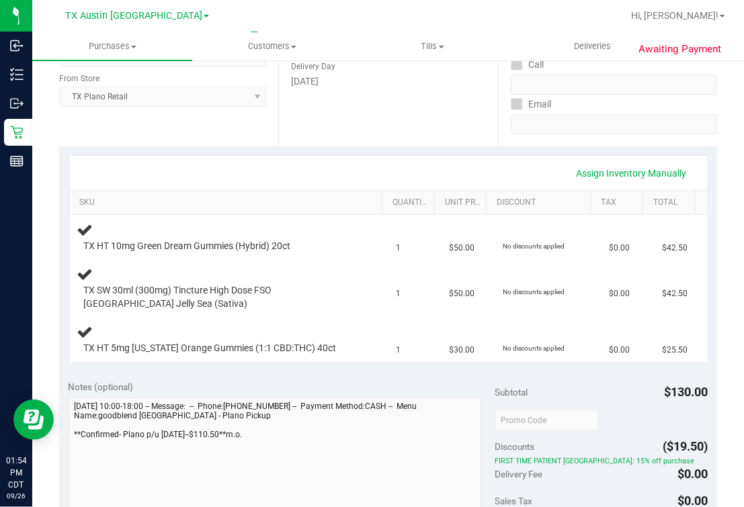
scroll to position [420, 0]
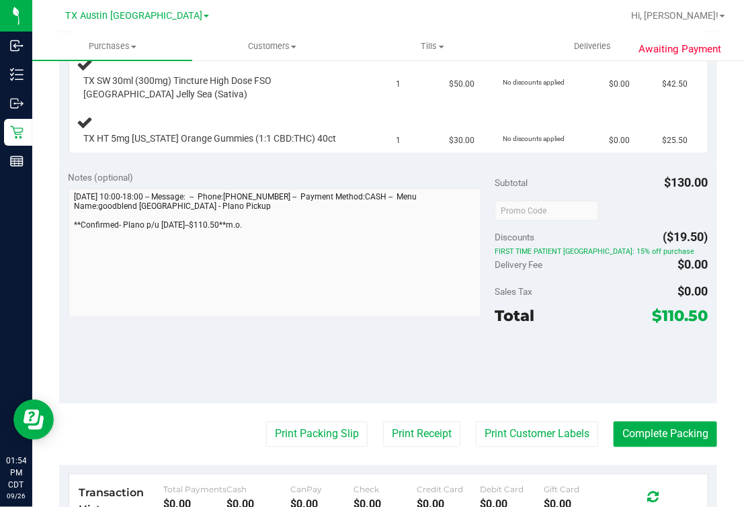
click at [67, 243] on div "Notes (optional) Subtotal $130.00 Discounts ($19.50) FIRST TIME PATIENT TX: 15%…" at bounding box center [388, 283] width 658 height 242
click at [259, 48] on span "Customers" at bounding box center [272, 46] width 159 height 12
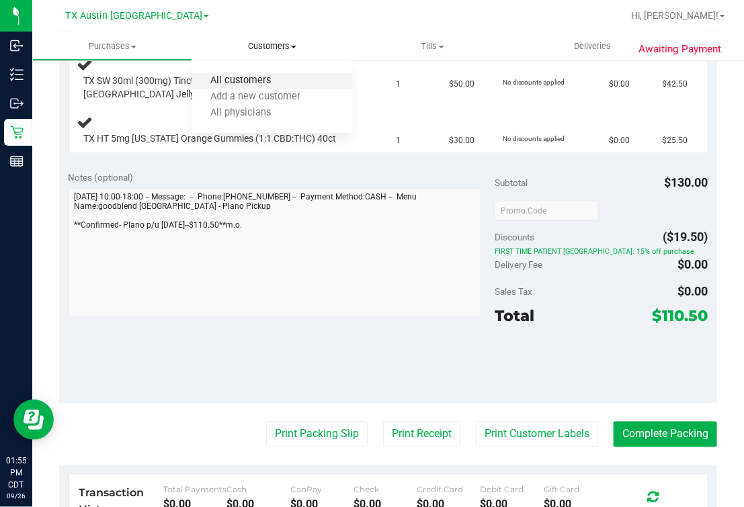
click at [244, 79] on span "All customers" at bounding box center [240, 80] width 97 height 11
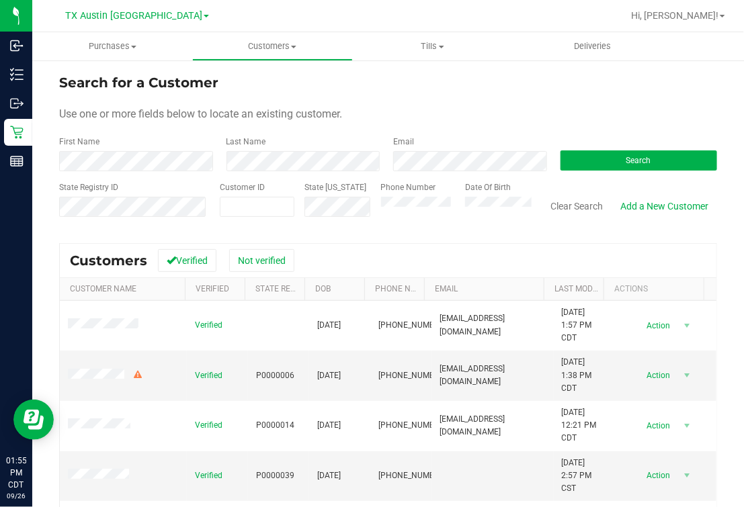
click at [395, 194] on div "Phone Number" at bounding box center [418, 205] width 74 height 48
click at [588, 161] on button "Search" at bounding box center [639, 161] width 157 height 20
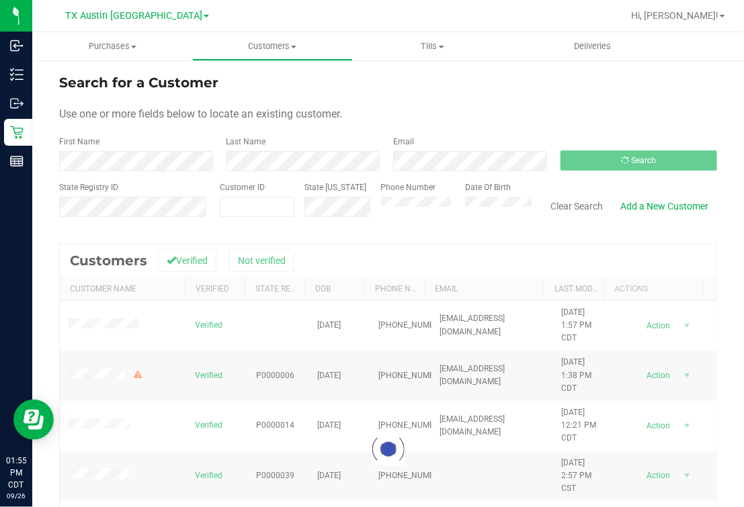
click at [582, 119] on div "Use one or more fields below to locate an existing customer." at bounding box center [388, 114] width 658 height 16
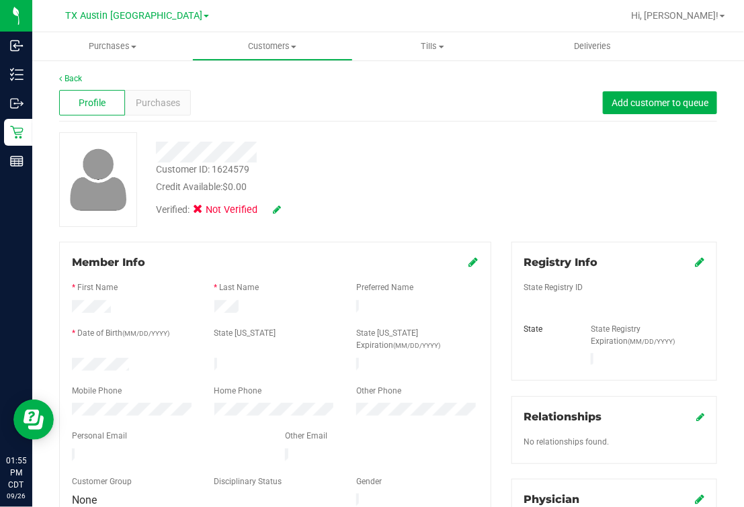
click at [176, 358] on div at bounding box center [133, 366] width 142 height 16
drag, startPoint x: 176, startPoint y: 356, endPoint x: 133, endPoint y: 286, distance: 82.1
click at [132, 286] on div "* First Name" at bounding box center [133, 289] width 142 height 15
click at [134, 358] on div at bounding box center [133, 366] width 142 height 16
click at [144, 301] on div at bounding box center [133, 308] width 142 height 16
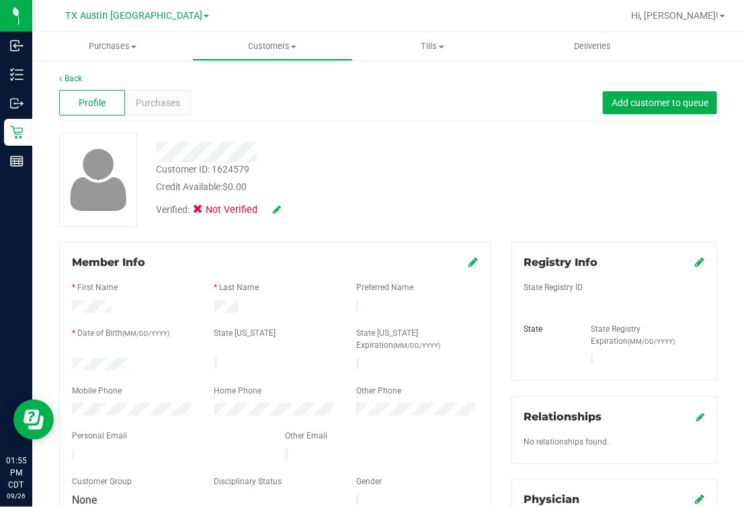
drag, startPoint x: 441, startPoint y: 163, endPoint x: 444, endPoint y: 202, distance: 39.8
click at [443, 165] on div "Customer ID: 1624579 Credit Available: $0.00" at bounding box center [315, 179] width 339 height 32
click at [169, 108] on span "Purchases" at bounding box center [158, 103] width 44 height 14
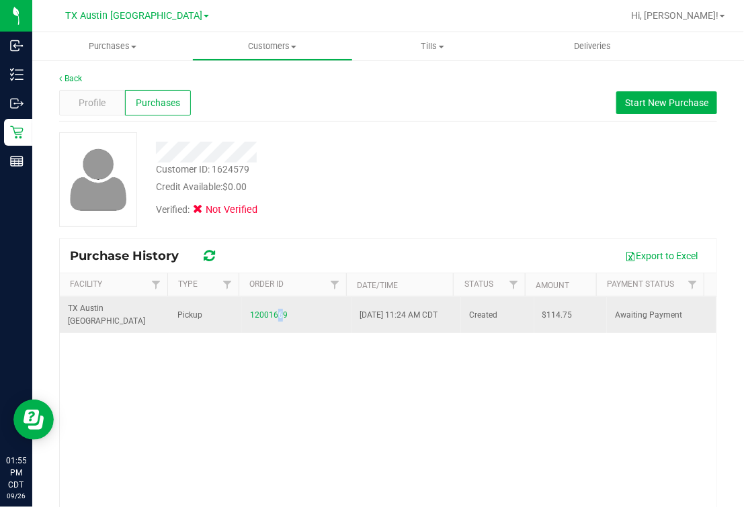
click at [275, 322] on td "12001669" at bounding box center [297, 315] width 110 height 36
click at [259, 316] on link "12001669" at bounding box center [269, 315] width 38 height 9
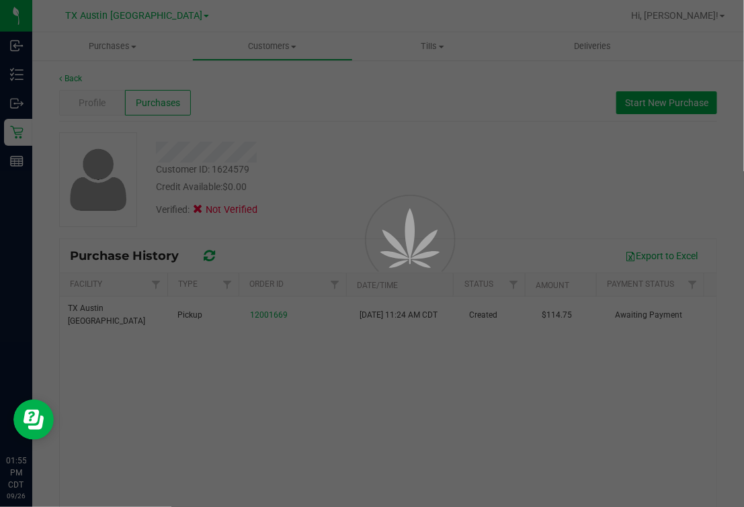
click at [360, 239] on div at bounding box center [389, 237] width 60 height 121
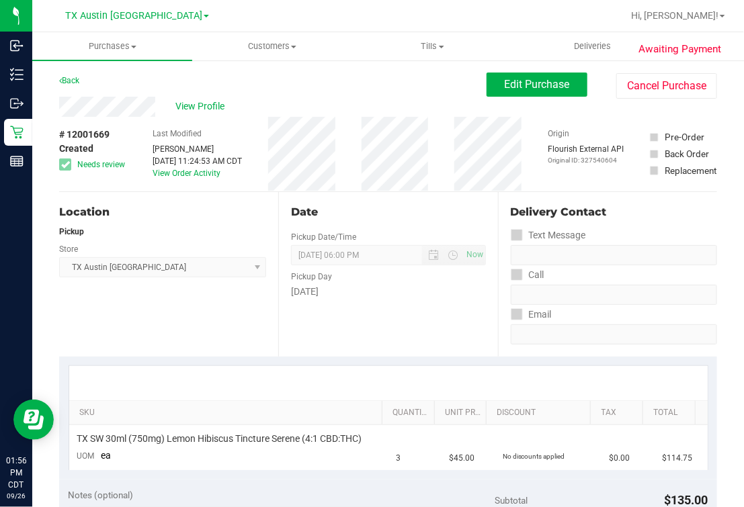
drag, startPoint x: 334, startPoint y: 94, endPoint x: 350, endPoint y: 94, distance: 16.1
click at [341, 93] on div "Back Edit Purchase Cancel Purchase" at bounding box center [388, 85] width 658 height 24
click at [629, 93] on button "Cancel Purchase" at bounding box center [666, 86] width 101 height 26
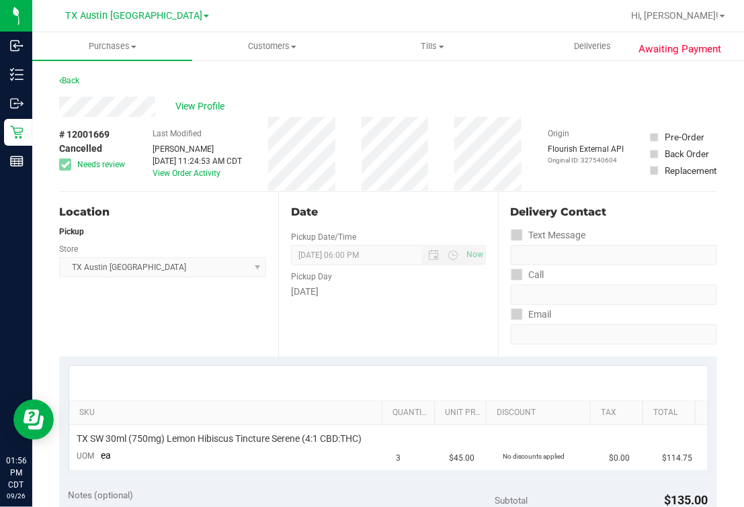
click at [295, 108] on div "View Profile" at bounding box center [388, 107] width 658 height 20
click at [277, 48] on span "Customers" at bounding box center [272, 46] width 159 height 12
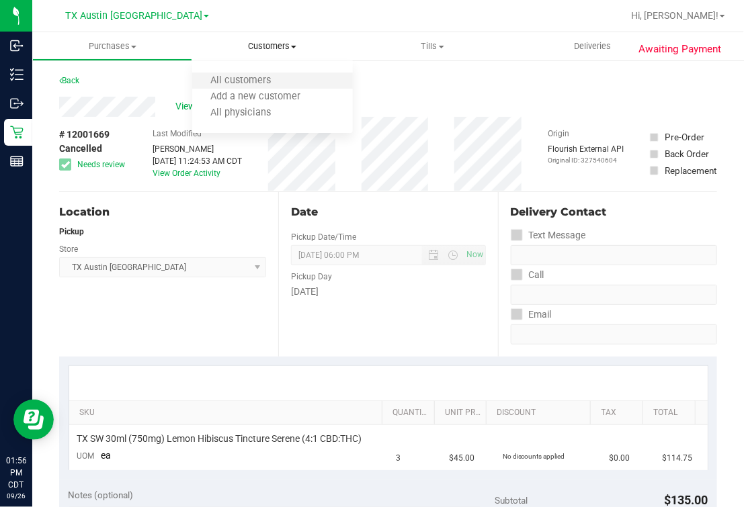
click at [253, 74] on li "All customers" at bounding box center [272, 81] width 160 height 16
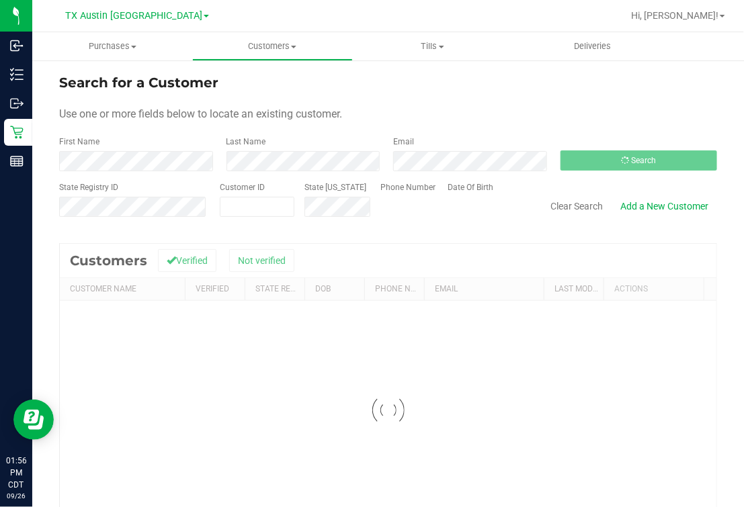
click at [506, 116] on div "Use one or more fields below to locate an existing customer." at bounding box center [388, 114] width 658 height 16
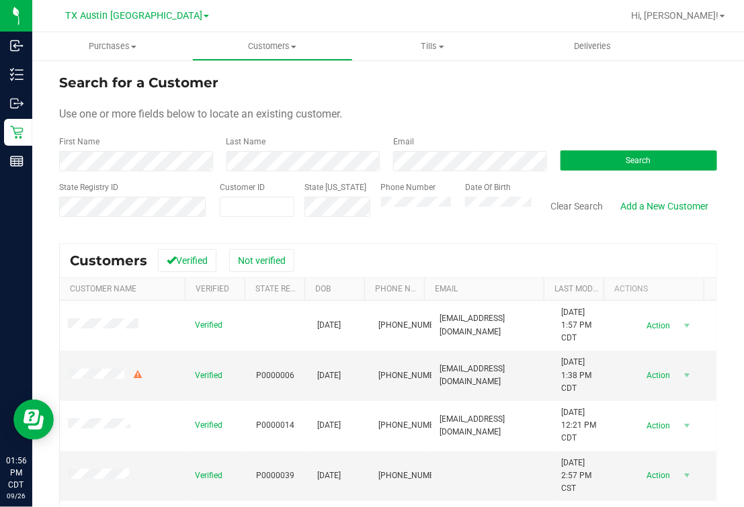
click at [650, 181] on div "Clear Search Add a New Customer" at bounding box center [625, 205] width 186 height 48
click at [647, 171] on form "Search for a Customer Use one or more fields below to locate an existing custom…" at bounding box center [388, 151] width 658 height 157
click at [642, 155] on button "Search" at bounding box center [639, 161] width 157 height 20
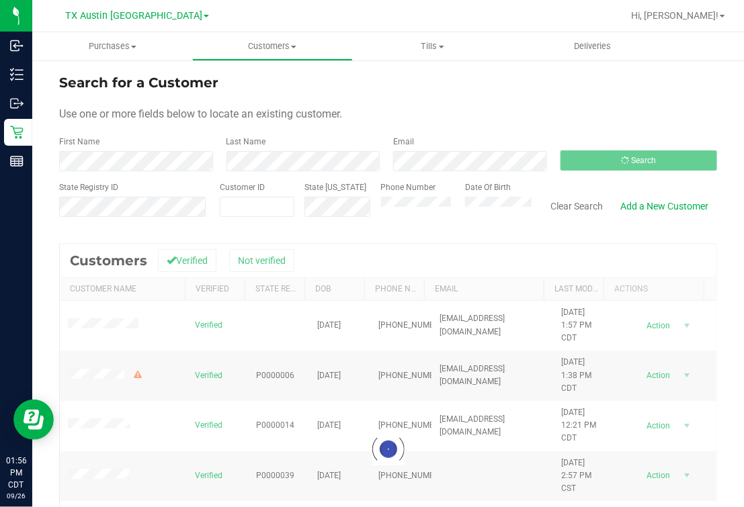
click at [624, 128] on form "Search for a Customer Use one or more fields below to locate an existing custom…" at bounding box center [388, 151] width 658 height 157
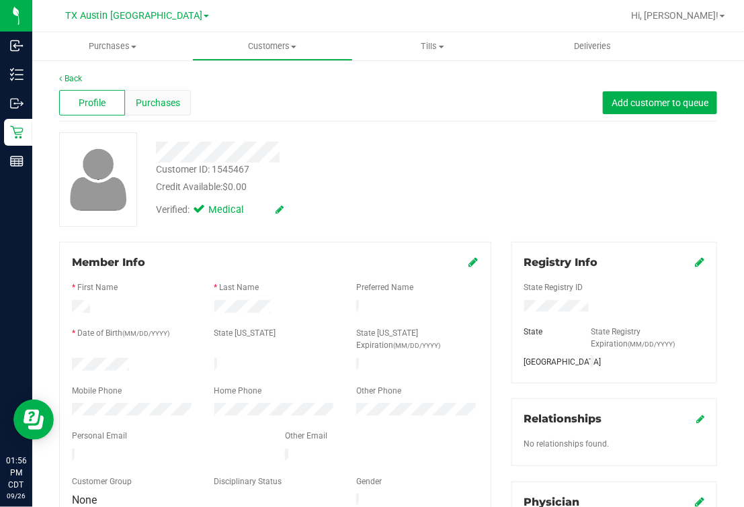
click at [159, 100] on span "Purchases" at bounding box center [158, 103] width 44 height 14
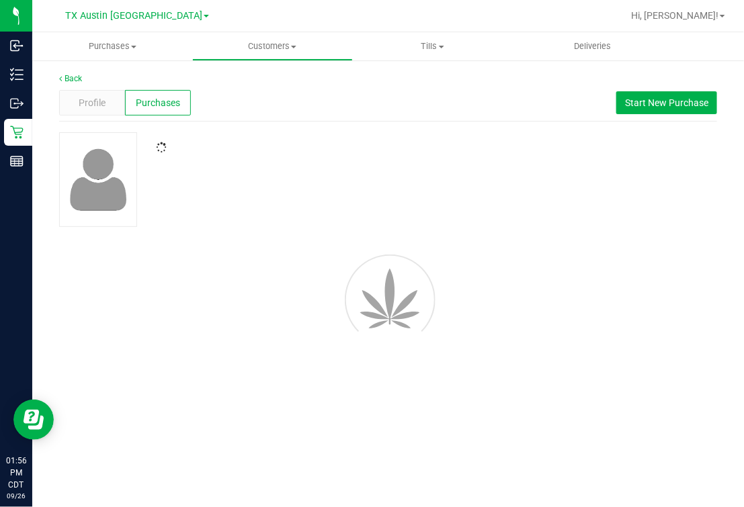
click at [402, 101] on div "Profile Purchases Start New Purchase" at bounding box center [388, 103] width 658 height 37
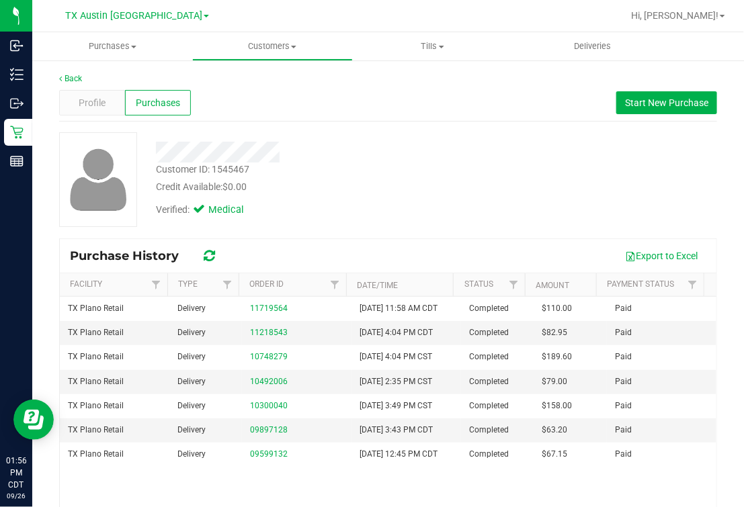
drag, startPoint x: 446, startPoint y: 208, endPoint x: 277, endPoint y: 165, distance: 174.9
click at [439, 210] on div "Verified: Medical" at bounding box center [315, 209] width 339 height 30
click at [114, 112] on div "Profile" at bounding box center [92, 103] width 66 height 26
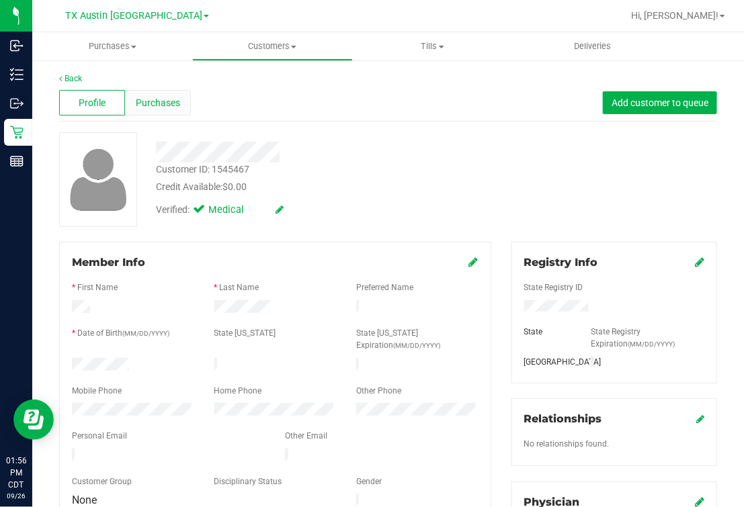
click at [168, 107] on span "Purchases" at bounding box center [158, 103] width 44 height 14
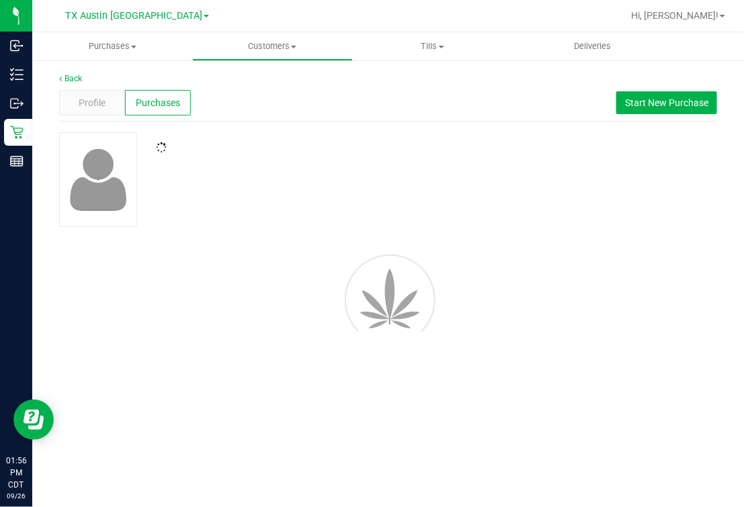
click at [406, 108] on div "Profile Purchases Start New Purchase" at bounding box center [388, 103] width 658 height 37
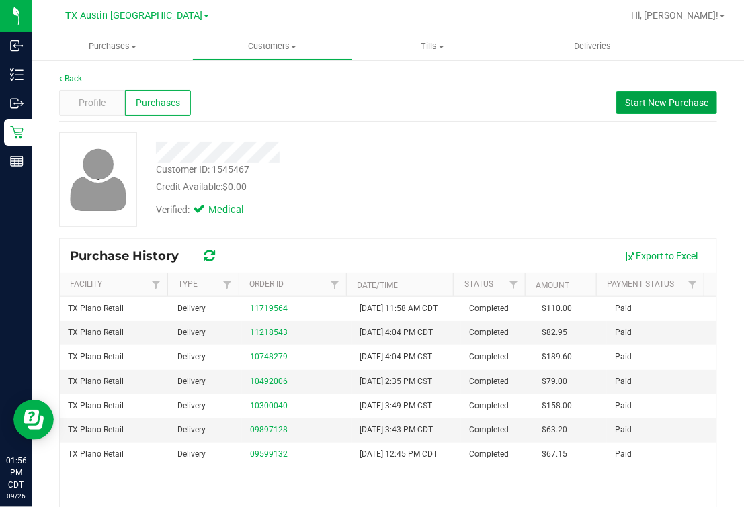
drag, startPoint x: 632, startPoint y: 102, endPoint x: 552, endPoint y: 124, distance: 83.5
click at [637, 102] on span "Start New Purchase" at bounding box center [666, 102] width 83 height 11
drag, startPoint x: 458, startPoint y: 171, endPoint x: 473, endPoint y: 178, distance: 15.9
click at [458, 175] on div "Customer ID: 1545467 Credit Available: $0.00" at bounding box center [315, 179] width 339 height 32
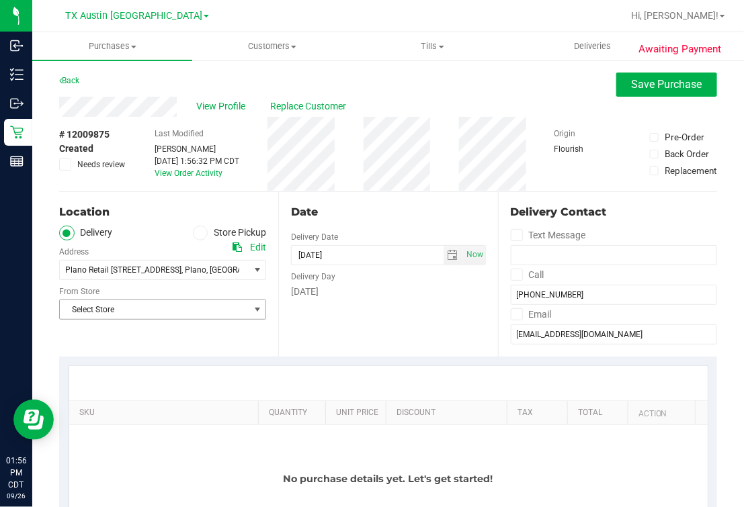
drag, startPoint x: 140, startPoint y: 308, endPoint x: 160, endPoint y: 310, distance: 19.6
click at [142, 309] on span "Select Store" at bounding box center [154, 309] width 189 height 19
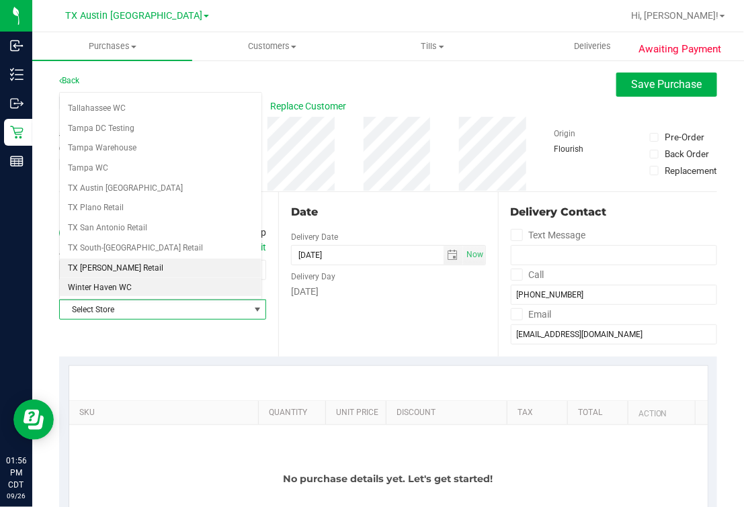
scroll to position [962, 0]
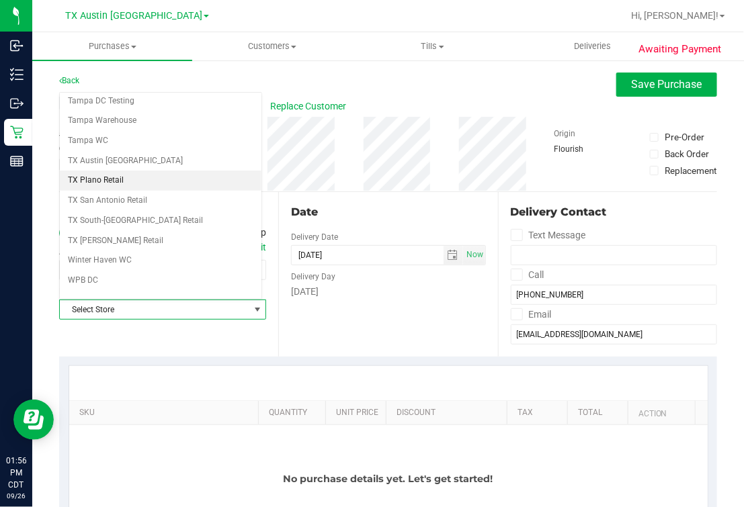
click at [115, 171] on li "TX Plano Retail" at bounding box center [161, 181] width 202 height 20
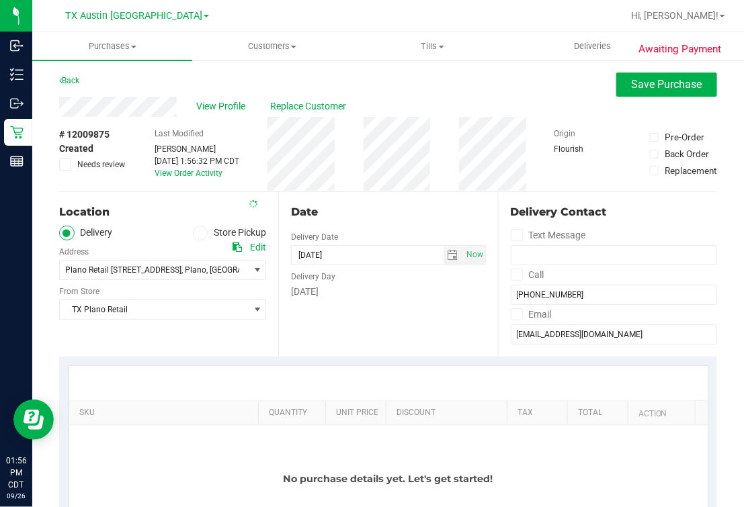
drag, startPoint x: 347, startPoint y: 302, endPoint x: 360, endPoint y: 298, distance: 14.0
click at [347, 302] on div "Date Delivery Date 09/26/2025 Now 09/26/2025 01:56 PM Now Delivery Day Friday" at bounding box center [387, 274] width 219 height 165
click at [448, 259] on span "select" at bounding box center [453, 255] width 11 height 11
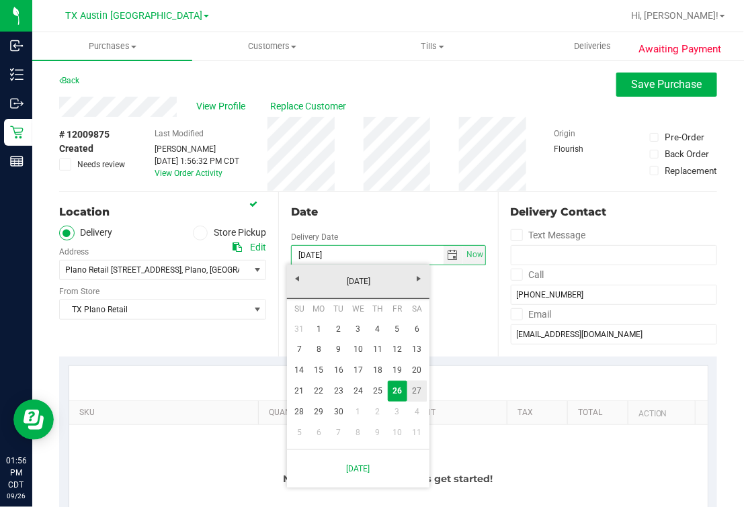
click at [423, 392] on link "27" at bounding box center [416, 391] width 19 height 21
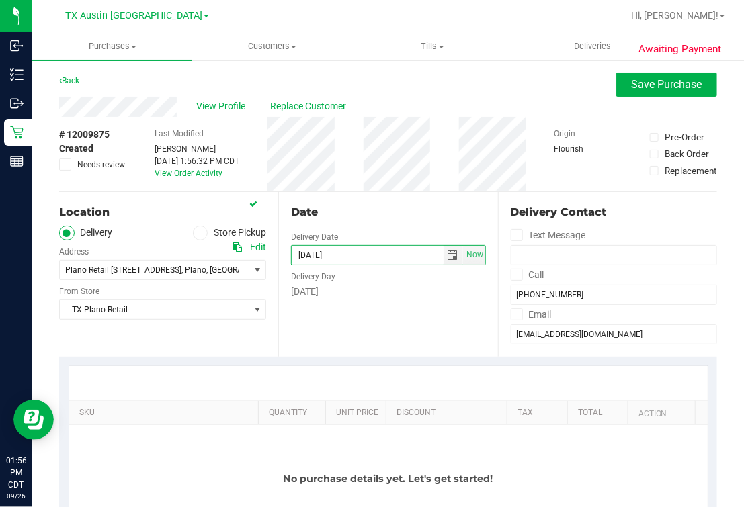
click at [374, 227] on div "Date Delivery Date 09/27/2025 Now 09/27/2025 01:56 PM Now Delivery Day Saturday" at bounding box center [387, 274] width 219 height 165
click at [345, 318] on div "Date Delivery Date 09/27/2025 Now 09/27/2025 01:56 PM Now Delivery Day Saturday" at bounding box center [387, 274] width 219 height 165
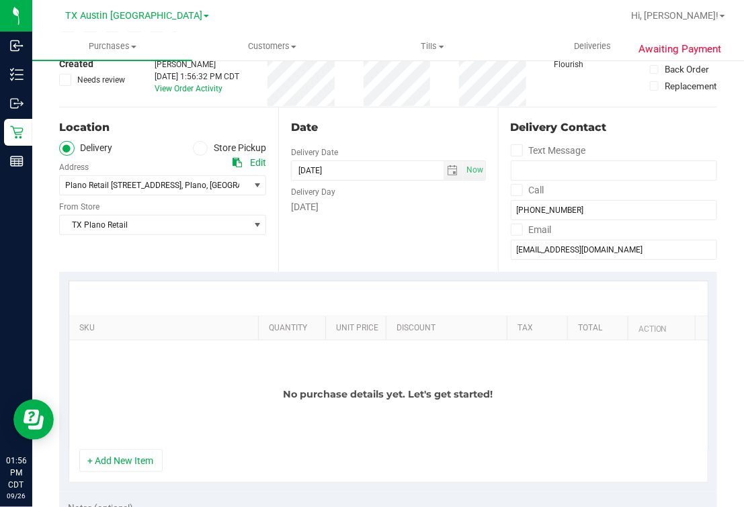
scroll to position [167, 0]
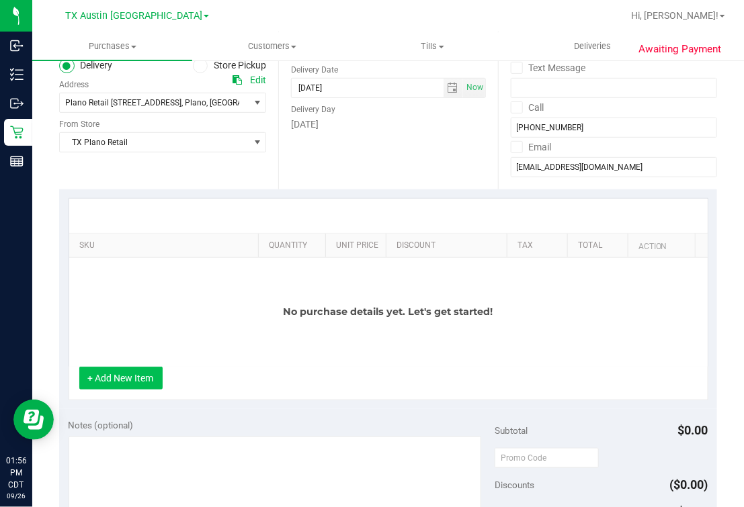
click at [124, 386] on button "+ Add New Item" at bounding box center [120, 378] width 83 height 23
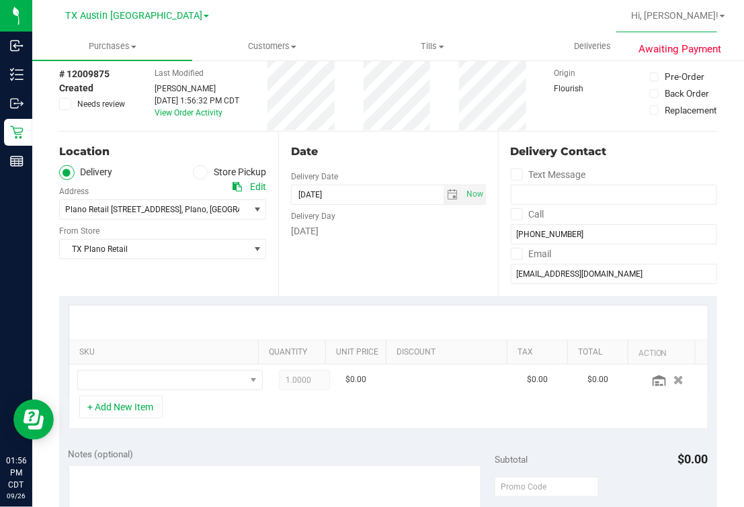
scroll to position [0, 0]
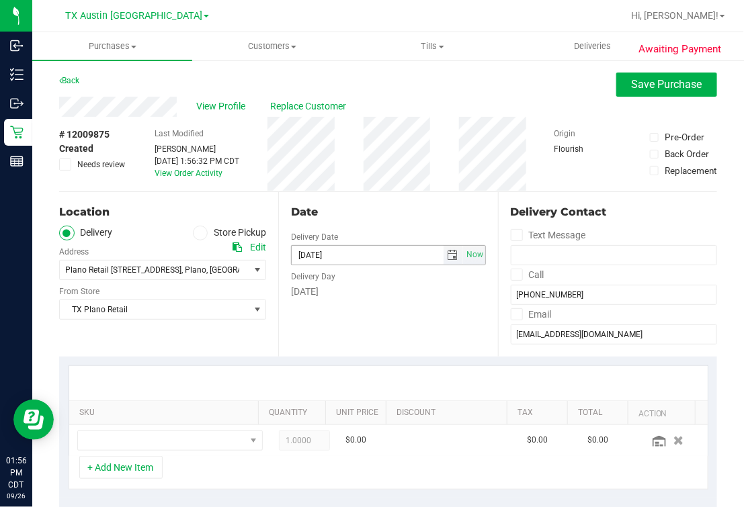
click at [452, 260] on span "select" at bounding box center [453, 255] width 19 height 19
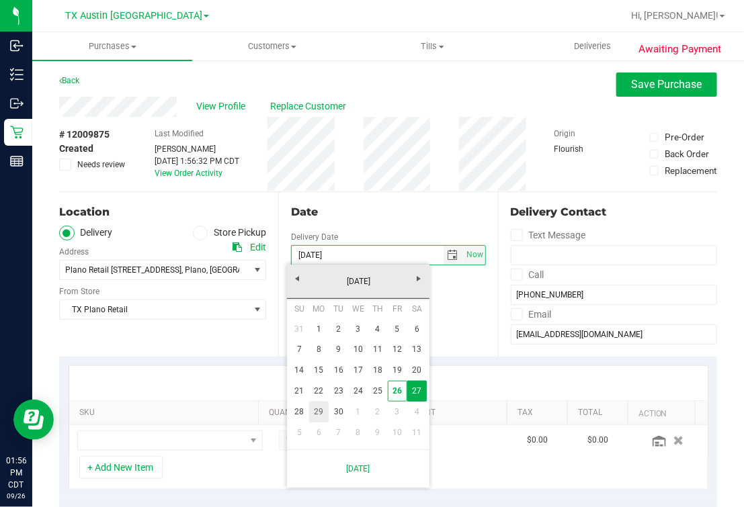
click at [315, 414] on link "29" at bounding box center [318, 412] width 19 height 21
type input "09/29/2025"
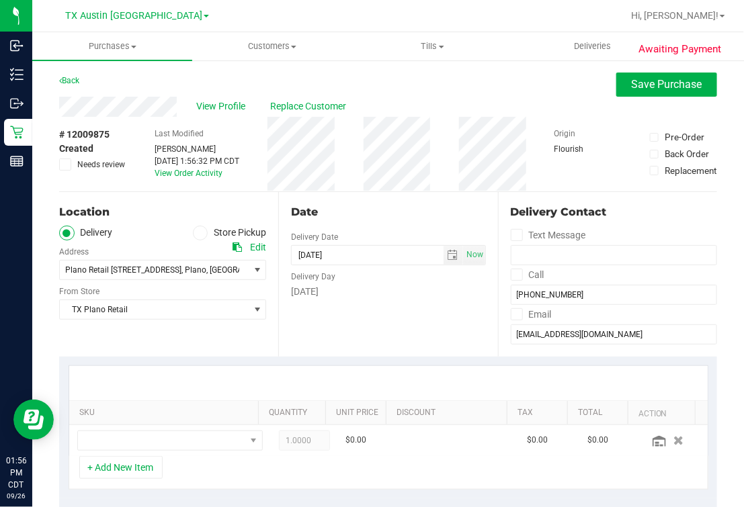
click at [345, 333] on div "Date Delivery Date 09/29/2025 Now 09/29/2025 01:56 PM Now Delivery Day Monday" at bounding box center [387, 274] width 219 height 165
click at [164, 439] on span "NO DATA FOUND" at bounding box center [161, 441] width 167 height 19
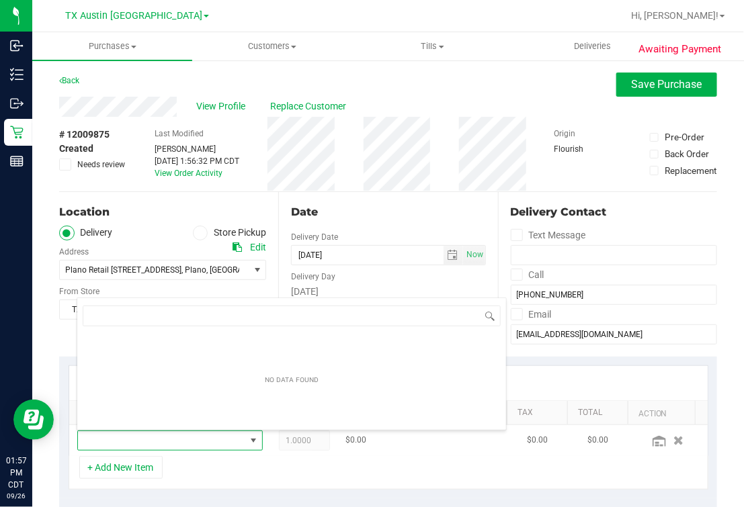
scroll to position [19, 147]
type input "seren"
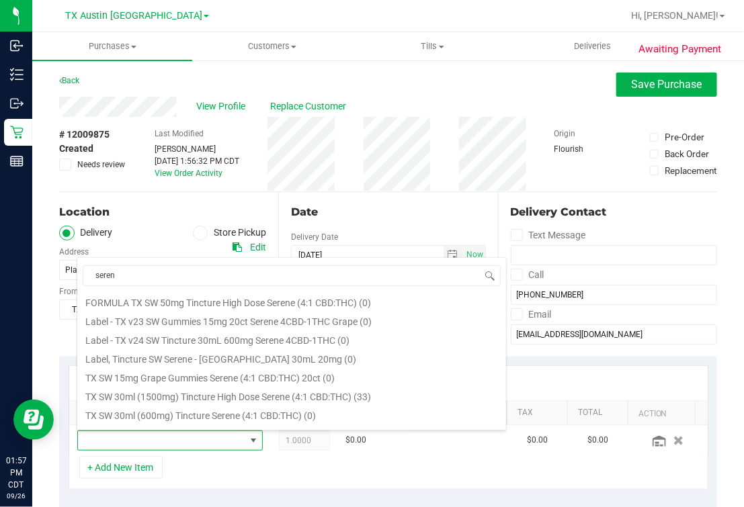
scroll to position [83, 0]
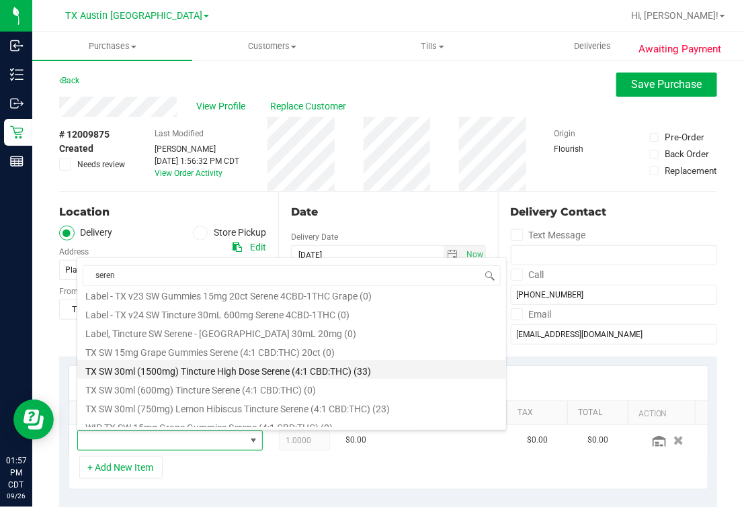
click at [370, 370] on li "TX SW 30ml (1500mg) Tincture High Dose Serene (4:1 CBD:THC) (33)" at bounding box center [291, 369] width 429 height 19
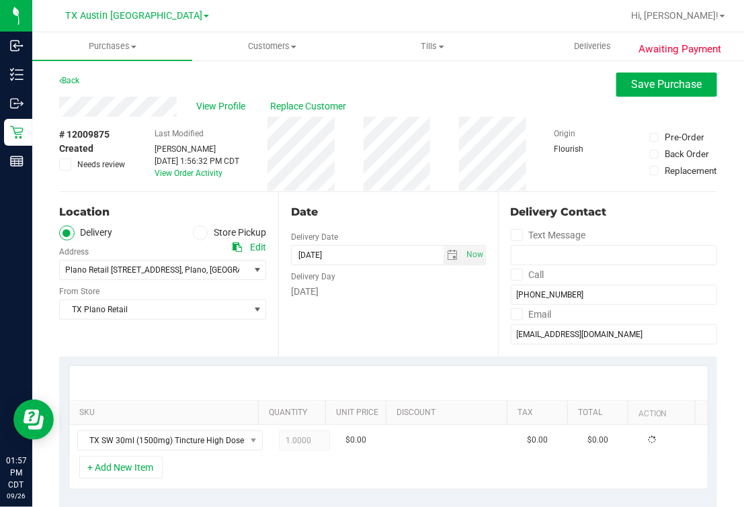
click at [321, 349] on div "Date Delivery Date 09/29/2025 Now 09/29/2025 01:56 PM Now Delivery Day Monday" at bounding box center [387, 274] width 219 height 165
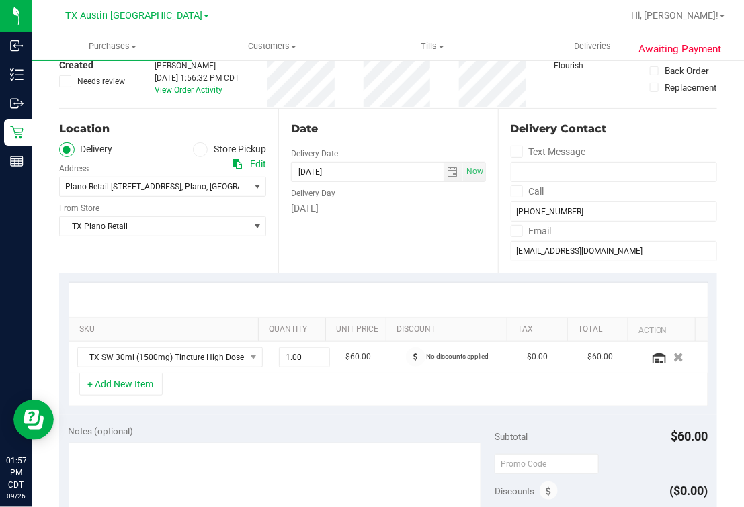
drag, startPoint x: 344, startPoint y: 385, endPoint x: 350, endPoint y: 390, distance: 7.7
click at [345, 388] on div "+ Add New Item" at bounding box center [389, 390] width 640 height 34
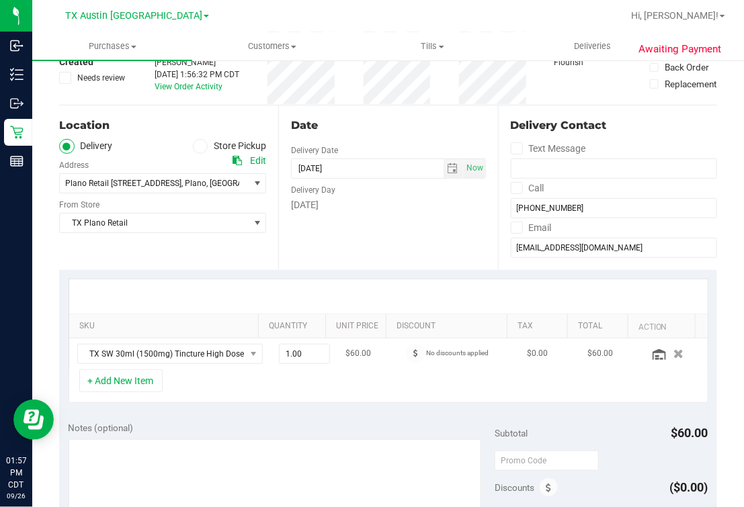
scroll to position [167, 0]
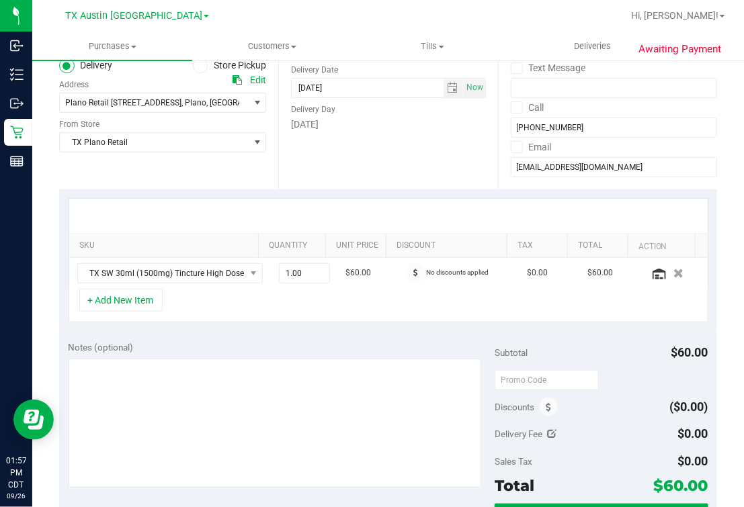
click at [342, 323] on div "SKU Quantity Unit Price Discount Tax Total Action TX SW 30ml (1500mg) Tincture …" at bounding box center [388, 261] width 658 height 142
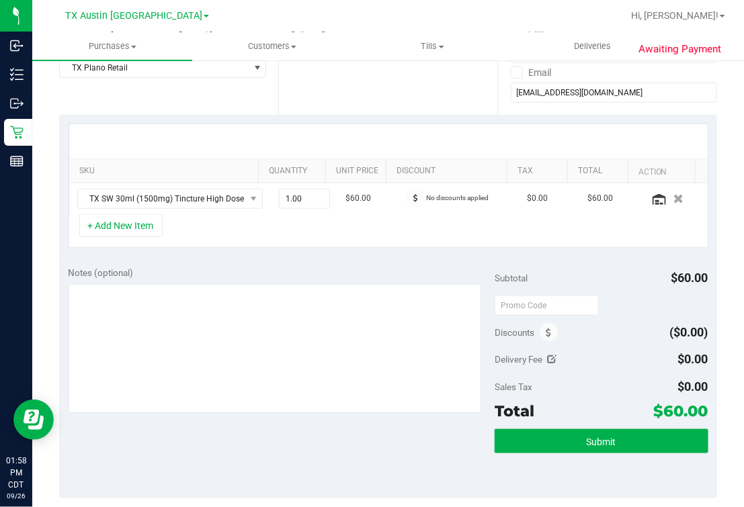
scroll to position [0, 0]
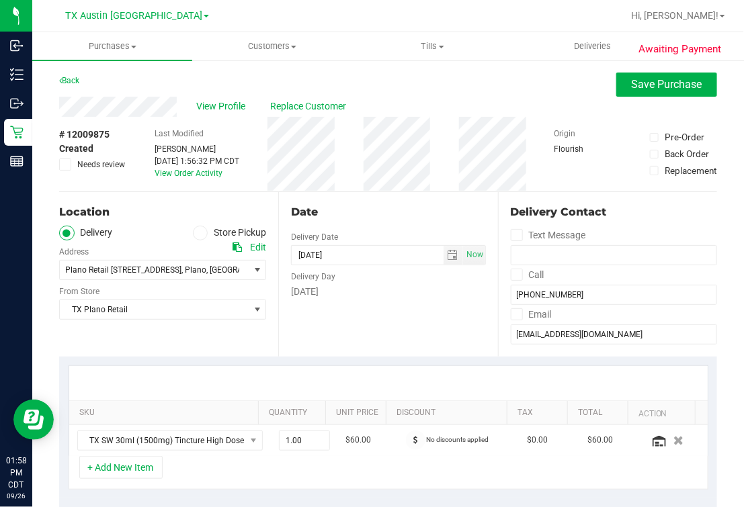
click at [391, 215] on div "Date" at bounding box center [388, 212] width 194 height 16
click at [339, 329] on div "Date Delivery Date 09/29/2025 Now 09/29/2025 07:00 AM Now Delivery Day Monday" at bounding box center [387, 274] width 219 height 165
click at [385, 195] on div "Date Delivery Date 09/29/2025 Now 09/29/2025 07:00 AM Now Delivery Day Monday" at bounding box center [387, 274] width 219 height 165
click at [370, 193] on div "Date Delivery Date 09/29/2025 Now 09/29/2025 07:00 AM Now Delivery Day Monday" at bounding box center [387, 274] width 219 height 165
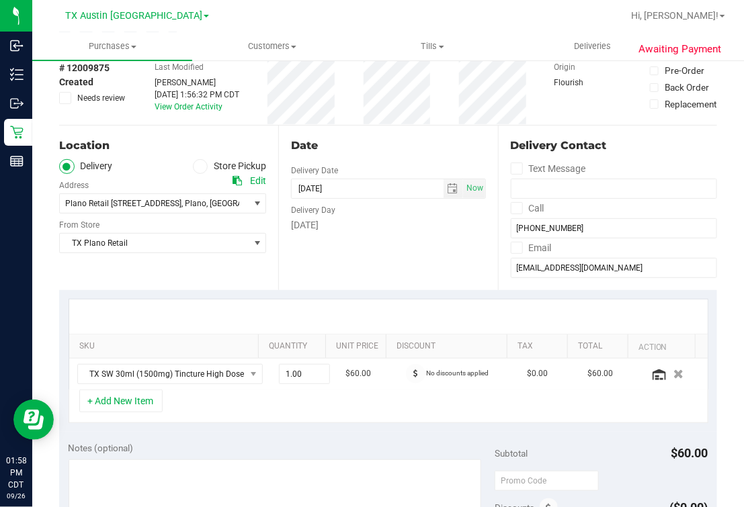
scroll to position [252, 0]
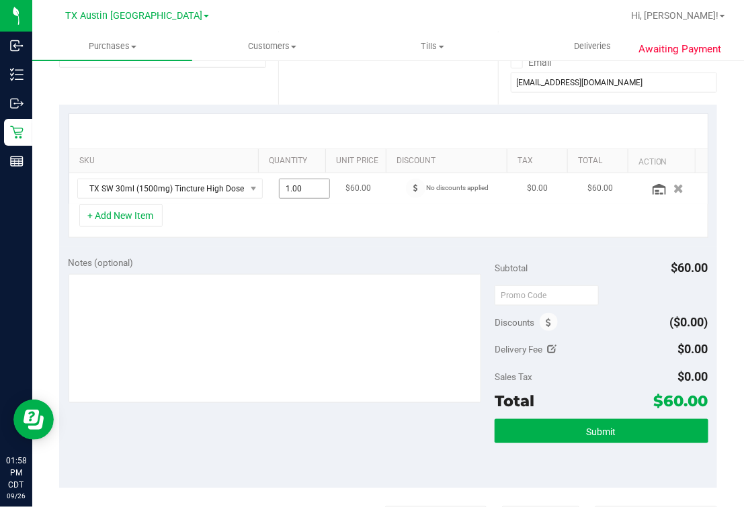
click at [290, 189] on span "1.00 1" at bounding box center [304, 189] width 51 height 20
type input "3"
type input "3.00"
click at [227, 245] on div "SKU Quantity Unit Price Discount Tax Total Action TX SW 30ml (1500mg) Tincture …" at bounding box center [388, 176] width 658 height 142
click at [324, 121] on div at bounding box center [388, 131] width 639 height 34
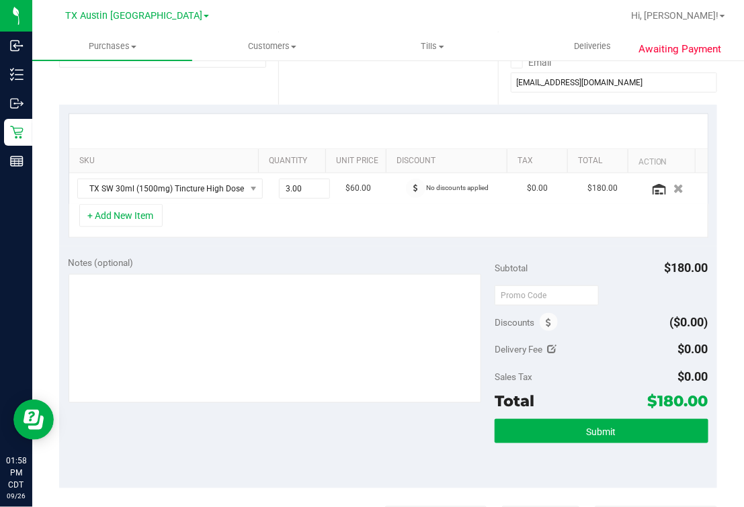
click at [405, 218] on div "+ Add New Item" at bounding box center [389, 221] width 640 height 34
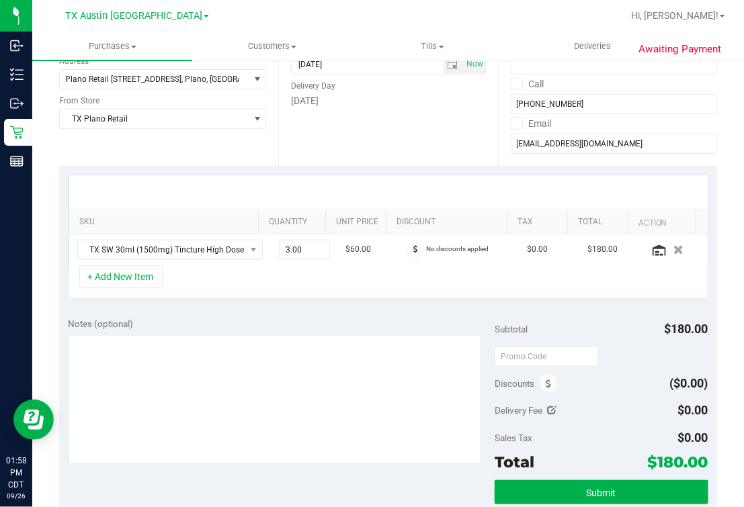
scroll to position [0, 0]
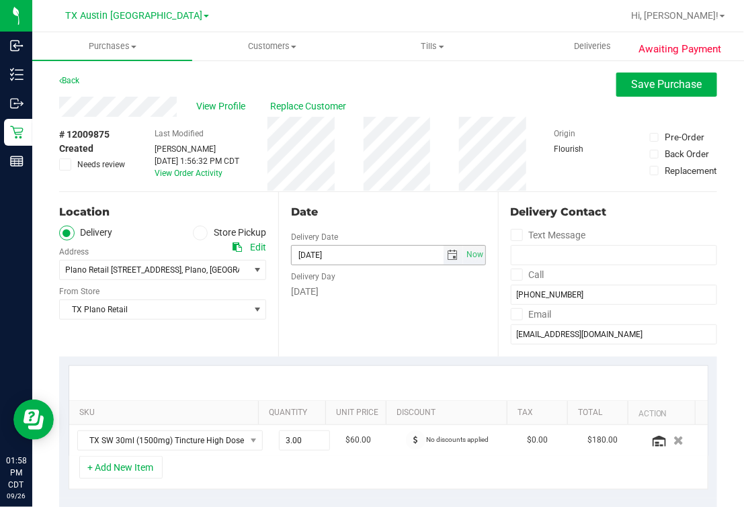
click at [388, 211] on div "Date" at bounding box center [388, 212] width 194 height 16
click at [428, 204] on div "Date" at bounding box center [388, 212] width 194 height 16
click at [442, 92] on div "Back Save Purchase" at bounding box center [388, 85] width 658 height 24
click at [532, 100] on div "View Profile Replace Customer" at bounding box center [388, 107] width 658 height 20
click at [459, 106] on div "View Profile Replace Customer" at bounding box center [388, 107] width 658 height 20
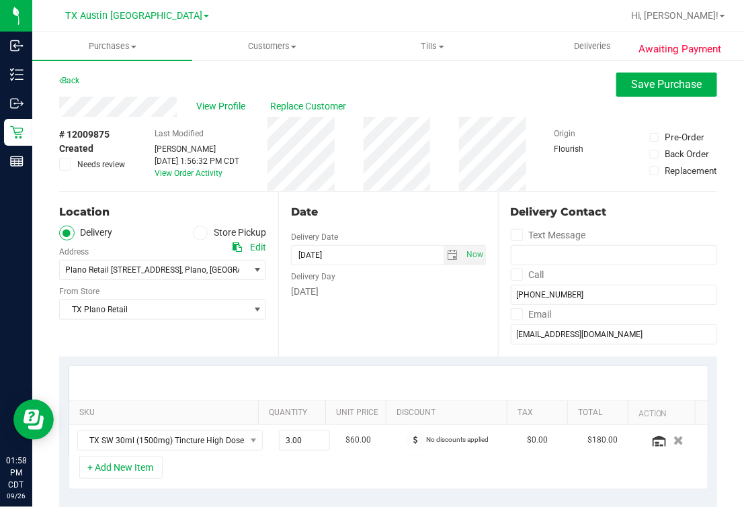
click at [409, 215] on div "Date" at bounding box center [388, 212] width 194 height 16
click at [460, 93] on div "Back Save Purchase" at bounding box center [388, 85] width 658 height 24
click at [477, 92] on div "Back Save Purchase" at bounding box center [388, 85] width 658 height 24
click at [480, 90] on div "Back Save Purchase" at bounding box center [388, 85] width 658 height 24
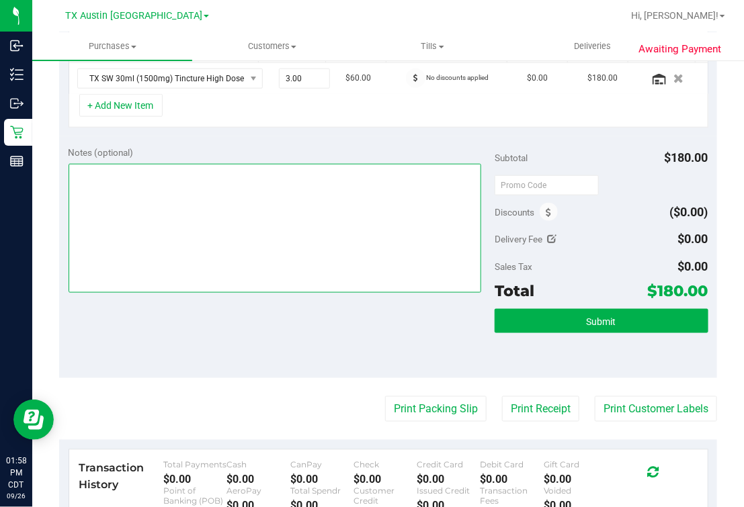
scroll to position [335, 0]
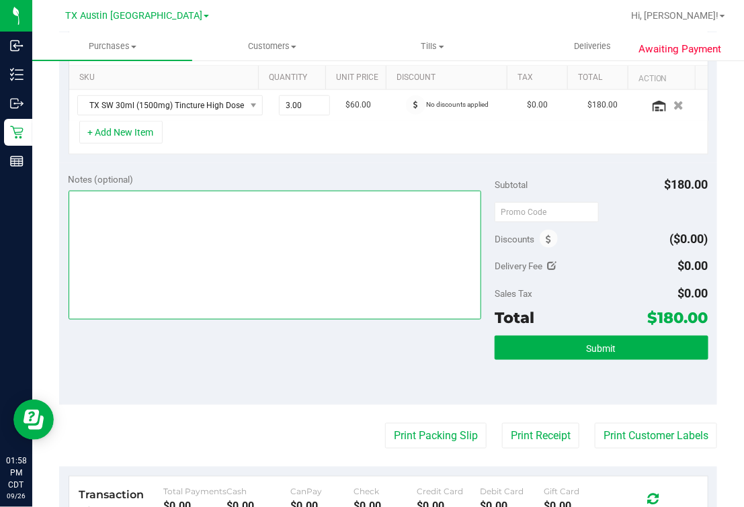
click at [407, 200] on textarea at bounding box center [275, 255] width 413 height 129
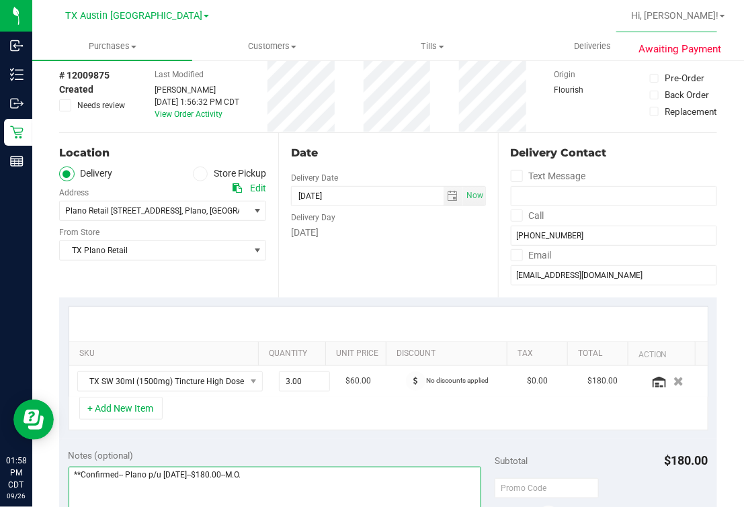
scroll to position [0, 0]
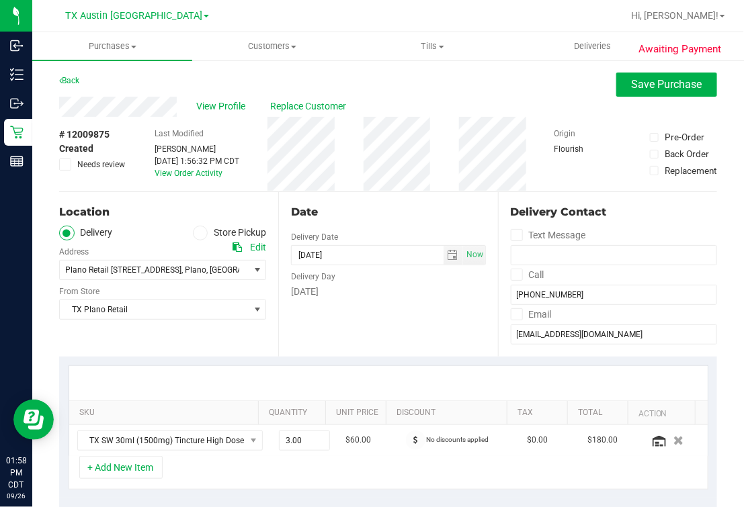
type textarea "**Confirmed-- Plano p/u Mon 09/29--$180.00--M.O."
drag, startPoint x: 423, startPoint y: 207, endPoint x: 429, endPoint y: 204, distance: 7.5
click at [425, 205] on div "Date" at bounding box center [388, 212] width 194 height 16
drag, startPoint x: 512, startPoint y: 74, endPoint x: 511, endPoint y: 97, distance: 23.5
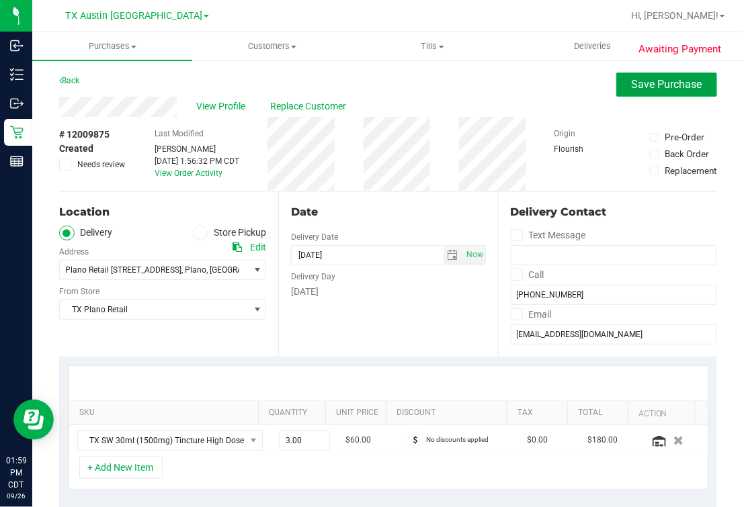
click at [690, 79] on button "Save Purchase" at bounding box center [666, 85] width 101 height 24
drag, startPoint x: 479, startPoint y: 84, endPoint x: 492, endPoint y: 79, distance: 14.5
click at [483, 82] on div "Back Save Purchase" at bounding box center [388, 85] width 658 height 24
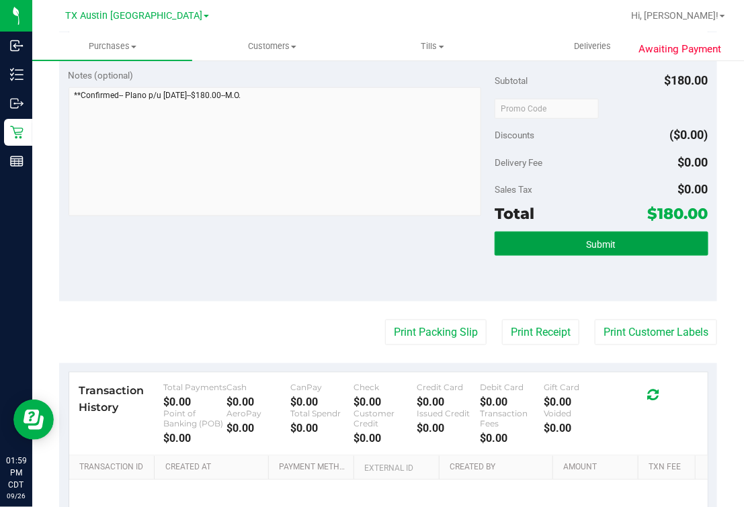
click at [660, 239] on button "Submit" at bounding box center [601, 244] width 213 height 24
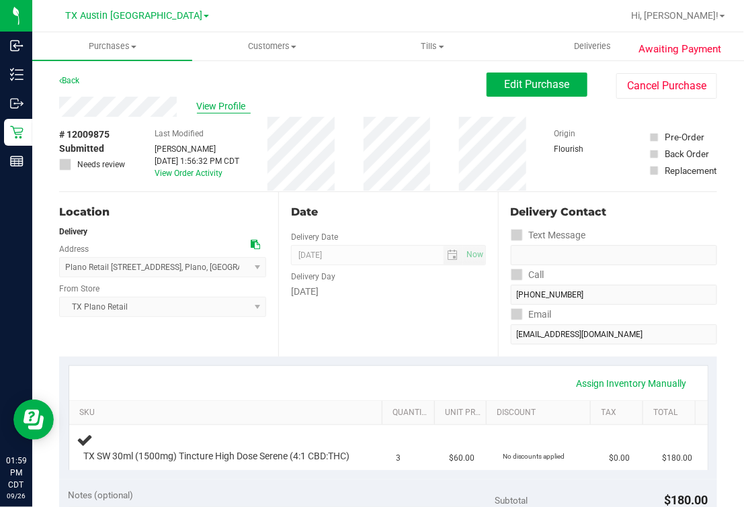
click at [227, 105] on span "View Profile" at bounding box center [224, 106] width 54 height 14
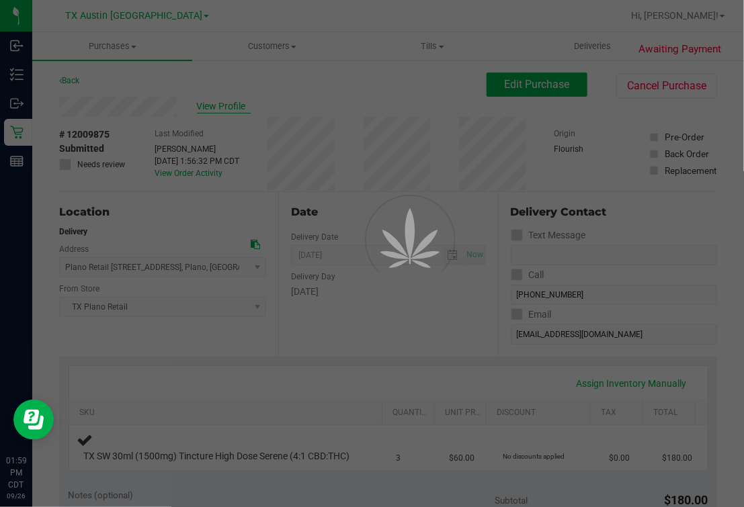
click at [329, 106] on div at bounding box center [372, 253] width 744 height 507
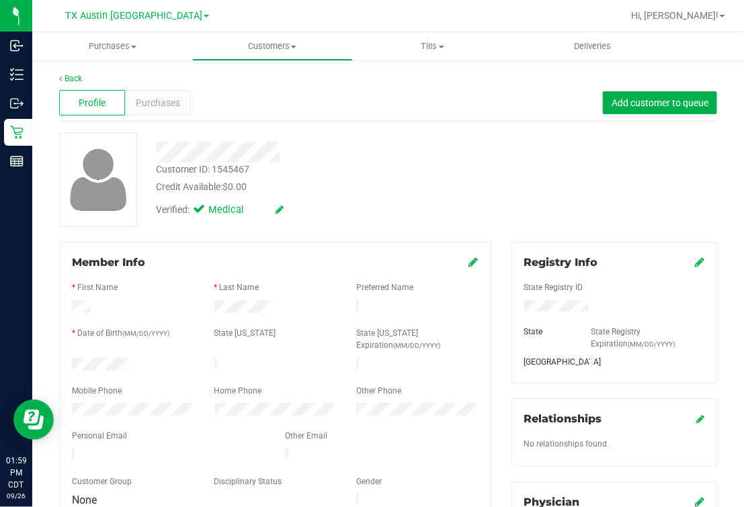
click at [126, 449] on div at bounding box center [168, 457] width 213 height 16
click at [128, 465] on div at bounding box center [275, 470] width 407 height 11
click at [362, 213] on div "Verified: Medical" at bounding box center [315, 209] width 339 height 30
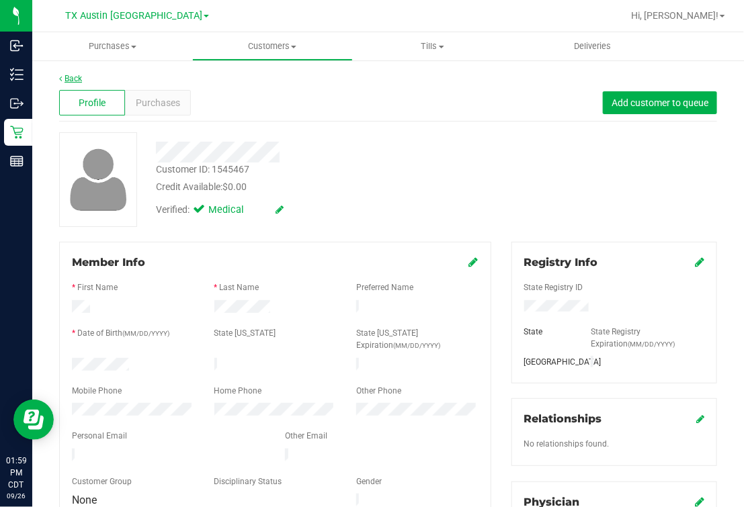
click at [71, 81] on link "Back" at bounding box center [70, 78] width 23 height 9
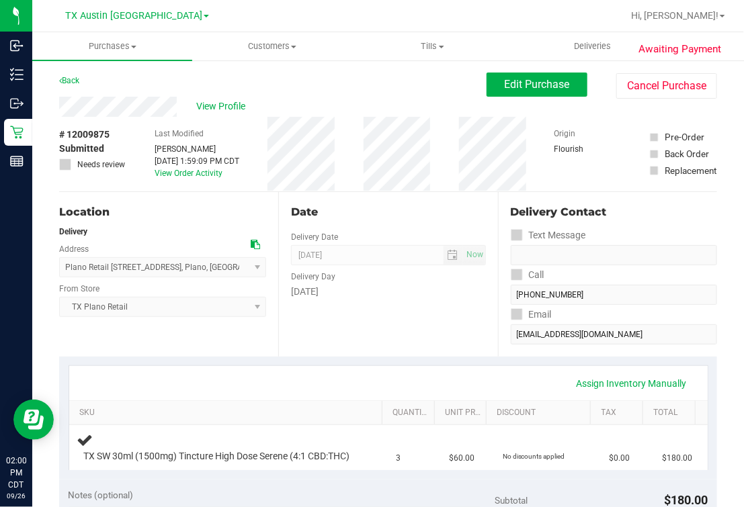
click at [352, 209] on div "Date" at bounding box center [388, 212] width 194 height 16
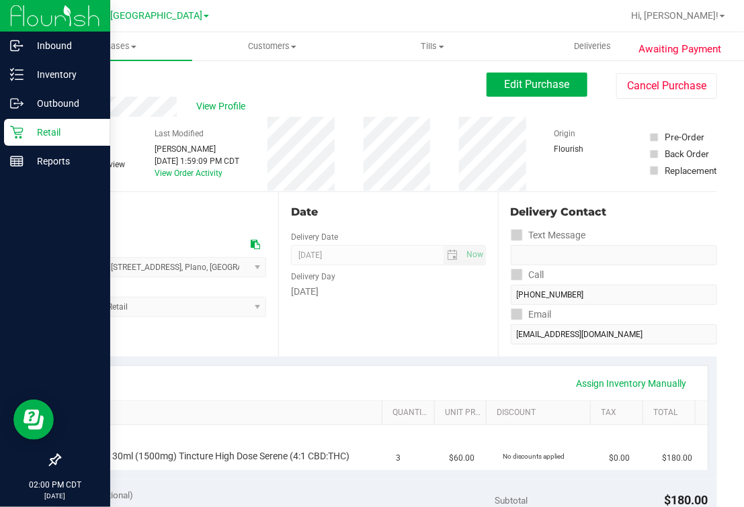
click at [11, 122] on div "Retail" at bounding box center [57, 132] width 106 height 27
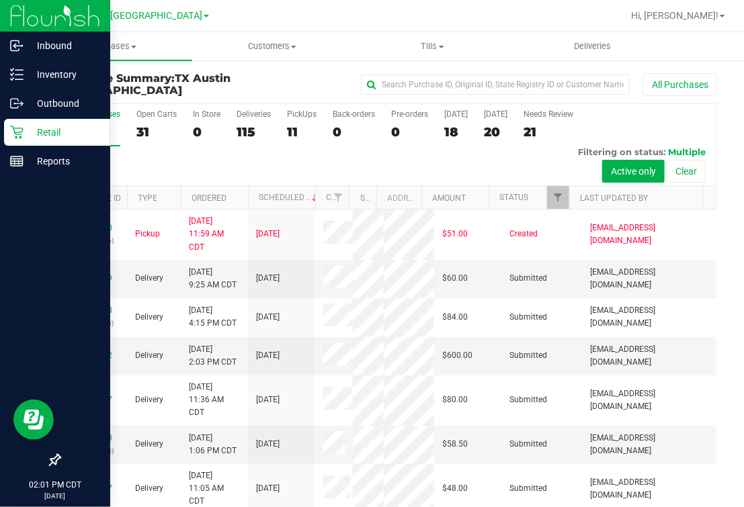
click at [16, 124] on div "Retail" at bounding box center [57, 132] width 106 height 27
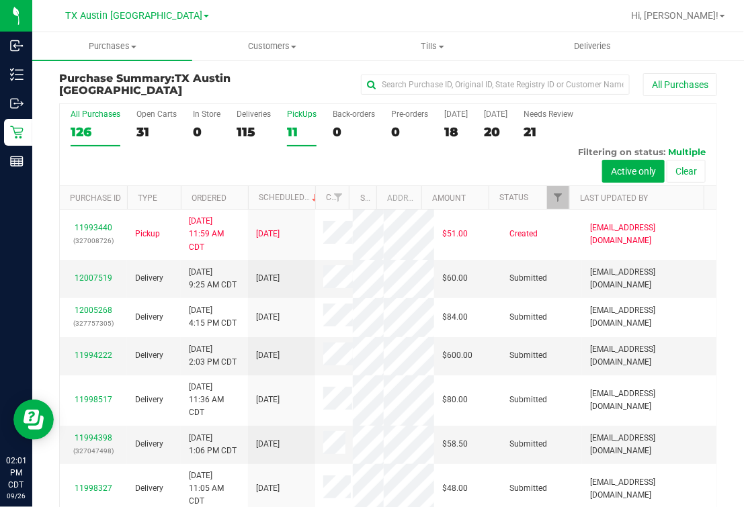
click at [296, 120] on label "PickUps 11" at bounding box center [302, 128] width 30 height 37
click at [0, 0] on input "PickUps 11" at bounding box center [0, 0] width 0 height 0
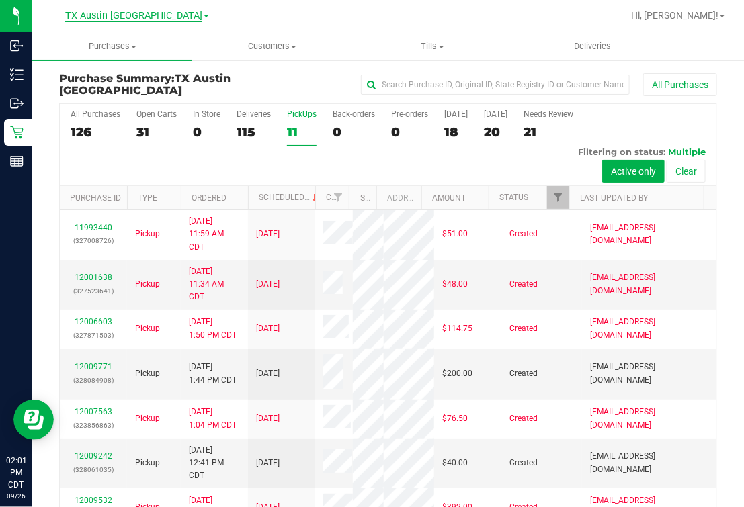
click at [112, 22] on span "TX Austin [GEOGRAPHIC_DATA]" at bounding box center [133, 16] width 137 height 12
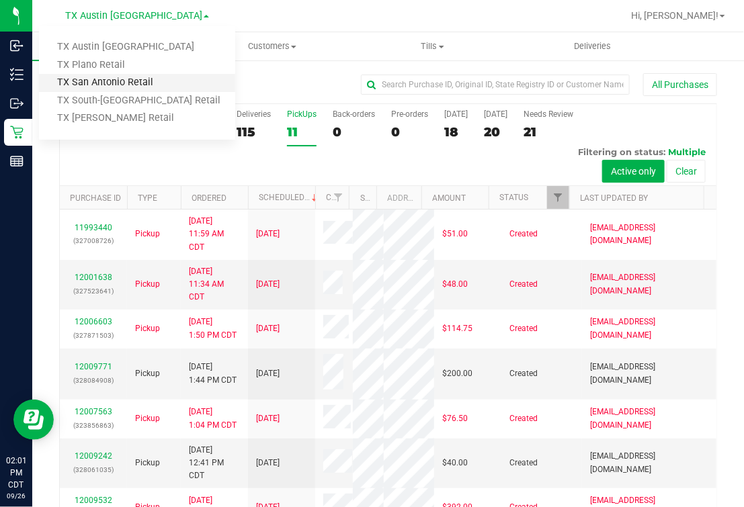
click at [93, 87] on link "TX San Antonio Retail" at bounding box center [137, 83] width 196 height 18
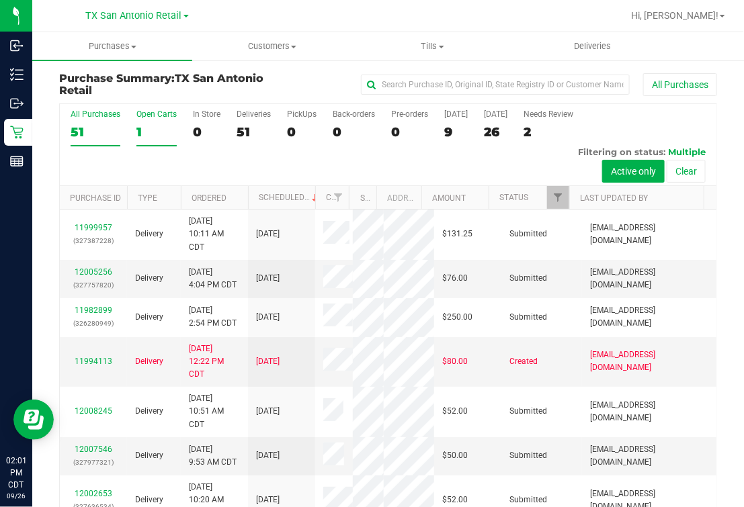
click at [155, 126] on div "1" at bounding box center [156, 131] width 40 height 15
click at [0, 0] on input "Open Carts 1" at bounding box center [0, 0] width 0 height 0
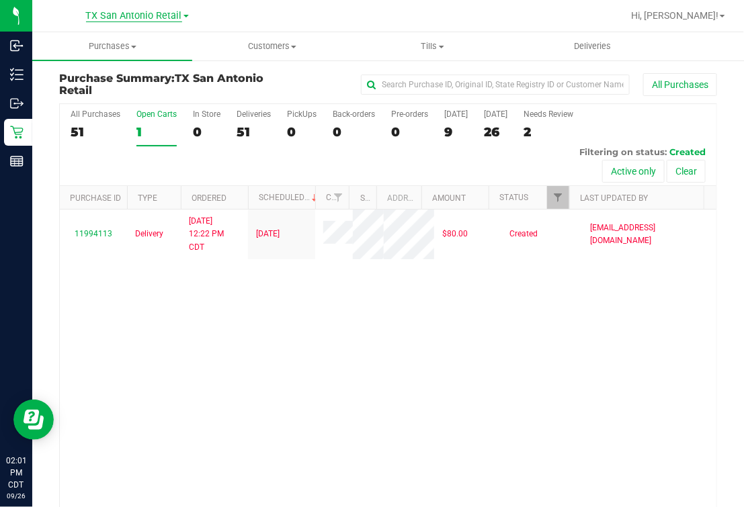
click at [124, 10] on link "TX San Antonio Retail" at bounding box center [137, 15] width 103 height 13
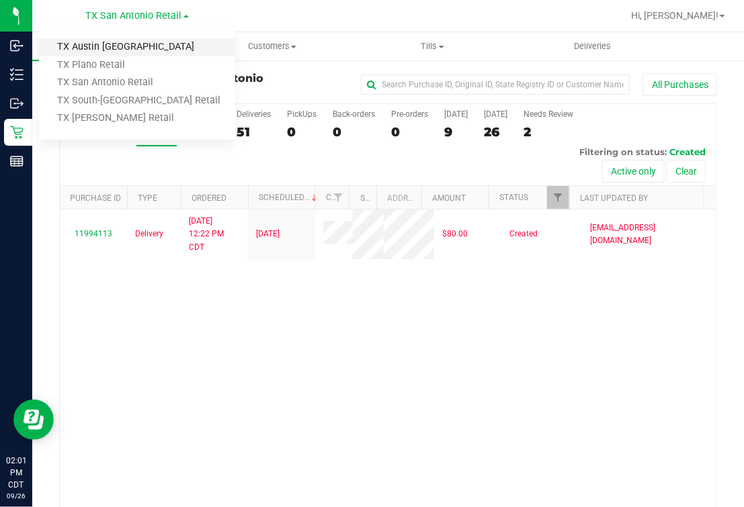
click at [85, 44] on link "TX Austin [GEOGRAPHIC_DATA]" at bounding box center [137, 47] width 196 height 18
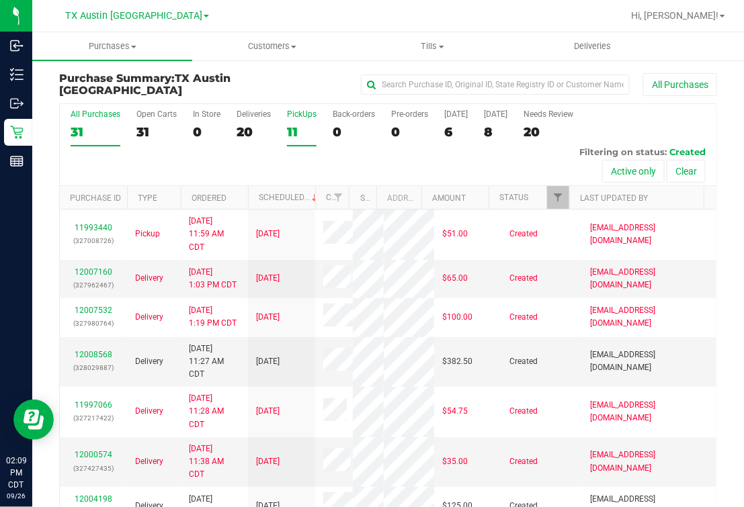
click at [300, 134] on div "11" at bounding box center [302, 131] width 30 height 15
click at [0, 0] on input "PickUps 11" at bounding box center [0, 0] width 0 height 0
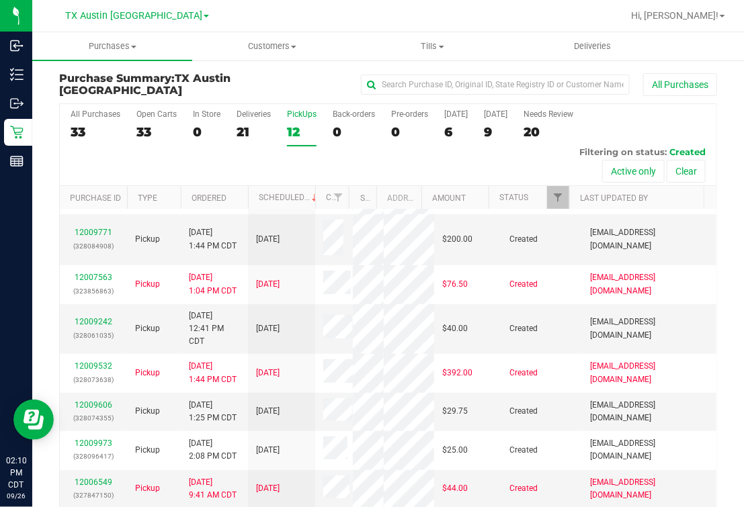
scroll to position [252, 0]
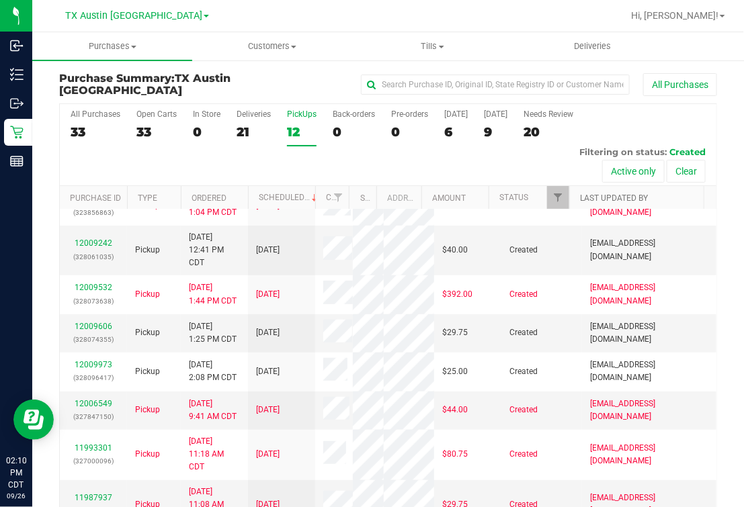
click at [580, 196] on link "Last Updated By" at bounding box center [614, 198] width 68 height 9
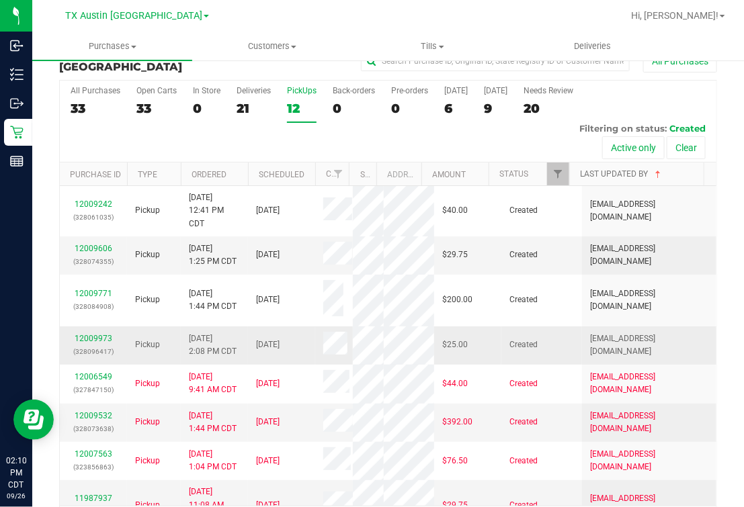
scroll to position [0, 0]
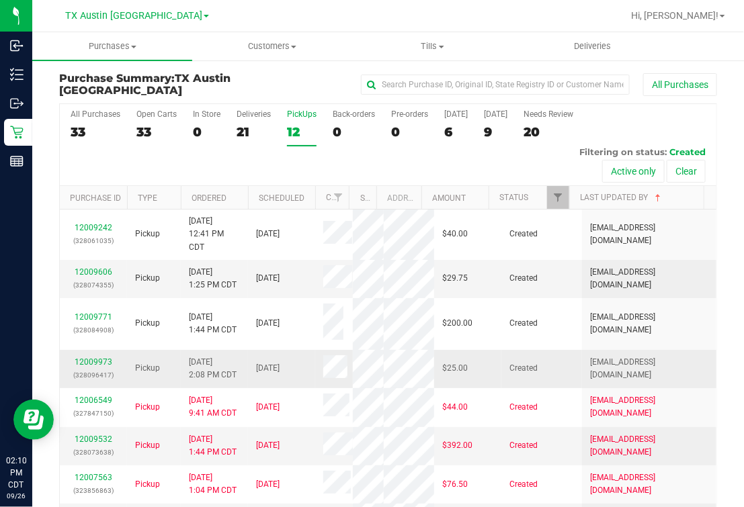
click at [91, 350] on td "12009973 (328096417)" at bounding box center [93, 369] width 67 height 38
click at [89, 356] on div "12009973 (328096417)" at bounding box center [93, 369] width 51 height 26
click at [85, 358] on link "12009973" at bounding box center [94, 362] width 38 height 9
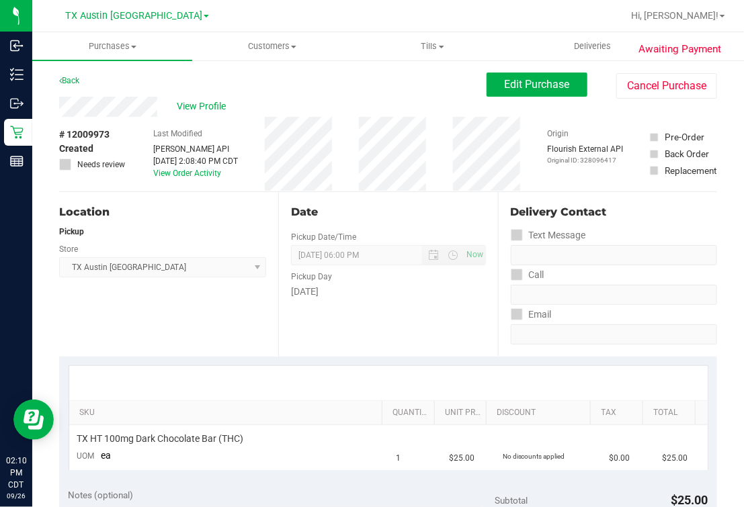
click at [256, 85] on div "Back Edit Purchase Cancel Purchase" at bounding box center [388, 85] width 658 height 24
click at [397, 111] on div "View Profile" at bounding box center [272, 107] width 427 height 20
click at [287, 106] on div "View Profile" at bounding box center [272, 107] width 427 height 20
click at [391, 208] on div "Date" at bounding box center [388, 212] width 194 height 16
click at [366, 116] on div "View Profile" at bounding box center [272, 107] width 427 height 20
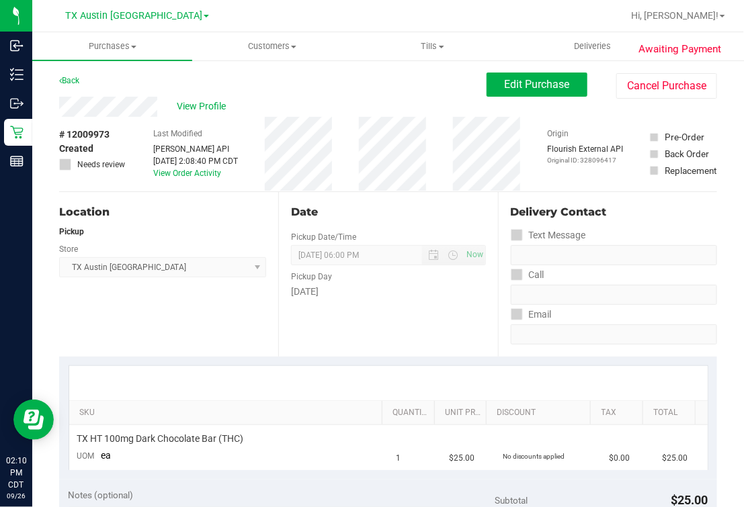
click at [197, 93] on div "Back Edit Purchase Cancel Purchase" at bounding box center [388, 85] width 658 height 24
click at [221, 89] on div "Back Edit Purchase Cancel Purchase" at bounding box center [388, 85] width 658 height 24
click at [195, 111] on span "View Profile" at bounding box center [204, 106] width 54 height 14
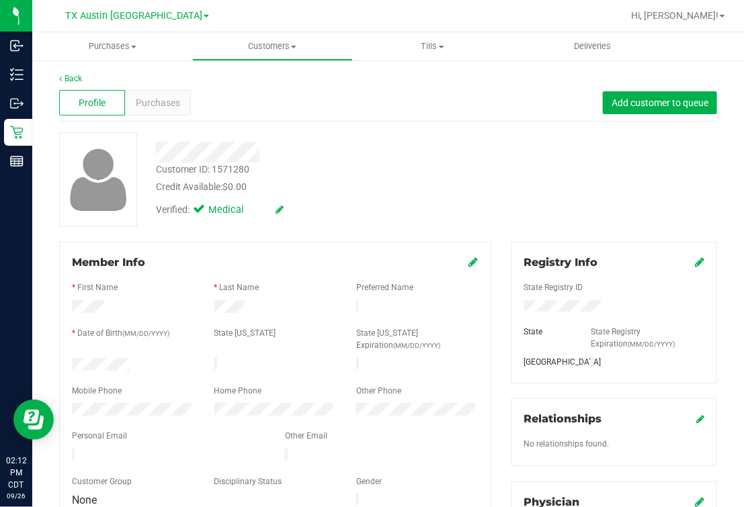
click at [420, 216] on div "Verified: Medical" at bounding box center [315, 209] width 339 height 30
click at [342, 151] on div at bounding box center [315, 152] width 339 height 21
drag, startPoint x: 354, startPoint y: 134, endPoint x: 384, endPoint y: 194, distance: 67.6
click at [355, 135] on div at bounding box center [315, 147] width 339 height 30
click at [406, 176] on div "Customer ID: 1571280 Credit Available: $0.00" at bounding box center [315, 179] width 339 height 32
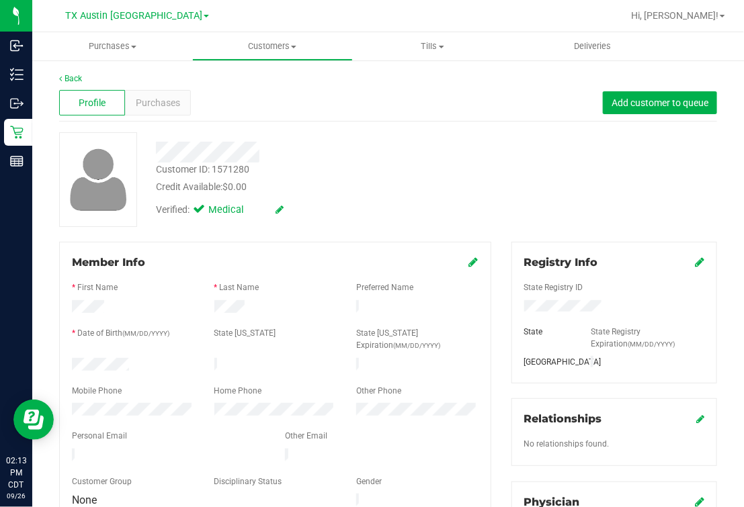
click at [423, 198] on div "Verified: Medical" at bounding box center [315, 209] width 339 height 30
drag, startPoint x: 350, startPoint y: 165, endPoint x: 366, endPoint y: 170, distance: 17.0
click at [354, 166] on div "Customer ID: 1571280 Credit Available: $0.00" at bounding box center [315, 179] width 339 height 32
click at [153, 104] on span "Purchases" at bounding box center [158, 103] width 44 height 14
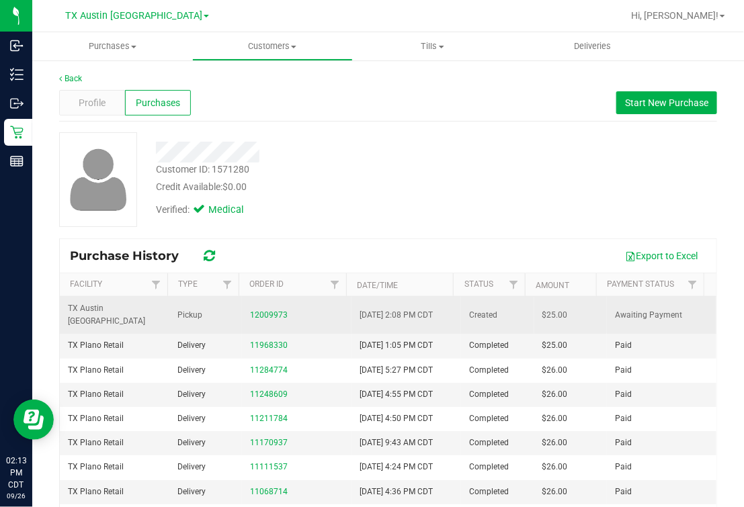
click at [250, 300] on td "12009973" at bounding box center [297, 315] width 110 height 37
click at [253, 309] on div "12009973" at bounding box center [296, 315] width 93 height 13
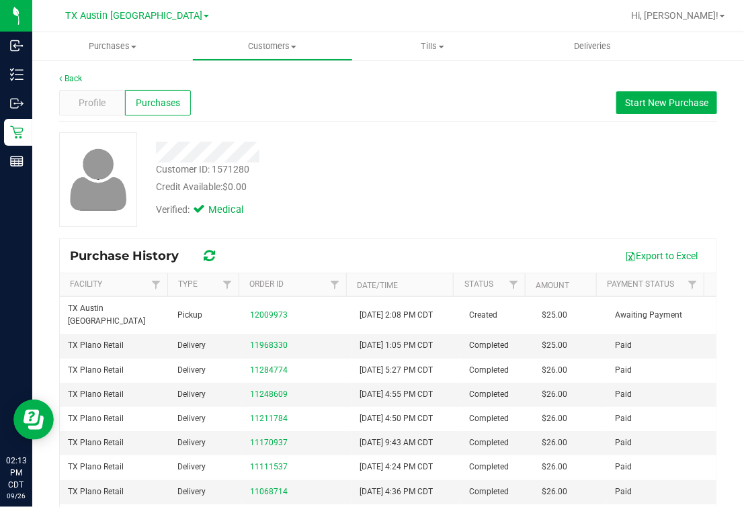
click at [399, 211] on div "Verified: Medical" at bounding box center [315, 209] width 339 height 30
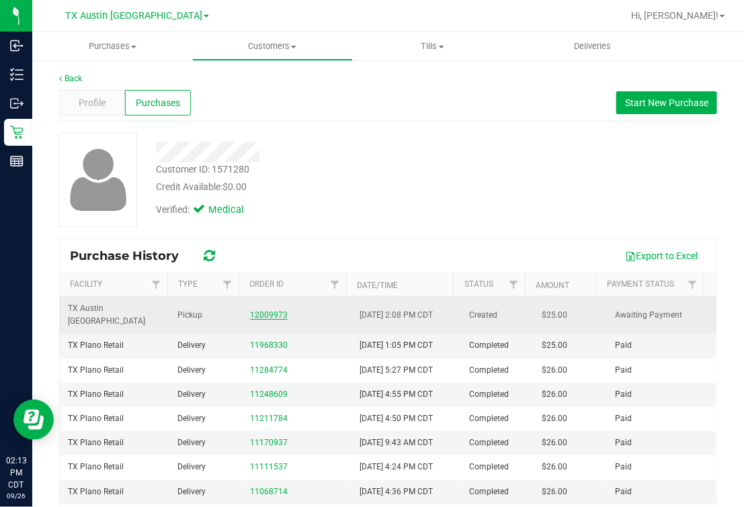
click at [250, 311] on link "12009973" at bounding box center [269, 315] width 38 height 9
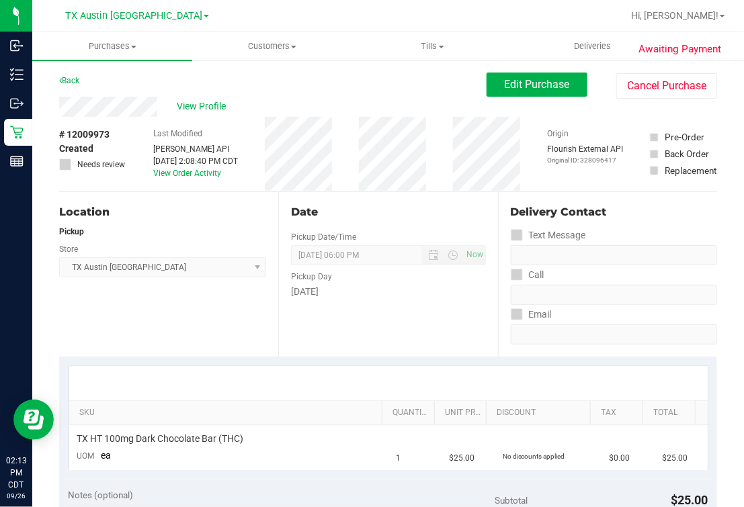
drag, startPoint x: 401, startPoint y: 338, endPoint x: 407, endPoint y: 334, distance: 7.3
click at [405, 337] on div "Date Pickup Date/Time 09/27/2025 Now 09/27/2025 06:00 PM Now Pickup Day Saturday" at bounding box center [387, 274] width 219 height 165
drag, startPoint x: 548, startPoint y: 87, endPoint x: 539, endPoint y: 87, distance: 9.4
click at [548, 87] on span "Edit Purchase" at bounding box center [537, 84] width 65 height 13
click at [465, 92] on div "Back Edit Purchase Cancel Purchase" at bounding box center [388, 85] width 658 height 24
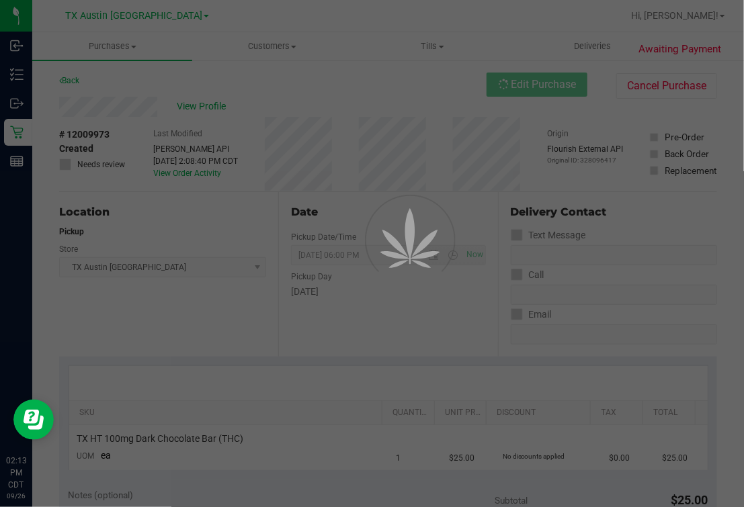
click at [65, 163] on div at bounding box center [372, 253] width 744 height 507
click at [67, 163] on div at bounding box center [372, 253] width 744 height 507
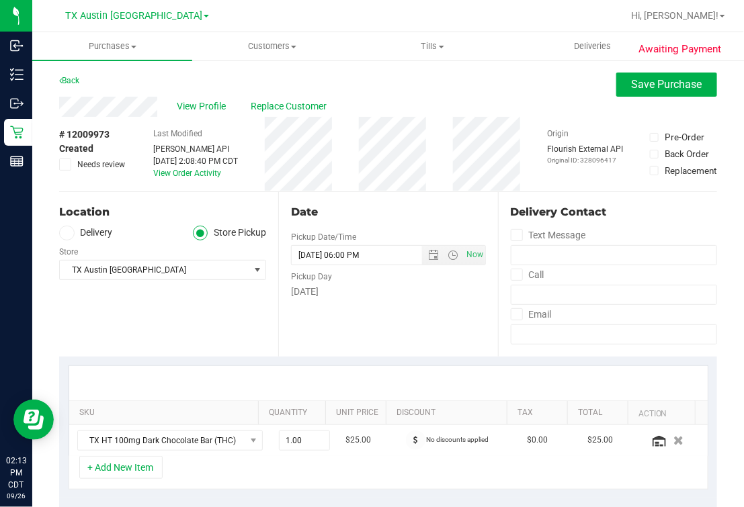
click at [68, 165] on icon at bounding box center [65, 165] width 9 height 0
click at [0, 0] on input "Needs review" at bounding box center [0, 0] width 0 height 0
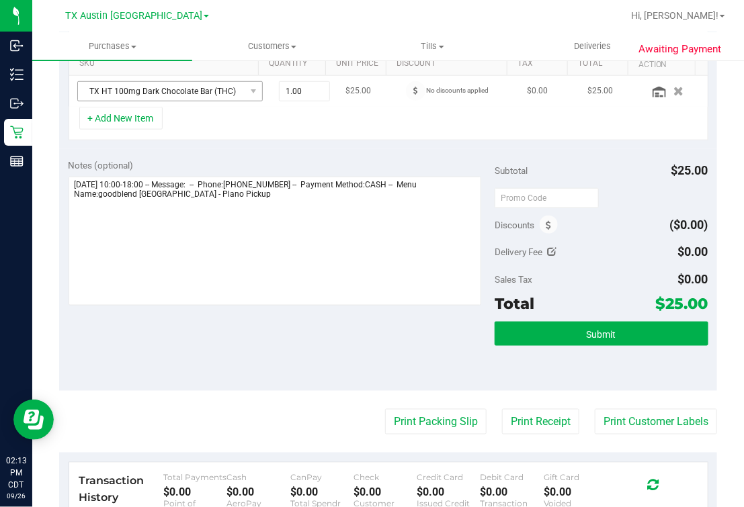
scroll to position [420, 0]
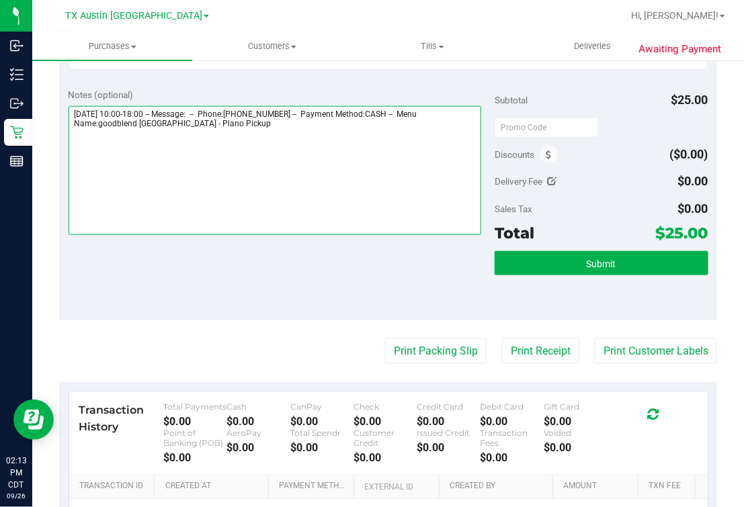
click at [262, 173] on textarea at bounding box center [275, 170] width 413 height 129
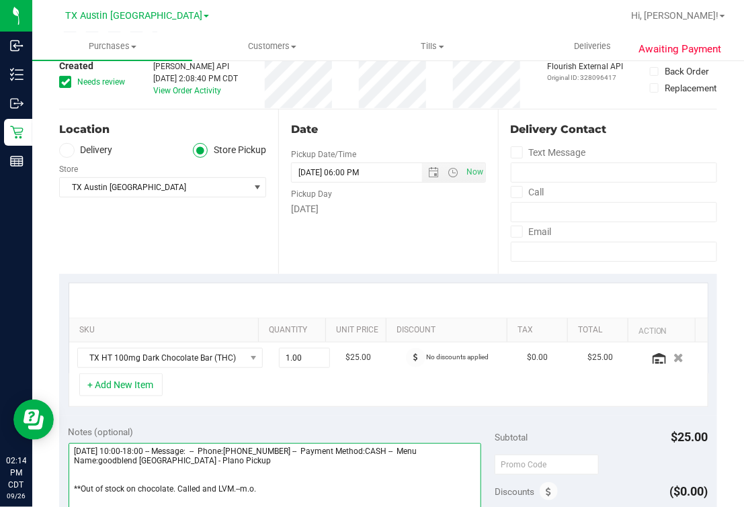
scroll to position [0, 0]
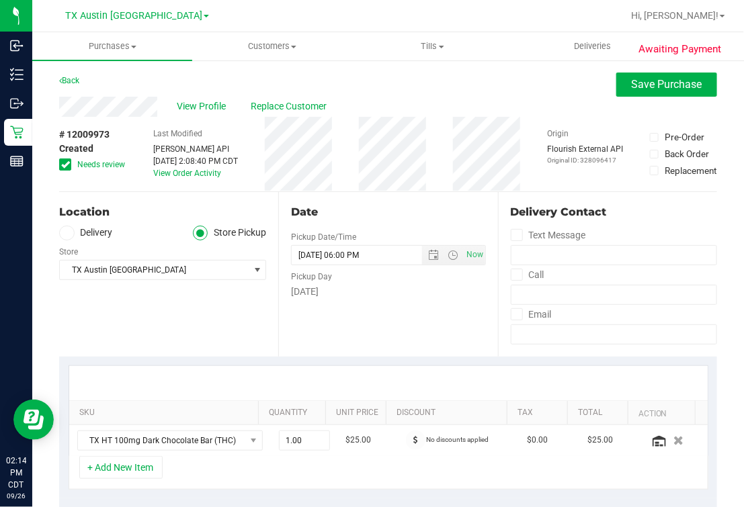
type textarea "Saturday 09/27/2025 10:00-18:00 -- Message: -- Phone:7162538695 -- Payment Meth…"
click at [655, 91] on button "Save Purchase" at bounding box center [666, 85] width 101 height 24
click at [489, 91] on div "Back Save Purchase" at bounding box center [388, 85] width 658 height 24
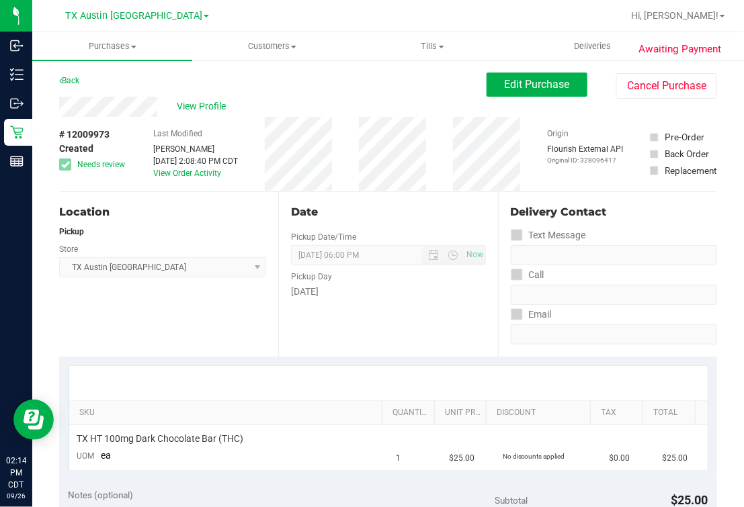
drag, startPoint x: 115, startPoint y: 228, endPoint x: 156, endPoint y: 235, distance: 41.5
click at [118, 228] on div "Pickup" at bounding box center [162, 232] width 207 height 12
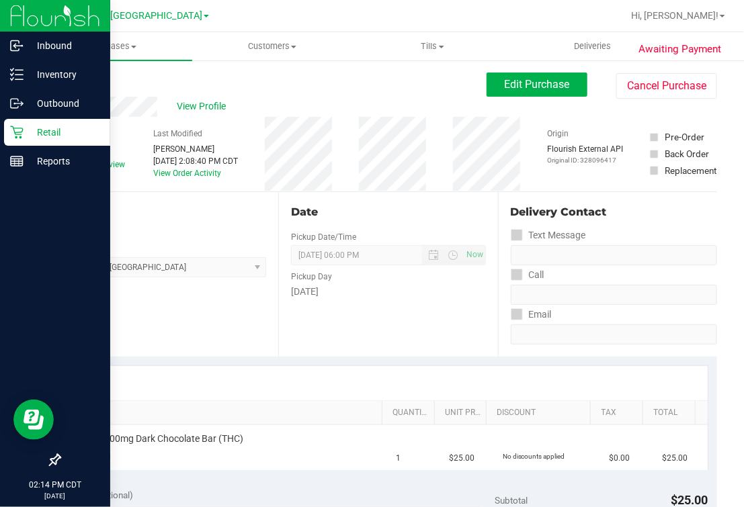
click at [21, 134] on icon at bounding box center [16, 132] width 13 height 13
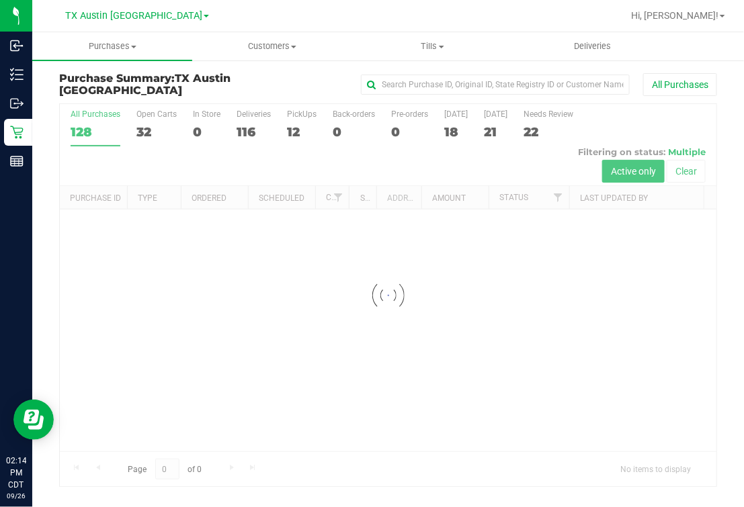
click at [292, 125] on div at bounding box center [388, 295] width 657 height 382
click at [294, 125] on div at bounding box center [388, 295] width 657 height 382
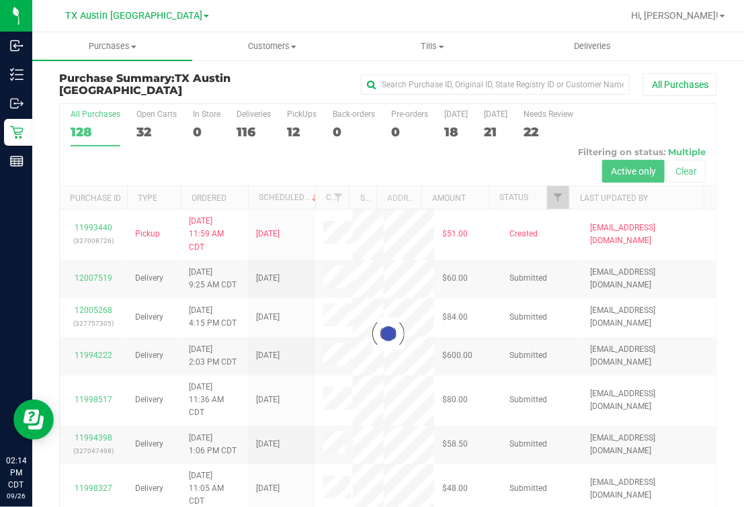
click at [294, 125] on div at bounding box center [388, 334] width 657 height 460
click at [287, 125] on div at bounding box center [388, 334] width 657 height 460
click at [289, 124] on div at bounding box center [388, 334] width 657 height 460
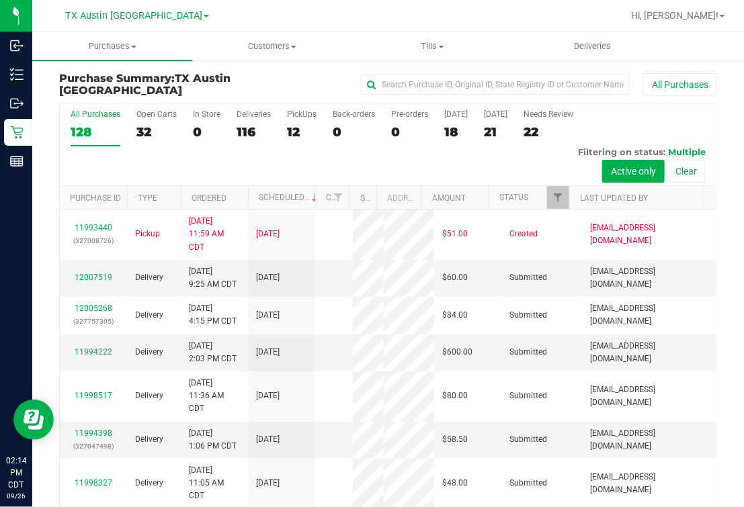
click at [294, 122] on label "PickUps 12" at bounding box center [302, 128] width 30 height 37
click at [0, 0] on input "PickUps 12" at bounding box center [0, 0] width 0 height 0
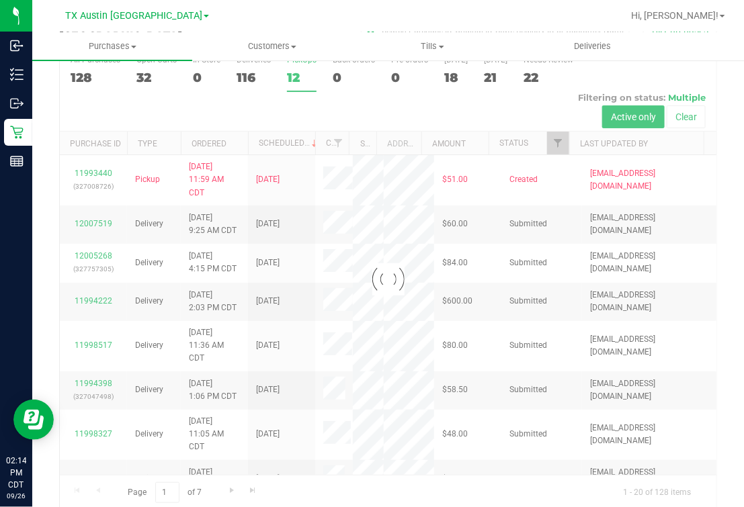
scroll to position [70, 0]
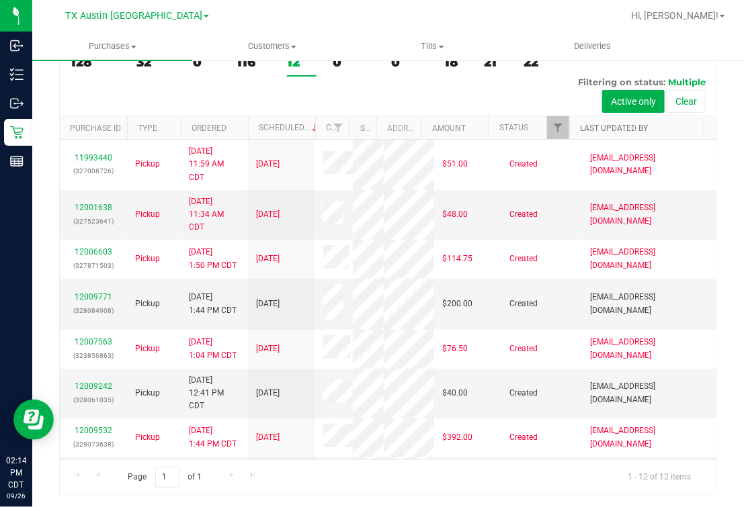
click at [614, 128] on link "Last Updated By" at bounding box center [614, 128] width 68 height 9
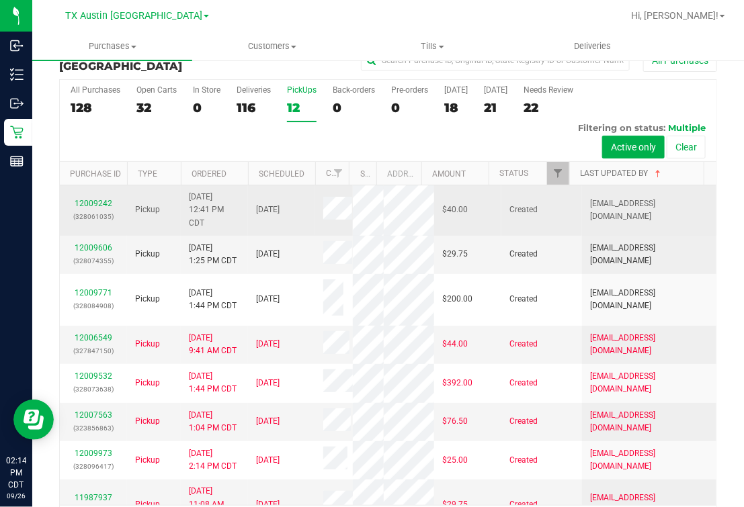
scroll to position [0, 0]
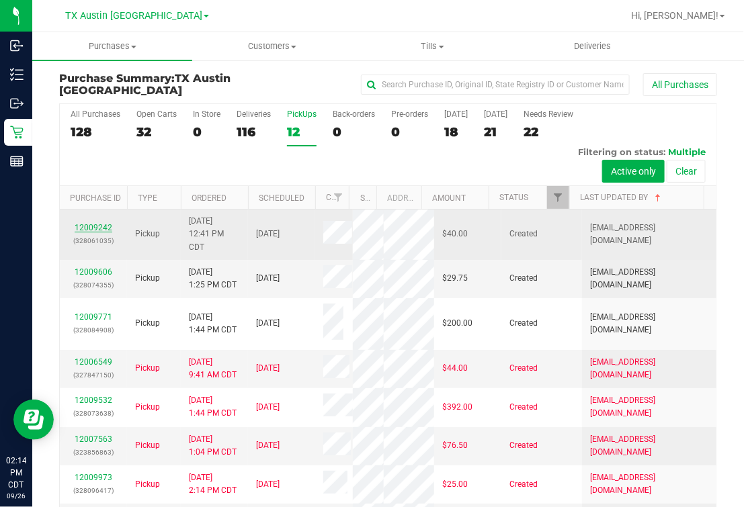
click at [93, 230] on link "12009242" at bounding box center [94, 227] width 38 height 9
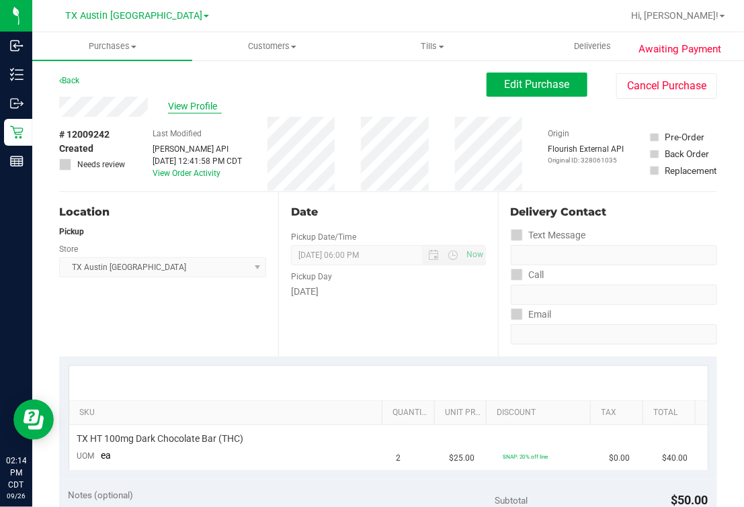
click at [204, 104] on span "View Profile" at bounding box center [195, 106] width 54 height 14
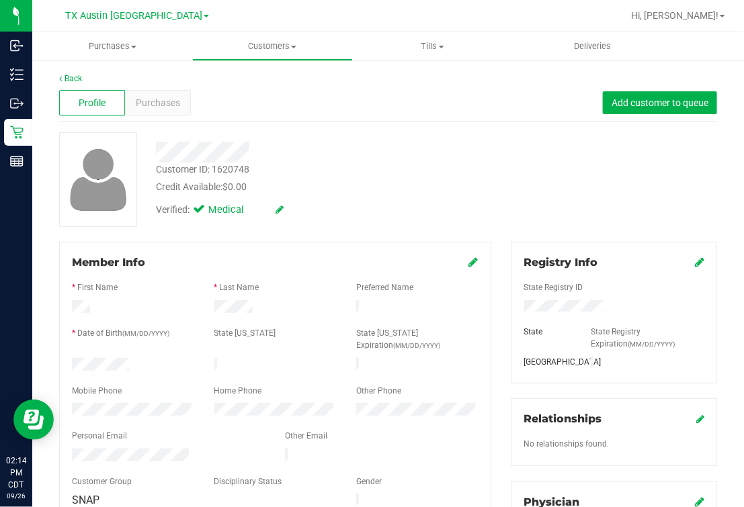
drag, startPoint x: 468, startPoint y: 200, endPoint x: 443, endPoint y: 205, distance: 25.3
click at [464, 202] on div "Verified: Medical" at bounding box center [315, 209] width 339 height 30
click at [438, 189] on div "Credit Available: $0.00" at bounding box center [315, 187] width 319 height 14
click at [345, 120] on div "Profile Purchases Add customer to queue" at bounding box center [388, 103] width 658 height 37
click at [452, 202] on div "Verified: Medical" at bounding box center [315, 209] width 339 height 30
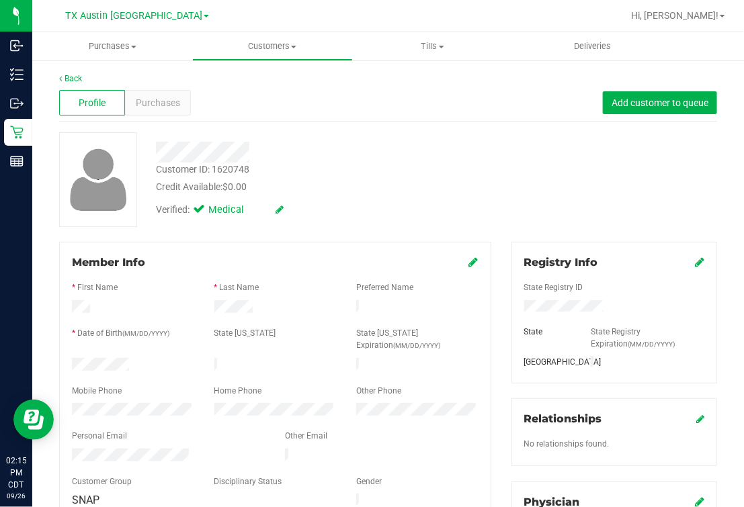
click at [433, 179] on div "Customer ID: 1620748 Credit Available: $0.00" at bounding box center [315, 179] width 339 height 32
click at [399, 132] on div at bounding box center [315, 147] width 339 height 30
click at [154, 104] on span "Purchases" at bounding box center [158, 103] width 44 height 14
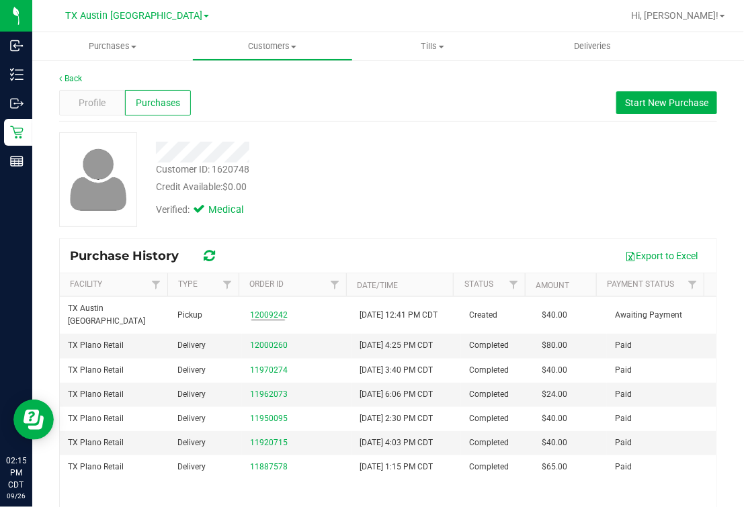
click at [481, 170] on div "Customer ID: 1620748 Credit Available: $0.00 Verified: Medical" at bounding box center [388, 179] width 678 height 95
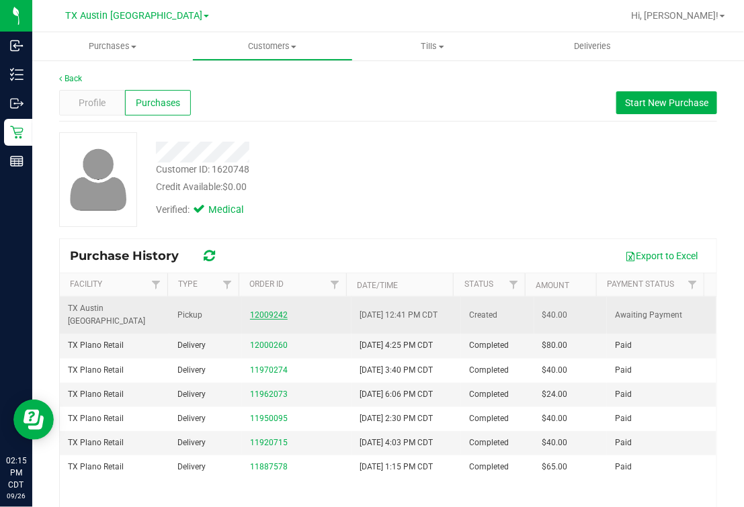
click at [257, 314] on link "12009242" at bounding box center [269, 315] width 38 height 9
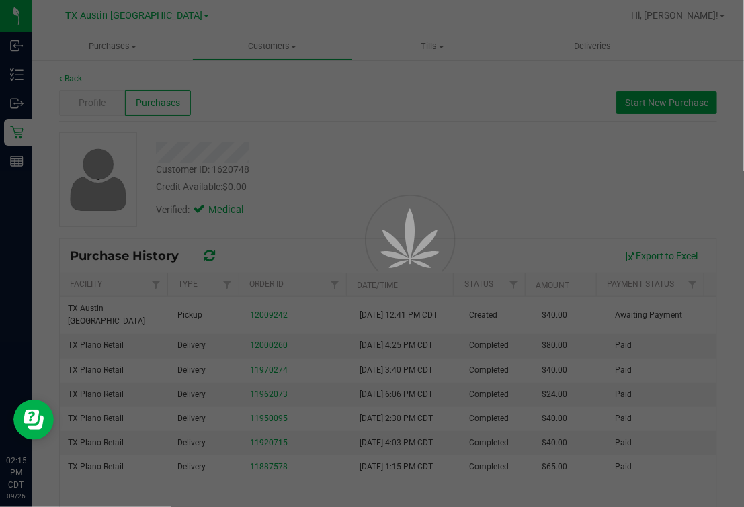
click at [435, 200] on div at bounding box center [372, 253] width 744 height 507
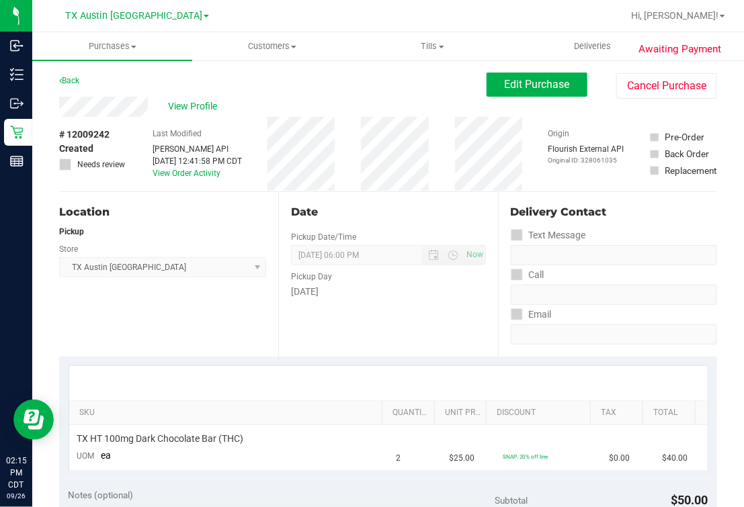
click at [375, 306] on div "Date Pickup Date/Time 09/27/2025 Now 09/27/2025 06:00 PM Now Pickup Day Saturday" at bounding box center [387, 274] width 219 height 165
click at [532, 78] on span "Edit Purchase" at bounding box center [537, 84] width 65 height 13
click at [397, 79] on div "Back Edit Purchase Cancel Purchase" at bounding box center [388, 85] width 658 height 24
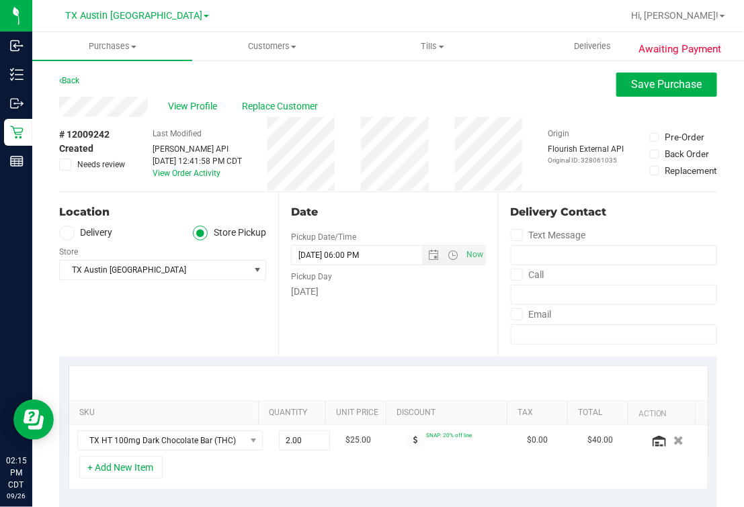
drag, startPoint x: 63, startPoint y: 158, endPoint x: 85, endPoint y: 166, distance: 23.6
click at [66, 159] on div "# 12009242 Created Needs review" at bounding box center [92, 150] width 67 height 44
click at [67, 165] on icon at bounding box center [65, 165] width 9 height 0
click at [0, 0] on input "Needs review" at bounding box center [0, 0] width 0 height 0
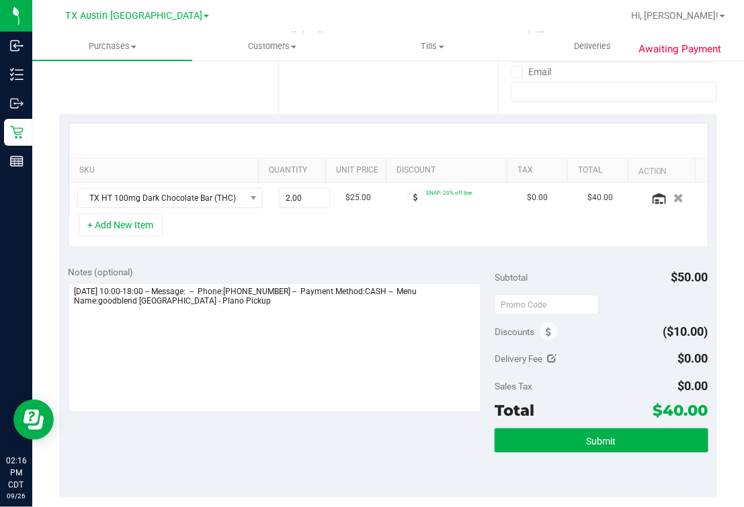
scroll to position [420, 0]
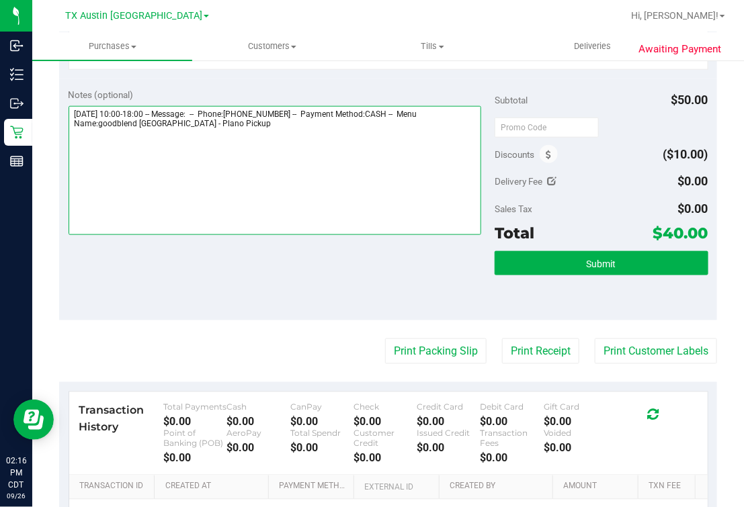
click at [279, 211] on textarea at bounding box center [275, 170] width 413 height 129
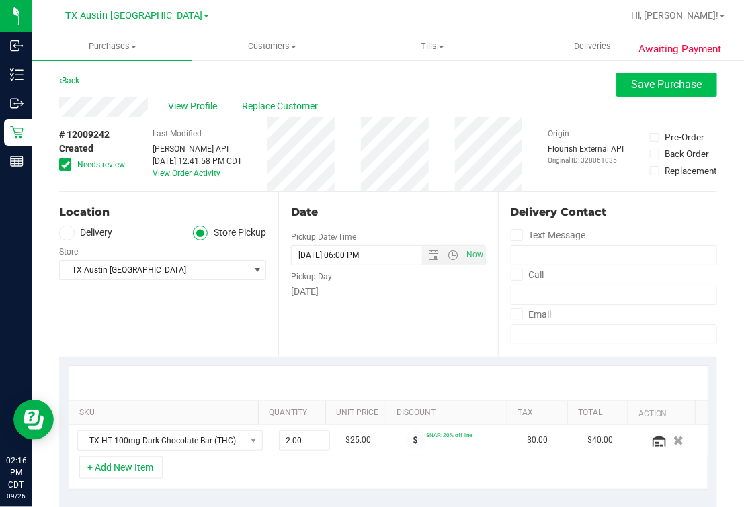
type textarea "Saturday 09/27/2025 10:00-18:00 -- Message: -- Phone:4695918643 -- Payment Meth…"
drag, startPoint x: 624, startPoint y: 86, endPoint x: 524, endPoint y: 87, distance: 100.1
click at [632, 86] on span "Save Purchase" at bounding box center [667, 84] width 71 height 13
click at [518, 87] on div "Back Save Purchase" at bounding box center [388, 85] width 658 height 24
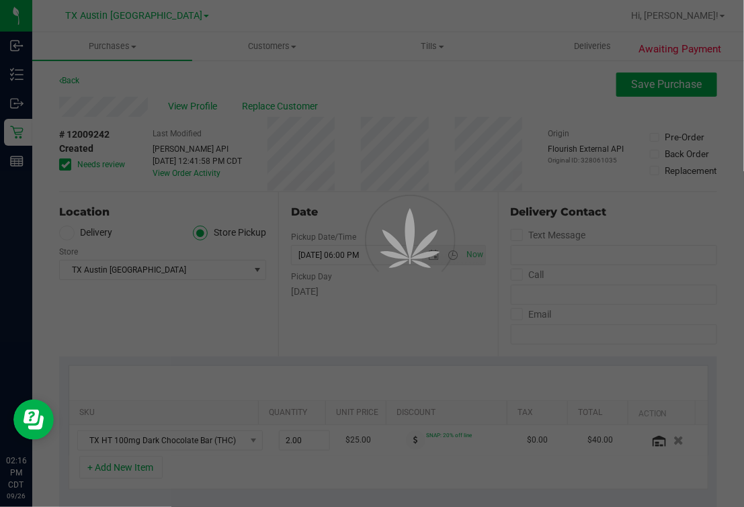
click at [493, 95] on div at bounding box center [372, 253] width 744 height 507
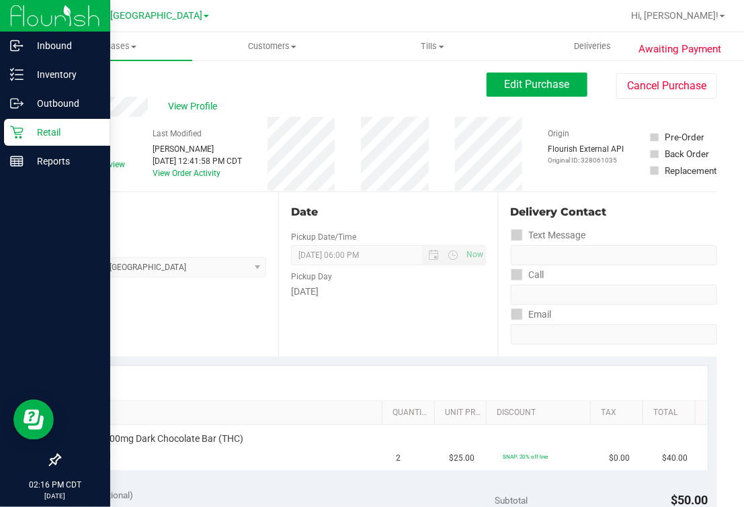
click at [10, 126] on icon at bounding box center [16, 132] width 13 height 13
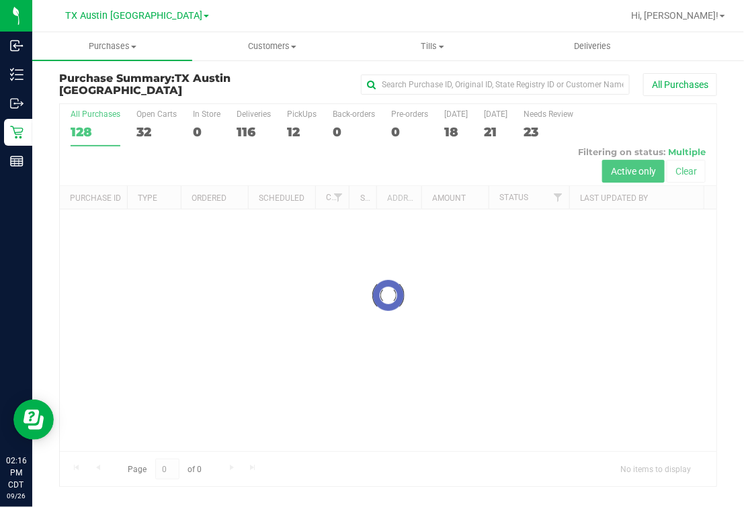
click at [302, 122] on div at bounding box center [388, 295] width 657 height 382
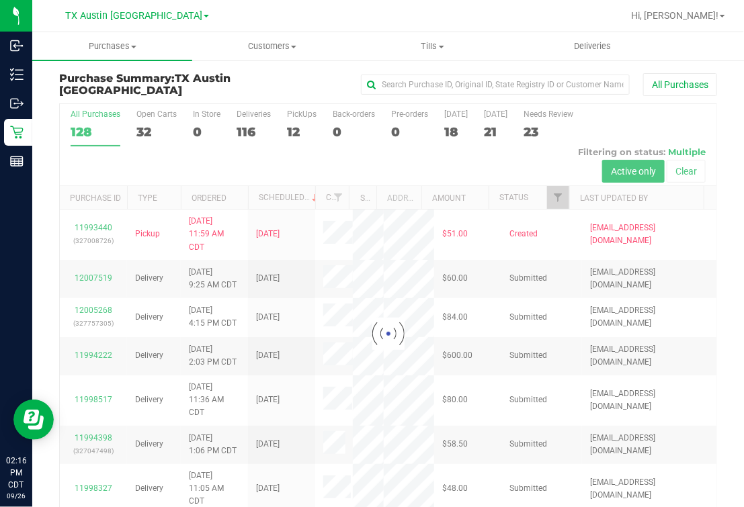
drag, startPoint x: 302, startPoint y: 122, endPoint x: 294, endPoint y: 128, distance: 9.1
click at [294, 126] on div at bounding box center [388, 334] width 657 height 460
click at [294, 135] on div at bounding box center [388, 334] width 657 height 460
click at [295, 130] on div at bounding box center [388, 334] width 657 height 460
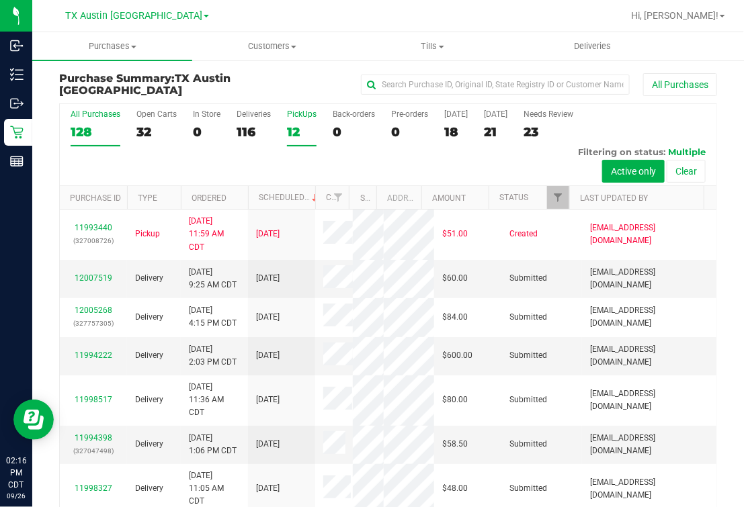
click at [307, 133] on div "12" at bounding box center [302, 131] width 30 height 15
click at [0, 0] on input "PickUps 12" at bounding box center [0, 0] width 0 height 0
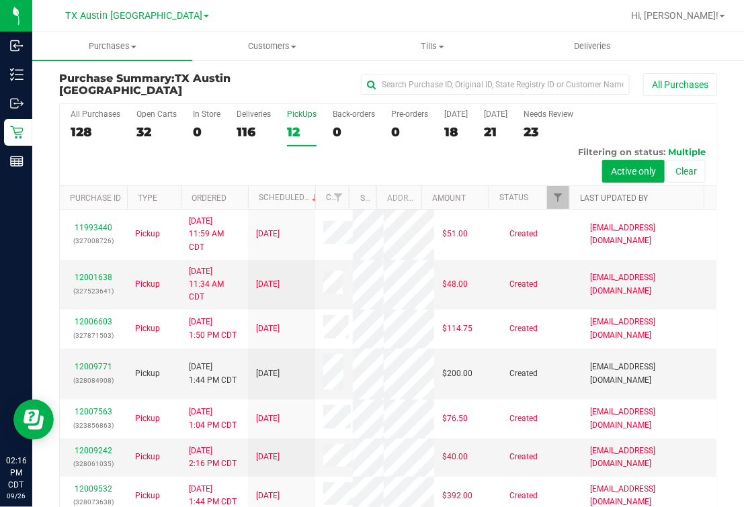
click at [603, 195] on link "Last Updated By" at bounding box center [614, 198] width 68 height 9
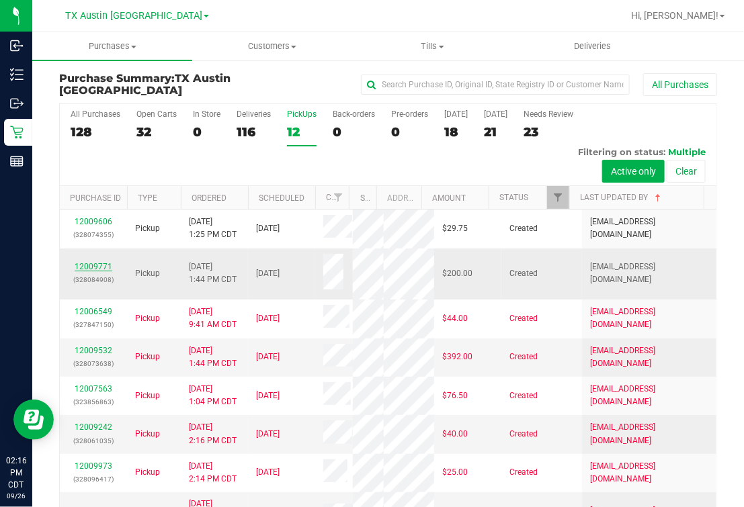
click at [93, 263] on link "12009771" at bounding box center [94, 266] width 38 height 9
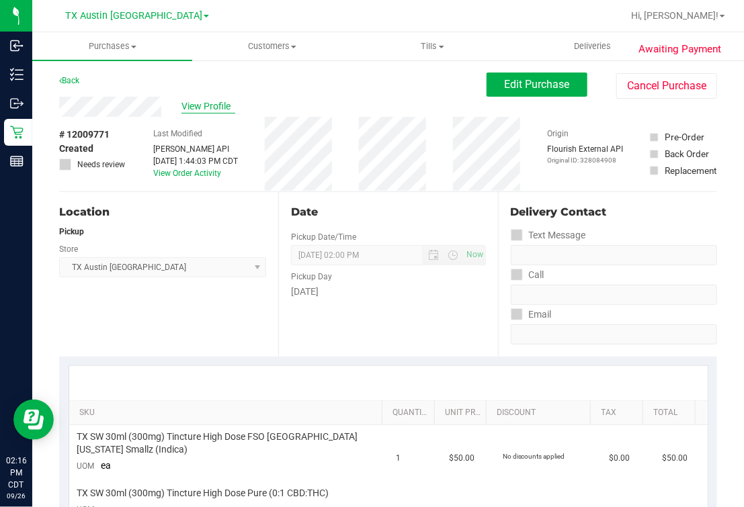
click at [216, 108] on span "View Profile" at bounding box center [208, 106] width 54 height 14
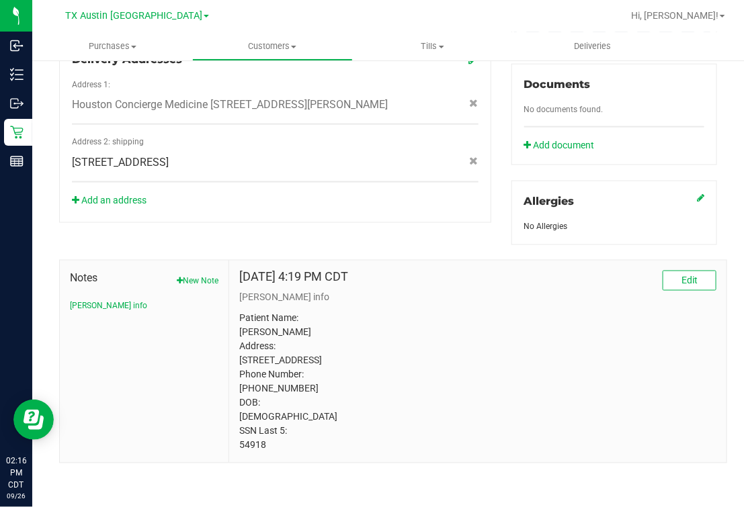
scroll to position [511, 0]
click at [260, 446] on p "Patient Name: Frank Cano Jr. Address: 3903 Bowie Bend Ln Katy, TX, 77494 Phone …" at bounding box center [477, 382] width 477 height 141
click at [260, 447] on p "Patient Name: Frank Cano Jr. Address: 3903 Bowie Bend Ln Katy, TX, 77494 Phone …" at bounding box center [477, 382] width 477 height 141
drag, startPoint x: 468, startPoint y: 339, endPoint x: 552, endPoint y: 364, distance: 87.0
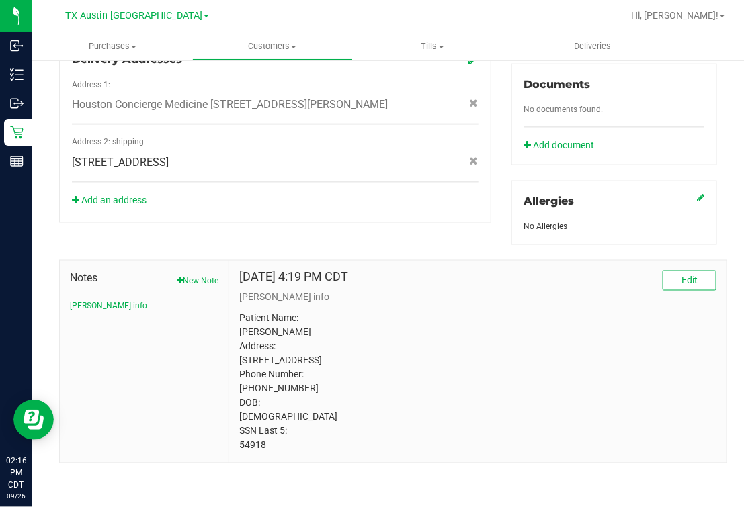
click at [469, 339] on p "Patient Name: Frank Cano Jr. Address: 3903 Bowie Bend Ln Katy, TX, 77494 Phone …" at bounding box center [477, 382] width 477 height 141
click at [423, 447] on p "Patient Name: Frank Cano Jr. Address: 3903 Bowie Bend Ln Katy, TX, 77494 Phone …" at bounding box center [477, 382] width 477 height 141
click at [534, 387] on p "Patient Name: Frank Cano Jr. Address: 3903 Bowie Bend Ln Katy, TX, 77494 Phone …" at bounding box center [477, 382] width 477 height 141
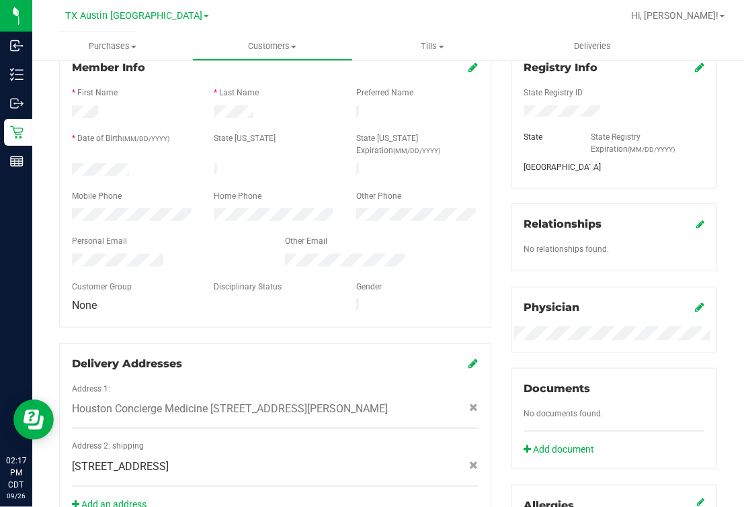
scroll to position [0, 0]
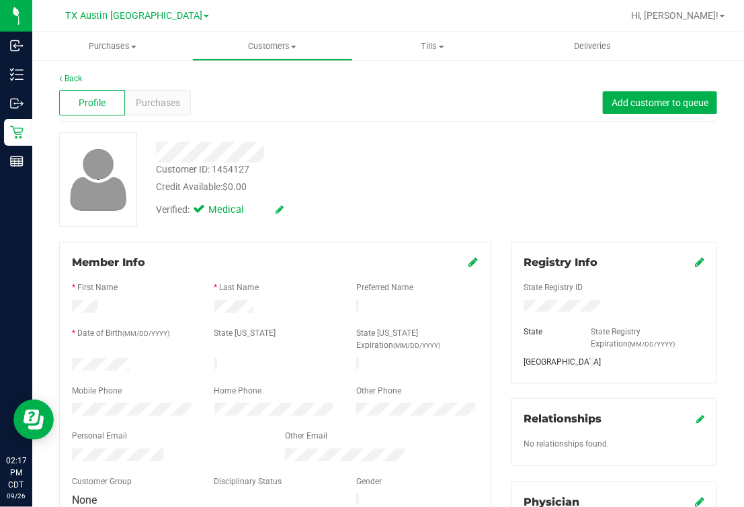
click at [477, 215] on div "Verified: Medical" at bounding box center [315, 209] width 339 height 30
click at [411, 163] on div "Customer ID: 1454127 Credit Available: $0.00" at bounding box center [315, 179] width 339 height 32
click at [67, 73] on div "Back" at bounding box center [388, 79] width 658 height 12
click at [81, 81] on link "Back" at bounding box center [70, 78] width 23 height 9
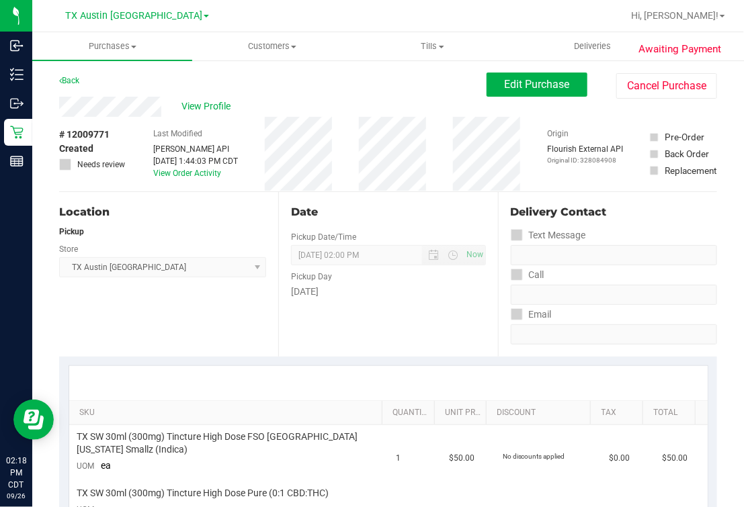
click at [419, 101] on div "View Profile" at bounding box center [272, 107] width 427 height 20
click at [472, 92] on div "Back Edit Purchase Cancel Purchase" at bounding box center [388, 85] width 658 height 24
click at [487, 86] on button "Edit Purchase" at bounding box center [537, 85] width 101 height 24
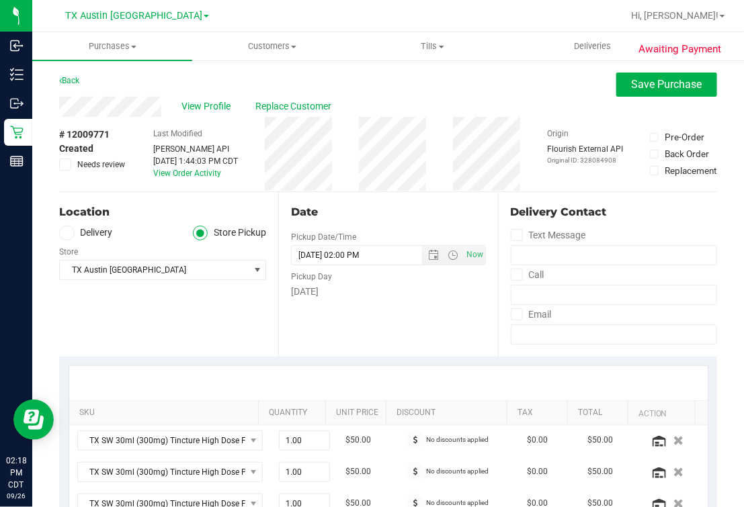
click at [85, 231] on label "Delivery" at bounding box center [86, 233] width 54 height 15
click at [0, 0] on input "Delivery" at bounding box center [0, 0] width 0 height 0
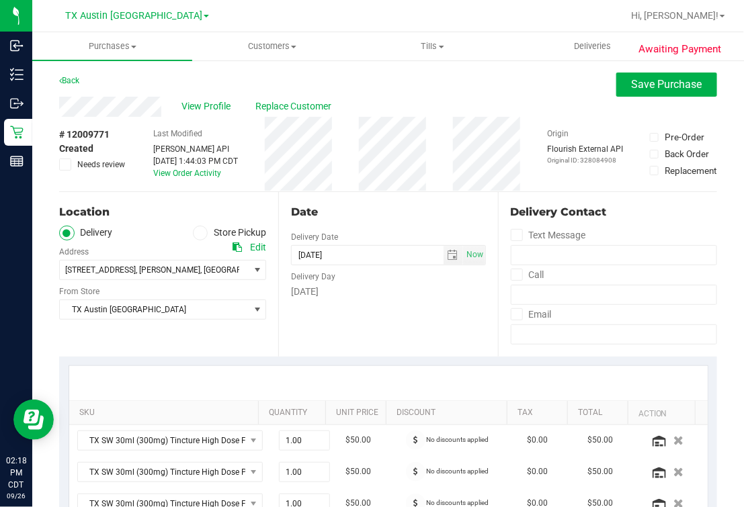
click at [65, 233] on icon at bounding box center [67, 233] width 8 height 0
click at [0, 0] on input "Delivery" at bounding box center [0, 0] width 0 height 0
click at [196, 268] on span "3903 Bowie Bend Ln , Katy , TX 77494" at bounding box center [149, 270] width 179 height 19
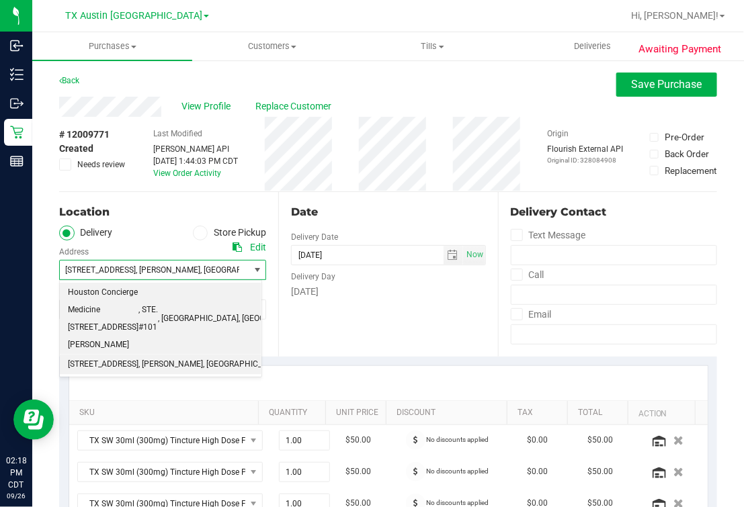
click at [209, 323] on li "Houston Concierge Medicine 9432 Katy Fwy, Houston, TX 77055 , STE. #101 , Houst…" at bounding box center [161, 319] width 202 height 72
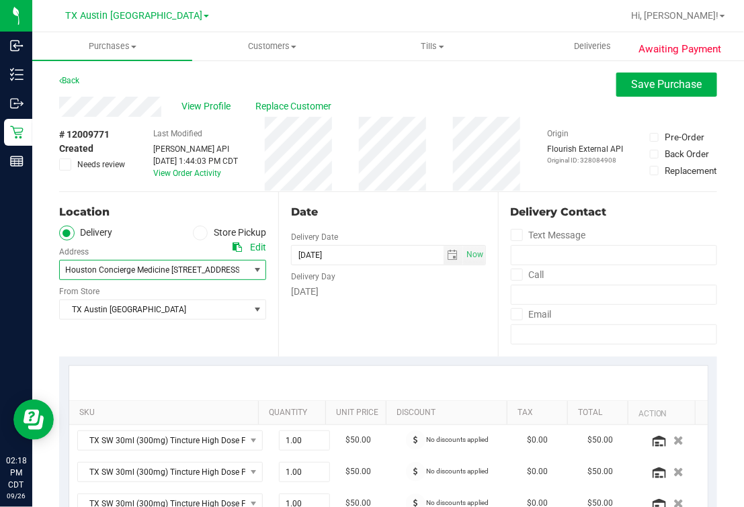
click at [388, 337] on div "Date Delivery Date 09/29/2025 Now 09/29/2025 02:00 PM Now Delivery Day Monday" at bounding box center [387, 274] width 219 height 165
click at [381, 241] on div "Date Delivery Date 09/29/2025 Now 09/29/2025 02:00 PM Now Delivery Day Monday" at bounding box center [387, 274] width 219 height 165
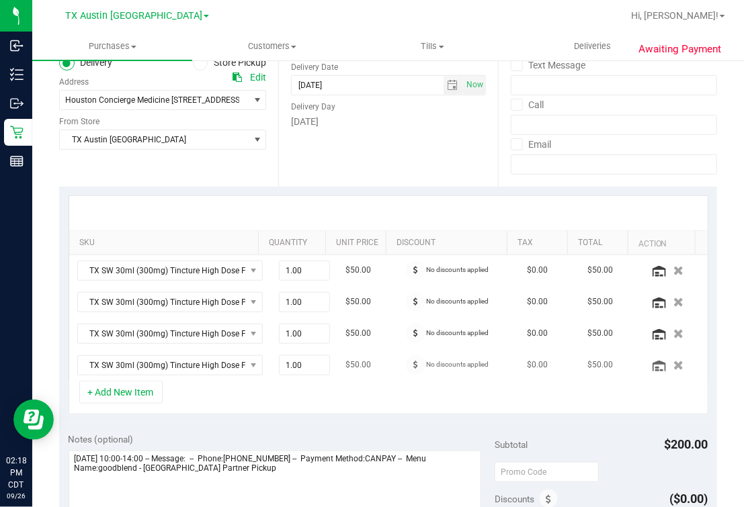
scroll to position [252, 0]
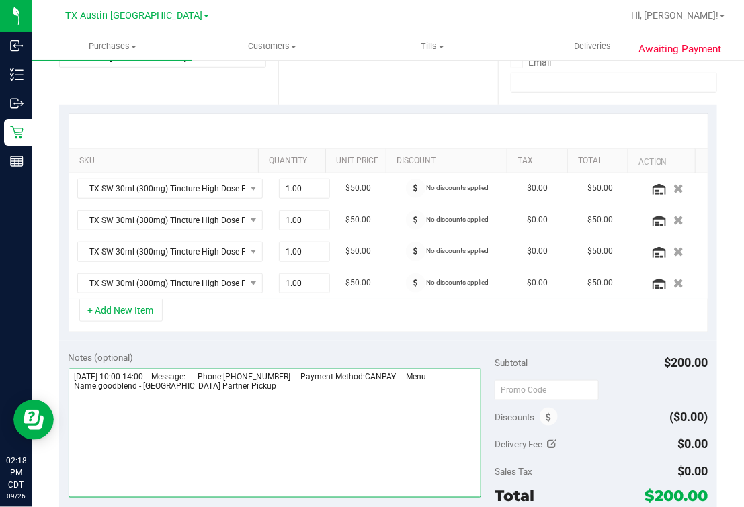
click at [281, 401] on textarea at bounding box center [275, 433] width 413 height 129
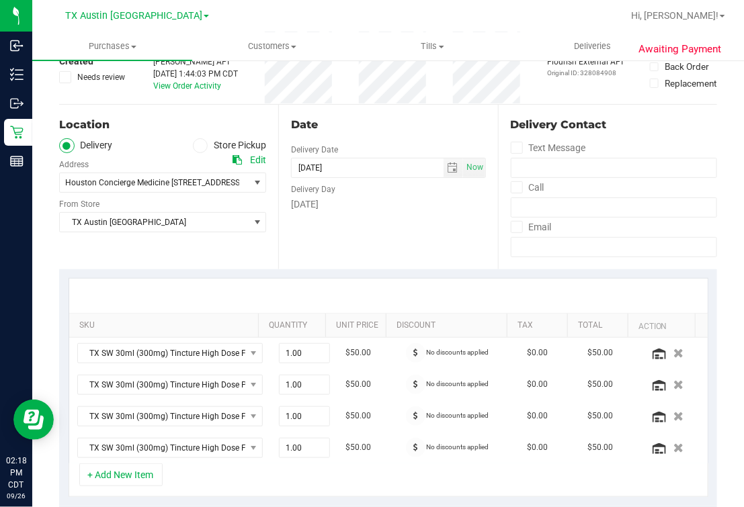
scroll to position [0, 0]
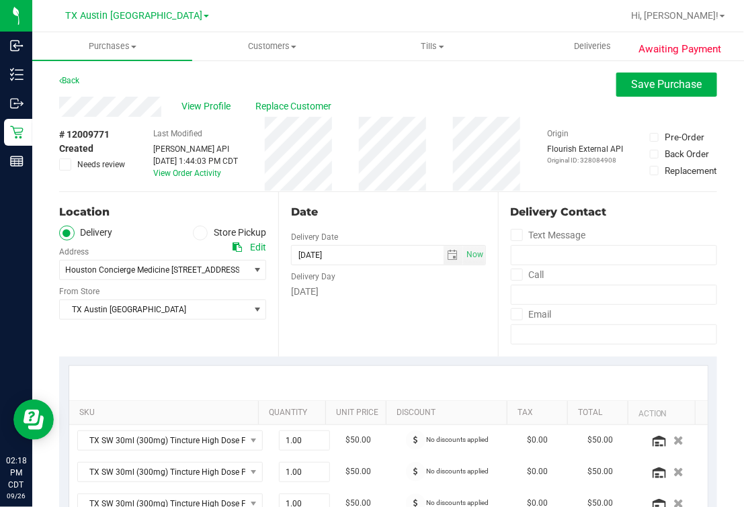
type textarea "Monday 09/29/2025 10:00-14:00 -- Message: -- Phone:5124263073 -- Payment Method…"
click at [429, 214] on div "Date" at bounding box center [388, 212] width 194 height 16
click at [620, 74] on button "Save Purchase" at bounding box center [666, 85] width 101 height 24
click at [476, 93] on div "Back Save Purchase" at bounding box center [388, 85] width 658 height 24
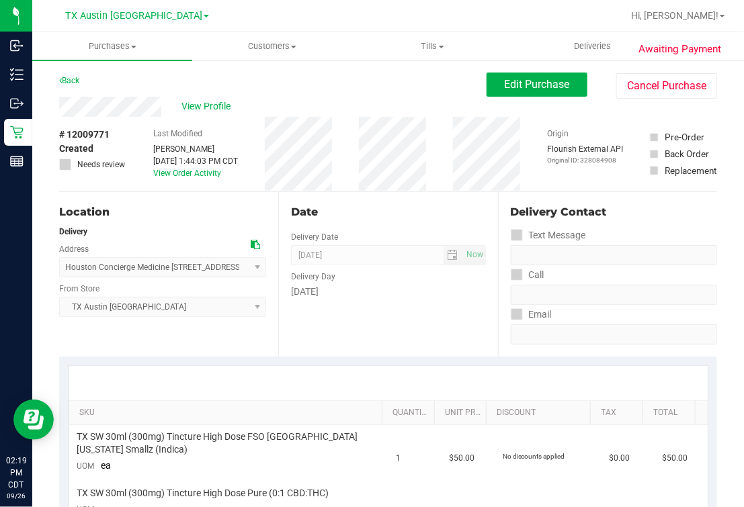
scroll to position [420, 0]
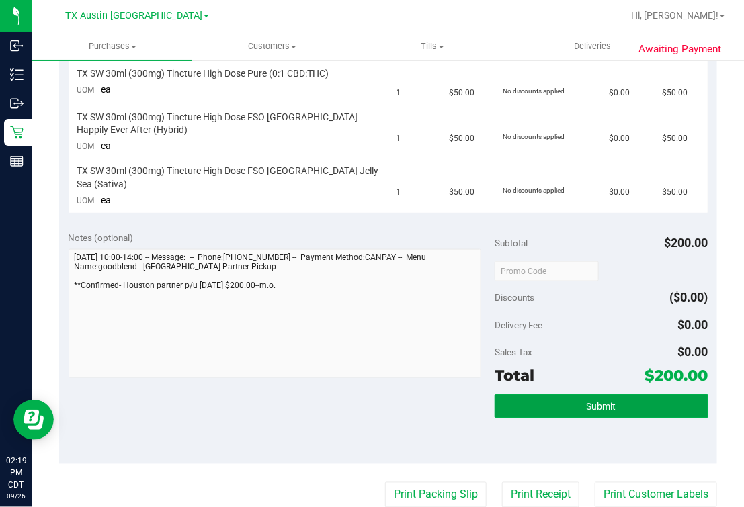
click at [572, 395] on button "Submit" at bounding box center [601, 407] width 213 height 24
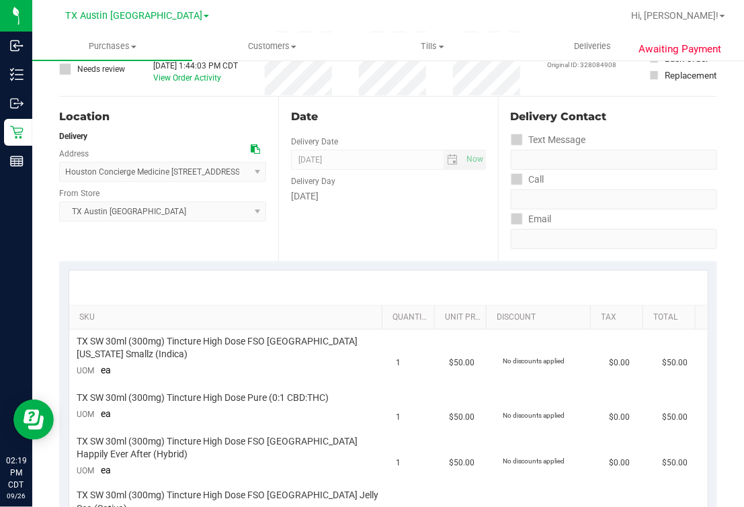
scroll to position [0, 0]
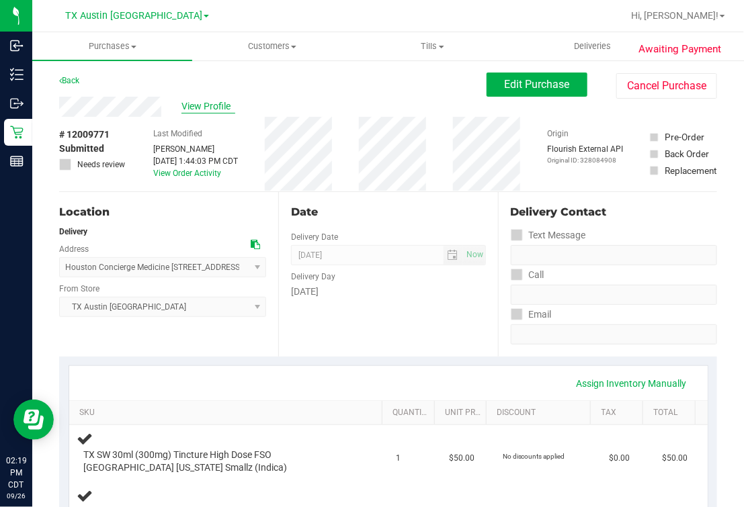
click at [208, 111] on span "View Profile" at bounding box center [208, 106] width 54 height 14
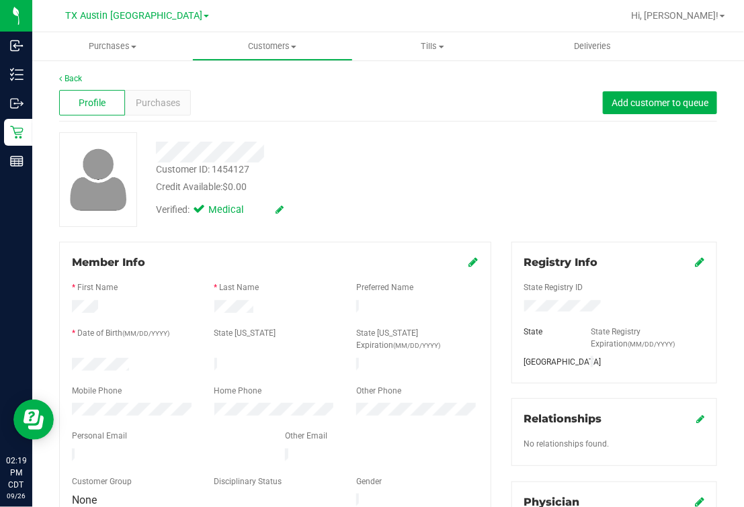
drag, startPoint x: 109, startPoint y: 428, endPoint x: 294, endPoint y: 311, distance: 219.1
click at [479, 174] on div "Customer ID: 1454127 Credit Available: $0.00 Verified: Medical" at bounding box center [388, 179] width 678 height 95
drag, startPoint x: 149, startPoint y: 444, endPoint x: 195, endPoint y: 131, distance: 316.0
click at [377, 167] on div "Customer ID: 1454127 Credit Available: $0.00" at bounding box center [315, 179] width 339 height 32
click at [76, 80] on link "Back" at bounding box center [70, 78] width 23 height 9
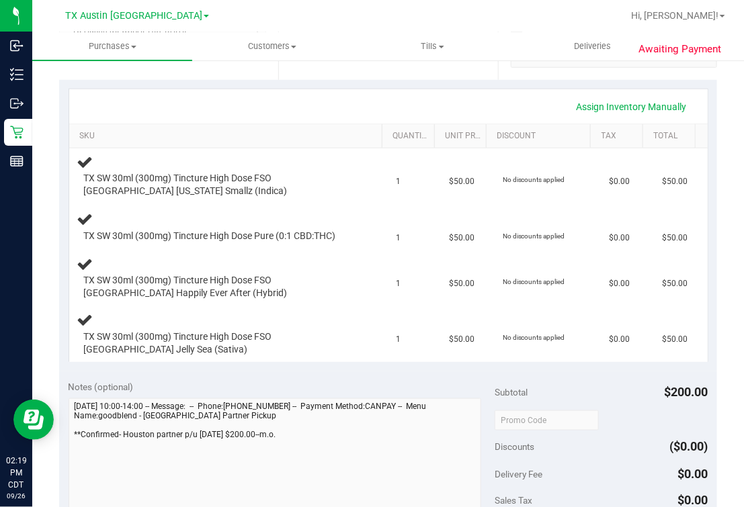
scroll to position [504, 0]
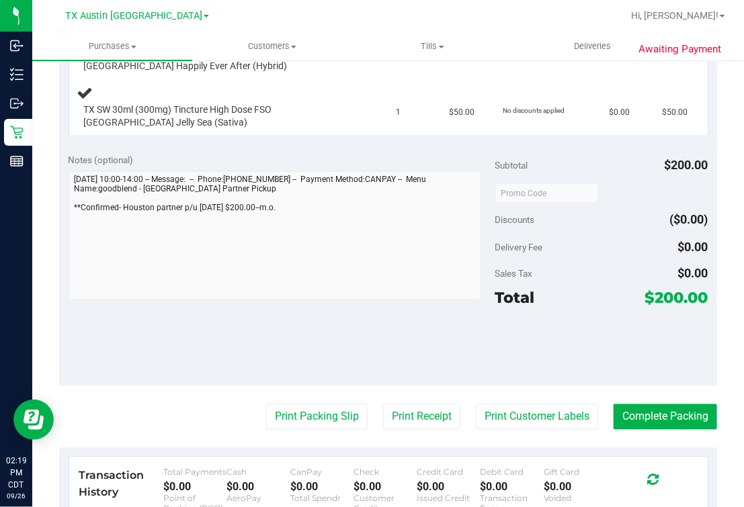
click at [43, 232] on div "Awaiting Payment Back Edit Purchase Cancel Purchase View Profile # 12009771 Sub…" at bounding box center [388, 145] width 712 height 1181
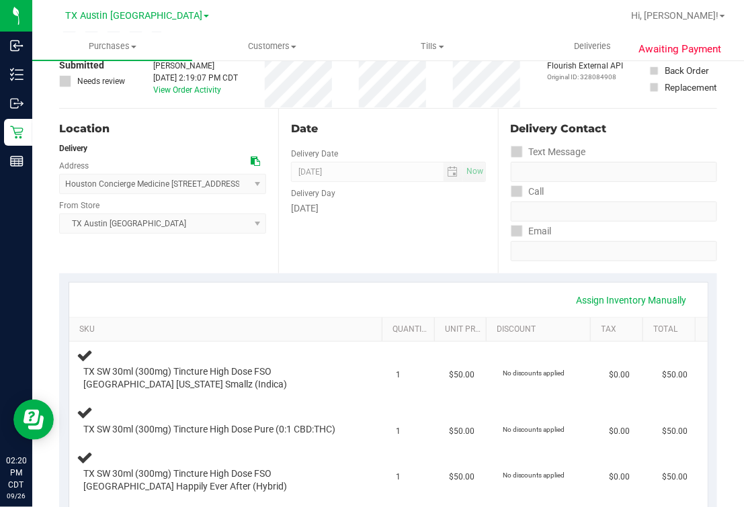
scroll to position [0, 0]
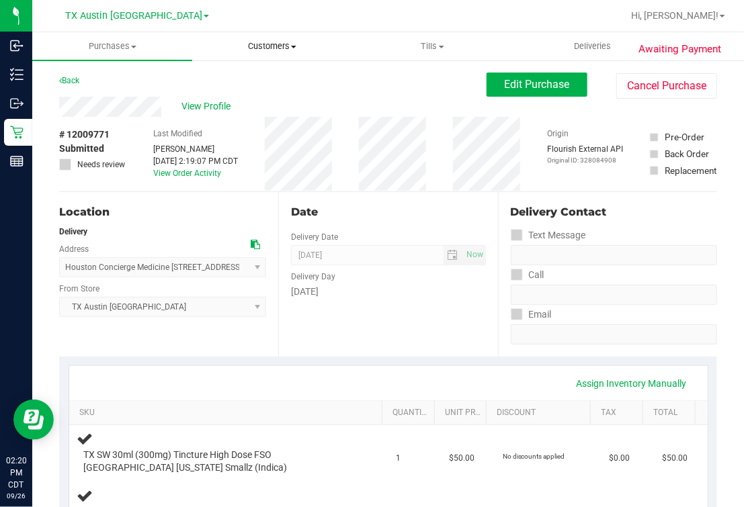
click at [267, 43] on span "Customers" at bounding box center [272, 46] width 159 height 12
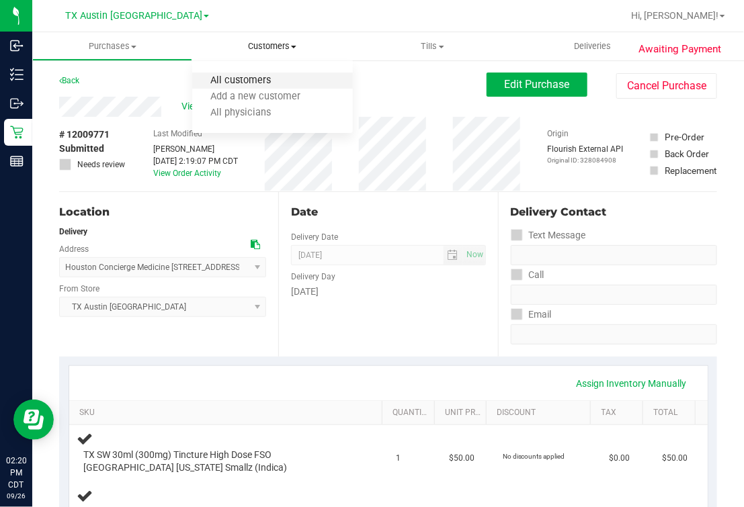
click at [210, 85] on span "All customers" at bounding box center [240, 80] width 97 height 11
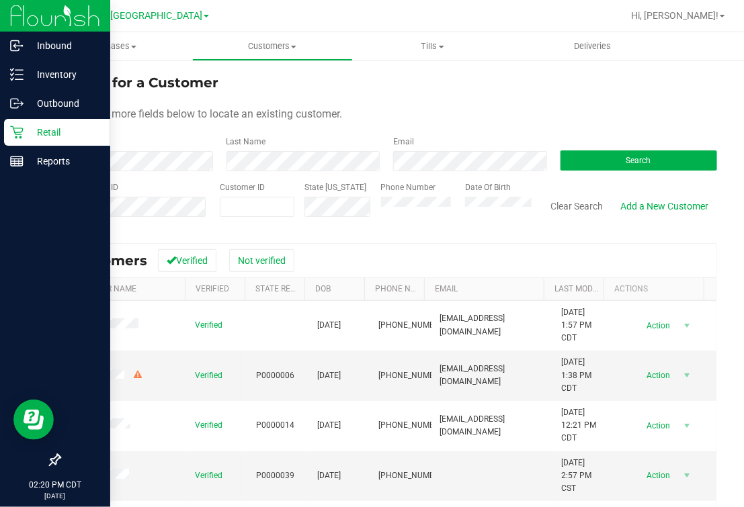
click at [23, 140] on div "Retail" at bounding box center [57, 132] width 106 height 27
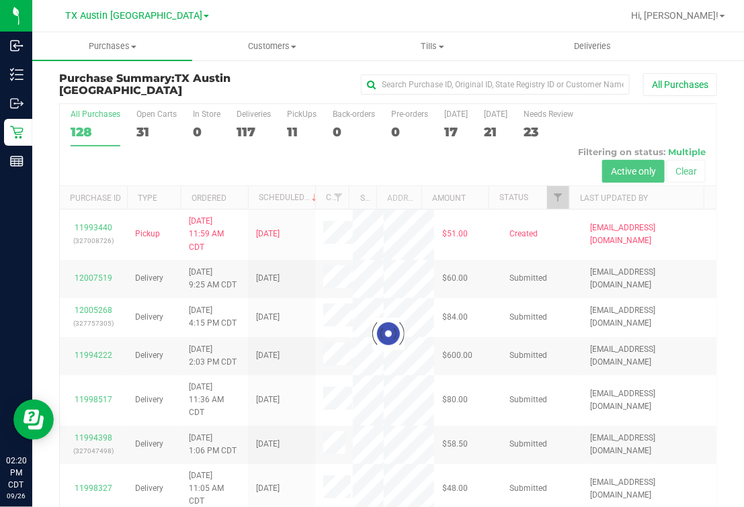
click at [294, 132] on div at bounding box center [388, 334] width 657 height 460
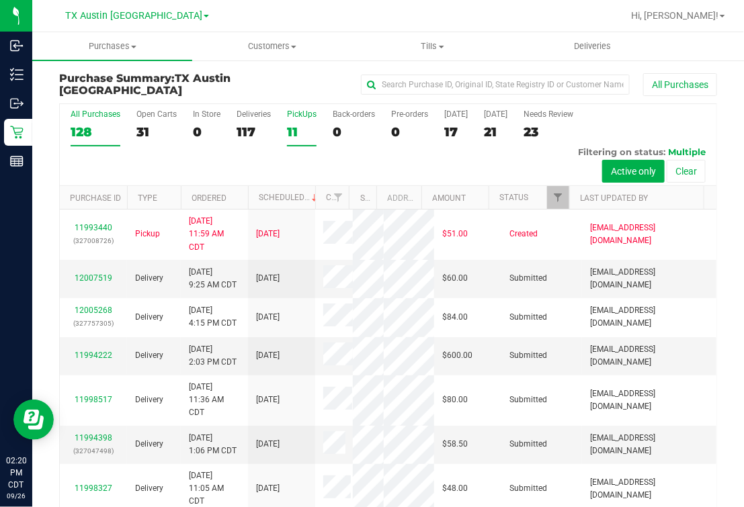
click at [314, 126] on div "11" at bounding box center [302, 131] width 30 height 15
click at [0, 0] on input "PickUps 11" at bounding box center [0, 0] width 0 height 0
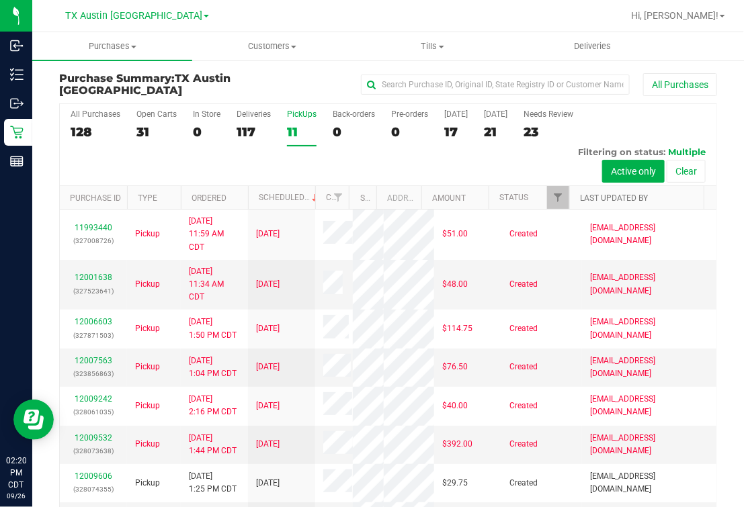
click at [612, 201] on link "Last Updated By" at bounding box center [614, 198] width 68 height 9
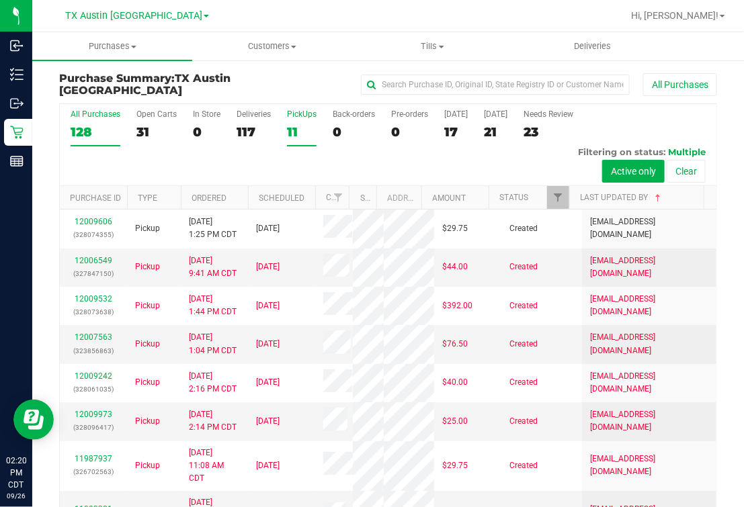
click at [99, 124] on div "128" at bounding box center [96, 131] width 50 height 15
click at [0, 0] on input "All Purchases 128" at bounding box center [0, 0] width 0 height 0
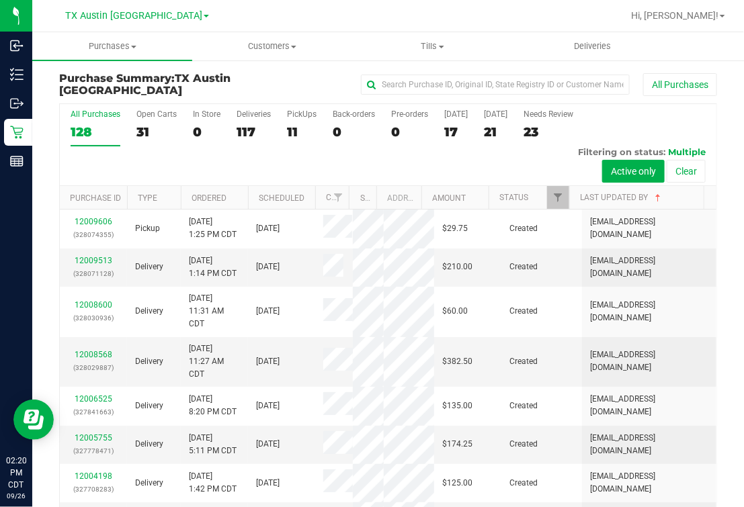
click at [595, 203] on th "Last Updated By" at bounding box center [636, 198] width 134 height 24
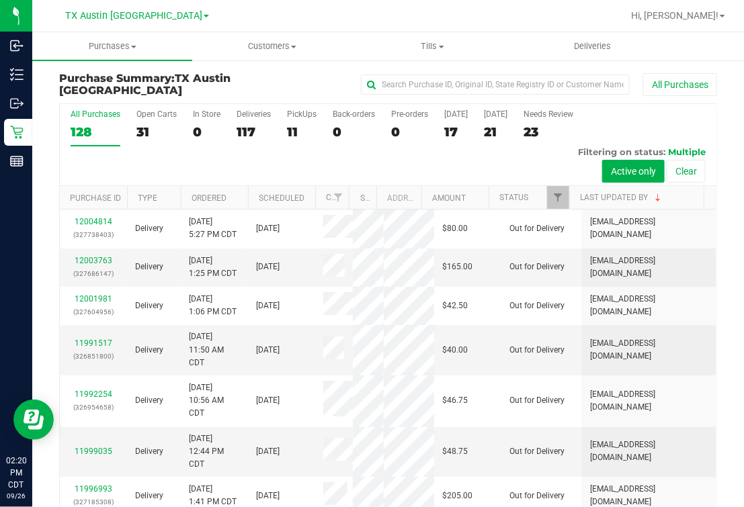
click at [103, 122] on label "All Purchases 128" at bounding box center [96, 128] width 50 height 37
click at [0, 0] on input "All Purchases 128" at bounding box center [0, 0] width 0 height 0
click at [591, 200] on link "Last Updated By" at bounding box center [621, 197] width 83 height 9
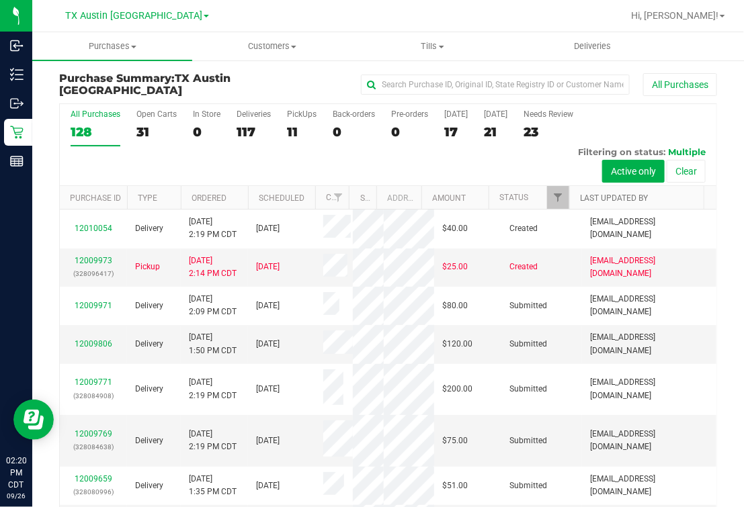
click at [599, 195] on link "Last Updated By" at bounding box center [614, 198] width 68 height 9
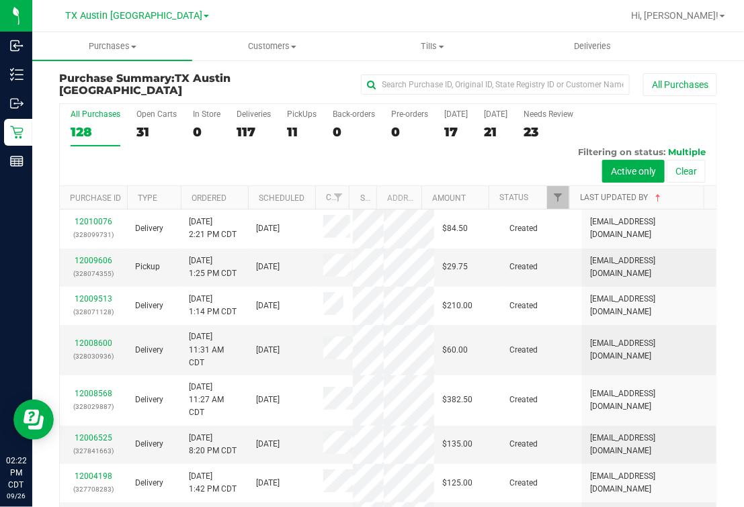
scroll to position [33, 0]
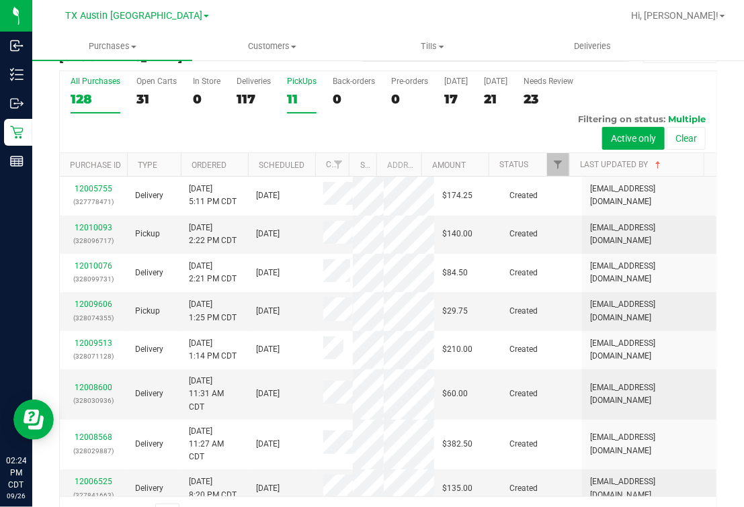
click at [301, 91] on div "11" at bounding box center [302, 98] width 30 height 15
click at [0, 0] on input "PickUps 11" at bounding box center [0, 0] width 0 height 0
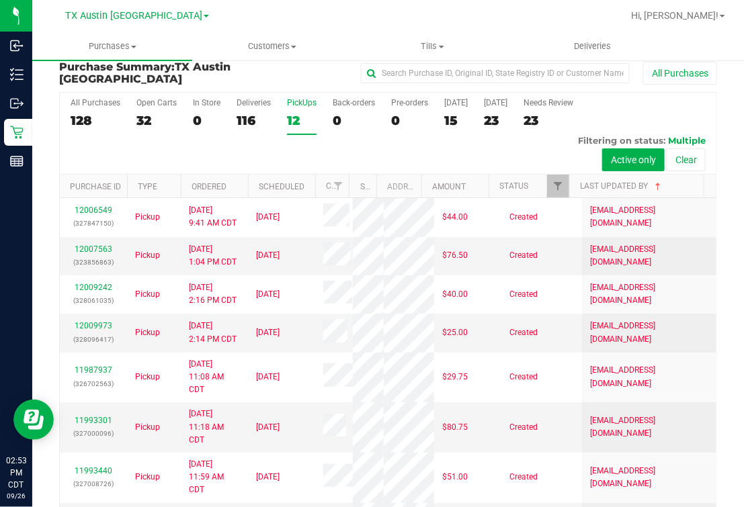
scroll to position [0, 0]
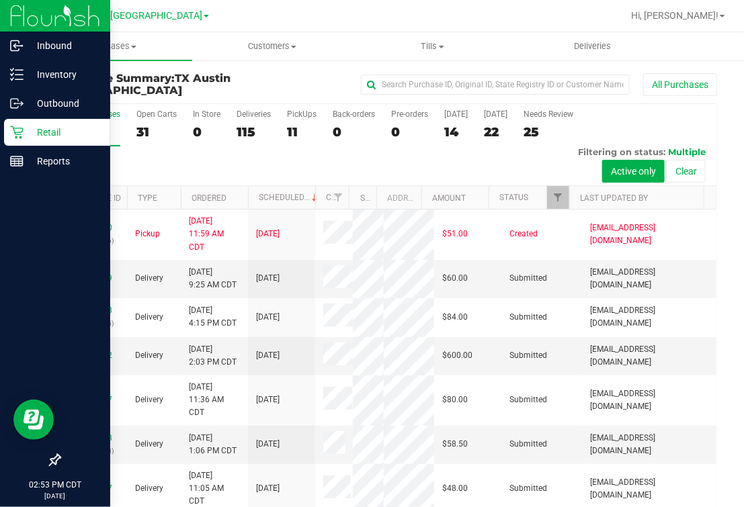
click at [17, 138] on icon at bounding box center [16, 132] width 13 height 13
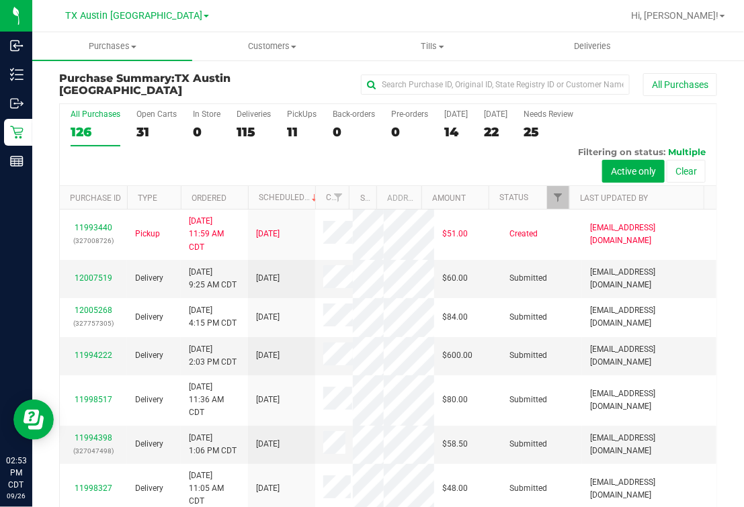
click at [284, 128] on div "All Purchases 126 Open Carts 31 In Store 0 Deliveries 115 PickUps 11 Back-order…" at bounding box center [388, 145] width 657 height 82
click at [294, 134] on div "11" at bounding box center [302, 131] width 30 height 15
click at [0, 0] on input "PickUps 11" at bounding box center [0, 0] width 0 height 0
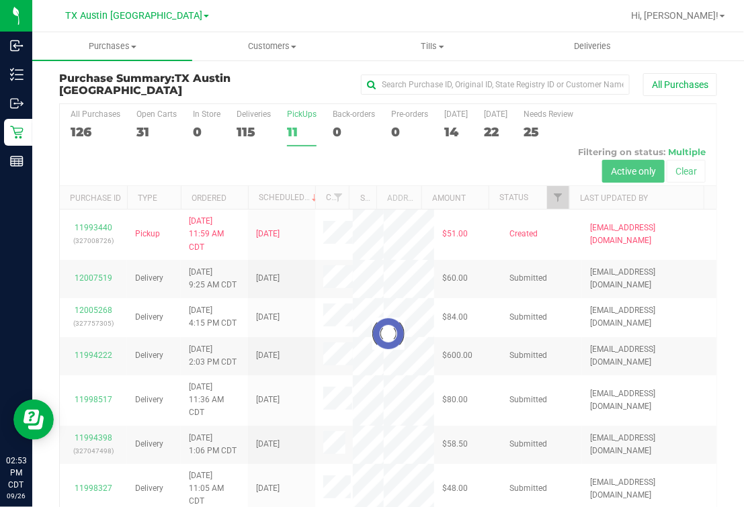
click at [119, 9] on div "TX Austin [GEOGRAPHIC_DATA]" at bounding box center [137, 15] width 144 height 16
click at [119, 17] on span "TX Austin [GEOGRAPHIC_DATA]" at bounding box center [133, 16] width 137 height 12
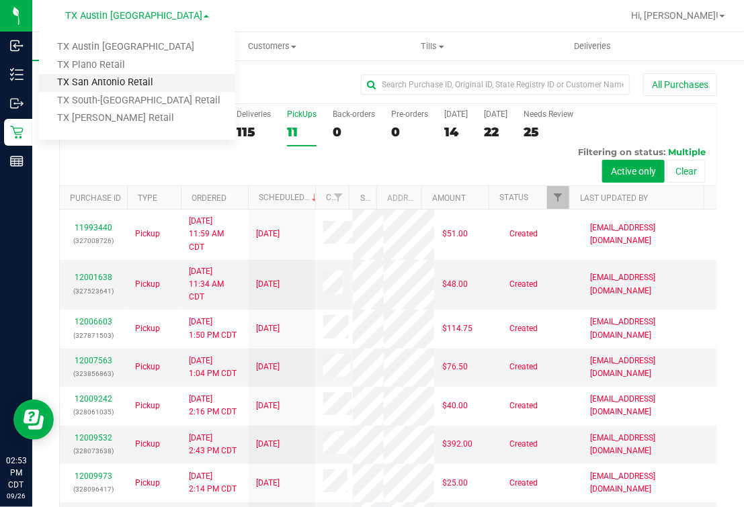
click at [102, 81] on link "TX San Antonio Retail" at bounding box center [137, 83] width 196 height 18
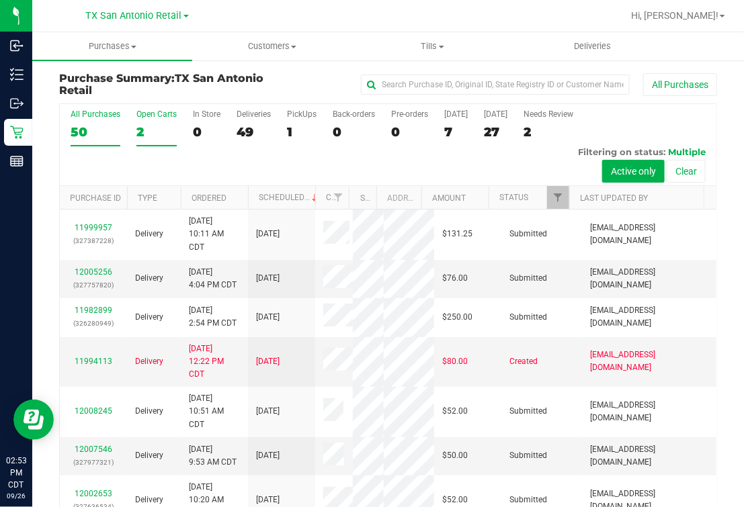
click at [141, 117] on div "Open Carts" at bounding box center [156, 114] width 40 height 9
click at [0, 0] on input "Open Carts 2" at bounding box center [0, 0] width 0 height 0
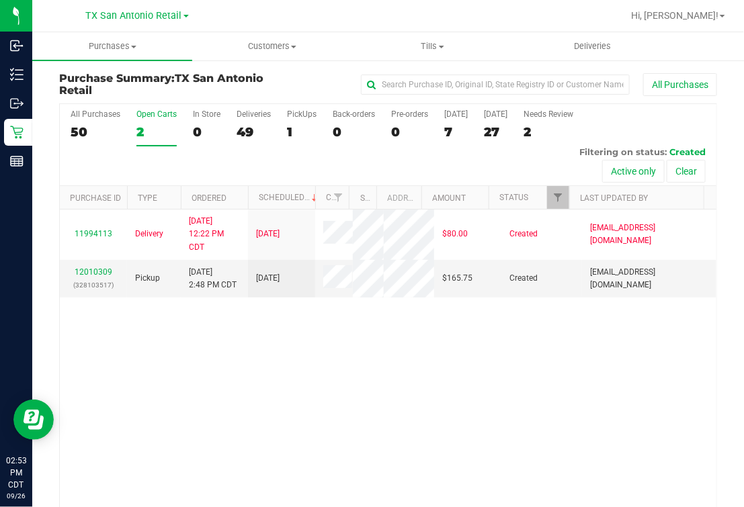
click at [306, 390] on div "11994113 Delivery 9/23/2025 12:22 PM CDT 9/30/2025 $80.00 Created vferrazza@liv…" at bounding box center [388, 370] width 657 height 320
click at [237, 386] on div "11994113 Delivery 9/23/2025 12:22 PM CDT 9/30/2025 $80.00 Created vferrazza@liv…" at bounding box center [388, 370] width 657 height 320
click at [94, 277] on link "12010309" at bounding box center [94, 272] width 38 height 9
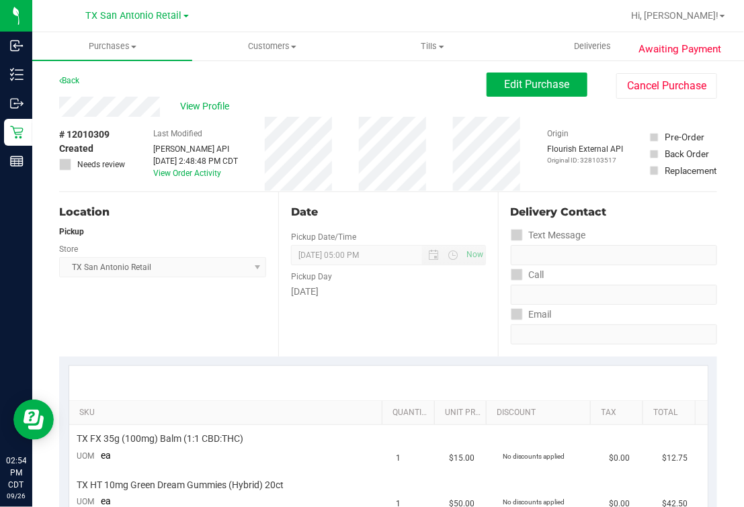
click at [347, 187] on div "# 12010309 Created Needs review Last Modified Jane API Sep 26, 2025 2:48:48 PM …" at bounding box center [388, 154] width 658 height 75
click at [215, 370] on div at bounding box center [388, 383] width 639 height 34
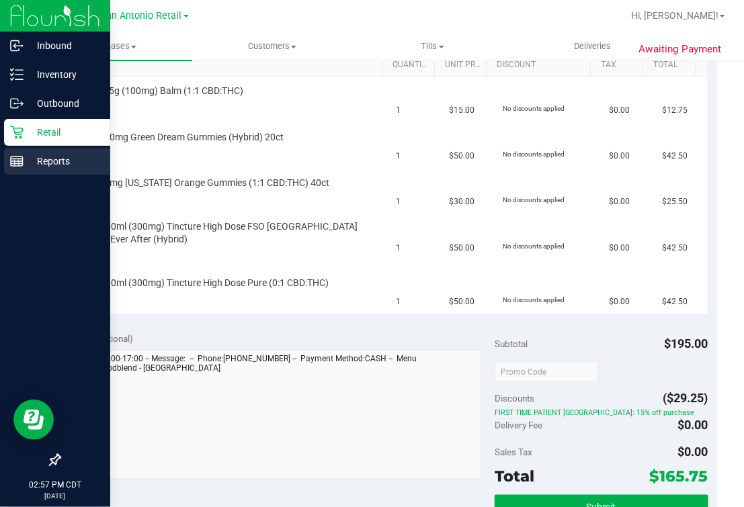
scroll to position [192, 0]
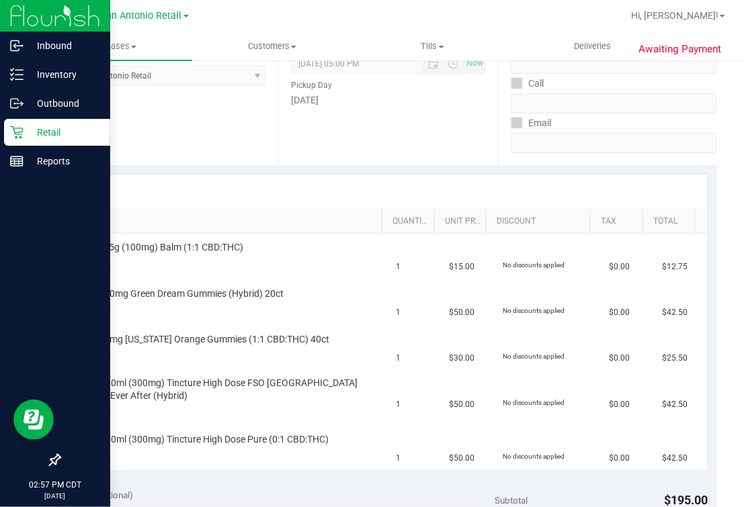
click at [14, 132] on icon at bounding box center [16, 132] width 13 height 13
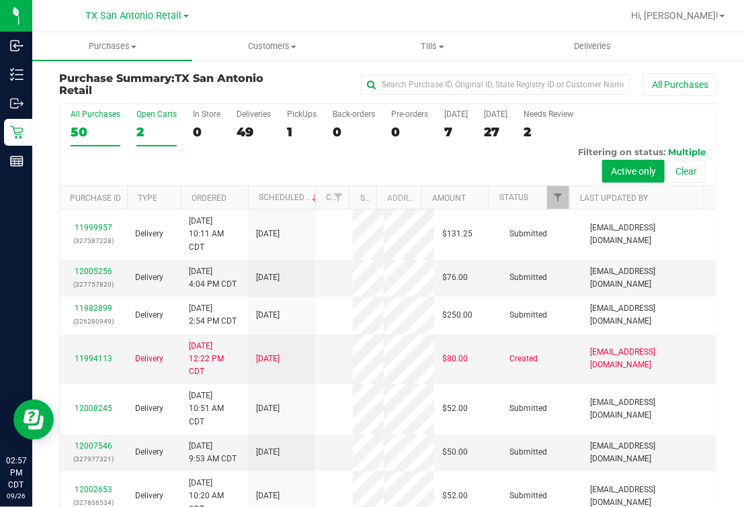
click at [153, 130] on div "2" at bounding box center [156, 131] width 40 height 15
click at [0, 0] on input "Open Carts 2" at bounding box center [0, 0] width 0 height 0
